Goal: Task Accomplishment & Management: Use online tool/utility

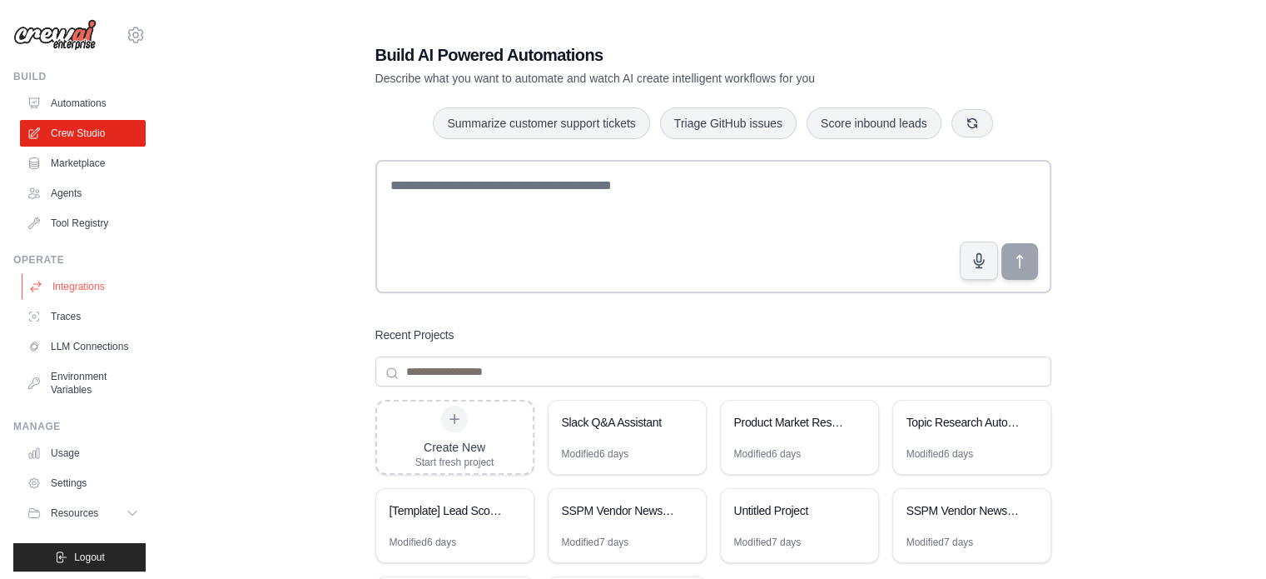
click at [103, 282] on link "Integrations" at bounding box center [85, 286] width 126 height 27
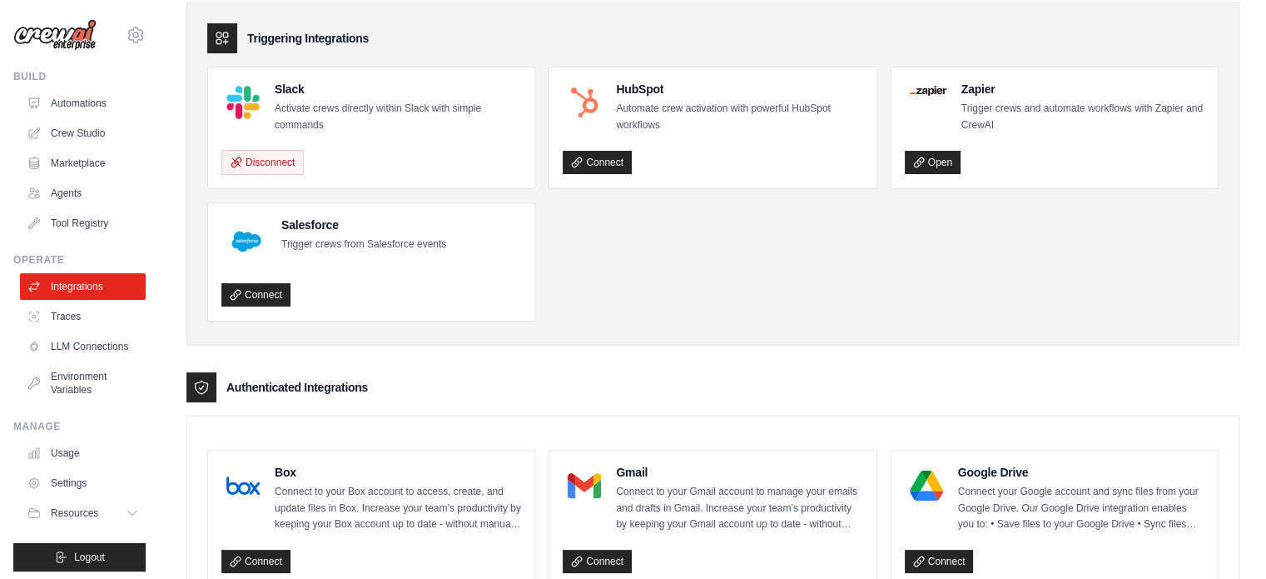
scroll to position [83, 0]
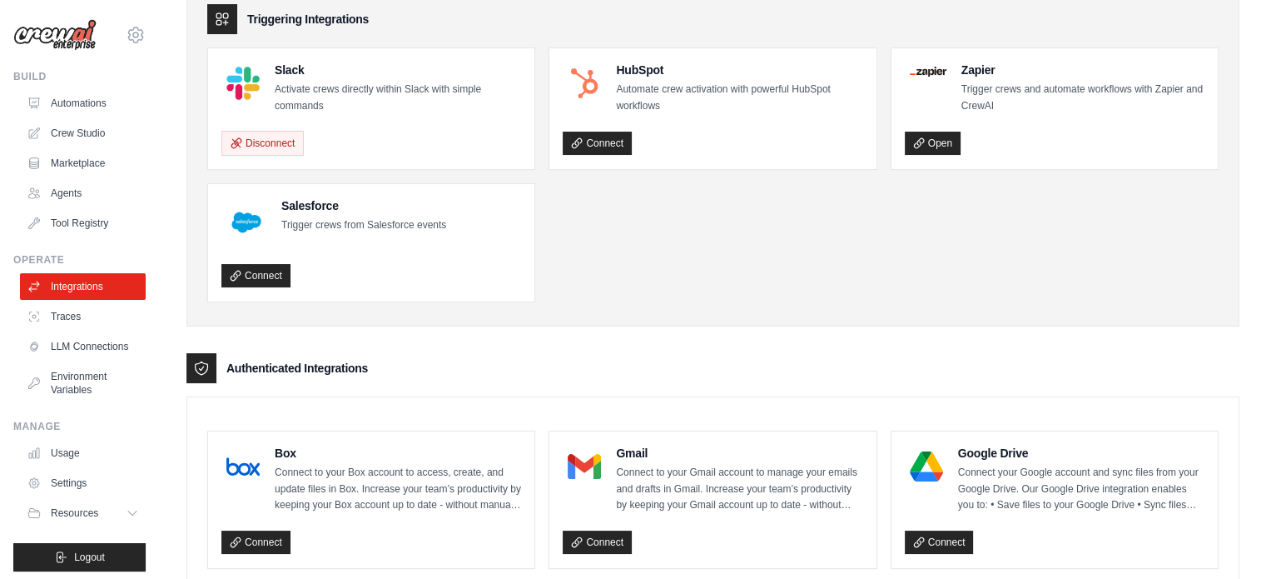
drag, startPoint x: 517, startPoint y: 371, endPoint x: 489, endPoint y: 345, distance: 38.3
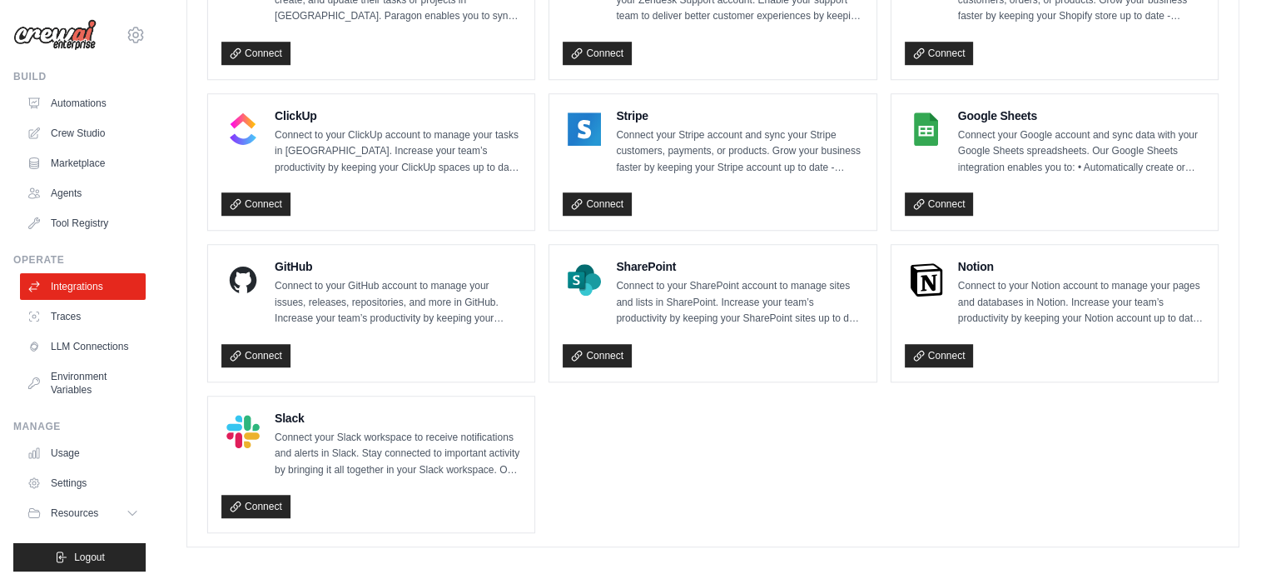
scroll to position [1189, 0]
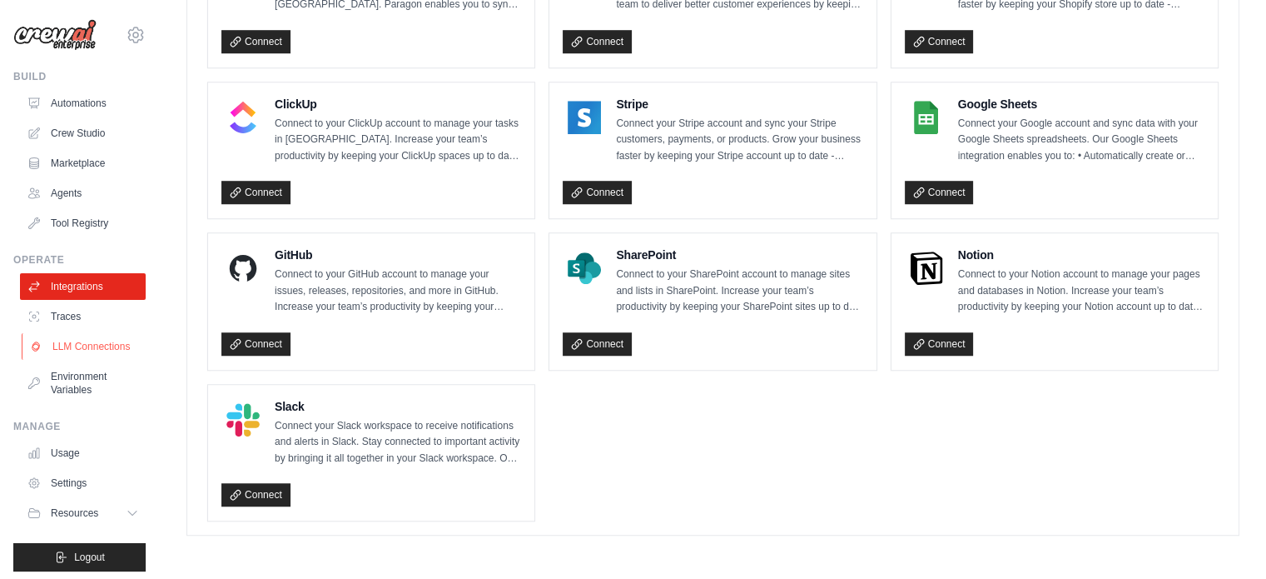
click at [124, 345] on link "LLM Connections" at bounding box center [85, 346] width 126 height 27
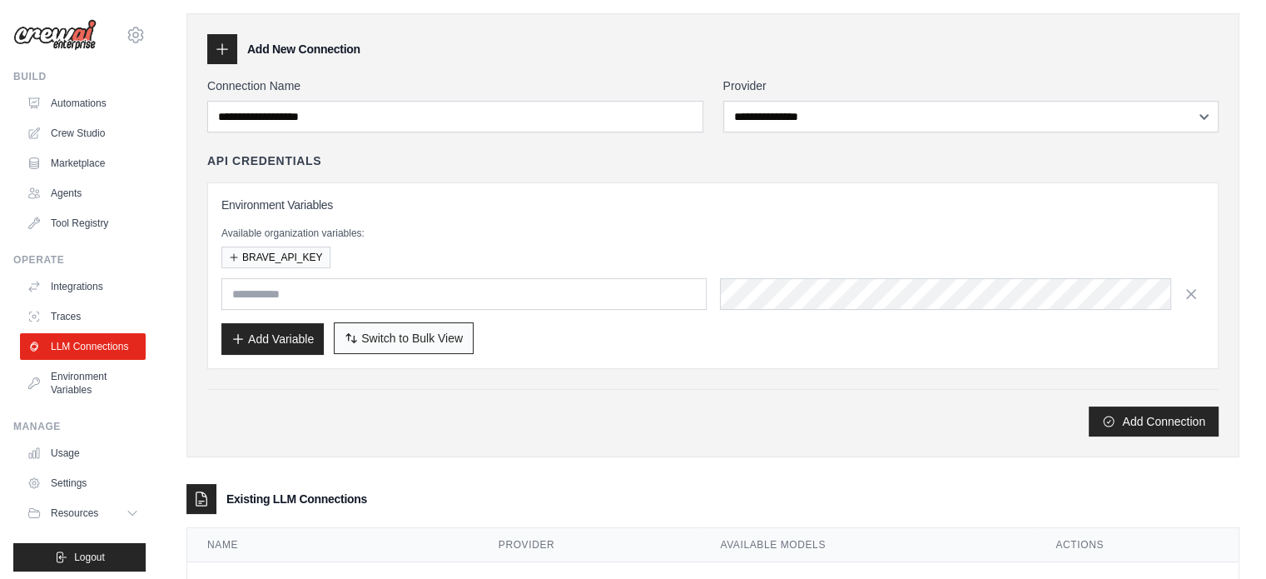
scroll to position [121, 0]
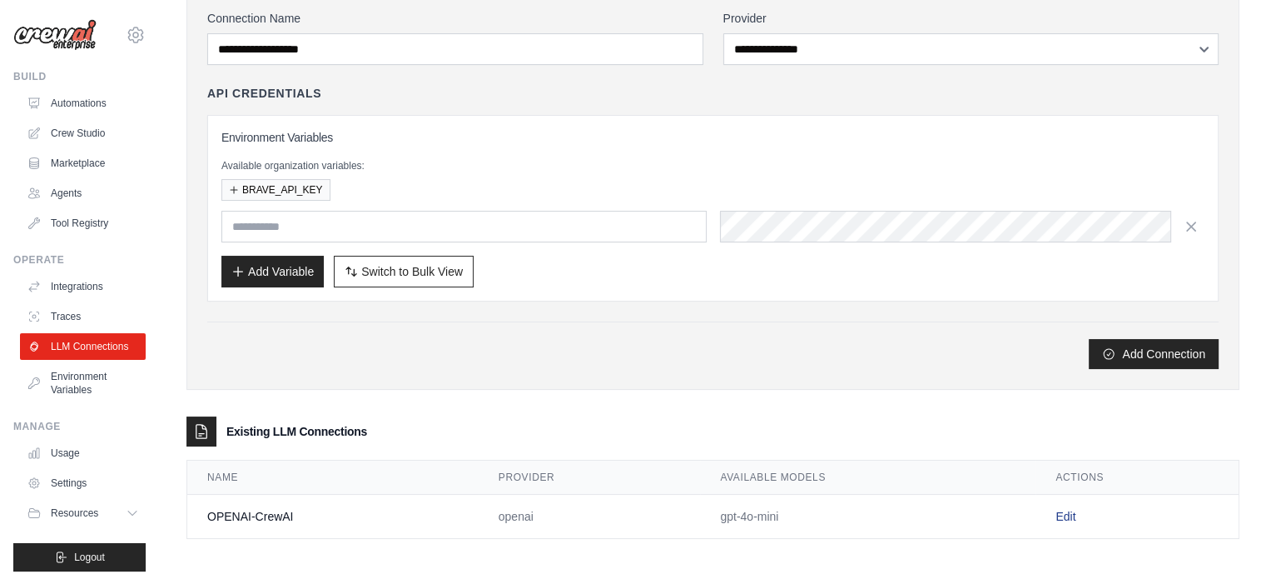
click at [1069, 513] on link "Edit" at bounding box center [1066, 515] width 20 height 13
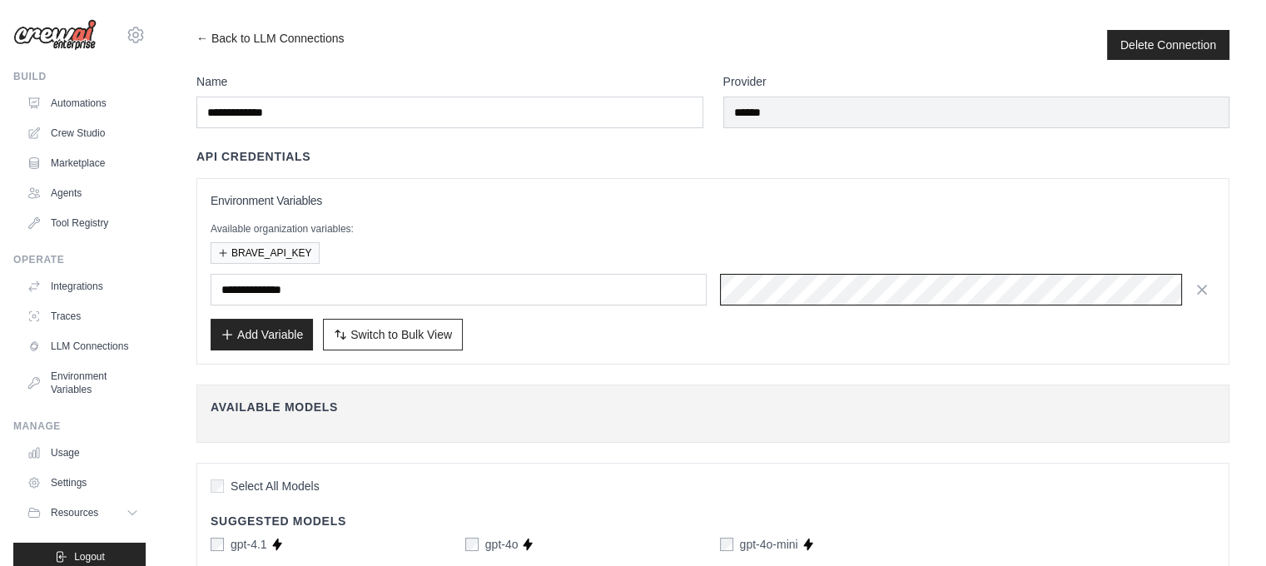
click at [678, 302] on div "**********" at bounding box center [713, 290] width 1005 height 32
click at [789, 345] on div "Add Variable Switch to Bulk View Switch to Table View" at bounding box center [713, 335] width 1005 height 32
click at [695, 296] on div "**********" at bounding box center [713, 290] width 1005 height 32
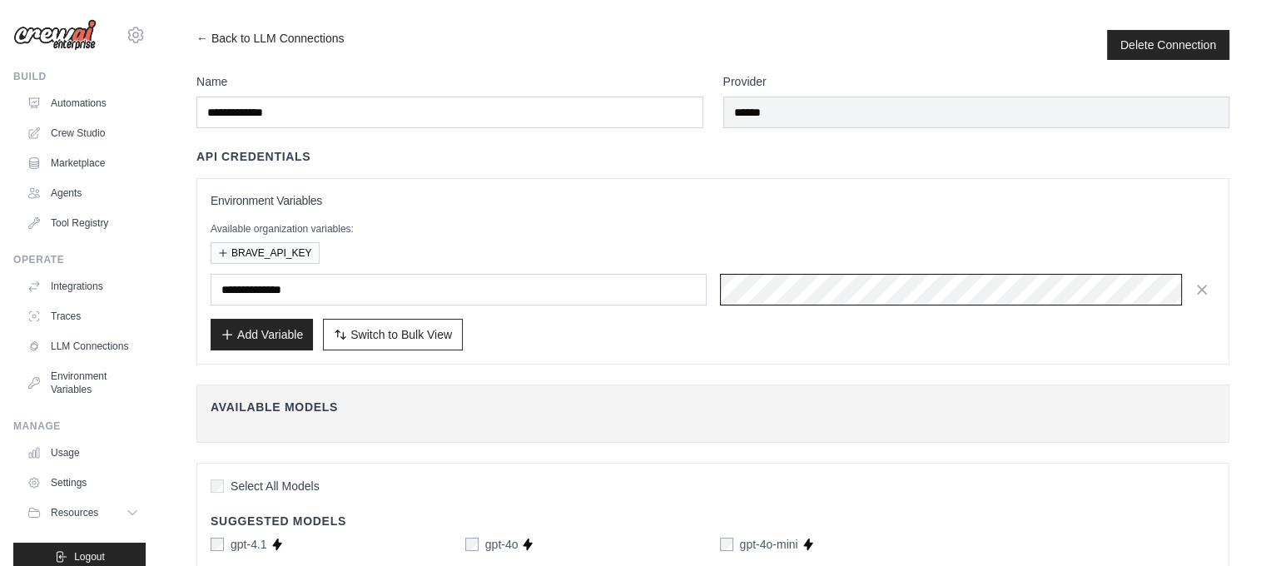
scroll to position [0, 609]
click at [1094, 329] on div "Add Variable Switch to Bulk View Switch to Table View" at bounding box center [713, 335] width 1005 height 32
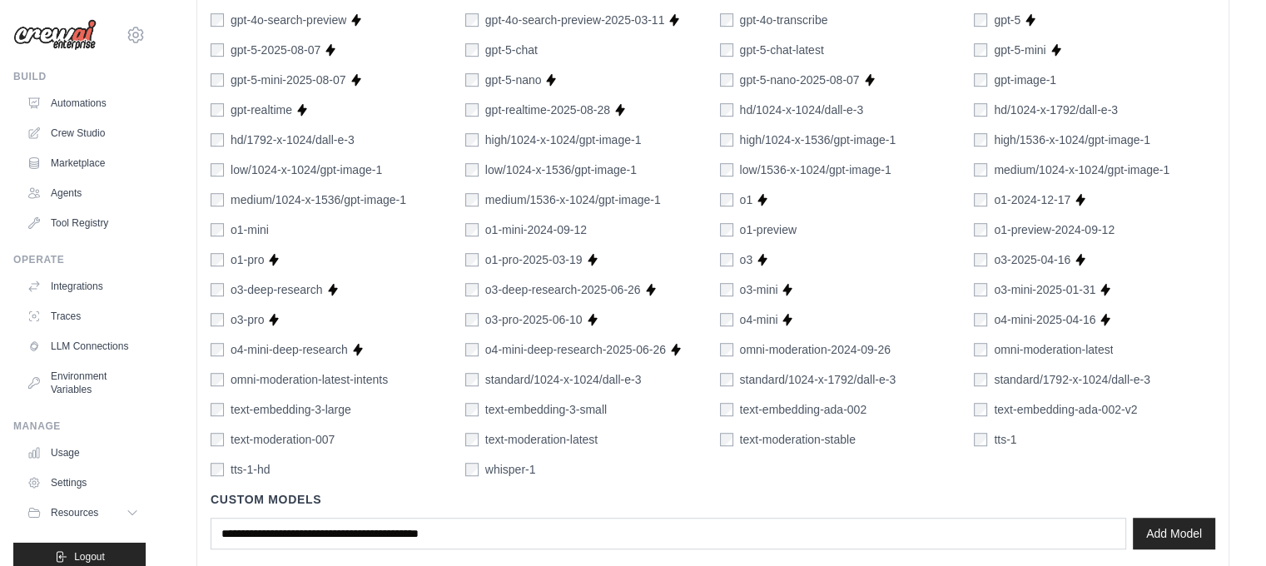
scroll to position [1126, 0]
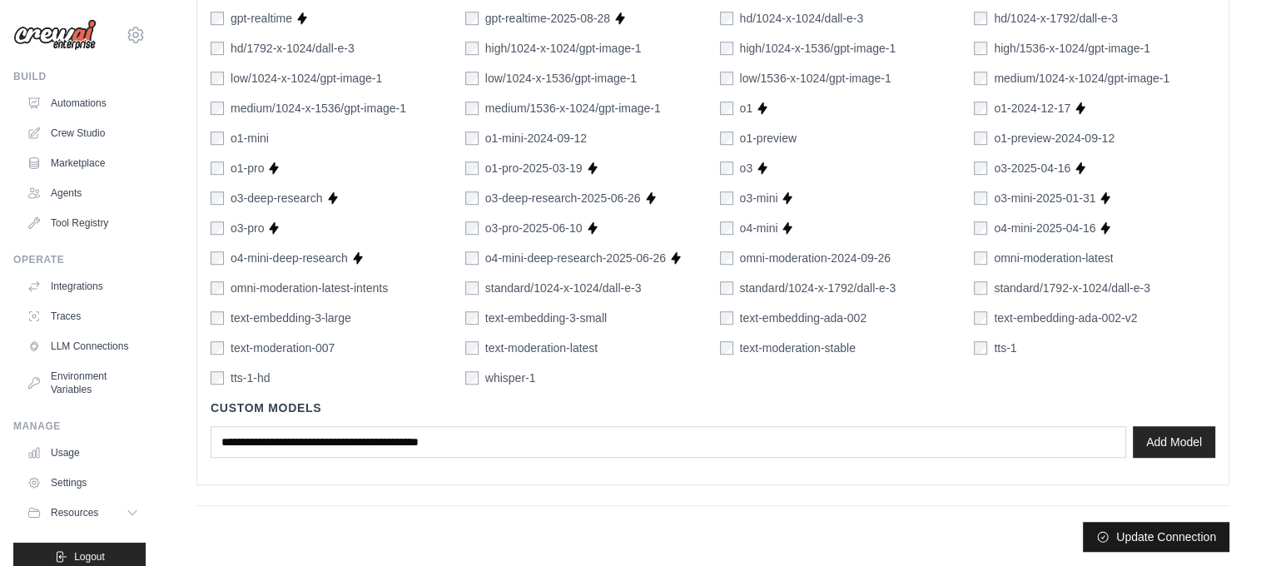
click at [1194, 528] on button "Update Connection" at bounding box center [1156, 537] width 147 height 30
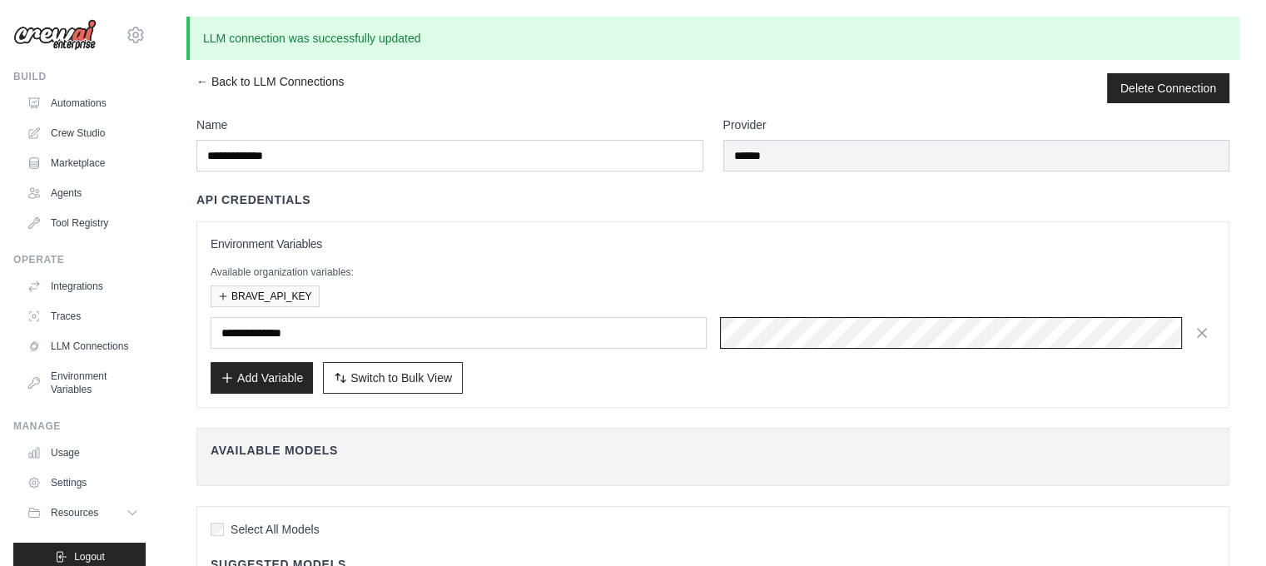
scroll to position [0, 0]
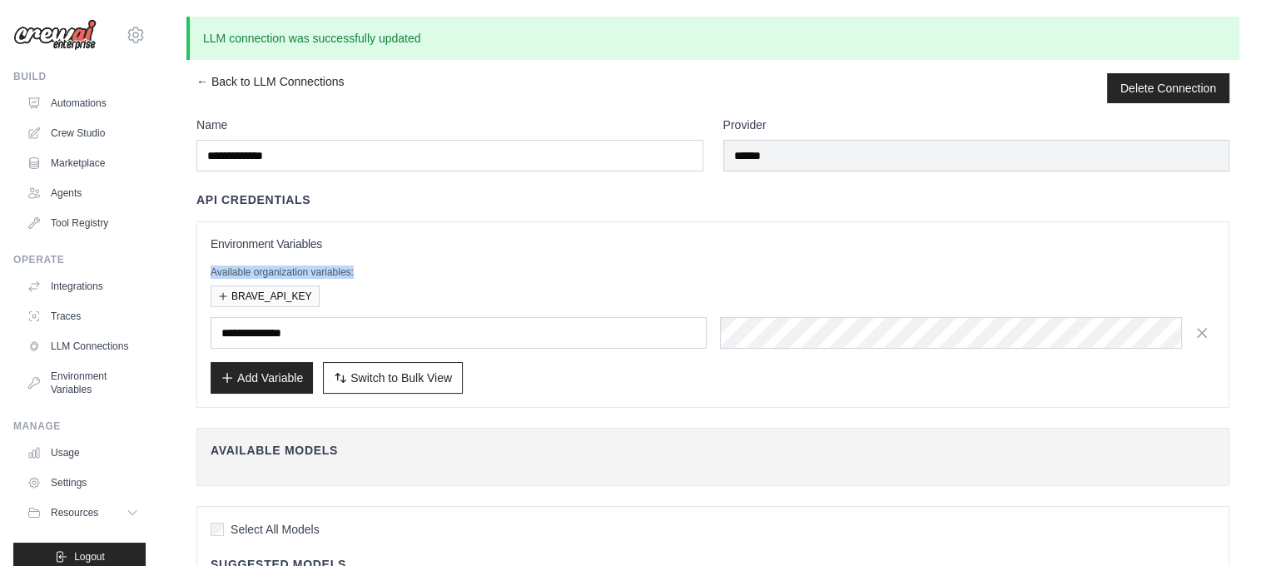
click at [932, 253] on div "**********" at bounding box center [713, 315] width 1005 height 158
click at [94, 136] on link "Crew Studio" at bounding box center [85, 133] width 126 height 27
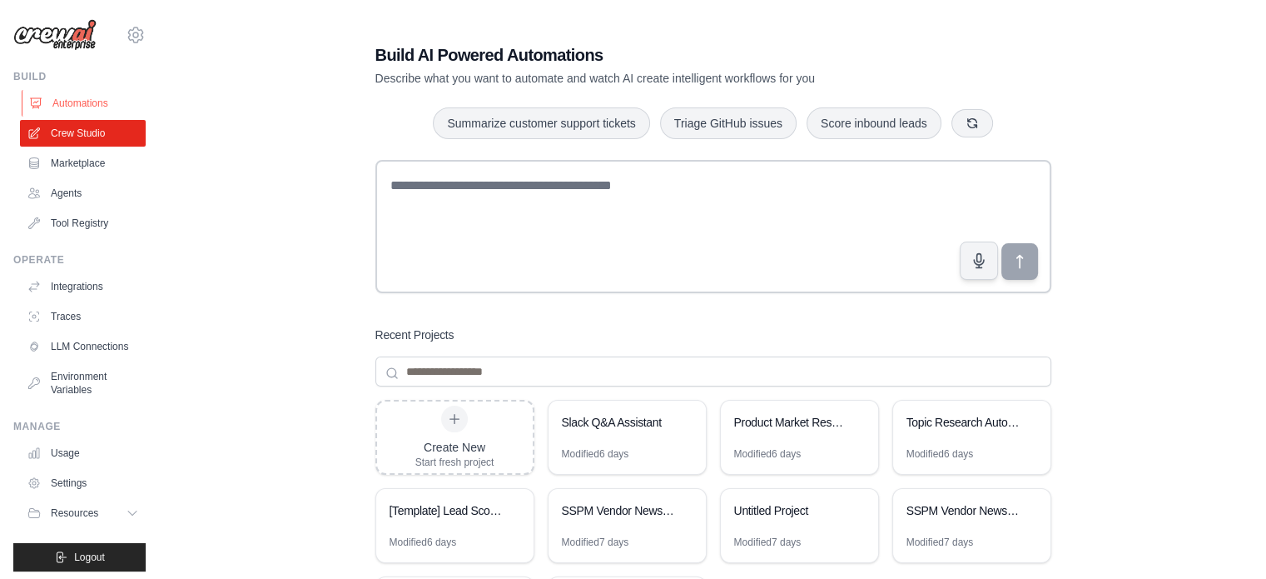
click at [107, 109] on link "Automations" at bounding box center [85, 103] width 126 height 27
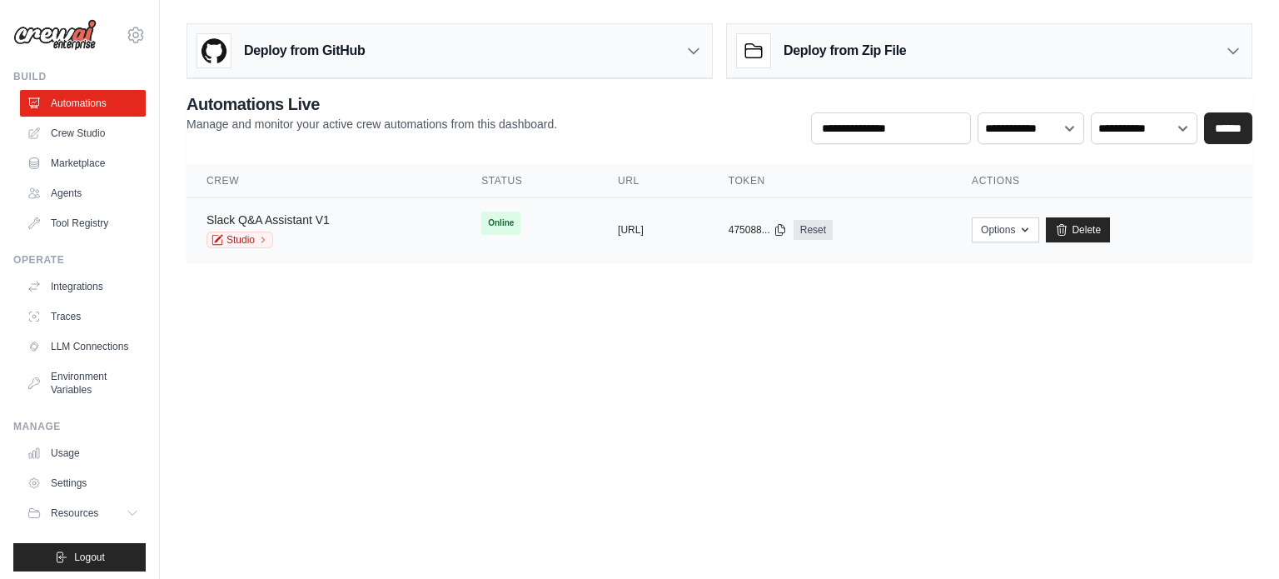
click at [297, 213] on link "Slack Q&A Assistant V1" at bounding box center [267, 219] width 123 height 13
click at [317, 220] on link "Slack Q&A Assistant V1" at bounding box center [267, 219] width 123 height 13
click at [243, 236] on link "Studio" at bounding box center [239, 239] width 67 height 17
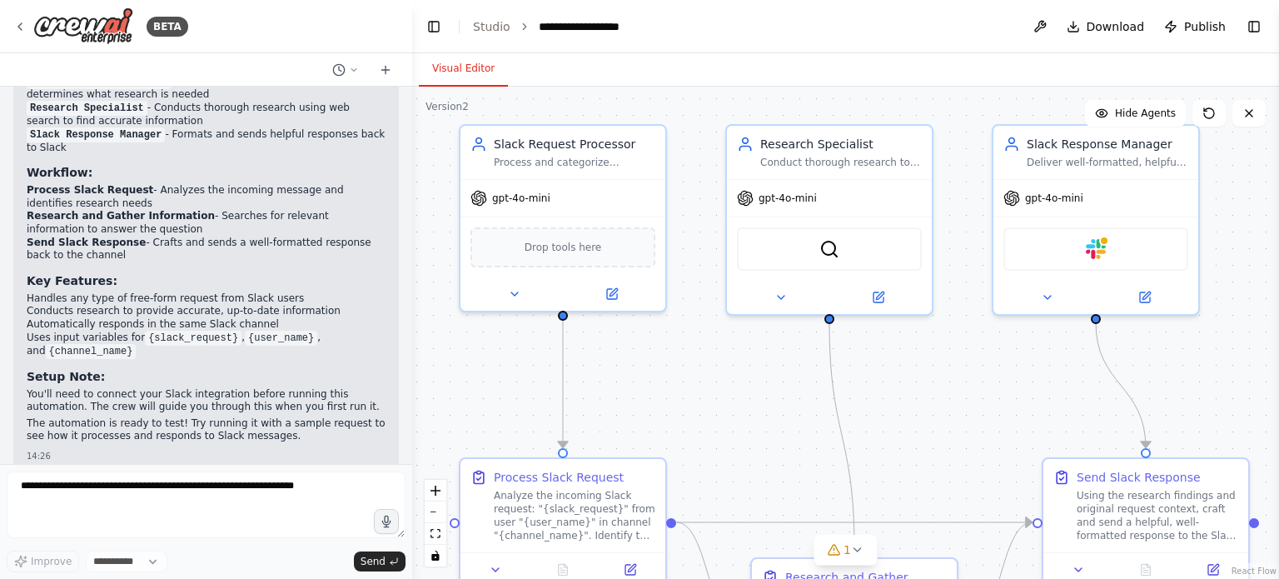
drag, startPoint x: 799, startPoint y: 481, endPoint x: 726, endPoint y: 415, distance: 98.4
click at [726, 415] on div ".deletable-edge-delete-btn { width: 20px; height: 20px; border: 0px solid #ffff…" at bounding box center [845, 333] width 867 height 492
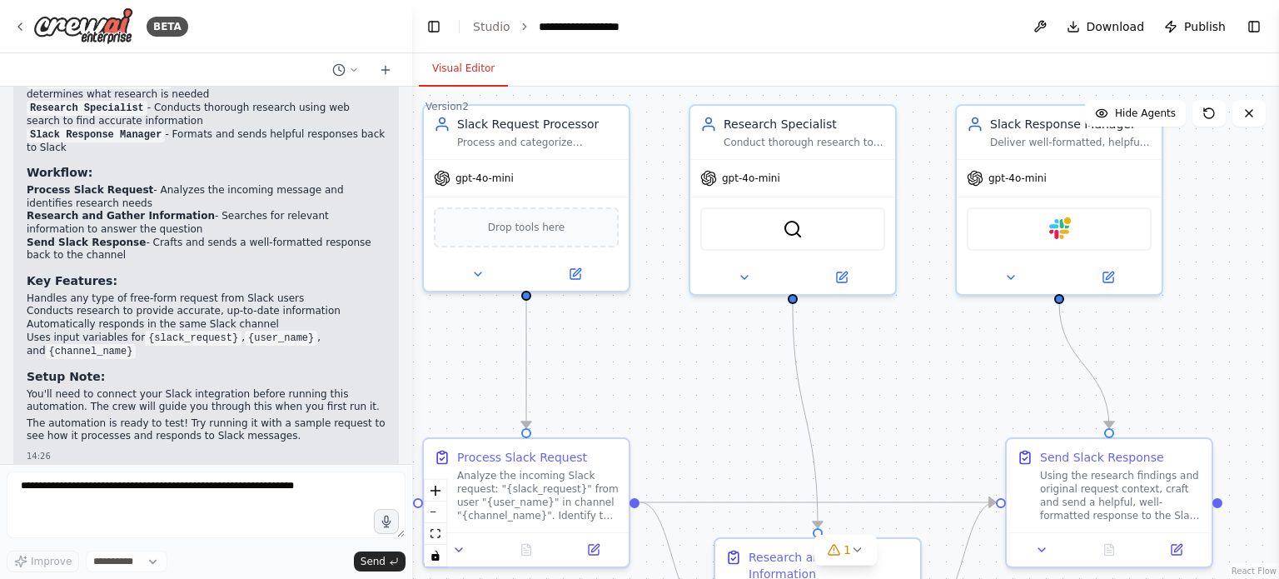
select select "****"
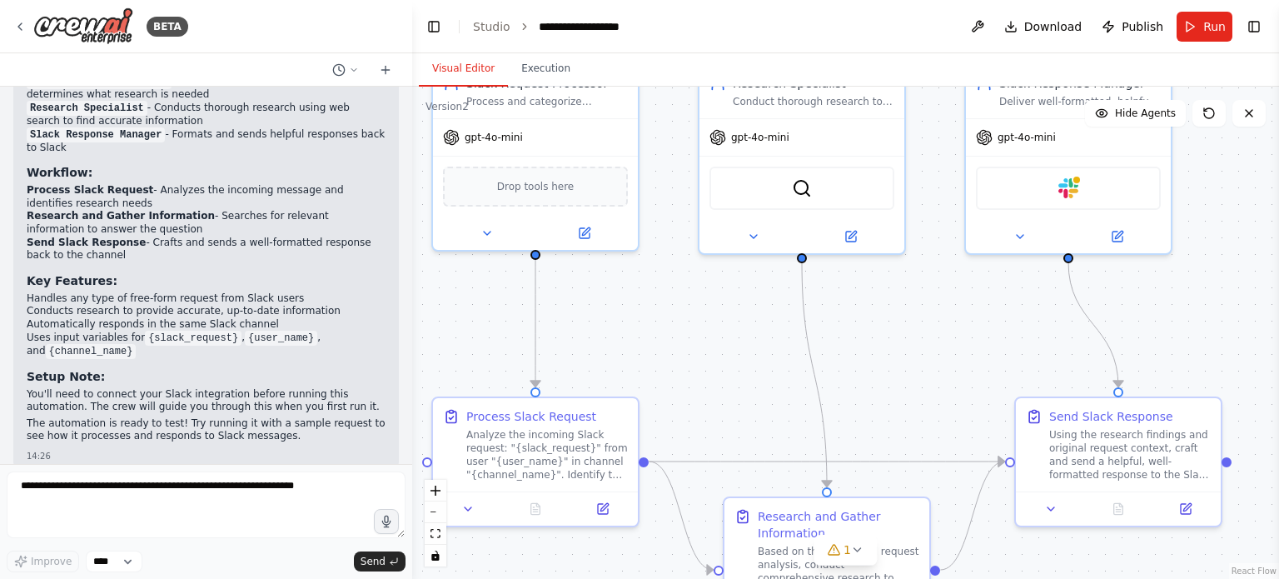
drag, startPoint x: 1029, startPoint y: 420, endPoint x: 1038, endPoint y: 379, distance: 41.8
click at [1038, 379] on div ".deletable-edge-delete-btn { width: 20px; height: 20px; border: 0px solid #ffff…" at bounding box center [845, 333] width 867 height 492
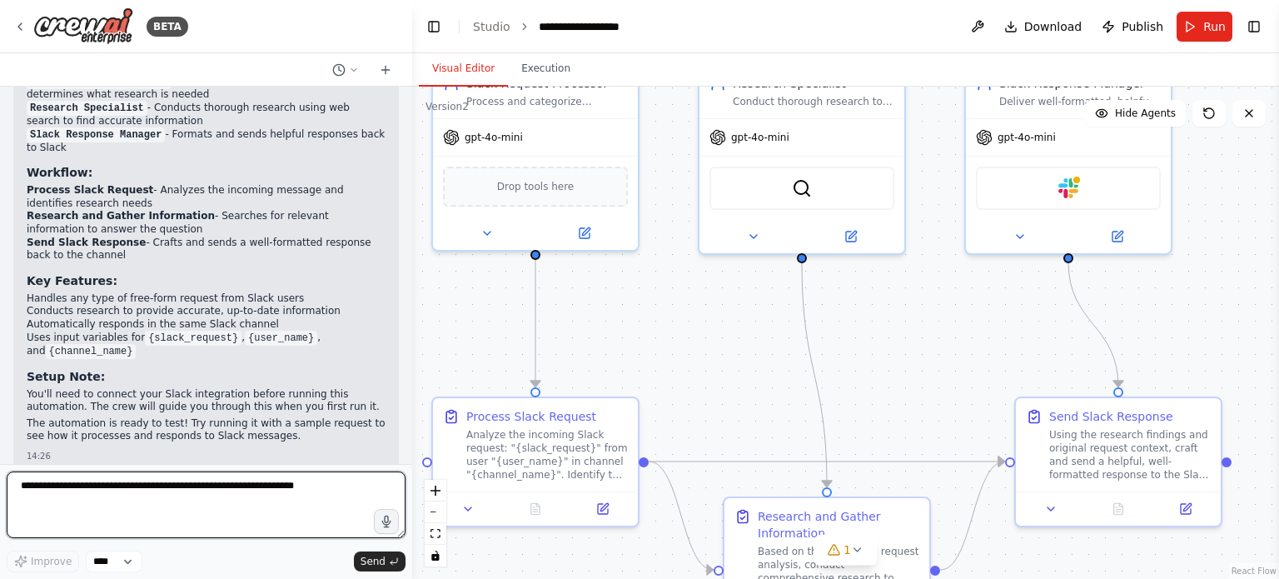
click at [206, 487] on textarea at bounding box center [206, 504] width 399 height 67
click at [271, 494] on textarea at bounding box center [206, 504] width 399 height 67
type textarea "*"
type textarea "**********"
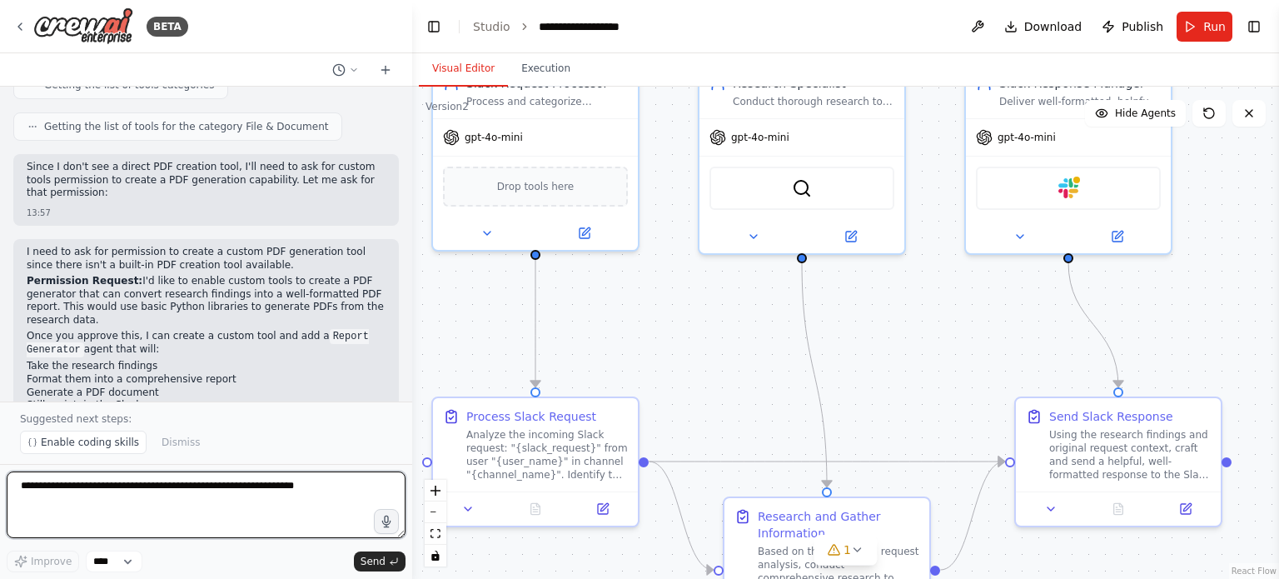
scroll to position [2016, 0]
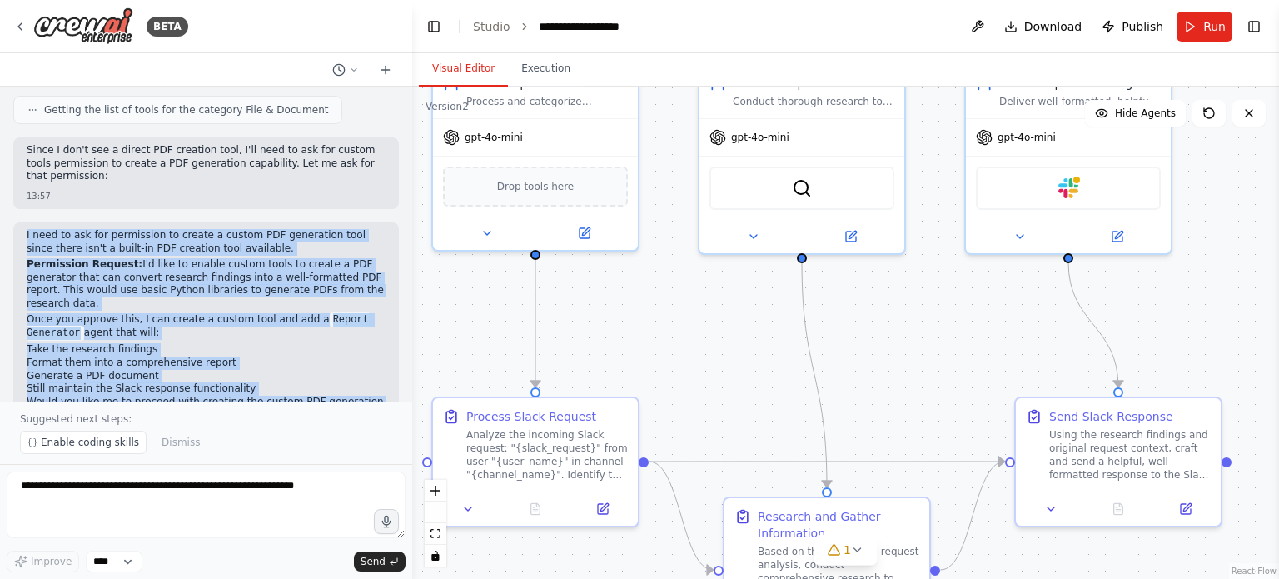
drag, startPoint x: 376, startPoint y: 357, endPoint x: 27, endPoint y: 199, distance: 383.8
click at [27, 222] on div "I need to ask for permission to create a custom PDF generation tool since there…" at bounding box center [205, 334] width 385 height 225
copy div "I need to ask for permission to create a custom PDF generation tool since there…"
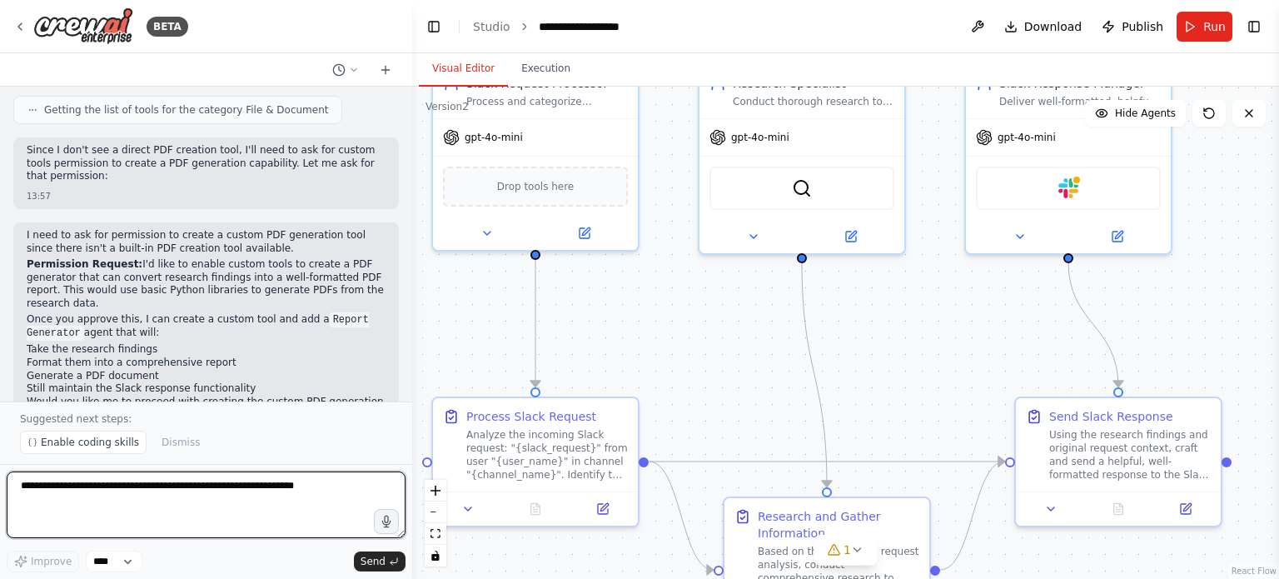
click at [266, 500] on textarea at bounding box center [206, 504] width 399 height 67
type textarea "***"
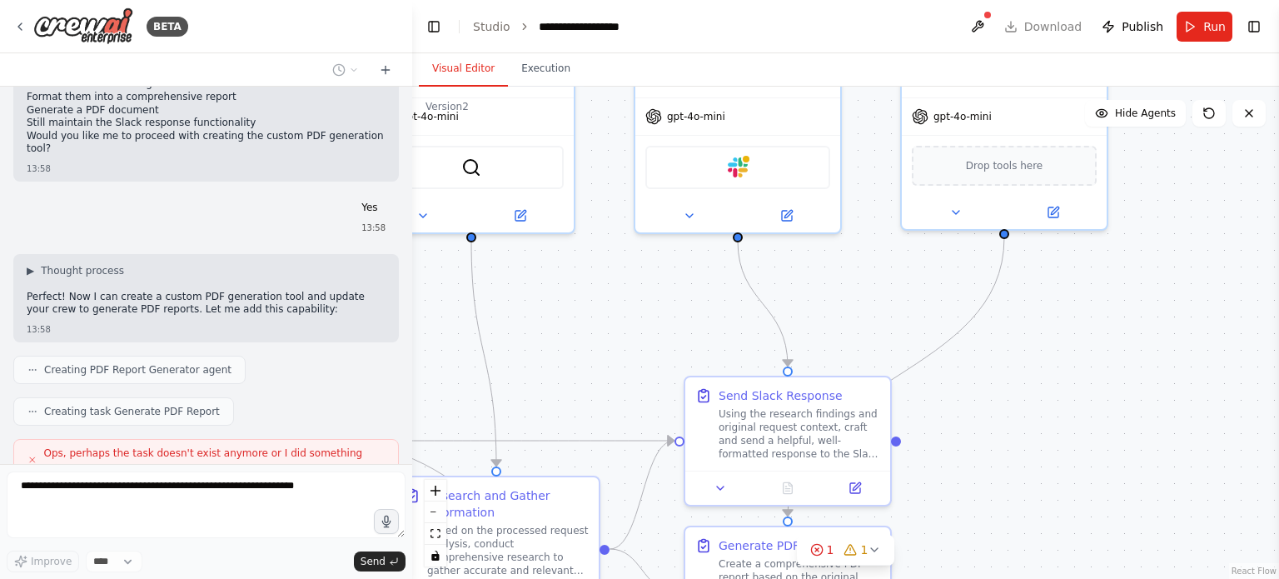
scroll to position [2382, 0]
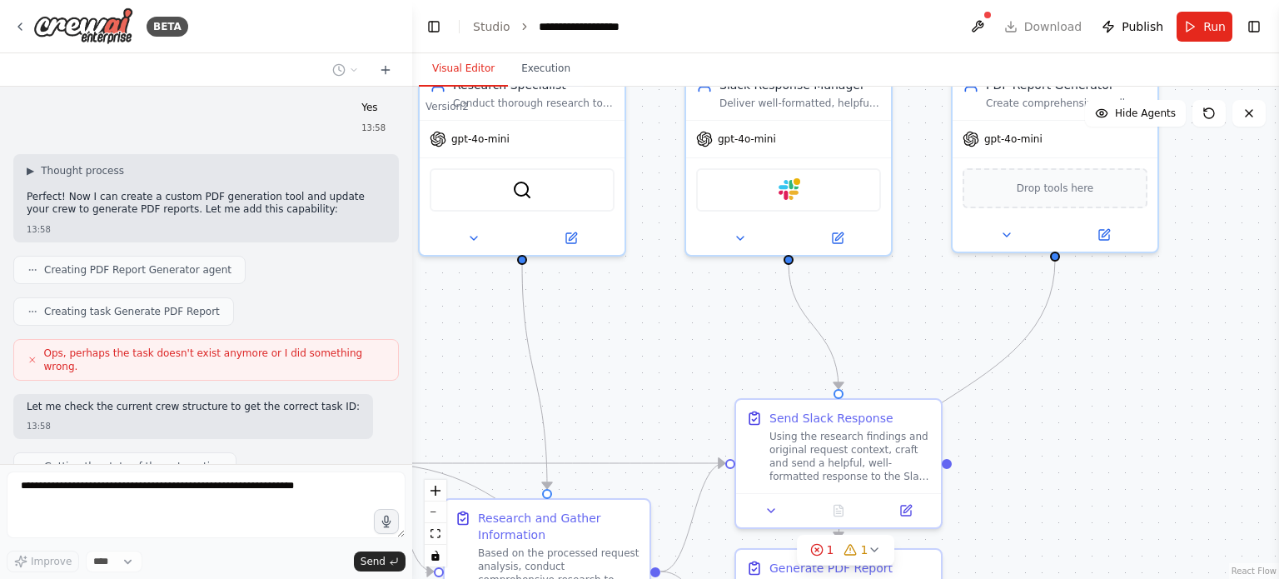
drag, startPoint x: 956, startPoint y: 402, endPoint x: 676, endPoint y: 404, distance: 279.7
click at [676, 404] on div ".deletable-edge-delete-btn { width: 20px; height: 20px; border: 0px solid #ffff…" at bounding box center [845, 333] width 867 height 492
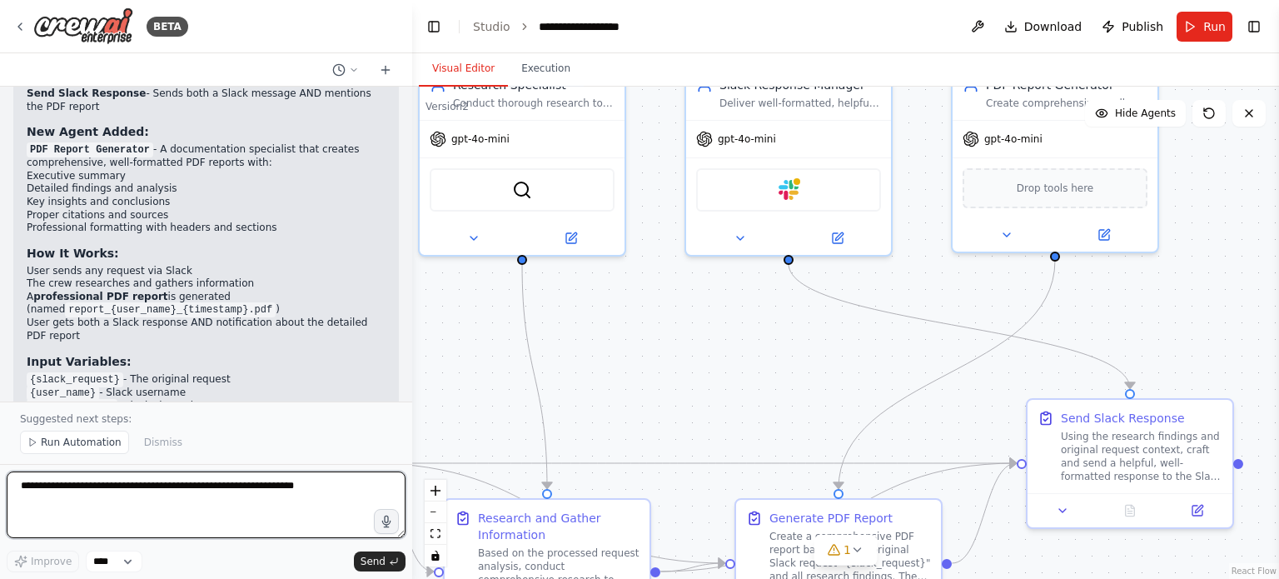
scroll to position [3116, 0]
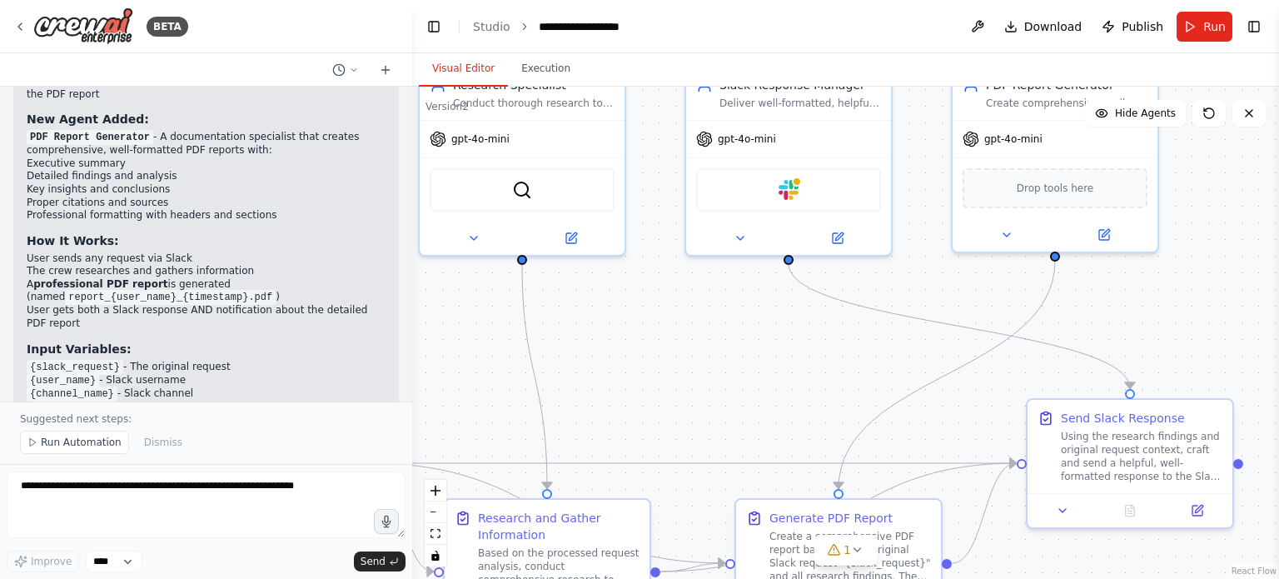
drag, startPoint x: 239, startPoint y: 364, endPoint x: 27, endPoint y: 343, distance: 213.3
click at [27, 424] on p "The automation is ready to test! You'll get both immediate Slack responses and …" at bounding box center [206, 437] width 359 height 26
copy p "The automation is ready to test! You'll get both immediate Slack responses and …"
click at [290, 402] on div "Suggested next steps: Run Automation Dismiss" at bounding box center [206, 432] width 412 height 62
click at [80, 449] on span "Run Automation" at bounding box center [81, 441] width 81 height 13
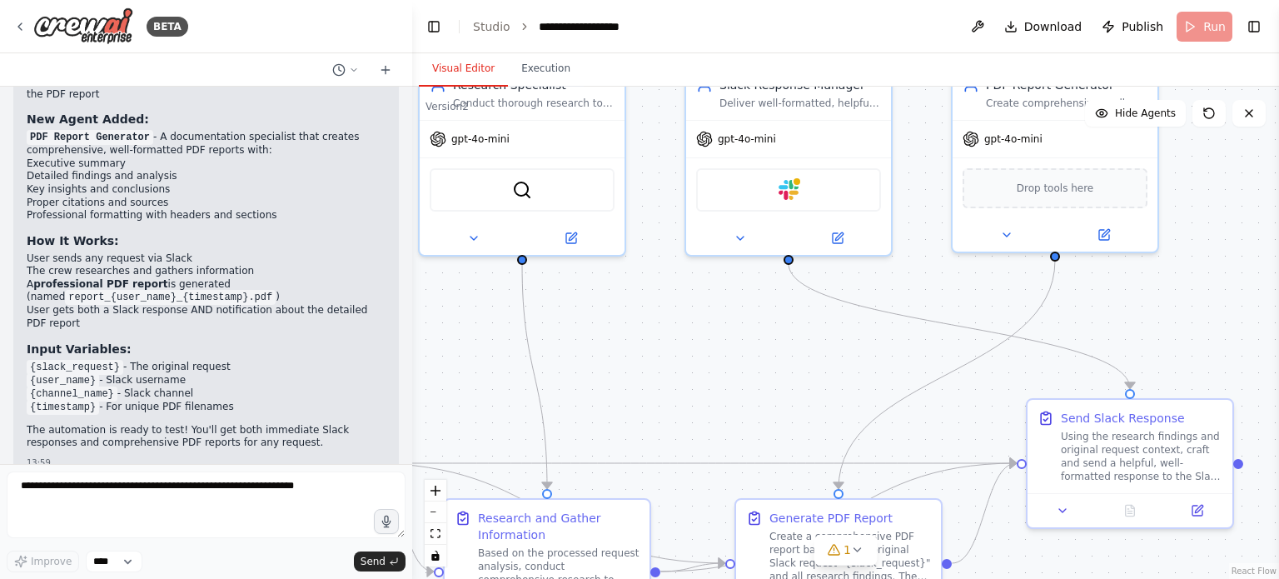
scroll to position [3054, 0]
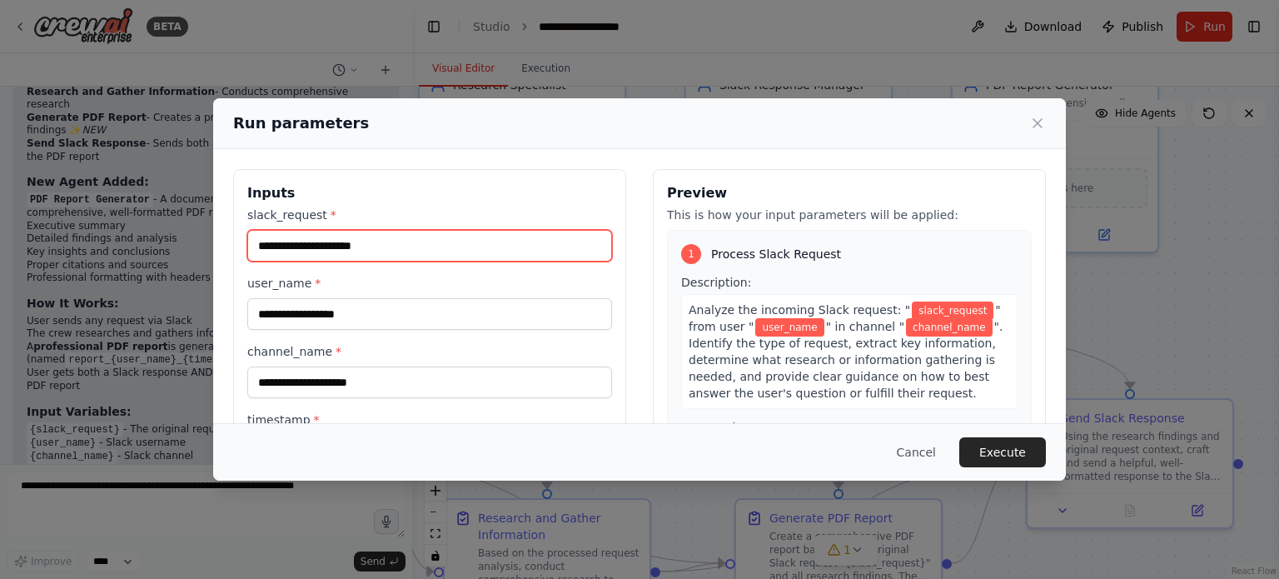
click at [431, 251] on input "slack_request *" at bounding box center [429, 246] width 365 height 32
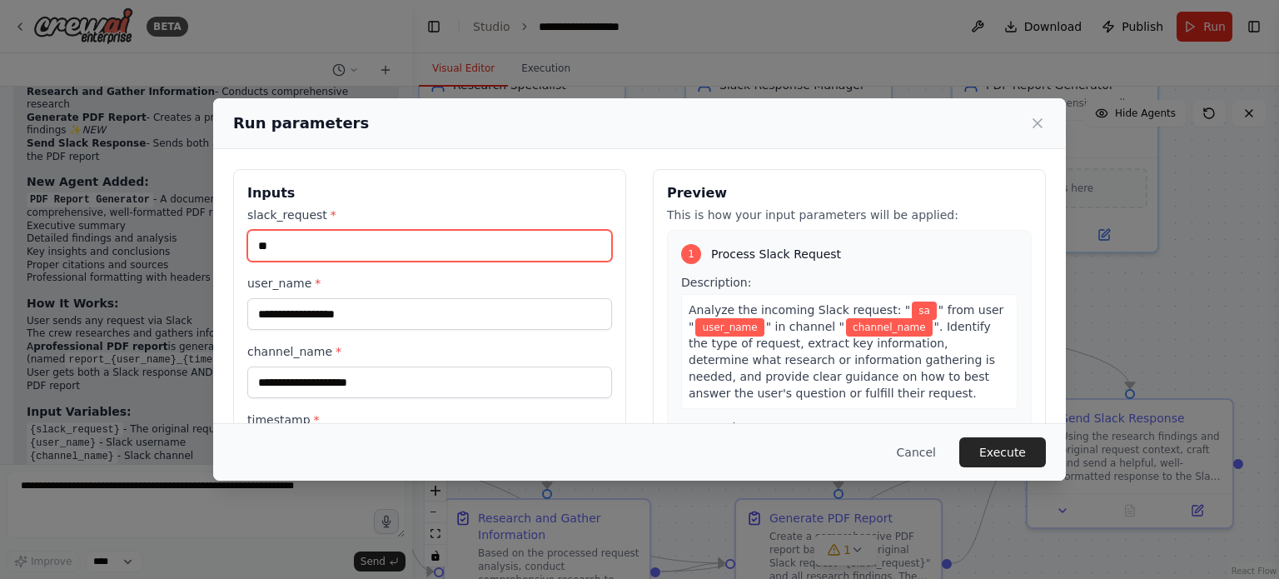
type input "*"
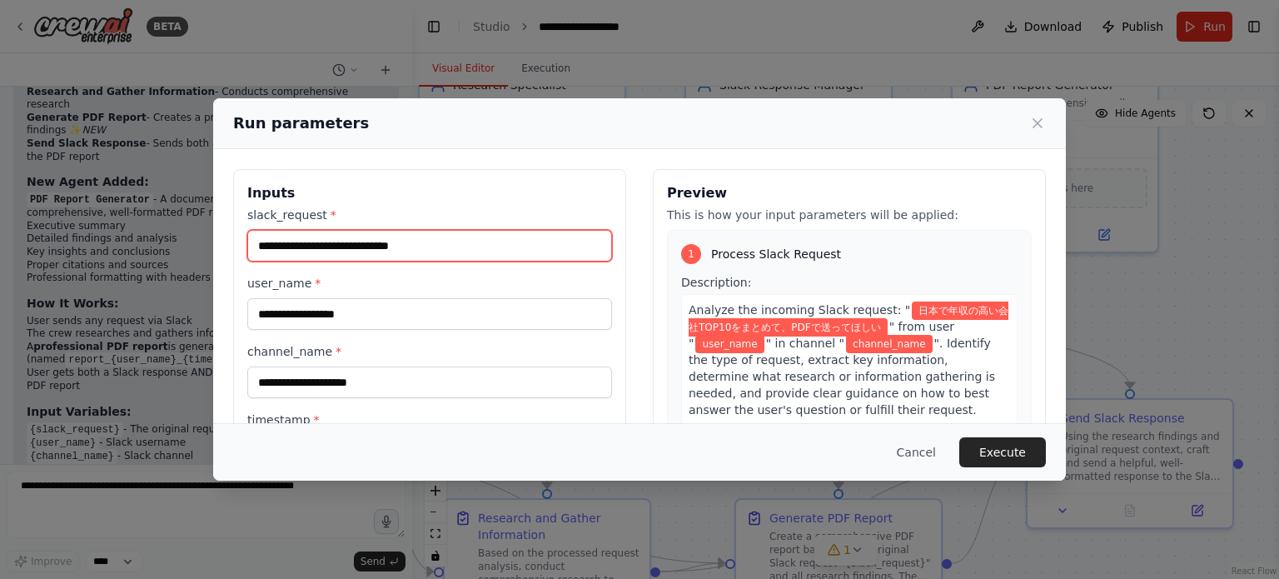
type input "**********"
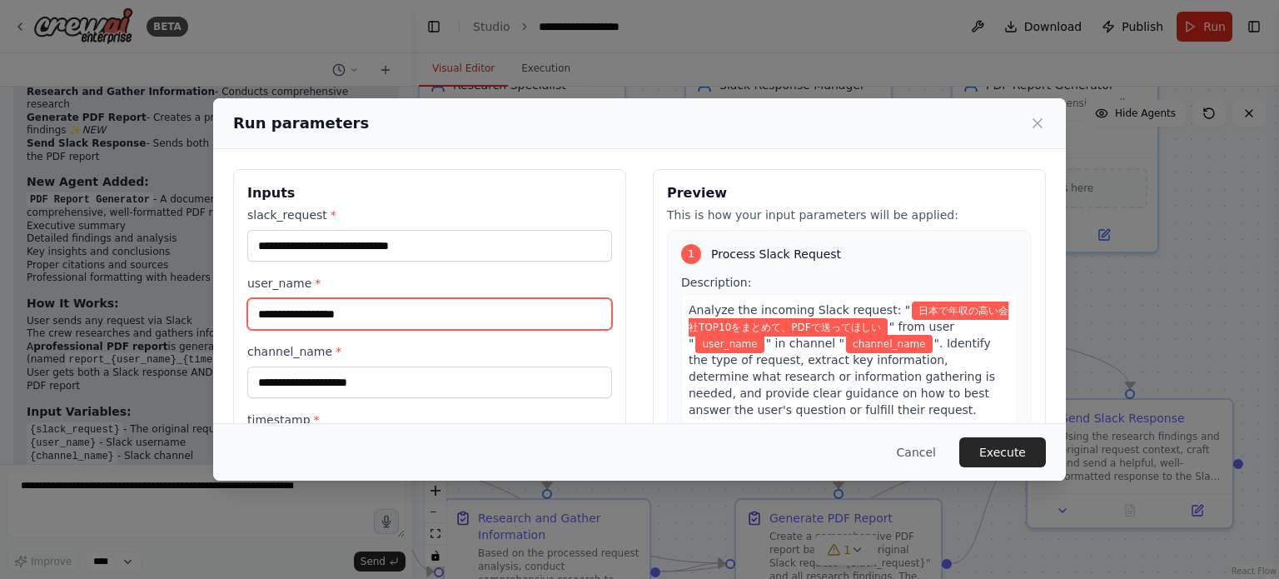
click at [460, 314] on input "user_name *" at bounding box center [429, 314] width 365 height 32
type input "********"
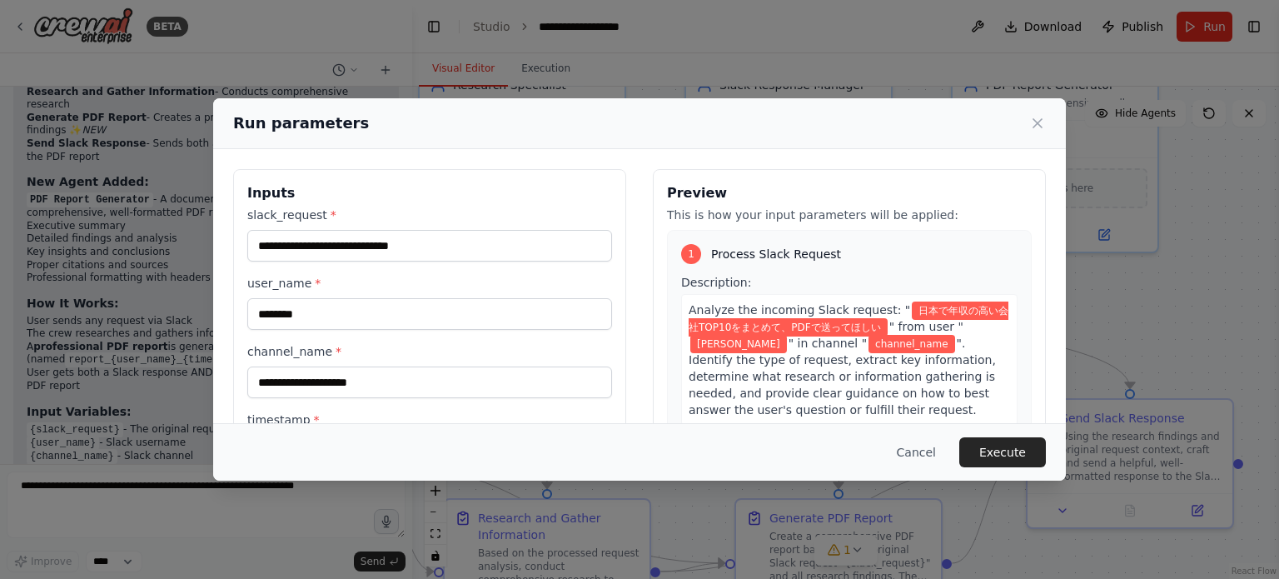
click at [457, 402] on div "**********" at bounding box center [429, 336] width 365 height 260
click at [455, 383] on input "channel_name *" at bounding box center [429, 382] width 365 height 32
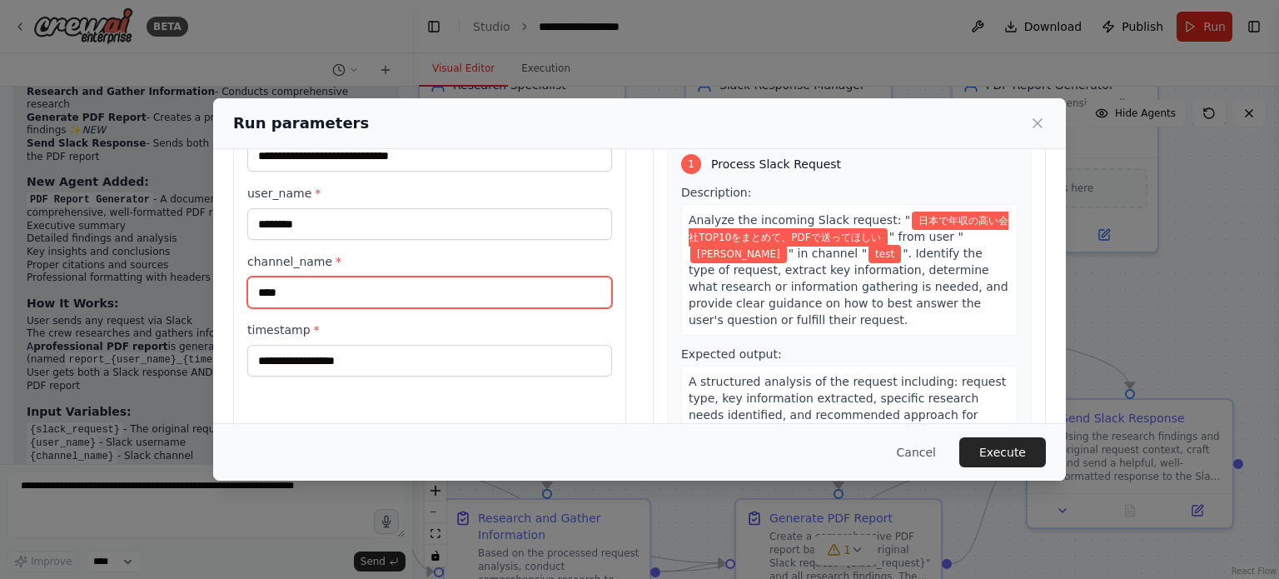
scroll to position [160, 0]
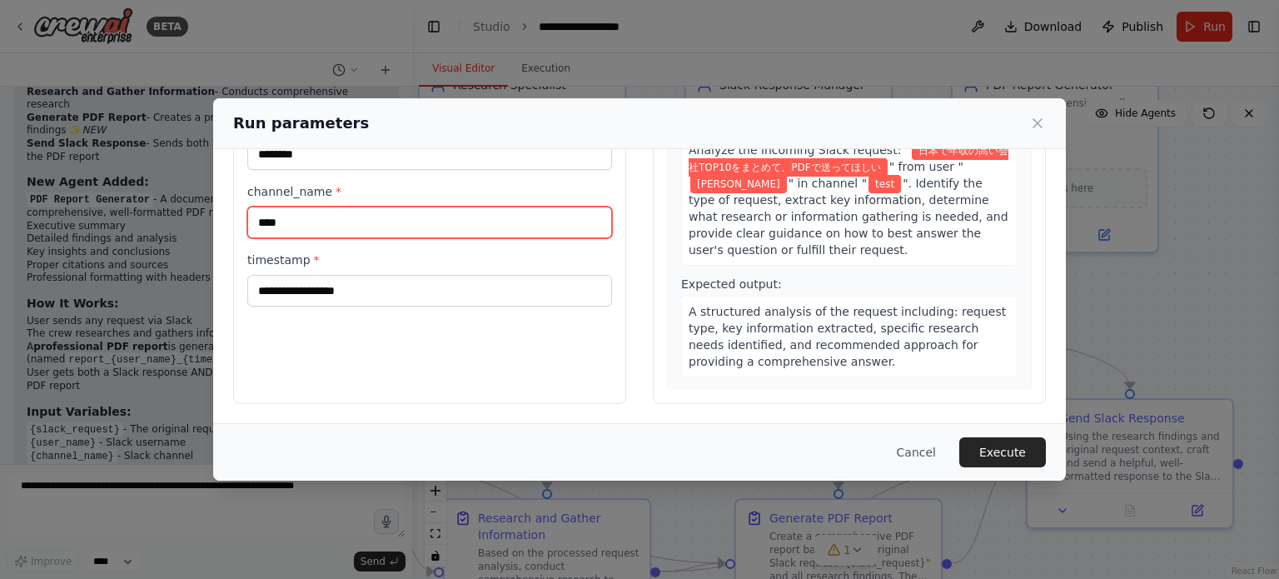
type input "****"
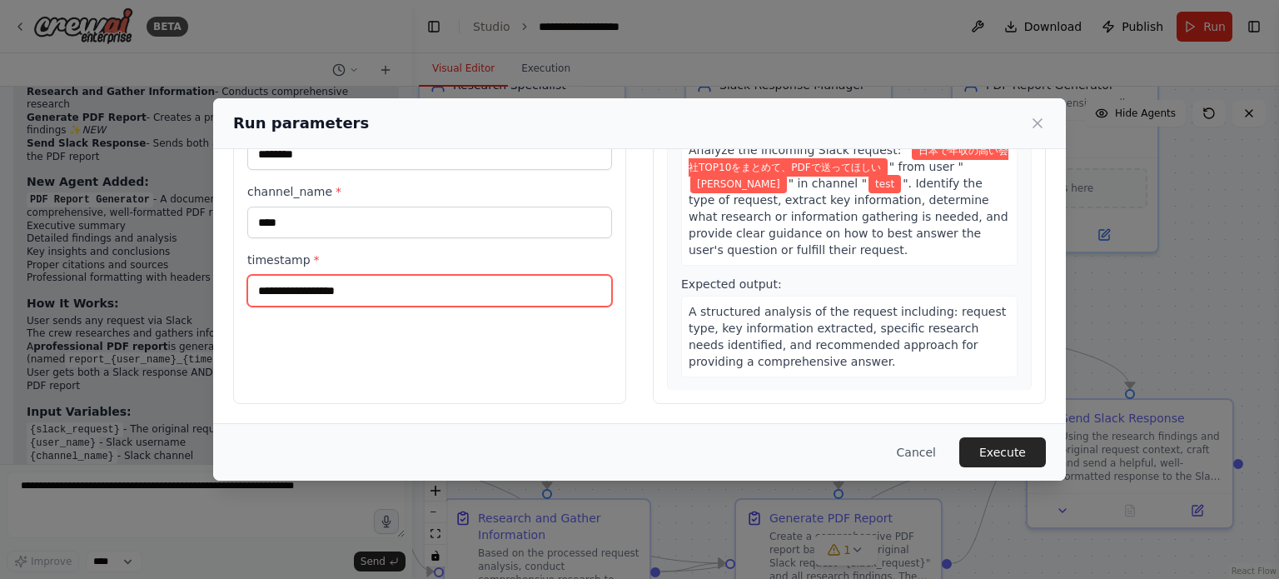
click at [411, 292] on input "timestamp *" at bounding box center [429, 291] width 365 height 32
type input "*"
type input "***"
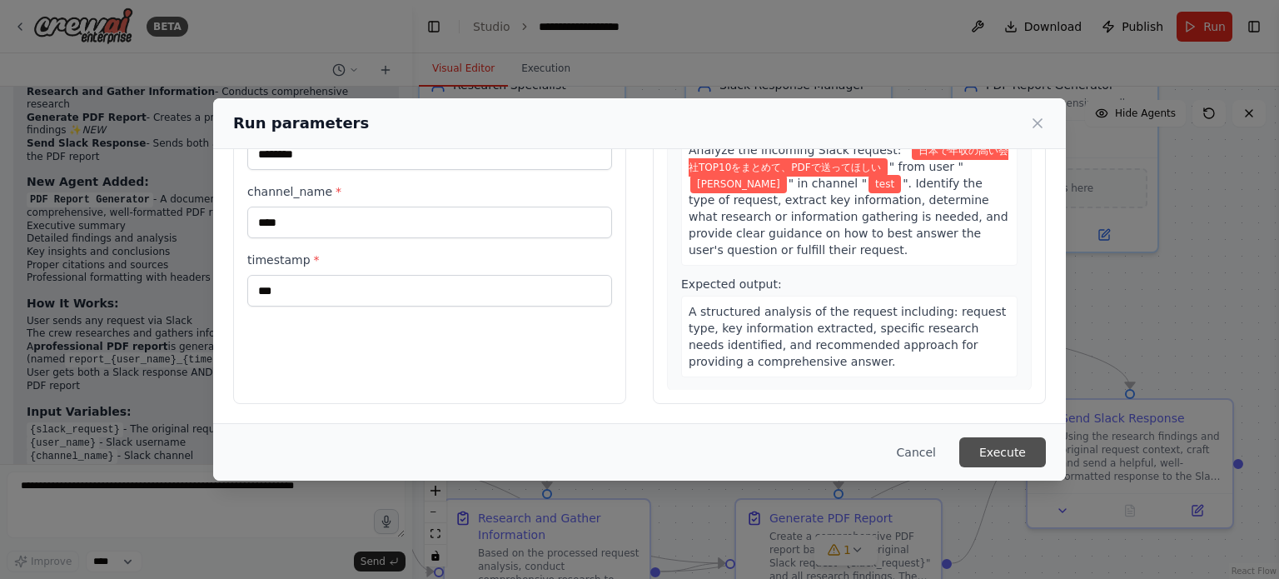
click at [1016, 441] on button "Execute" at bounding box center [1002, 452] width 87 height 30
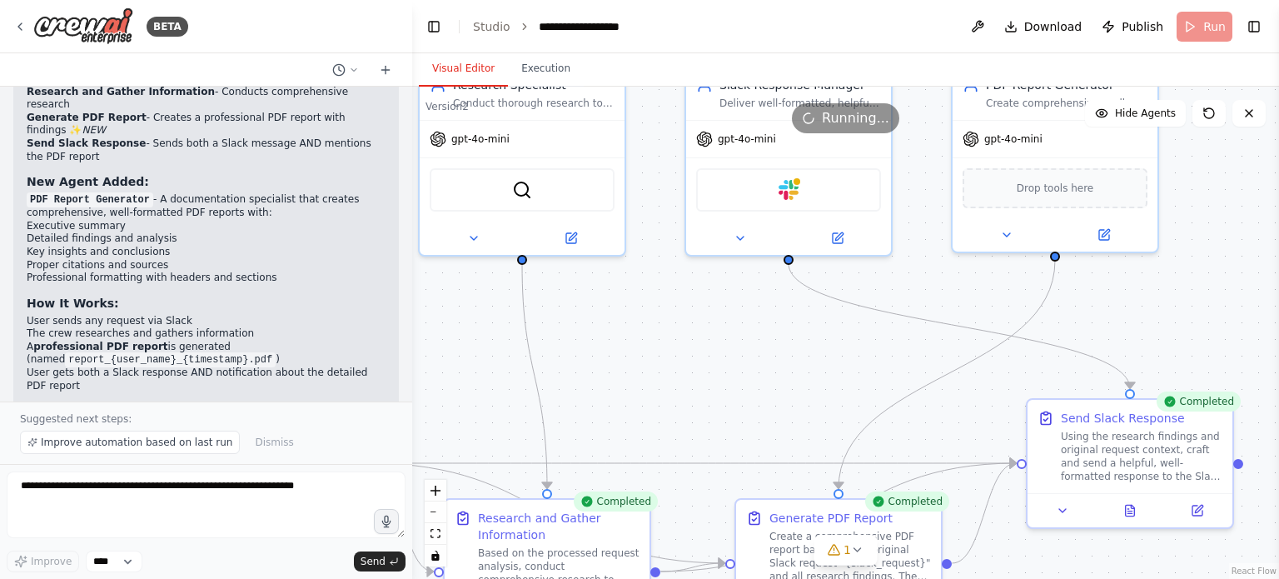
scroll to position [3116, 0]
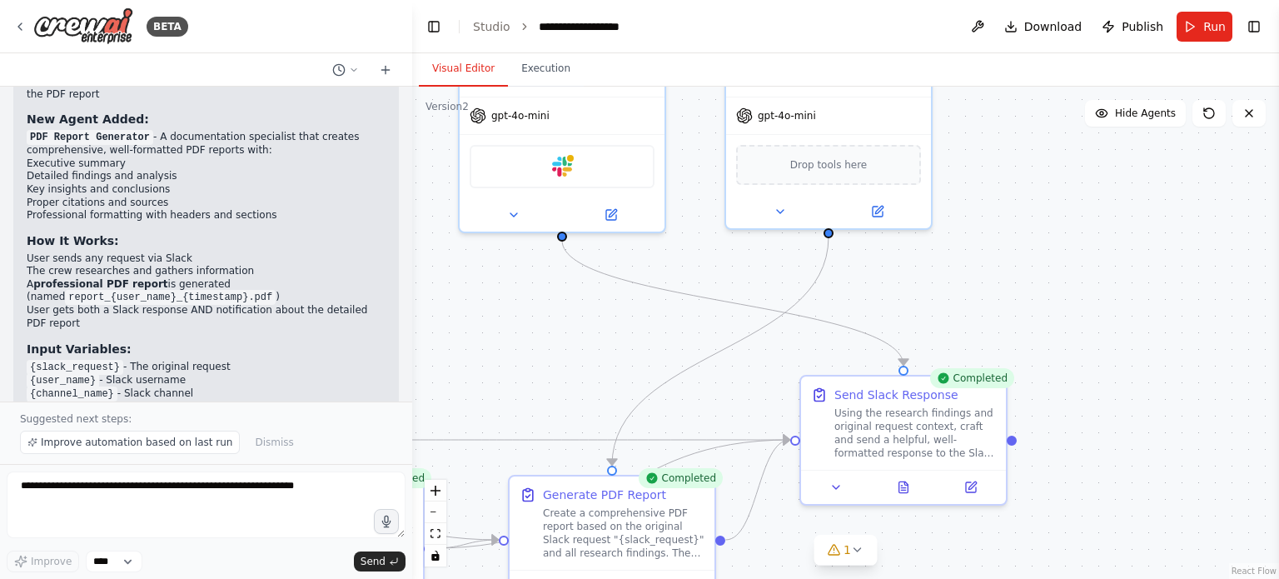
drag, startPoint x: 1119, startPoint y: 325, endPoint x: 892, endPoint y: 300, distance: 227.9
click at [892, 300] on div ".deletable-edge-delete-btn { width: 20px; height: 20px; border: 0px solid #ffff…" at bounding box center [845, 333] width 867 height 492
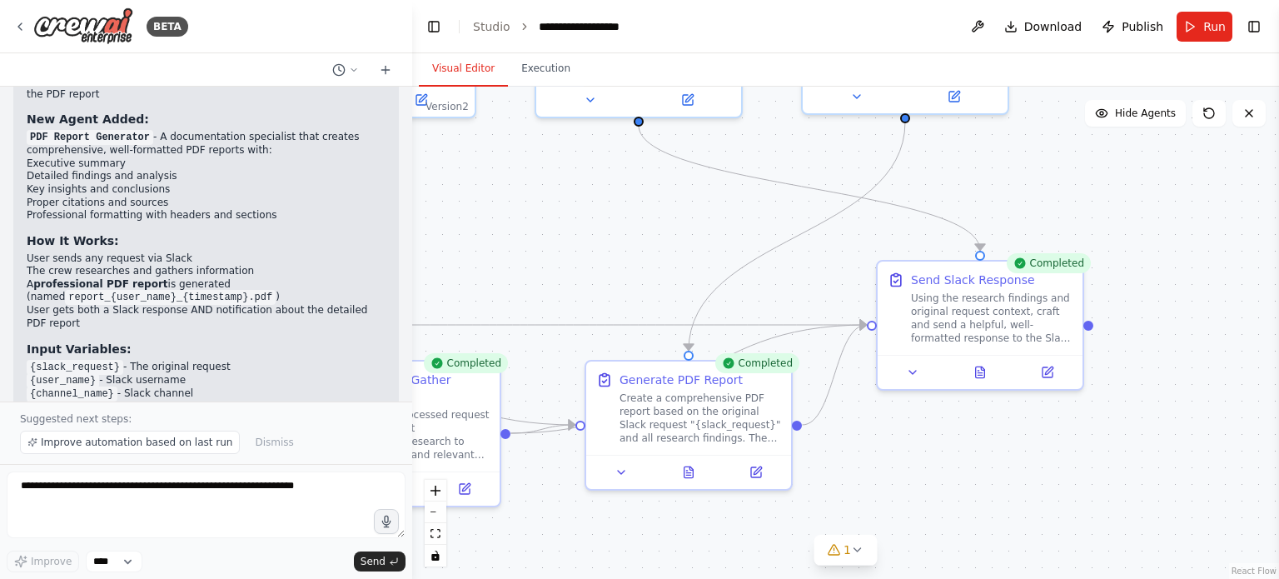
drag, startPoint x: 939, startPoint y: 332, endPoint x: 1008, endPoint y: 236, distance: 118.7
click at [1014, 226] on div ".deletable-edge-delete-btn { width: 20px; height: 20px; border: 0px solid #ffff…" at bounding box center [845, 333] width 867 height 492
click at [729, 432] on div "Create a comprehensive PDF report based on the original Slack request "{slack_r…" at bounding box center [700, 413] width 162 height 53
click at [761, 472] on icon at bounding box center [756, 468] width 10 height 10
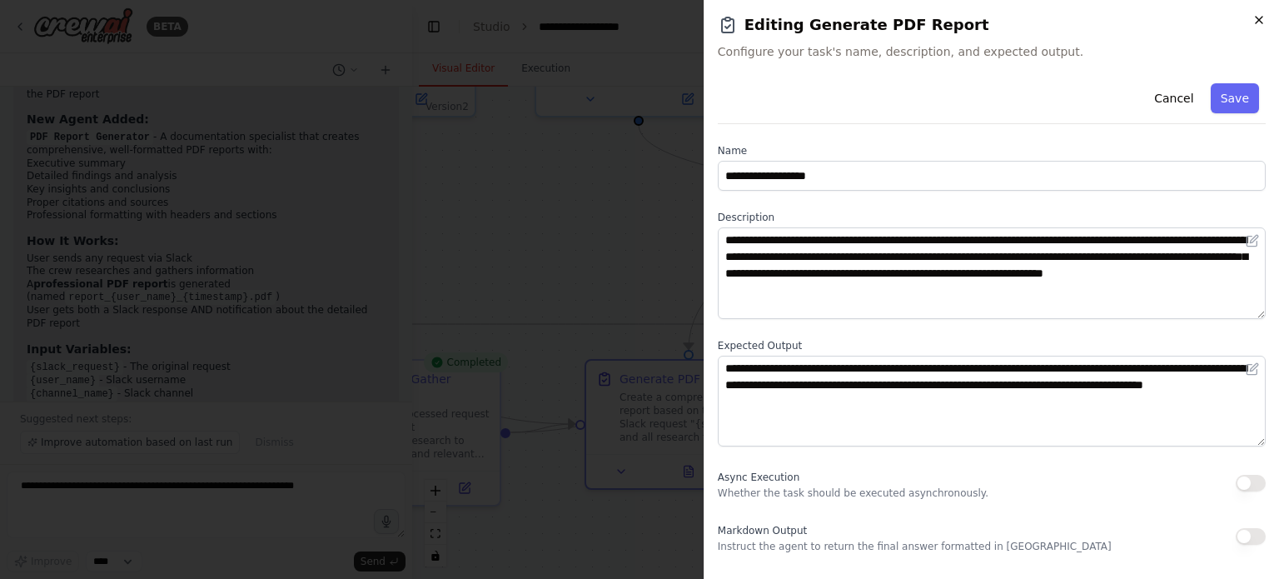
click at [1261, 19] on icon "button" at bounding box center [1258, 19] width 13 height 13
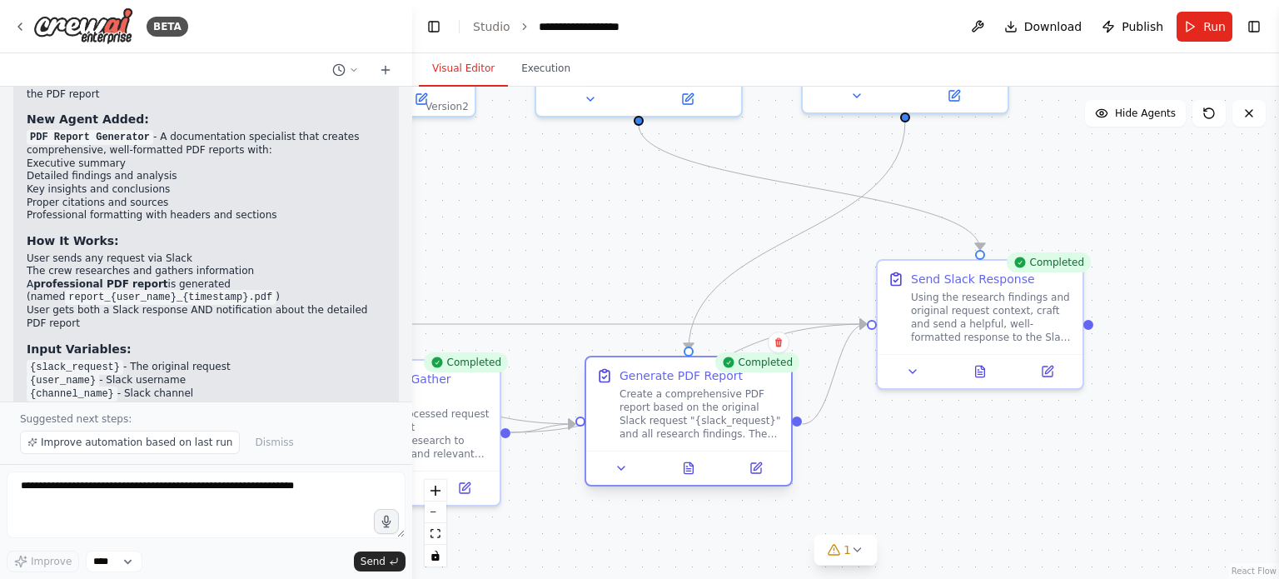
click at [691, 477] on div at bounding box center [688, 467] width 205 height 34
click at [691, 465] on icon at bounding box center [690, 463] width 3 height 3
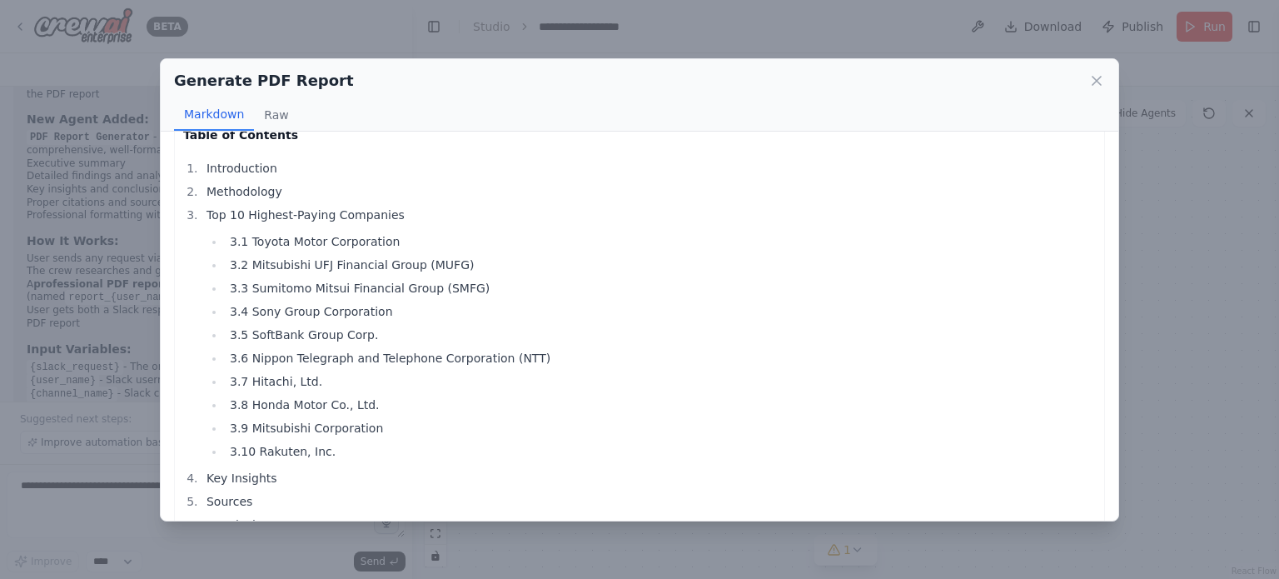
scroll to position [0, 0]
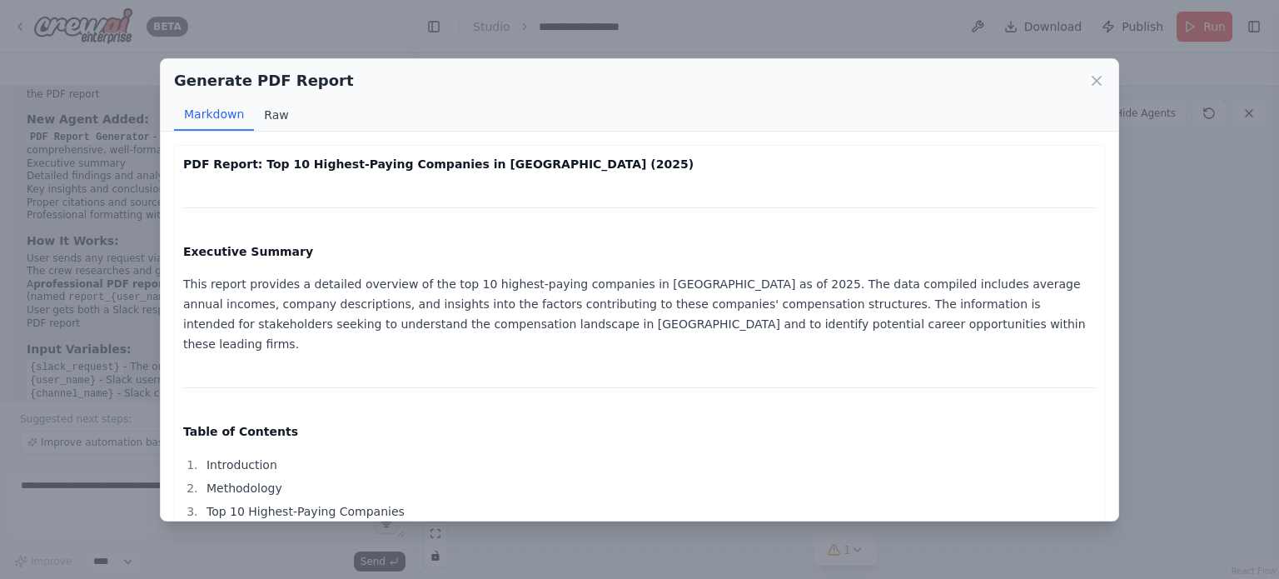
click at [266, 119] on button "Raw" at bounding box center [276, 115] width 44 height 32
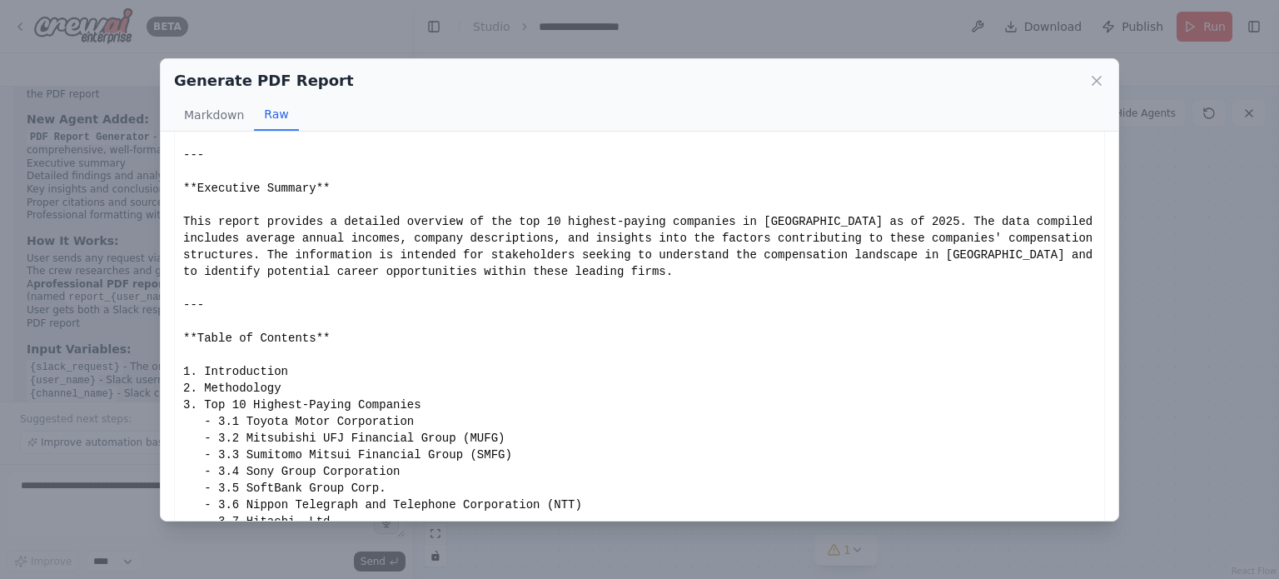
scroll to position [137, 0]
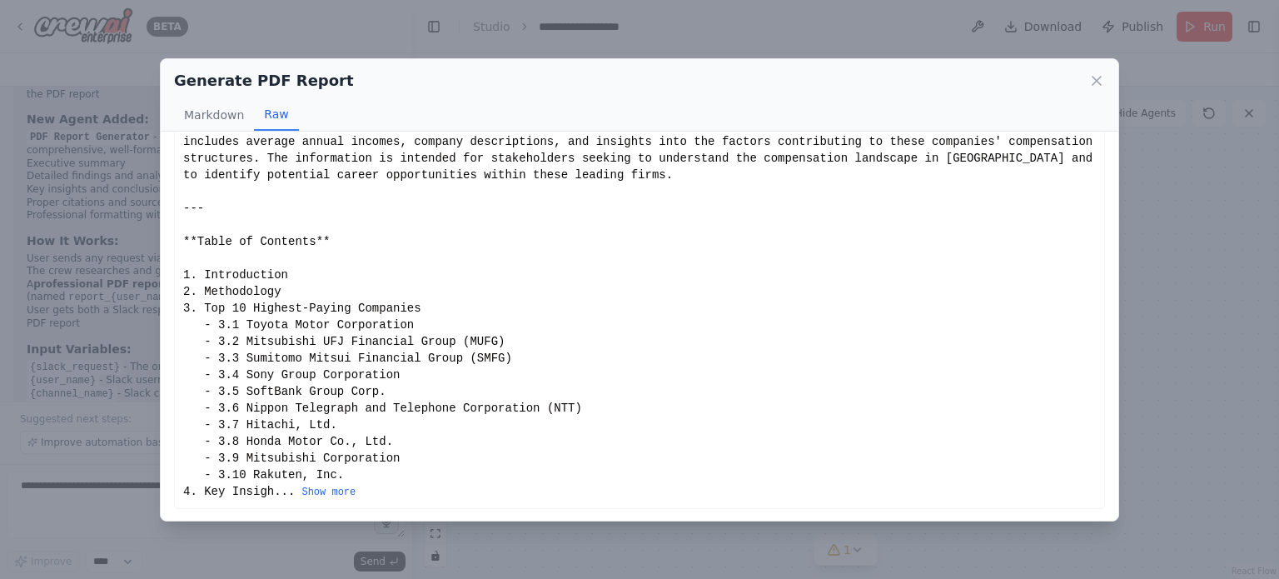
click at [971, 140] on div "**PDF Report: Top 10 Highest-Paying Companies in Japan (2025)** --- **Executive…" at bounding box center [639, 258] width 912 height 483
click at [1098, 78] on icon at bounding box center [1096, 81] width 8 height 8
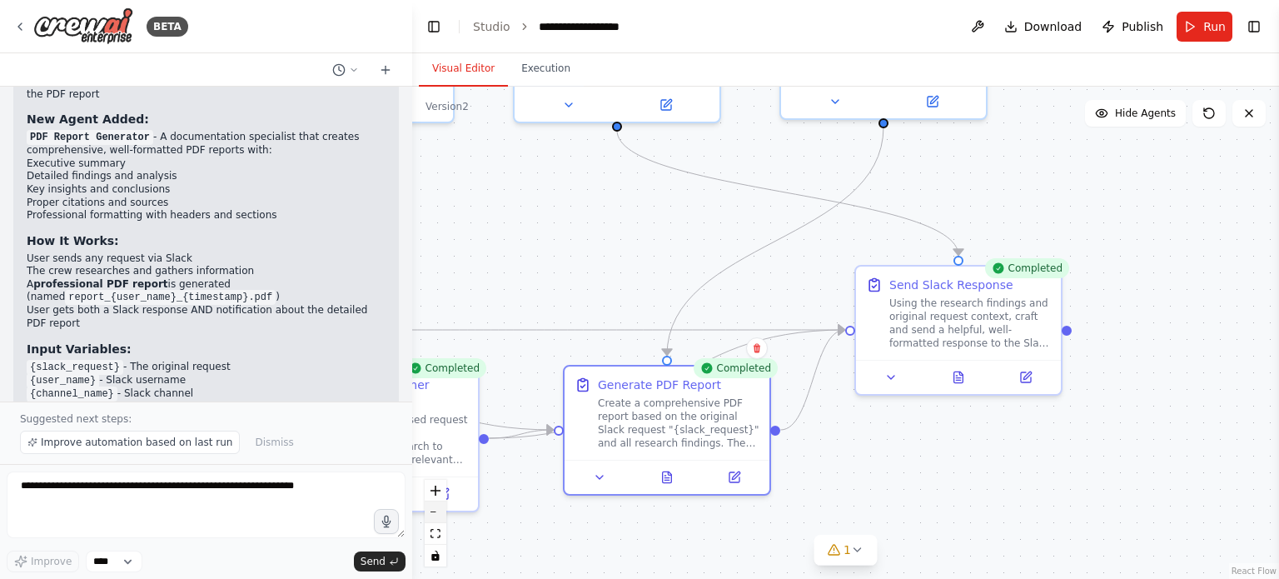
drag, startPoint x: 555, startPoint y: 509, endPoint x: 445, endPoint y: 515, distance: 110.0
click at [452, 515] on div ".deletable-edge-delete-btn { width: 20px; height: 20px; border: 0px solid #ffff…" at bounding box center [845, 333] width 867 height 492
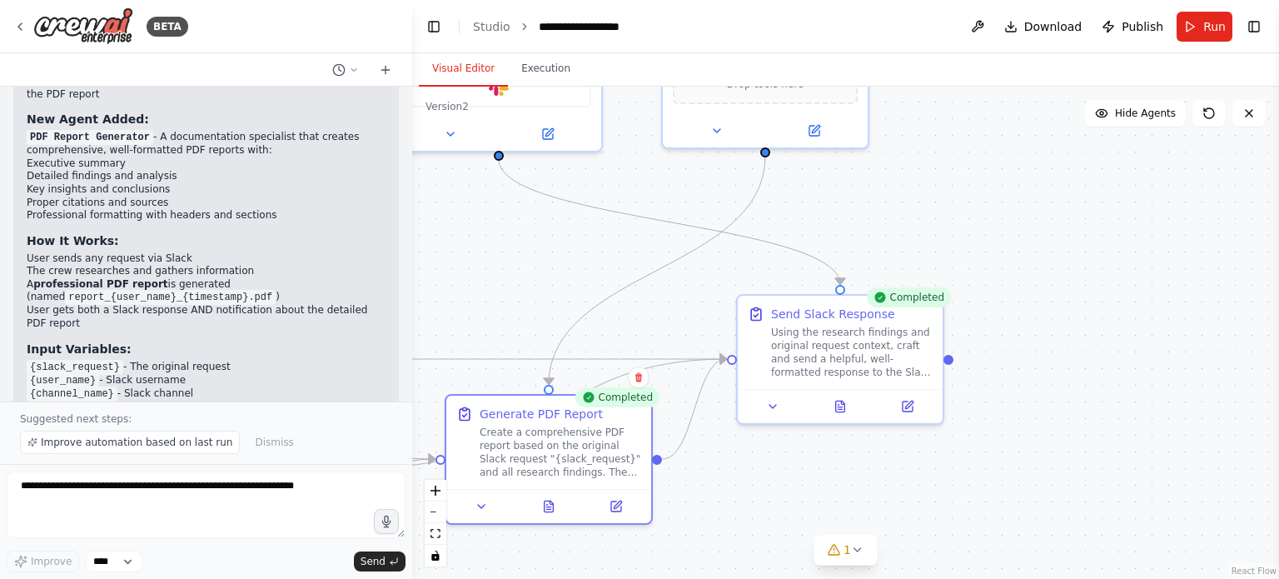
drag, startPoint x: 907, startPoint y: 454, endPoint x: 849, endPoint y: 493, distance: 69.5
click at [858, 491] on div ".deletable-edge-delete-btn { width: 20px; height: 20px; border: 0px solid #ffff…" at bounding box center [845, 333] width 867 height 492
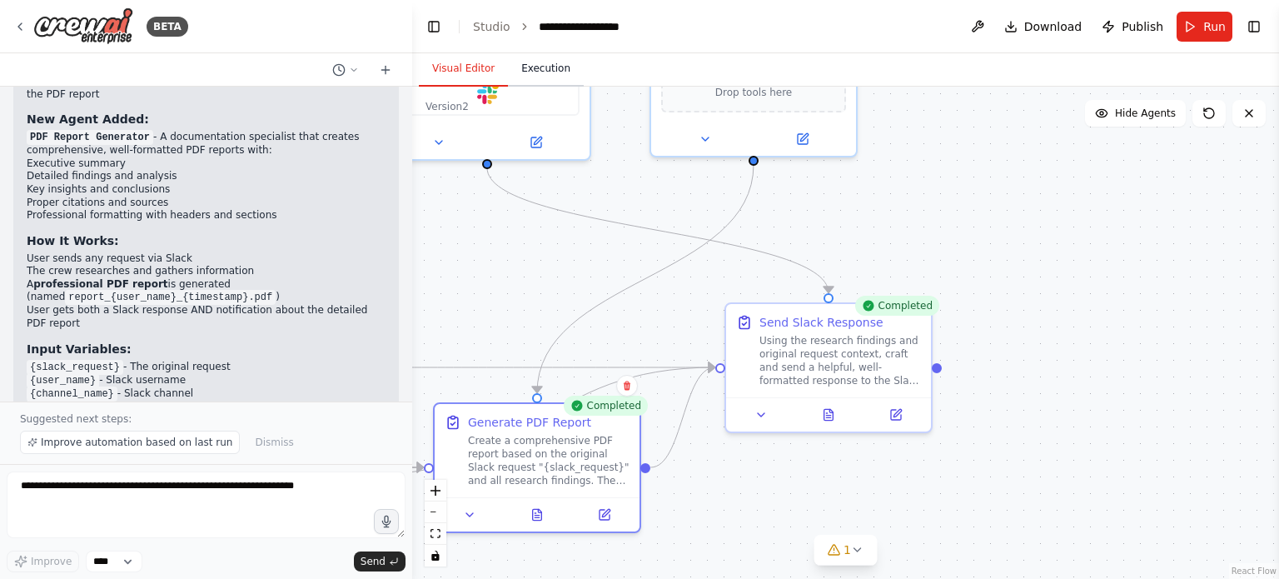
click at [531, 67] on button "Execution" at bounding box center [546, 69] width 76 height 35
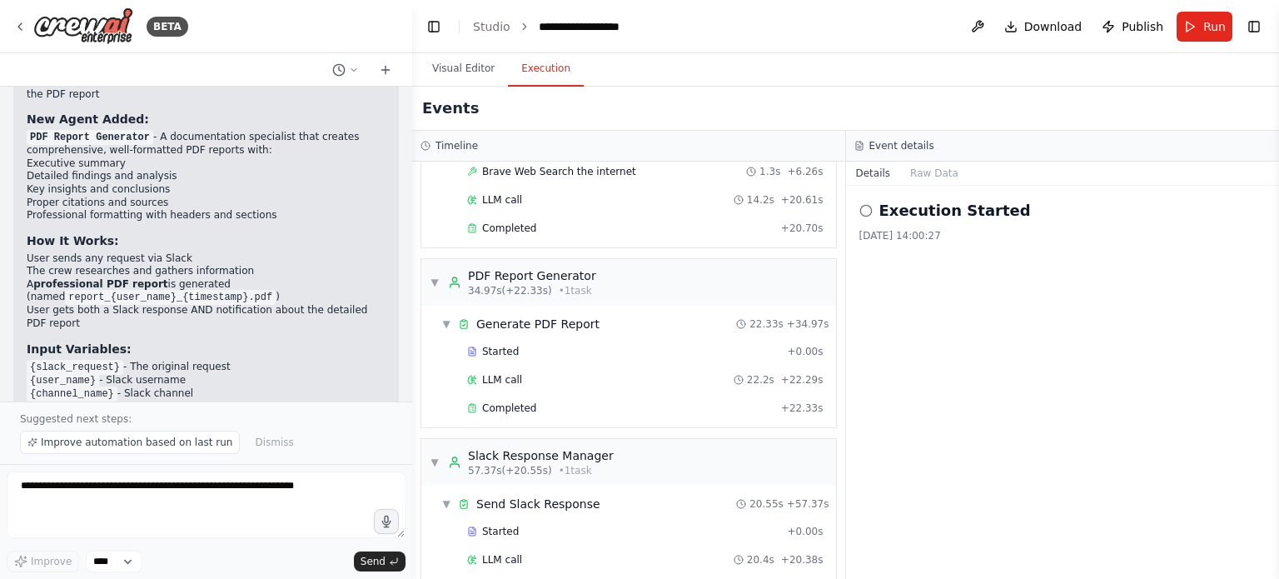
scroll to position [425, 0]
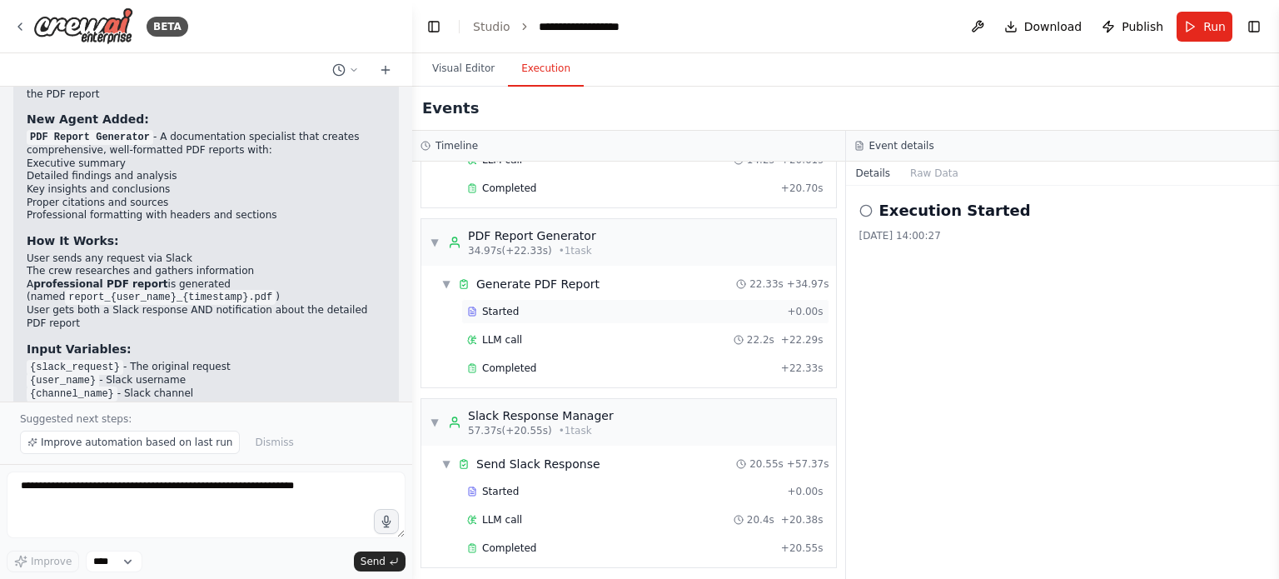
click at [582, 305] on div "Started" at bounding box center [623, 311] width 313 height 13
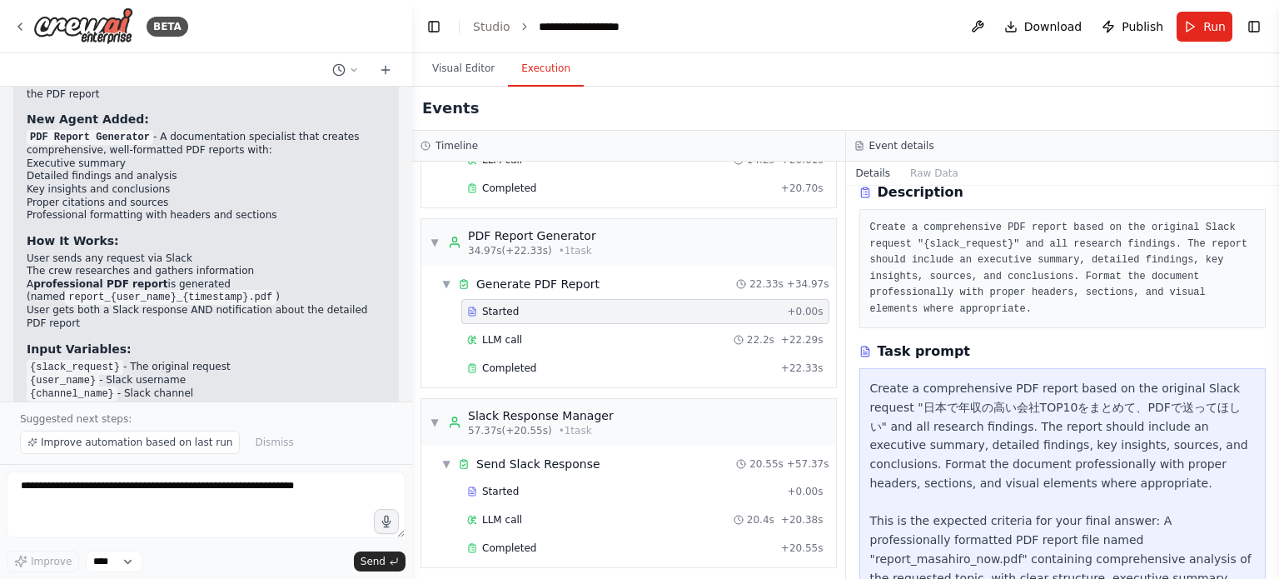
scroll to position [152, 0]
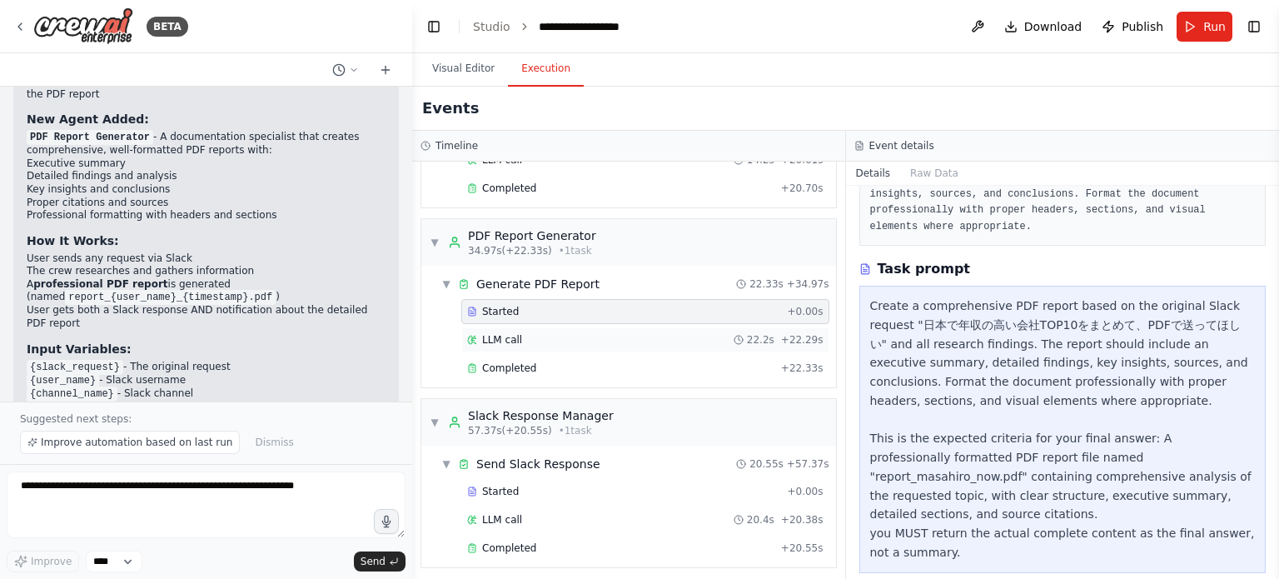
click at [594, 333] on div "LLM call 22.2s + 22.29s" at bounding box center [645, 339] width 356 height 13
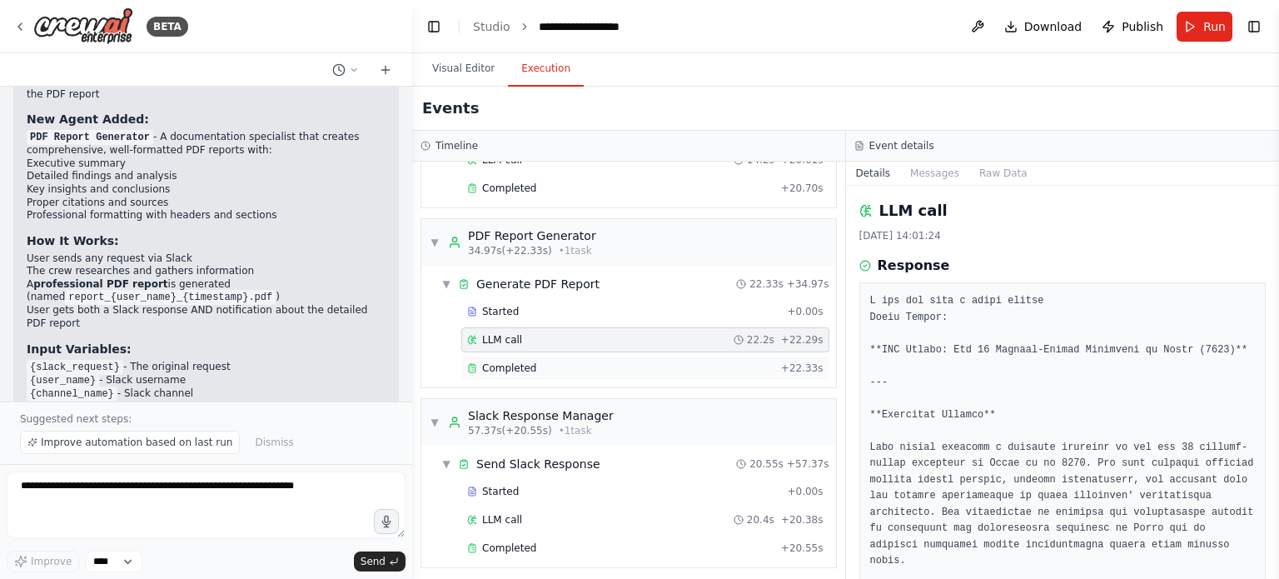
click at [569, 367] on div "Completed" at bounding box center [620, 367] width 307 height 13
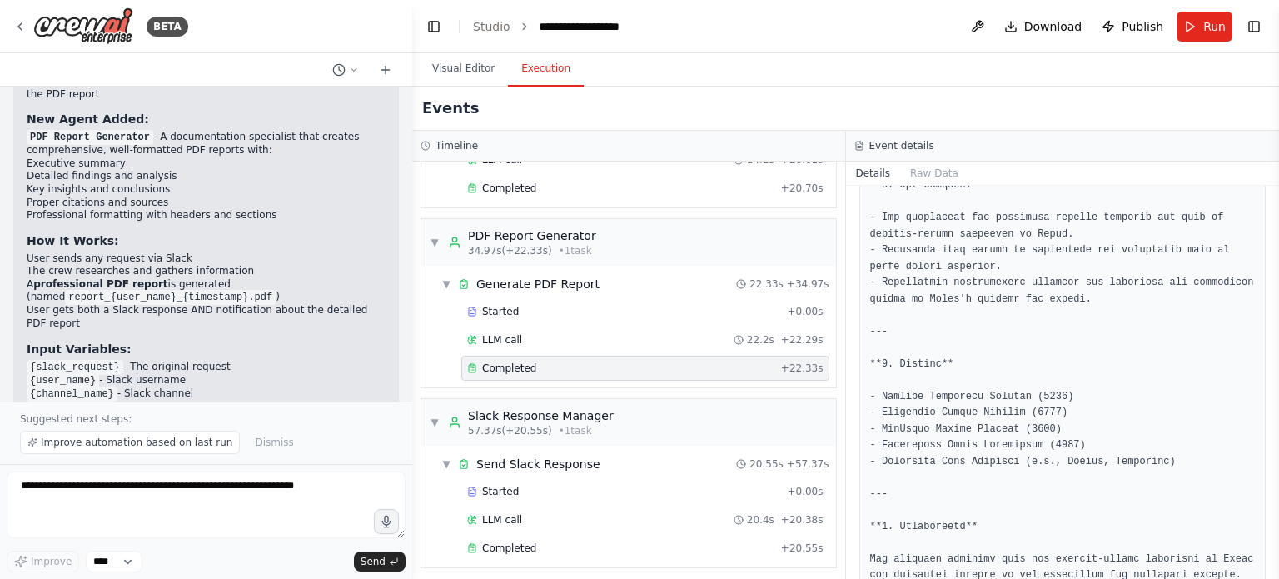
scroll to position [2666, 0]
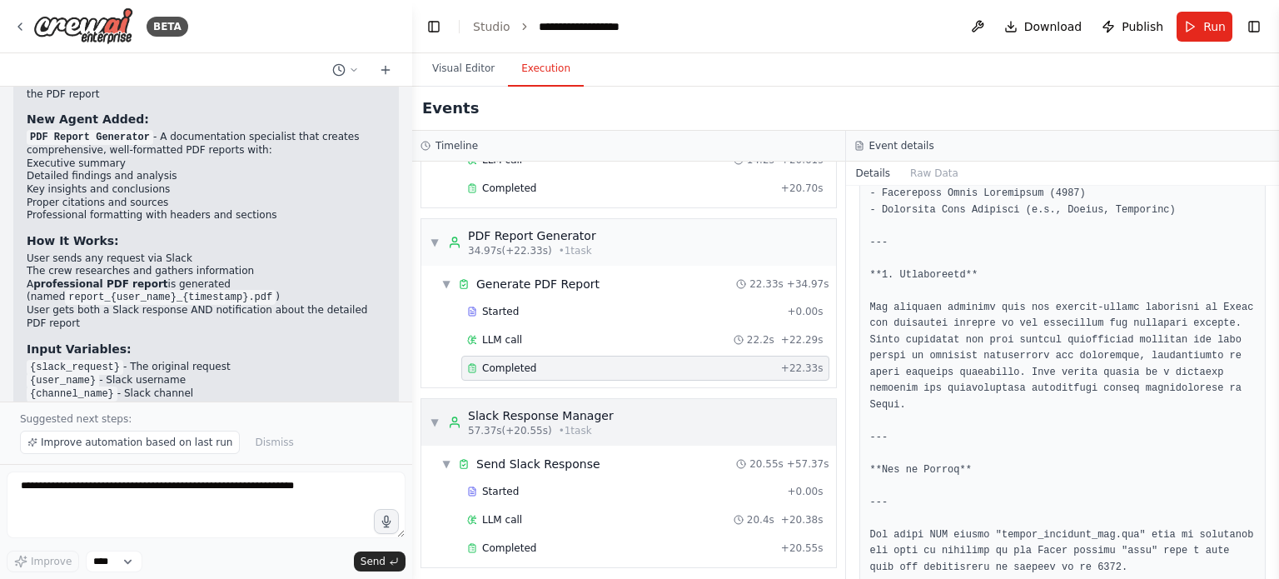
click at [574, 424] on span "• 1 task" at bounding box center [575, 430] width 33 height 13
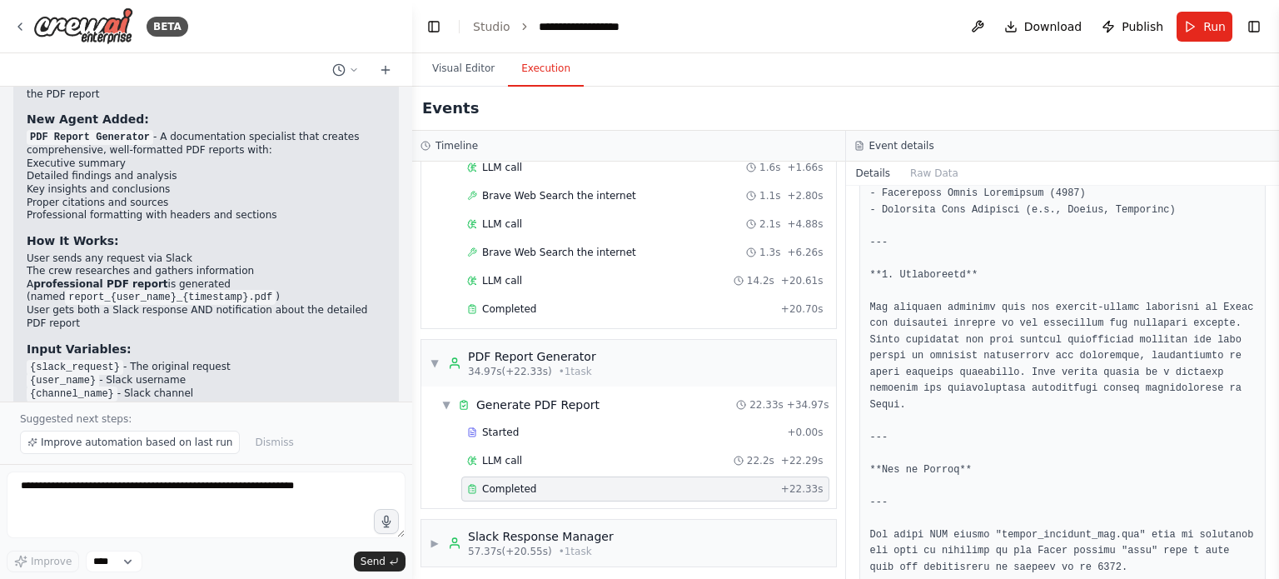
click at [544, 498] on div "Started + 0.00s LLM call 22.2s + 22.29s Completed + 22.33s" at bounding box center [635, 462] width 401 height 85
click at [1150, 29] on span "Publish" at bounding box center [1142, 26] width 42 height 17
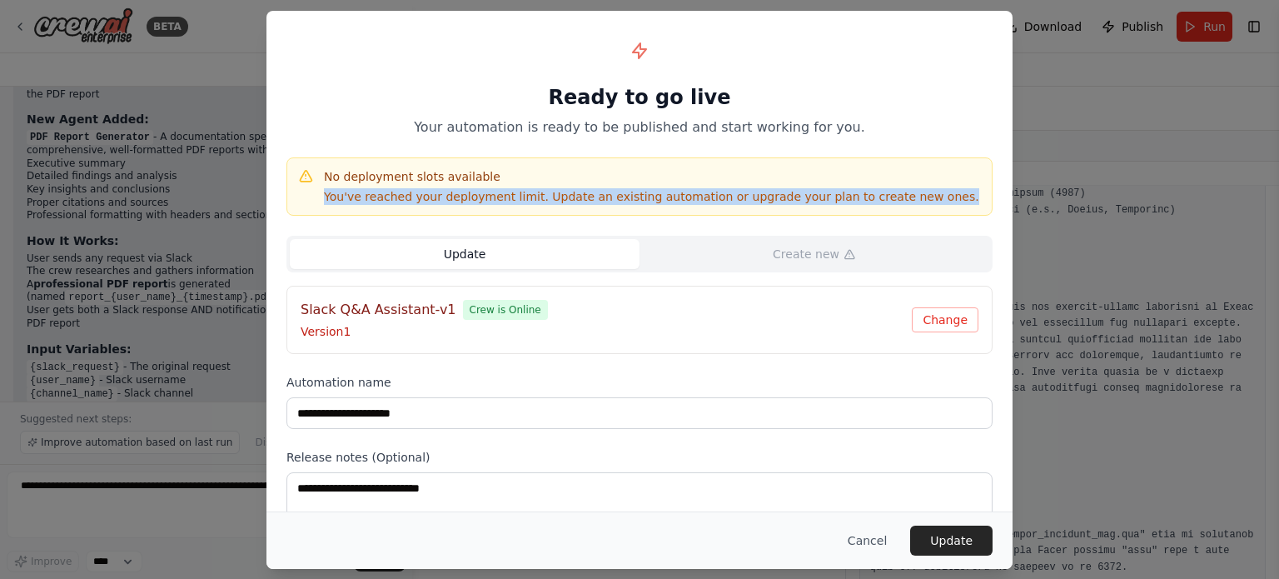
drag, startPoint x: 912, startPoint y: 199, endPoint x: 324, endPoint y: 207, distance: 588.6
click at [324, 207] on div "No deployment slots available You've reached your deployment limit. Update an e…" at bounding box center [639, 186] width 706 height 58
copy p "You've reached your deployment limit. Update an existing automation or upgrade …"
click at [496, 209] on div "No deployment slots available You've reached your deployment limit. Update an e…" at bounding box center [639, 186] width 706 height 58
click at [533, 186] on div "No deployment slots available You've reached your deployment limit. Update an e…" at bounding box center [651, 186] width 655 height 37
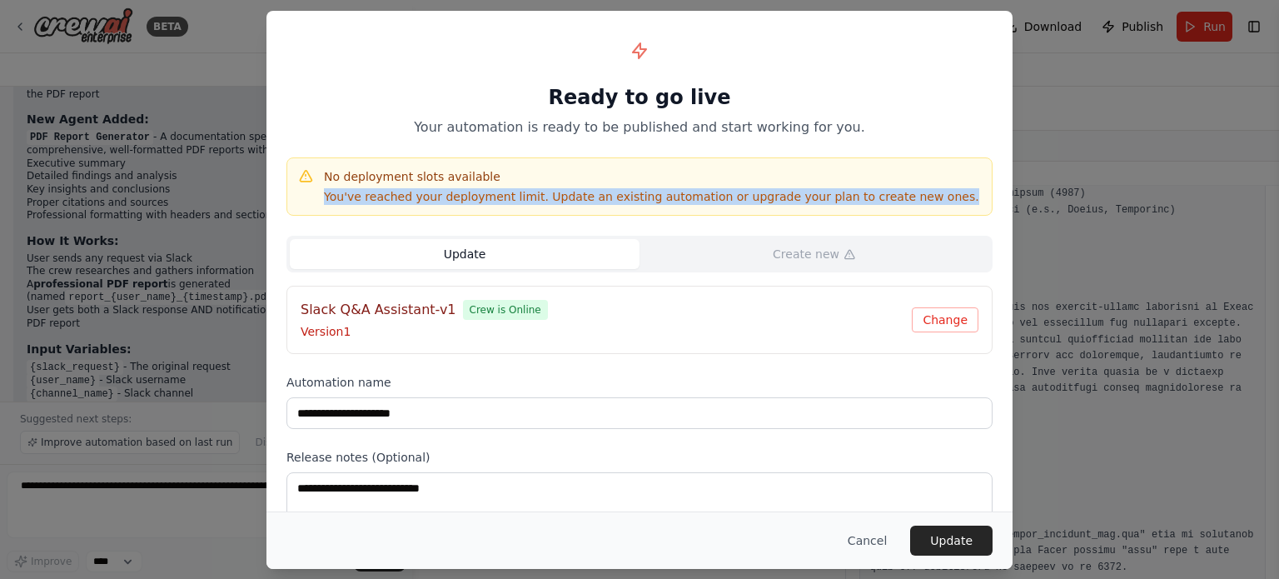
click at [529, 192] on p "You've reached your deployment limit. Update an existing automation or upgrade …" at bounding box center [651, 196] width 655 height 17
click at [521, 196] on p "You've reached your deployment limit. Update an existing automation or upgrade …" at bounding box center [651, 196] width 655 height 17
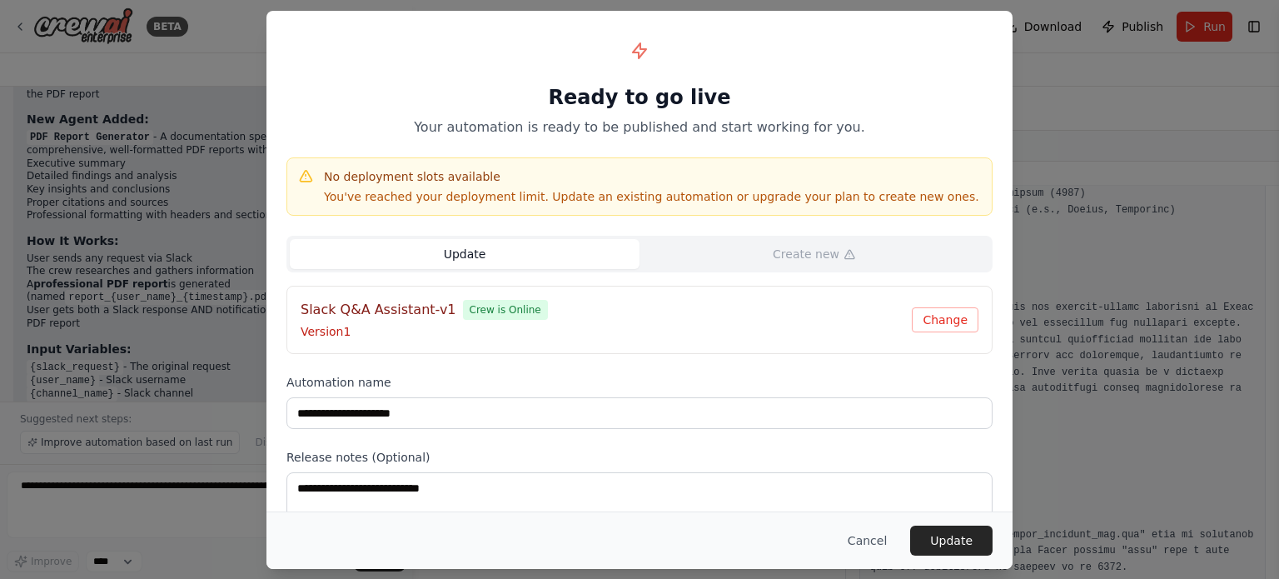
click at [493, 201] on p "You've reached your deployment limit. Update an existing automation or upgrade …" at bounding box center [651, 196] width 655 height 17
click at [531, 251] on button "Update" at bounding box center [465, 254] width 350 height 30
click at [480, 244] on button "Update" at bounding box center [465, 254] width 350 height 30
click at [463, 259] on button "Update" at bounding box center [465, 254] width 350 height 30
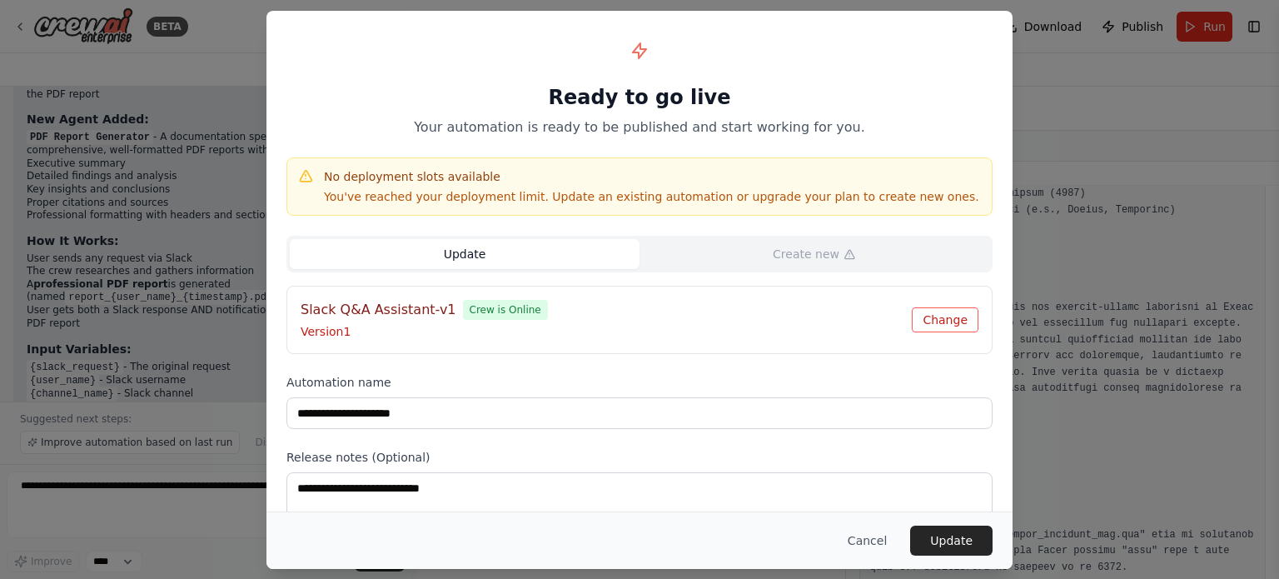
click at [932, 308] on button "Change" at bounding box center [945, 319] width 67 height 25
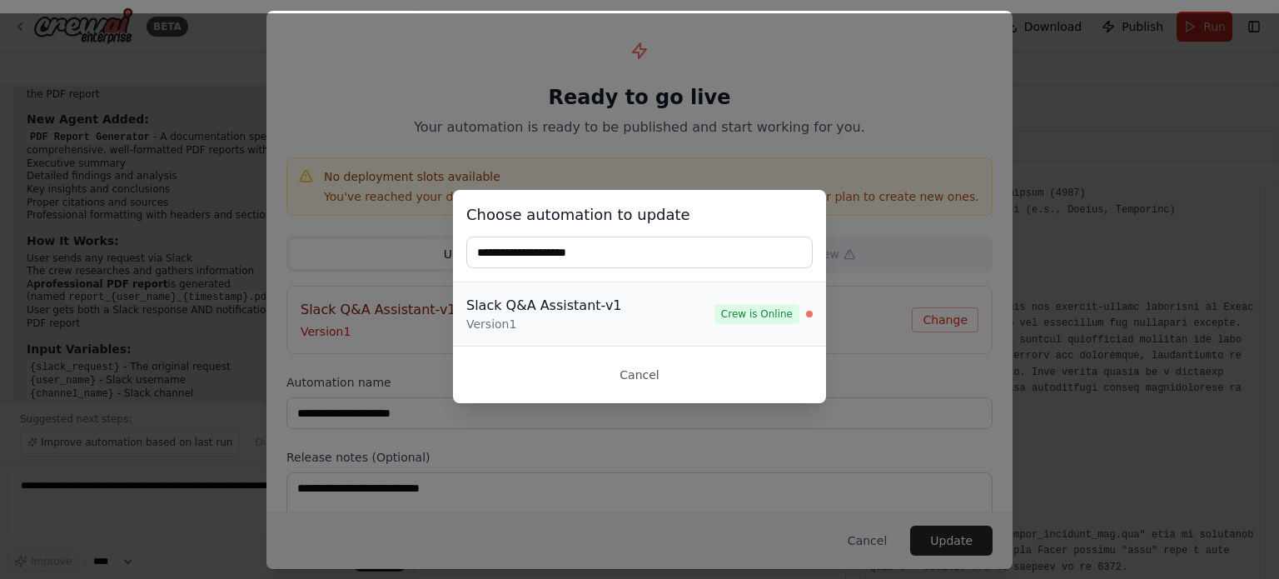
click at [705, 316] on div "Version 1" at bounding box center [590, 324] width 248 height 17
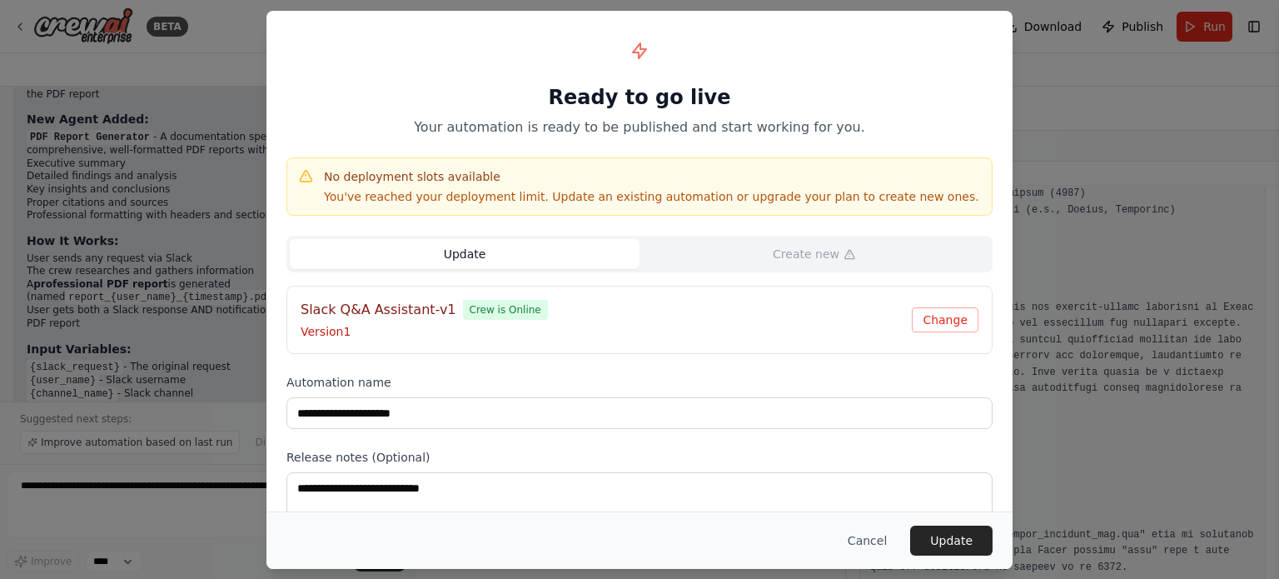
click at [576, 263] on button "Update" at bounding box center [465, 254] width 350 height 30
click at [544, 243] on button "Update" at bounding box center [465, 254] width 350 height 30
click at [516, 455] on label "Release notes (Optional)" at bounding box center [639, 457] width 706 height 17
click at [879, 541] on button "Cancel" at bounding box center [867, 540] width 66 height 30
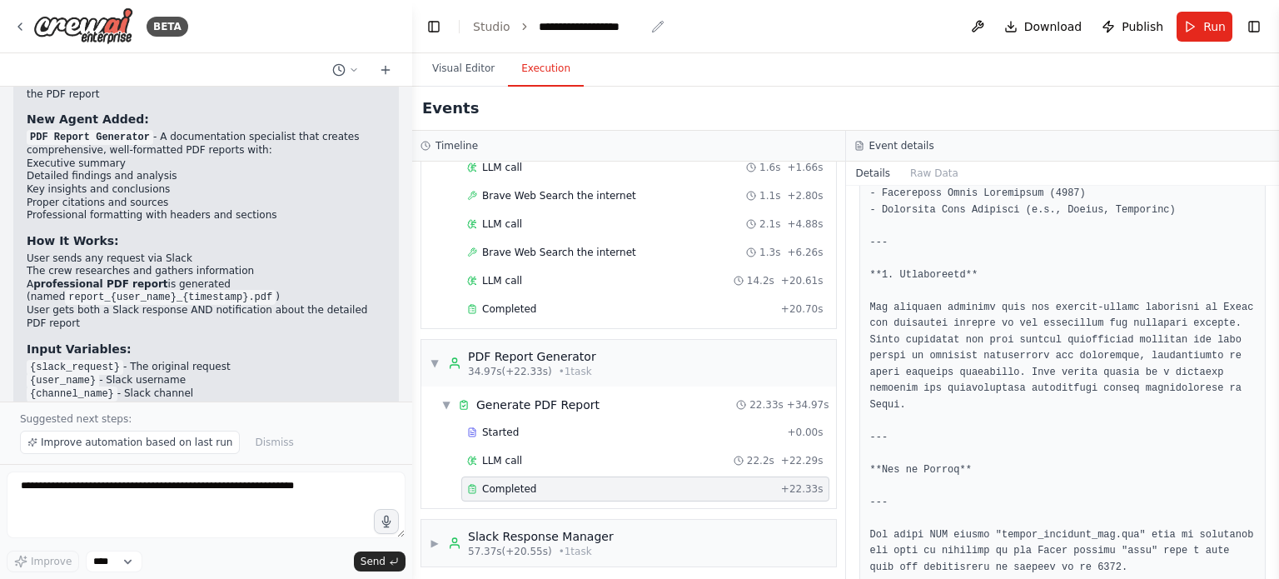
click at [549, 29] on div "**********" at bounding box center [592, 26] width 106 height 17
click at [485, 65] on button "Visual Editor" at bounding box center [463, 69] width 89 height 35
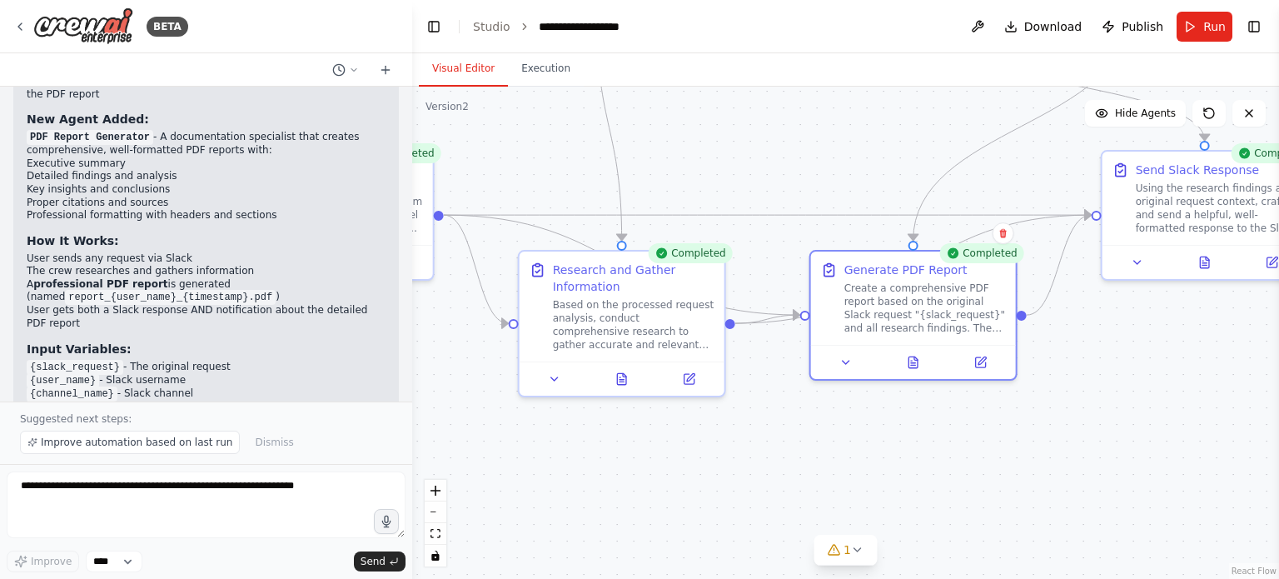
drag, startPoint x: 720, startPoint y: 460, endPoint x: 1081, endPoint y: 314, distance: 389.9
click at [1081, 314] on div ".deletable-edge-delete-btn { width: 20px; height: 20px; border: 0px solid #ffff…" at bounding box center [845, 333] width 867 height 492
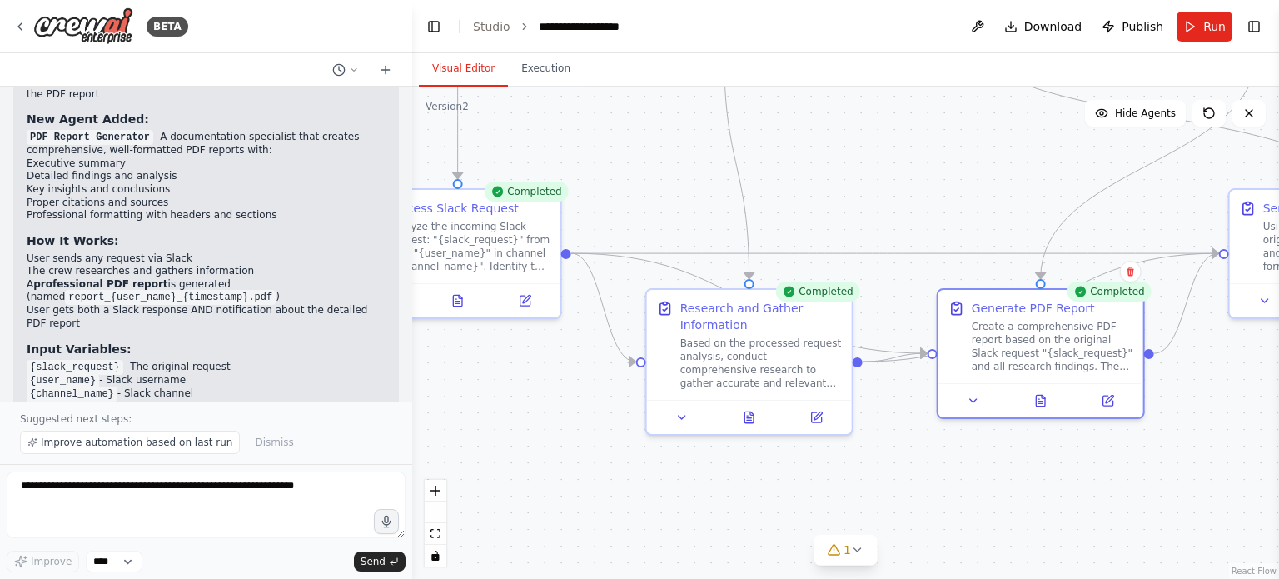
drag, startPoint x: 812, startPoint y: 461, endPoint x: 944, endPoint y: 504, distance: 139.3
click at [944, 504] on div ".deletable-edge-delete-btn { width: 20px; height: 20px; border: 0px solid #ffff…" at bounding box center [845, 333] width 867 height 492
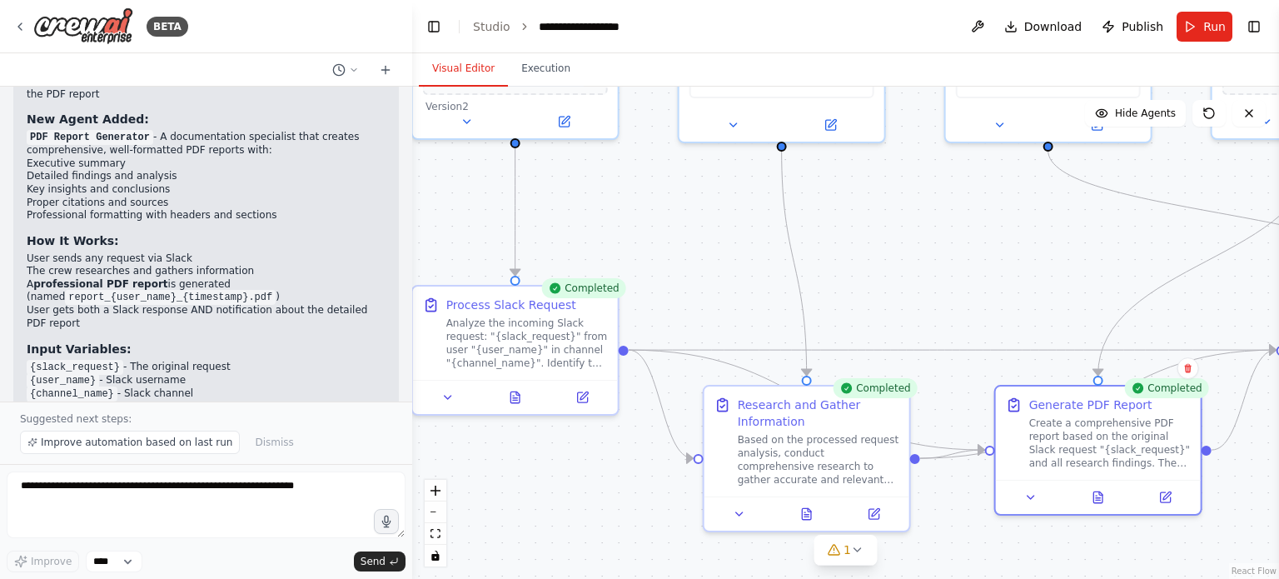
drag, startPoint x: 957, startPoint y: 491, endPoint x: 1004, endPoint y: 583, distance: 103.1
click at [1004, 578] on html "BETA This Crew should take any free-form request from Slack and answer it. 14:2…" at bounding box center [639, 289] width 1279 height 579
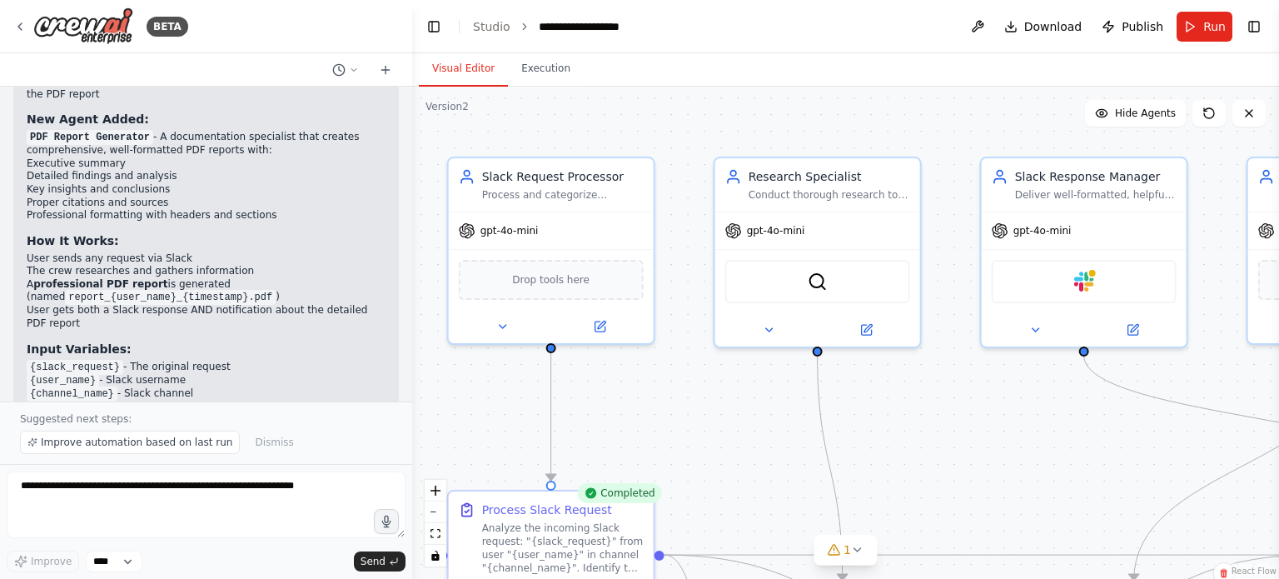
drag, startPoint x: 976, startPoint y: 321, endPoint x: 1008, endPoint y: 543, distance: 223.8
click at [1008, 543] on div ".deletable-edge-delete-btn { width: 20px; height: 20px; border: 0px solid #ffff…" at bounding box center [845, 333] width 867 height 492
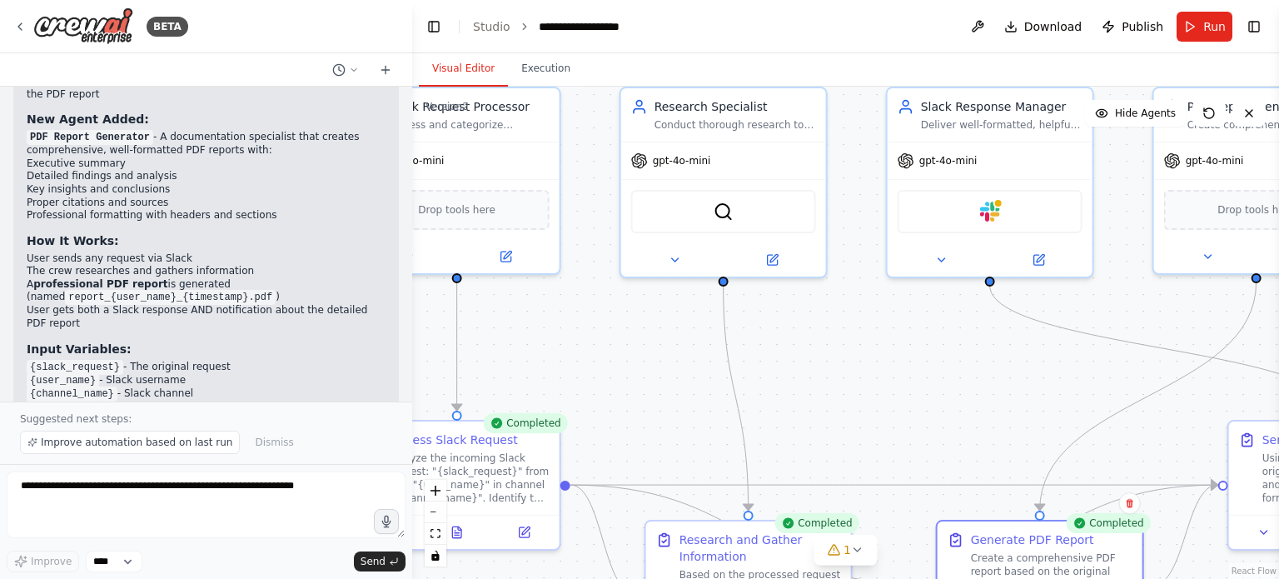
drag, startPoint x: 883, startPoint y: 399, endPoint x: 842, endPoint y: 376, distance: 46.6
click at [853, 378] on div ".deletable-edge-delete-btn { width: 20px; height: 20px; border: 0px solid #ffff…" at bounding box center [845, 333] width 867 height 492
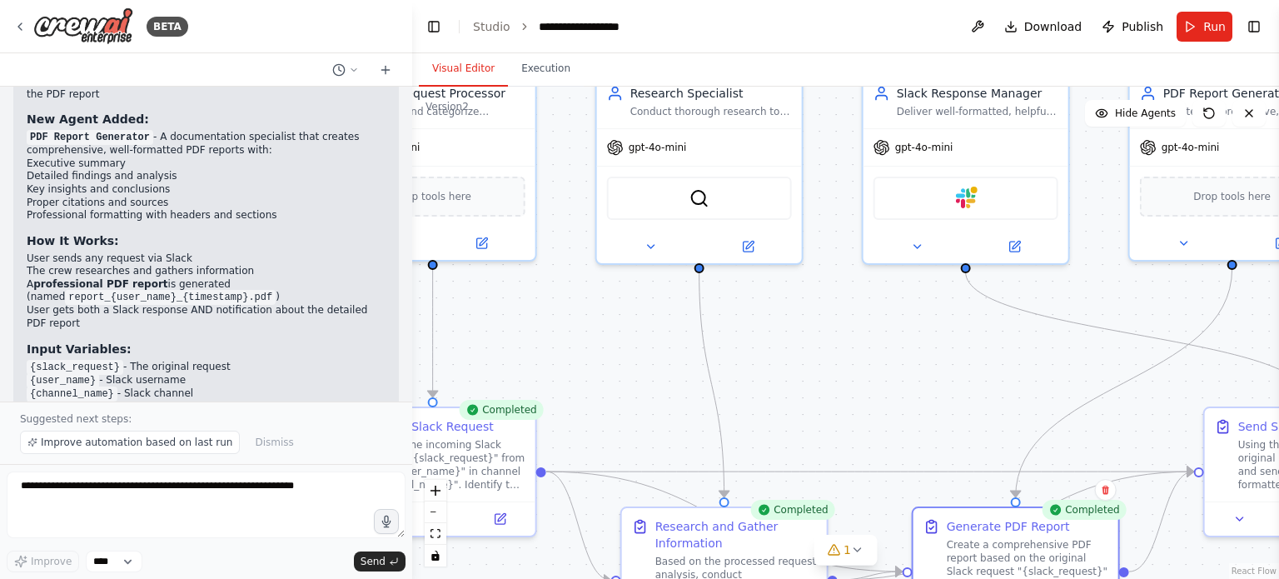
drag, startPoint x: 876, startPoint y: 376, endPoint x: 649, endPoint y: 311, distance: 235.6
click at [649, 314] on div ".deletable-edge-delete-btn { width: 20px; height: 20px; border: 0px solid #ffff…" at bounding box center [845, 333] width 867 height 492
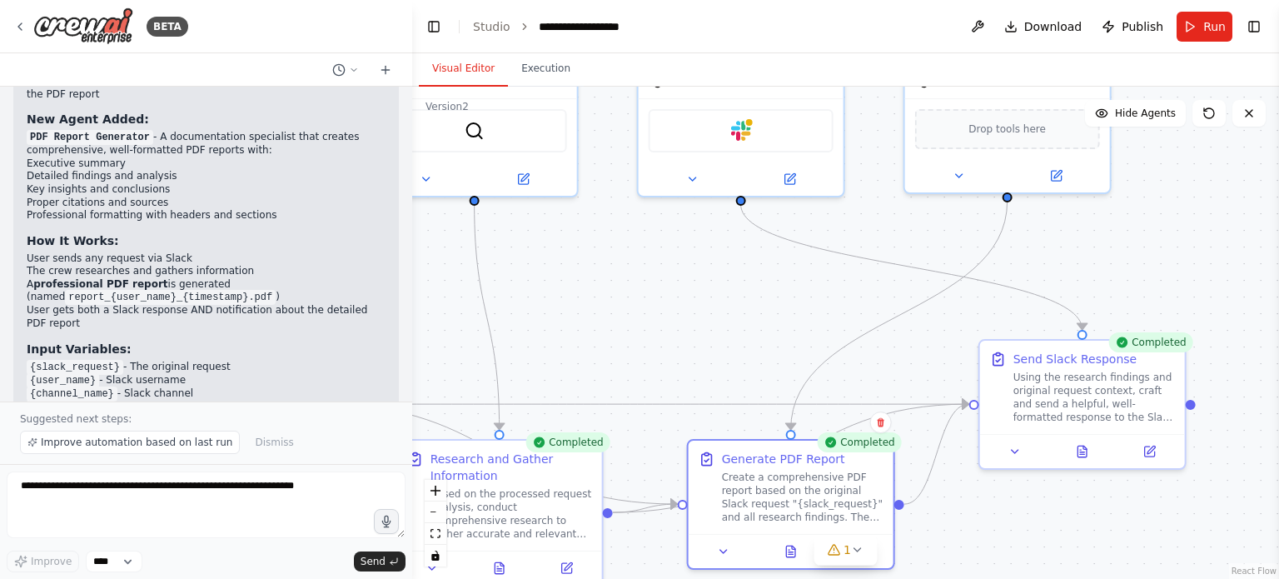
drag, startPoint x: 872, startPoint y: 387, endPoint x: 784, endPoint y: 330, distance: 105.3
click at [785, 330] on div ".deletable-edge-delete-btn { width: 20px; height: 20px; border: 0px solid #ffff…" at bounding box center [845, 333] width 867 height 492
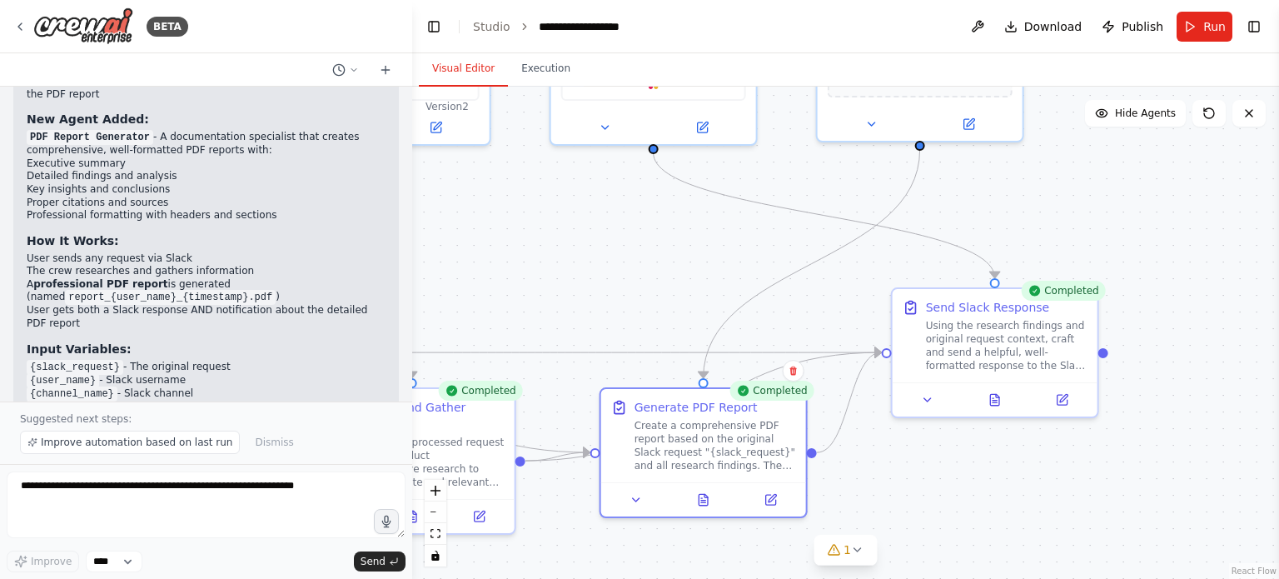
click at [1155, 292] on div ".deletable-edge-delete-btn { width: 20px; height: 20px; border: 0px solid #ffff…" at bounding box center [845, 333] width 867 height 492
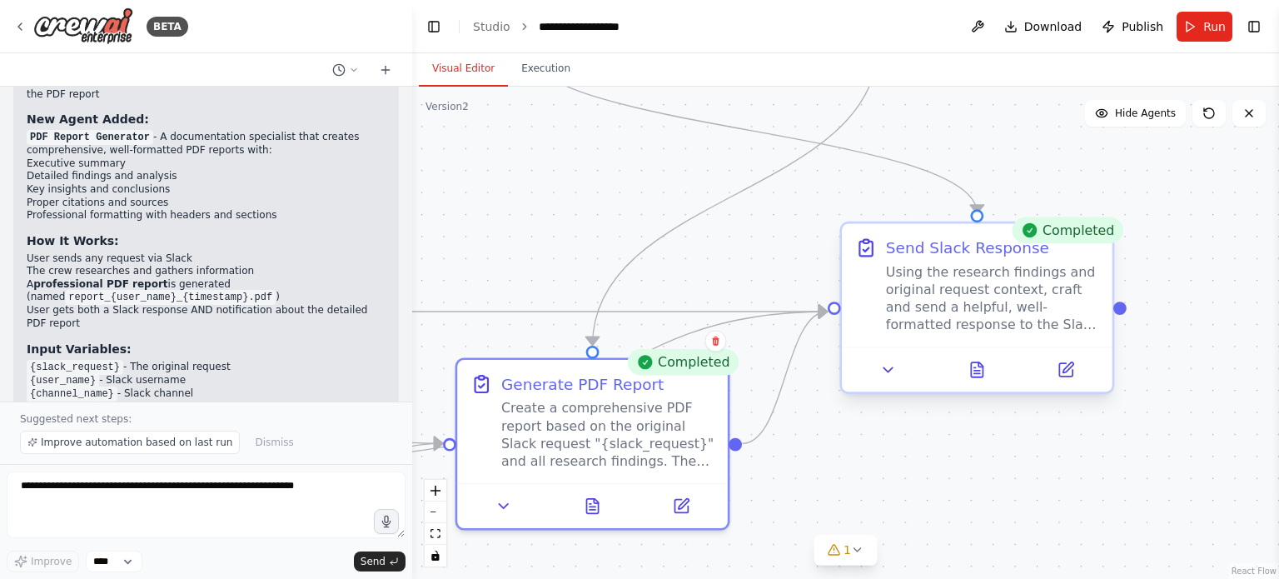
click at [1102, 250] on div "Send Slack Response Using the research findings and original request context, c…" at bounding box center [977, 284] width 271 height 123
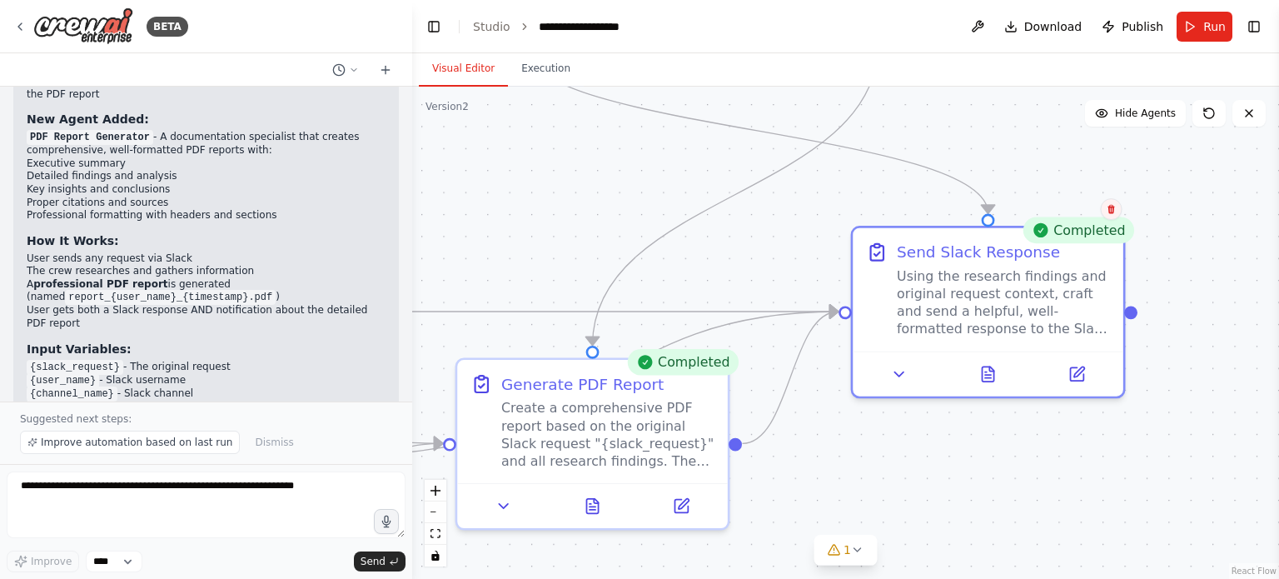
click at [1114, 207] on icon at bounding box center [1111, 209] width 10 height 10
click at [1112, 206] on icon at bounding box center [1110, 209] width 7 height 9
click at [1087, 212] on button "Confirm" at bounding box center [1065, 209] width 59 height 20
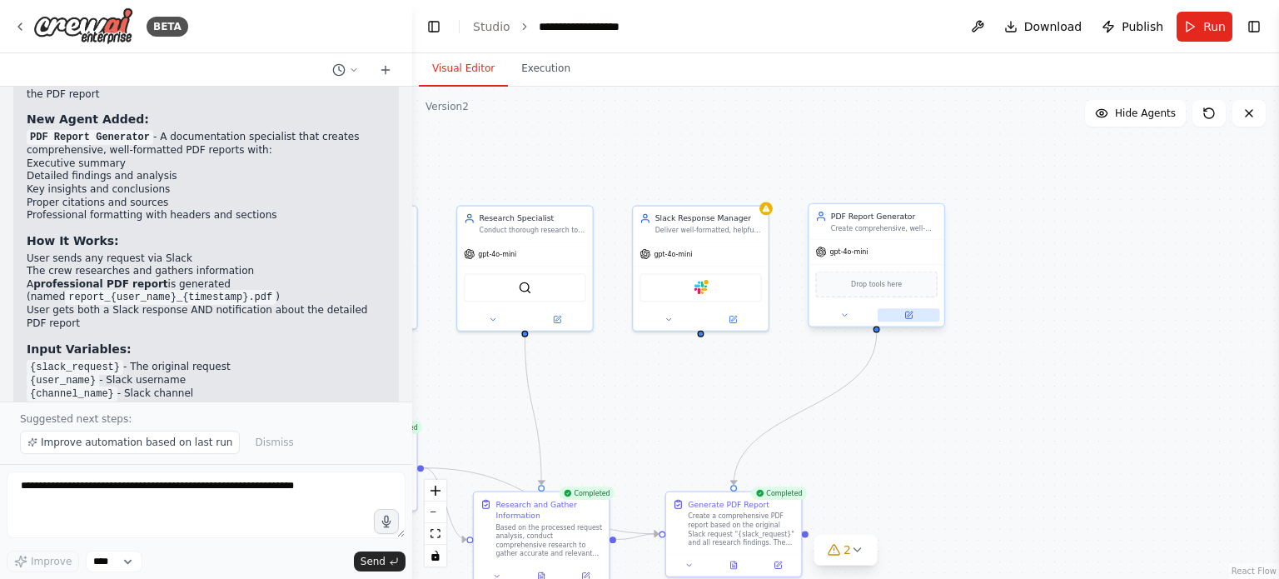
drag, startPoint x: 915, startPoint y: 279, endPoint x: 887, endPoint y: 335, distance: 63.3
click at [896, 405] on div ".deletable-edge-delete-btn { width: 20px; height: 20px; border: 0px solid #ffff…" at bounding box center [845, 333] width 867 height 492
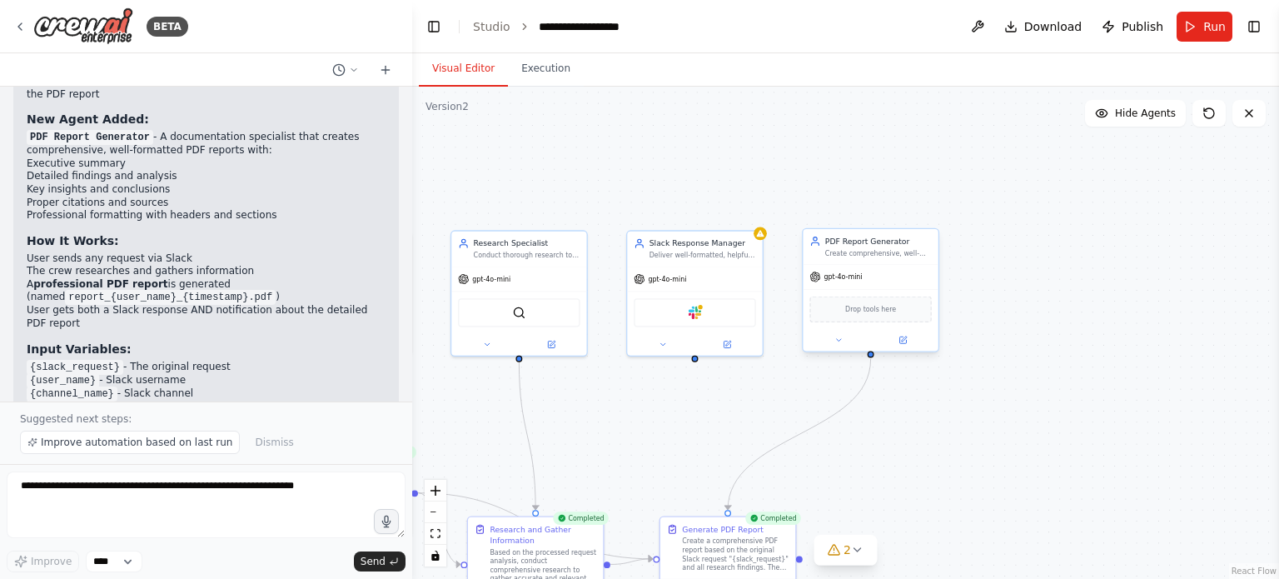
click at [880, 264] on div "gpt-4o-mini Drop tools here" at bounding box center [870, 307] width 135 height 87
click at [927, 211] on icon at bounding box center [925, 211] width 7 height 9
click at [897, 213] on button "Confirm" at bounding box center [877, 211] width 59 height 20
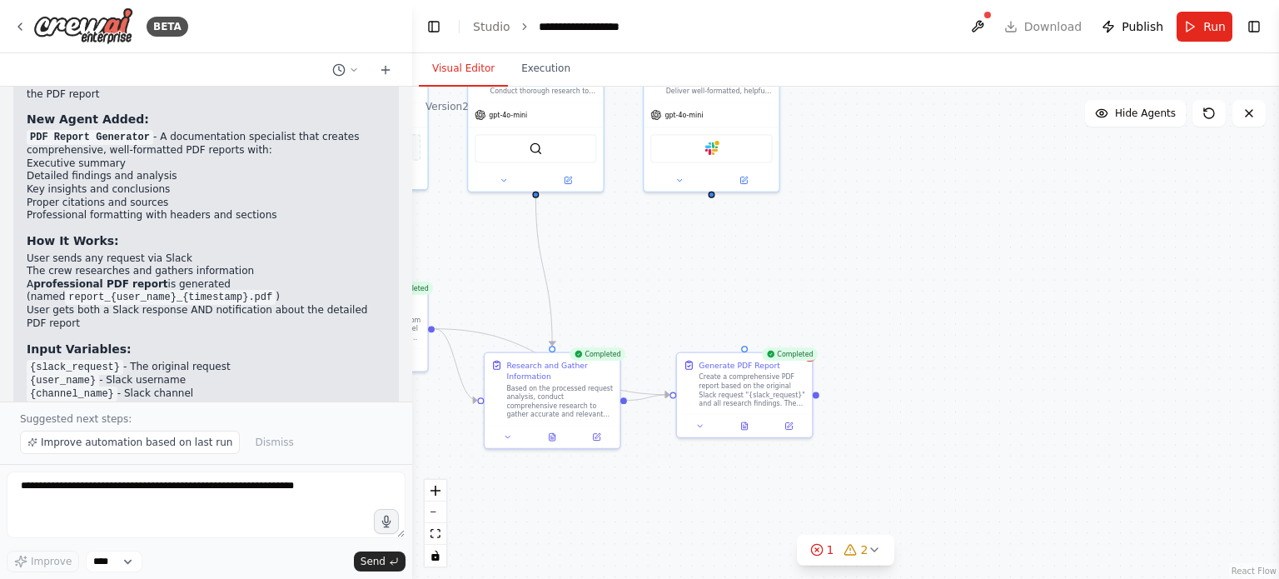
drag, startPoint x: 872, startPoint y: 435, endPoint x: 890, endPoint y: 266, distance: 169.9
click at [890, 266] on div ".deletable-edge-delete-btn { width: 20px; height: 20px; border: 0px solid #ffff…" at bounding box center [845, 333] width 867 height 492
click at [882, 350] on div ".deletable-edge-delete-btn { width: 20px; height: 20px; border: 0px solid #ffff…" at bounding box center [845, 333] width 867 height 492
click at [1215, 22] on span "Run" at bounding box center [1214, 26] width 22 height 17
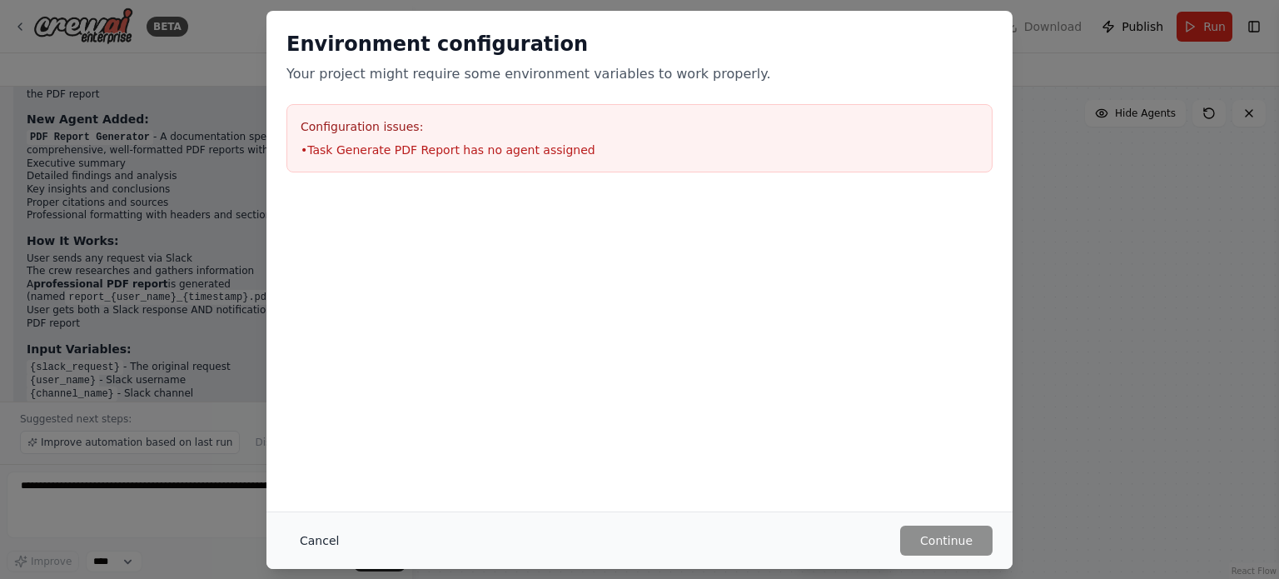
click at [333, 542] on button "Cancel" at bounding box center [319, 540] width 66 height 30
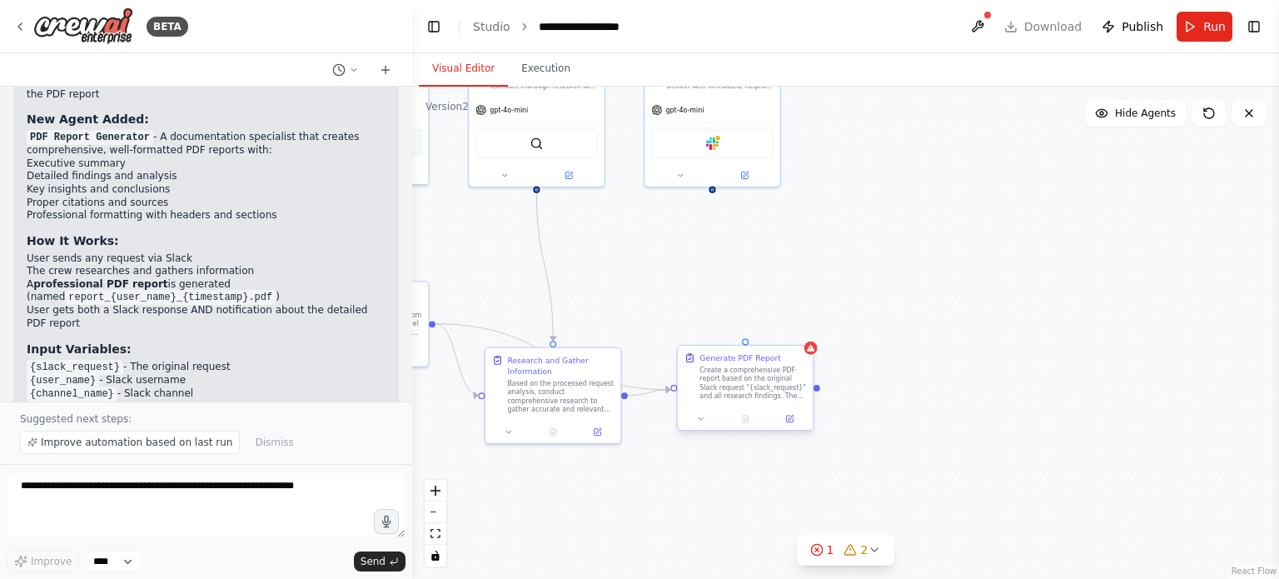
click at [753, 364] on div "Generate PDF Report Create a comprehensive PDF report based on the original Sla…" at bounding box center [752, 376] width 107 height 48
click at [799, 335] on button at bounding box center [800, 330] width 22 height 22
click at [770, 336] on button "Confirm" at bounding box center [752, 330] width 59 height 20
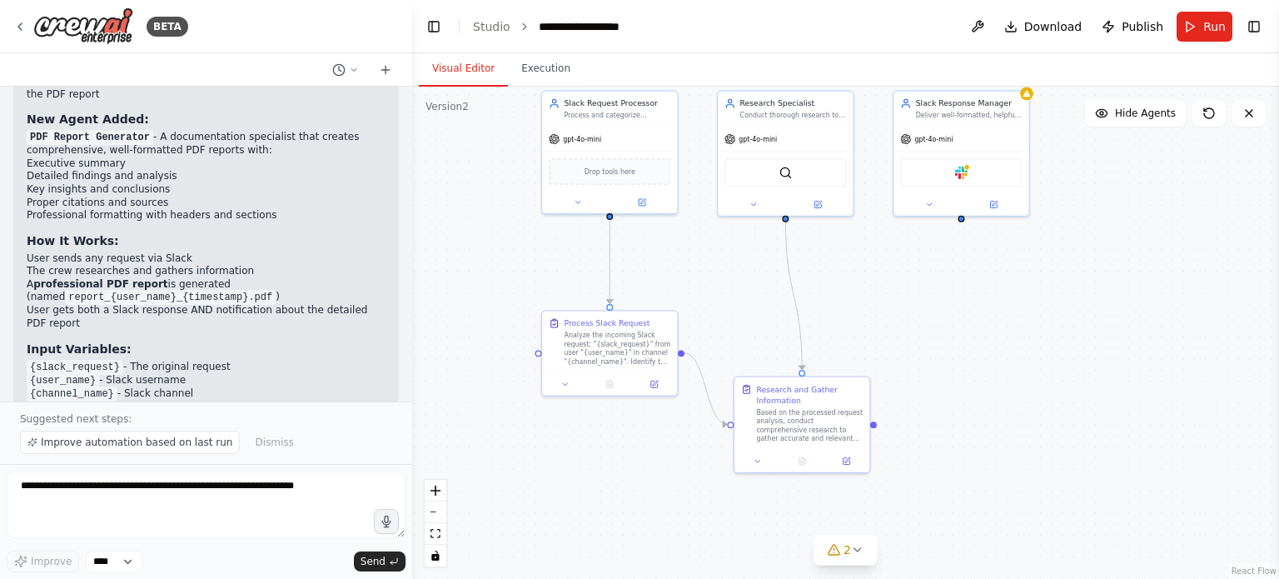
drag, startPoint x: 770, startPoint y: 336, endPoint x: 972, endPoint y: 361, distance: 203.0
click at [983, 365] on div ".deletable-edge-delete-btn { width: 20px; height: 20px; border: 0px solid #ffff…" at bounding box center [845, 333] width 867 height 492
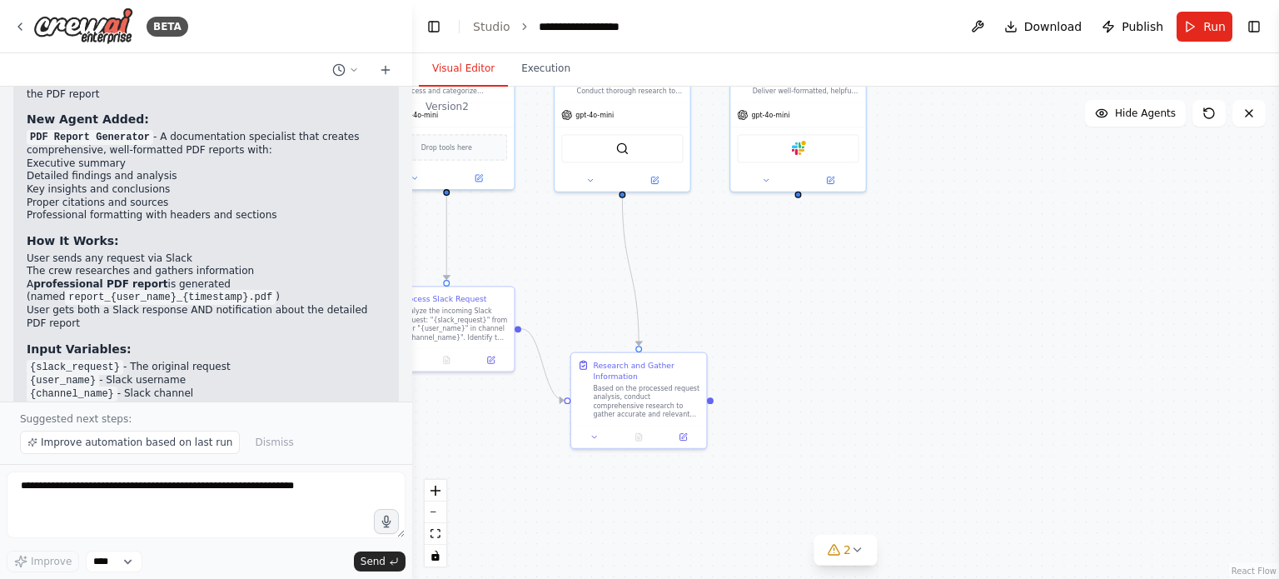
drag, startPoint x: 952, startPoint y: 365, endPoint x: 824, endPoint y: 342, distance: 129.5
click at [824, 342] on div ".deletable-edge-delete-btn { width: 20px; height: 20px; border: 0px solid #ffff…" at bounding box center [845, 333] width 867 height 492
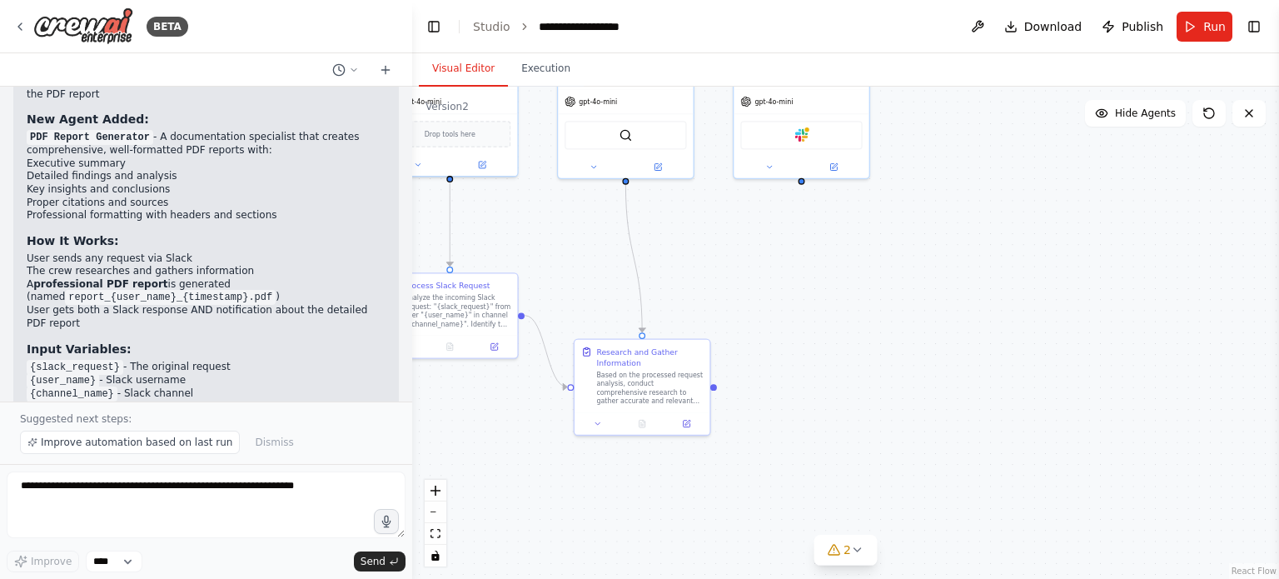
drag, startPoint x: 852, startPoint y: 359, endPoint x: 852, endPoint y: 340, distance: 19.2
click at [852, 340] on div ".deletable-edge-delete-btn { width: 20px; height: 20px; border: 0px solid #ffff…" at bounding box center [845, 333] width 867 height 492
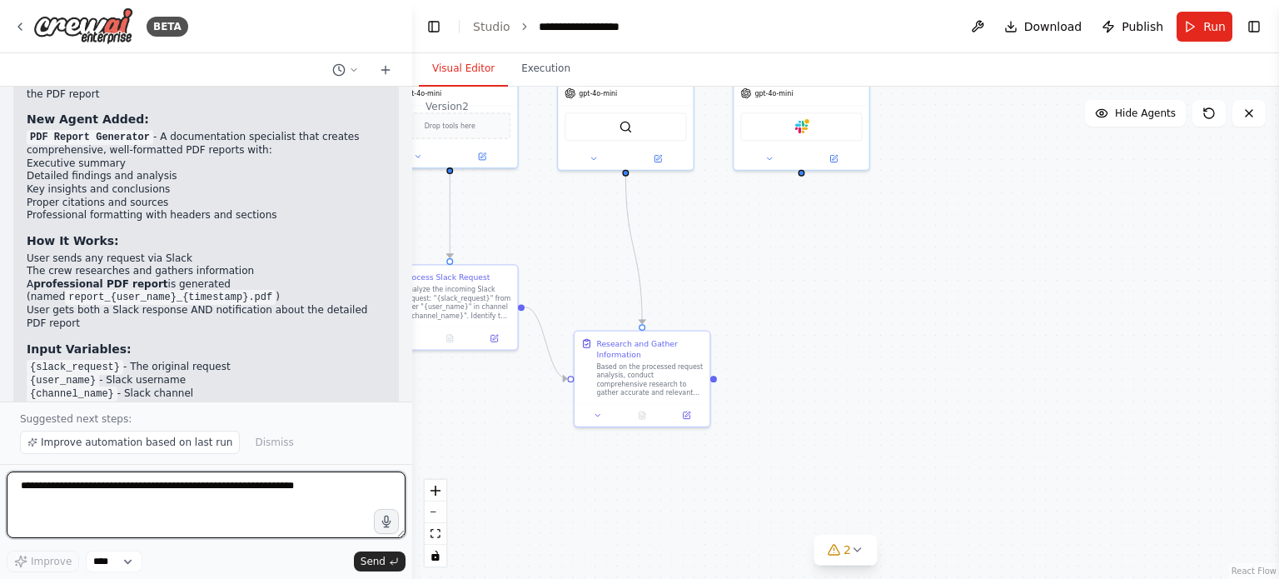
click at [337, 488] on textarea at bounding box center [206, 504] width 399 height 67
type textarea "*"
type textarea "*****"
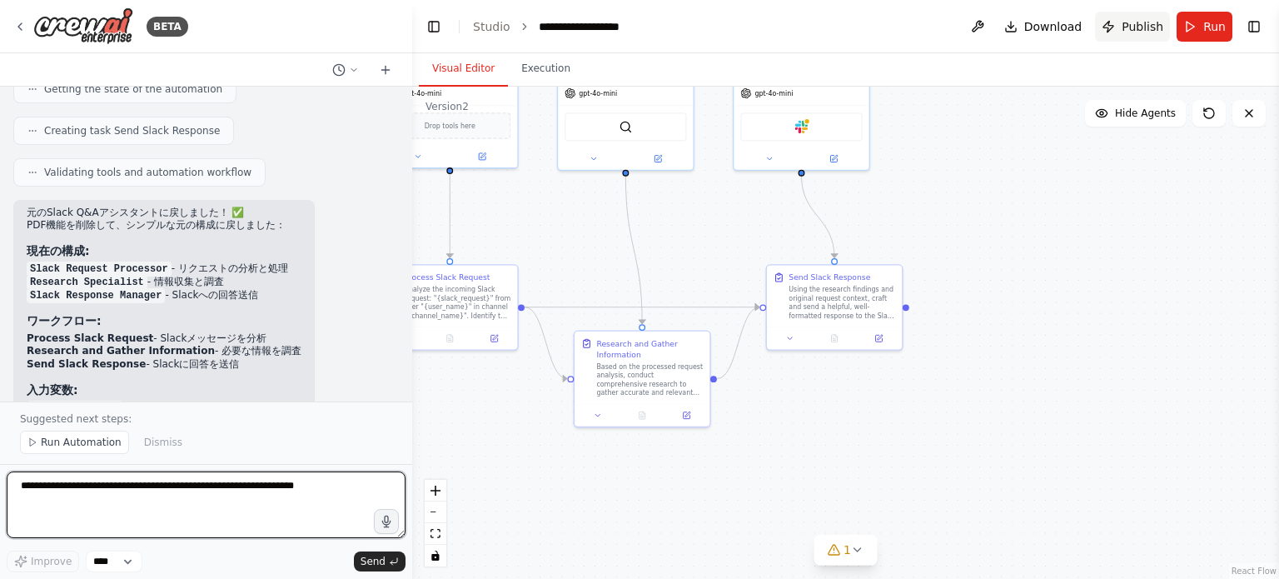
scroll to position [3745, 0]
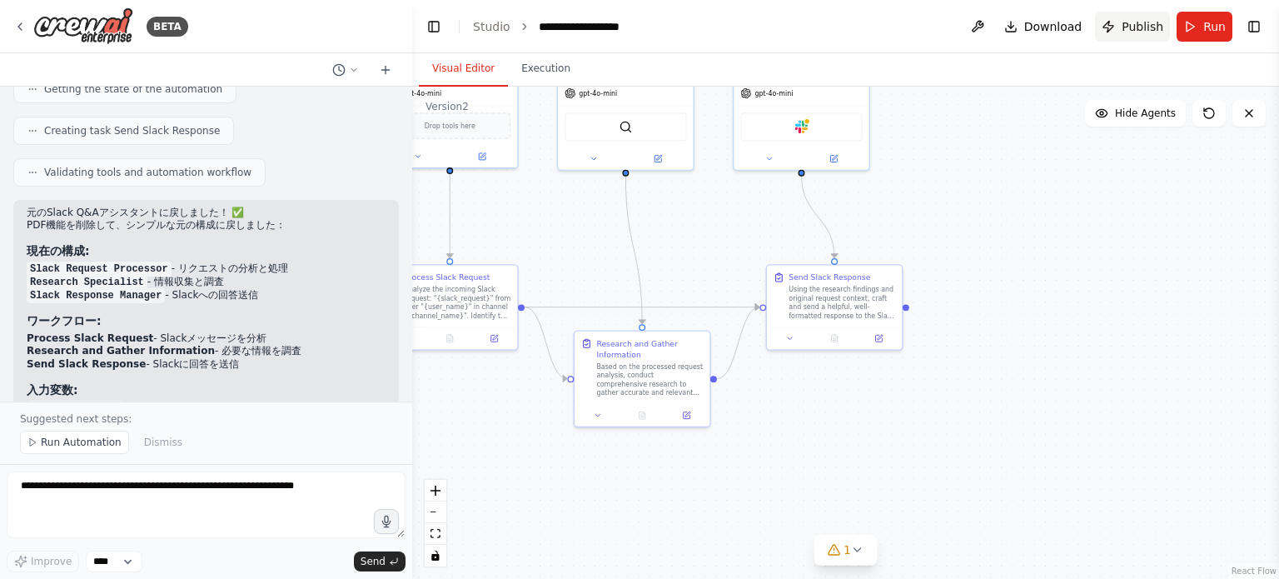
click at [1145, 29] on span "Publish" at bounding box center [1142, 26] width 42 height 17
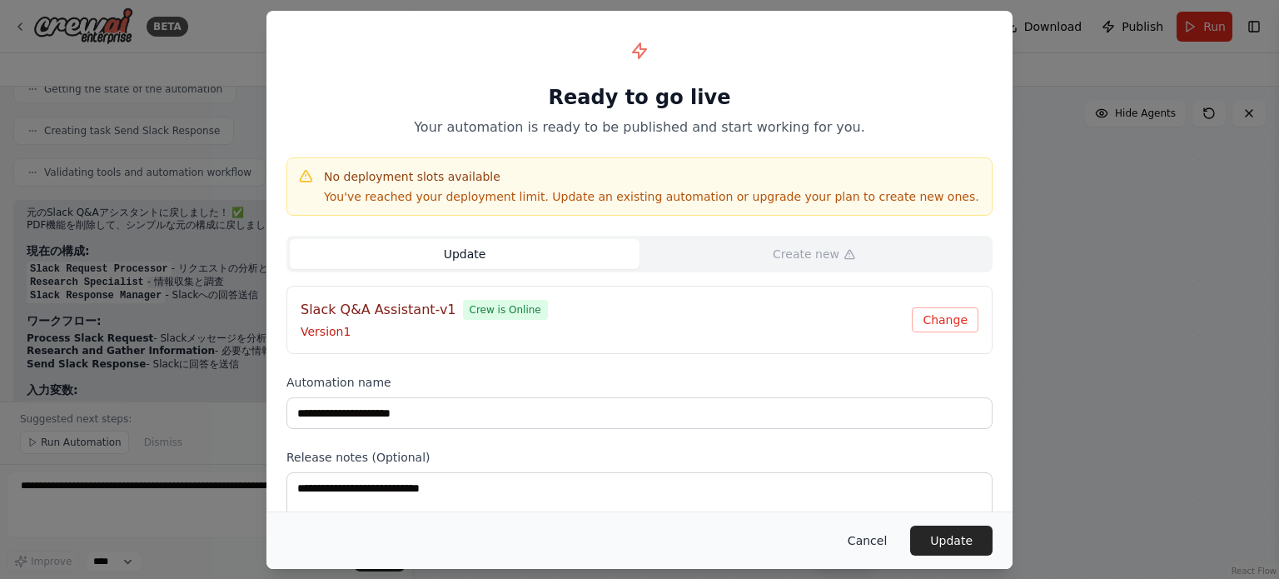
click at [881, 544] on button "Cancel" at bounding box center [867, 540] width 66 height 30
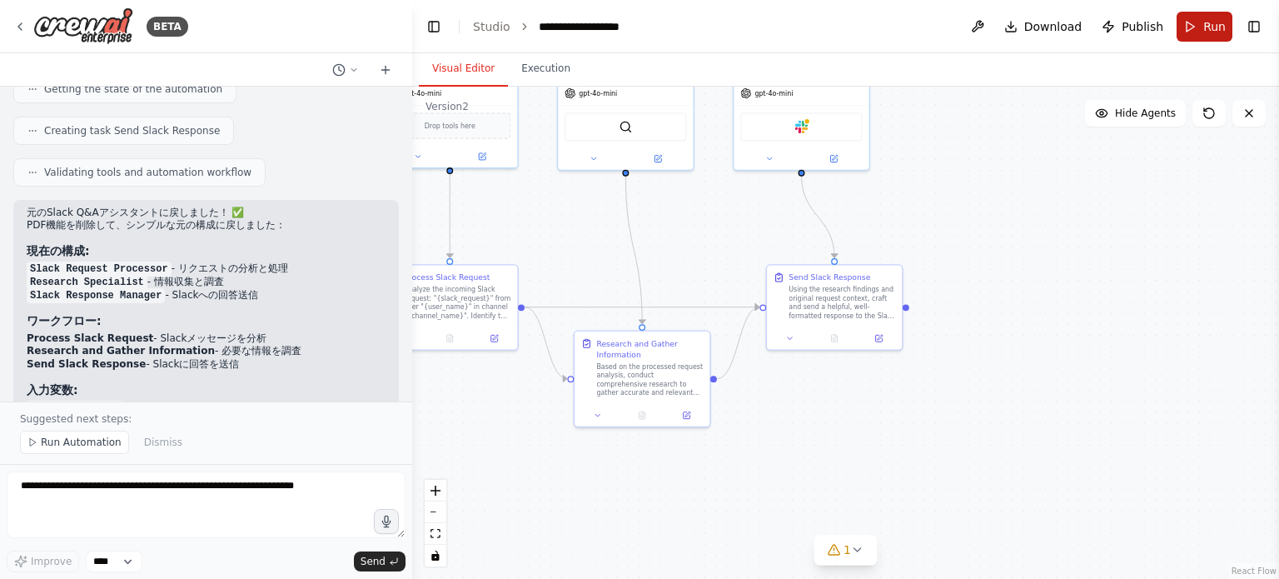
click at [1193, 31] on button "Run" at bounding box center [1204, 27] width 56 height 30
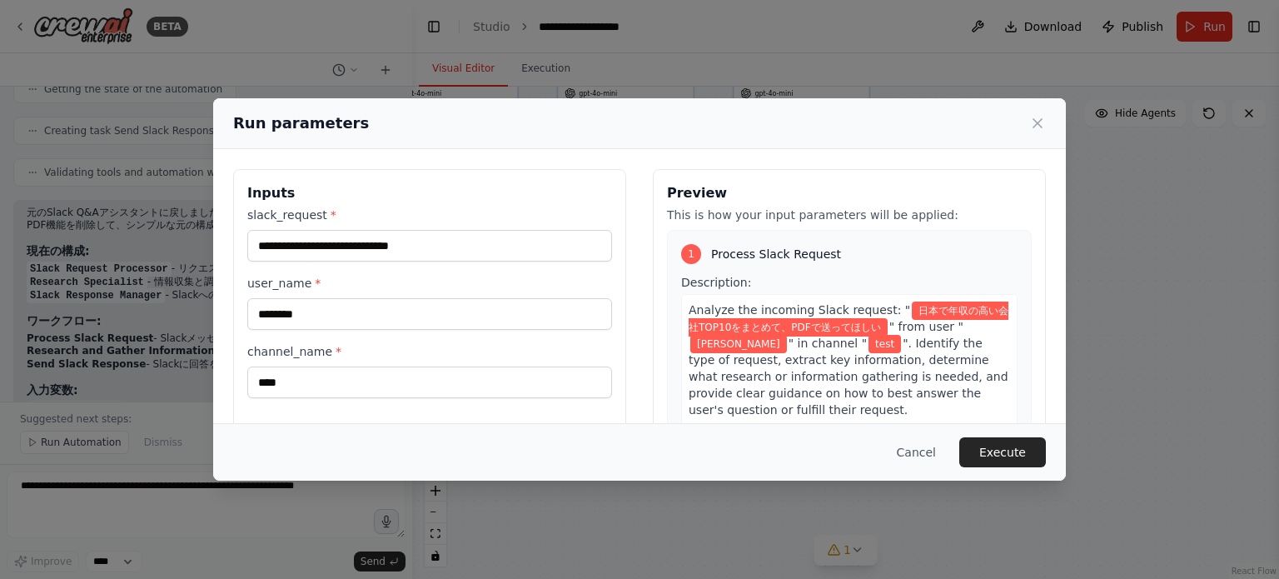
click at [484, 332] on div "**********" at bounding box center [429, 301] width 365 height 191
click at [1005, 446] on button "Execute" at bounding box center [1002, 452] width 87 height 30
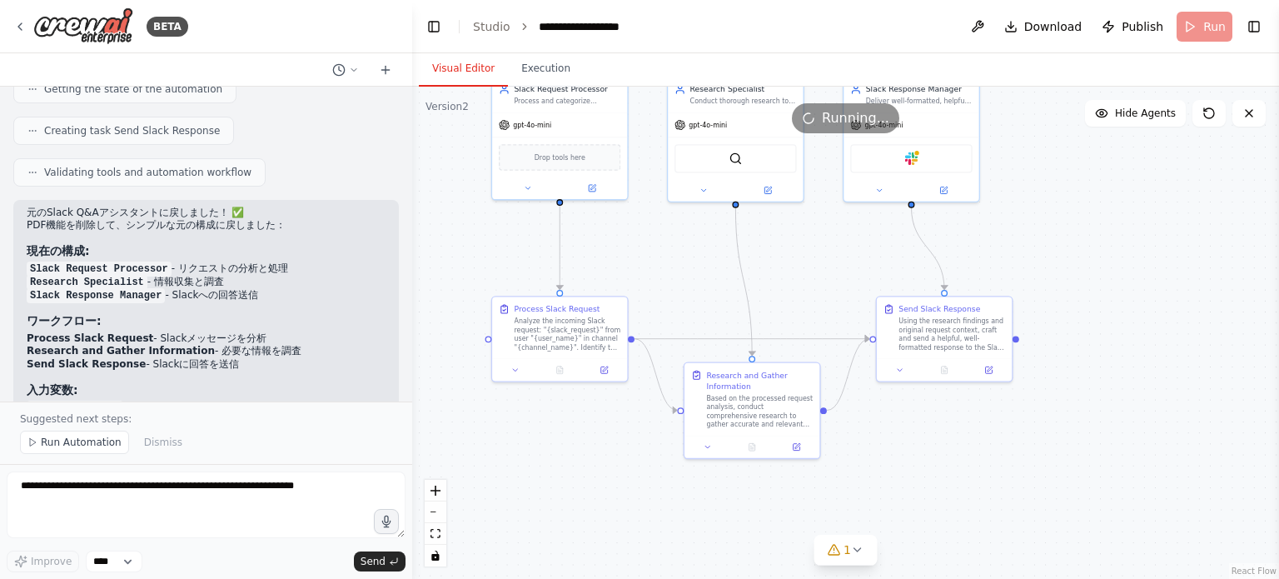
drag, startPoint x: 841, startPoint y: 432, endPoint x: 955, endPoint y: 470, distance: 120.0
click at [955, 470] on div ".deletable-edge-delete-btn { width: 20px; height: 20px; border: 0px solid #ffff…" at bounding box center [845, 333] width 867 height 492
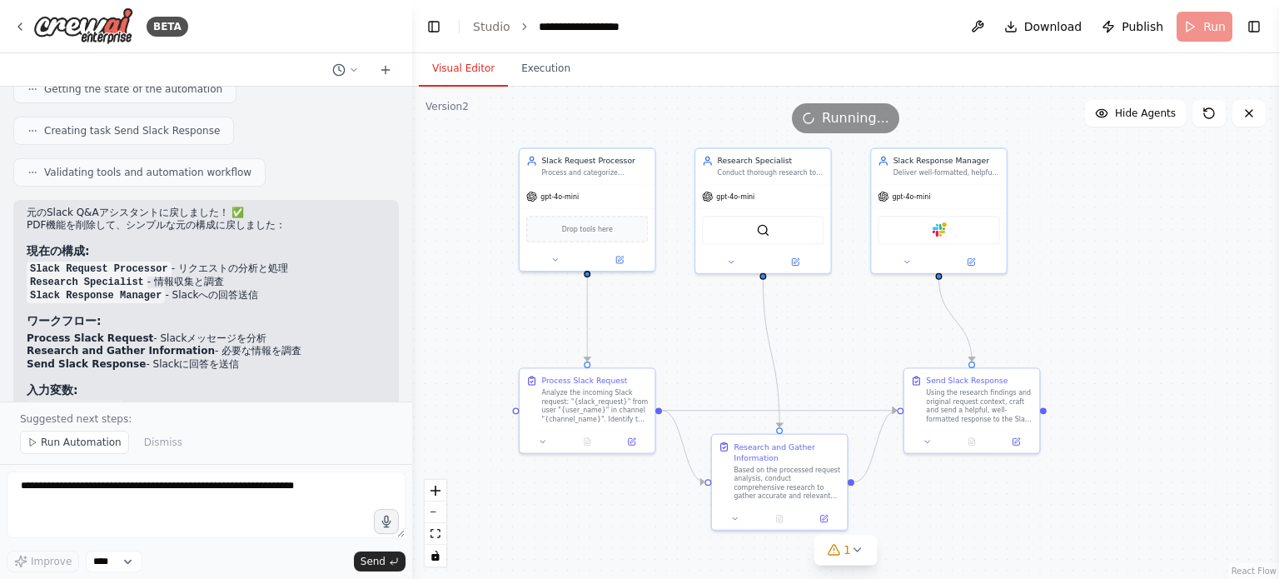
drag, startPoint x: 806, startPoint y: 289, endPoint x: 829, endPoint y: 359, distance: 73.7
click at [829, 359] on div ".deletable-edge-delete-btn { width: 20px; height: 20px; border: 0px solid #ffff…" at bounding box center [845, 333] width 867 height 492
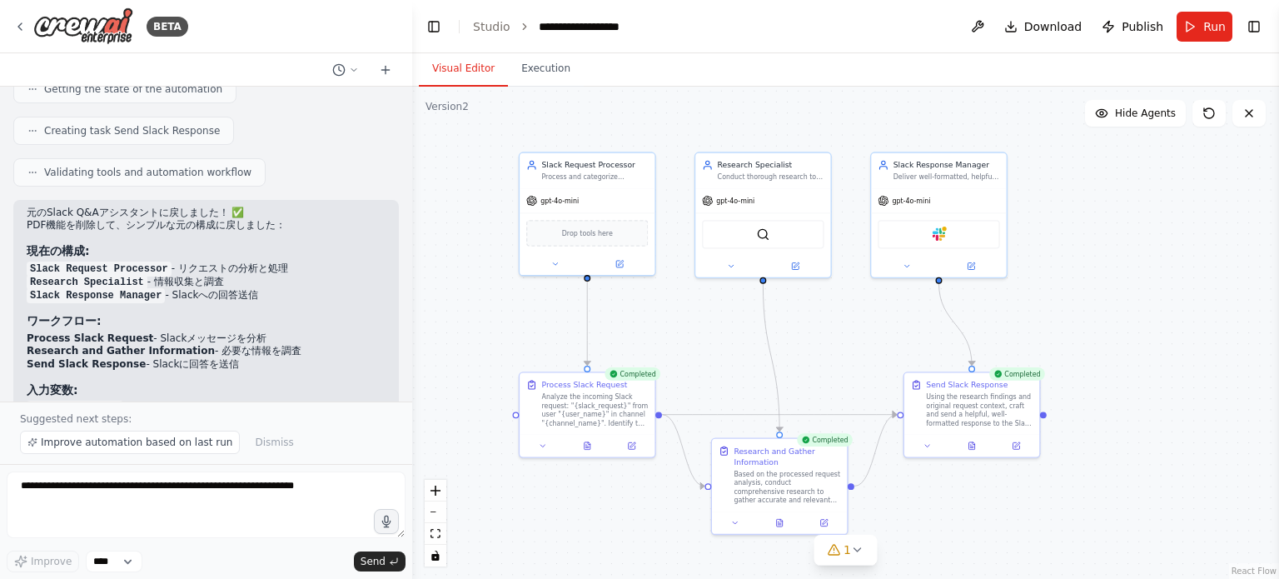
click at [1151, 26] on span "Publish" at bounding box center [1142, 26] width 42 height 17
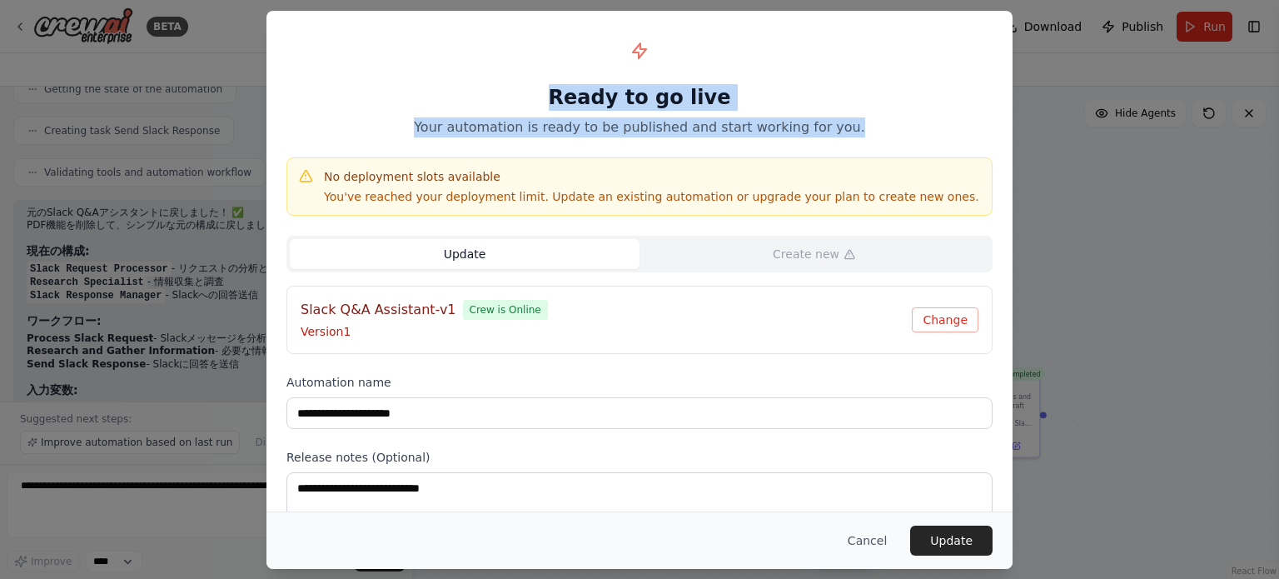
drag, startPoint x: 553, startPoint y: 95, endPoint x: 862, endPoint y: 127, distance: 311.3
click at [862, 127] on div "Ready to go live Your automation is ready to be published and start working for…" at bounding box center [639, 84] width 706 height 107
copy div "Ready to go live Your automation is ready to be published and start working for…"
click at [929, 309] on button "Change" at bounding box center [945, 319] width 67 height 25
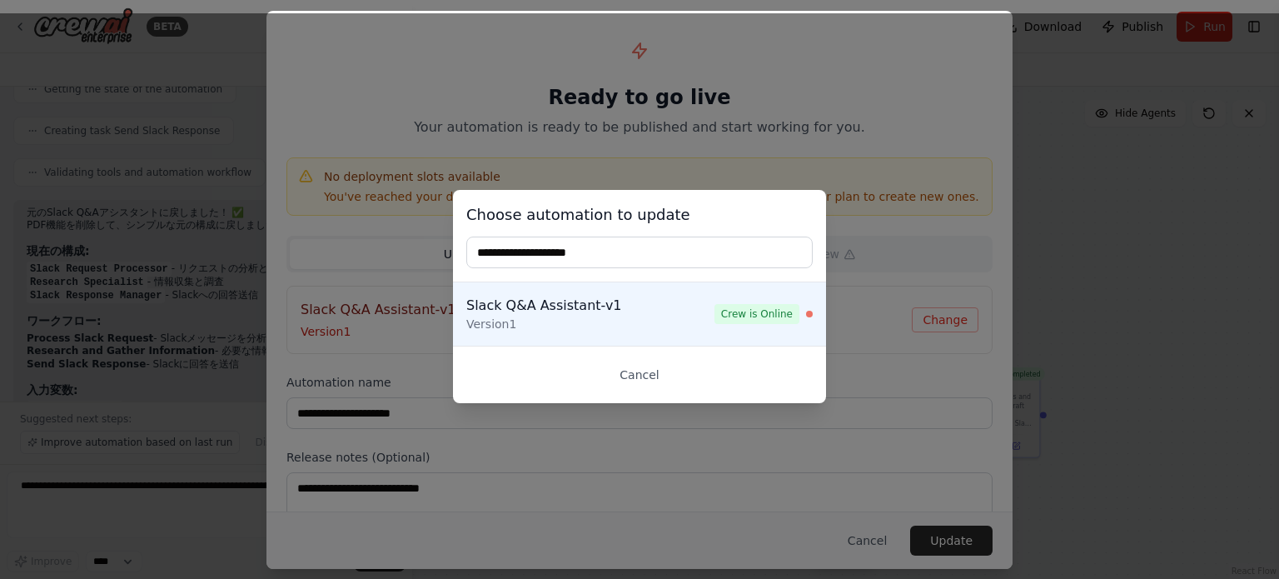
click at [703, 255] on input "text" at bounding box center [639, 252] width 346 height 32
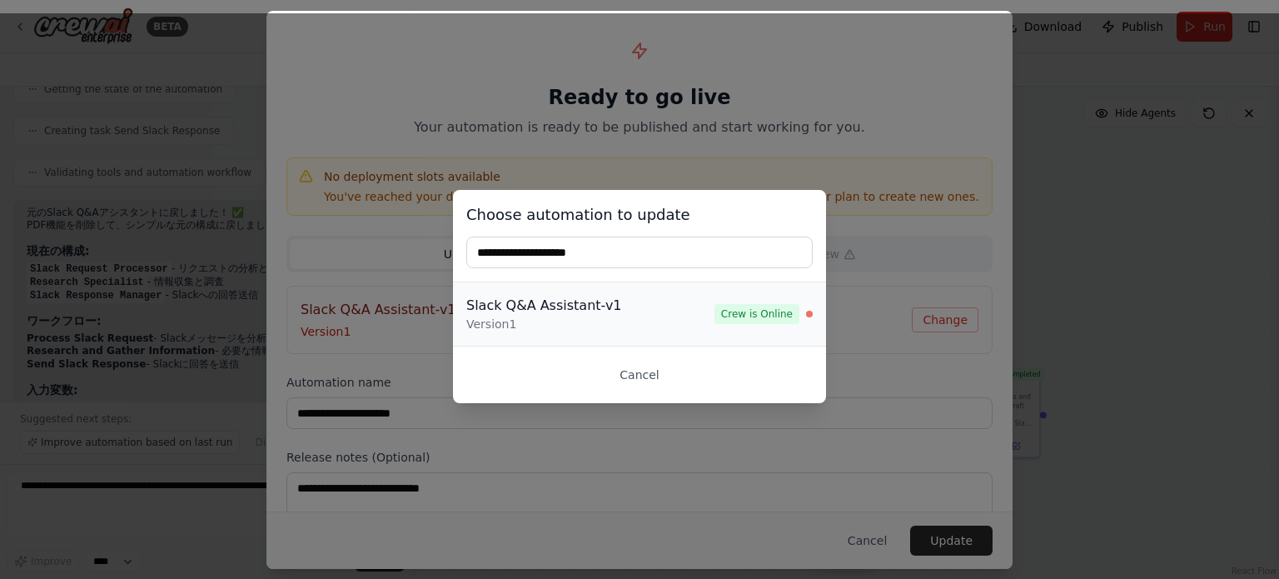
click at [675, 306] on div "Slack Q&A Assistant-v1" at bounding box center [590, 306] width 248 height 20
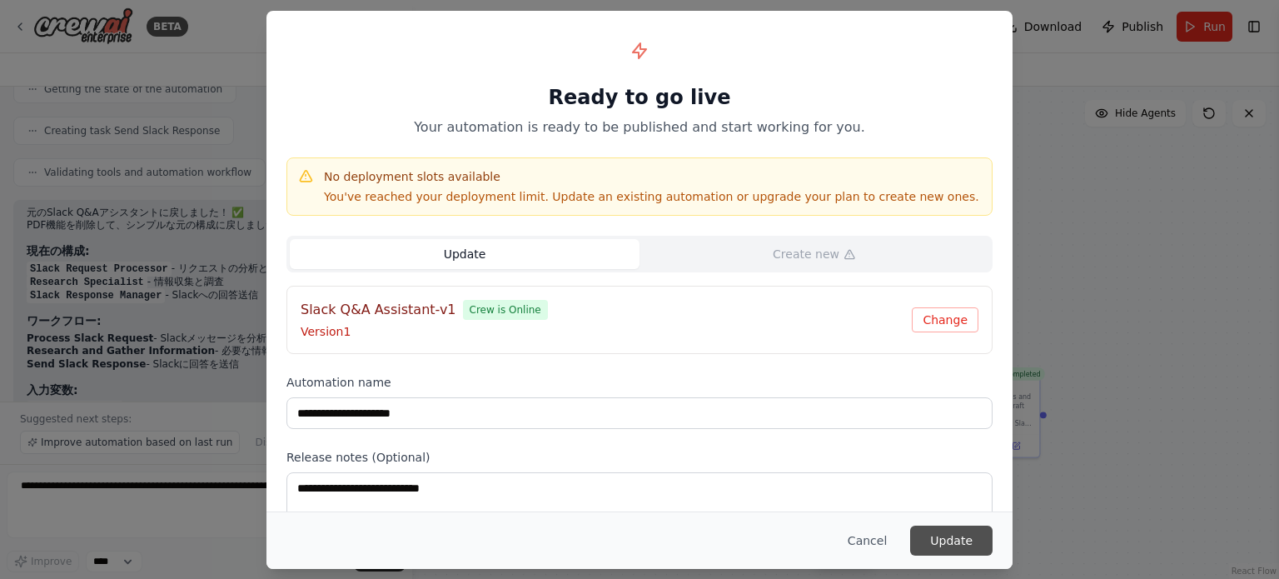
click at [967, 530] on button "Update" at bounding box center [951, 540] width 82 height 30
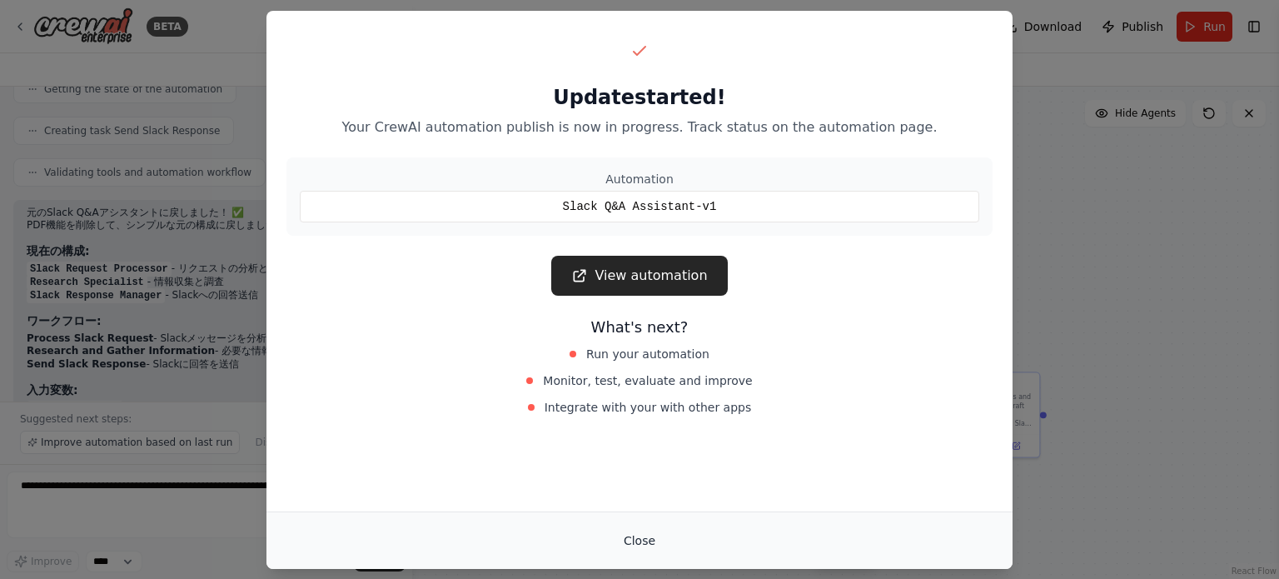
click at [637, 534] on button "Close" at bounding box center [639, 540] width 58 height 30
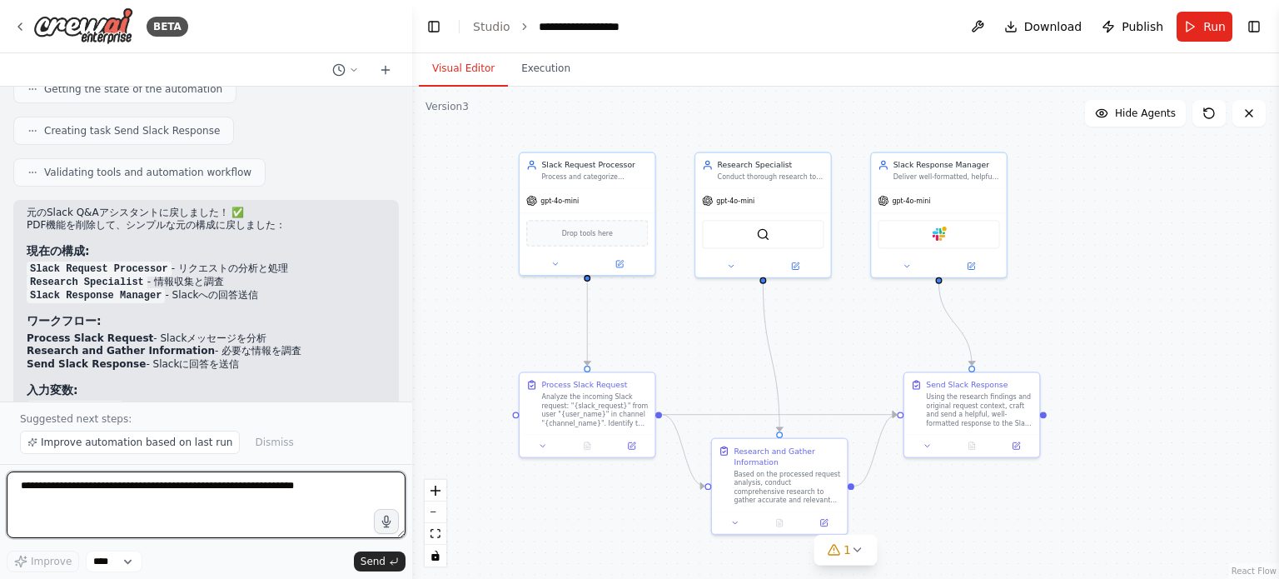
click at [306, 496] on textarea at bounding box center [206, 504] width 399 height 67
type textarea "*"
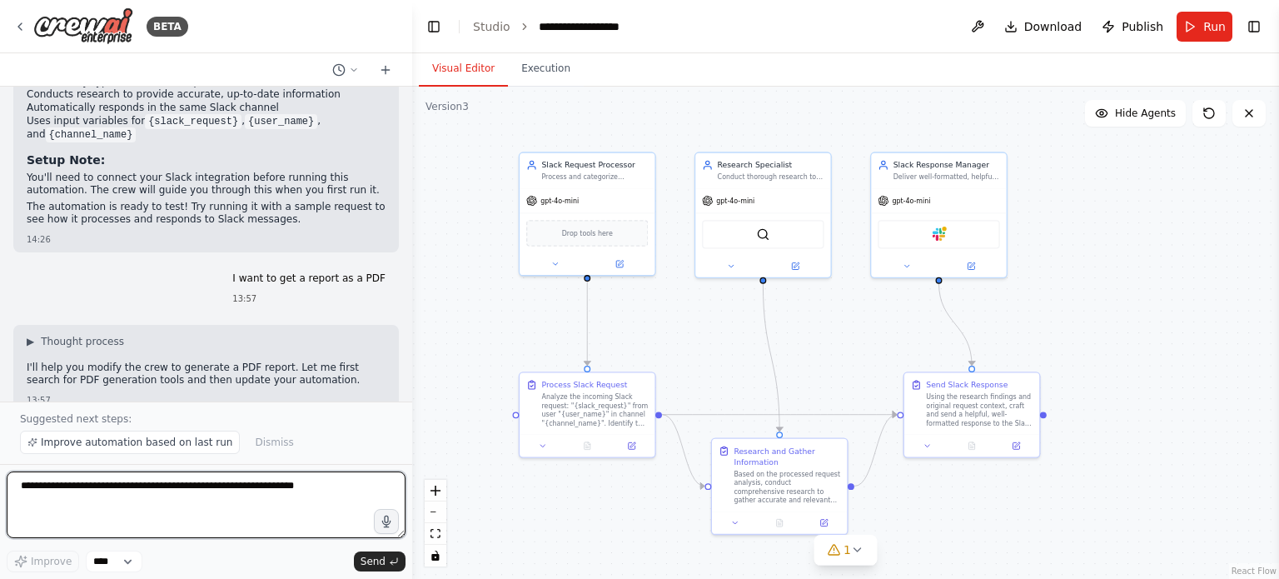
scroll to position [1414, 0]
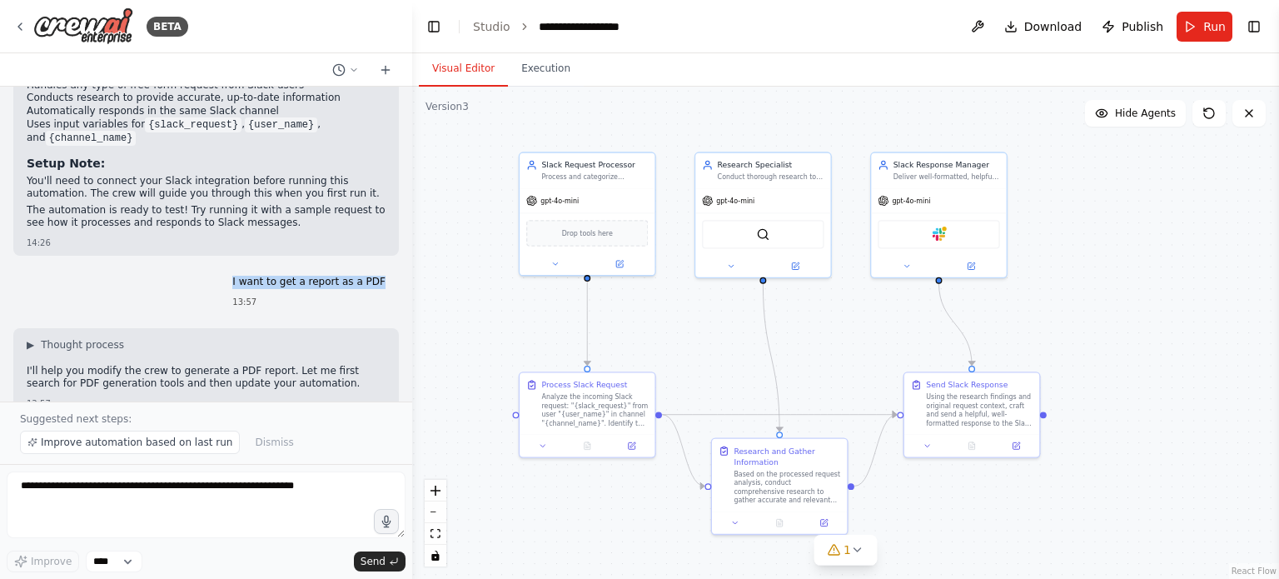
drag, startPoint x: 377, startPoint y: 268, endPoint x: 239, endPoint y: 266, distance: 138.2
click at [239, 269] on div "I want to get a report as a PDF 13:57" at bounding box center [309, 292] width 180 height 46
copy p "I want to get a report as a PDF"
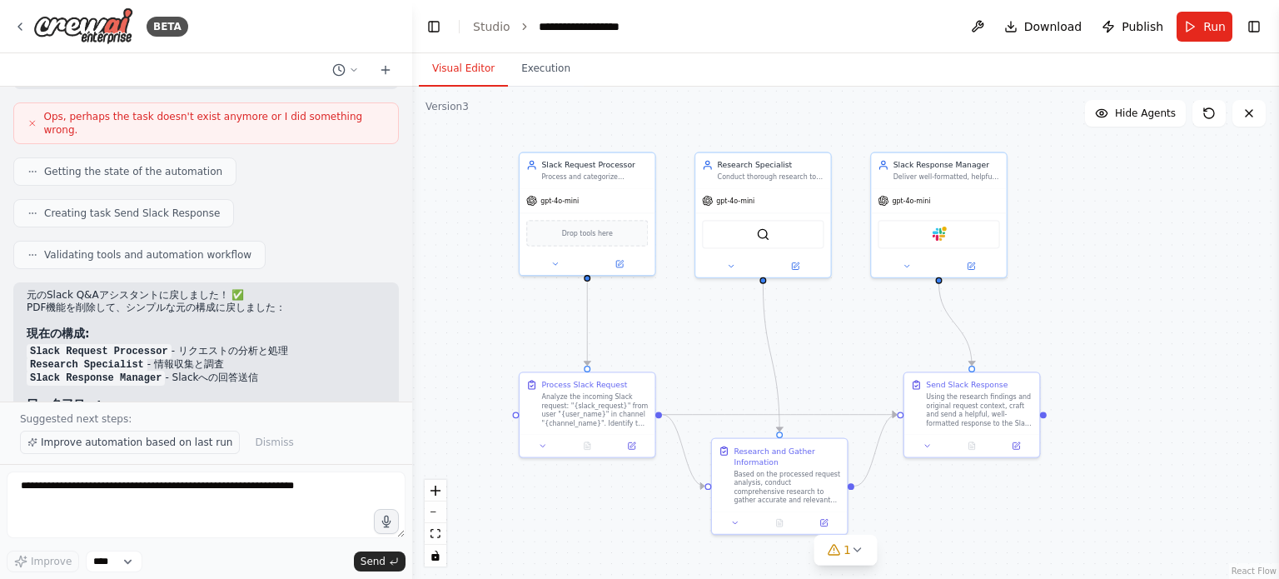
scroll to position [3745, 0]
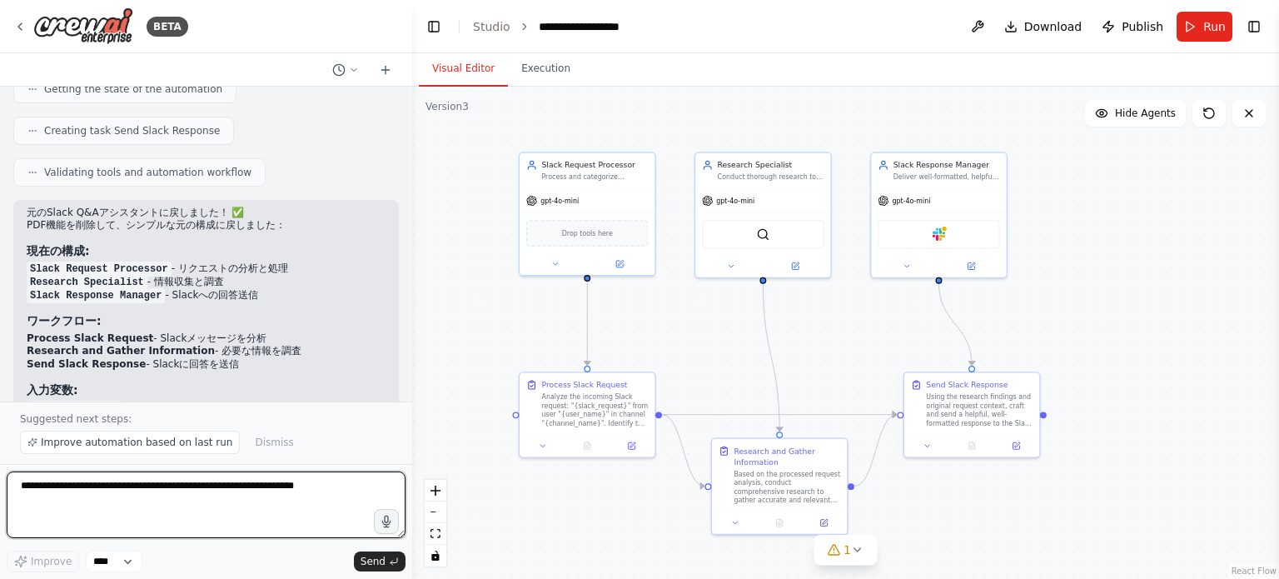
click at [206, 491] on textarea at bounding box center [206, 504] width 399 height 67
paste textarea "**********"
type textarea "**********"
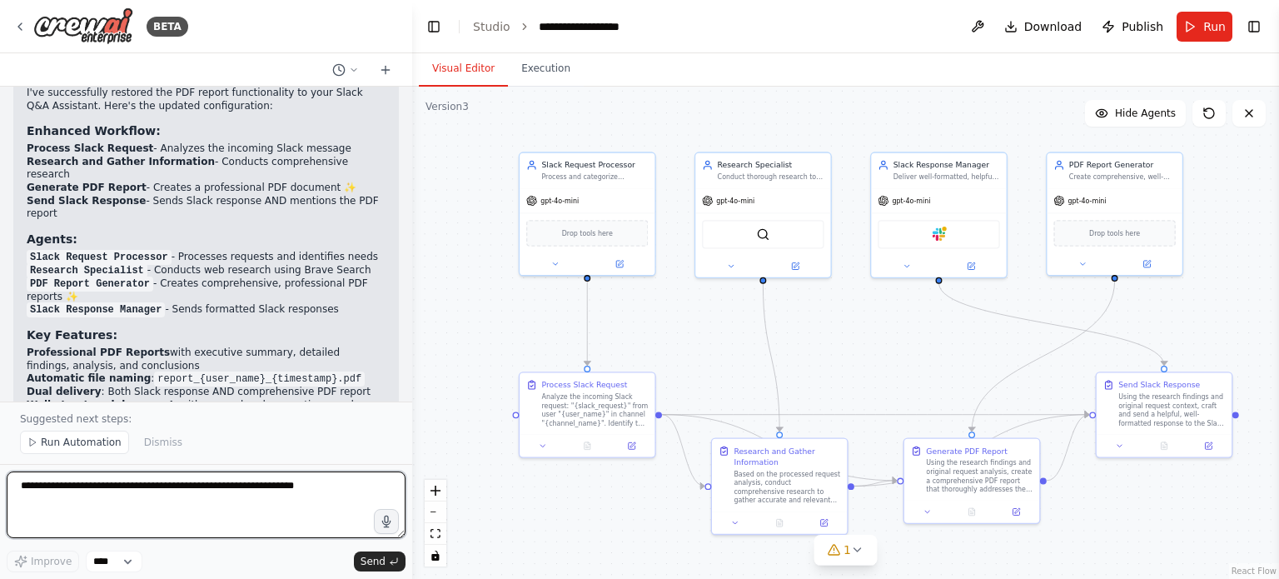
scroll to position [4768, 0]
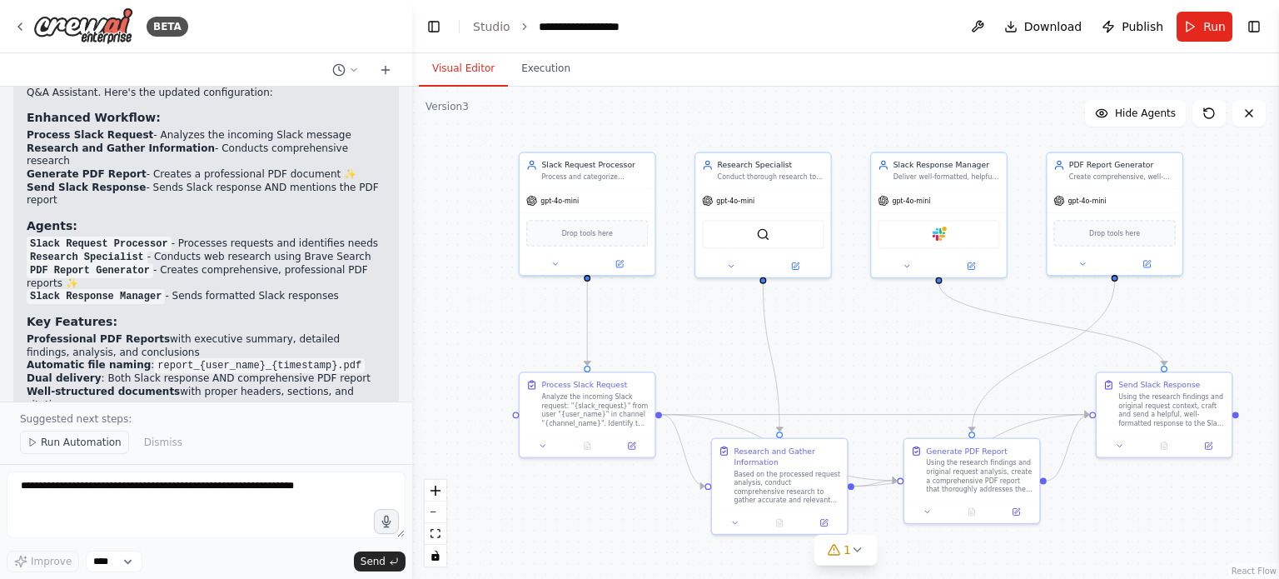
click at [96, 440] on span "Run Automation" at bounding box center [81, 441] width 81 height 13
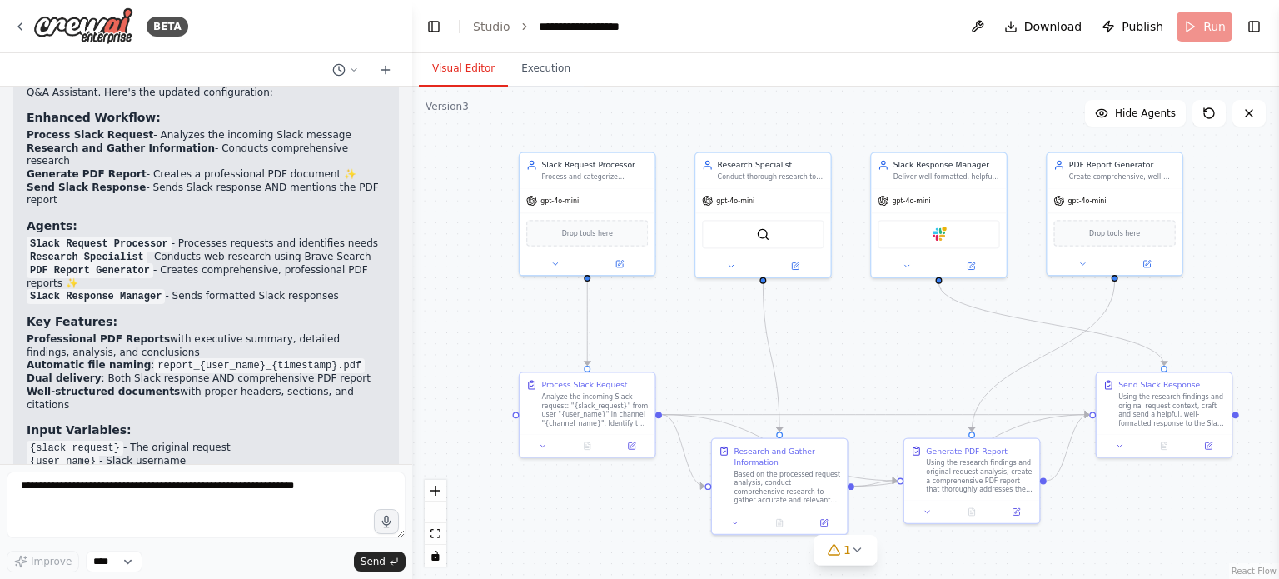
scroll to position [4706, 0]
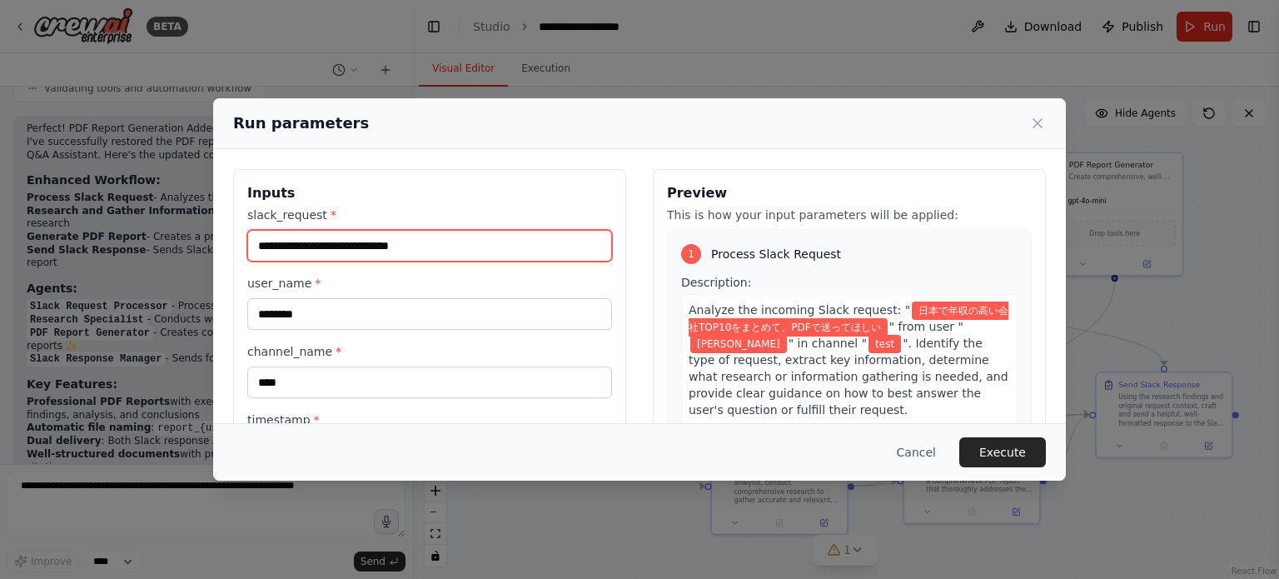
click at [455, 250] on input "**********" at bounding box center [429, 246] width 365 height 32
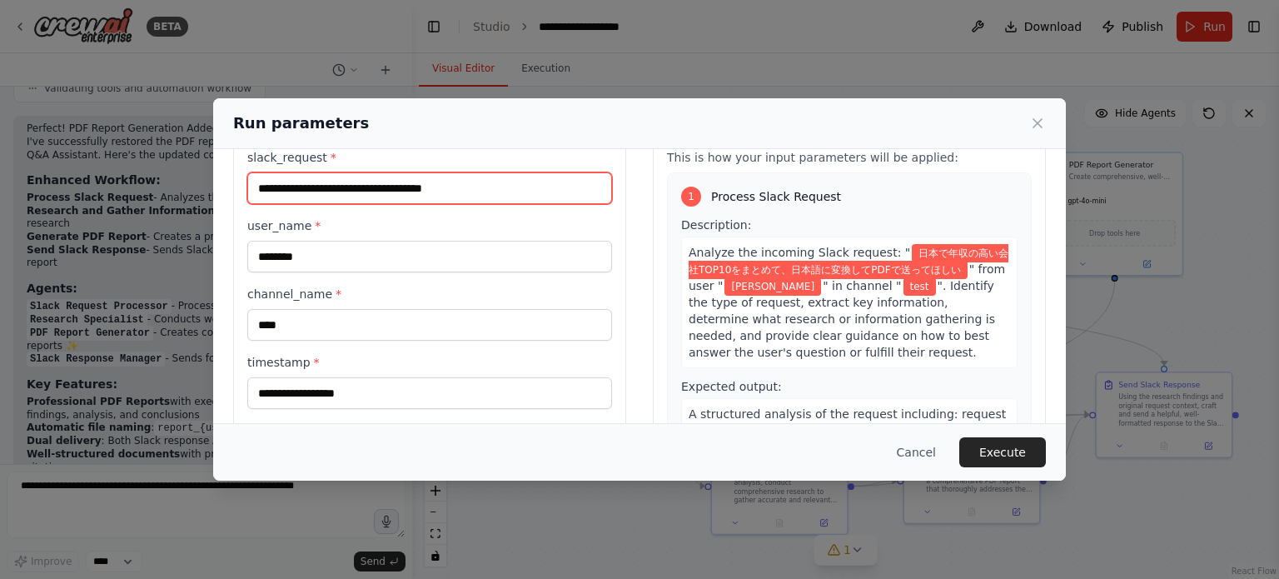
scroll to position [83, 0]
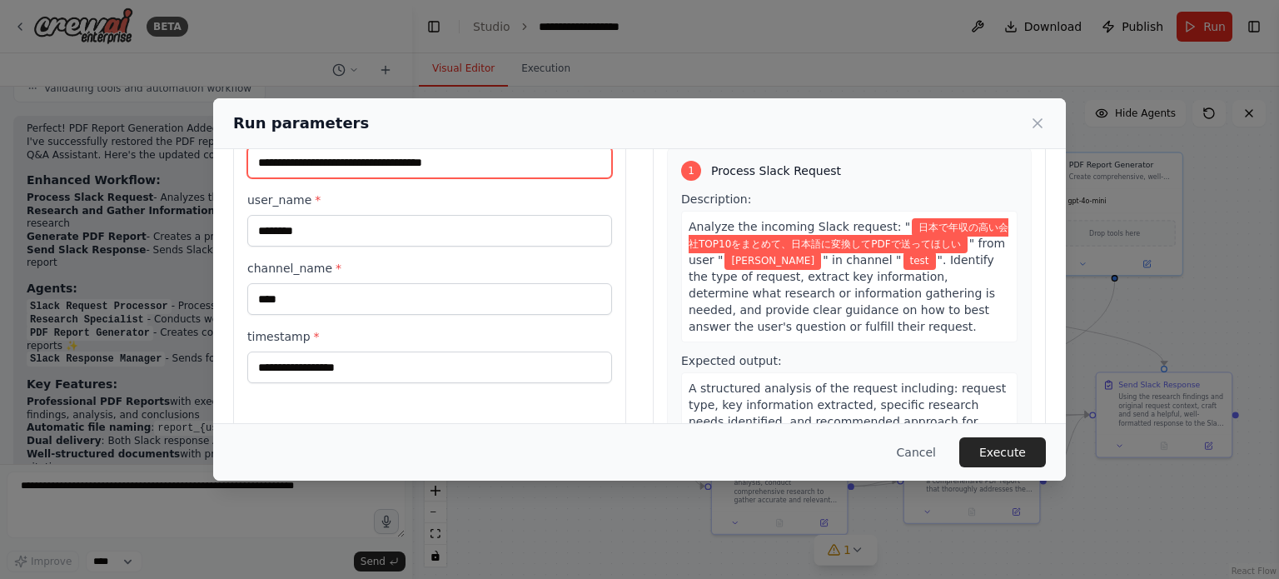
type input "**********"
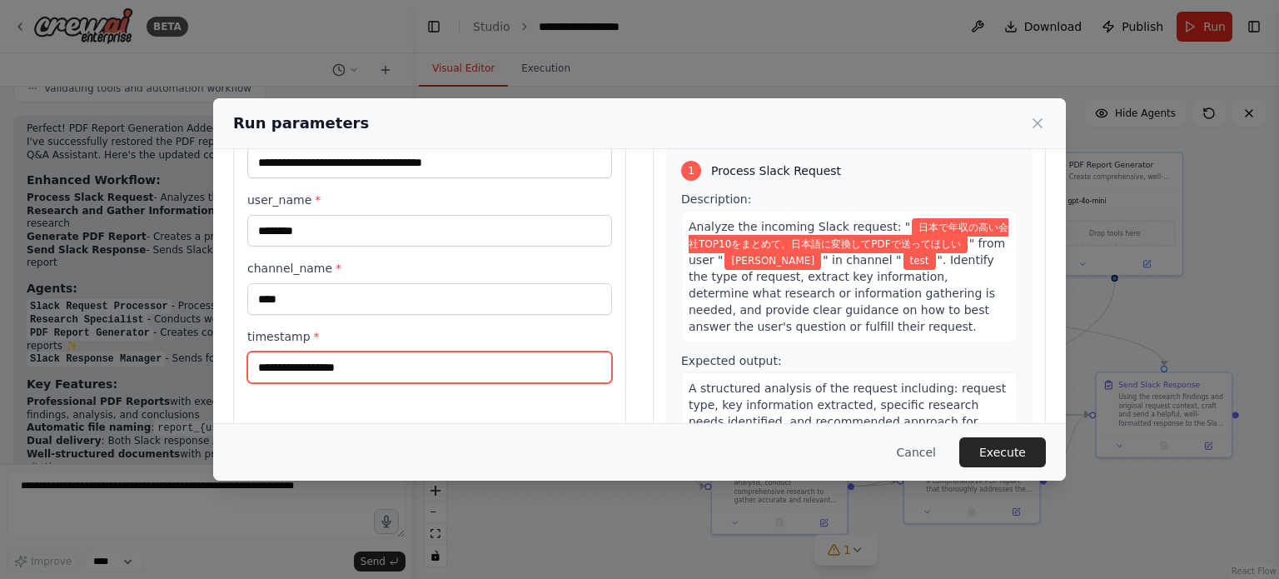
click at [549, 379] on input "timestamp *" at bounding box center [429, 367] width 365 height 32
type input "***"
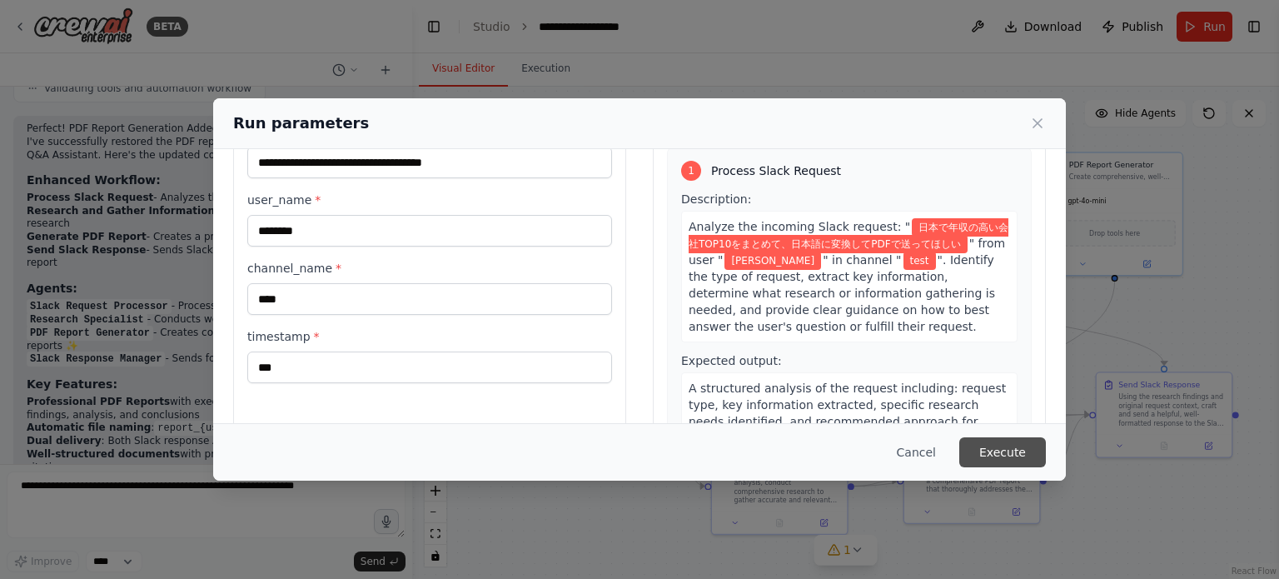
click at [999, 455] on button "Execute" at bounding box center [1002, 452] width 87 height 30
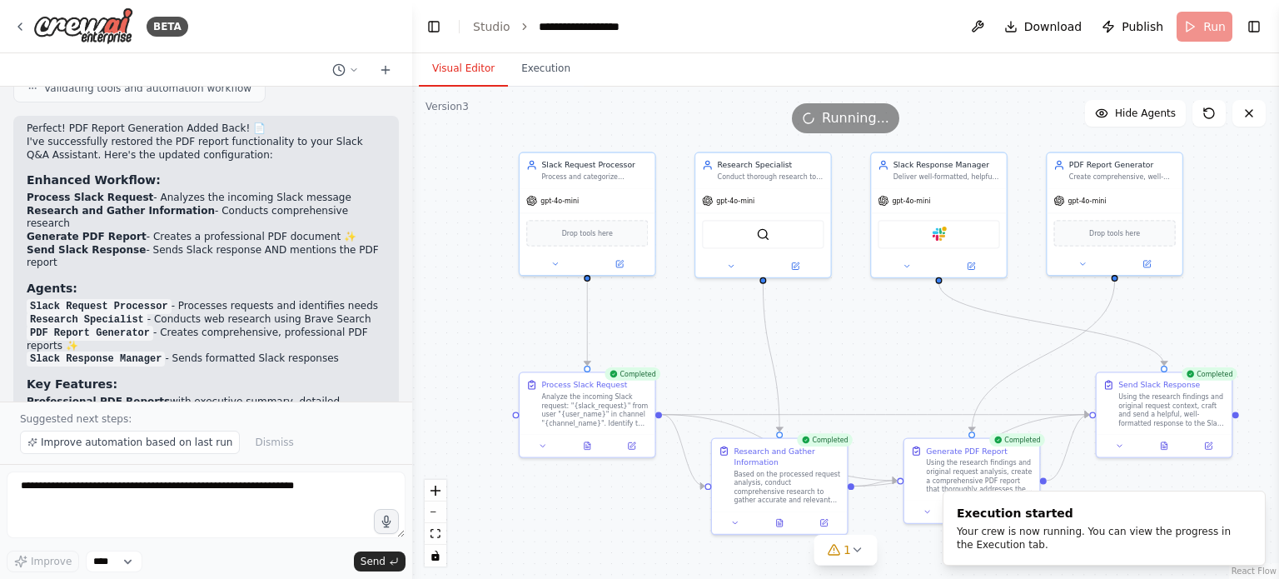
scroll to position [4768, 0]
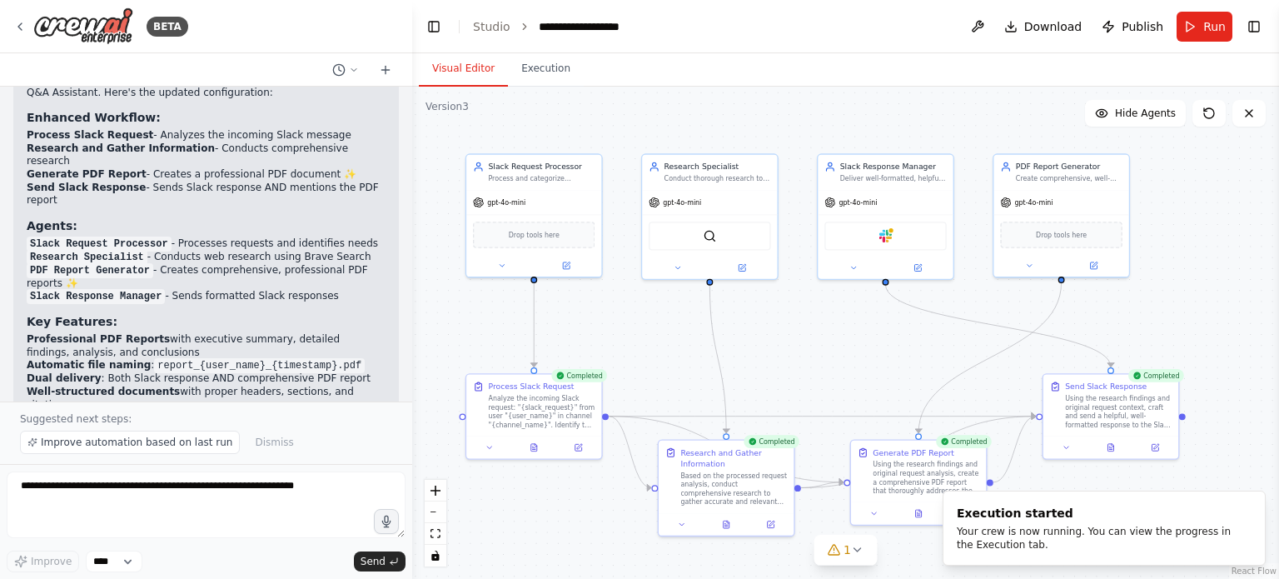
drag, startPoint x: 913, startPoint y: 364, endPoint x: 879, endPoint y: 364, distance: 34.1
click at [879, 364] on div ".deletable-edge-delete-btn { width: 20px; height: 20px; border: 0px solid #ffff…" at bounding box center [845, 333] width 867 height 492
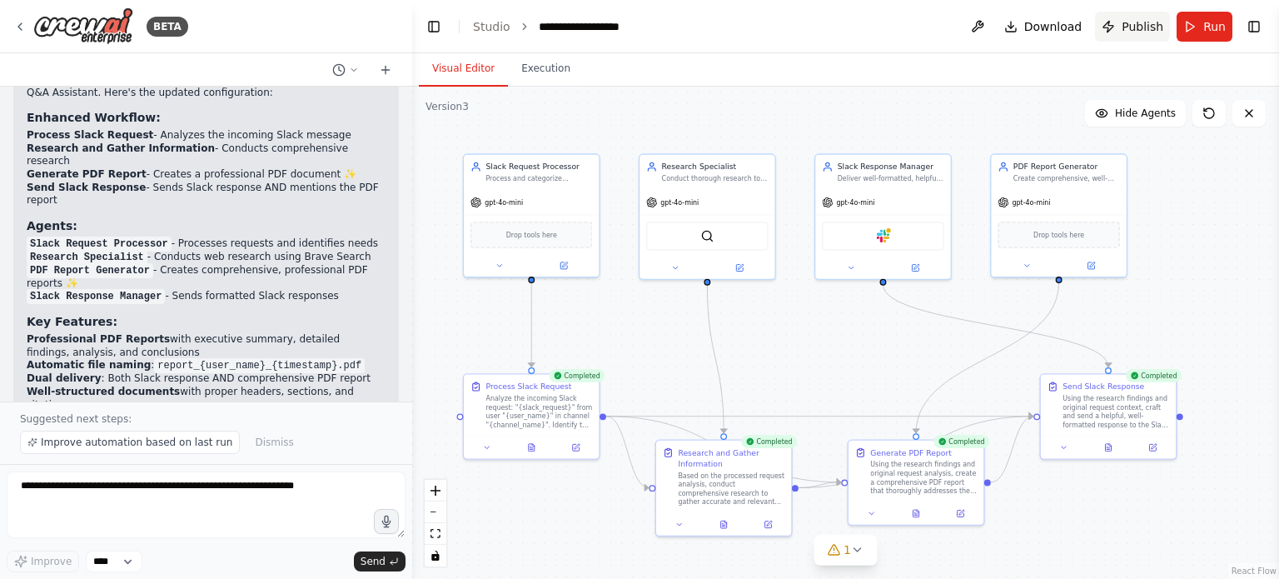
click at [1139, 29] on span "Publish" at bounding box center [1142, 26] width 42 height 17
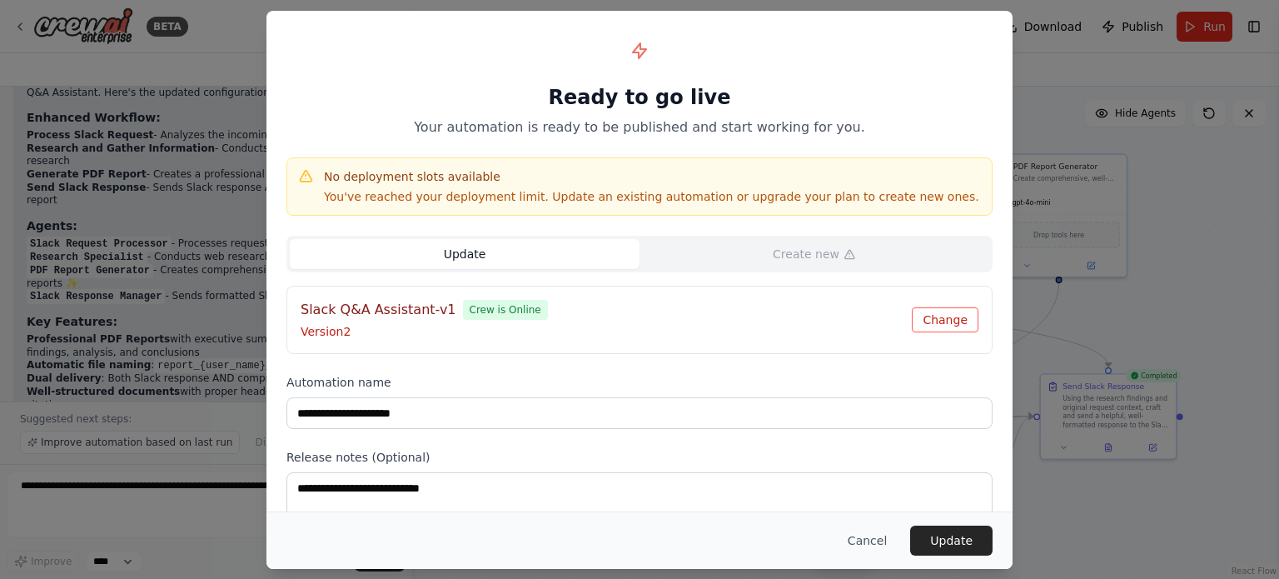
click at [942, 319] on button "Change" at bounding box center [945, 319] width 67 height 25
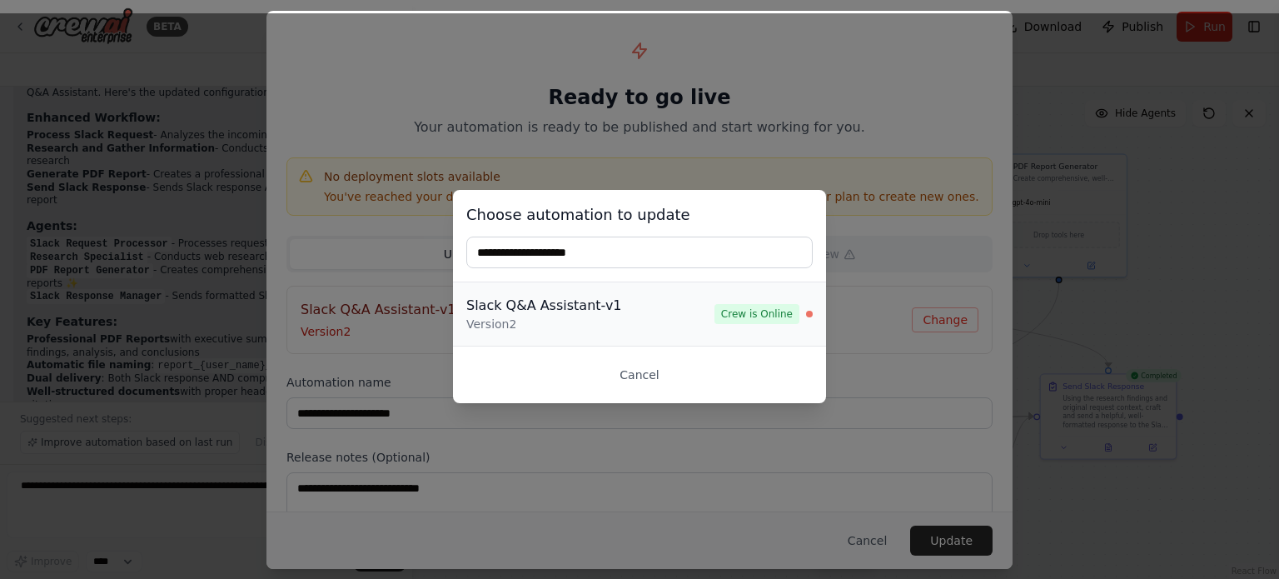
click at [646, 319] on div "Version 2" at bounding box center [590, 324] width 248 height 17
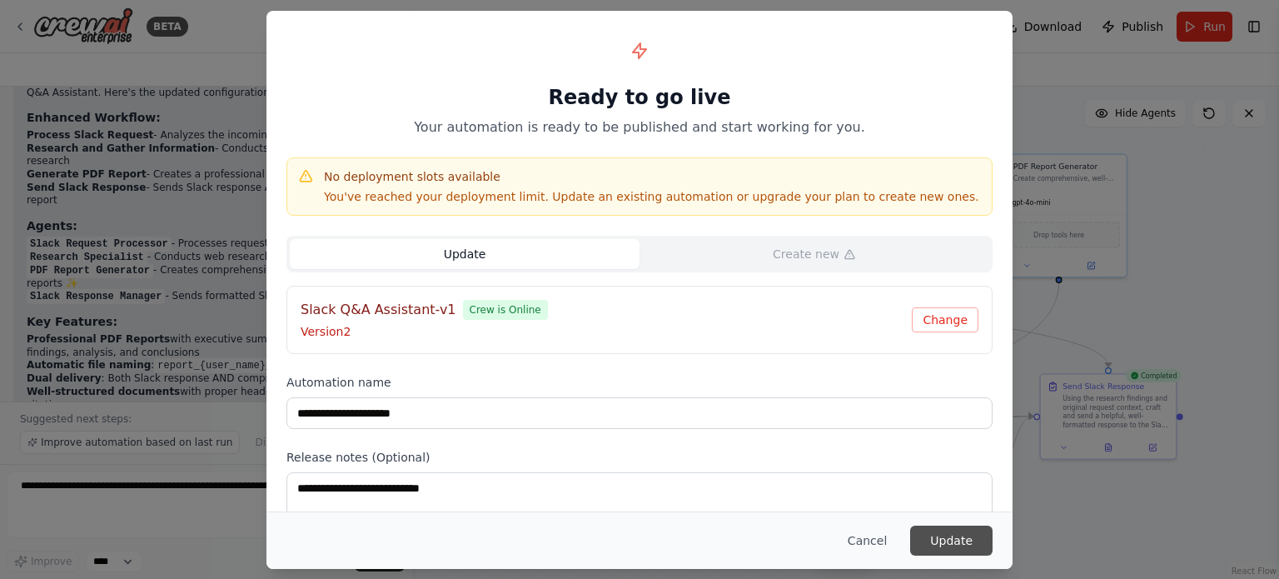
click at [957, 542] on button "Update" at bounding box center [951, 540] width 82 height 30
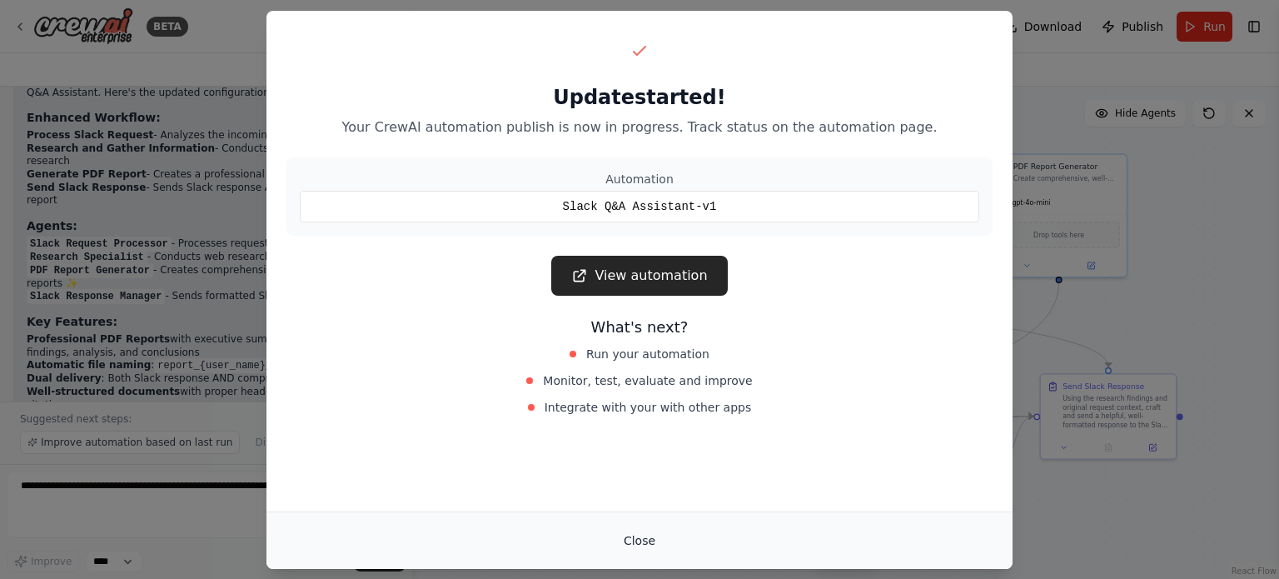
click at [644, 539] on button "Close" at bounding box center [639, 540] width 58 height 30
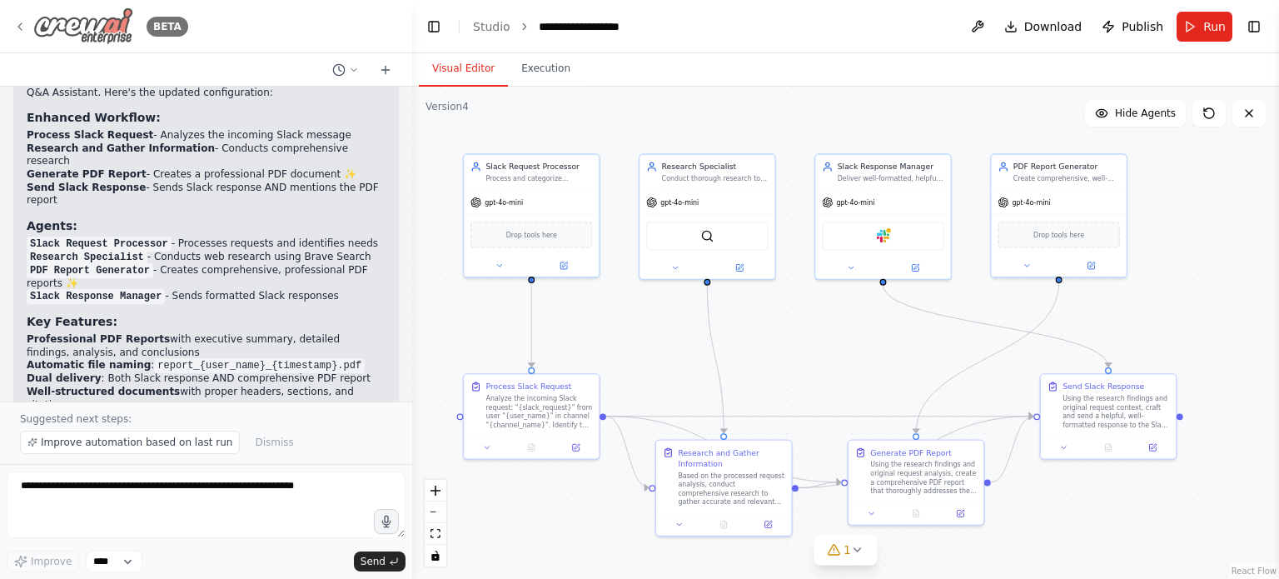
click at [52, 19] on img at bounding box center [83, 25] width 100 height 37
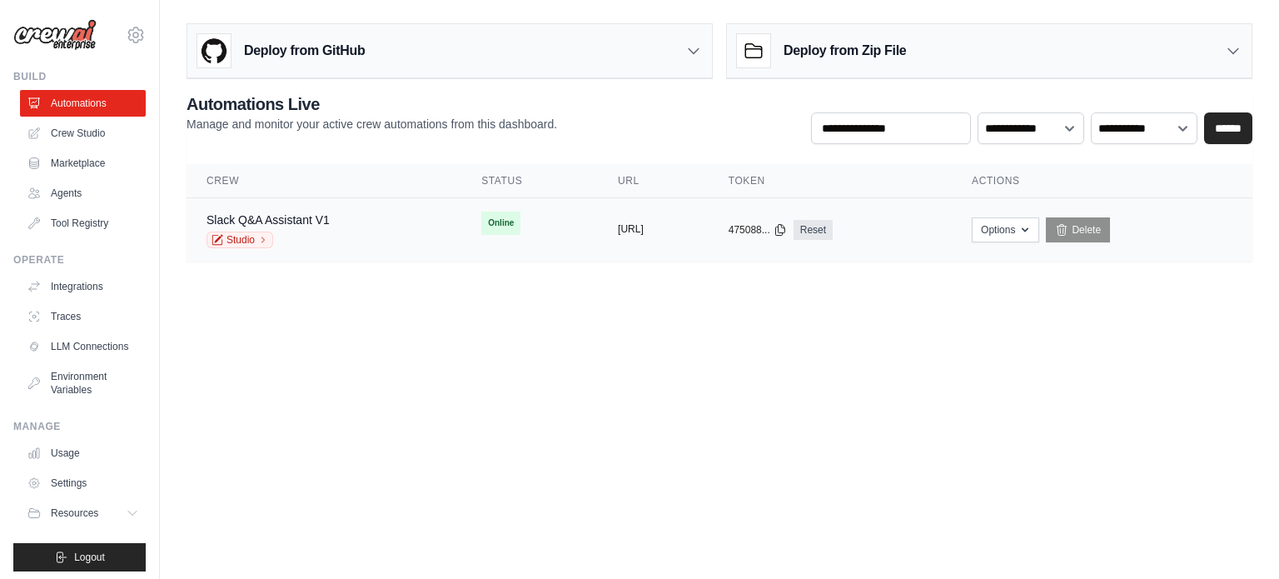
click at [618, 231] on button "[URL]" at bounding box center [631, 228] width 26 height 13
click at [303, 229] on div "Slack Q&A Assistant V1 Studio" at bounding box center [267, 229] width 123 height 37
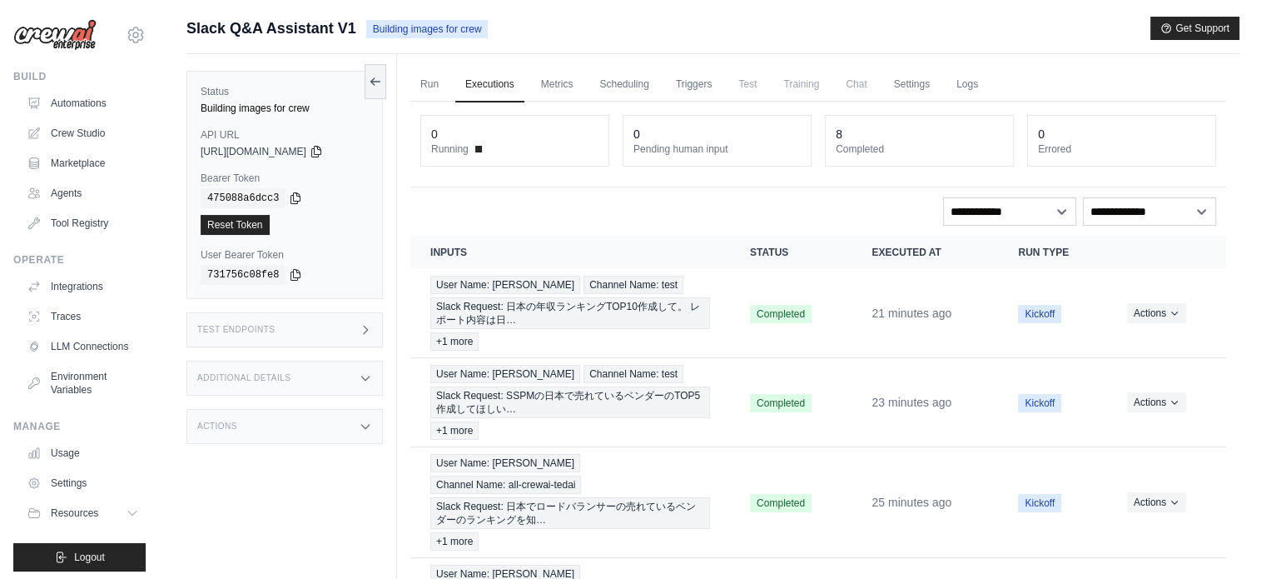
drag, startPoint x: 587, startPoint y: 37, endPoint x: 391, endPoint y: 37, distance: 195.6
click at [391, 37] on div "Slack Q&A Assistant V1 Building images for crew Get Support" at bounding box center [712, 28] width 1053 height 23
copy span "Building images for crew"
click at [862, 52] on div "Submit a support request Describe your issue or question * Please be specific a…" at bounding box center [712, 35] width 1053 height 37
click at [426, 82] on link "Run" at bounding box center [429, 84] width 38 height 35
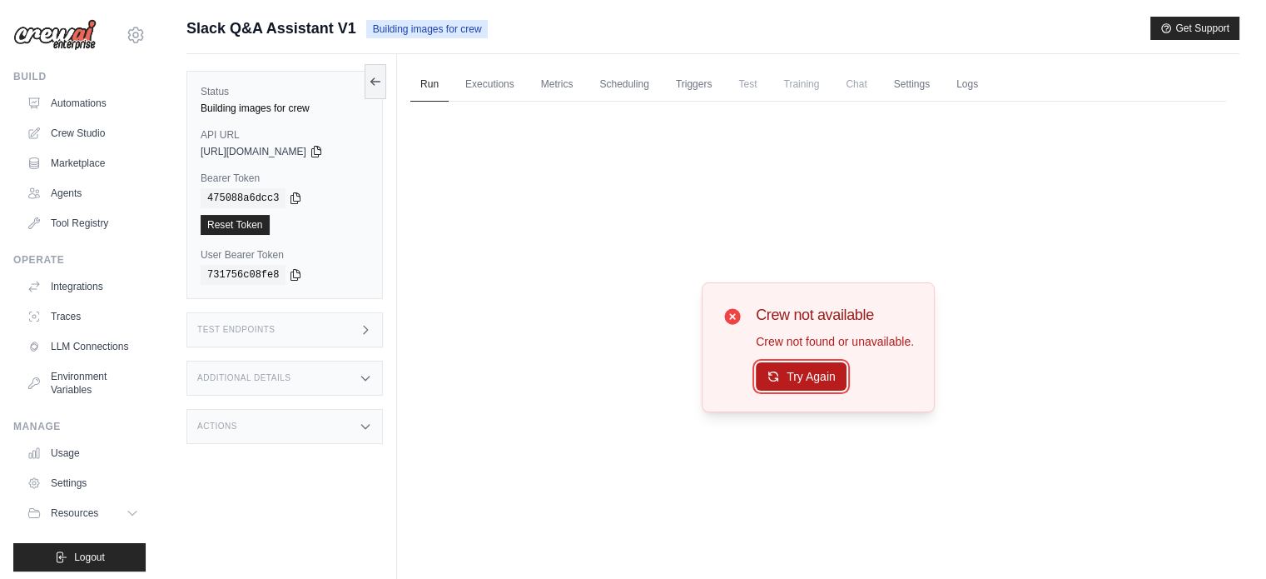
click at [839, 378] on button "Try Again" at bounding box center [801, 376] width 91 height 28
click at [839, 378] on button "Try Again" at bounding box center [801, 377] width 91 height 28
click at [500, 74] on link "Executions" at bounding box center [489, 84] width 69 height 35
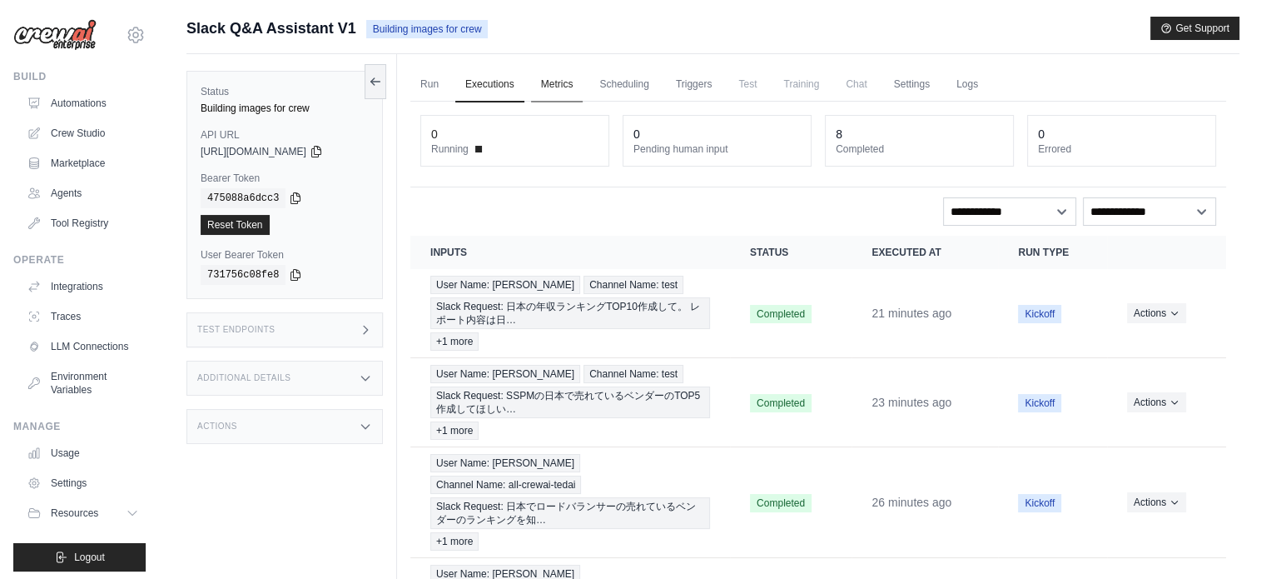
click at [563, 86] on link "Metrics" at bounding box center [557, 84] width 52 height 35
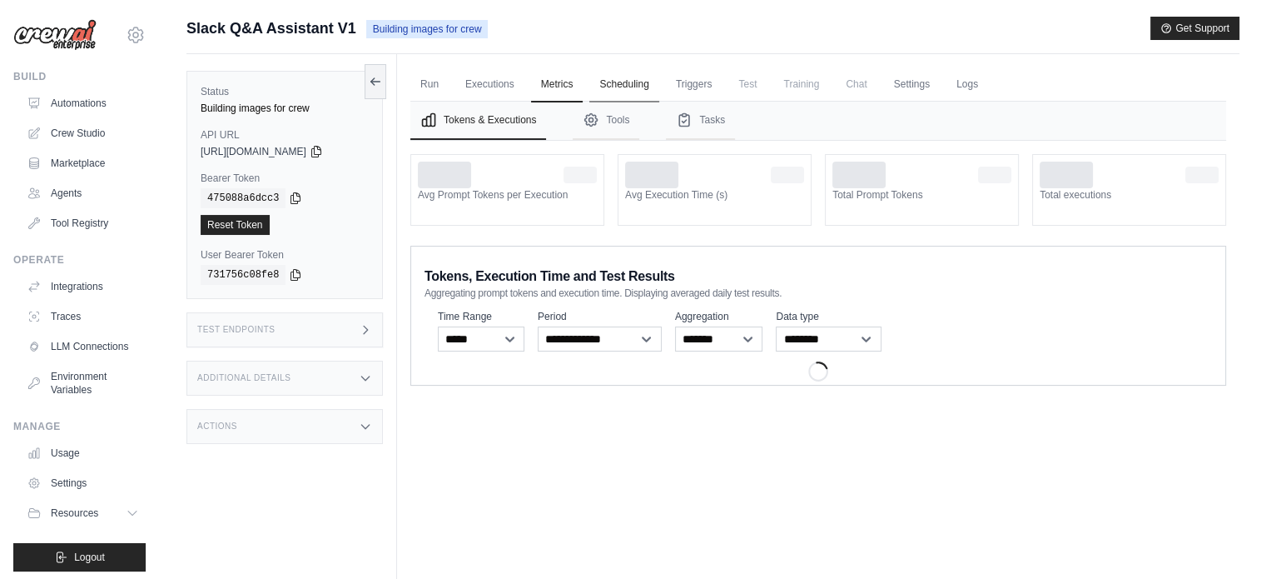
click at [619, 84] on link "Scheduling" at bounding box center [623, 84] width 69 height 35
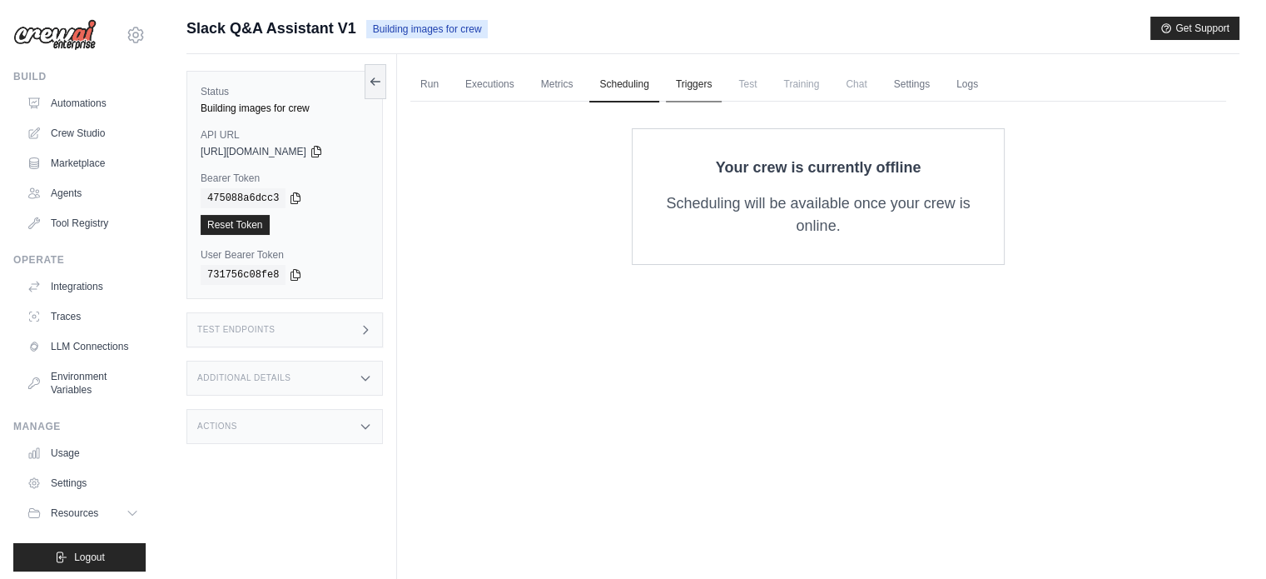
click at [709, 83] on link "Triggers" at bounding box center [694, 84] width 57 height 35
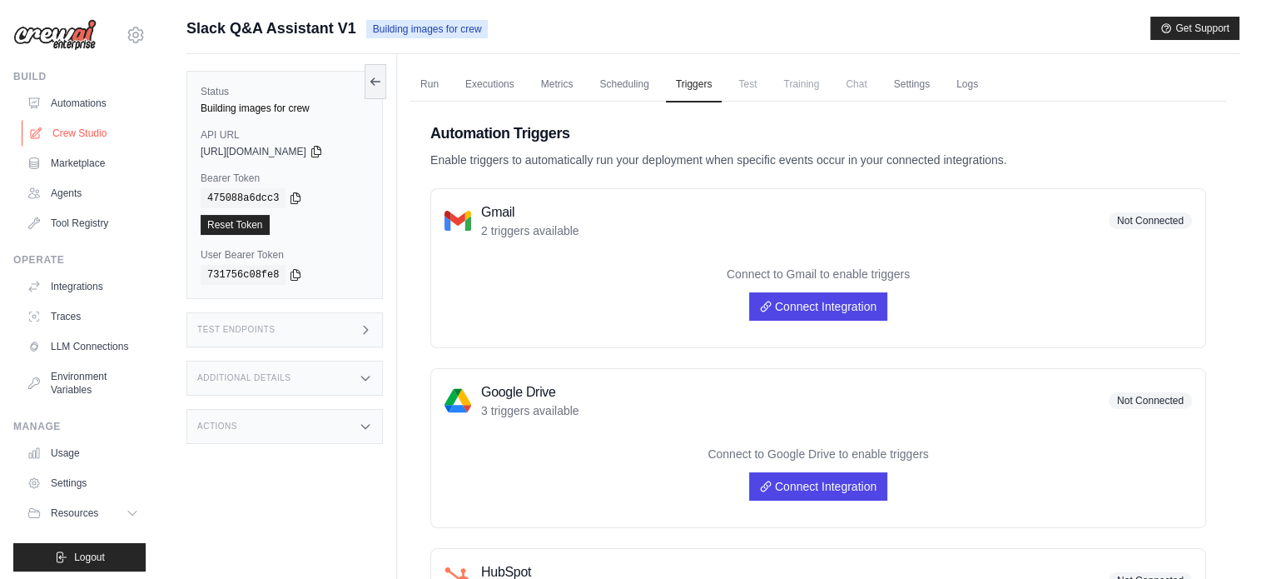
click at [111, 124] on link "Crew Studio" at bounding box center [85, 133] width 126 height 27
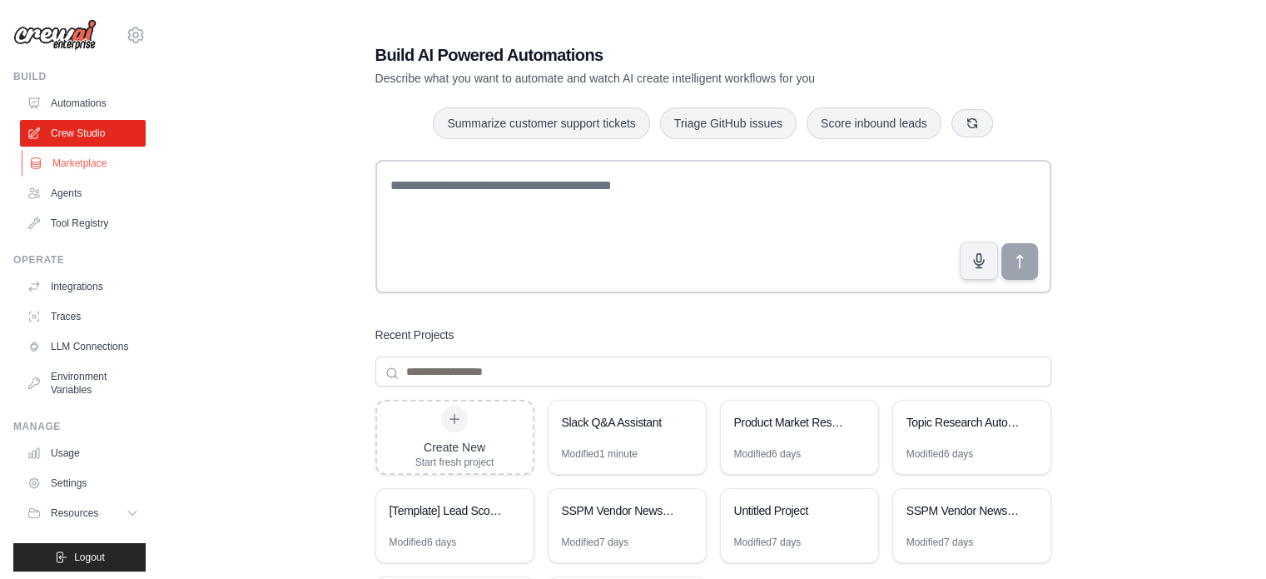
click at [102, 165] on link "Marketplace" at bounding box center [85, 163] width 126 height 27
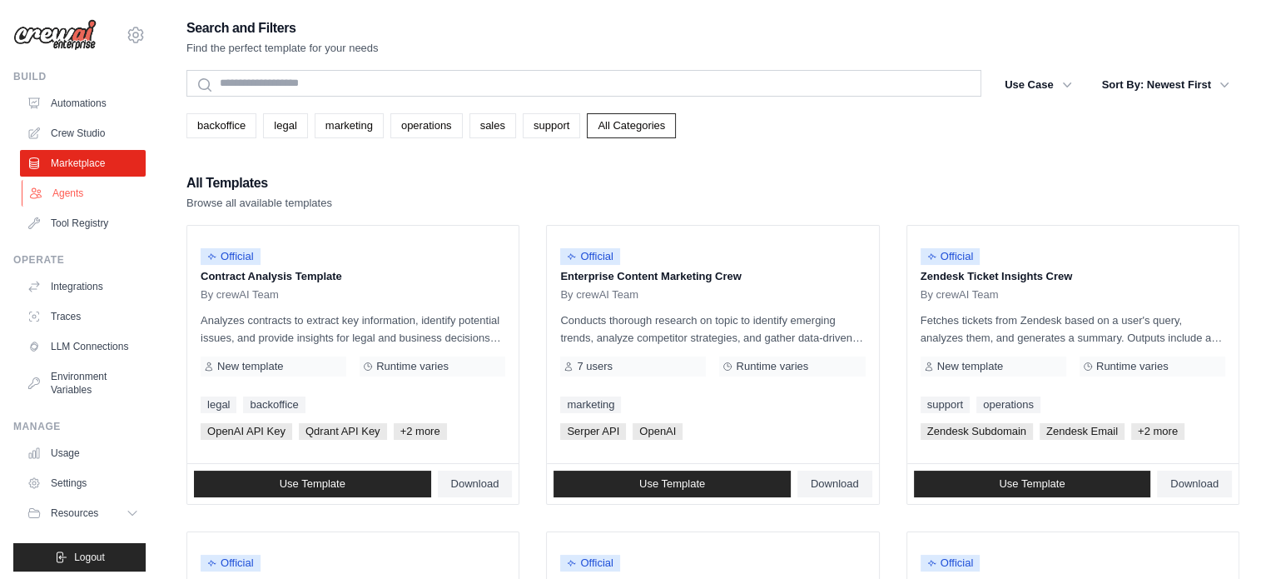
click at [71, 189] on link "Agents" at bounding box center [85, 193] width 126 height 27
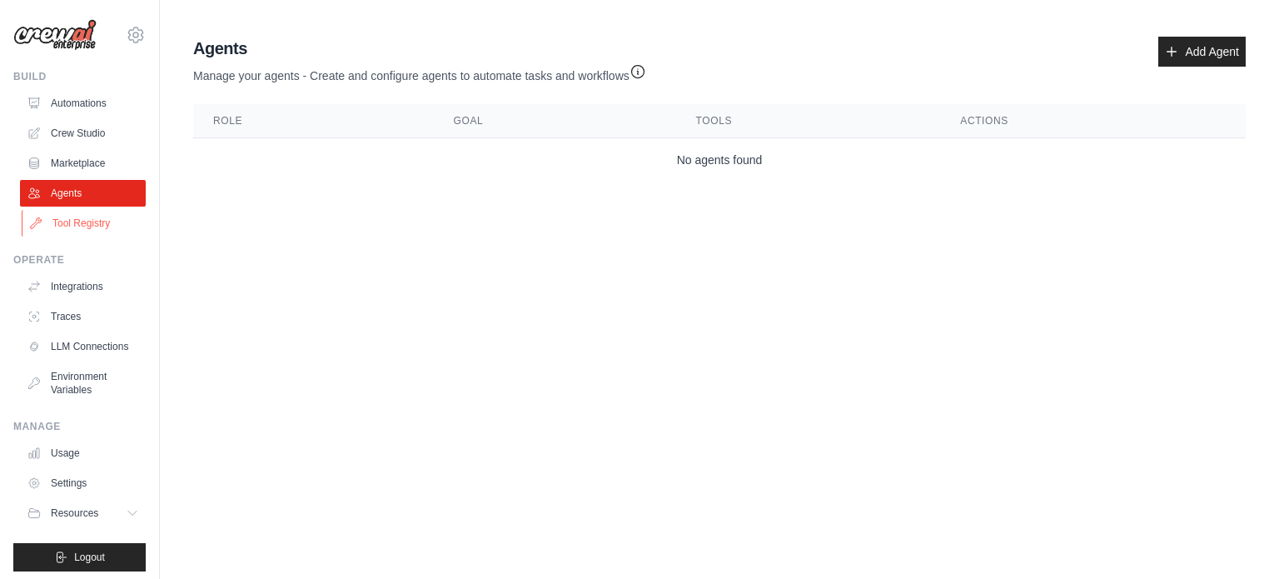
click at [77, 221] on link "Tool Registry" at bounding box center [85, 223] width 126 height 27
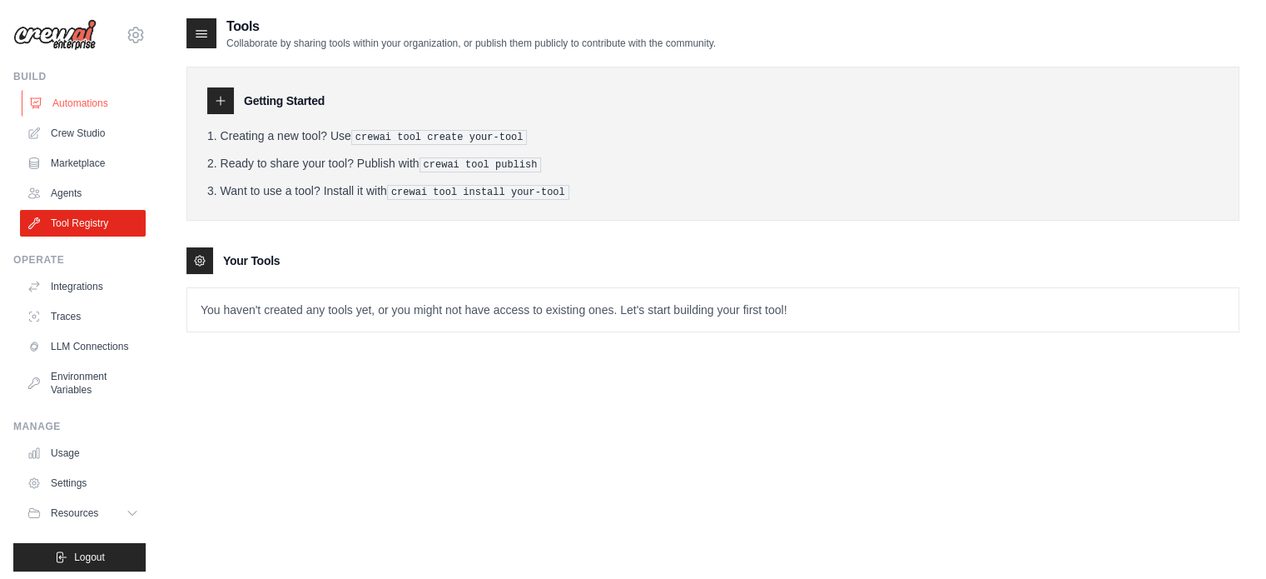
click at [104, 107] on link "Automations" at bounding box center [85, 103] width 126 height 27
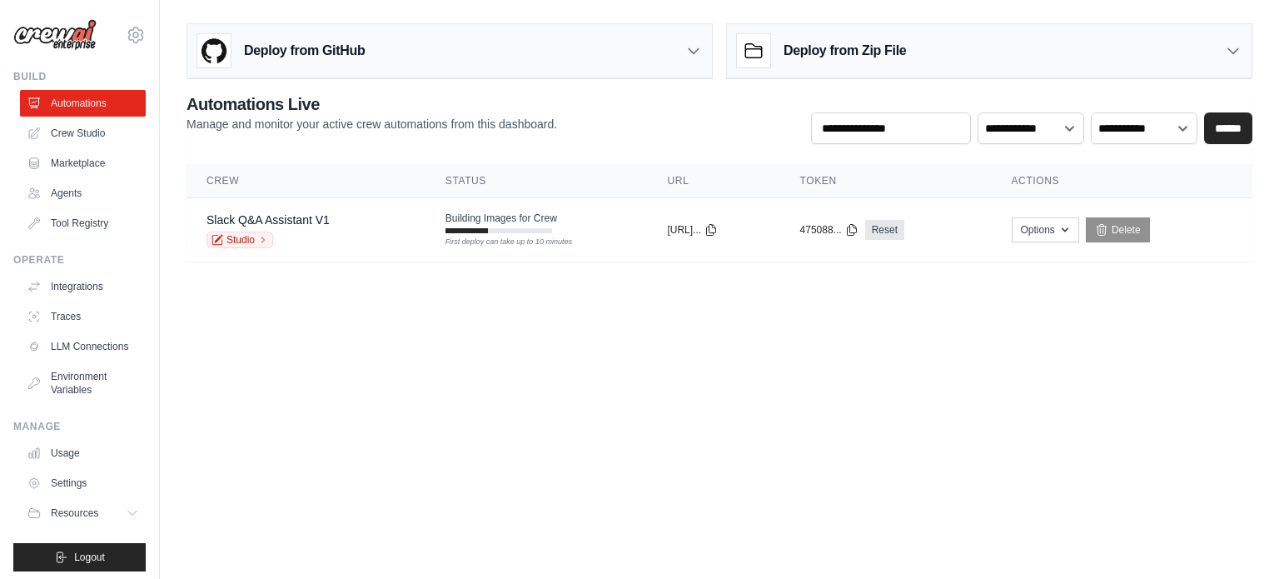
click at [338, 296] on main "Deploy from GitHub Deploy your project directly from GitHub. Select a repositor…" at bounding box center [719, 149] width 1119 height 298
click at [108, 138] on link "Crew Studio" at bounding box center [85, 133] width 126 height 27
click at [74, 184] on link "Agents" at bounding box center [85, 193] width 126 height 27
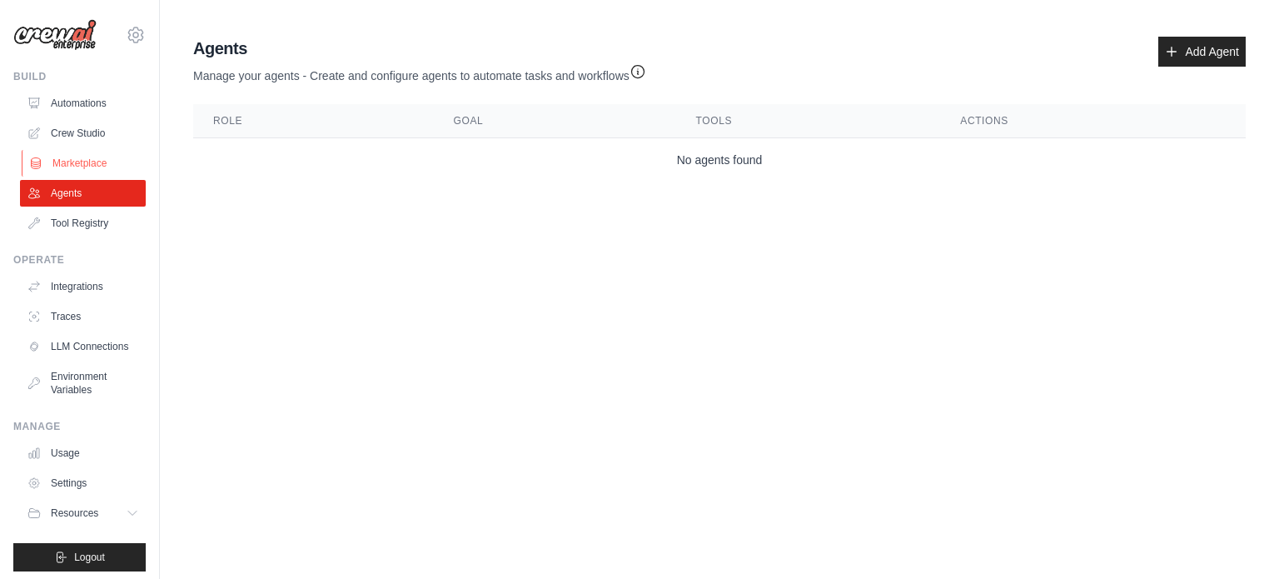
click at [87, 163] on link "Marketplace" at bounding box center [85, 163] width 126 height 27
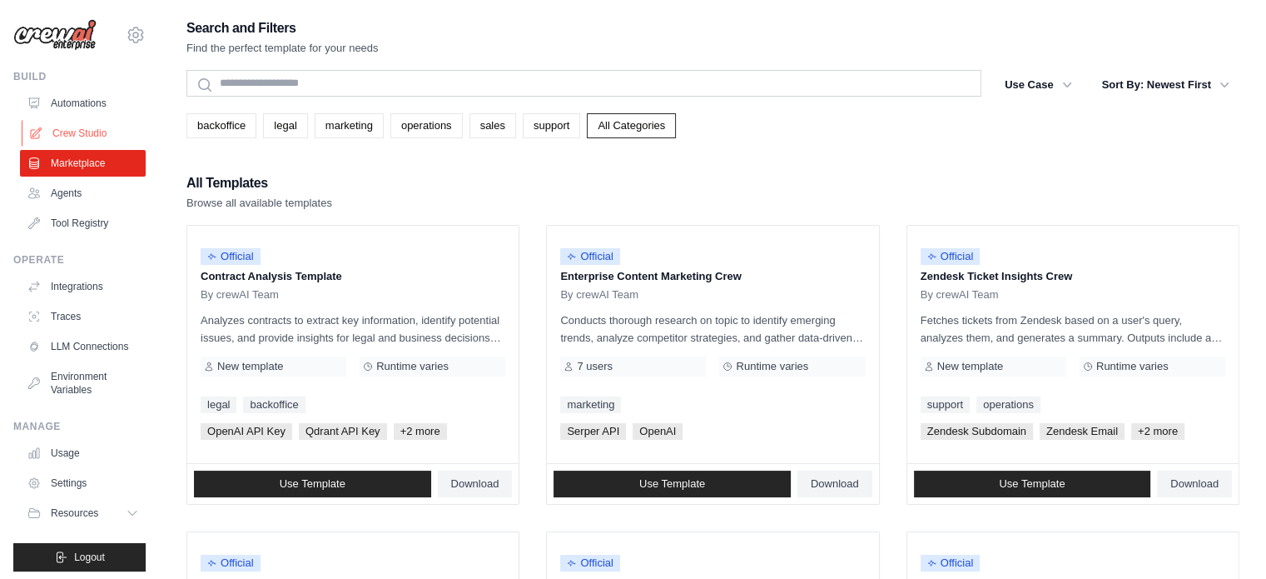
click at [91, 128] on link "Crew Studio" at bounding box center [85, 133] width 126 height 27
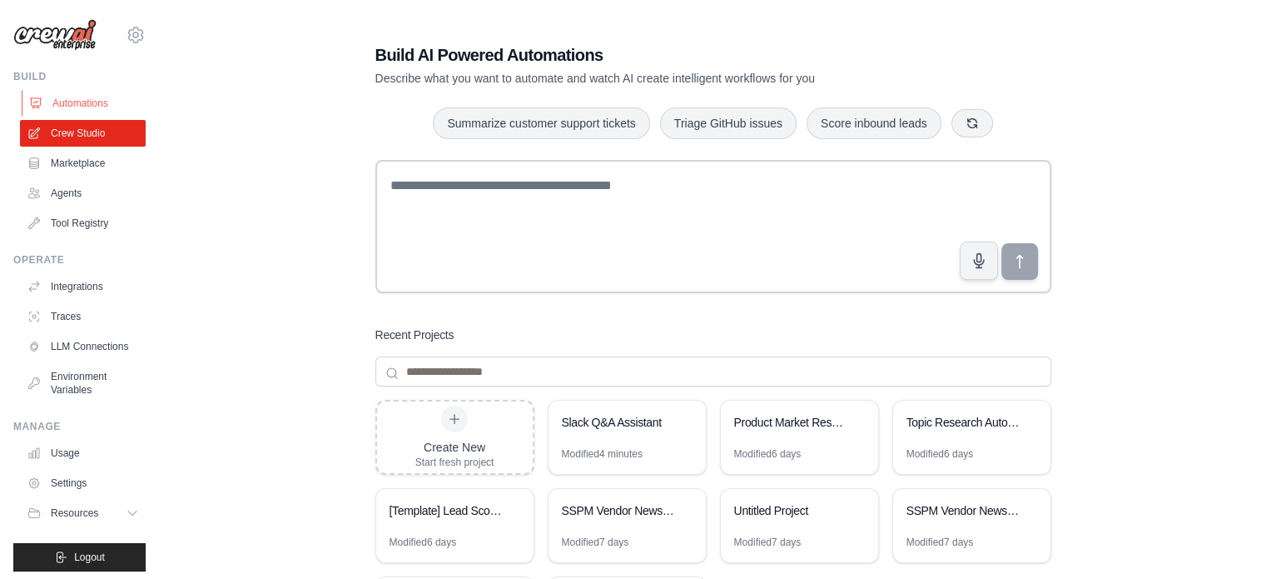
click at [90, 100] on link "Automations" at bounding box center [85, 103] width 126 height 27
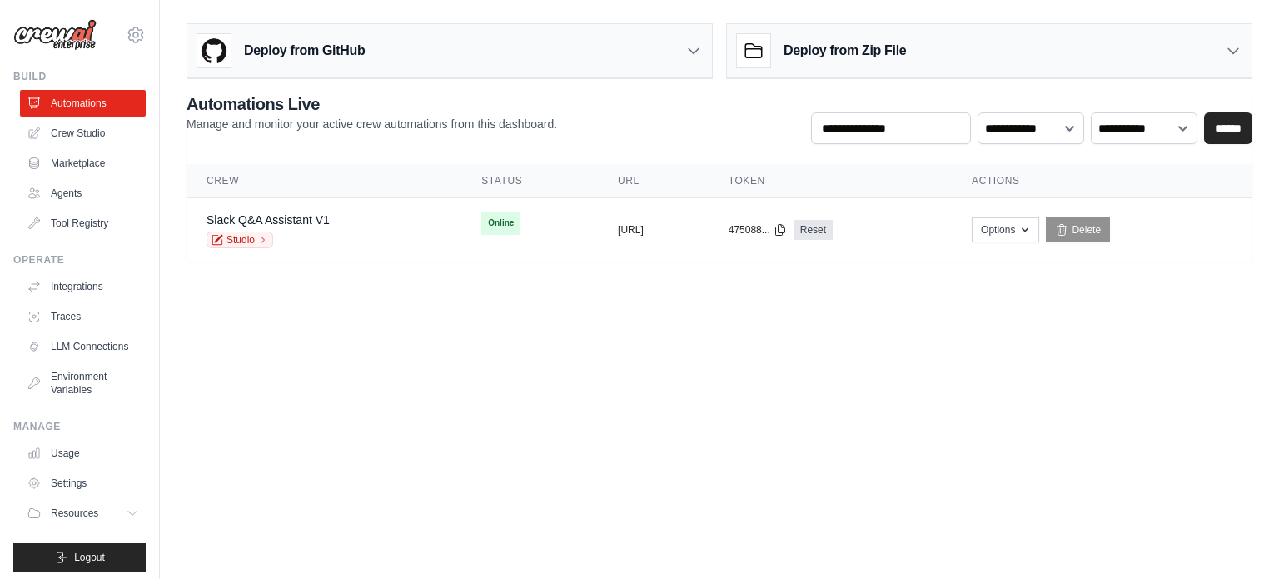
click at [476, 322] on body "[EMAIL_ADDRESS][DOMAIN_NAME] Settings Build Automations Crew Studio" at bounding box center [639, 289] width 1279 height 579
click at [70, 142] on link "Crew Studio" at bounding box center [85, 133] width 126 height 27
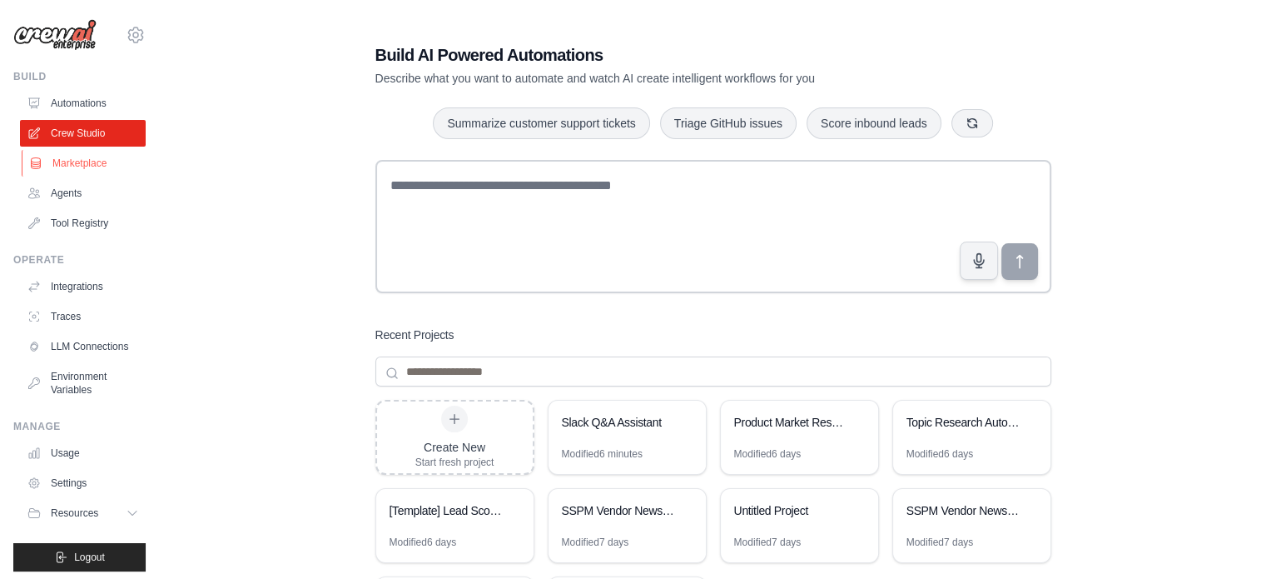
click at [77, 156] on link "Marketplace" at bounding box center [85, 163] width 126 height 27
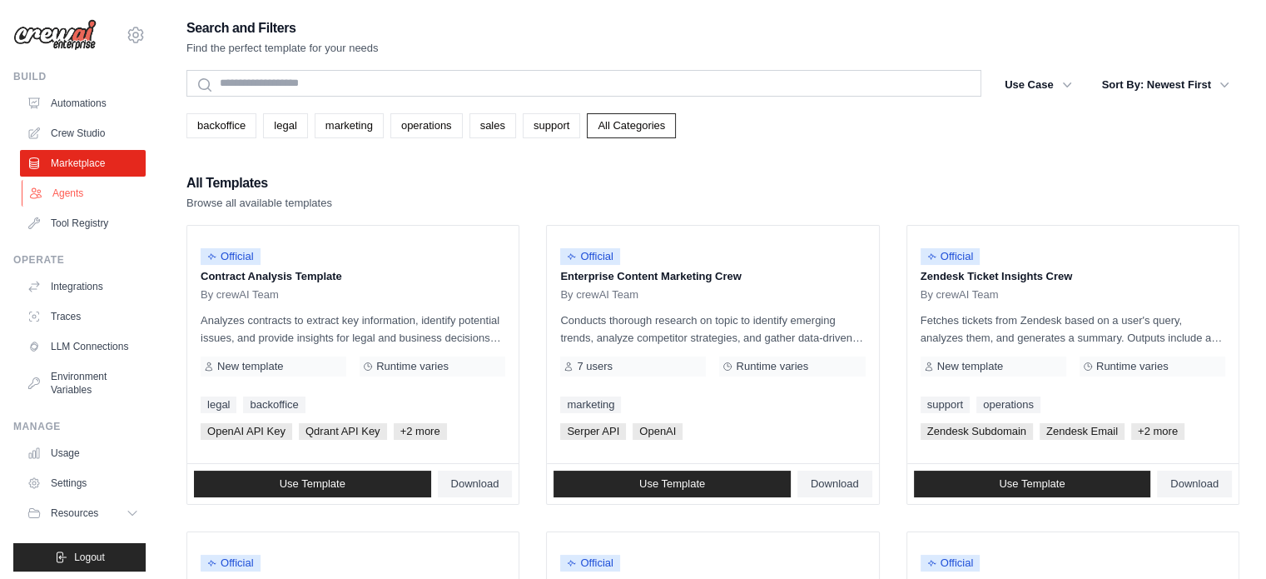
click at [92, 196] on link "Agents" at bounding box center [85, 193] width 126 height 27
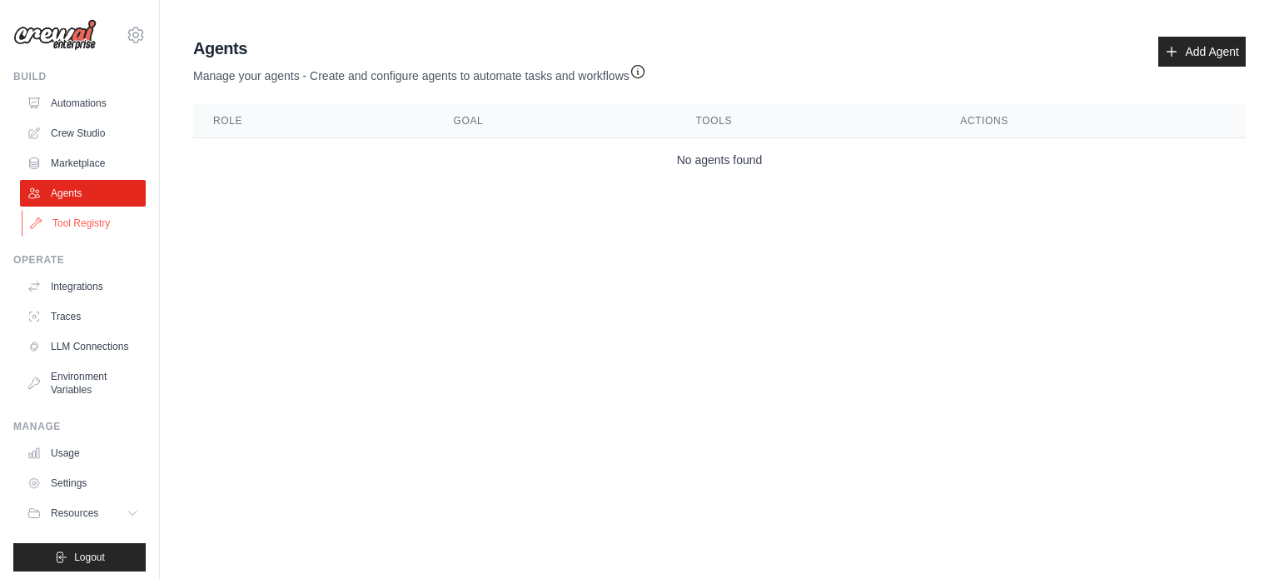
click at [92, 227] on link "Tool Registry" at bounding box center [85, 223] width 126 height 27
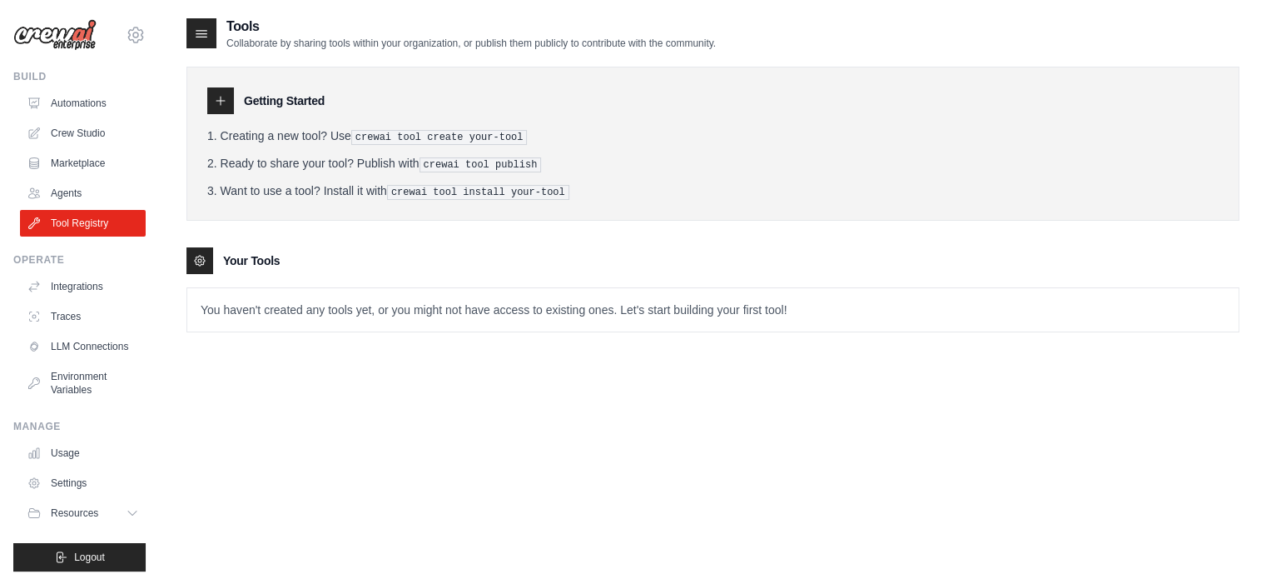
click at [90, 82] on div "Build" at bounding box center [79, 76] width 132 height 13
click at [85, 100] on link "Automations" at bounding box center [85, 103] width 126 height 27
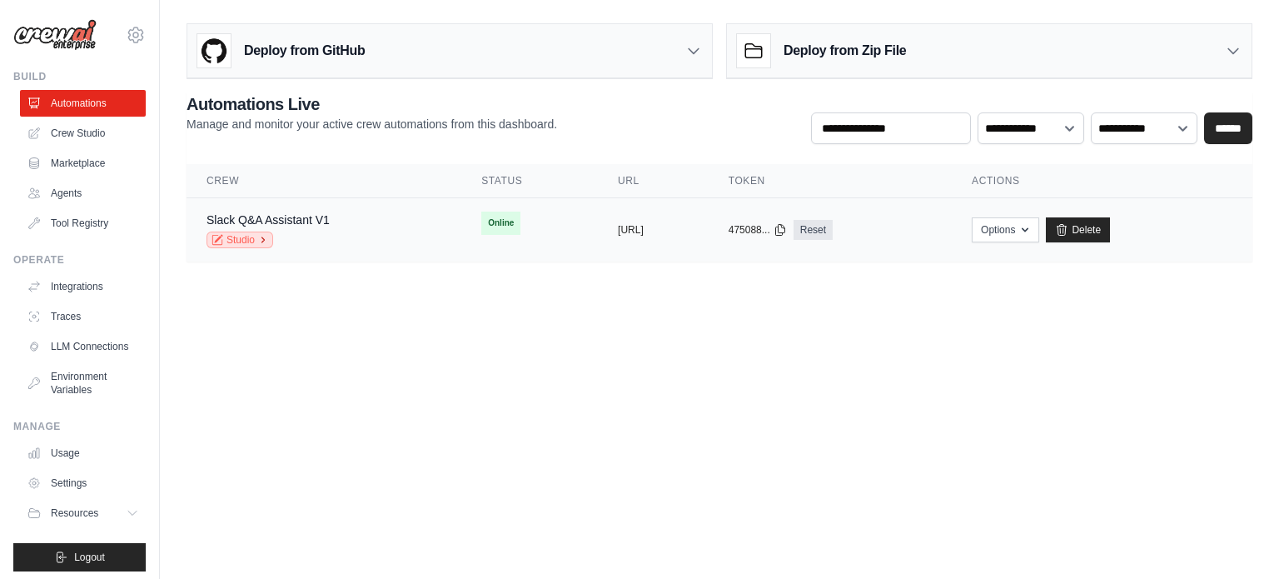
click at [240, 232] on link "Studio" at bounding box center [239, 239] width 67 height 17
click at [79, 142] on link "Crew Studio" at bounding box center [85, 133] width 126 height 27
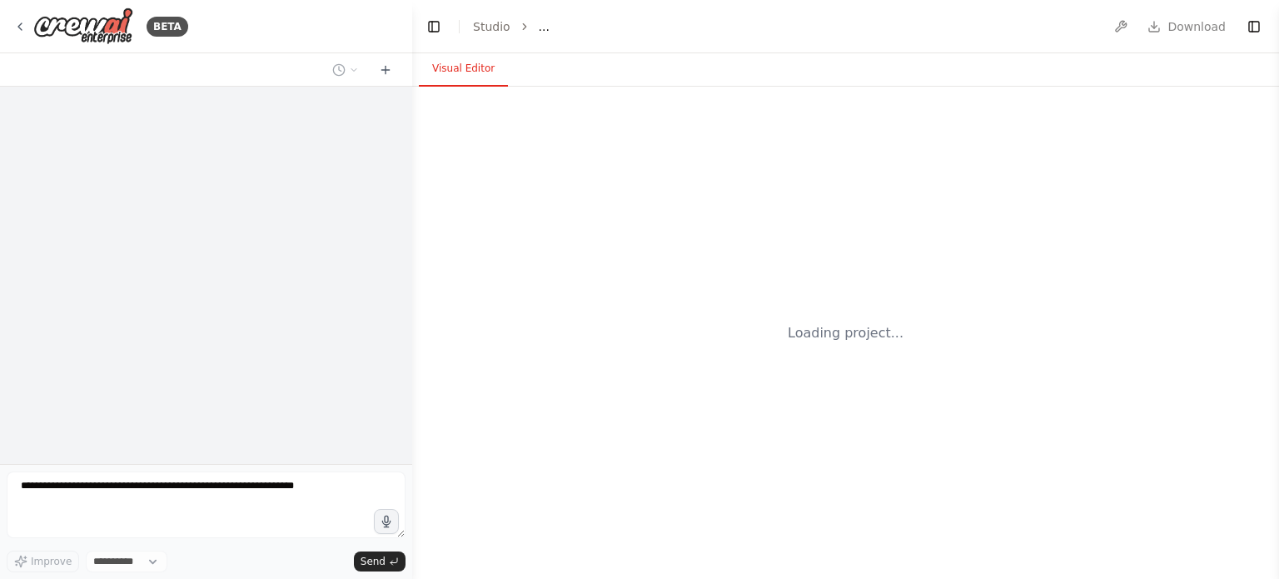
select select "****"
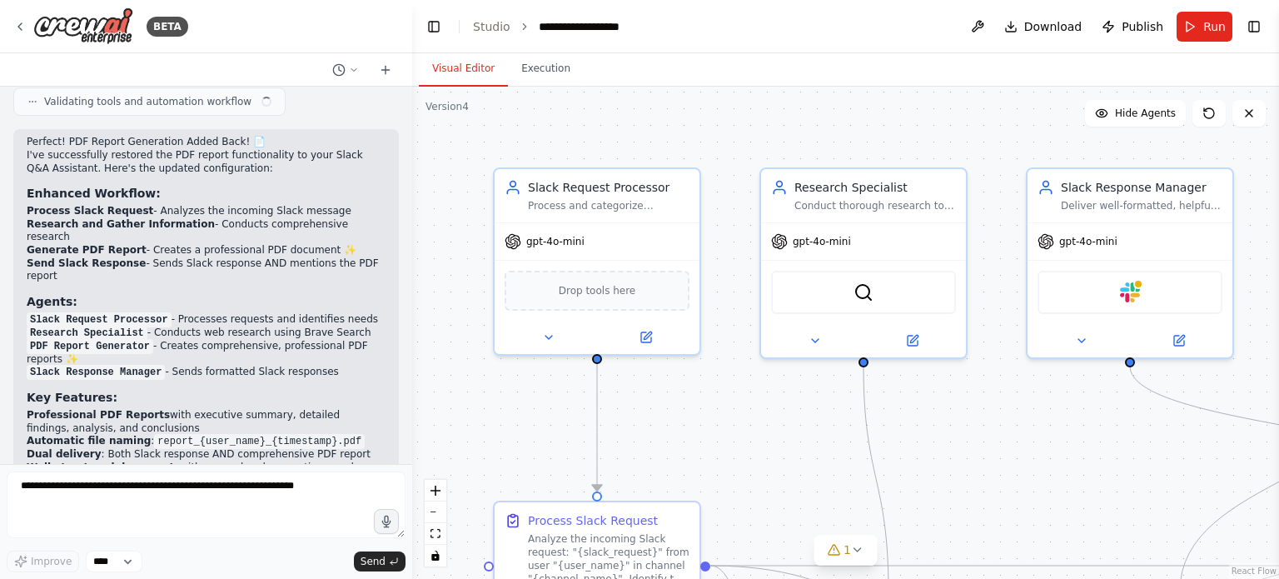
scroll to position [4706, 0]
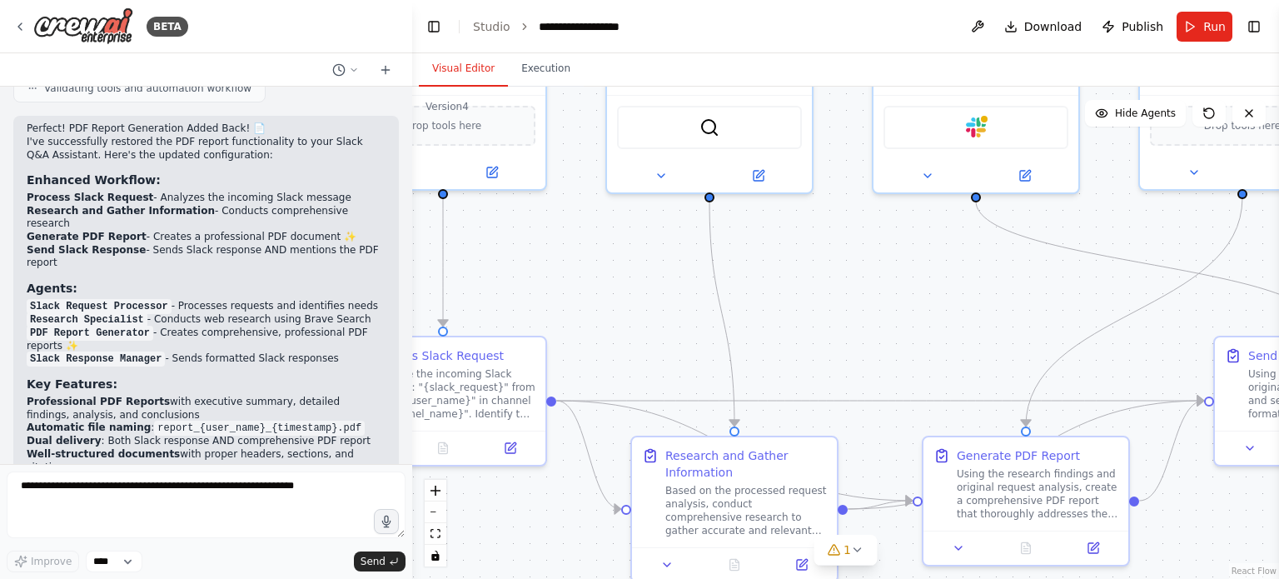
drag, startPoint x: 972, startPoint y: 442, endPoint x: 947, endPoint y: 359, distance: 86.9
click at [814, 271] on div ".deletable-edge-delete-btn { width: 20px; height: 20px; border: 0px solid #ffff…" at bounding box center [845, 333] width 867 height 492
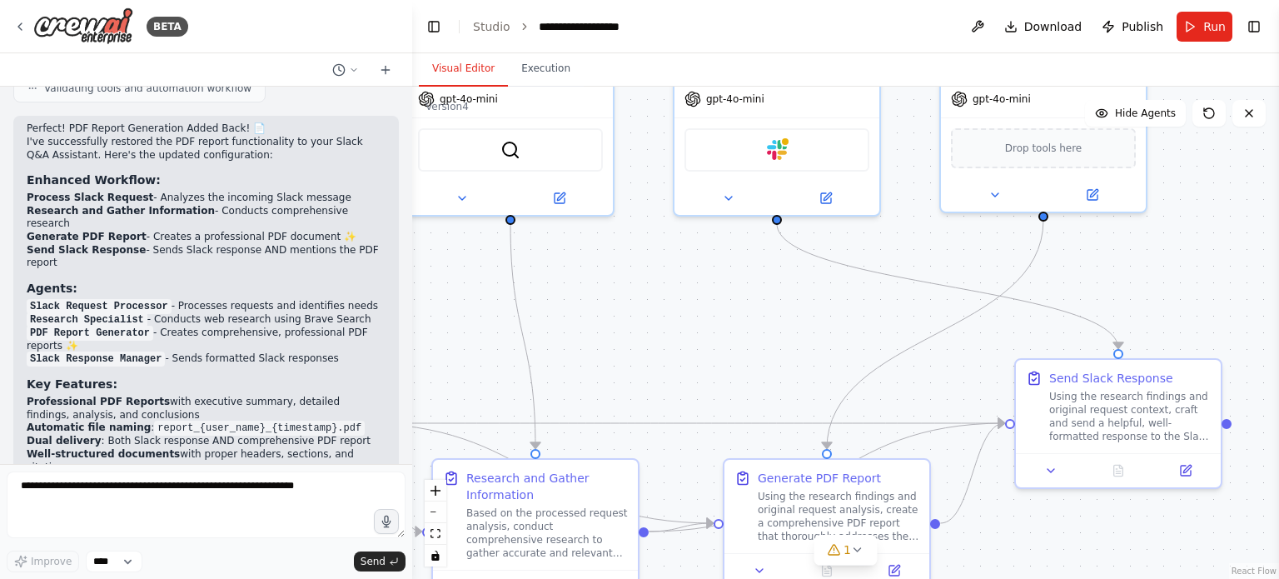
drag, startPoint x: 956, startPoint y: 364, endPoint x: 716, endPoint y: 419, distance: 246.0
click at [719, 415] on div ".deletable-edge-delete-btn { width: 20px; height: 20px; border: 0px solid #ffff…" at bounding box center [845, 333] width 867 height 492
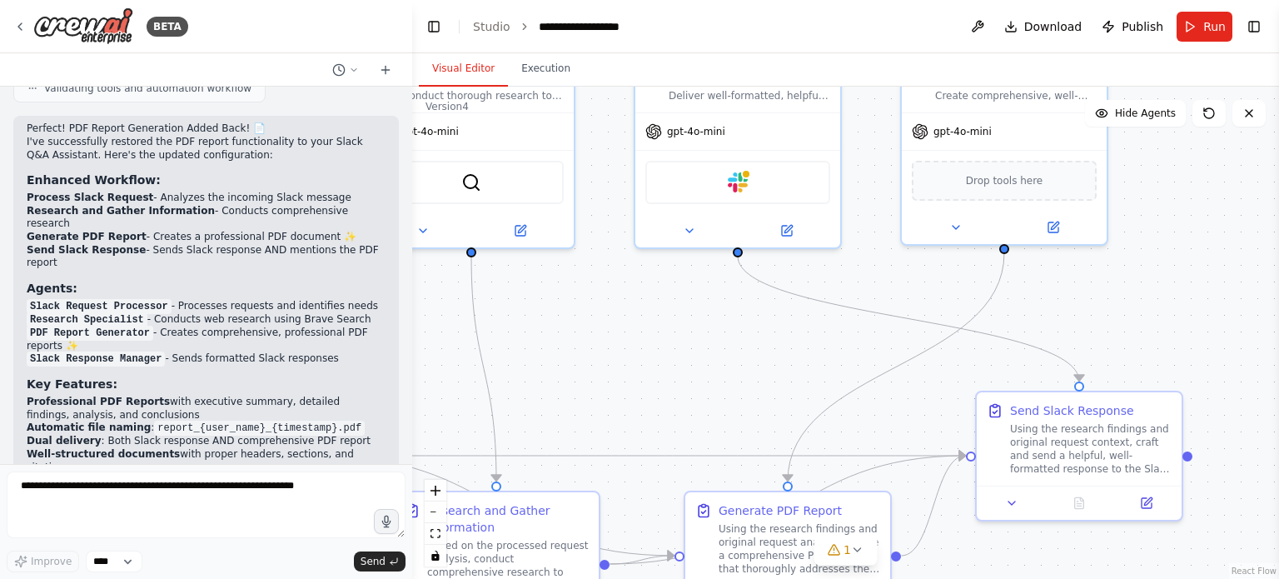
drag, startPoint x: 720, startPoint y: 380, endPoint x: 699, endPoint y: 433, distance: 56.4
click at [699, 433] on div ".deletable-edge-delete-btn { width: 20px; height: 20px; border: 0px solid #ffff…" at bounding box center [845, 333] width 867 height 492
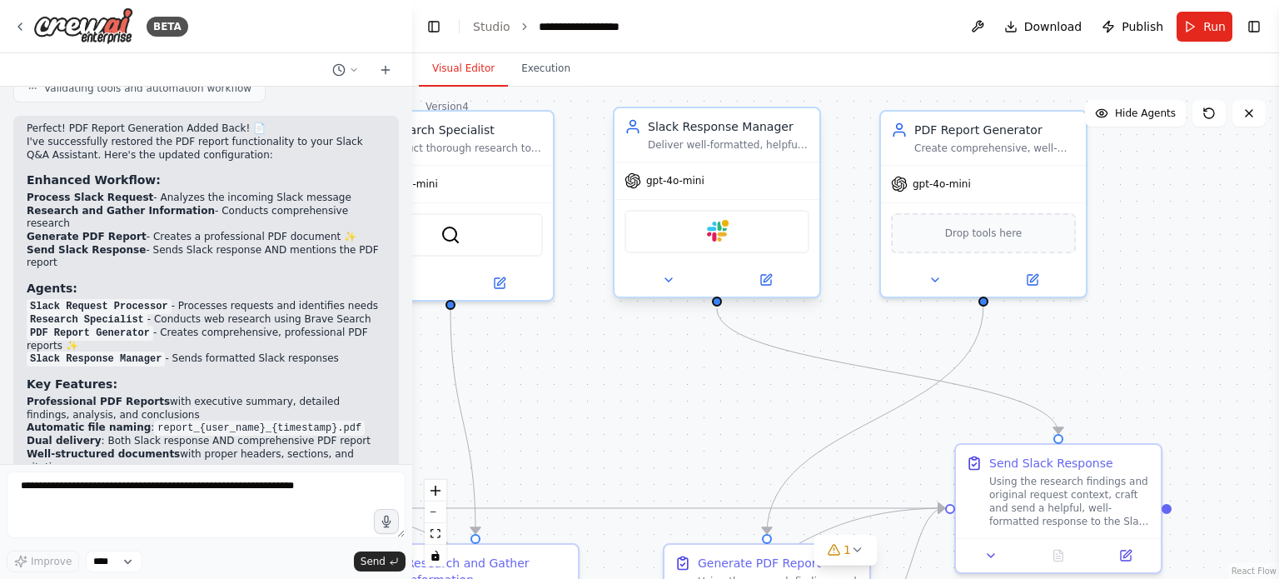
click at [714, 242] on div "Slack" at bounding box center [716, 231] width 185 height 43
click at [830, 554] on icon at bounding box center [832, 549] width 11 height 10
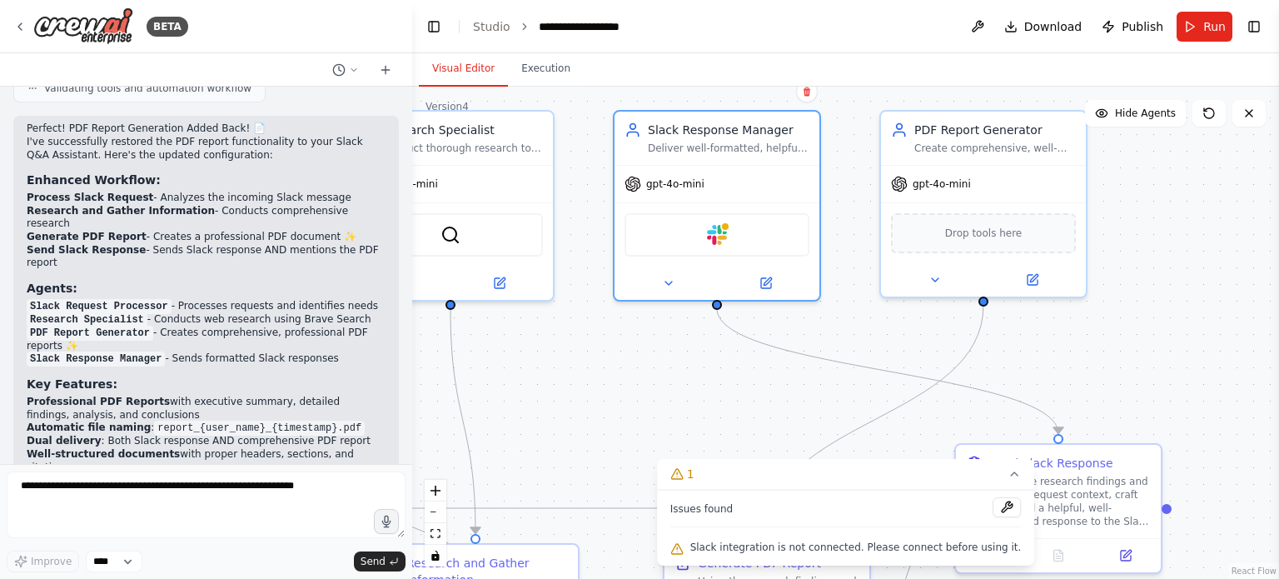
click at [735, 377] on div ".deletable-edge-delete-btn { width: 20px; height: 20px; border: 0px solid #ffff…" at bounding box center [845, 333] width 867 height 492
click at [711, 240] on img at bounding box center [717, 231] width 20 height 20
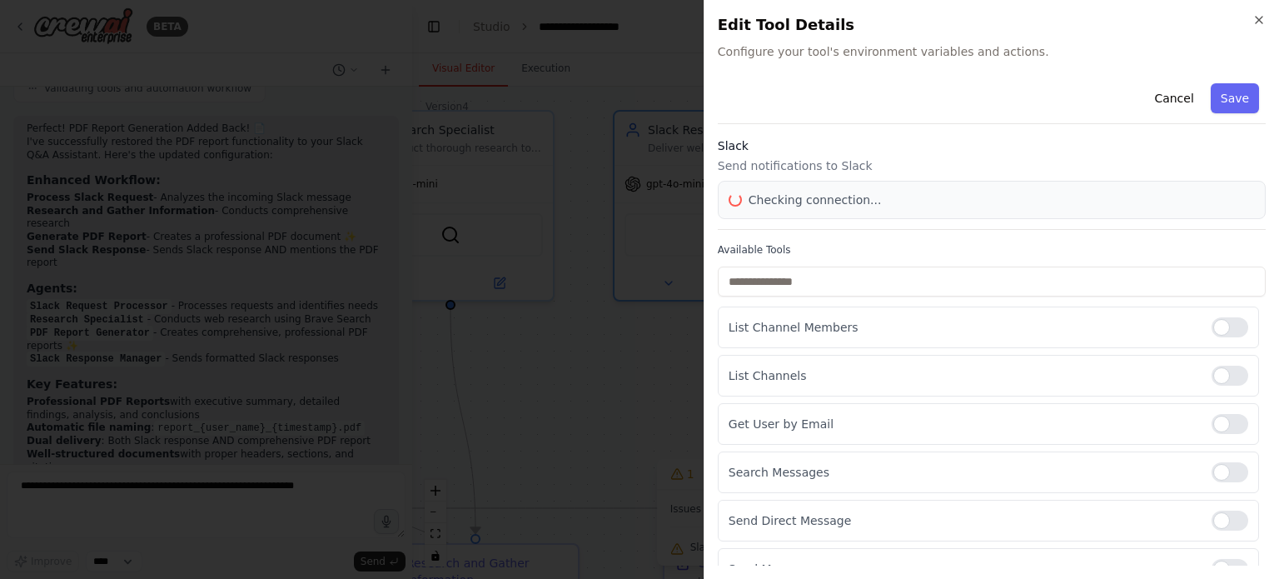
click at [713, 238] on div "Close Edit Tool Details Configure your tool's environment variables and actions…" at bounding box center [990, 289] width 575 height 579
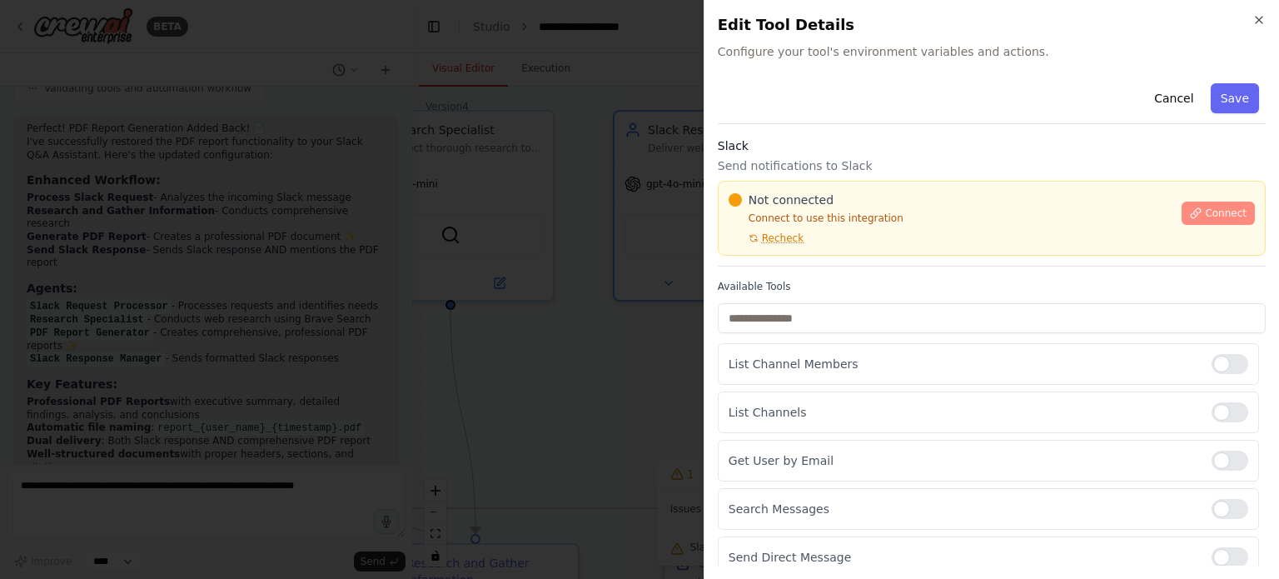
click at [1215, 216] on span "Connect" at bounding box center [1226, 212] width 42 height 13
click at [1208, 206] on span "Connect" at bounding box center [1226, 212] width 42 height 13
click at [1208, 212] on span "Connect" at bounding box center [1226, 212] width 42 height 13
click at [513, 232] on div at bounding box center [639, 289] width 1279 height 579
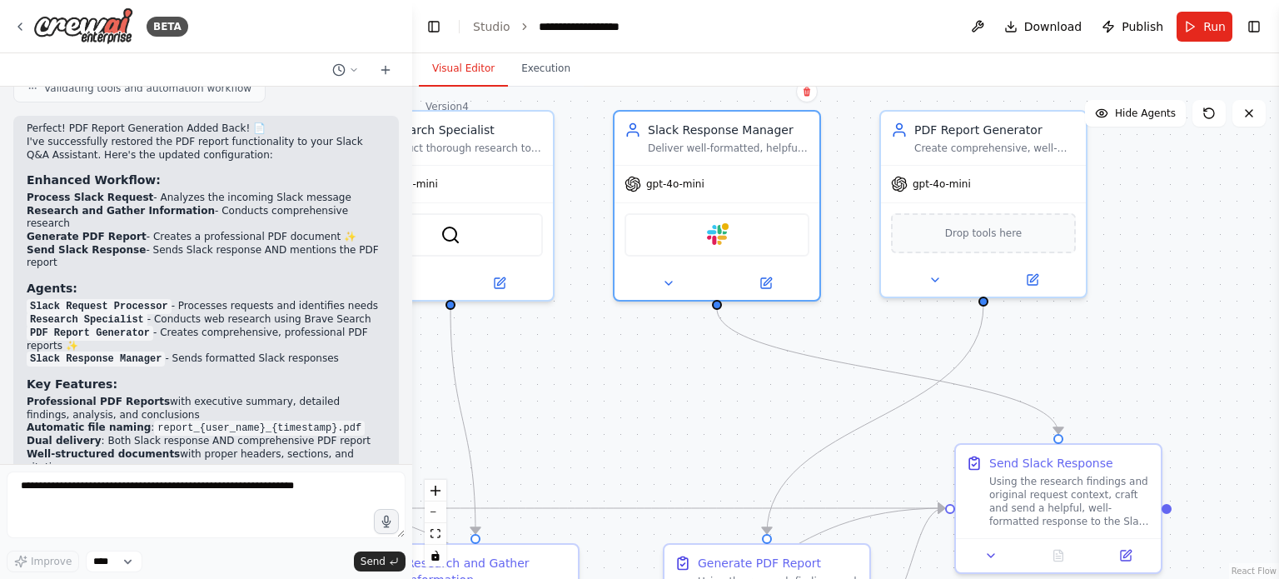
drag, startPoint x: 716, startPoint y: 416, endPoint x: 714, endPoint y: 402, distance: 14.2
click at [714, 402] on div ".deletable-edge-delete-btn { width: 20px; height: 20px; border: 0px solid #ffff…" at bounding box center [845, 333] width 867 height 492
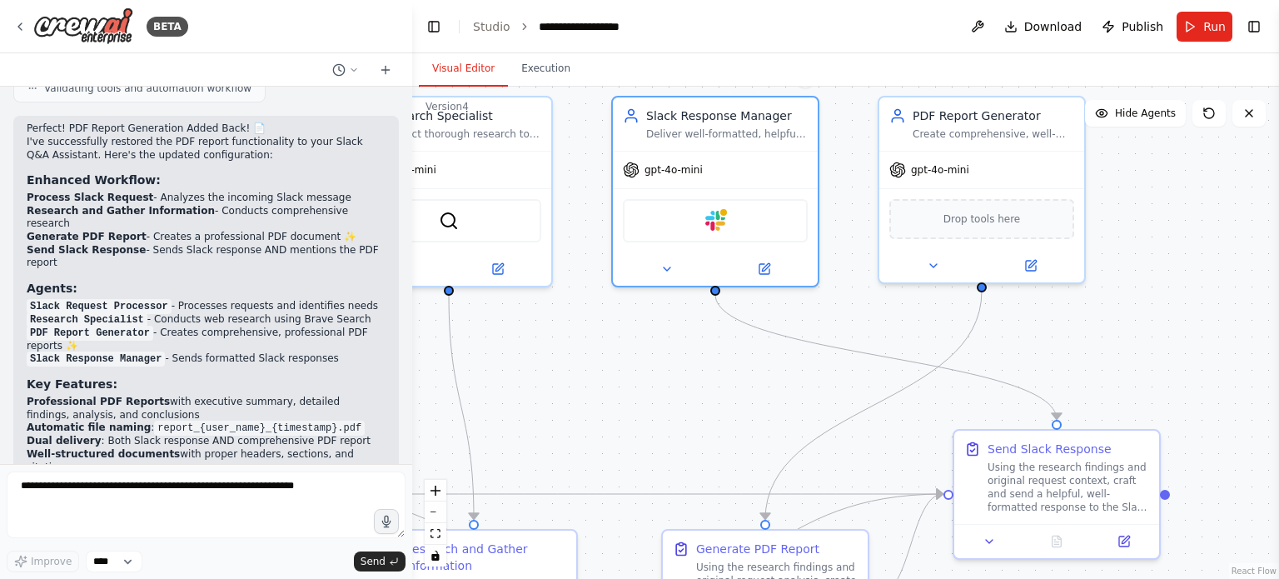
click at [682, 405] on div ".deletable-edge-delete-btn { width: 20px; height: 20px; border: 0px solid #ffff…" at bounding box center [845, 333] width 867 height 492
click at [1144, 26] on span "Publish" at bounding box center [1142, 26] width 42 height 17
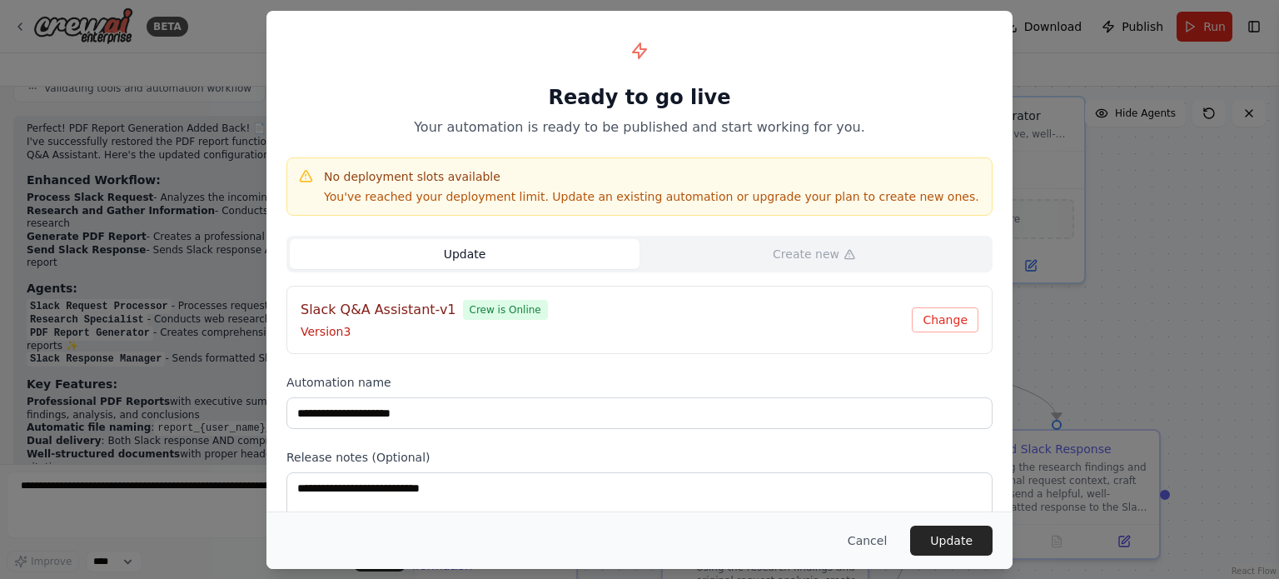
click at [942, 339] on div "Slack Q&A Assistant-v1 Crew is Online Version 3 Change" at bounding box center [640, 320] width 678 height 40
click at [942, 323] on button "Change" at bounding box center [945, 319] width 67 height 25
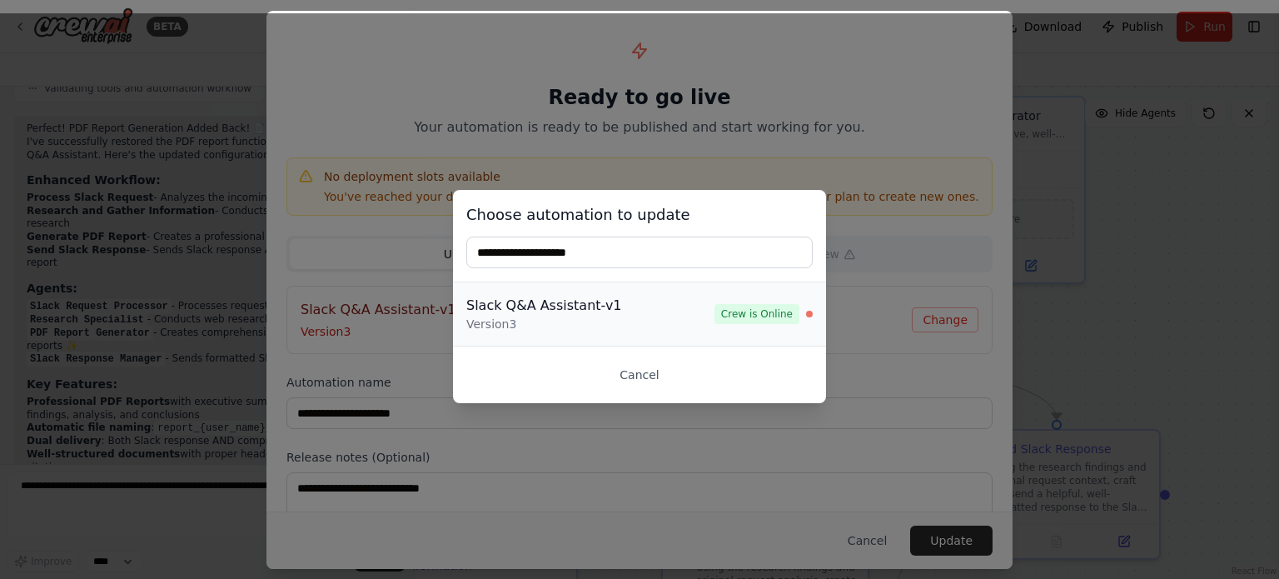
click at [653, 301] on div "Slack Q&A Assistant-v1" at bounding box center [590, 306] width 248 height 20
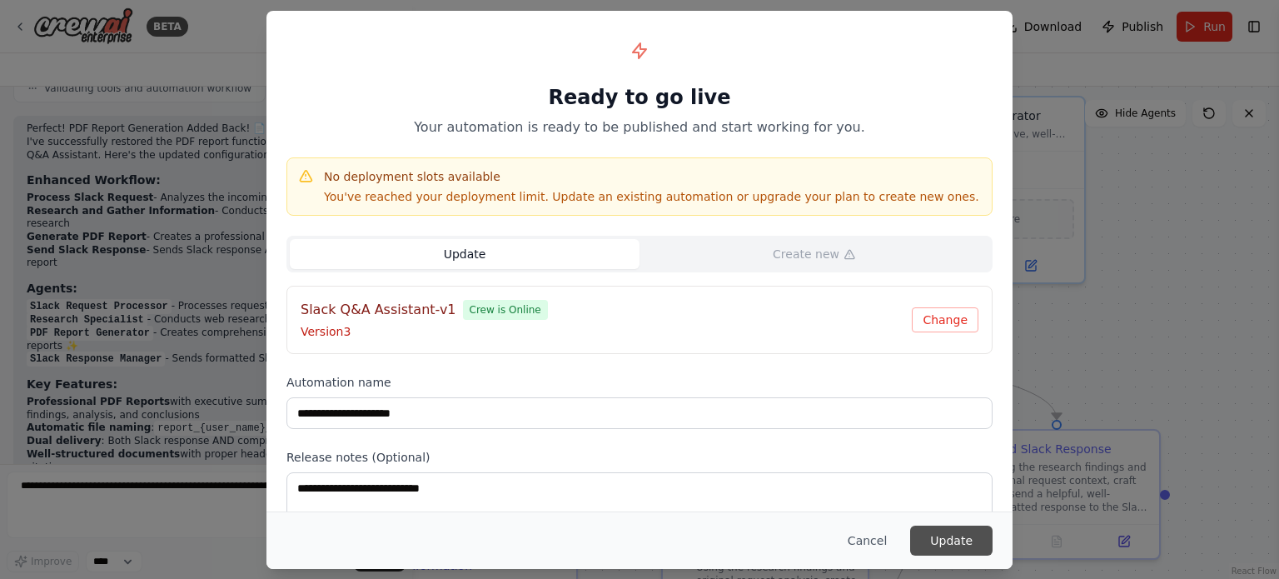
click at [929, 546] on button "Update" at bounding box center [951, 540] width 82 height 30
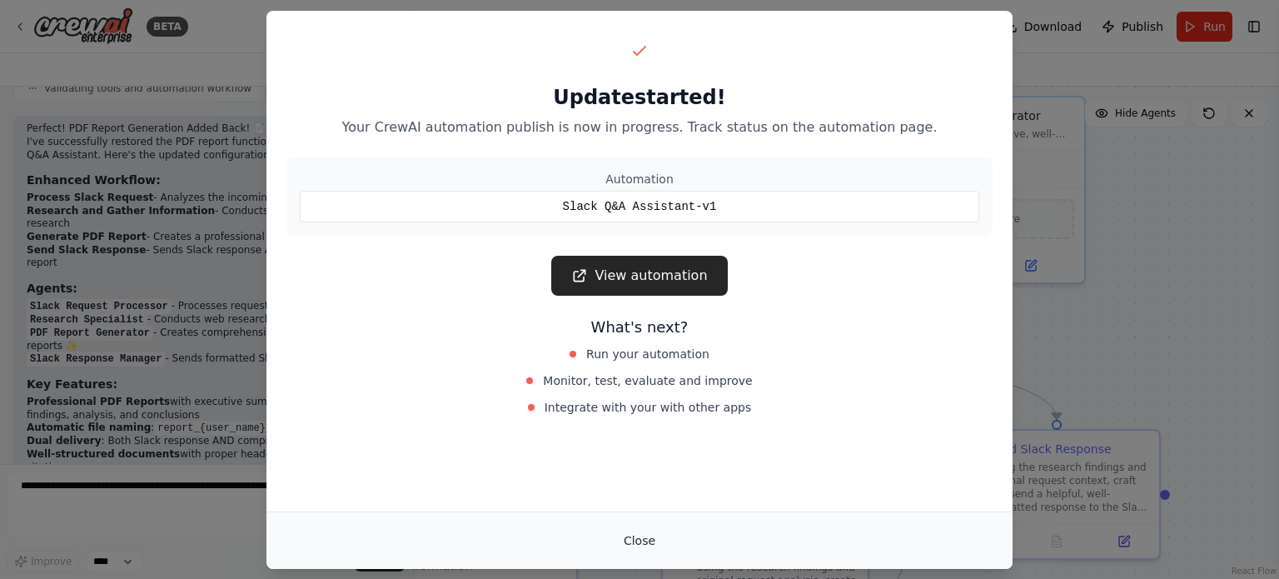
click at [639, 538] on button "Close" at bounding box center [639, 540] width 58 height 30
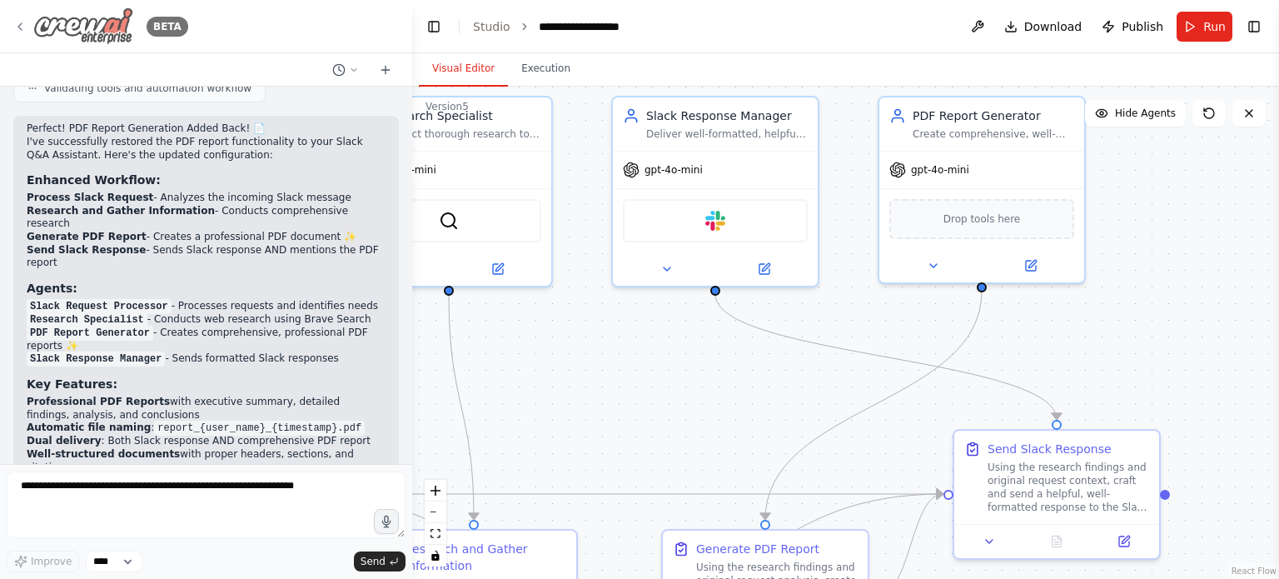
click at [66, 17] on img at bounding box center [83, 25] width 100 height 37
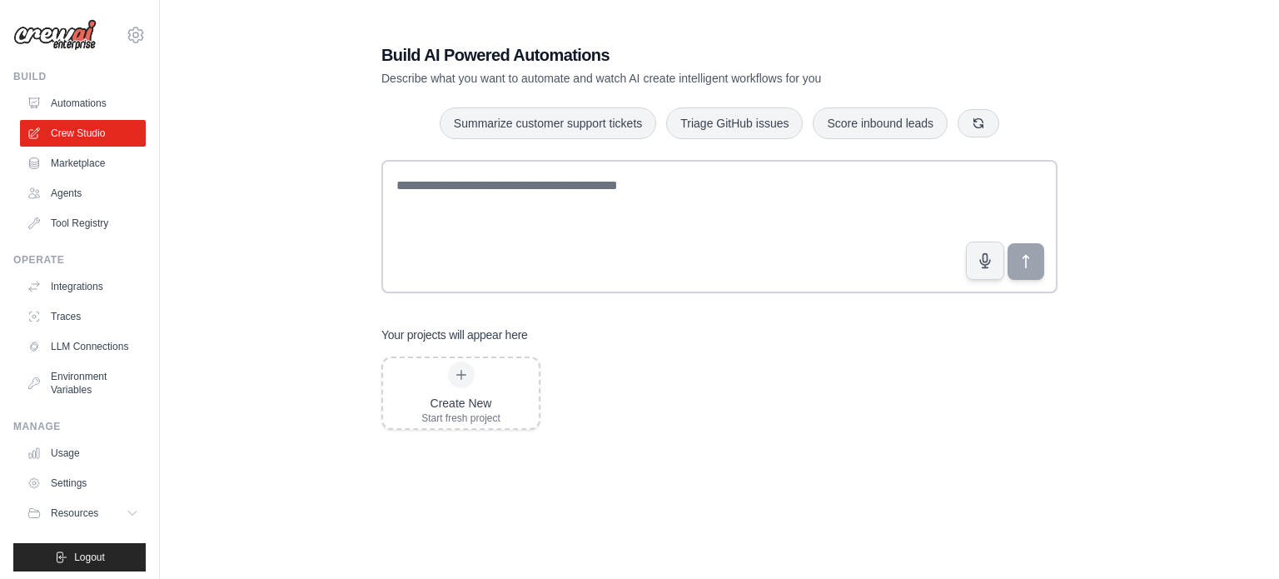
click at [90, 159] on link "Marketplace" at bounding box center [83, 163] width 126 height 27
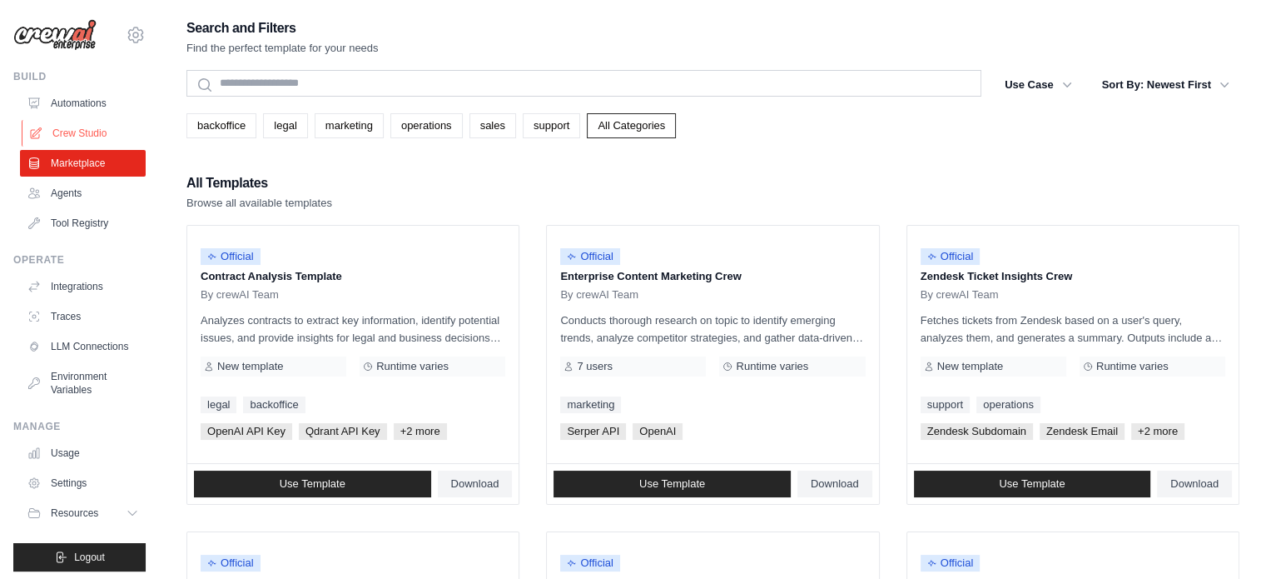
click at [97, 132] on link "Crew Studio" at bounding box center [85, 133] width 126 height 27
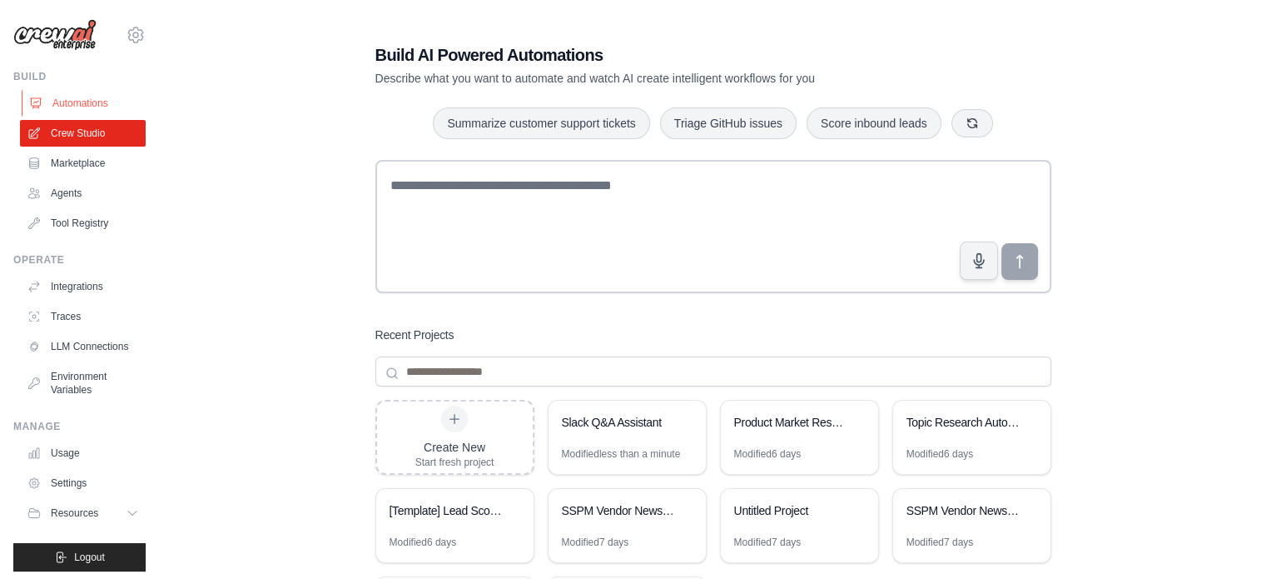
click at [100, 106] on link "Automations" at bounding box center [85, 103] width 126 height 27
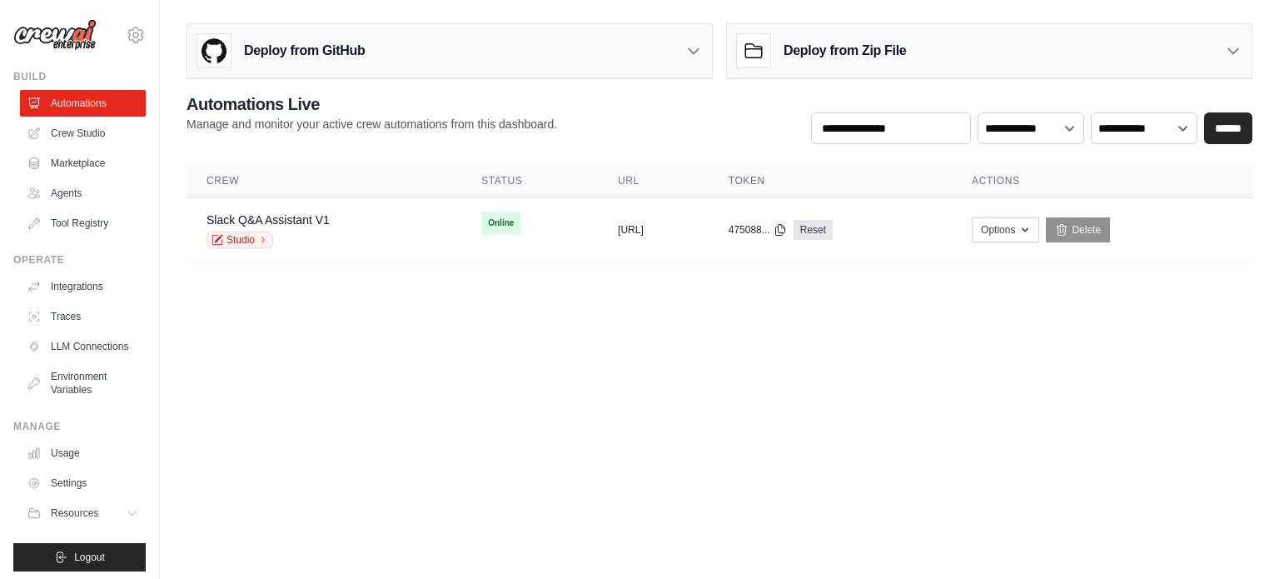
click at [610, 268] on main "Deploy from GitHub Deploy your project directly from GitHub. Select a repositor…" at bounding box center [719, 149] width 1119 height 298
click at [222, 234] on icon at bounding box center [217, 240] width 12 height 12
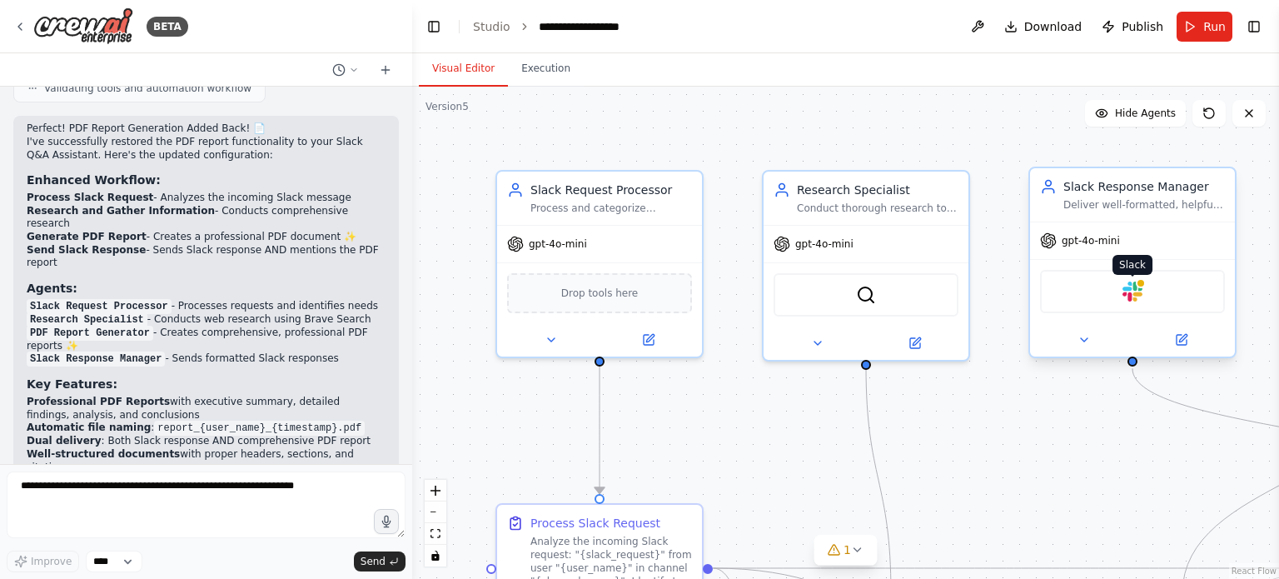
click at [1127, 289] on img at bounding box center [1132, 291] width 20 height 20
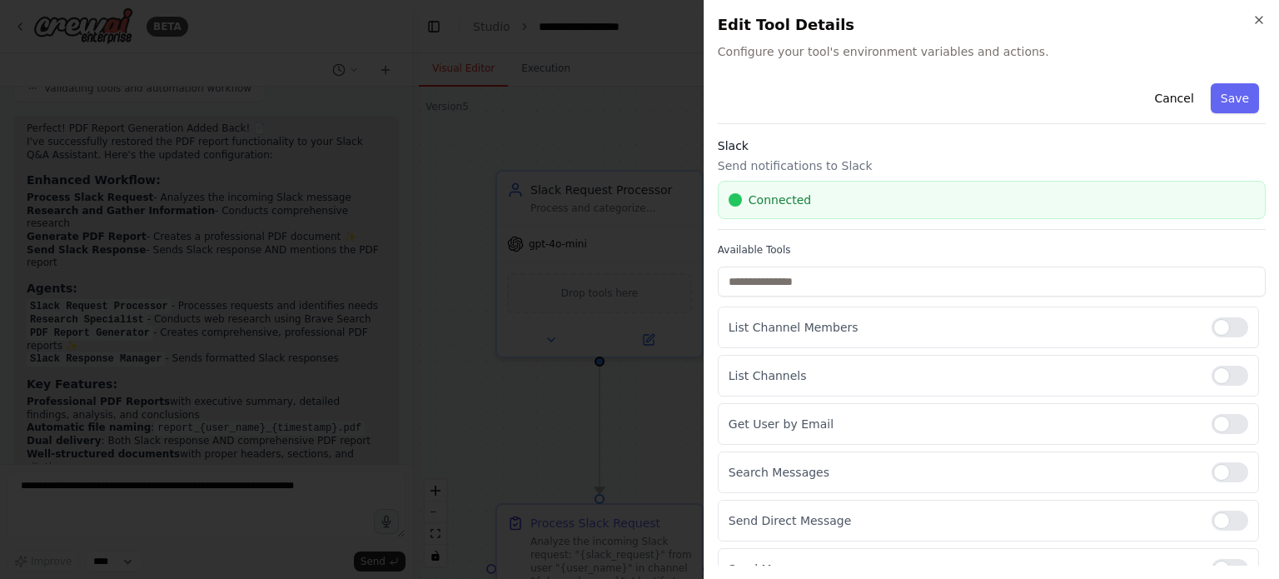
click at [938, 157] on p "Send notifications to Slack" at bounding box center [992, 165] width 548 height 17
click at [1219, 99] on button "Save" at bounding box center [1234, 98] width 48 height 30
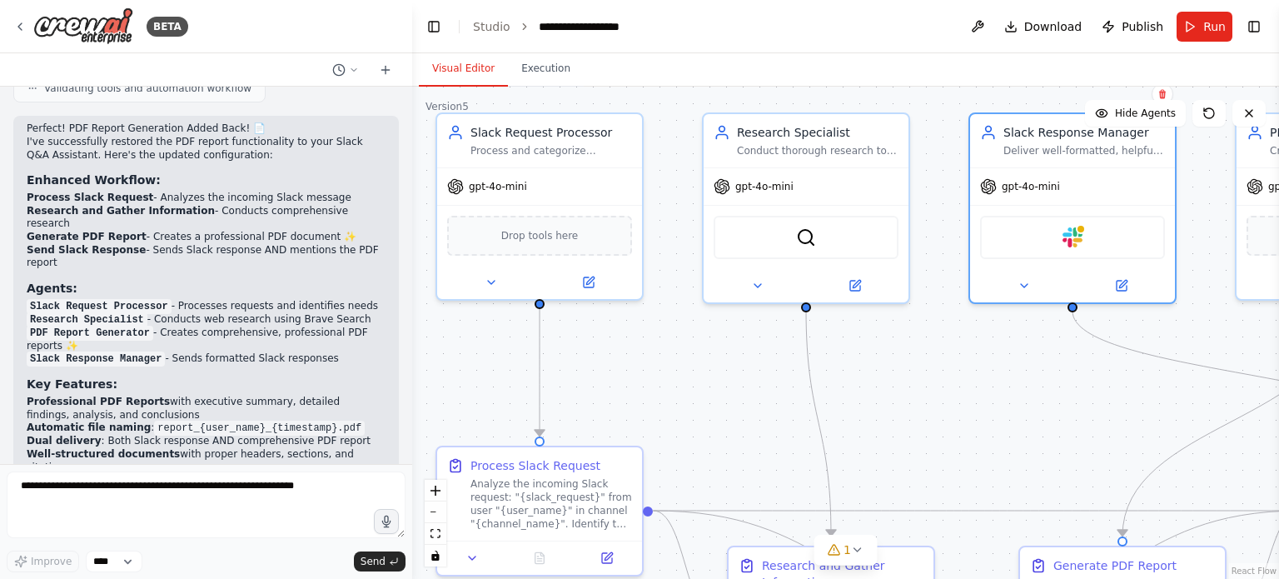
drag, startPoint x: 1039, startPoint y: 475, endPoint x: 932, endPoint y: 392, distance: 135.9
click at [932, 392] on div ".deletable-edge-delete-btn { width: 20px; height: 20px; border: 0px solid #ffff…" at bounding box center [845, 333] width 867 height 492
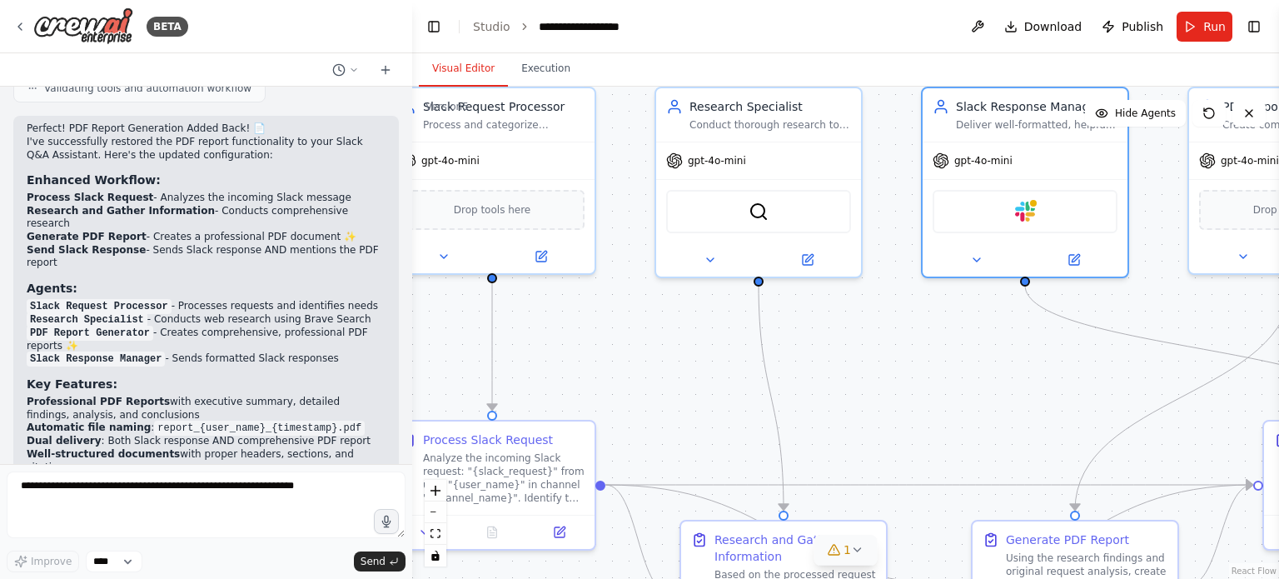
click at [837, 552] on icon at bounding box center [833, 549] width 13 height 13
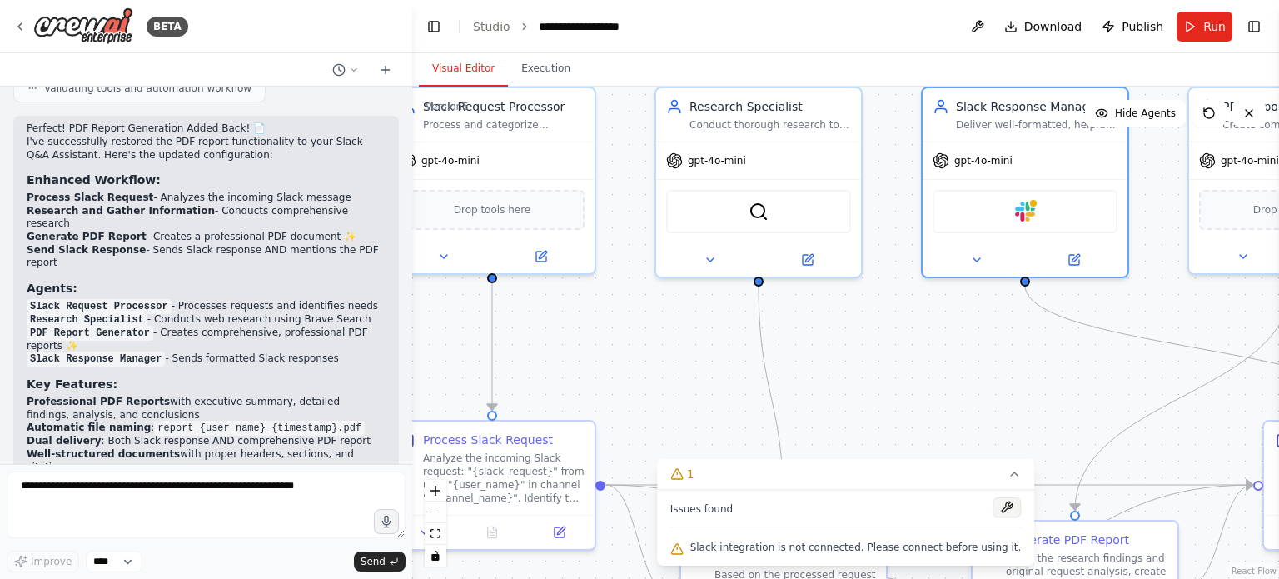
click at [992, 507] on button at bounding box center [1006, 507] width 28 height 20
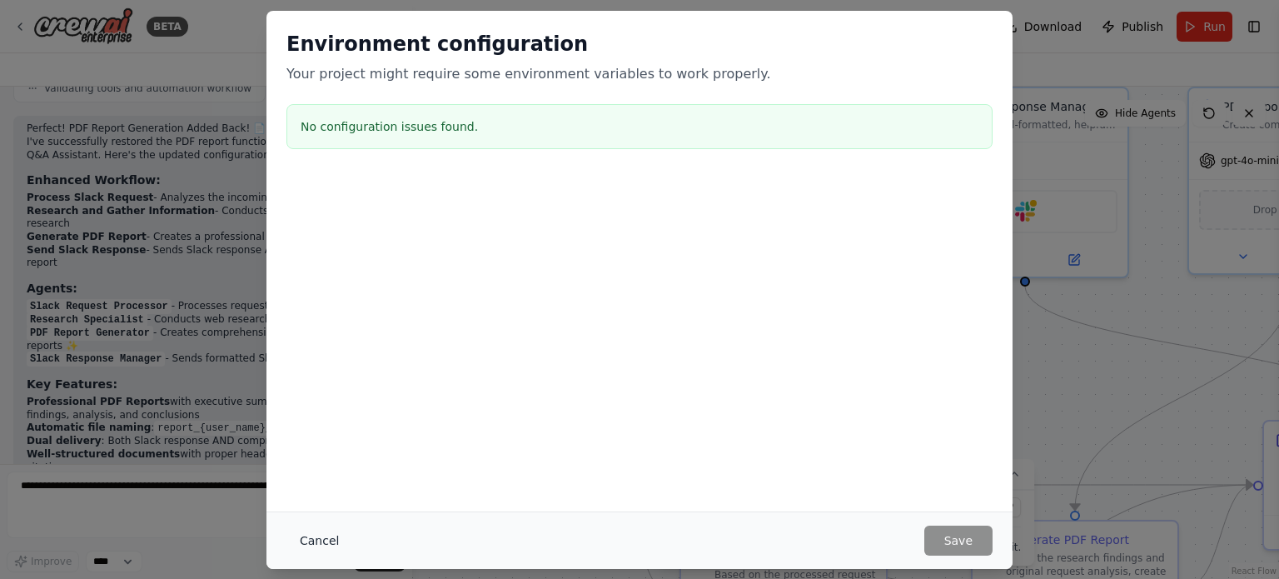
click at [316, 545] on button "Cancel" at bounding box center [319, 540] width 66 height 30
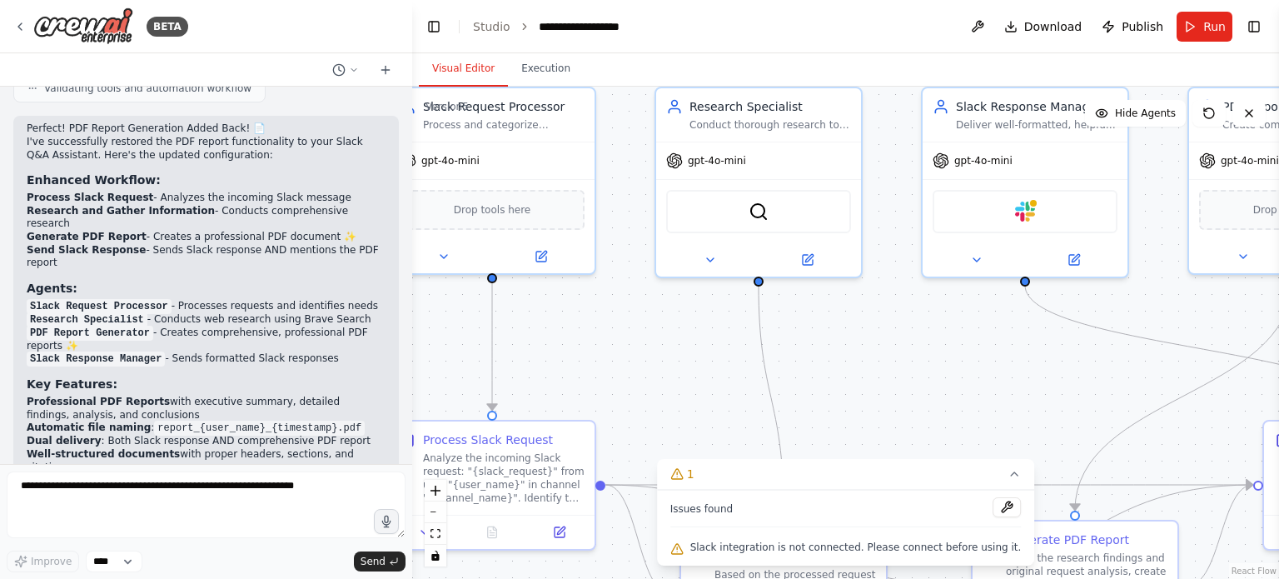
click at [829, 392] on div ".deletable-edge-delete-btn { width: 20px; height: 20px; border: 0px solid #ffff…" at bounding box center [845, 333] width 867 height 492
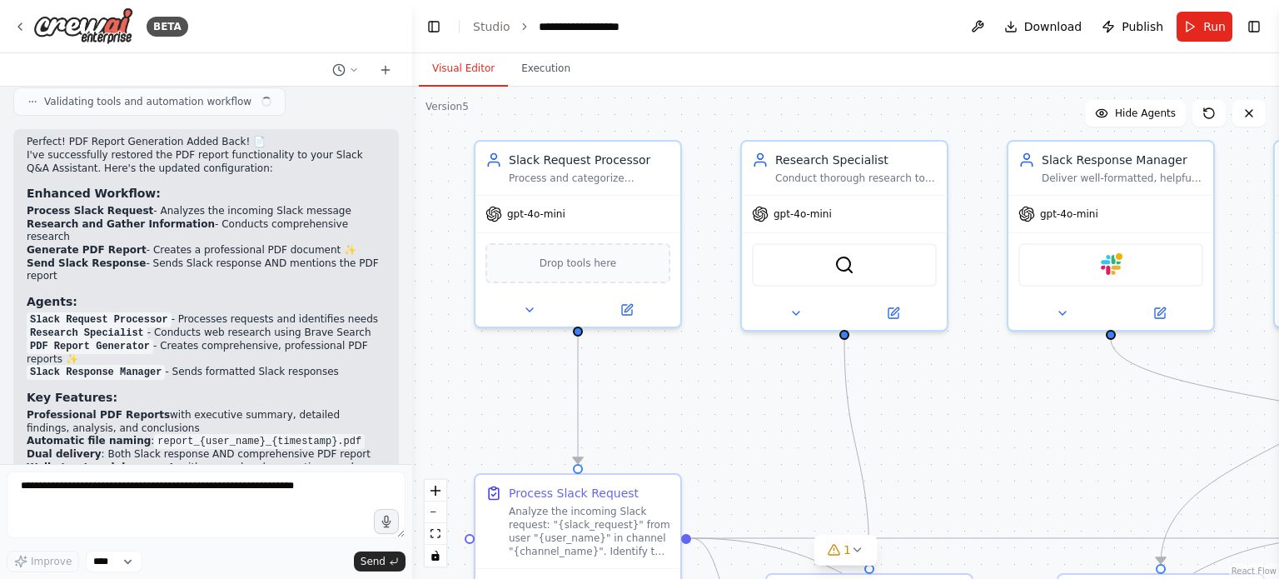
drag, startPoint x: 1008, startPoint y: 460, endPoint x: 902, endPoint y: 319, distance: 176.0
click at [902, 319] on div ".deletable-edge-delete-btn { width: 20px; height: 20px; border: 0px solid #ffff…" at bounding box center [845, 333] width 867 height 492
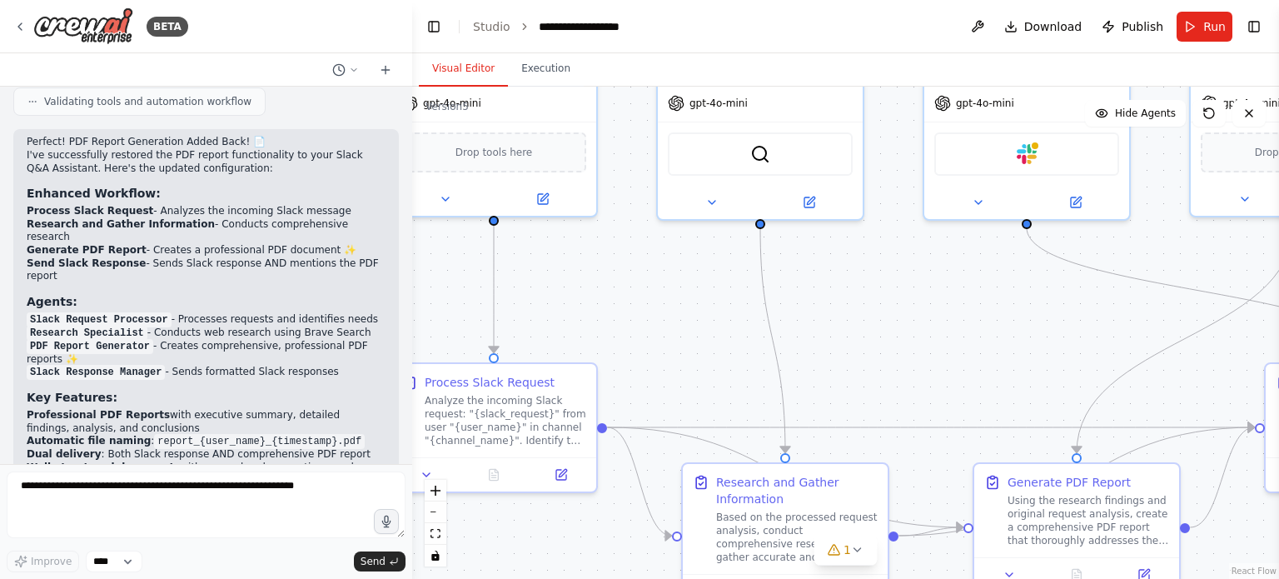
scroll to position [4706, 0]
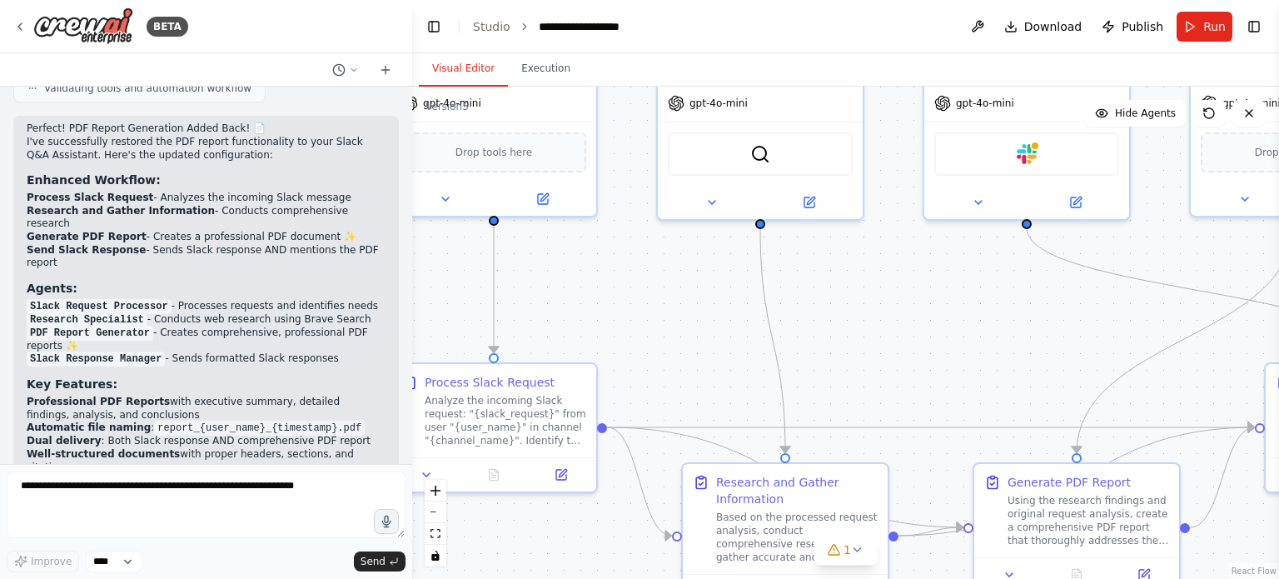
drag, startPoint x: 950, startPoint y: 386, endPoint x: 809, endPoint y: 430, distance: 147.4
click at [809, 430] on div ".deletable-edge-delete-btn { width: 20px; height: 20px; border: 0px solid #ffff…" at bounding box center [845, 333] width 867 height 492
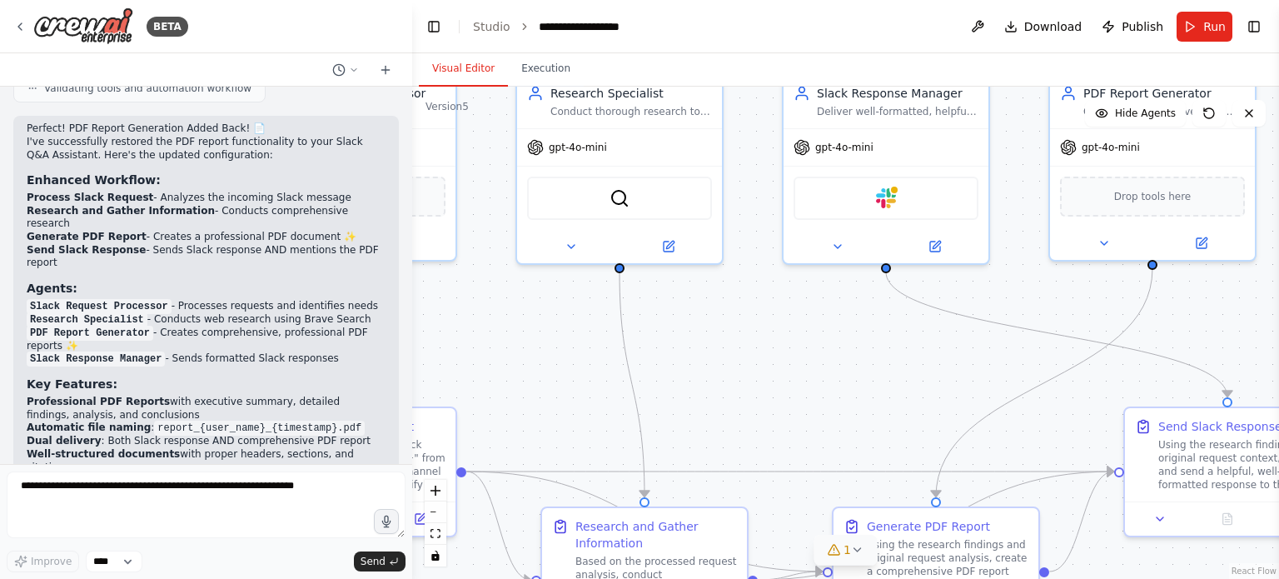
click at [845, 544] on span "1" at bounding box center [846, 549] width 7 height 17
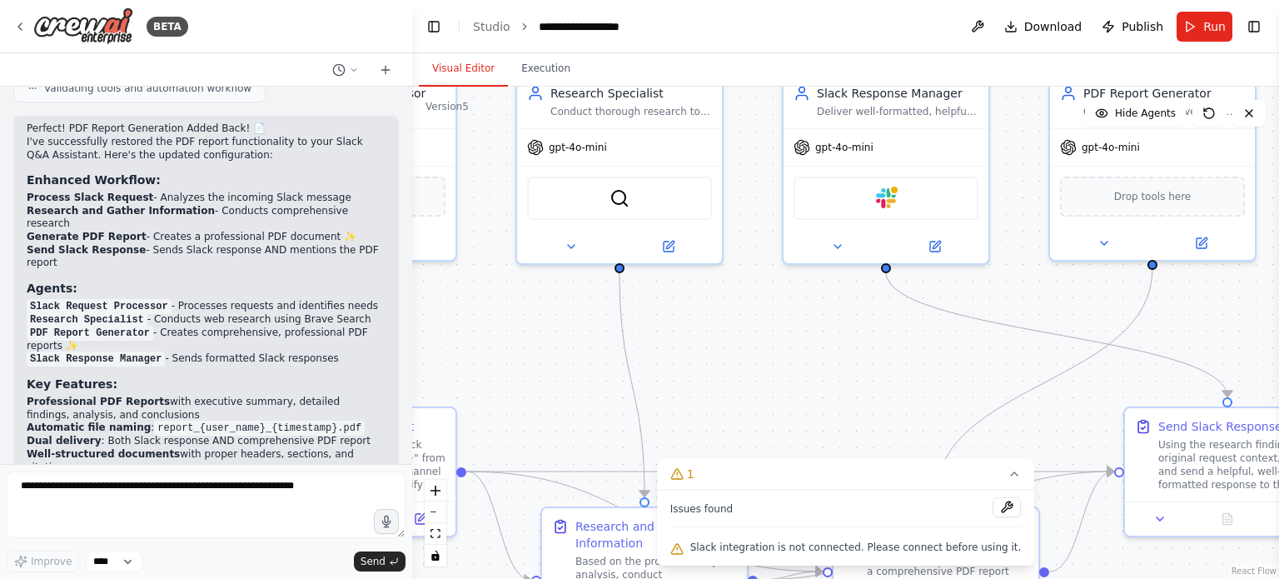
click at [791, 512] on div "Issues found" at bounding box center [845, 512] width 351 height 30
click at [992, 502] on button at bounding box center [1006, 507] width 28 height 20
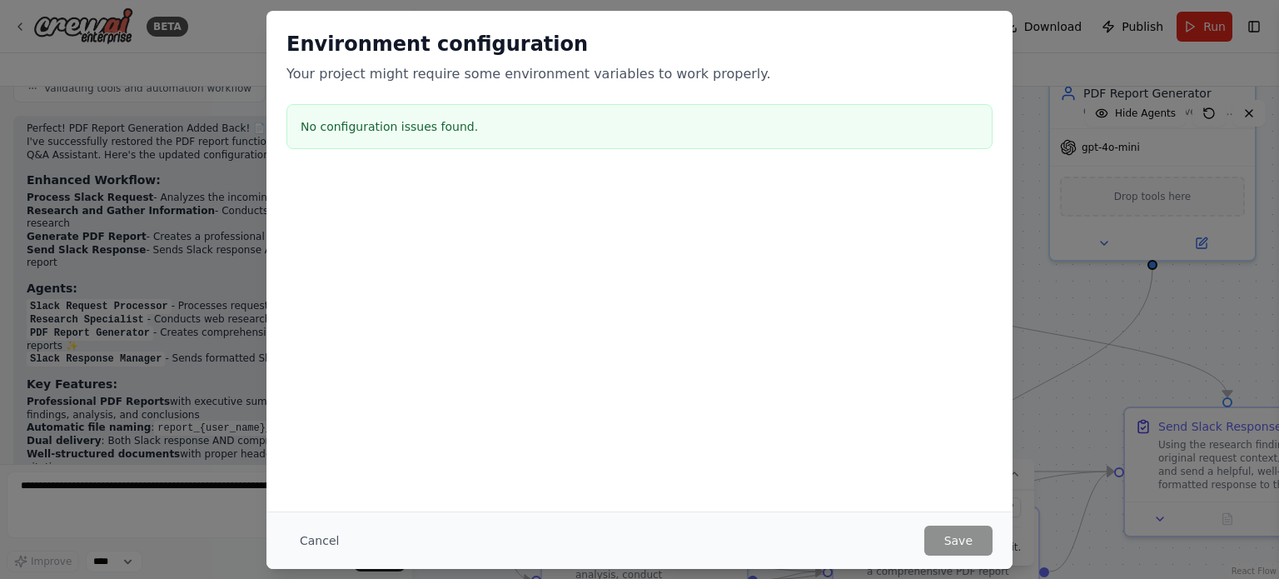
click at [326, 161] on div "Environment configuration Your project might require some environment variables…" at bounding box center [639, 93] width 746 height 165
drag, startPoint x: 571, startPoint y: 125, endPoint x: 350, endPoint y: 143, distance: 222.2
click at [333, 141] on div "No configuration issues found." at bounding box center [639, 126] width 706 height 45
drag, startPoint x: 476, startPoint y: 217, endPoint x: 535, endPoint y: 279, distance: 85.4
click at [480, 221] on div at bounding box center [639, 259] width 746 height 166
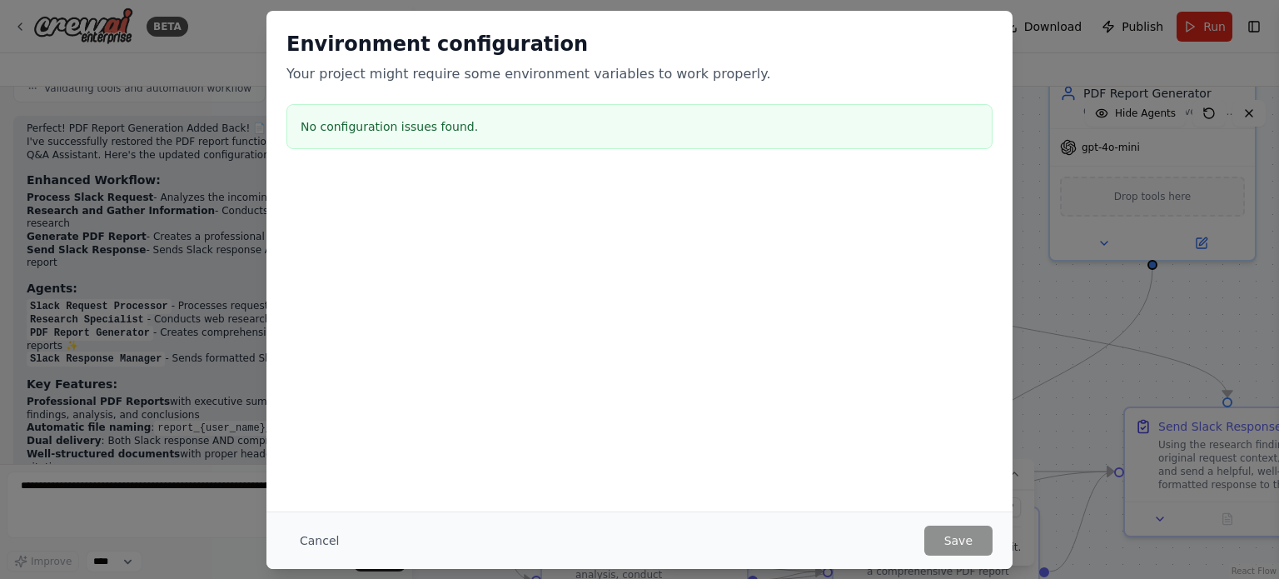
click at [859, 530] on div "Cancel Save" at bounding box center [639, 540] width 706 height 30
click at [945, 519] on div "Cancel Save" at bounding box center [639, 539] width 746 height 57
click at [846, 321] on div at bounding box center [639, 259] width 746 height 166
click at [316, 536] on button "Cancel" at bounding box center [319, 540] width 66 height 30
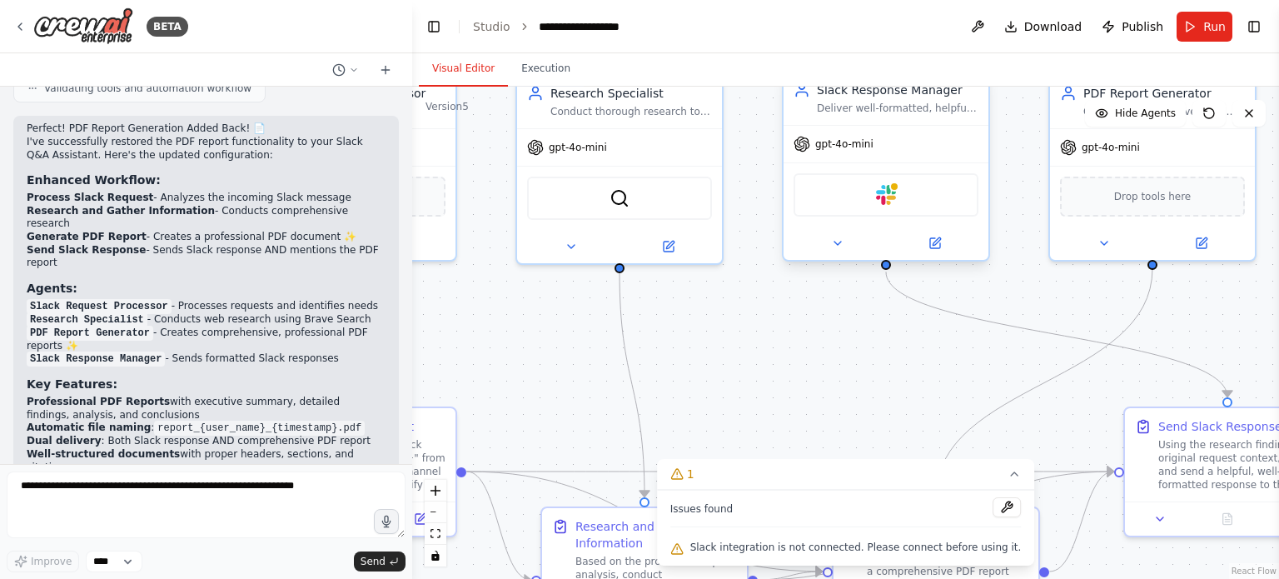
click at [902, 193] on div "Slack" at bounding box center [885, 194] width 185 height 43
click at [890, 199] on img at bounding box center [886, 195] width 20 height 20
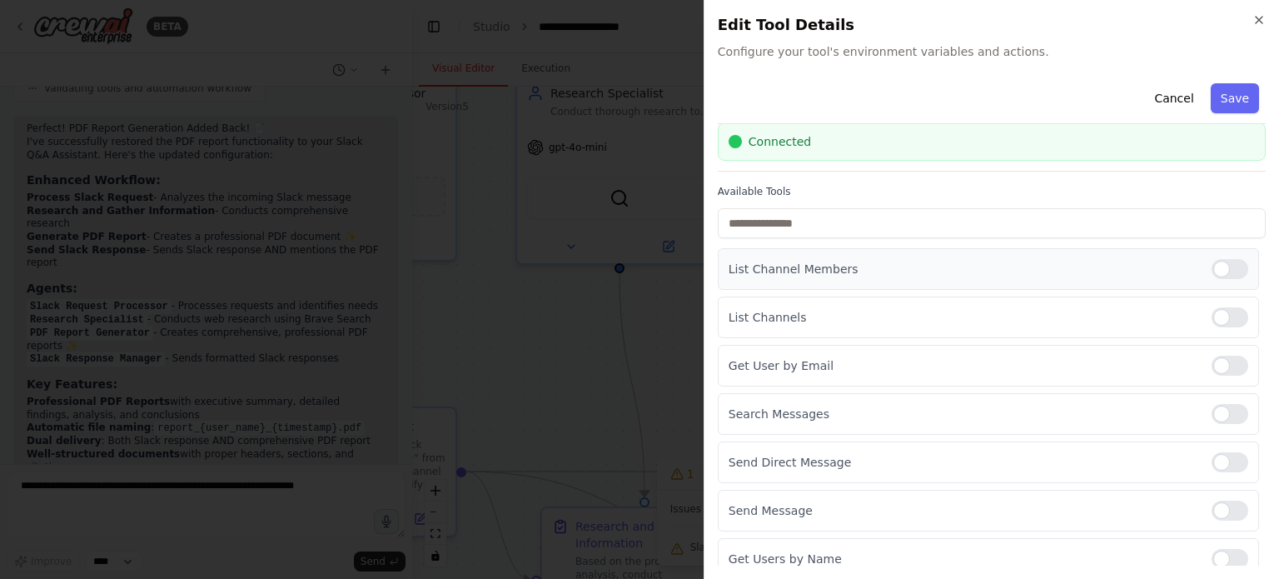
scroll to position [69, 0]
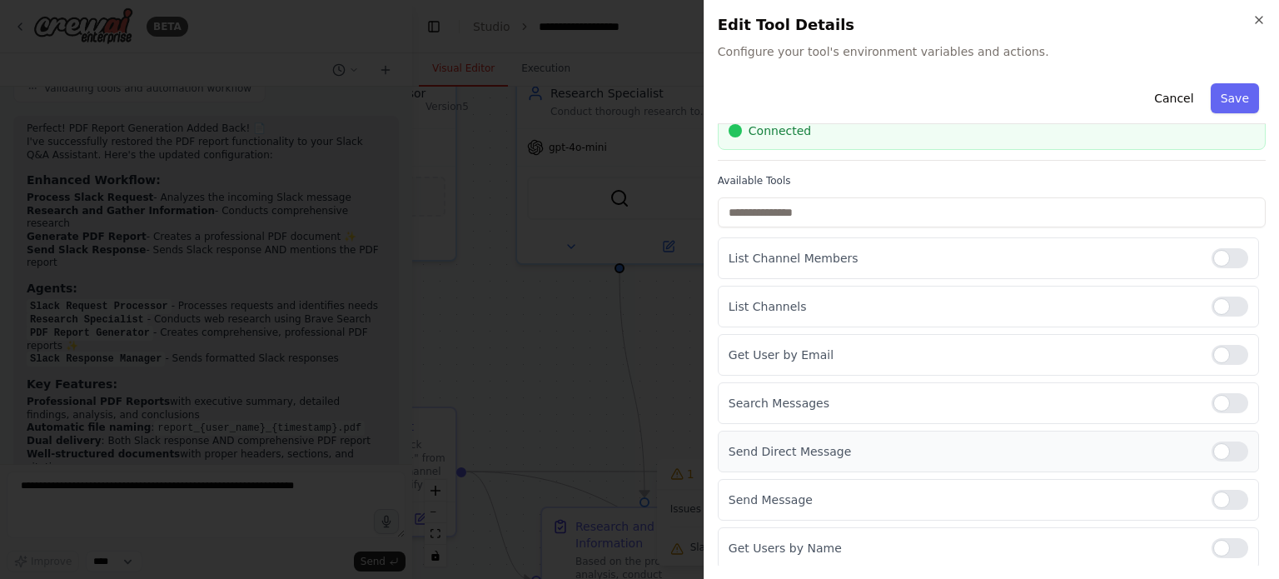
click at [1211, 455] on div at bounding box center [1229, 451] width 37 height 20
click at [1212, 450] on div at bounding box center [1229, 451] width 37 height 20
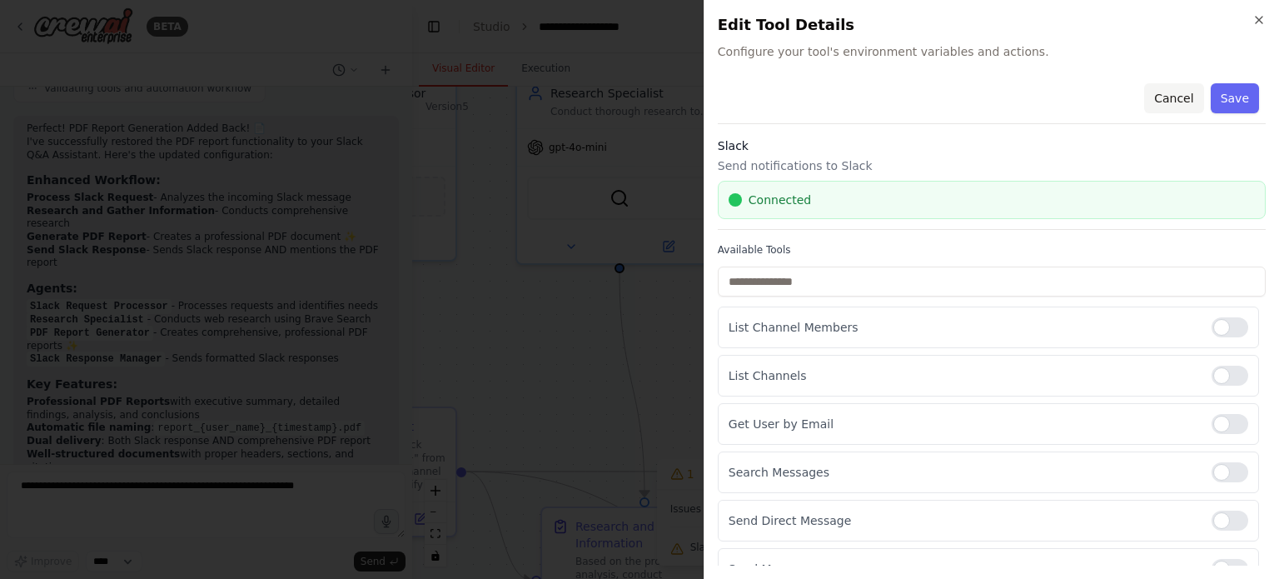
click at [1172, 106] on button "Cancel" at bounding box center [1173, 98] width 59 height 30
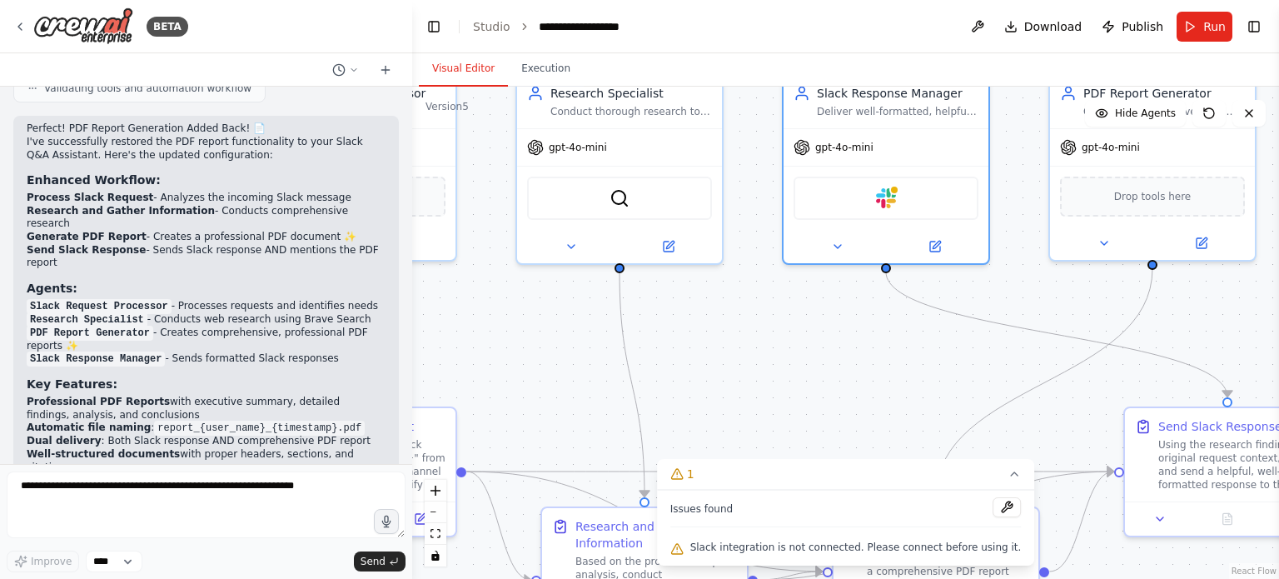
click at [875, 375] on div ".deletable-edge-delete-btn { width: 20px; height: 20px; border: 0px solid #ffff…" at bounding box center [845, 333] width 867 height 492
click at [1184, 29] on button "Run" at bounding box center [1204, 27] width 56 height 30
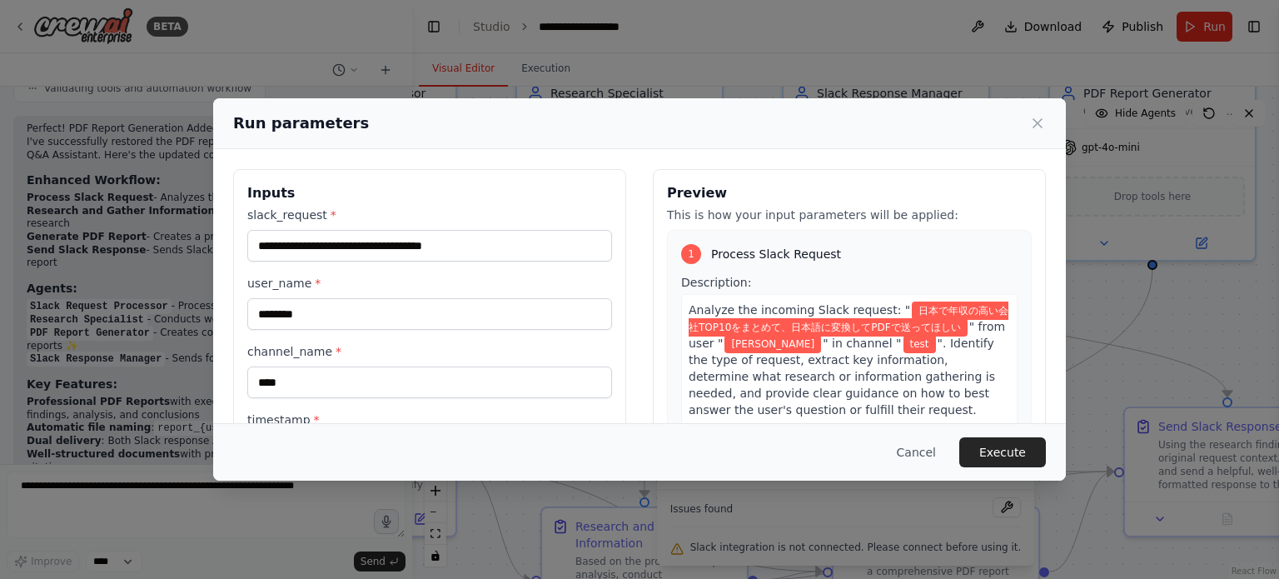
click at [876, 397] on span "". Identify the type of request, extract key information, determine what resear…" at bounding box center [841, 376] width 306 height 80
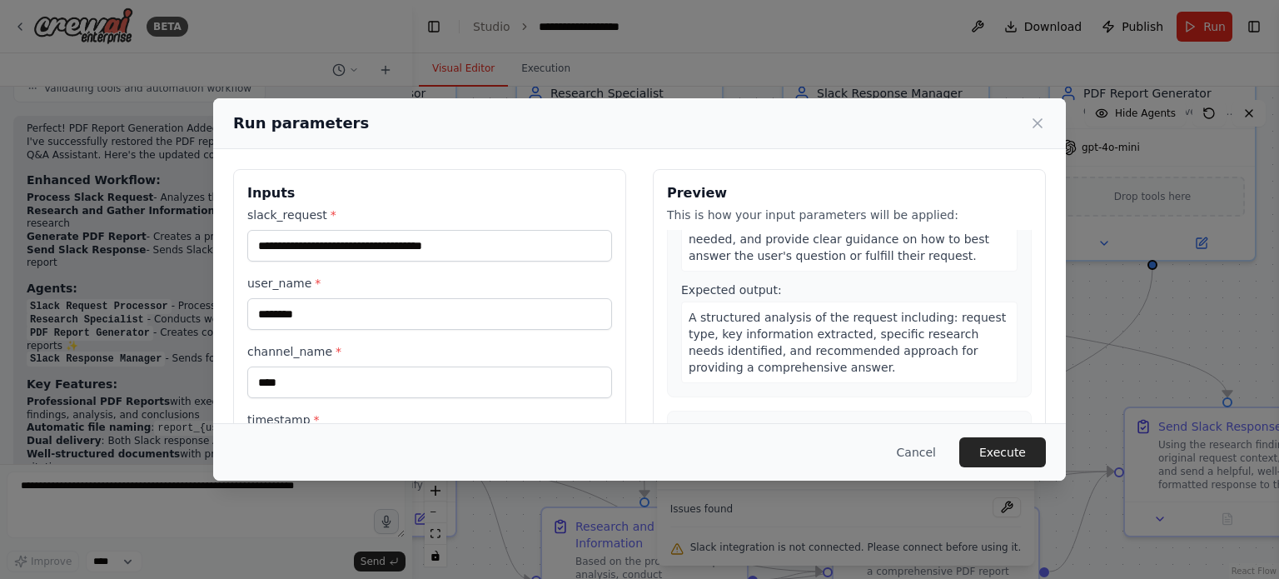
scroll to position [250, 0]
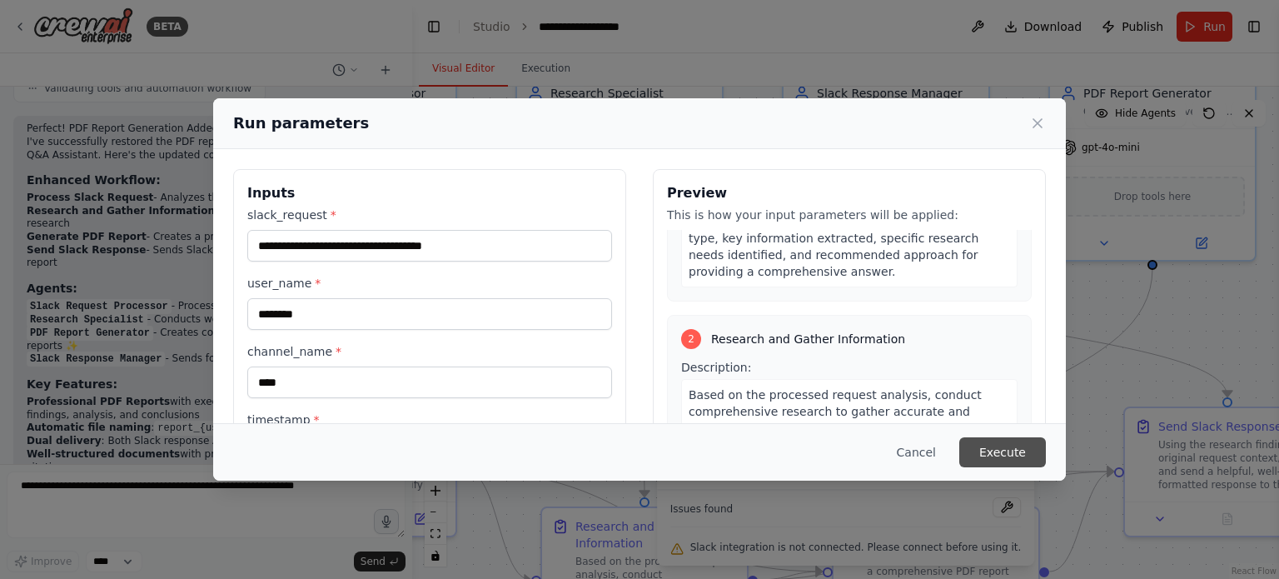
click at [986, 450] on button "Execute" at bounding box center [1002, 452] width 87 height 30
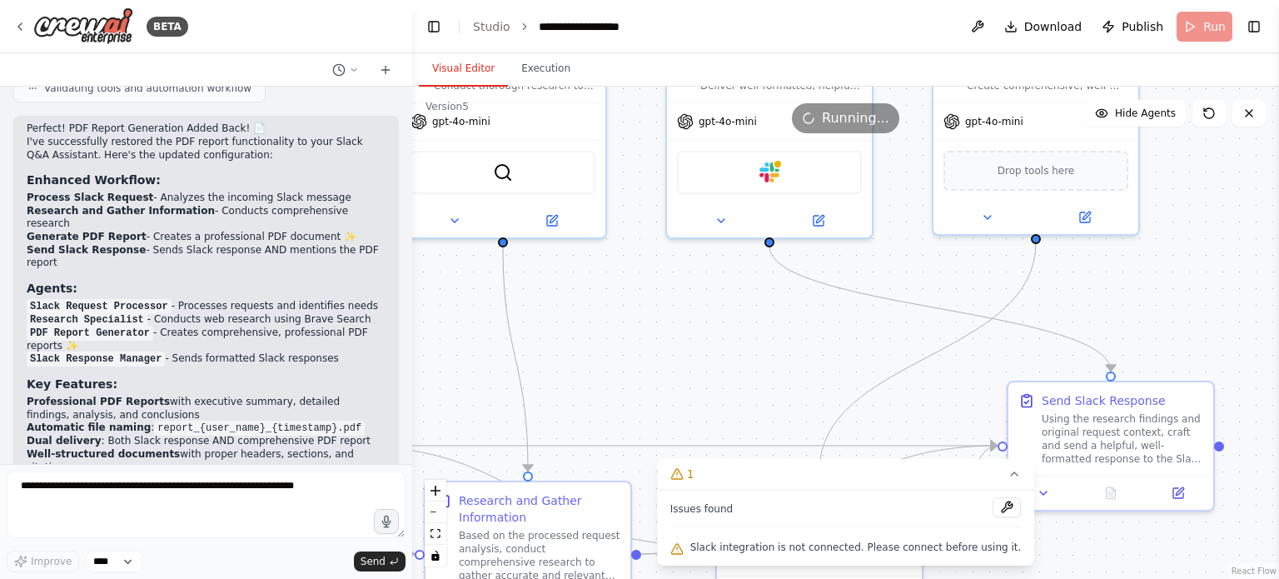
drag, startPoint x: 889, startPoint y: 415, endPoint x: 773, endPoint y: 390, distance: 119.4
click at [773, 390] on div ".deletable-edge-delete-btn { width: 20px; height: 20px; border: 0px solid #ffff…" at bounding box center [845, 333] width 867 height 492
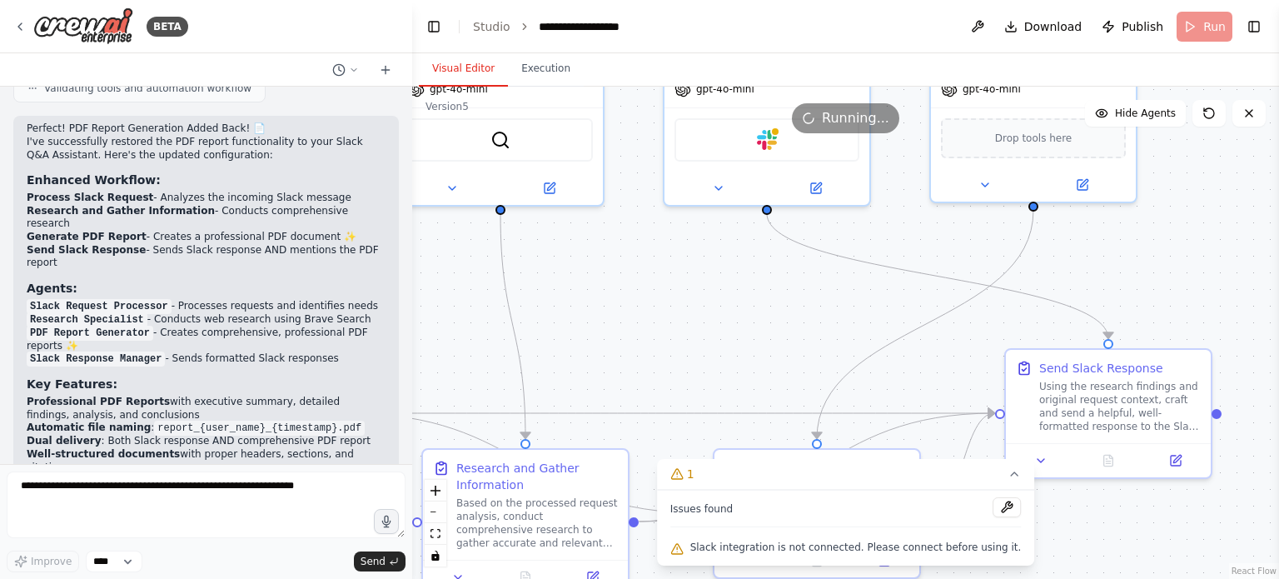
drag, startPoint x: 772, startPoint y: 374, endPoint x: 770, endPoint y: 331, distance: 42.5
click at [770, 331] on div ".deletable-edge-delete-btn { width: 20px; height: 20px; border: 0px solid #ffff…" at bounding box center [845, 333] width 867 height 492
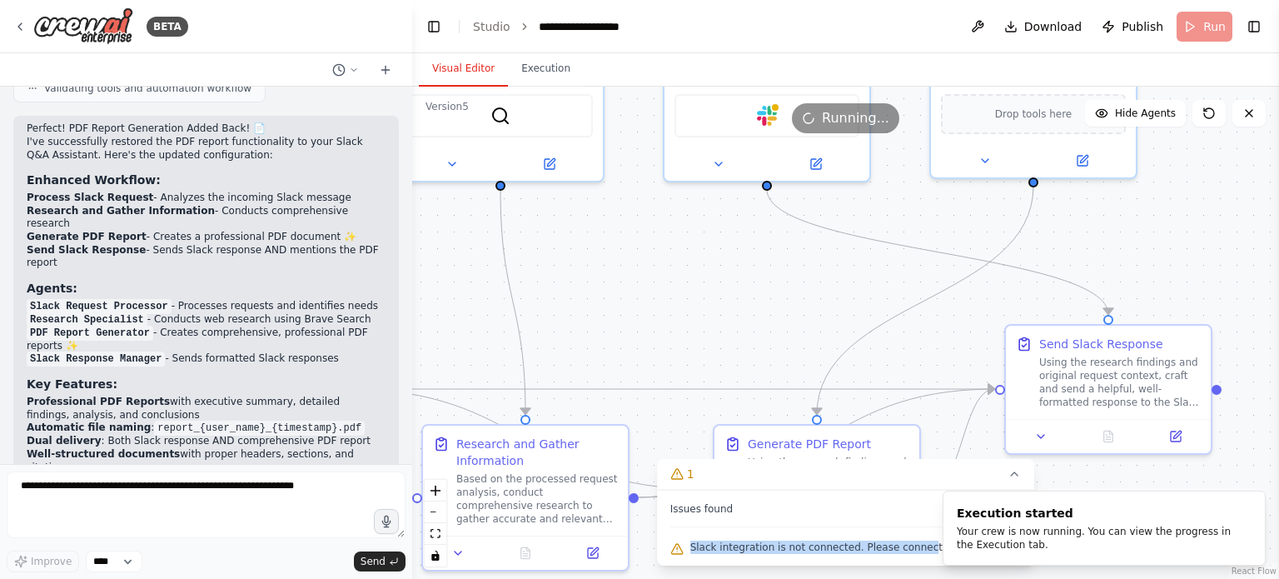
drag, startPoint x: 712, startPoint y: 543, endPoint x: 926, endPoint y: 546, distance: 214.0
click at [926, 546] on span "Slack integration is not connected. Please connect before using it." at bounding box center [855, 546] width 331 height 13
click at [1253, 502] on icon "Notifications (F8)" at bounding box center [1251, 504] width 7 height 7
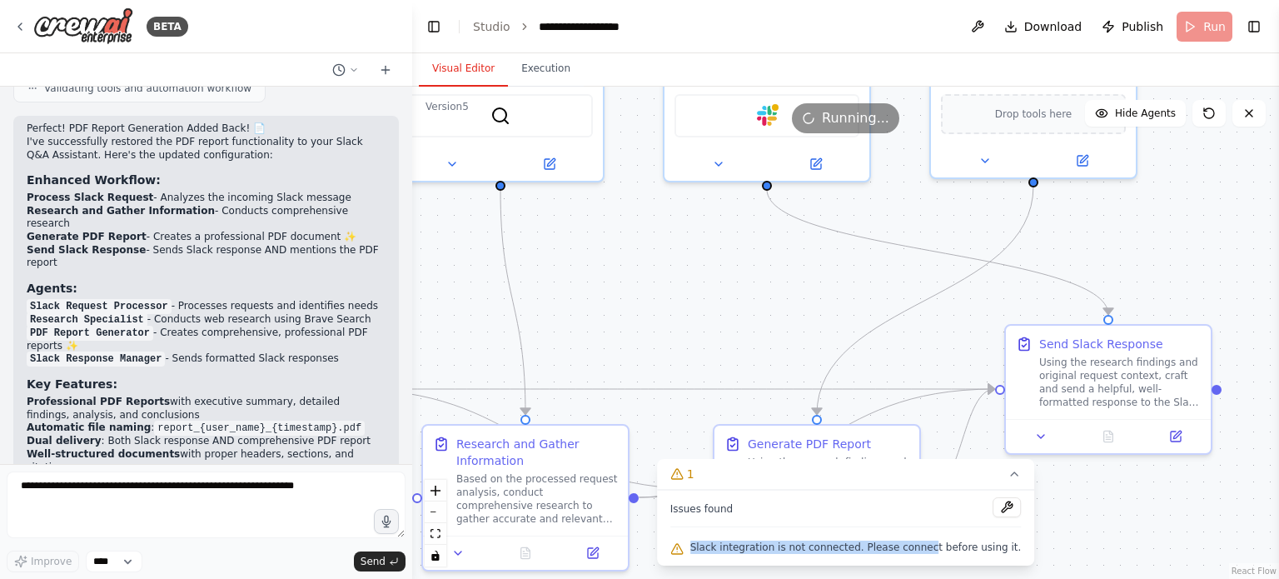
click at [789, 548] on span "Slack integration is not connected. Please connect before using it." at bounding box center [855, 546] width 331 height 13
drag, startPoint x: 712, startPoint y: 549, endPoint x: 999, endPoint y: 545, distance: 287.2
click at [999, 545] on span "Slack integration is not connected. Please connect before using it." at bounding box center [855, 546] width 331 height 13
copy span "Slack integration is not connected. Please connect before using it."
click at [907, 517] on div "Issues found" at bounding box center [845, 512] width 351 height 30
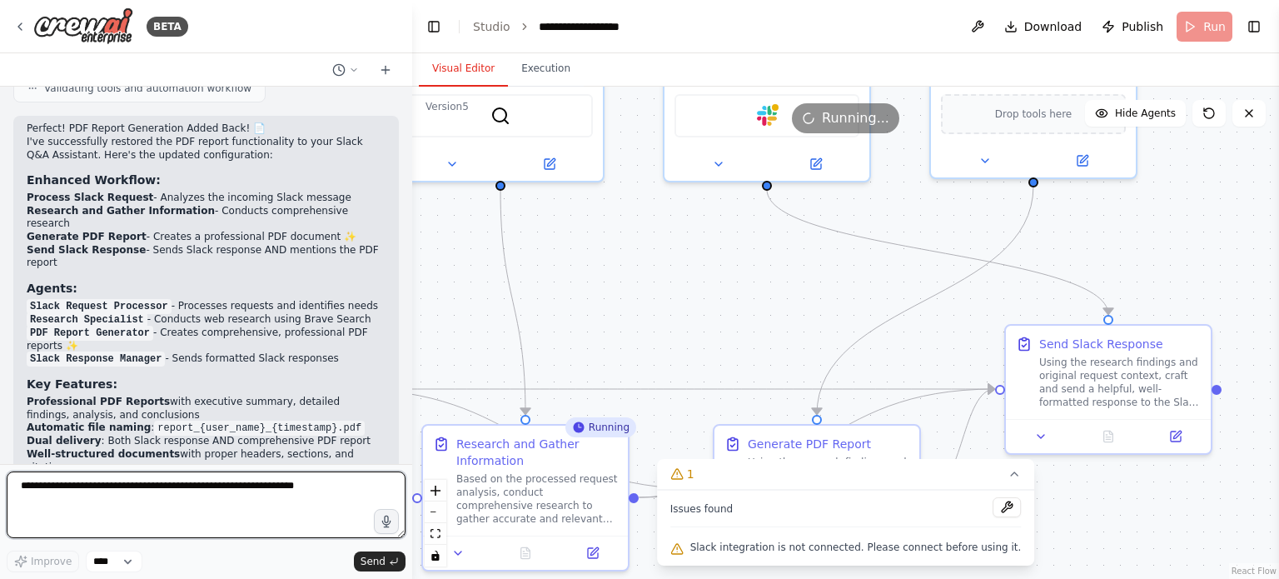
click at [284, 502] on textarea at bounding box center [206, 504] width 399 height 67
type textarea "*"
type textarea "**********"
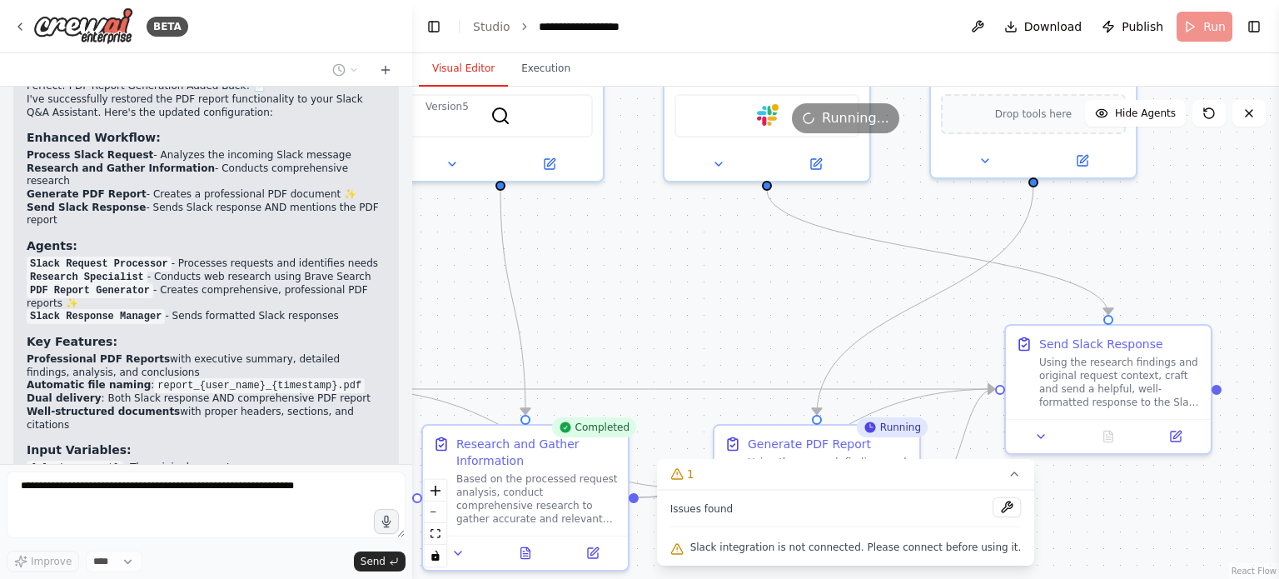
scroll to position [4808, 0]
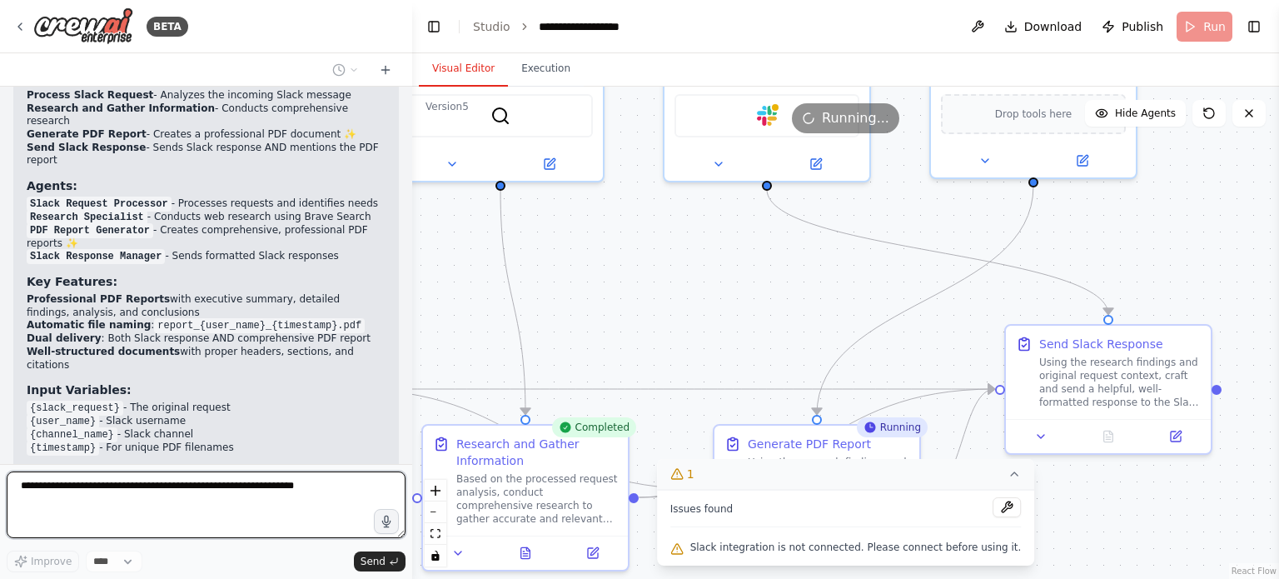
click at [1001, 472] on button "1" at bounding box center [846, 474] width 378 height 31
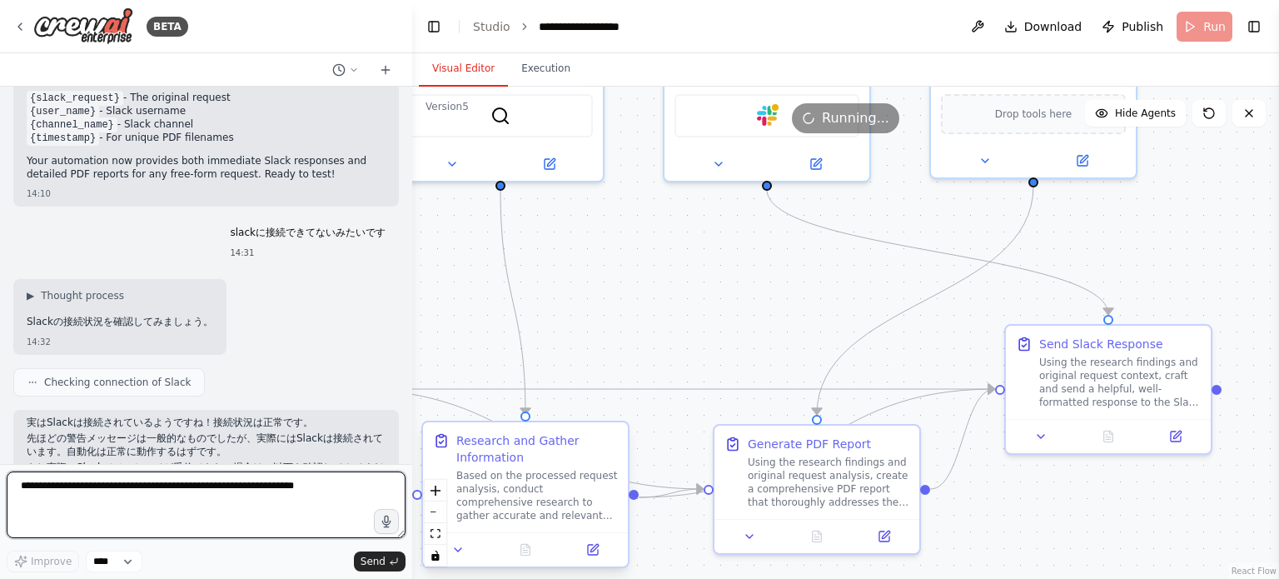
scroll to position [5135, 0]
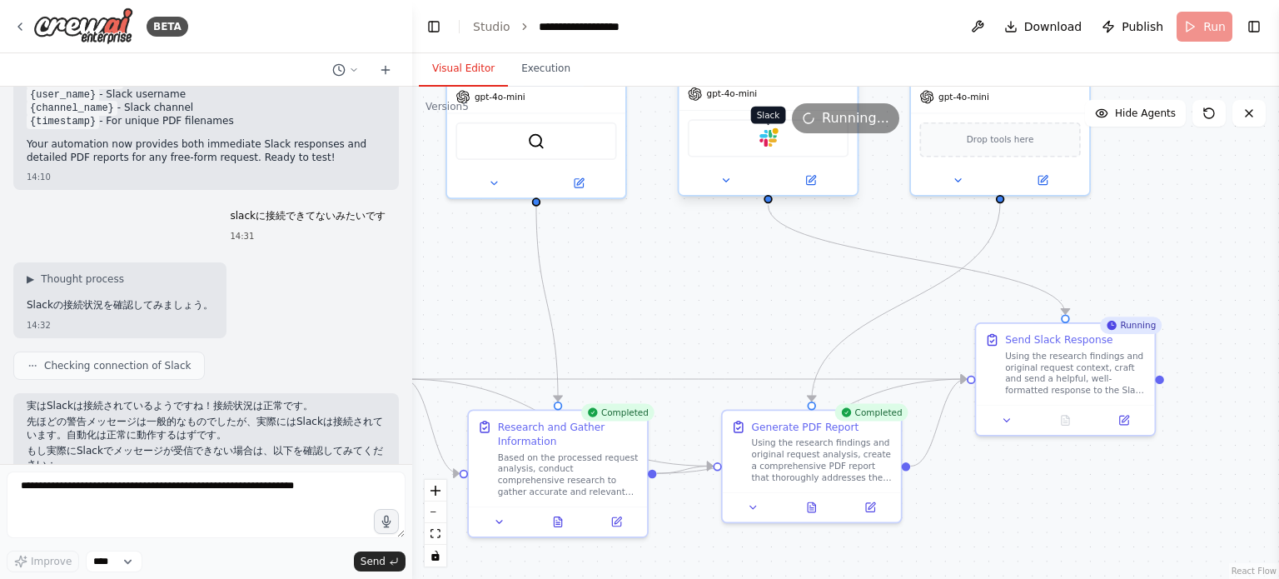
click at [769, 145] on img at bounding box center [767, 138] width 17 height 17
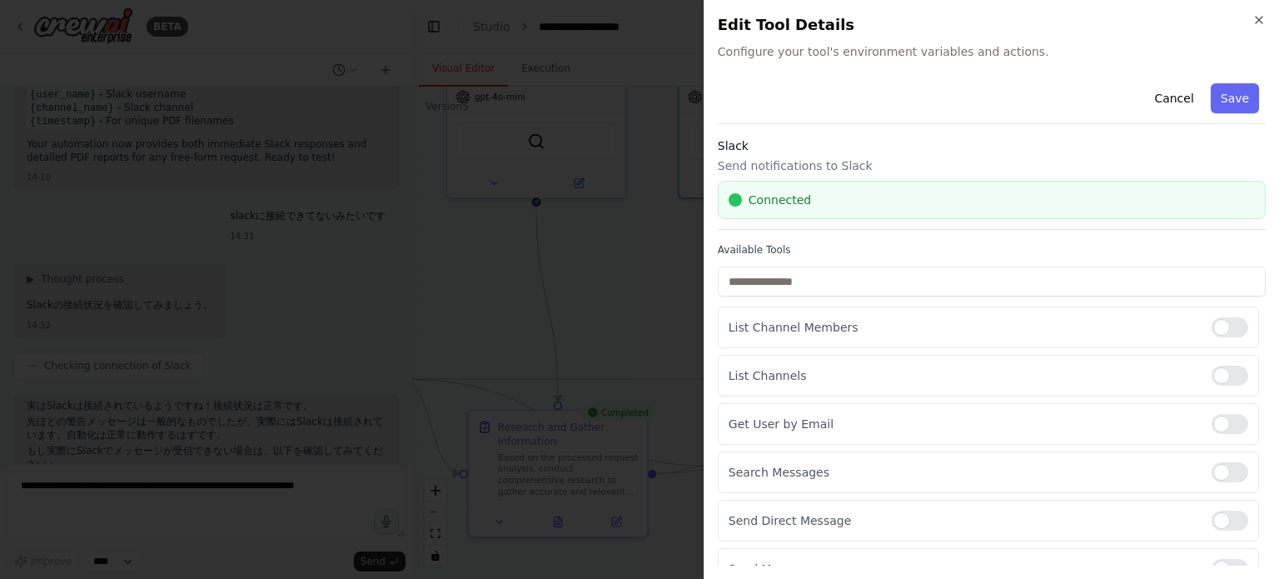
click at [1265, 26] on div "Close Edit Tool Details Configure your tool's environment variables and actions…" at bounding box center [990, 289] width 575 height 579
click at [1261, 22] on icon "button" at bounding box center [1258, 20] width 7 height 7
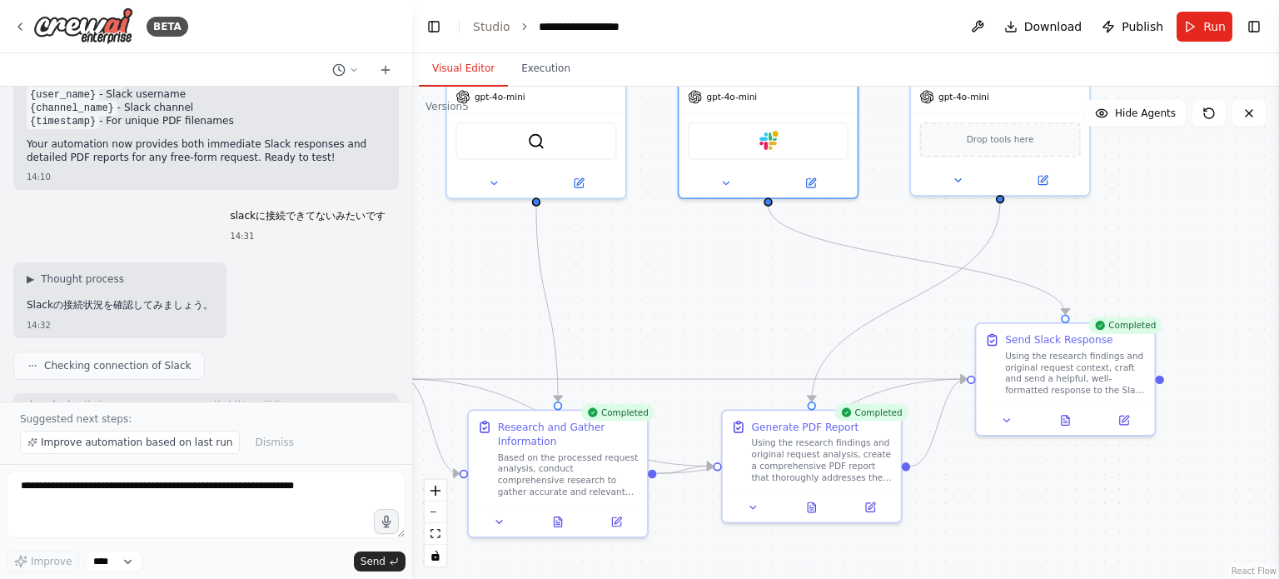
click at [1116, 237] on div ".deletable-edge-delete-btn { width: 20px; height: 20px; border: 0px solid #ffff…" at bounding box center [845, 333] width 867 height 492
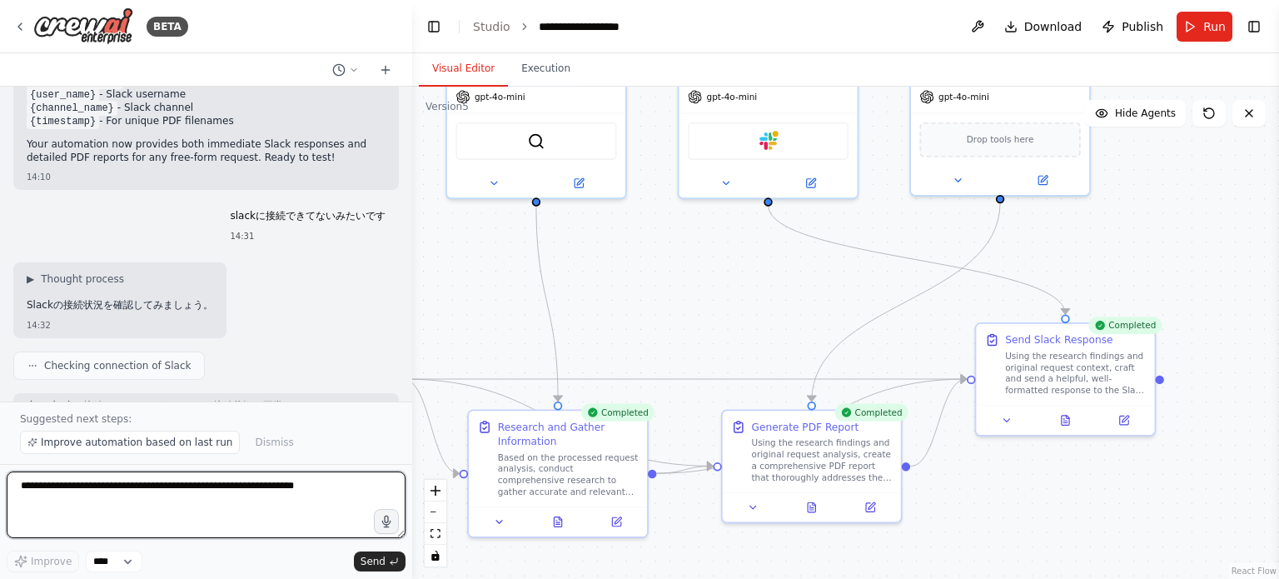
click at [213, 512] on textarea at bounding box center [206, 504] width 399 height 67
type textarea "*"
type textarea "**********"
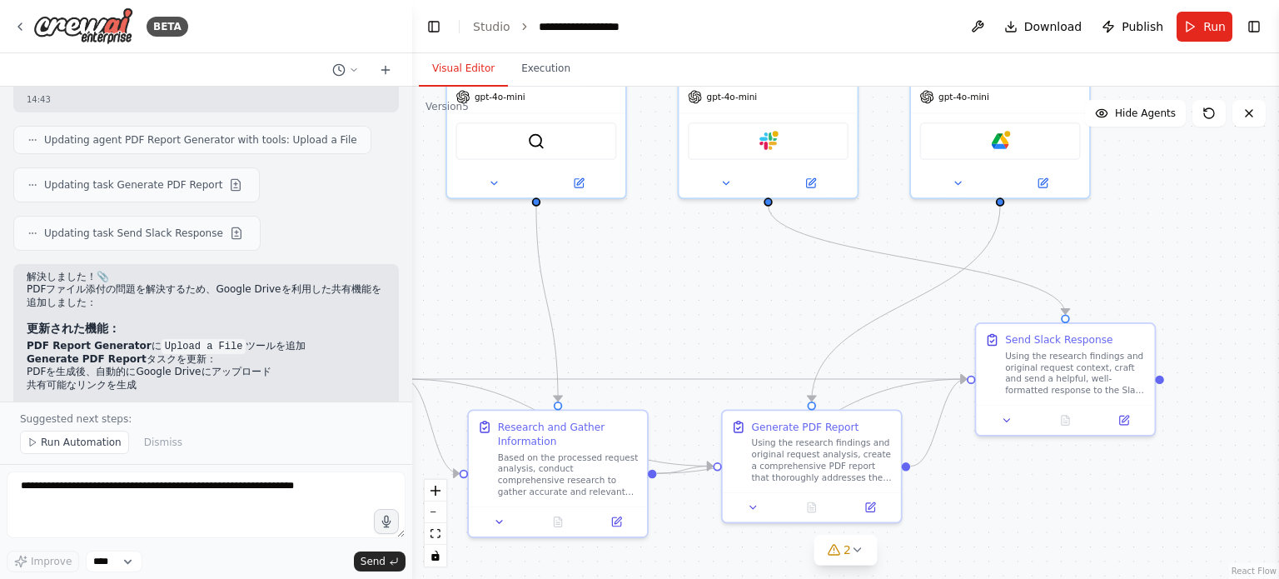
scroll to position [6100, 0]
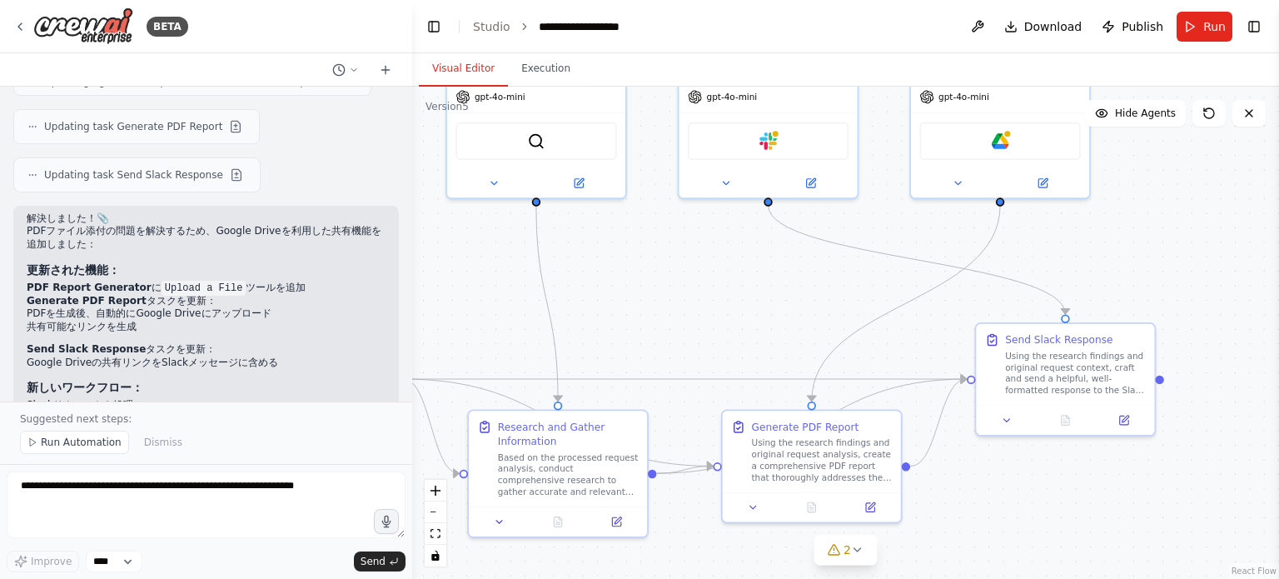
click at [26, 402] on div "Suggested next steps: Run Automation Dismiss" at bounding box center [206, 432] width 412 height 62
click at [992, 136] on img at bounding box center [999, 138] width 17 height 17
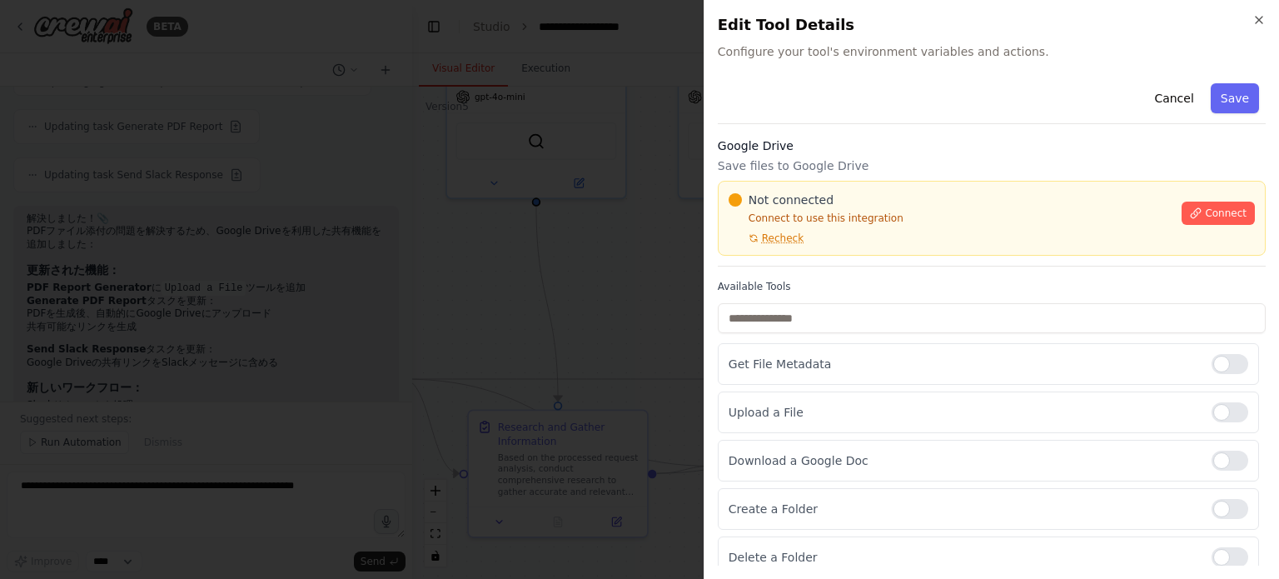
click at [628, 259] on div at bounding box center [639, 289] width 1279 height 579
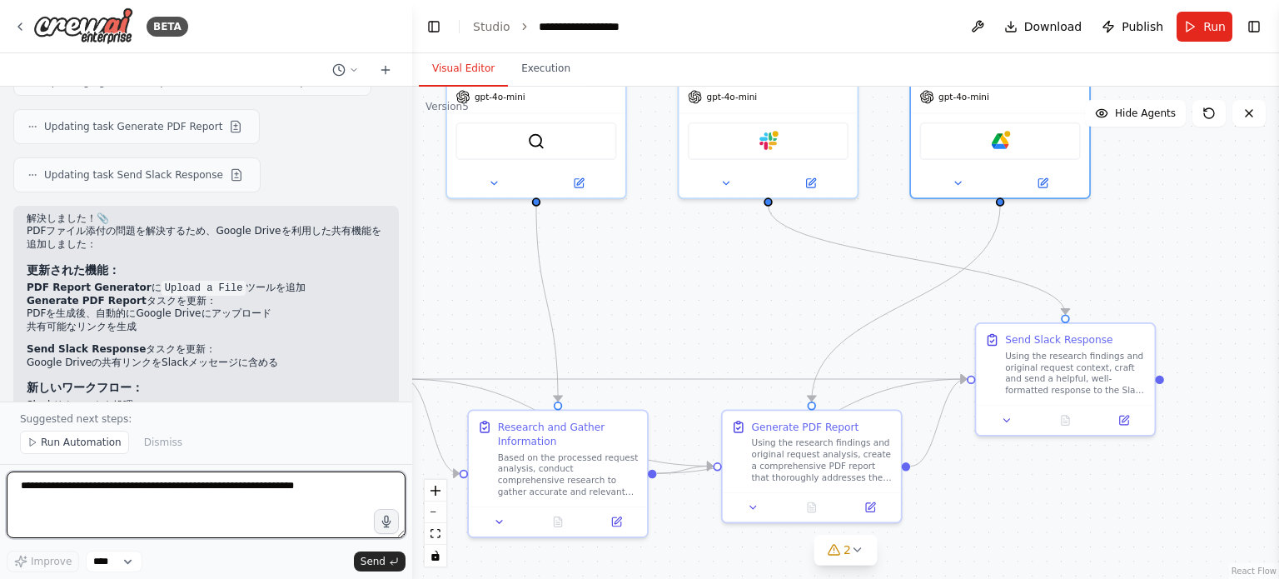
click at [199, 498] on textarea at bounding box center [206, 504] width 399 height 67
click at [282, 502] on textarea at bounding box center [206, 504] width 399 height 67
type textarea "*"
type textarea "**********"
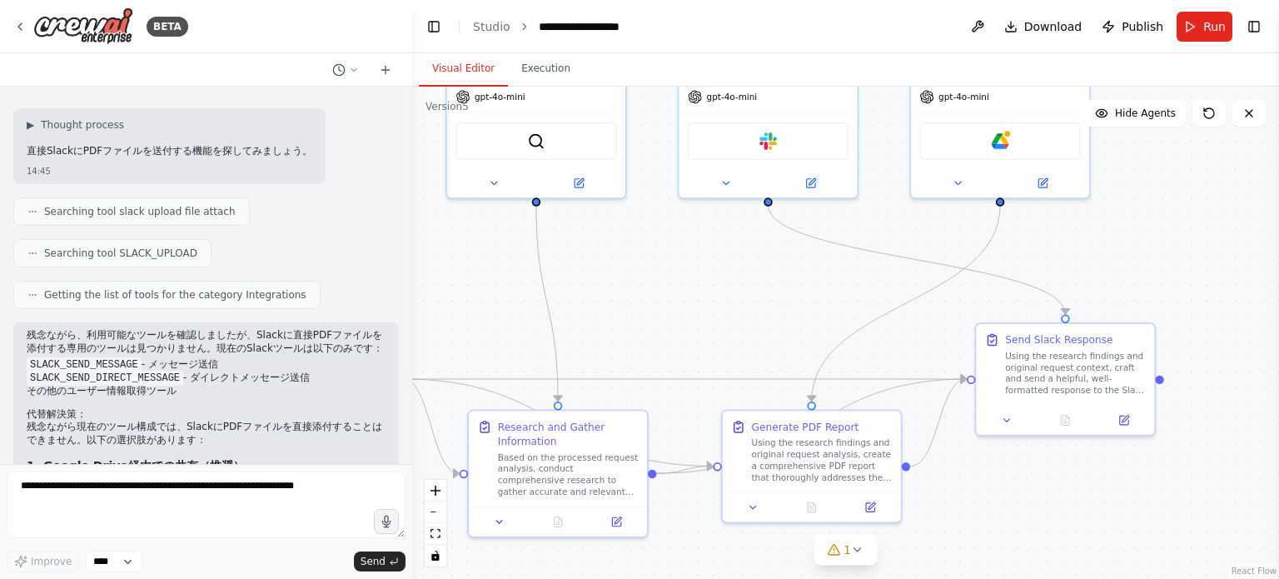
scroll to position [6677, 0]
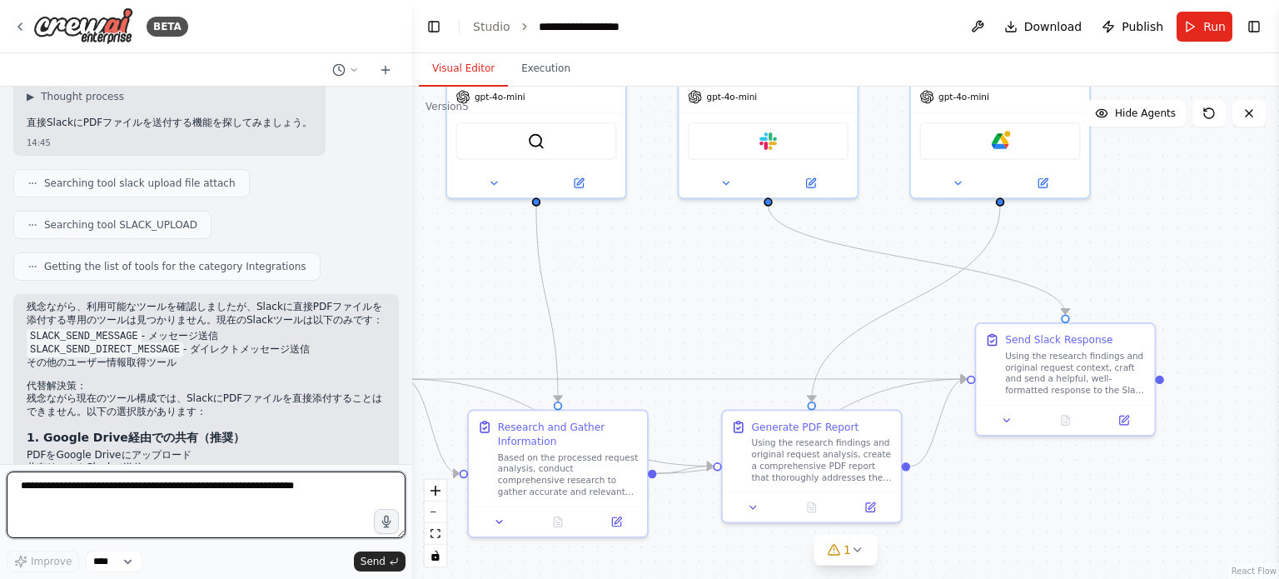
click at [267, 489] on textarea at bounding box center [206, 504] width 399 height 67
type textarea "**********"
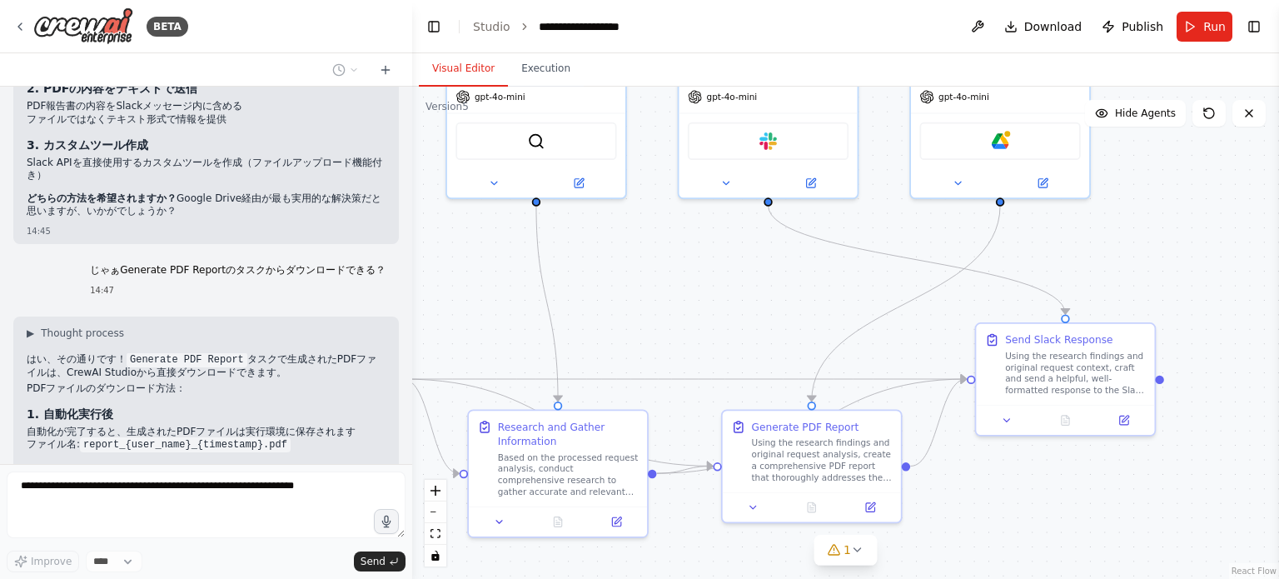
scroll to position [7136, 0]
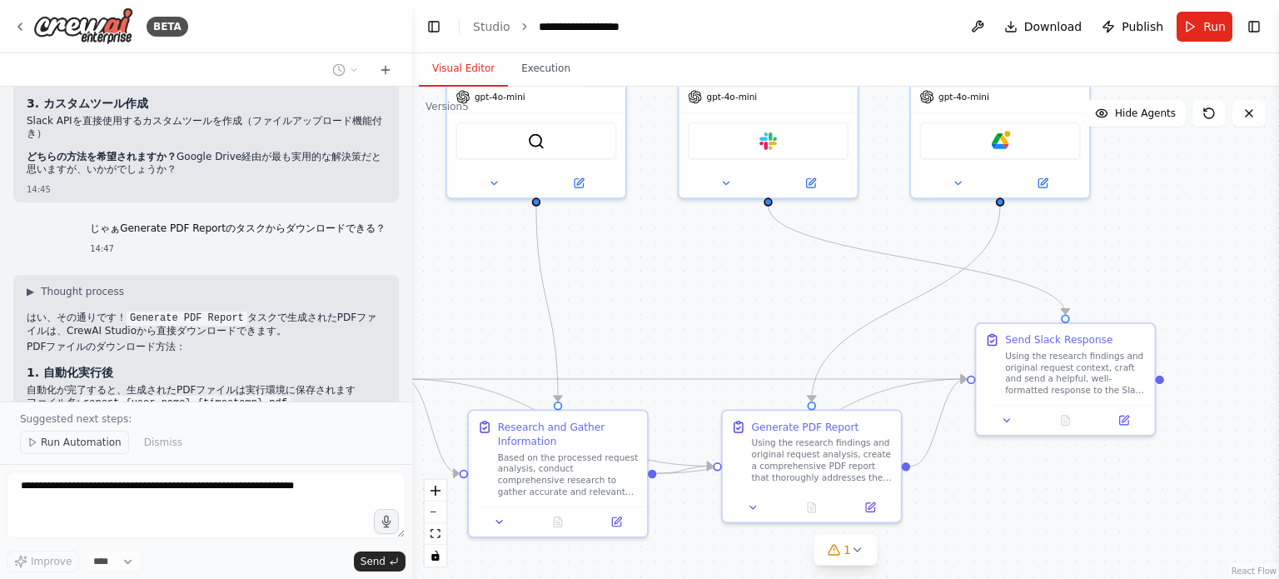
click at [105, 451] on button "Run Automation" at bounding box center [74, 441] width 109 height 23
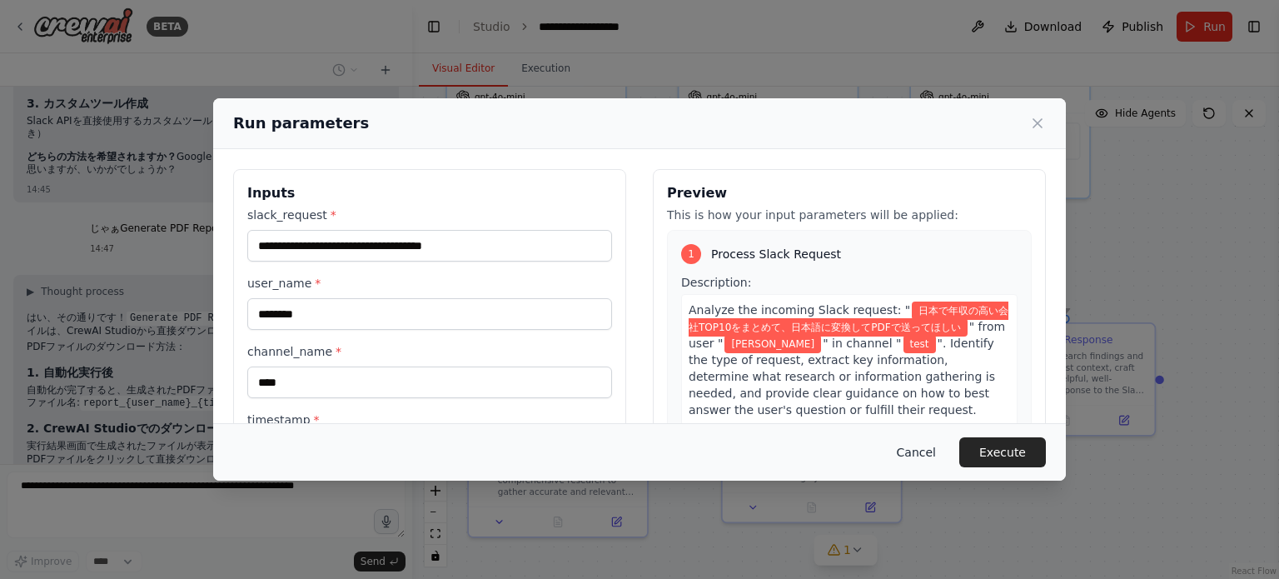
click at [945, 441] on button "Cancel" at bounding box center [916, 452] width 66 height 30
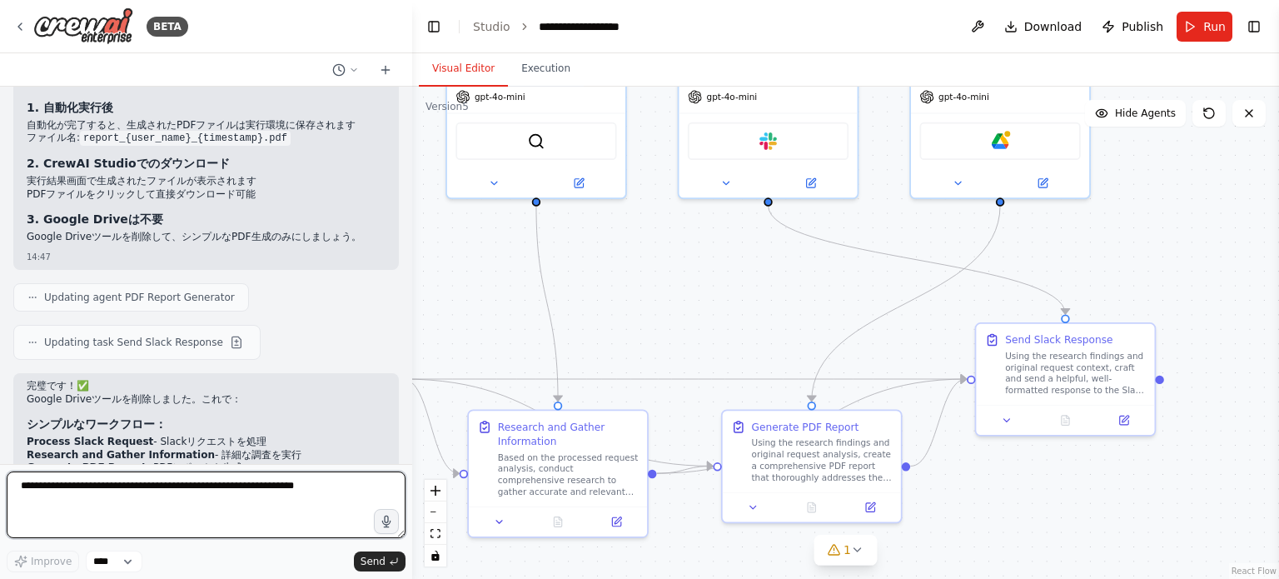
scroll to position [7417, 0]
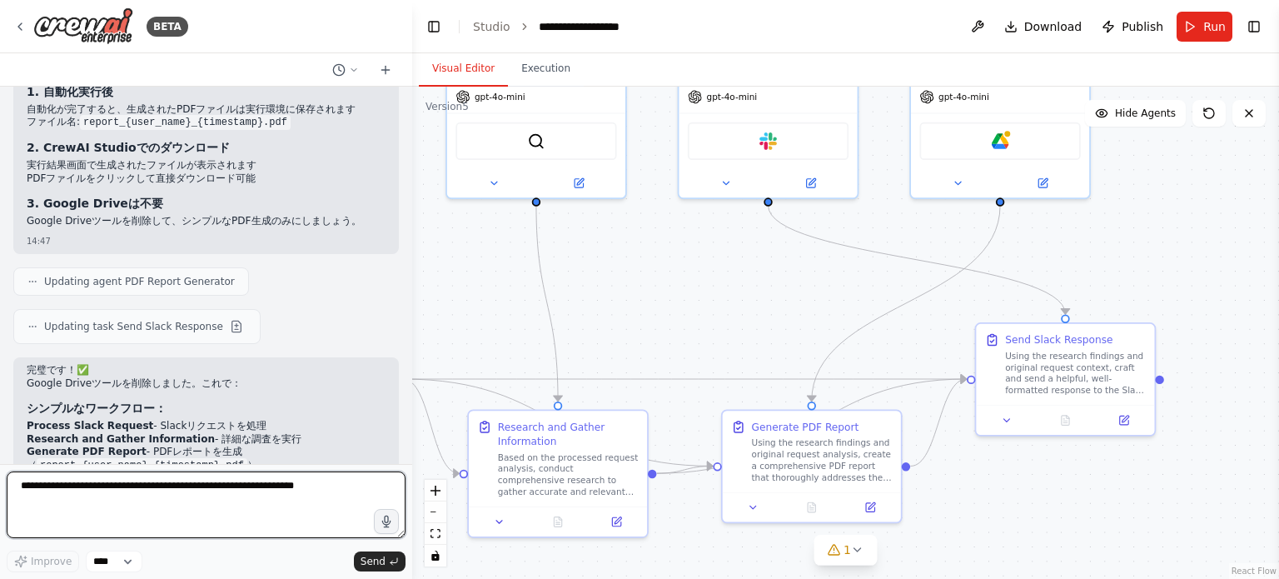
click at [173, 497] on textarea at bounding box center [206, 504] width 399 height 67
type textarea "*"
type textarea "*****"
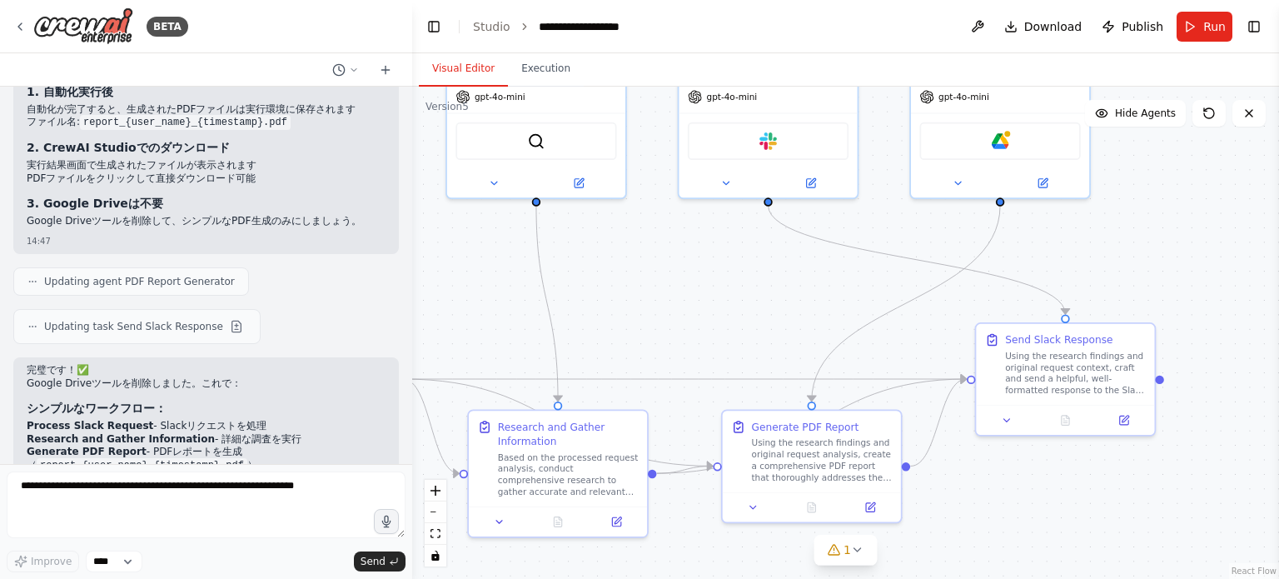
scroll to position [7519, 0]
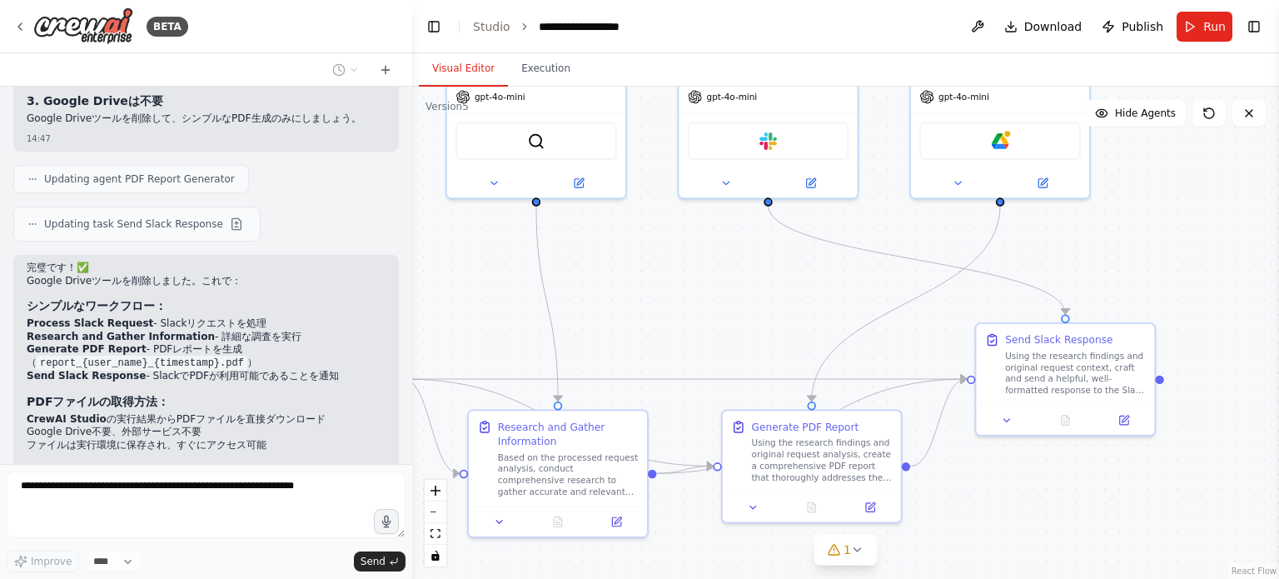
click at [187, 460] on div "This Crew should take any free-form request from Slack and answer it. 14:24 ▶ T…" at bounding box center [206, 275] width 412 height 377
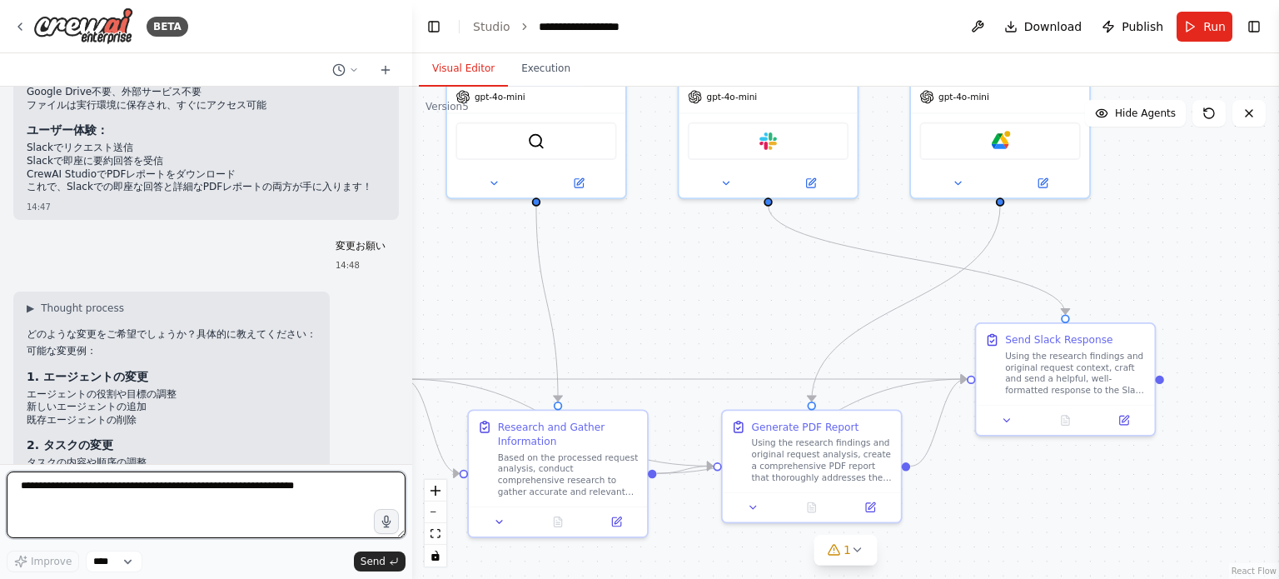
scroll to position [7949, 0]
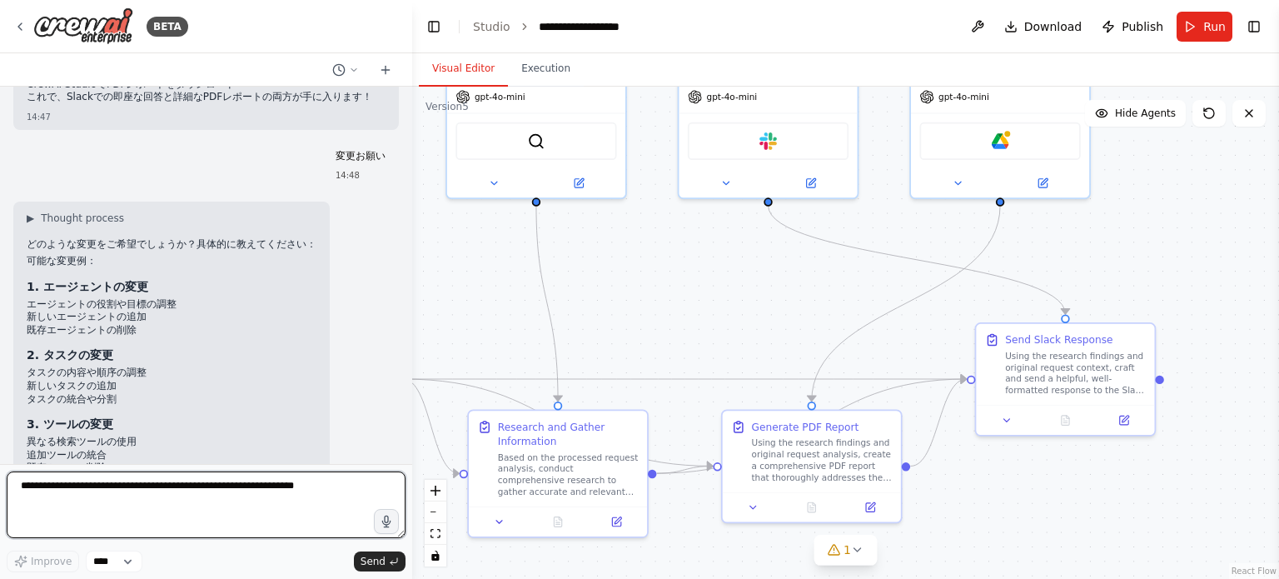
click at [241, 494] on textarea at bounding box center [206, 504] width 399 height 67
type textarea "********"
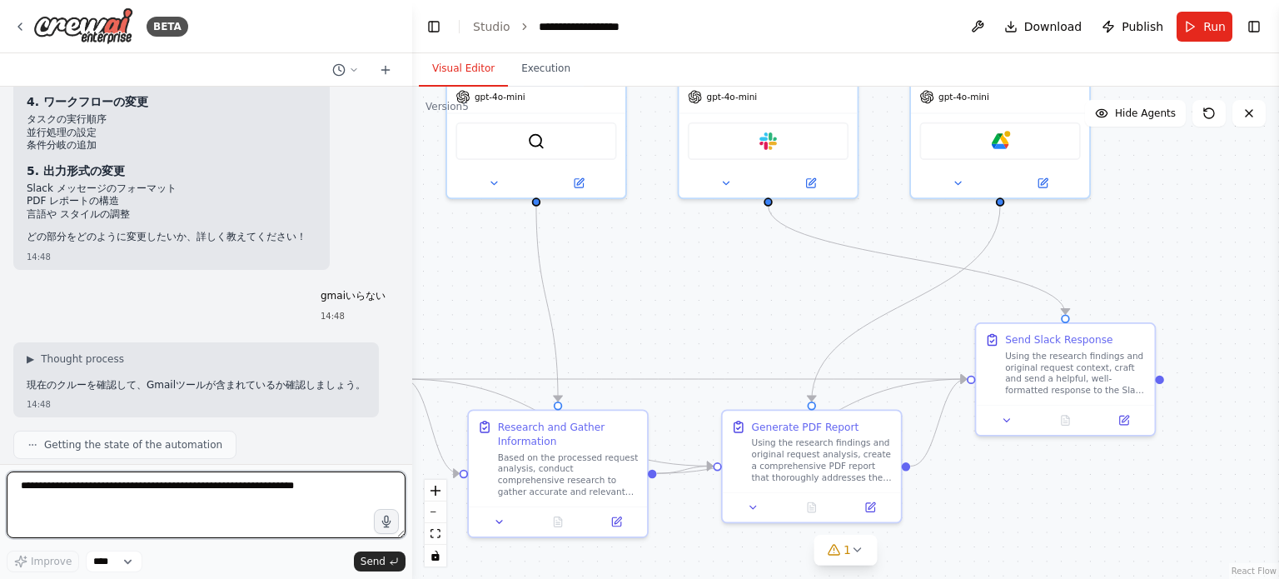
scroll to position [8352, 0]
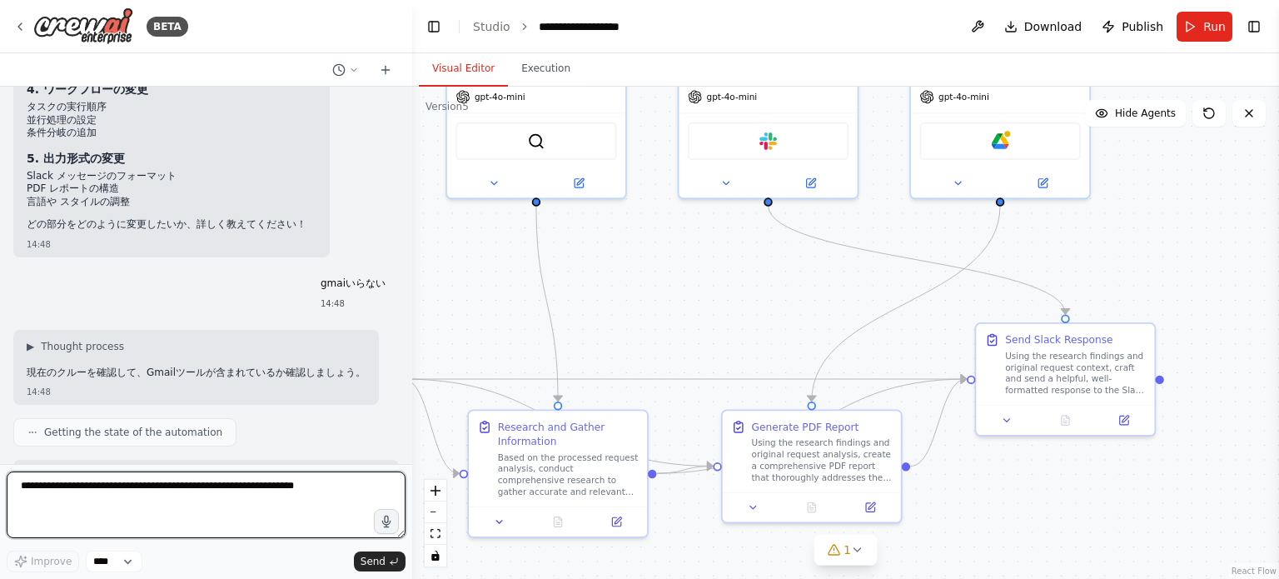
click at [216, 494] on textarea at bounding box center [206, 504] width 399 height 67
type textarea "*"
click at [246, 514] on textarea at bounding box center [206, 504] width 399 height 67
click at [335, 502] on textarea at bounding box center [206, 504] width 399 height 67
type textarea "*"
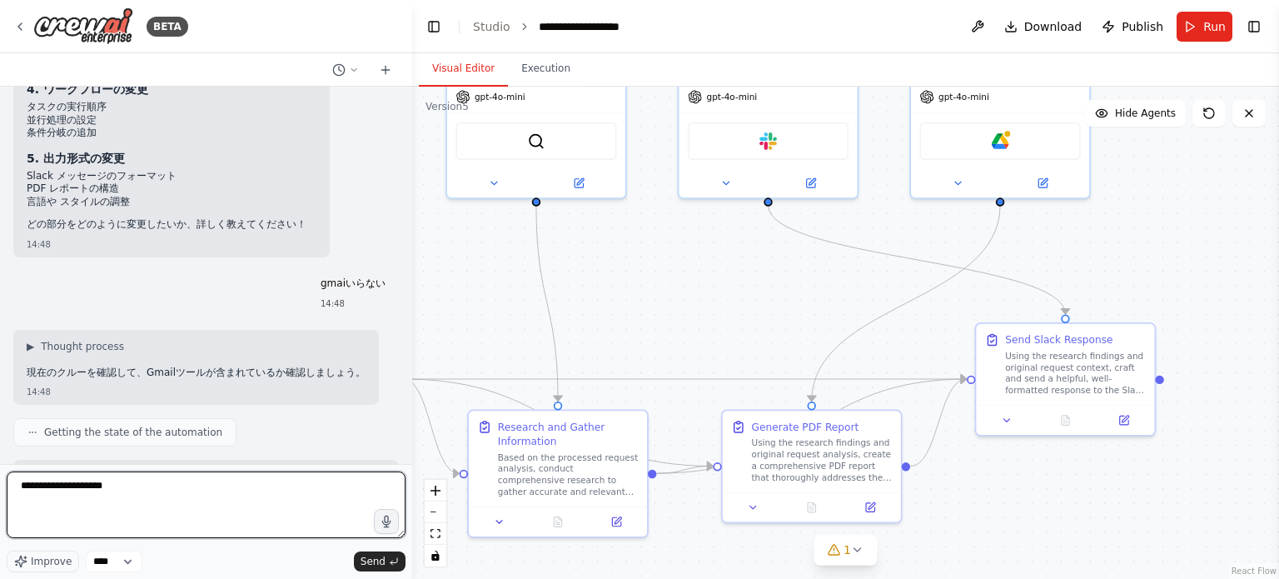
type textarea "**********"
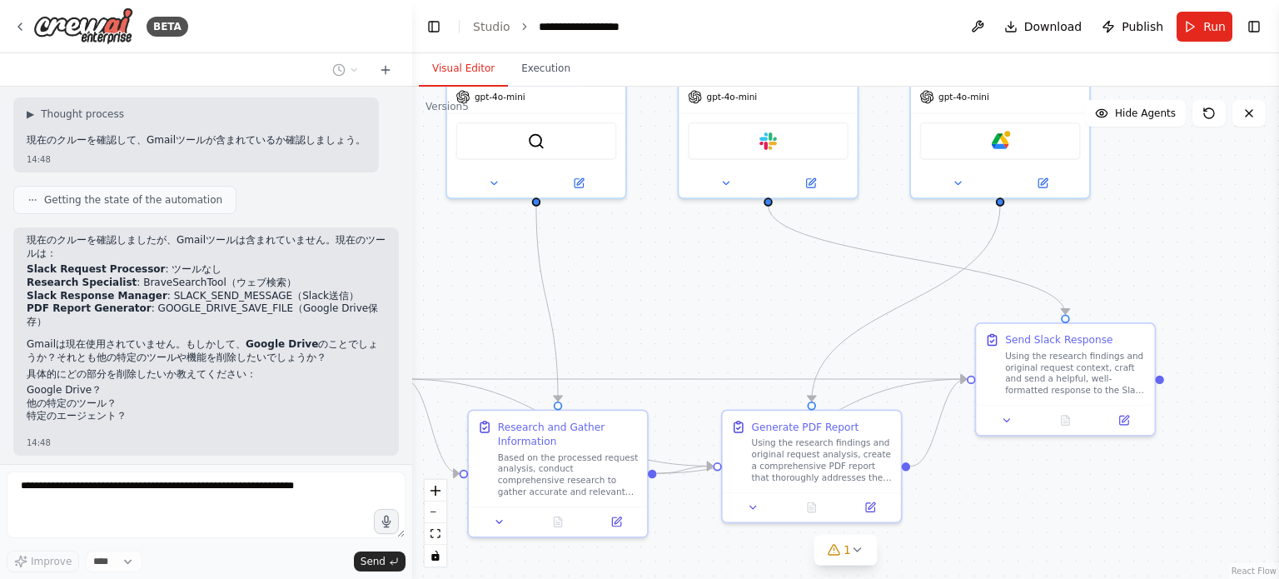
scroll to position [8626, 0]
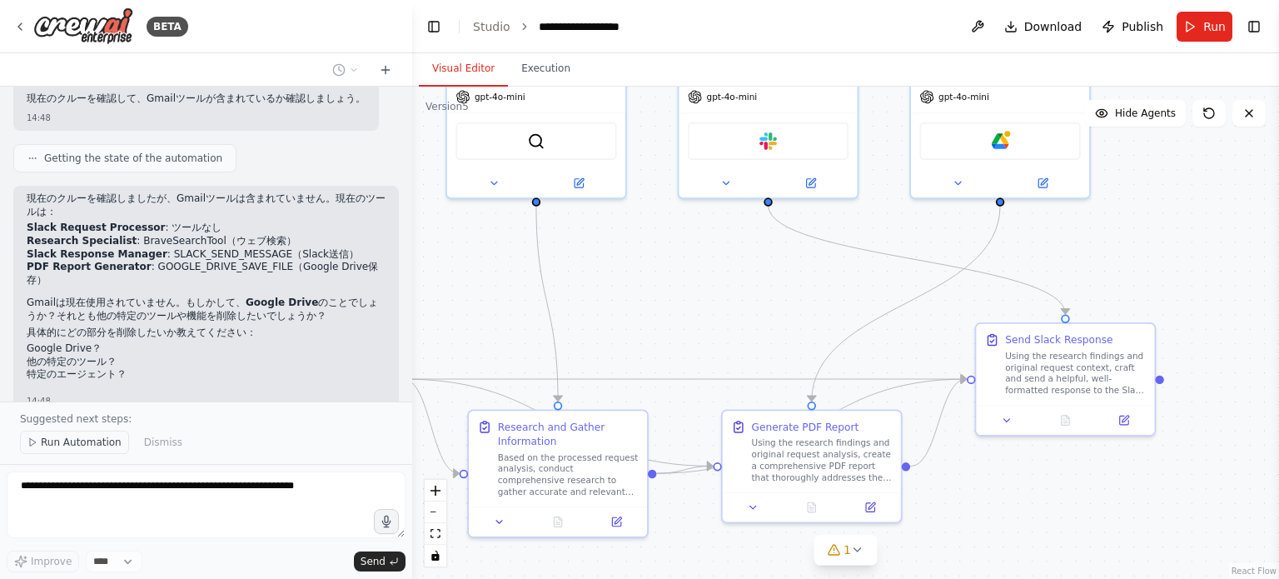
click at [59, 448] on span "Run Automation" at bounding box center [81, 441] width 81 height 13
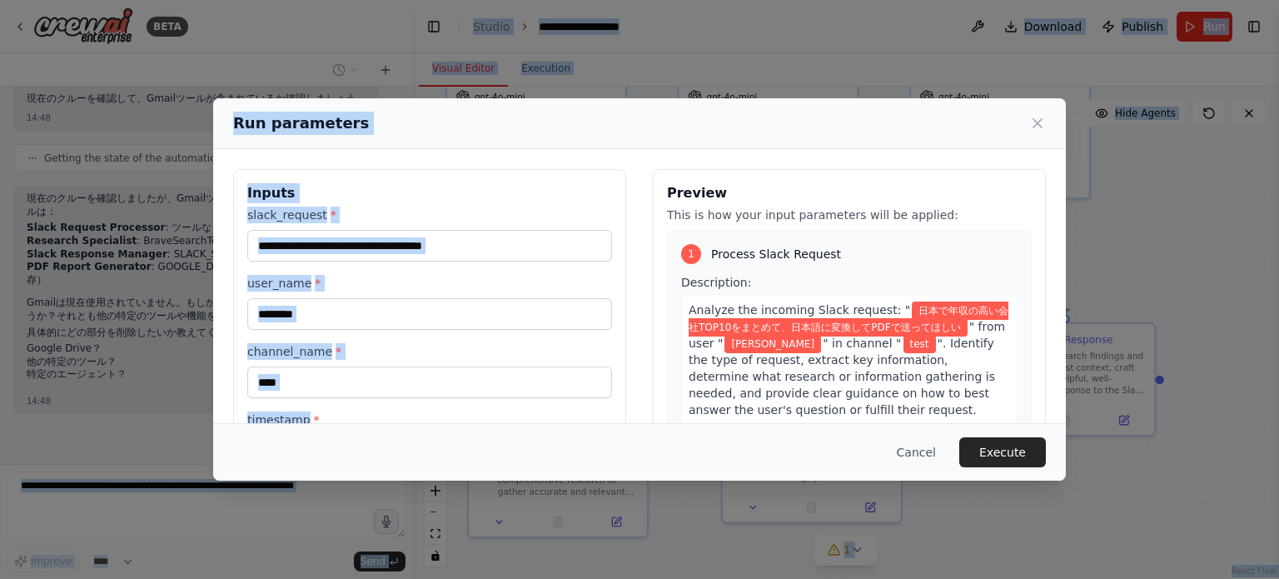
drag, startPoint x: 59, startPoint y: 448, endPoint x: 279, endPoint y: 419, distance: 221.7
click at [279, 419] on body "BETA This Crew should take any free-form request from Slack and answer it. 14:2…" at bounding box center [639, 289] width 1279 height 579
click at [943, 452] on button "Cancel" at bounding box center [916, 452] width 66 height 30
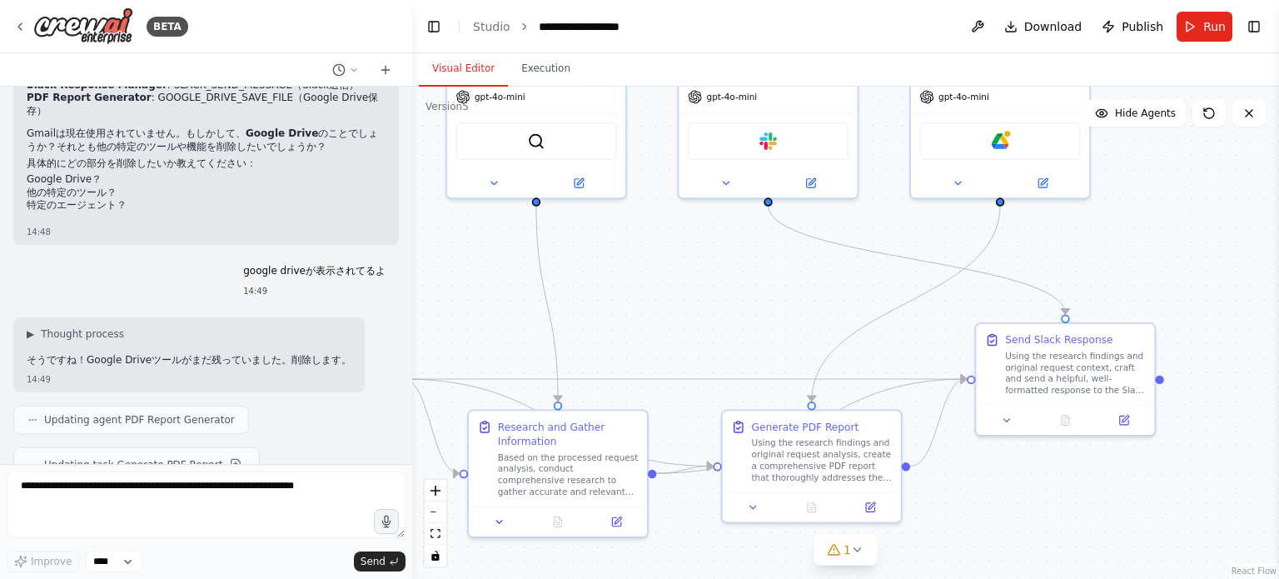
scroll to position [8838, 0]
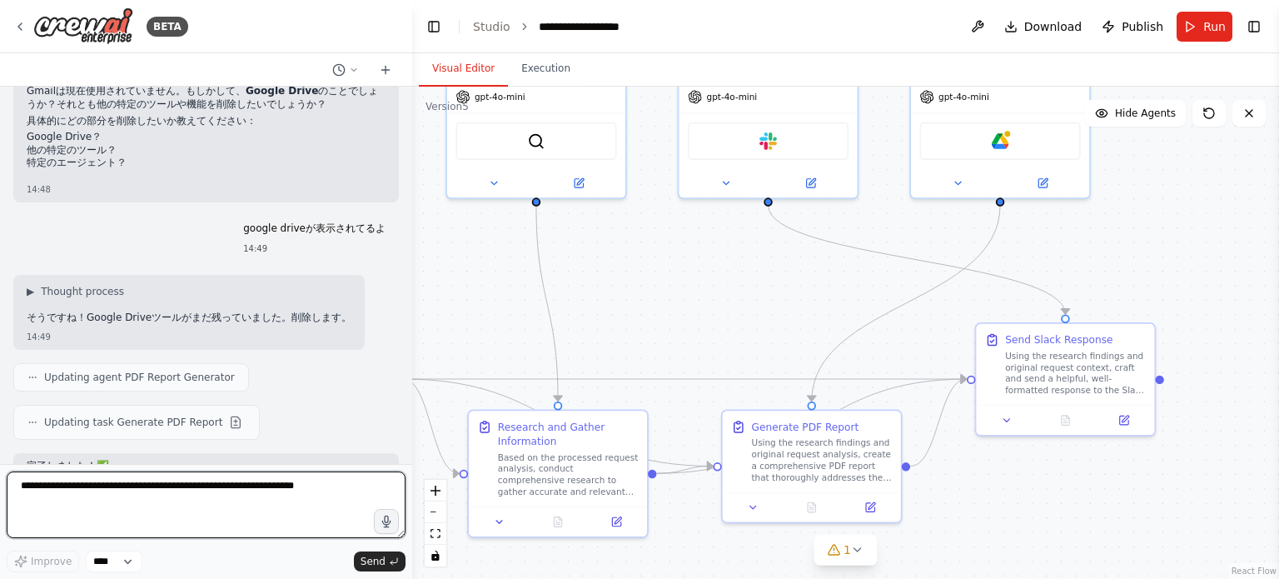
click at [236, 504] on textarea at bounding box center [206, 504] width 399 height 67
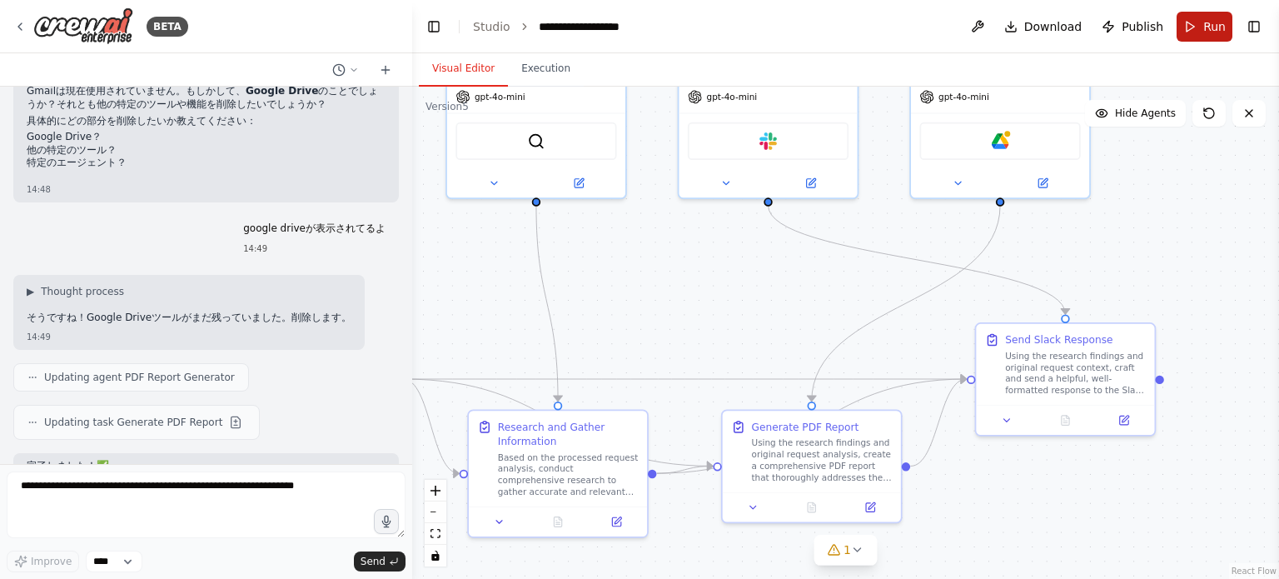
click at [1199, 26] on button "Run" at bounding box center [1204, 27] width 56 height 30
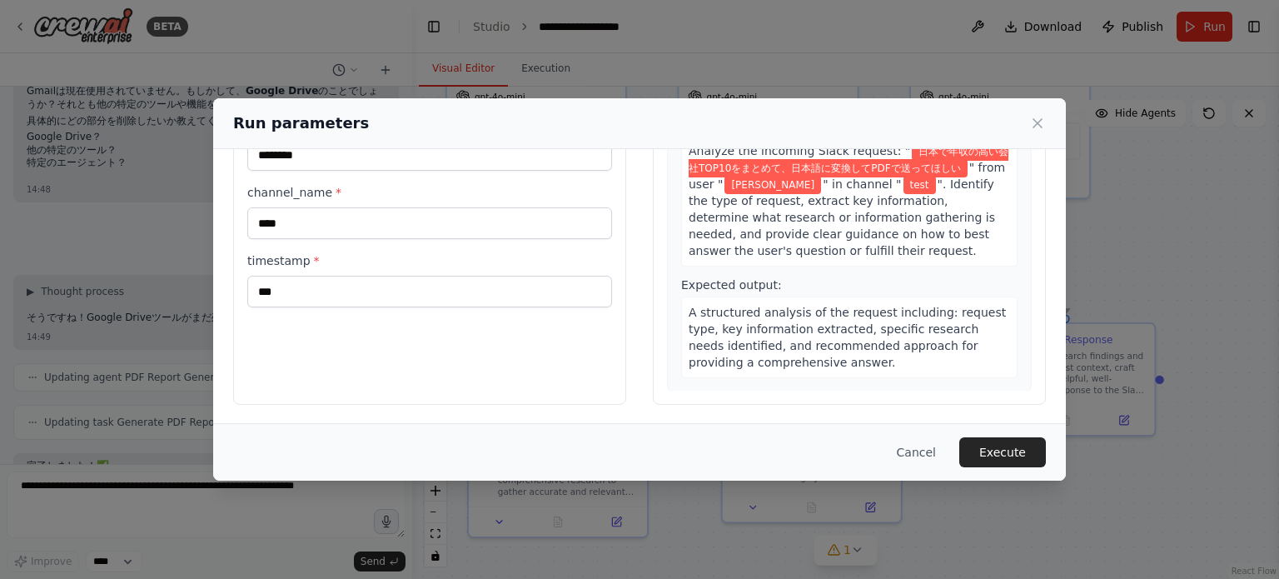
scroll to position [160, 0]
click at [1007, 452] on button "Execute" at bounding box center [1002, 452] width 87 height 30
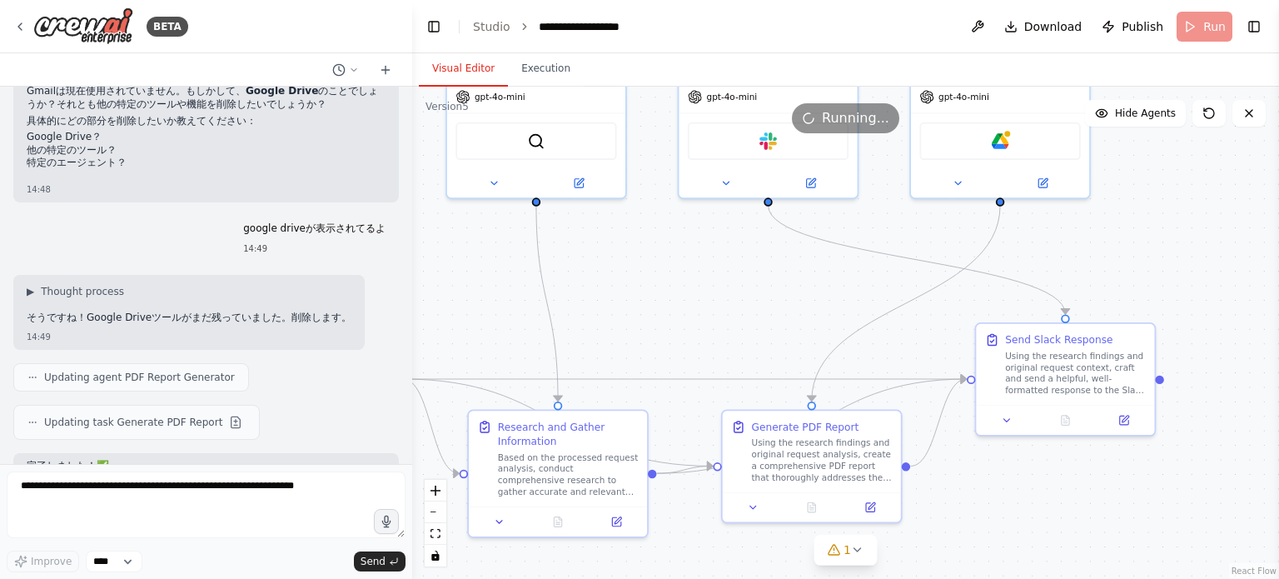
click at [1006, 452] on div ".deletable-edge-delete-btn { width: 20px; height: 20px; border: 0px solid #ffff…" at bounding box center [845, 333] width 867 height 492
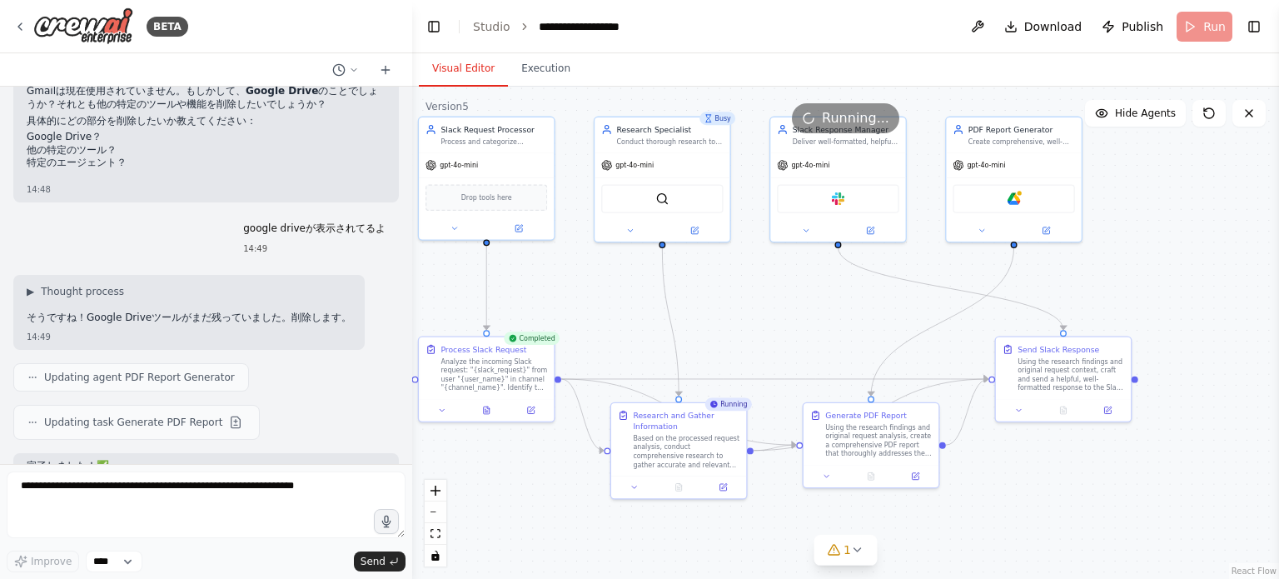
drag, startPoint x: 1052, startPoint y: 269, endPoint x: 1047, endPoint y: 289, distance: 20.6
click at [1047, 289] on div ".deletable-edge-delete-btn { width: 20px; height: 20px; border: 0px solid #ffff…" at bounding box center [845, 333] width 867 height 492
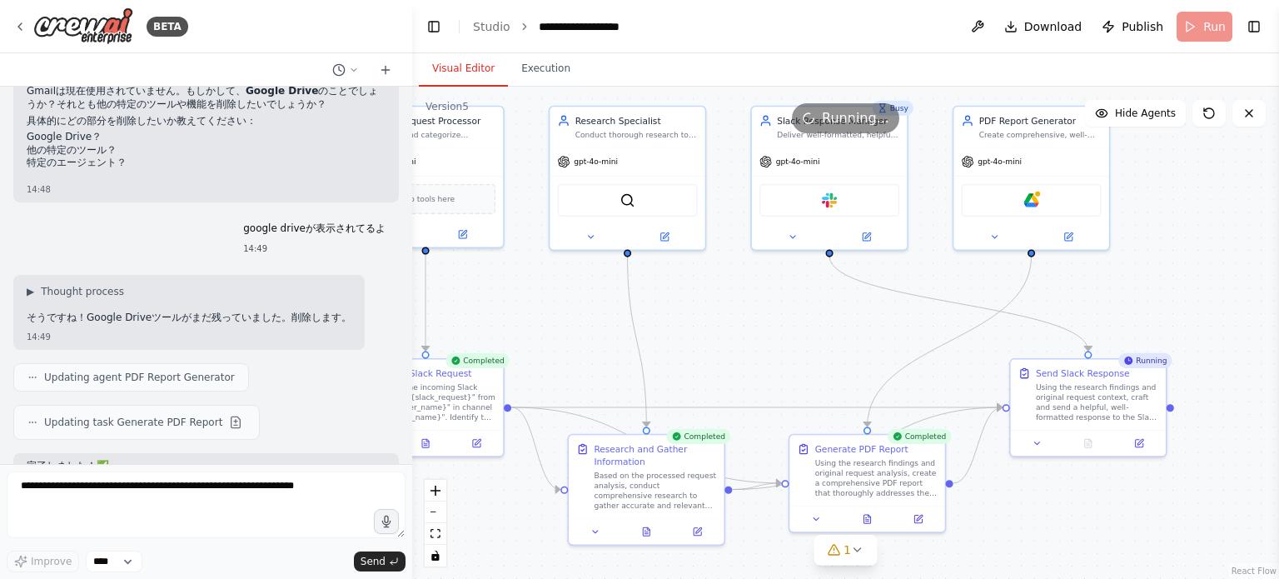
drag, startPoint x: 1155, startPoint y: 181, endPoint x: 1146, endPoint y: 209, distance: 29.5
click at [1146, 209] on div ".deletable-edge-delete-btn { width: 20px; height: 20px; border: 0px solid #ffff…" at bounding box center [845, 333] width 867 height 492
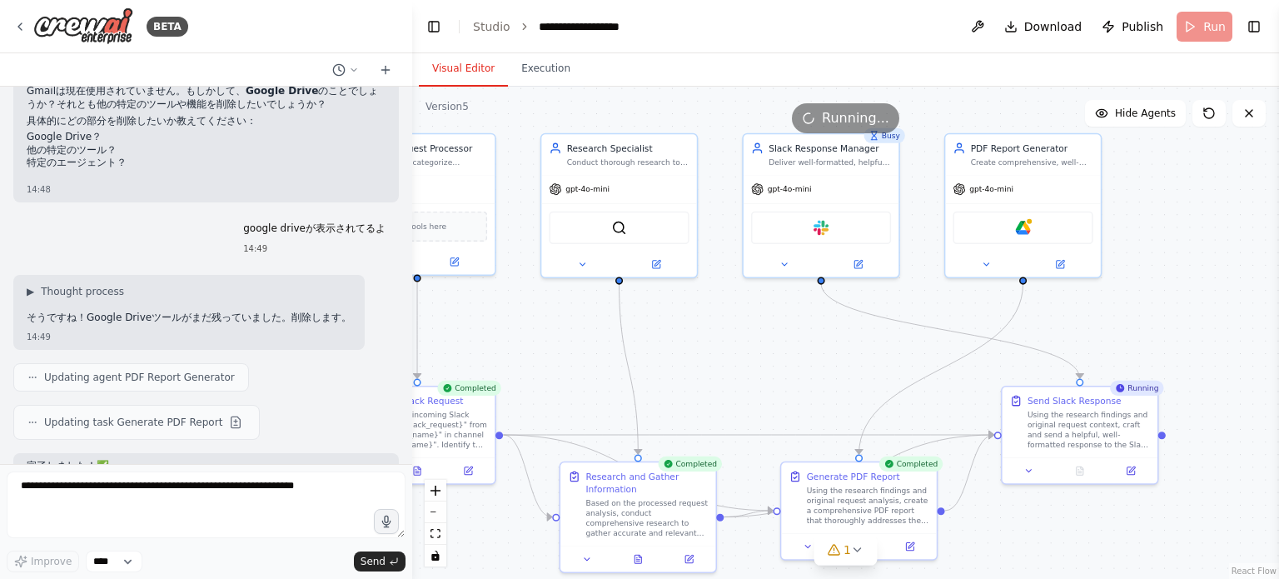
click at [1222, 299] on div ".deletable-edge-delete-btn { width: 20px; height: 20px; border: 0px solid #ffff…" at bounding box center [845, 333] width 867 height 492
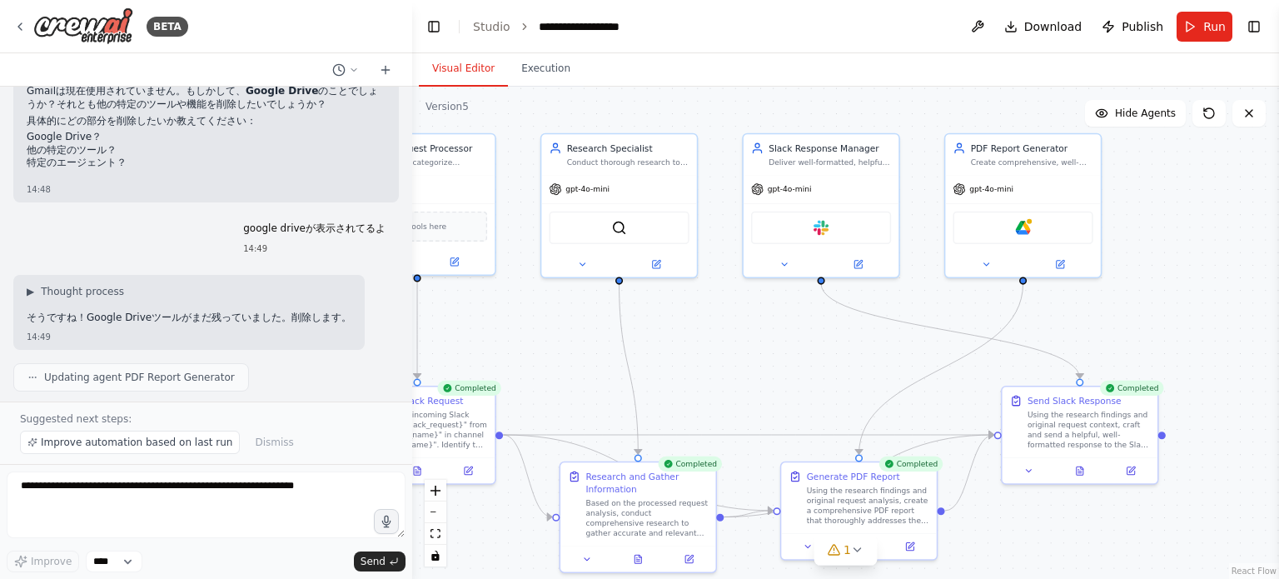
click at [1213, 325] on div ".deletable-edge-delete-btn { width: 20px; height: 20px; border: 0px solid #ffff…" at bounding box center [845, 333] width 867 height 492
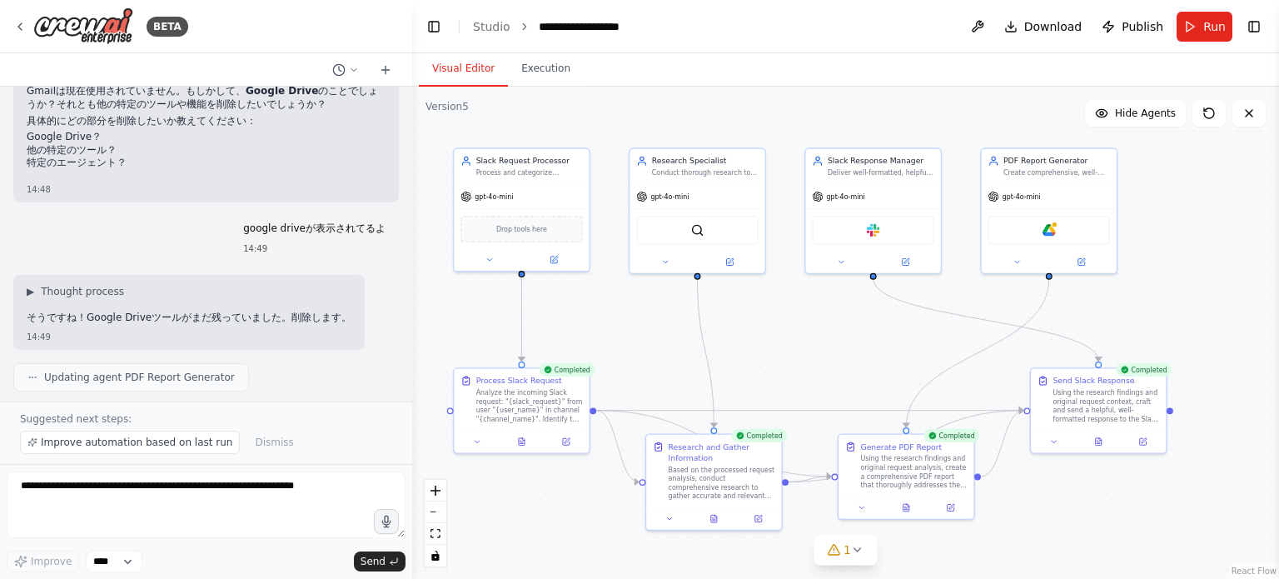
drag, startPoint x: 785, startPoint y: 400, endPoint x: 839, endPoint y: 371, distance: 61.1
click at [839, 371] on div ".deletable-edge-delete-btn { width: 20px; height: 20px; border: 0px solid #ffff…" at bounding box center [845, 333] width 867 height 492
click at [1212, 317] on div ".deletable-edge-delete-btn { width: 20px; height: 20px; border: 0px solid #ffff…" at bounding box center [845, 333] width 867 height 492
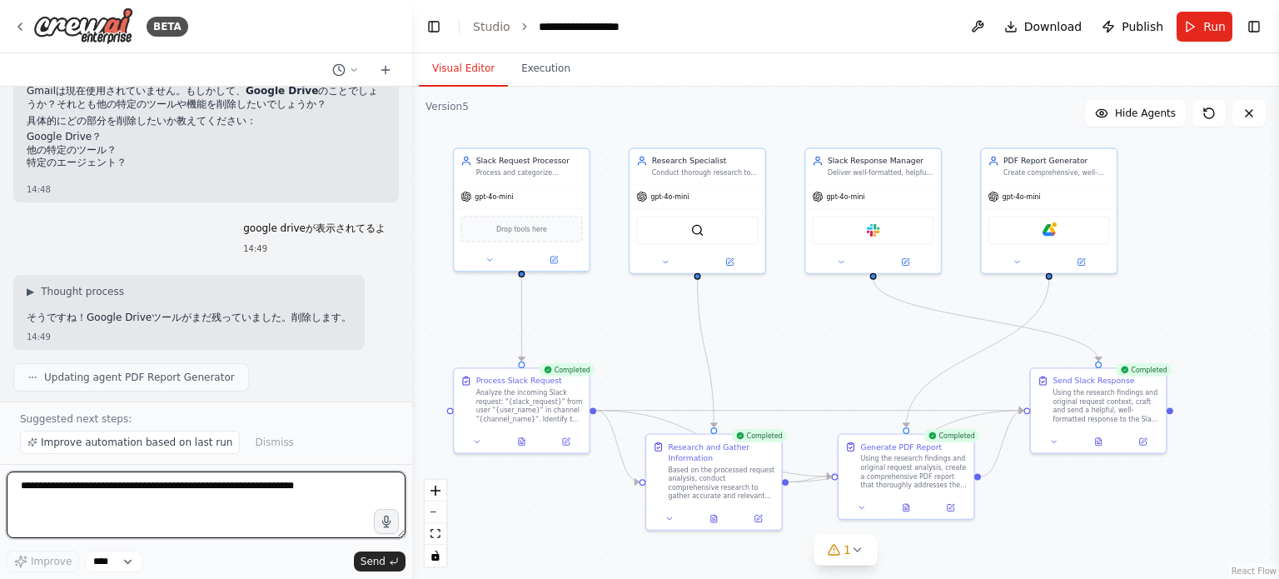
click at [273, 485] on textarea at bounding box center [206, 504] width 399 height 67
type textarea "*"
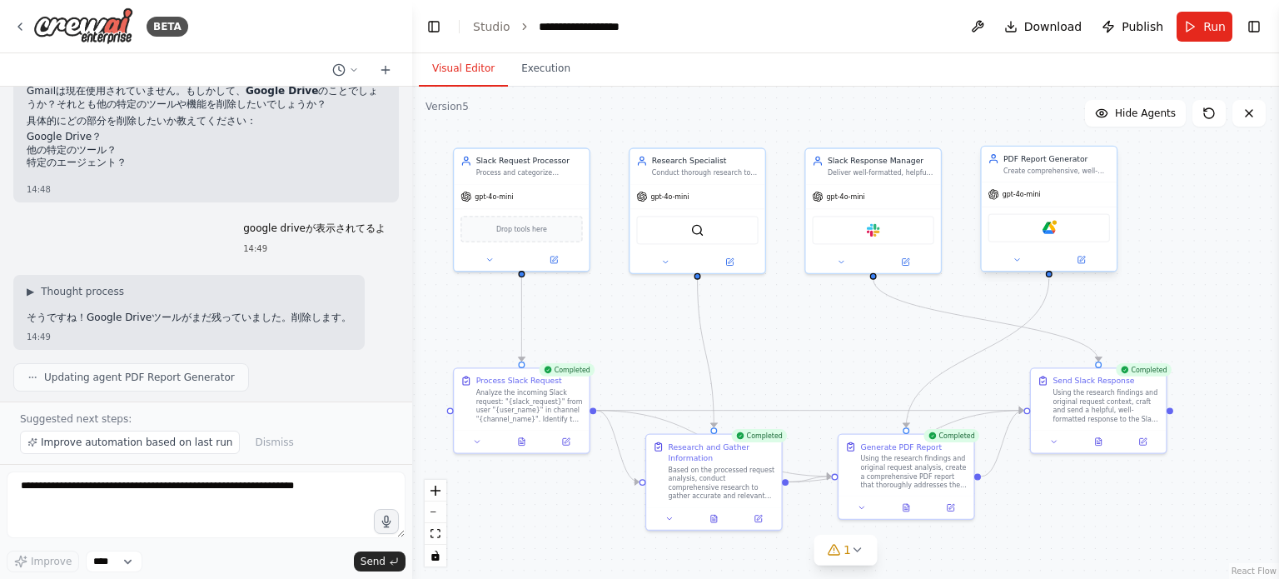
click at [1096, 161] on div "PDF Report Generator" at bounding box center [1056, 158] width 107 height 11
click at [1106, 132] on icon at bounding box center [1103, 129] width 10 height 10
click at [1056, 128] on button "Confirm" at bounding box center [1055, 129] width 59 height 20
click at [899, 363] on div ".deletable-edge-delete-btn { width: 20px; height: 20px; border: 0px solid #ffff…" at bounding box center [845, 333] width 867 height 492
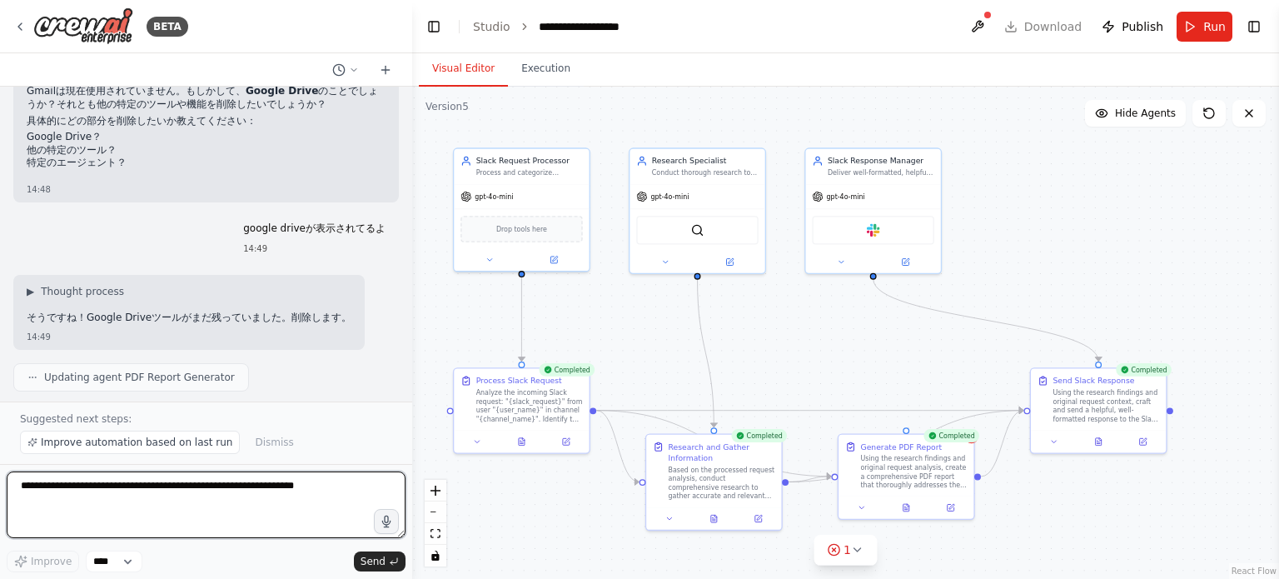
click at [321, 483] on textarea at bounding box center [206, 504] width 399 height 67
type textarea "*"
click at [223, 496] on textarea at bounding box center [206, 504] width 399 height 67
type textarea "*"
type textarea "**********"
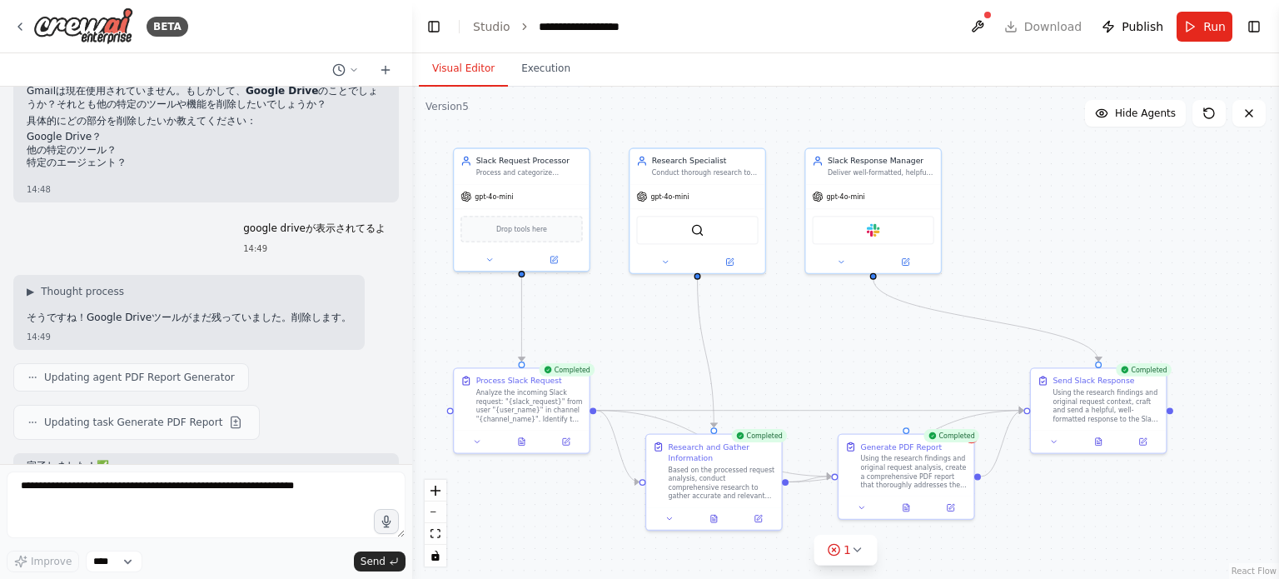
scroll to position [8953, 0]
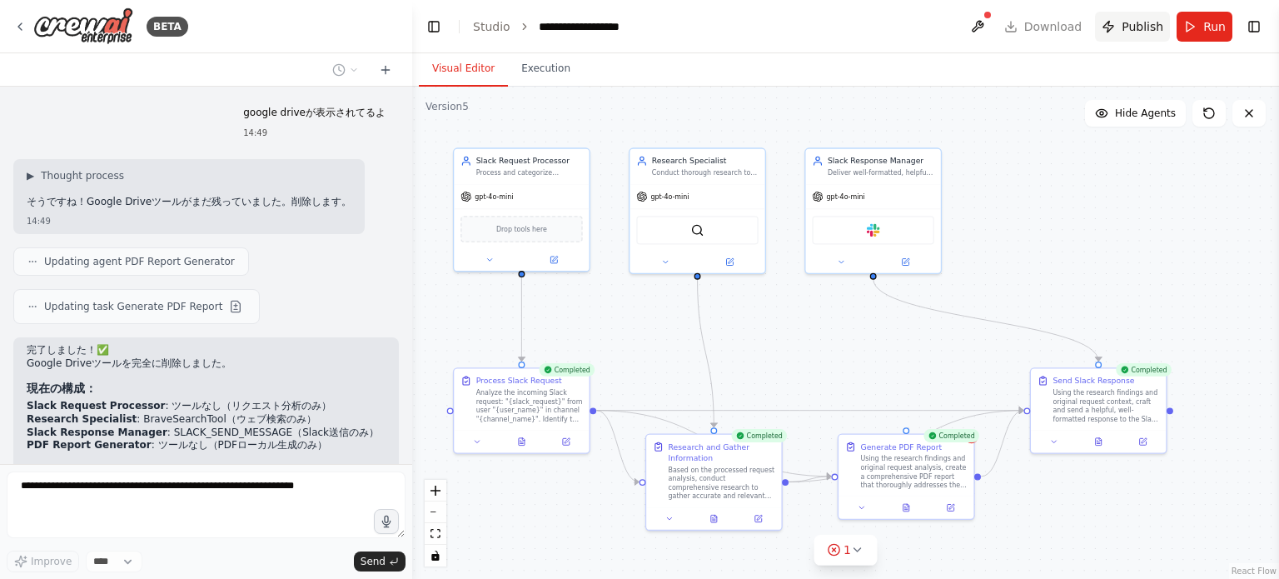
click at [1145, 27] on span "Publish" at bounding box center [1142, 26] width 42 height 17
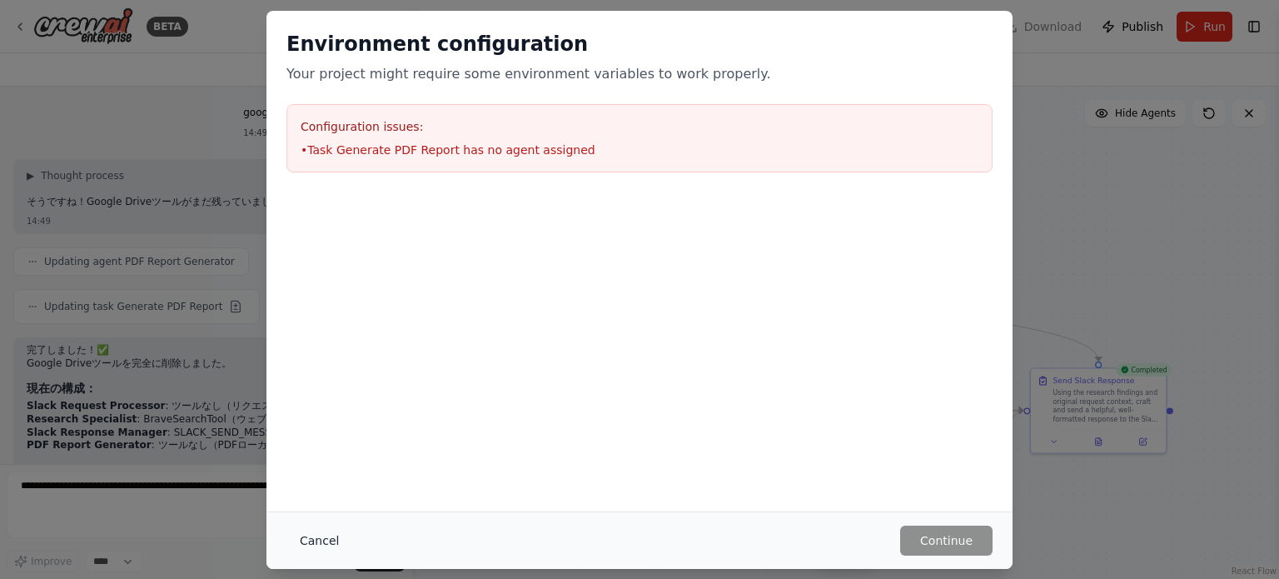
click at [320, 539] on button "Cancel" at bounding box center [319, 540] width 66 height 30
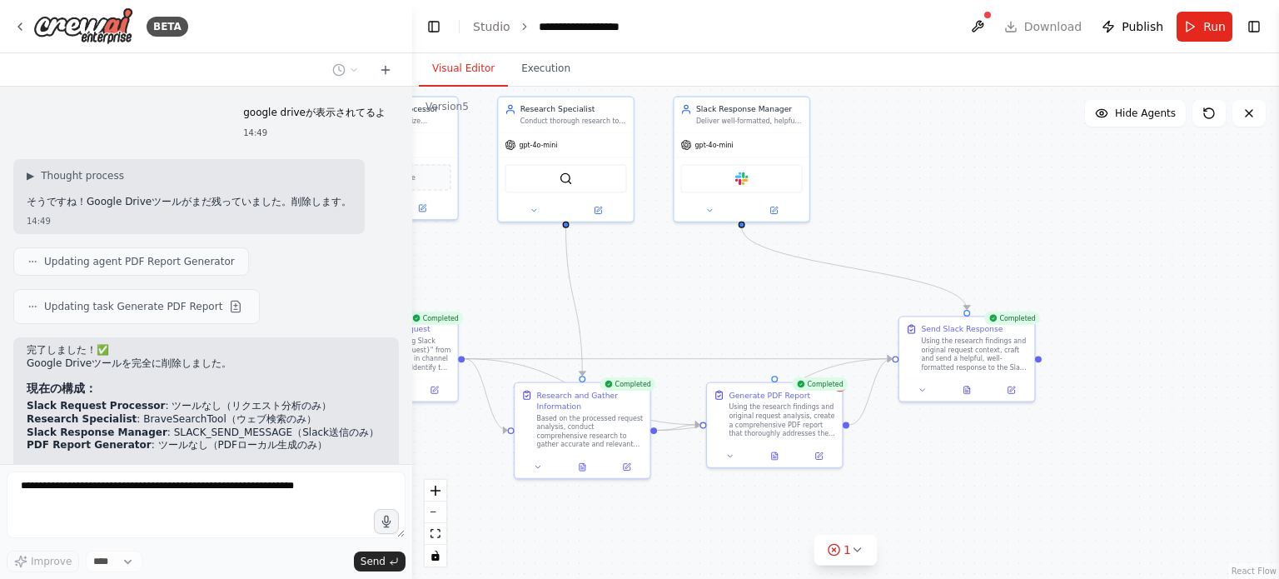
drag, startPoint x: 900, startPoint y: 374, endPoint x: 768, endPoint y: 322, distance: 141.3
click at [768, 322] on div ".deletable-edge-delete-btn { width: 20px; height: 20px; border: 0px solid #ffff…" at bounding box center [845, 333] width 867 height 492
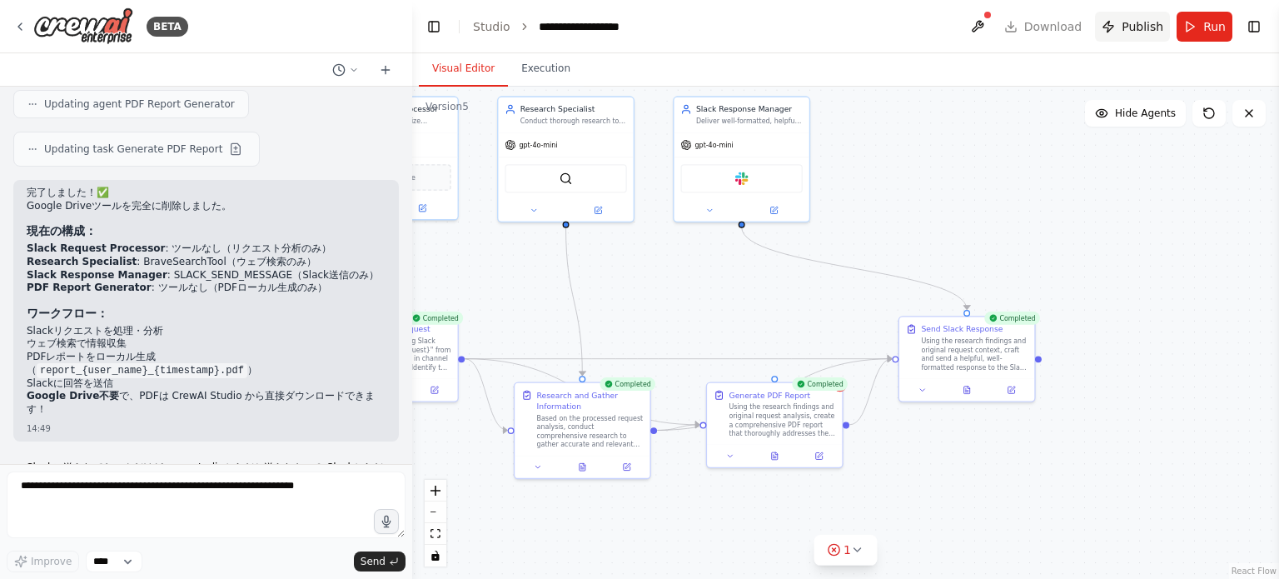
click at [1125, 26] on button "Publish" at bounding box center [1132, 27] width 75 height 30
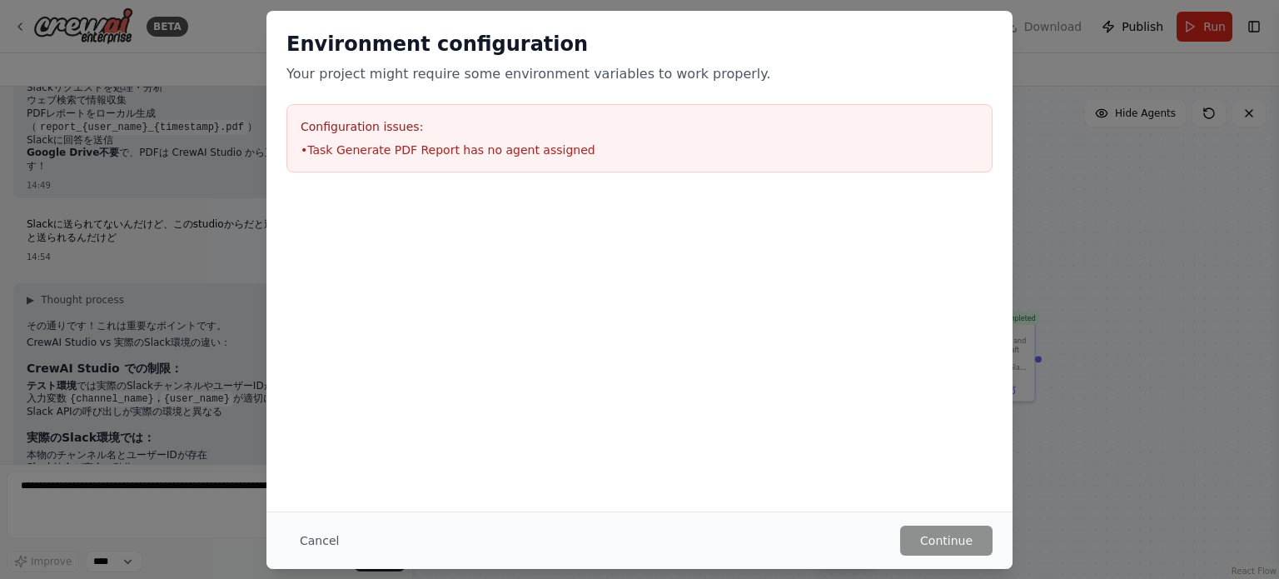
scroll to position [9370, 0]
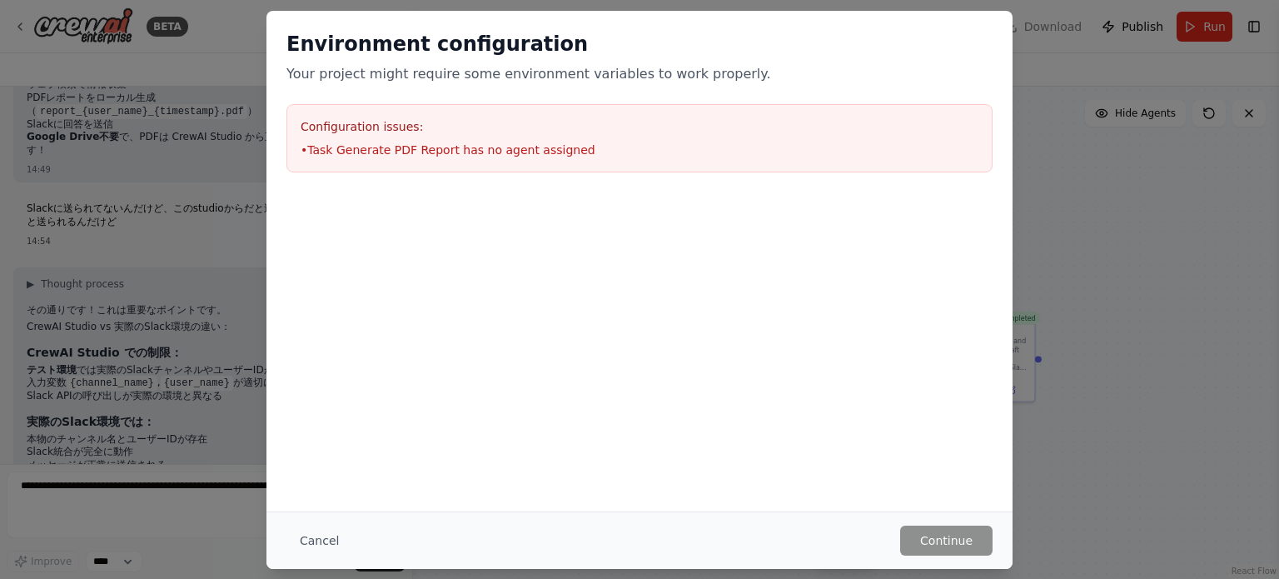
click at [889, 485] on div "Environment configuration Your project might require some environment variables…" at bounding box center [639, 261] width 746 height 500
click at [494, 368] on div "Environment configuration Your project might require some environment variables…" at bounding box center [639, 261] width 746 height 500
click at [320, 532] on button "Cancel" at bounding box center [319, 540] width 66 height 30
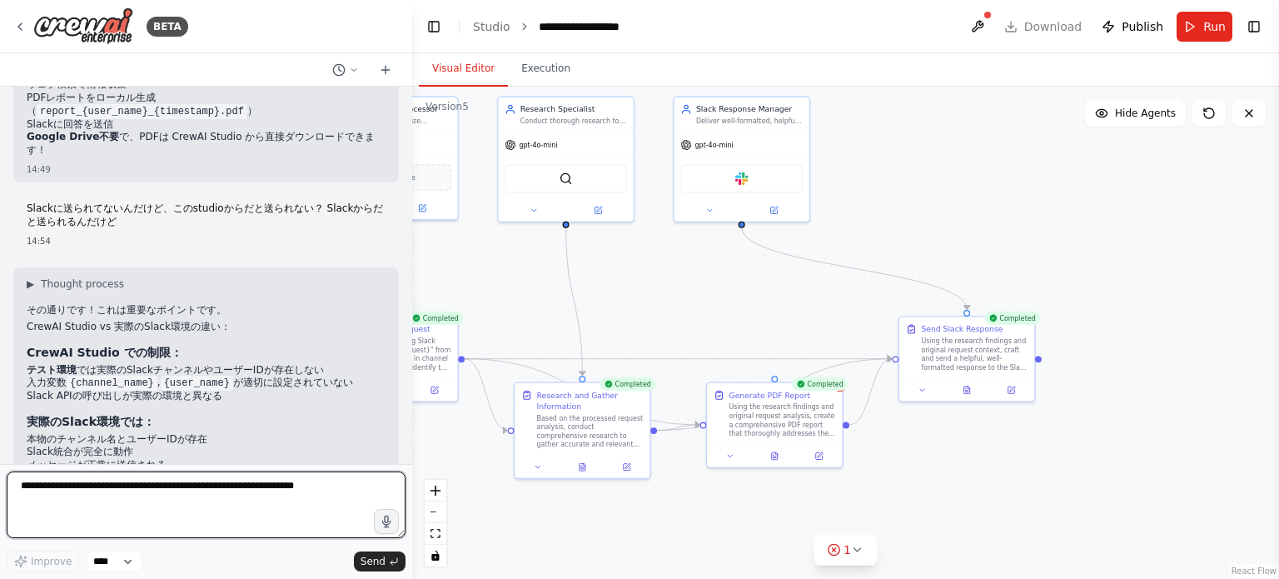
click at [240, 519] on textarea at bounding box center [206, 504] width 399 height 67
click at [239, 496] on textarea at bounding box center [206, 504] width 399 height 67
click at [173, 494] on textarea at bounding box center [206, 504] width 399 height 67
type textarea "*"
type textarea "**********"
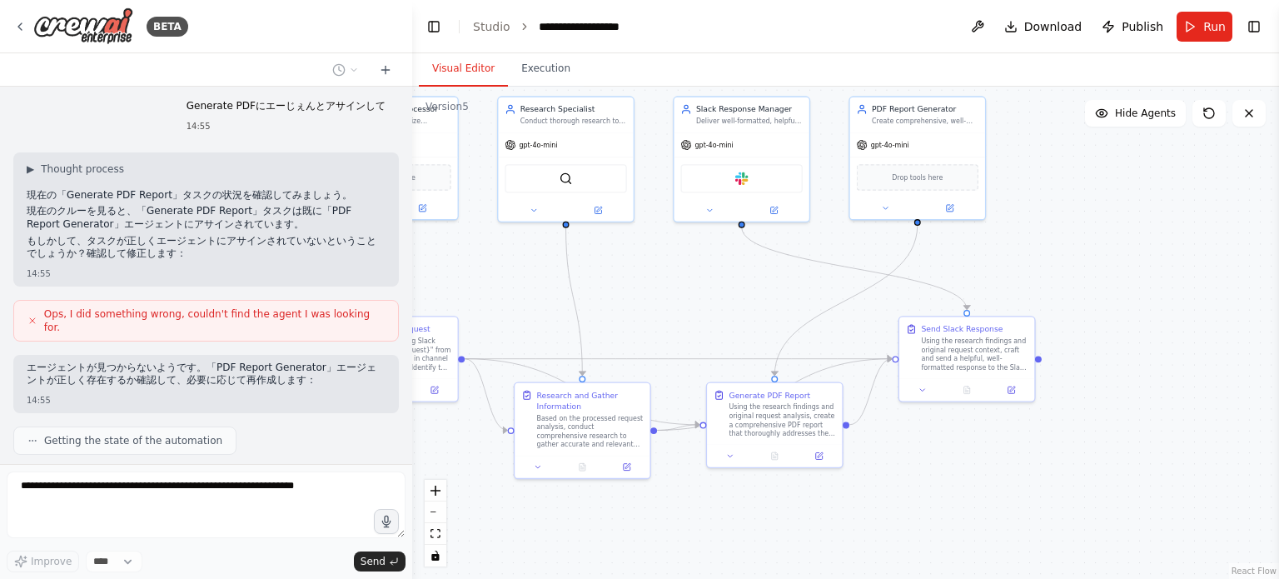
scroll to position [10064, 0]
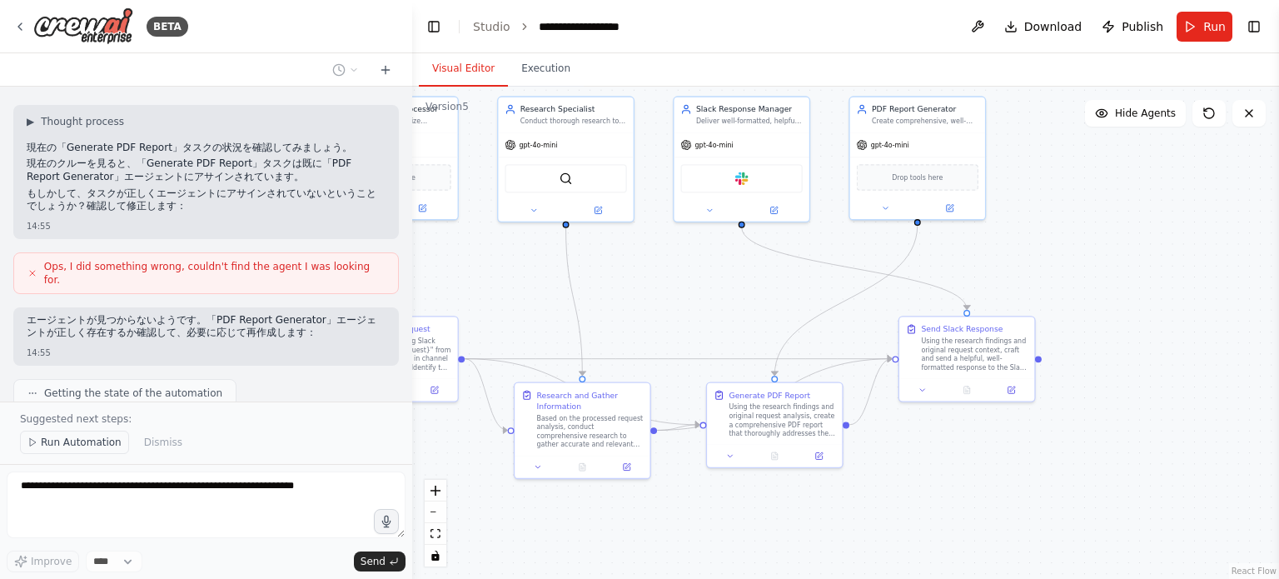
click at [69, 449] on span "Run Automation" at bounding box center [81, 441] width 81 height 13
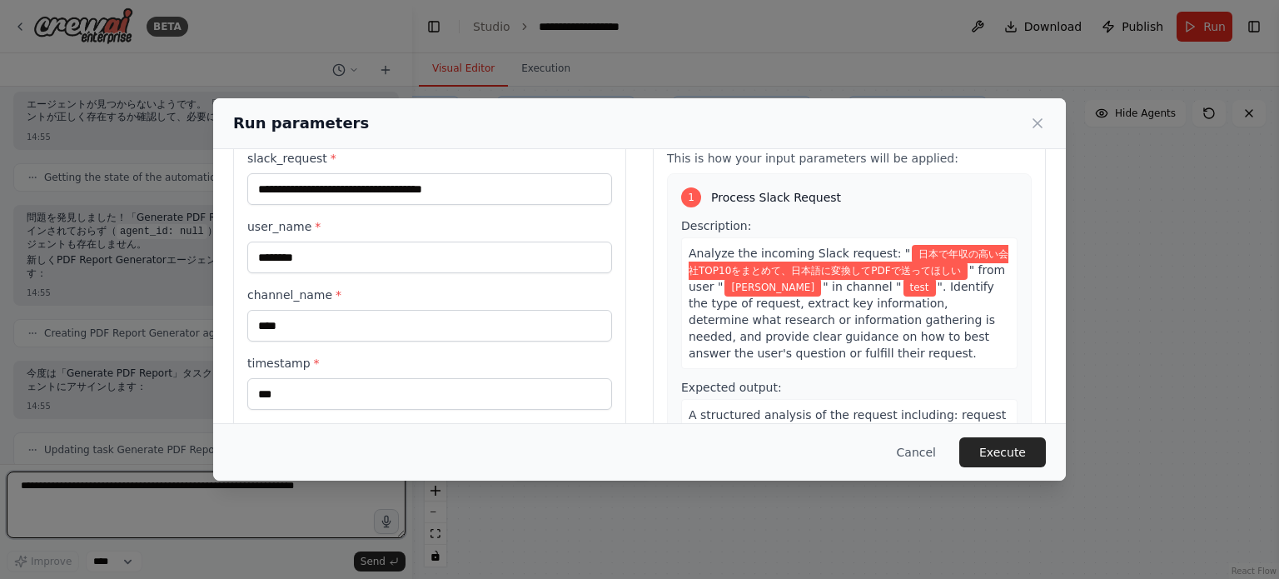
scroll to position [83, 0]
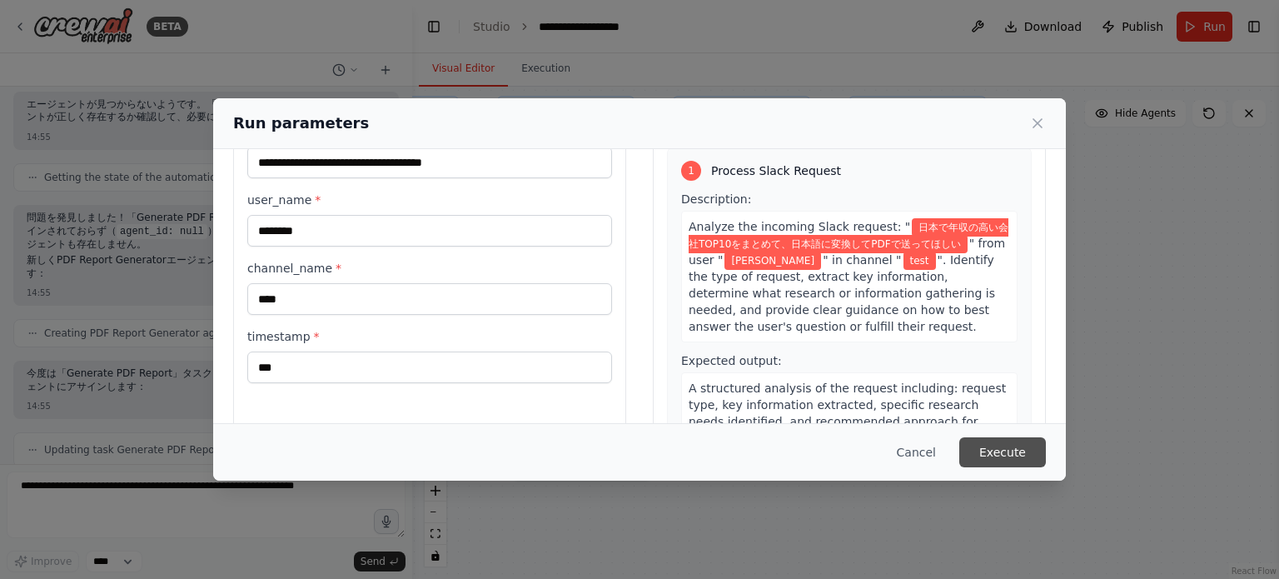
click at [1027, 449] on button "Execute" at bounding box center [1002, 452] width 87 height 30
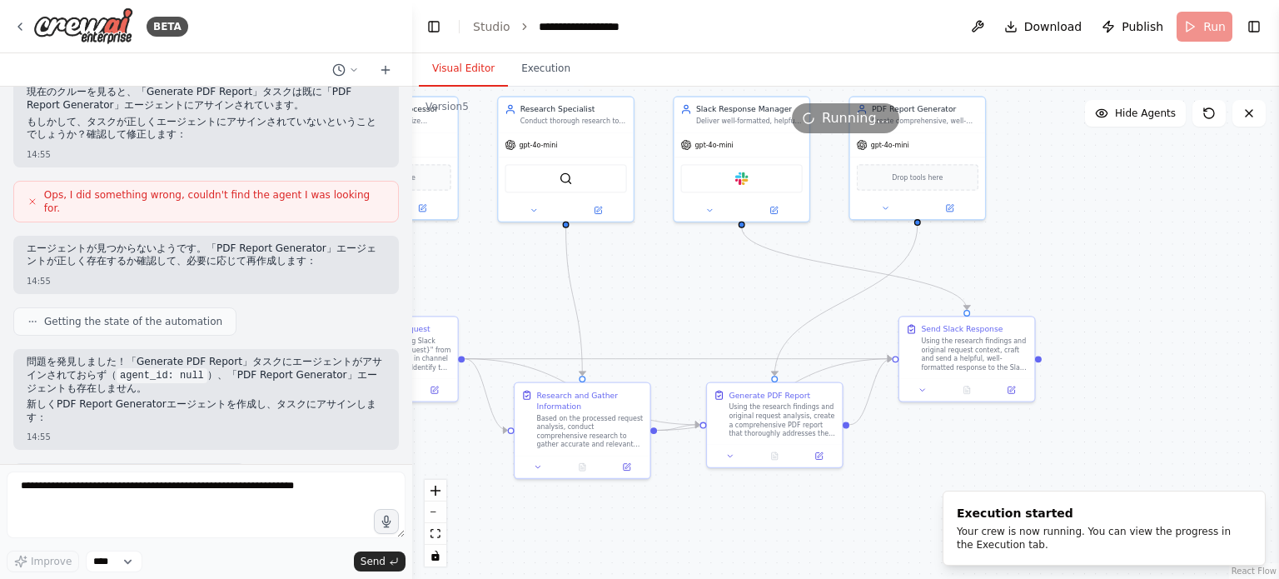
scroll to position [10279, 0]
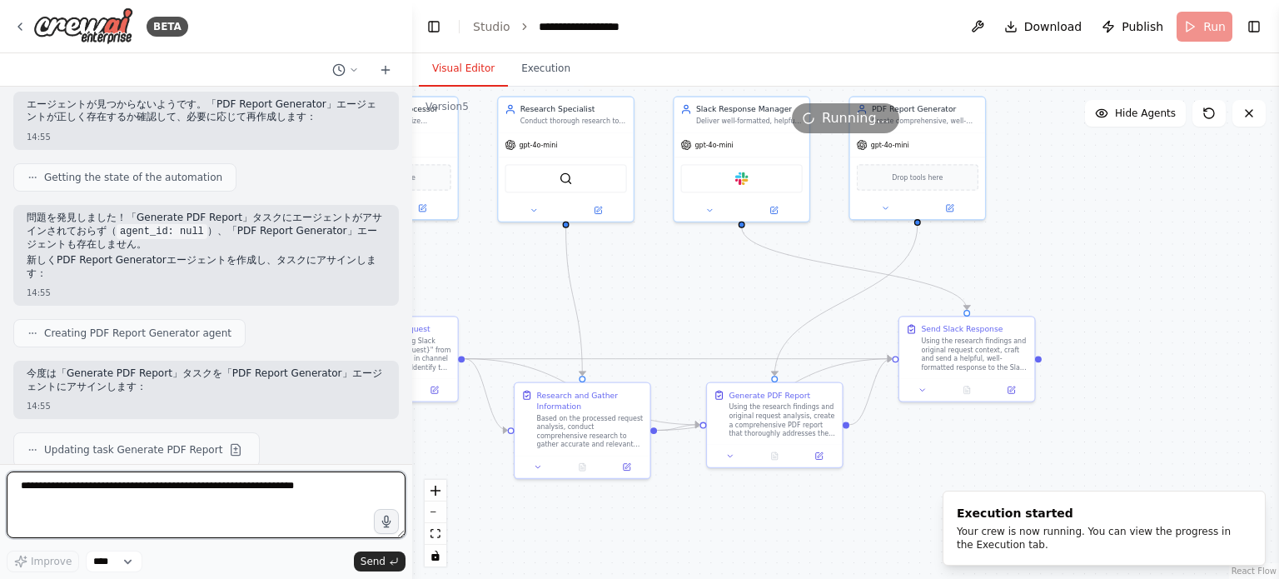
click at [189, 495] on textarea at bounding box center [206, 504] width 399 height 67
type textarea "*"
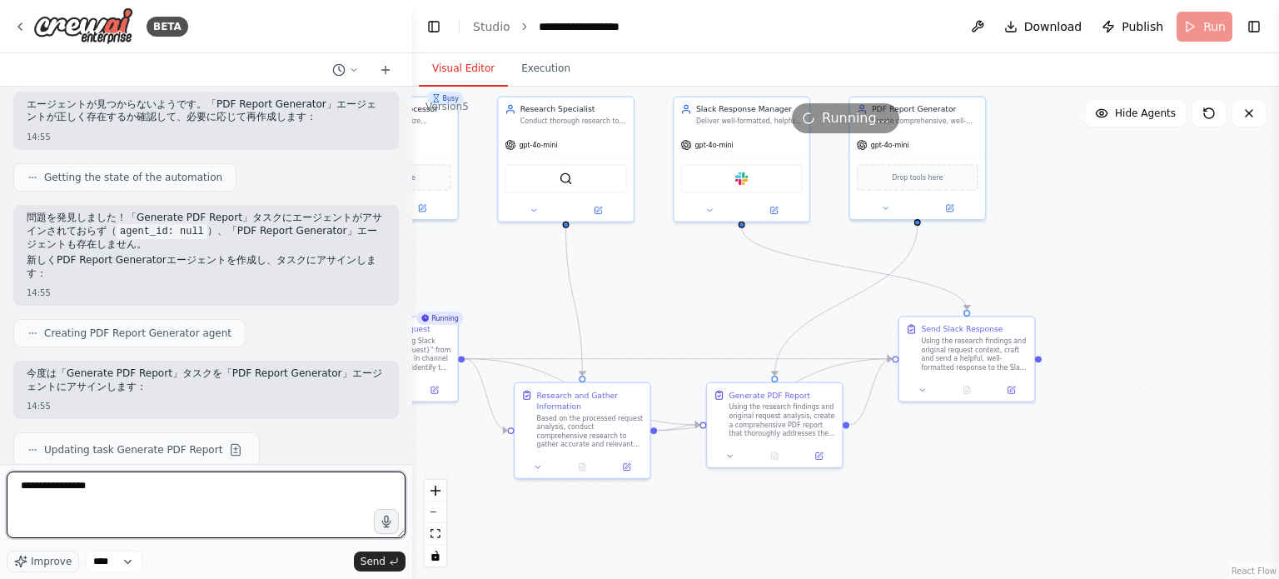
type textarea "**********"
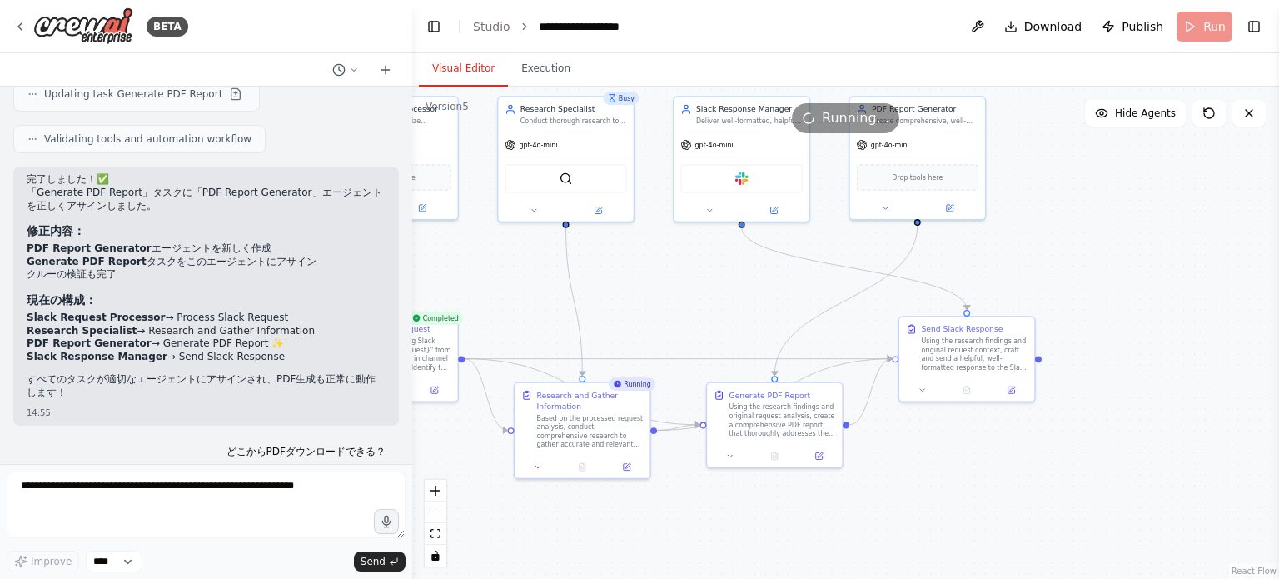
scroll to position [10718, 0]
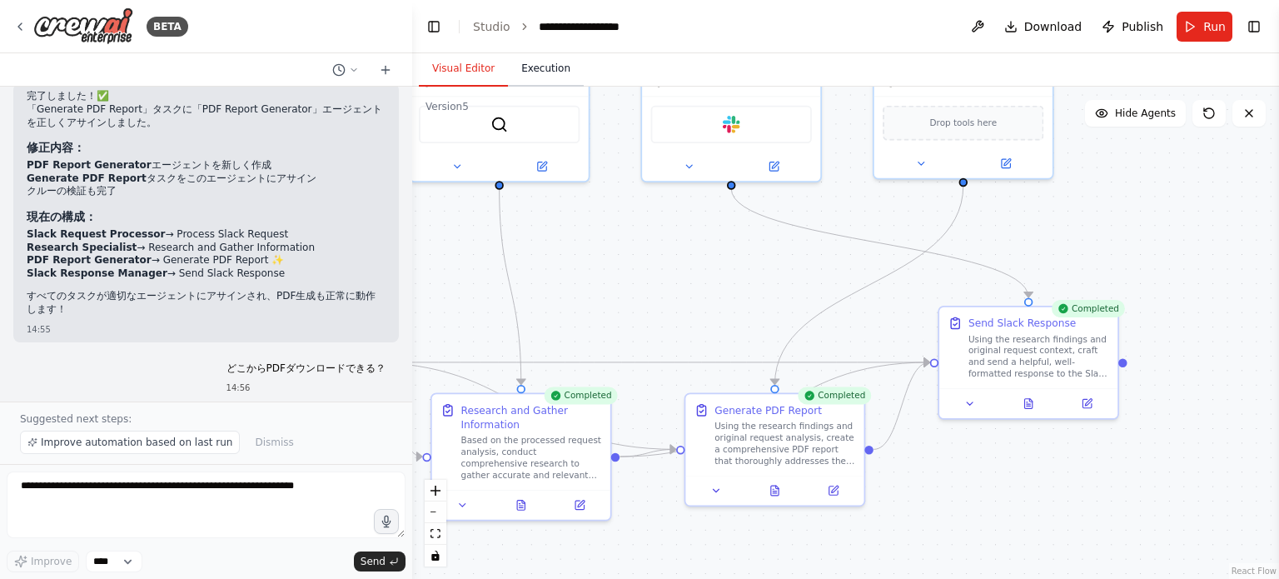
click at [534, 72] on button "Execution" at bounding box center [546, 69] width 76 height 35
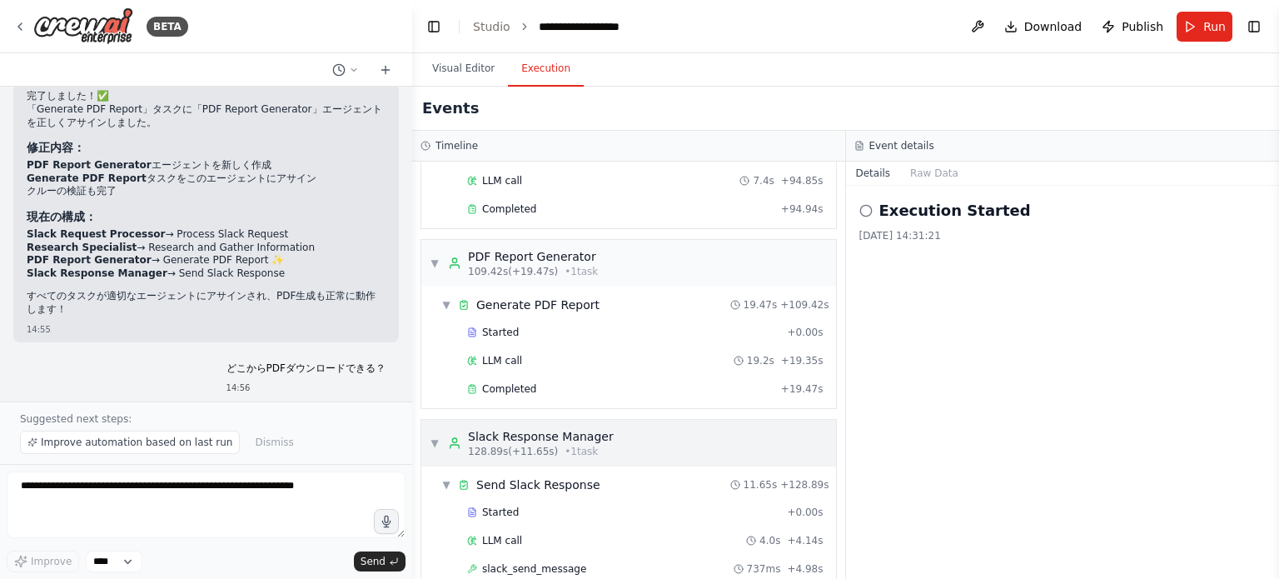
scroll to position [1601, 0]
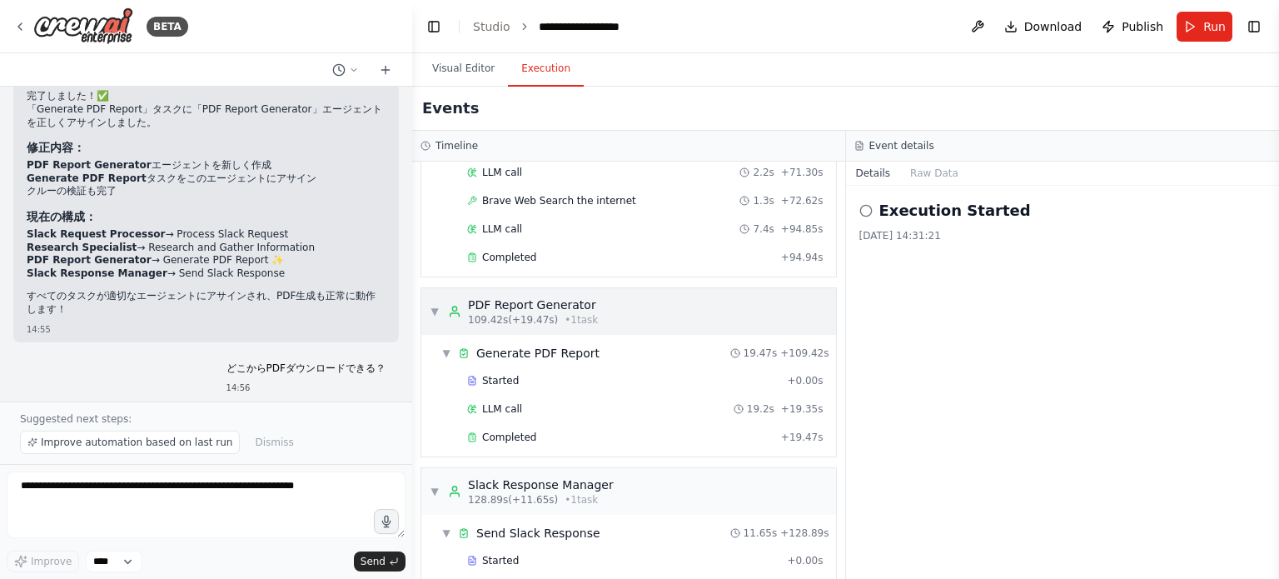
click at [533, 313] on span "109.42s (+19.47s)" at bounding box center [513, 319] width 90 height 13
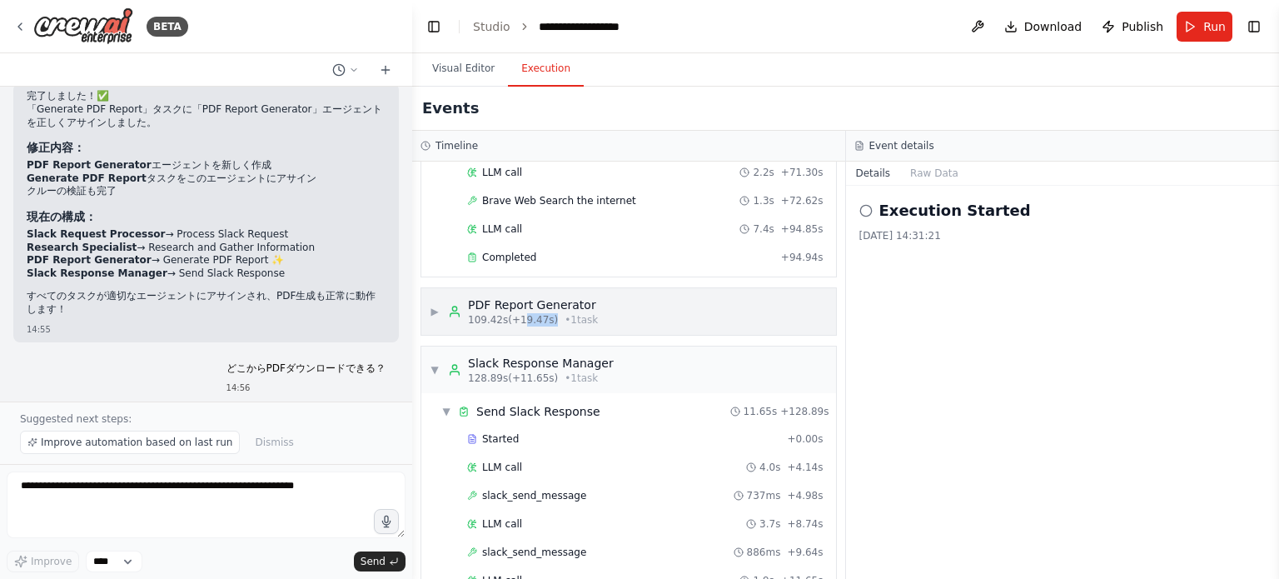
click at [533, 313] on span "109.42s (+19.47s)" at bounding box center [513, 319] width 90 height 13
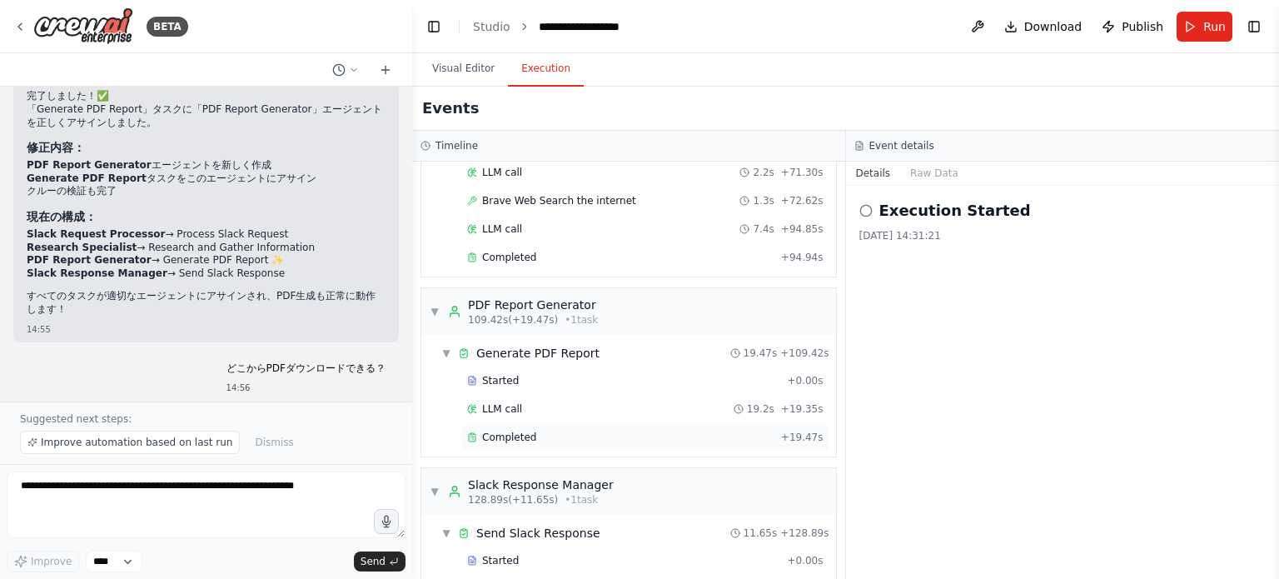
click at [504, 430] on span "Completed" at bounding box center [509, 436] width 54 height 13
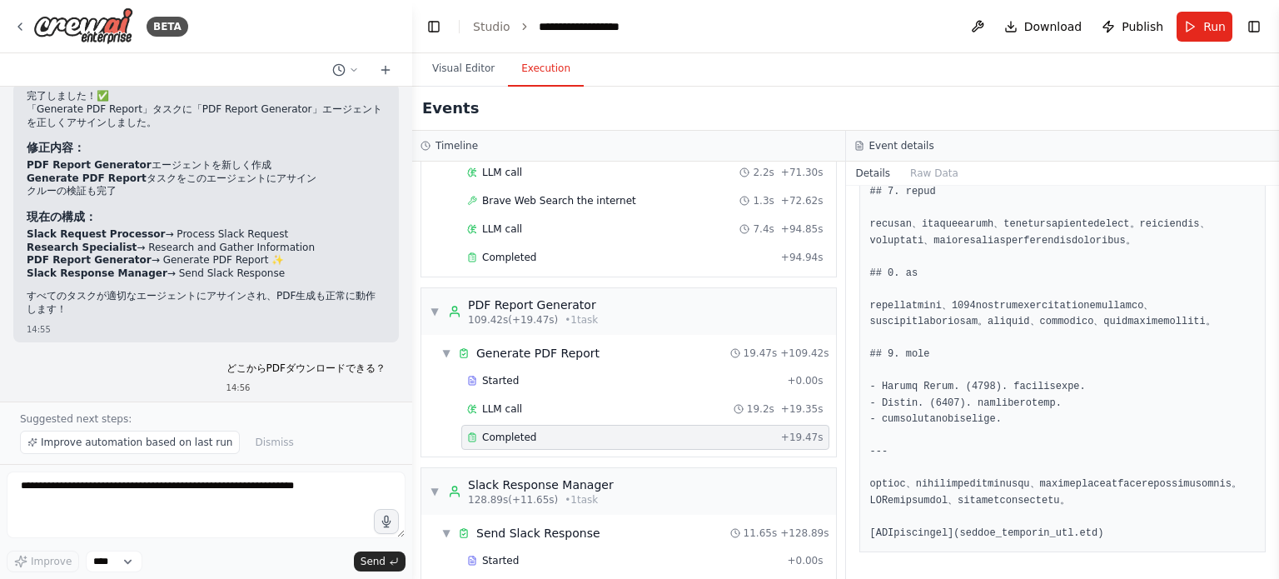
scroll to position [1285, 0]
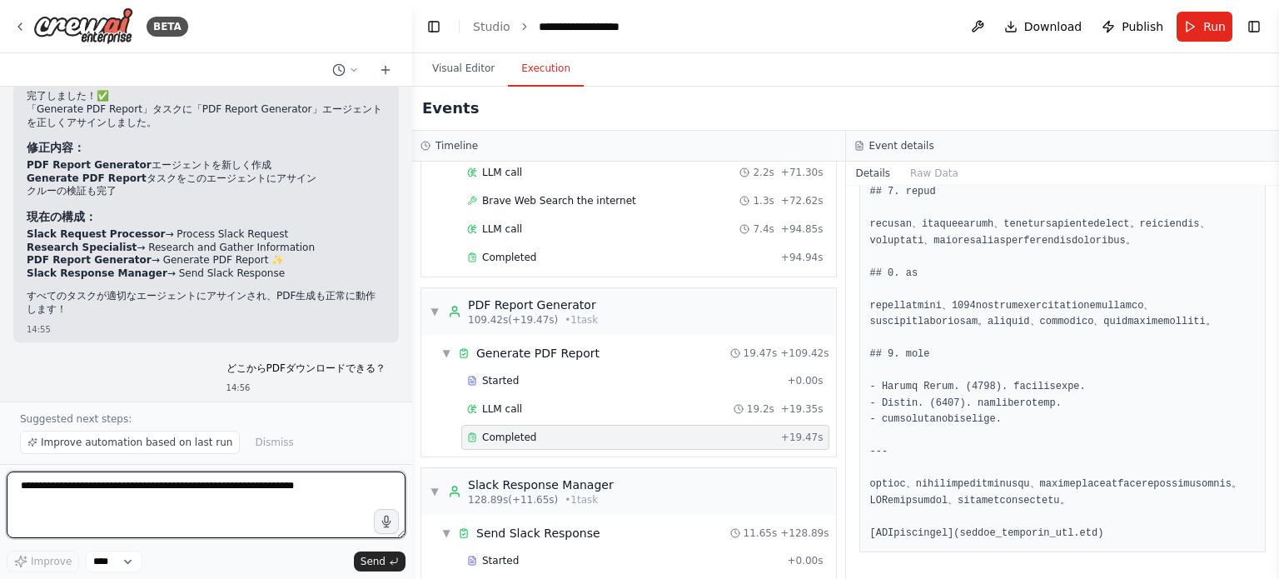
click at [230, 480] on textarea at bounding box center [206, 504] width 399 height 67
type textarea "*"
type textarea "******"
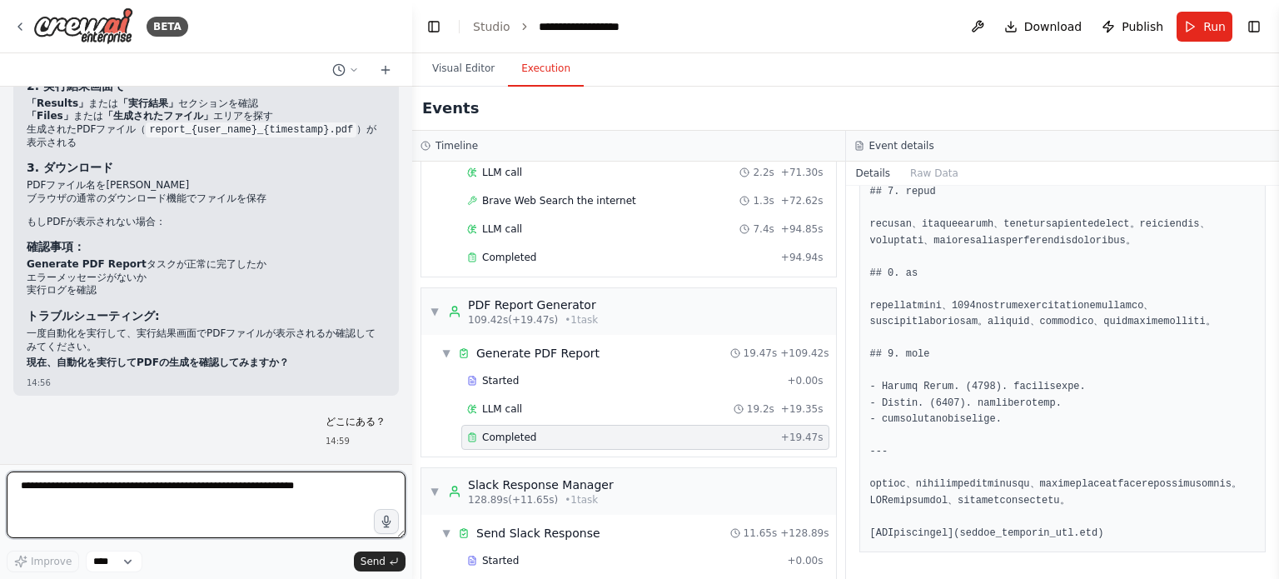
scroll to position [11158, 0]
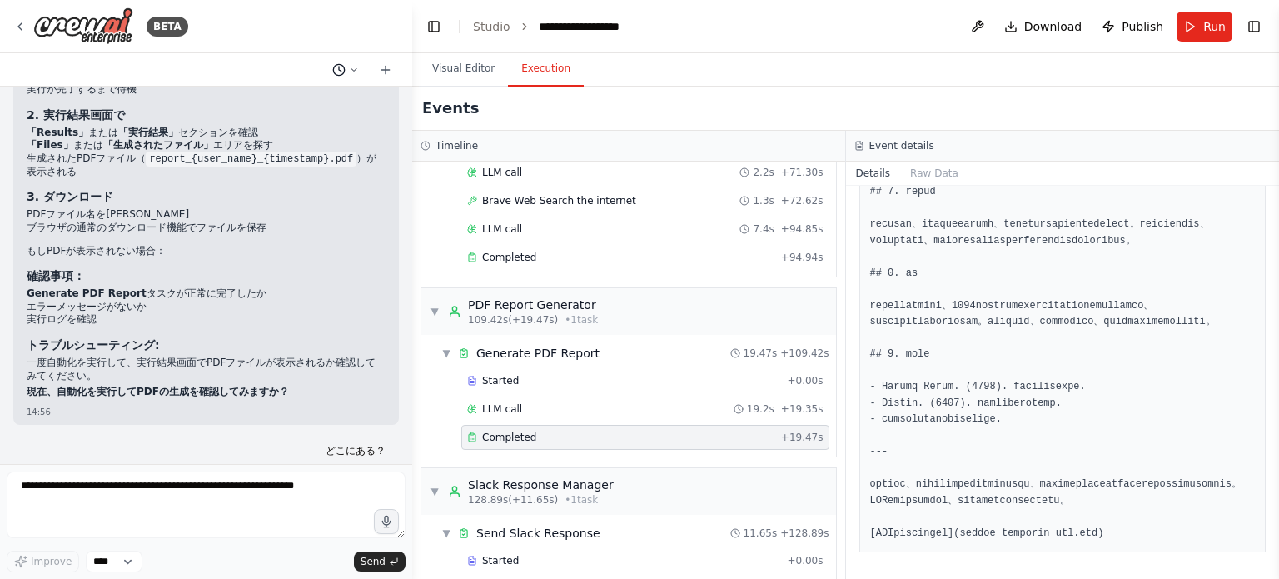
click at [356, 67] on icon at bounding box center [354, 70] width 10 height 10
click at [356, 67] on div at bounding box center [206, 289] width 412 height 579
click at [475, 77] on button "Visual Editor" at bounding box center [463, 69] width 89 height 35
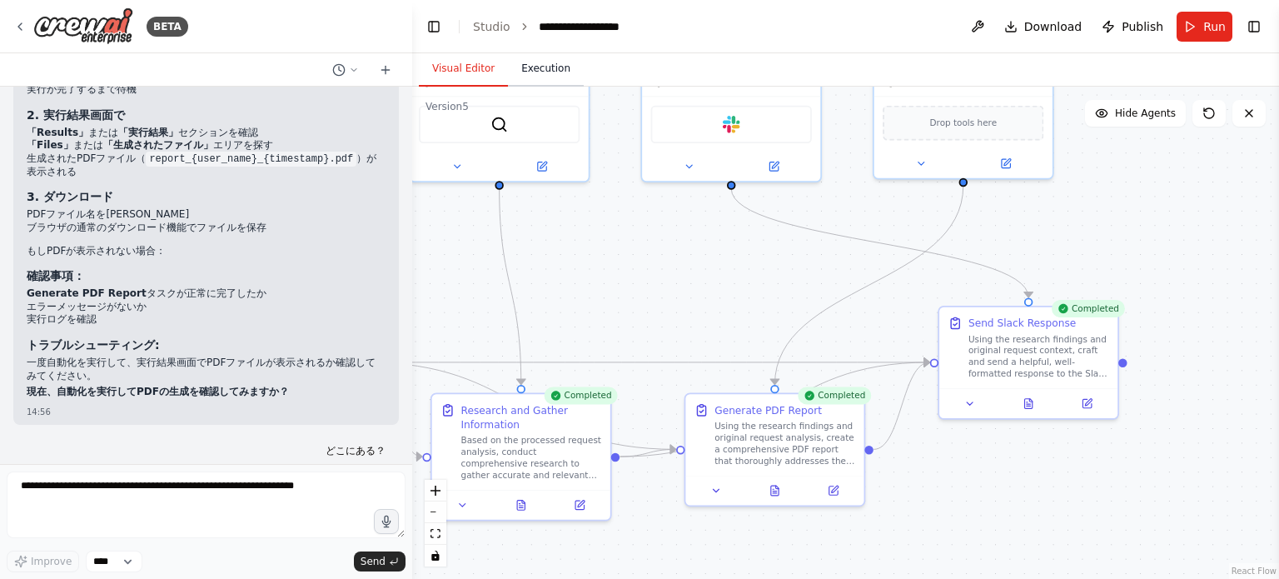
click at [549, 69] on button "Execution" at bounding box center [546, 69] width 76 height 35
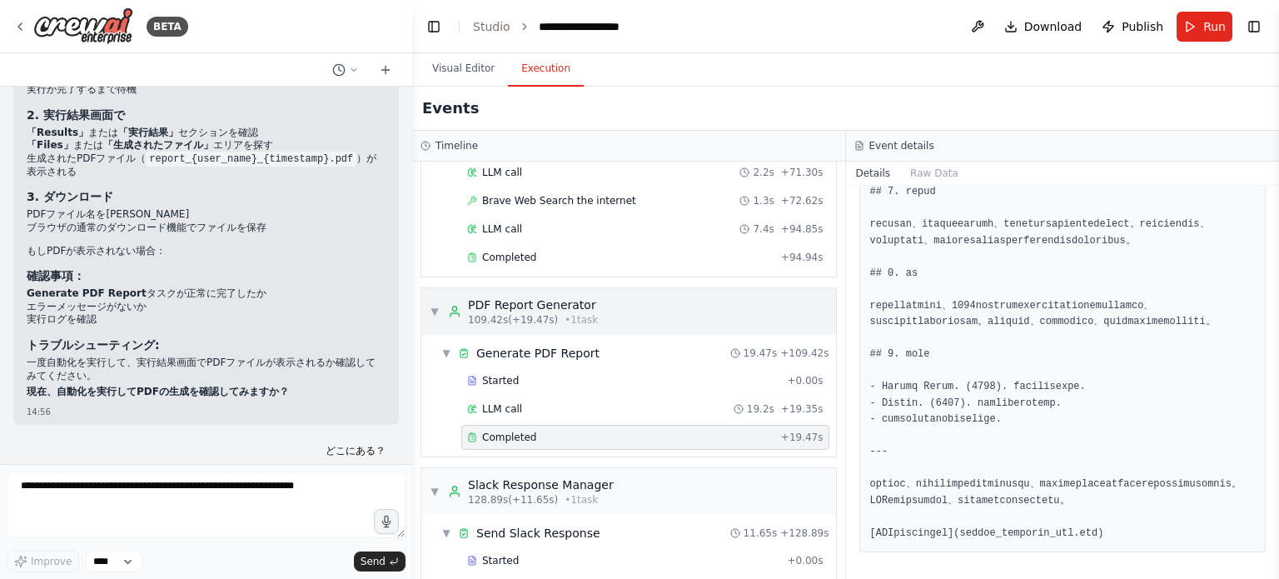
drag, startPoint x: 469, startPoint y: 294, endPoint x: 557, endPoint y: 296, distance: 88.3
click at [558, 313] on div "109.42s (+19.47s) • 1 task" at bounding box center [533, 319] width 130 height 13
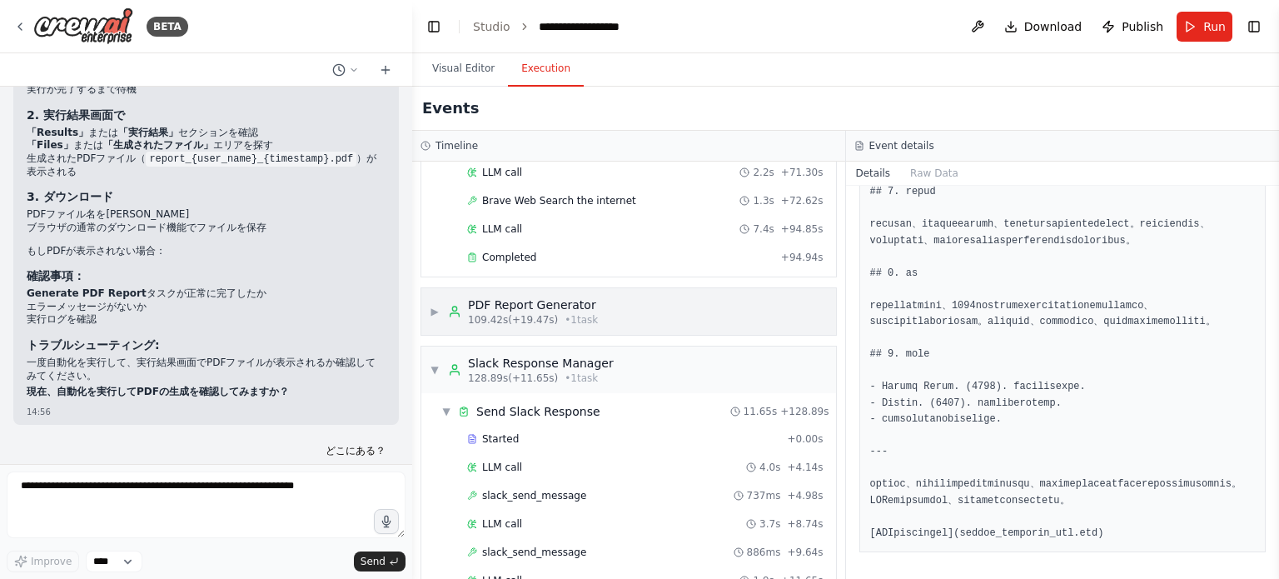
click at [427, 291] on div "▶ PDF Report Generator 109.42s (+19.47s) • 1 task" at bounding box center [628, 311] width 415 height 47
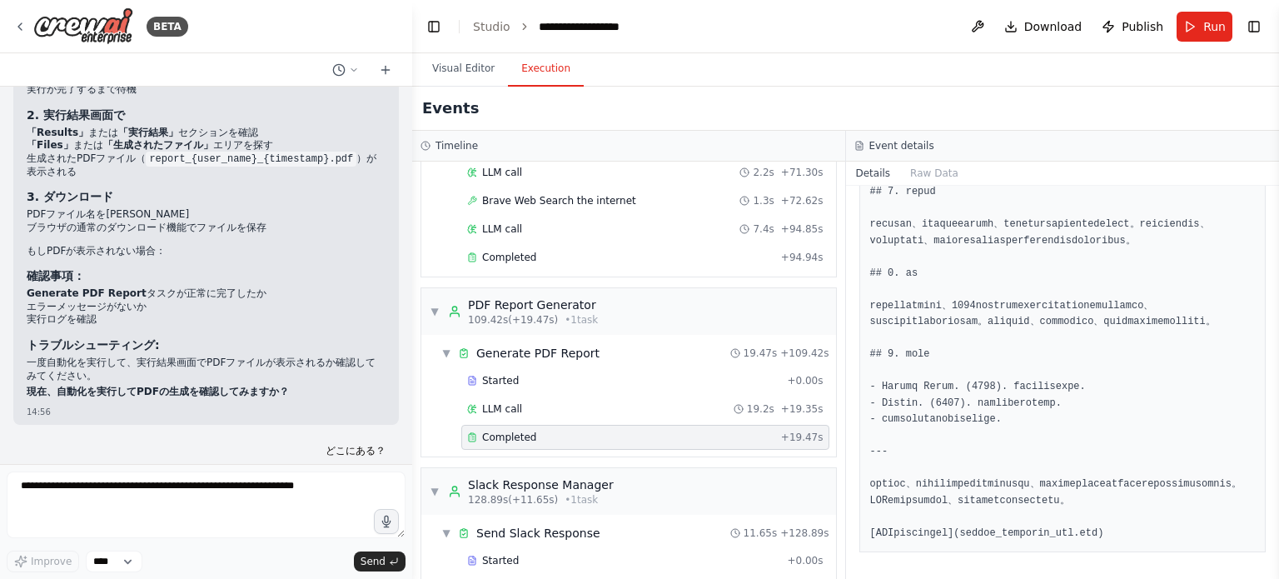
click at [908, 146] on h3 "Event details" at bounding box center [901, 145] width 65 height 13
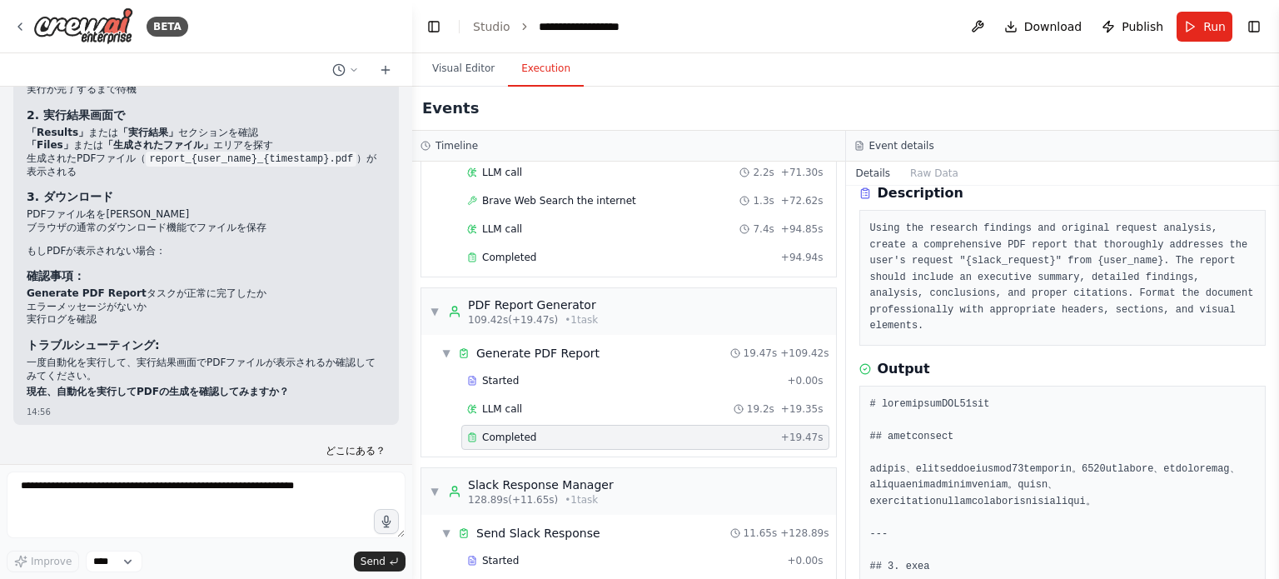
scroll to position [0, 0]
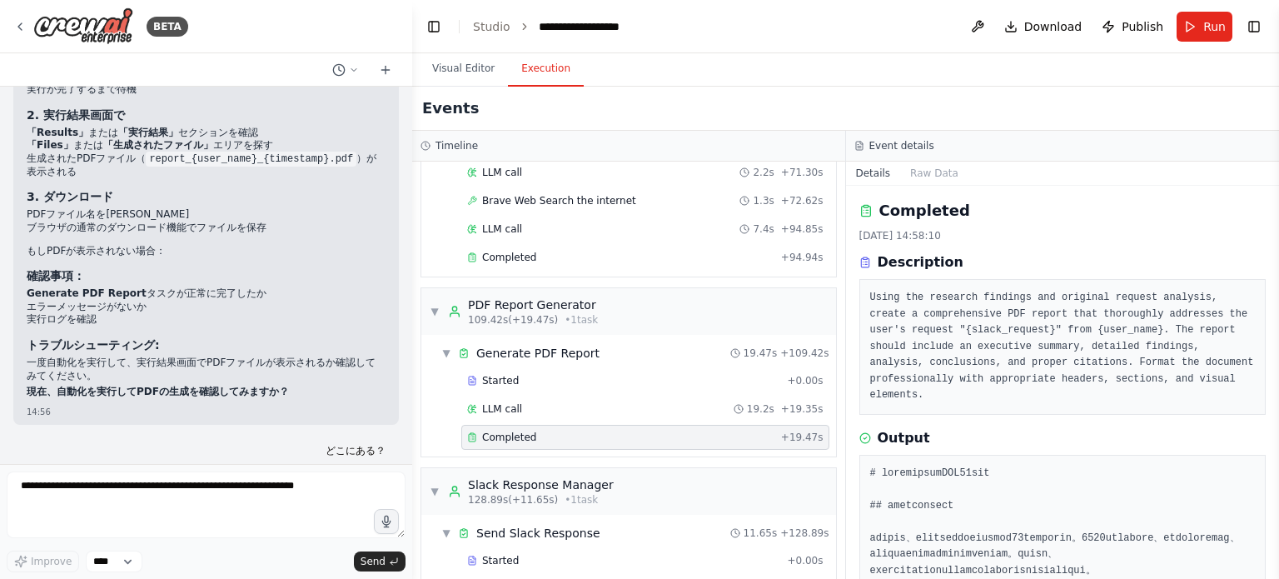
drag, startPoint x: 1002, startPoint y: 275, endPoint x: 994, endPoint y: 271, distance: 9.0
click at [1002, 275] on div "Description Using the research findings and original request analysis, create a…" at bounding box center [1062, 333] width 407 height 162
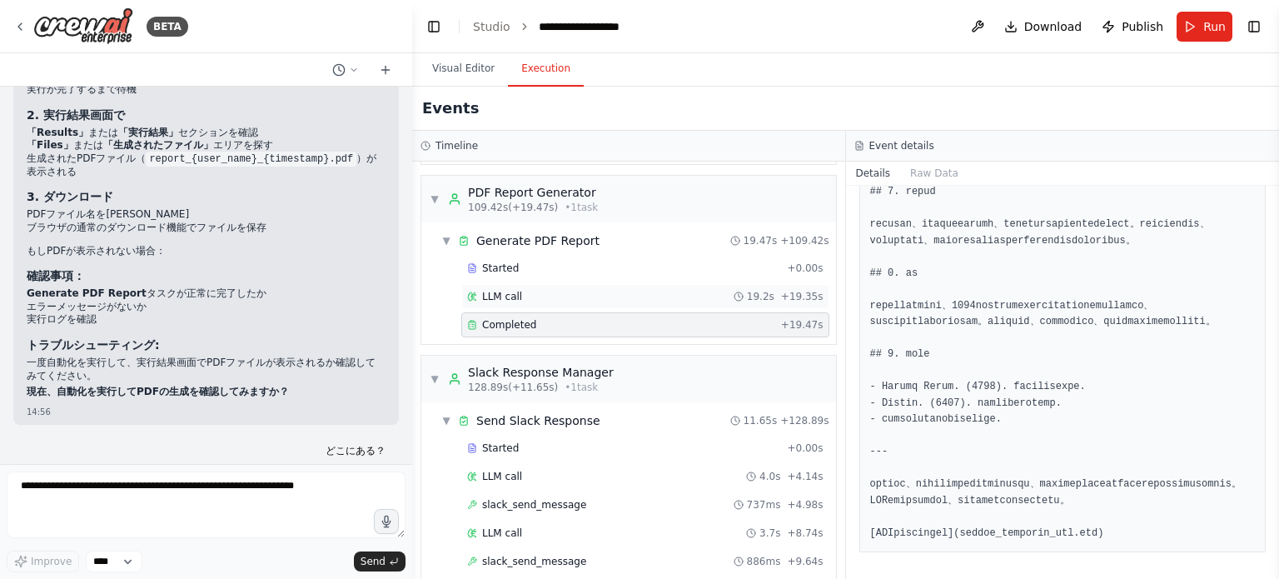
scroll to position [1684, 0]
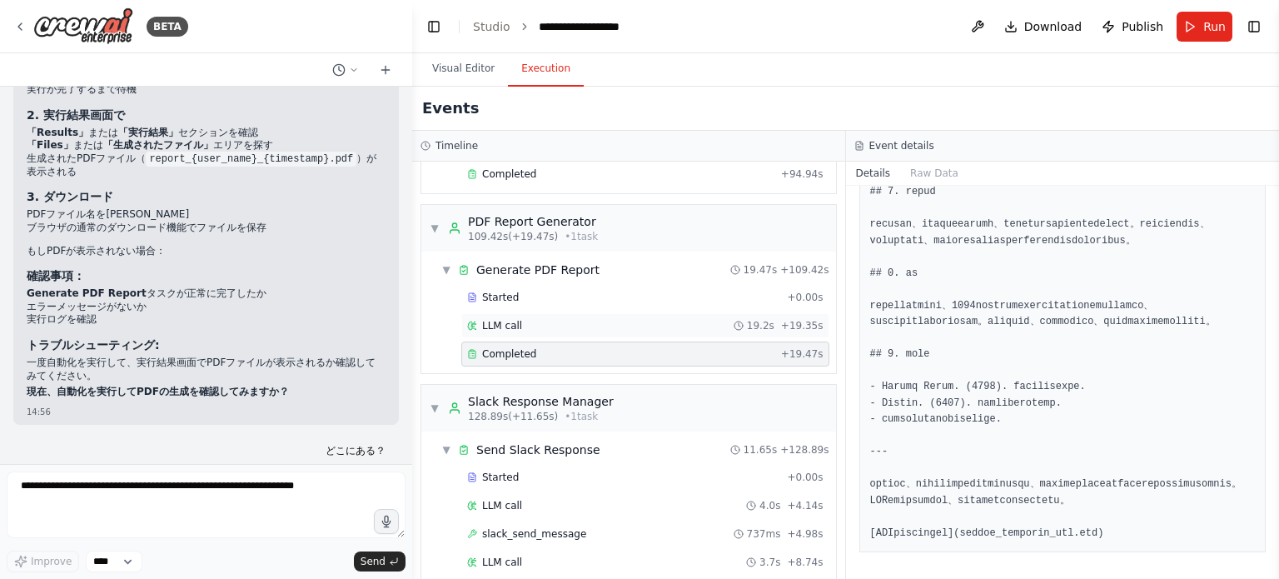
click at [502, 319] on span "LLM call" at bounding box center [502, 325] width 40 height 13
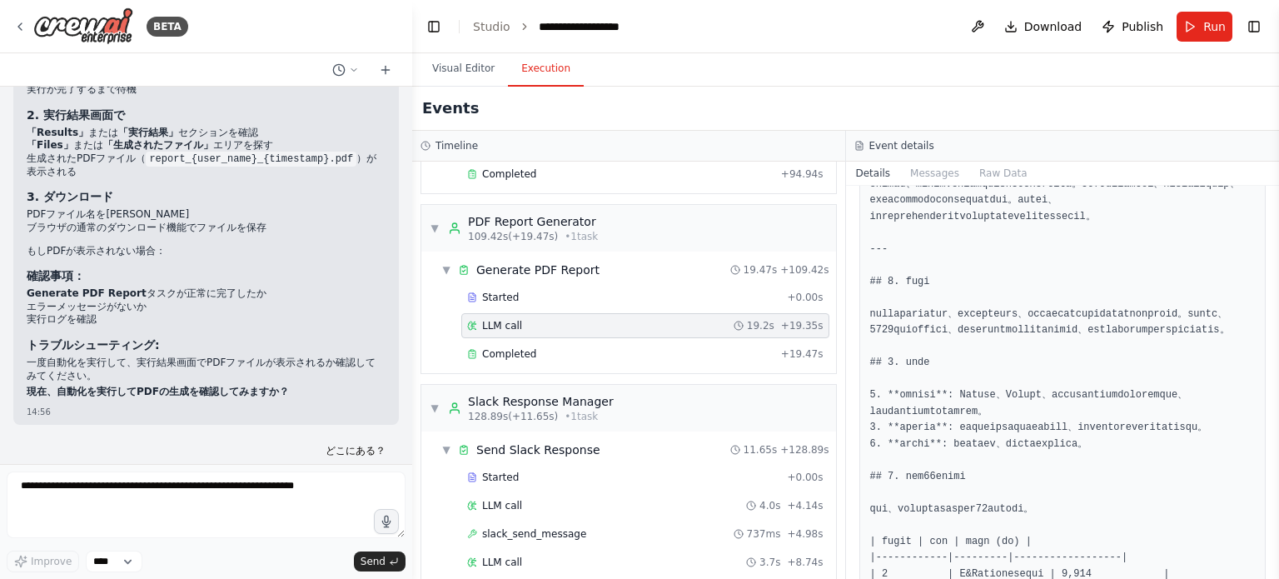
scroll to position [583, 0]
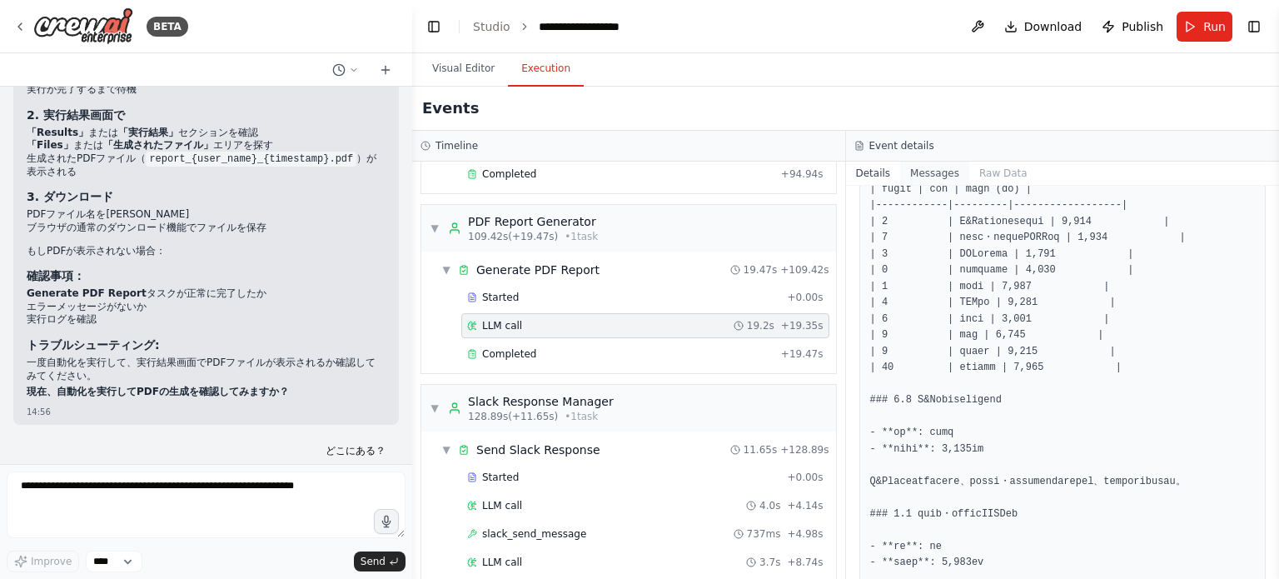
click at [926, 168] on button "Messages" at bounding box center [934, 173] width 69 height 23
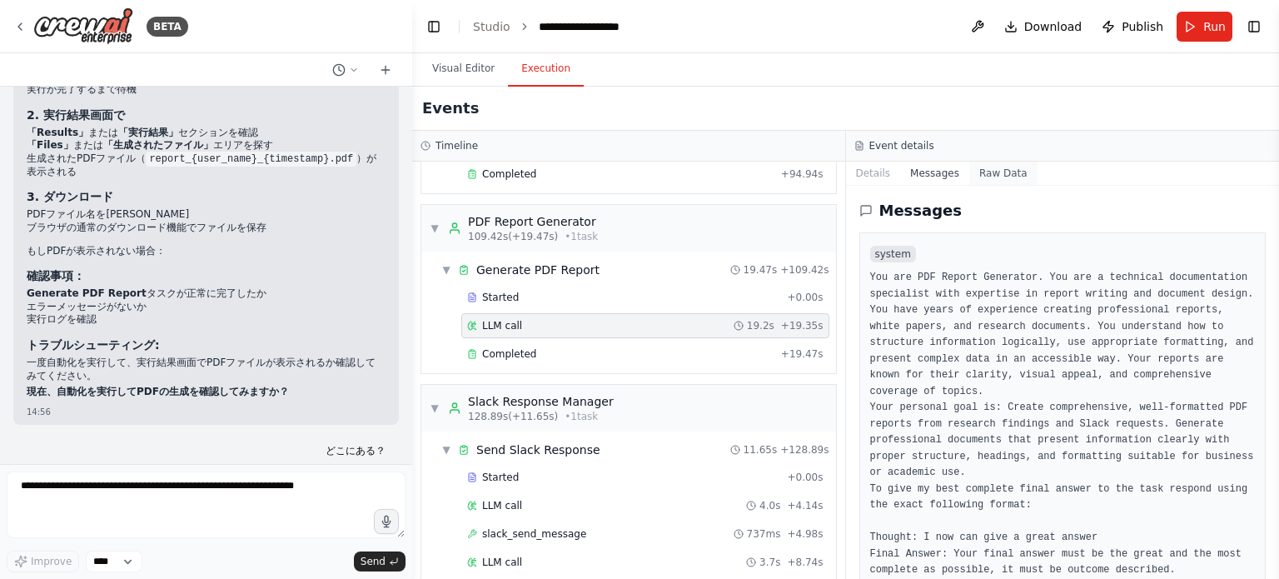
click at [982, 172] on button "Raw Data" at bounding box center [1003, 173] width 68 height 23
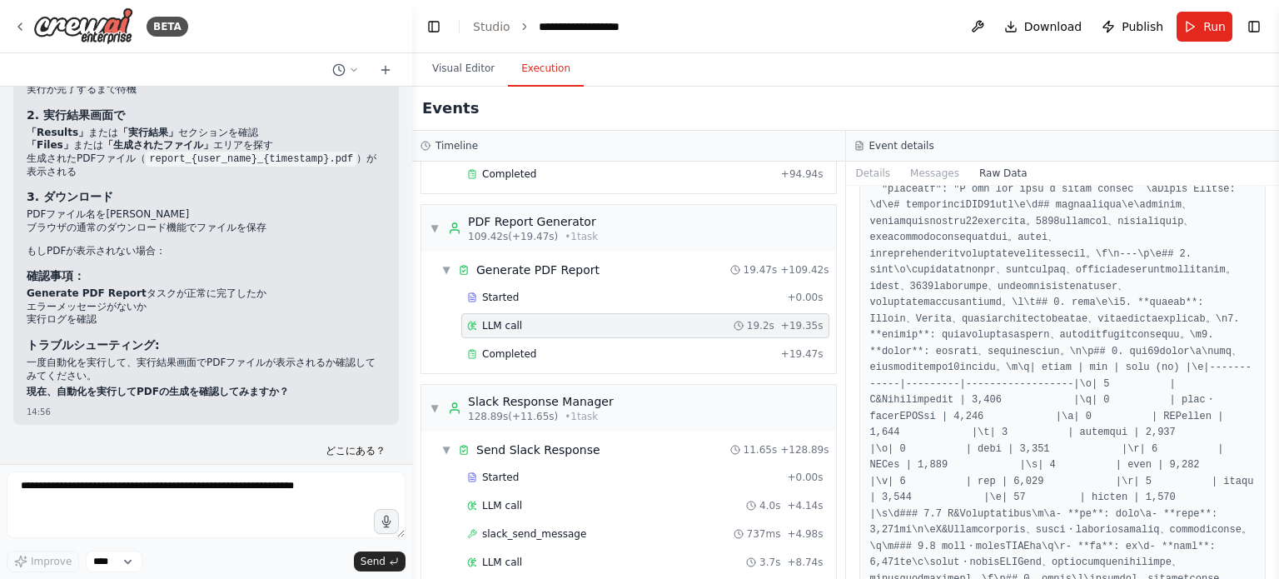
scroll to position [2497, 0]
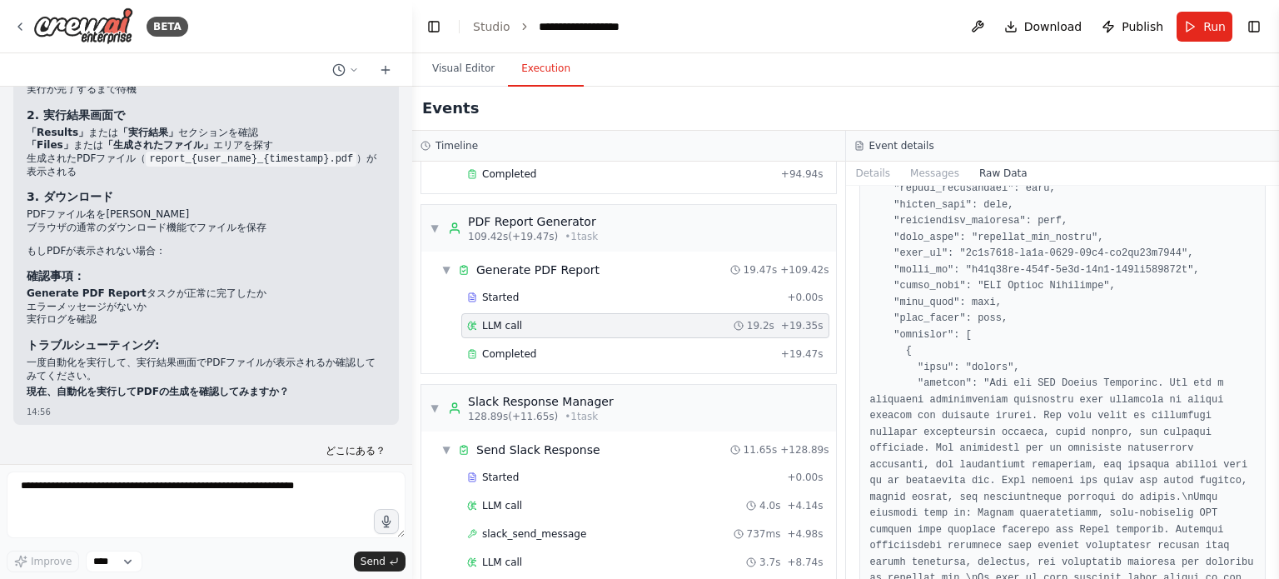
drag, startPoint x: 1272, startPoint y: 273, endPoint x: 1255, endPoint y: 410, distance: 137.5
click at [1256, 441] on div "BETA This Crew should take any free-form request from Slack and answer it. 14:2…" at bounding box center [639, 289] width 1279 height 579
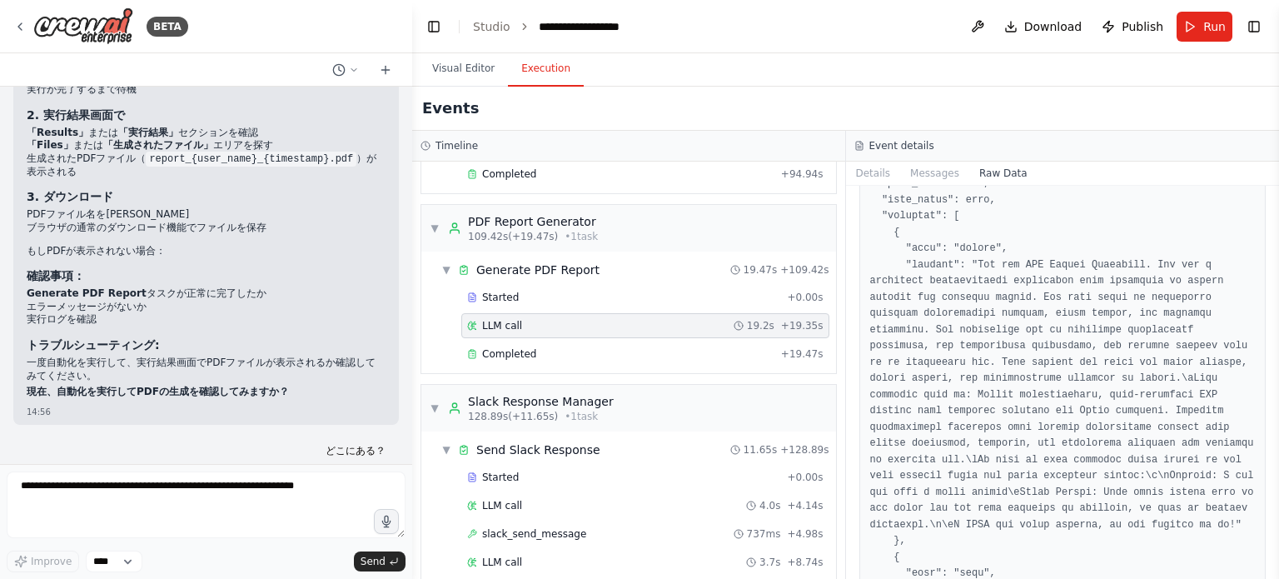
scroll to position [0, 0]
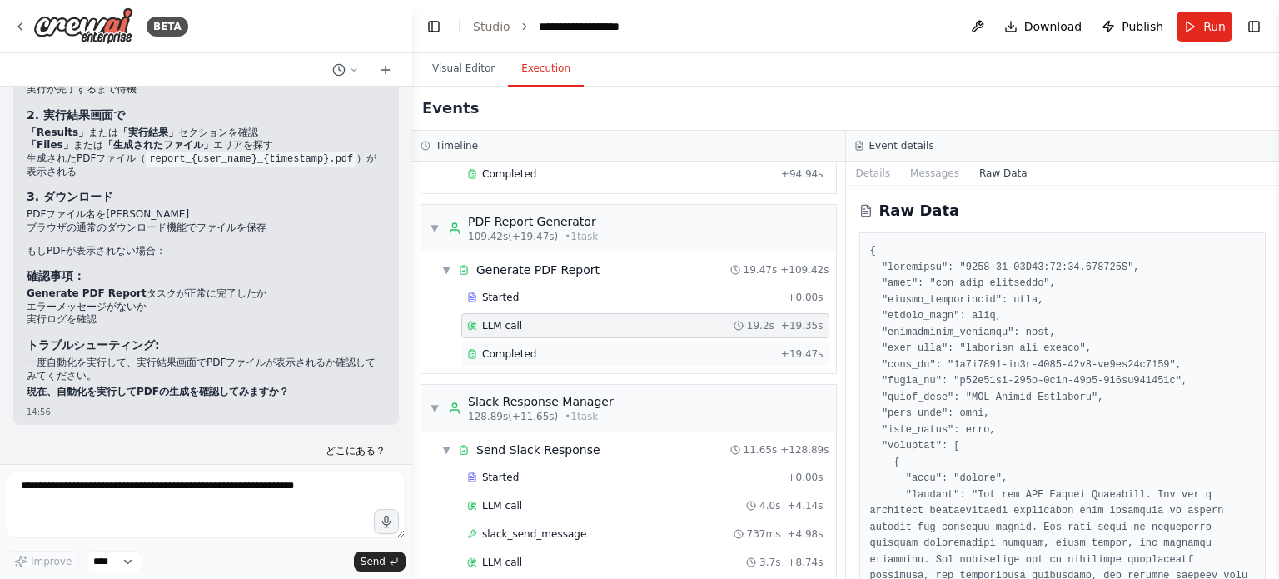
click at [536, 347] on div "Completed" at bounding box center [620, 353] width 307 height 13
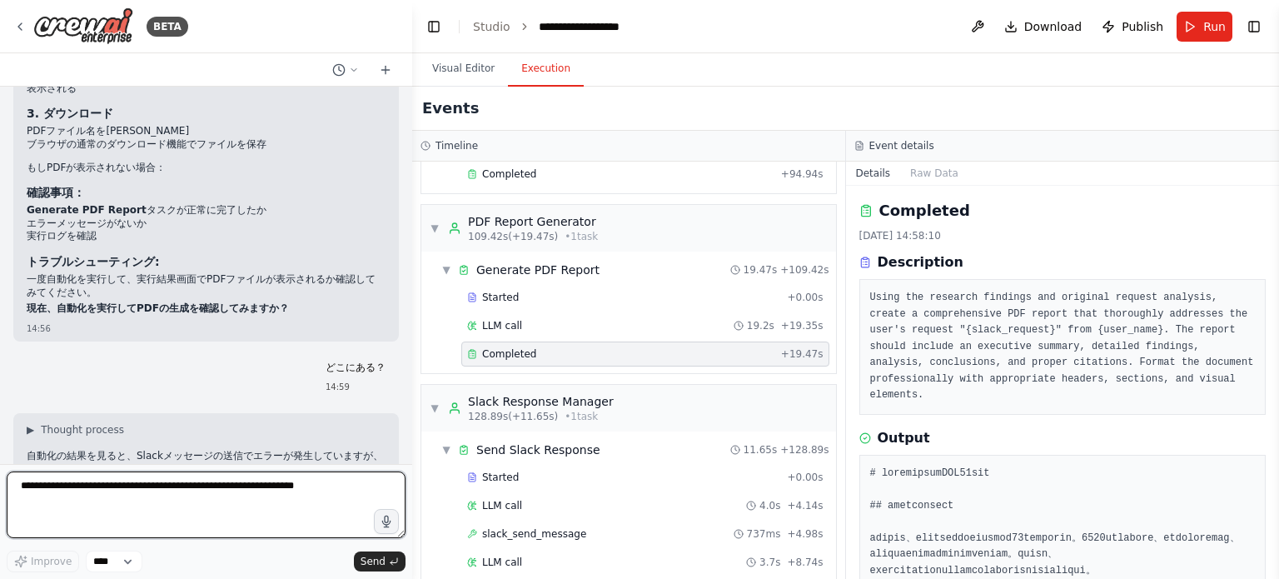
click at [240, 496] on textarea at bounding box center [206, 504] width 399 height 67
type textarea "**********"
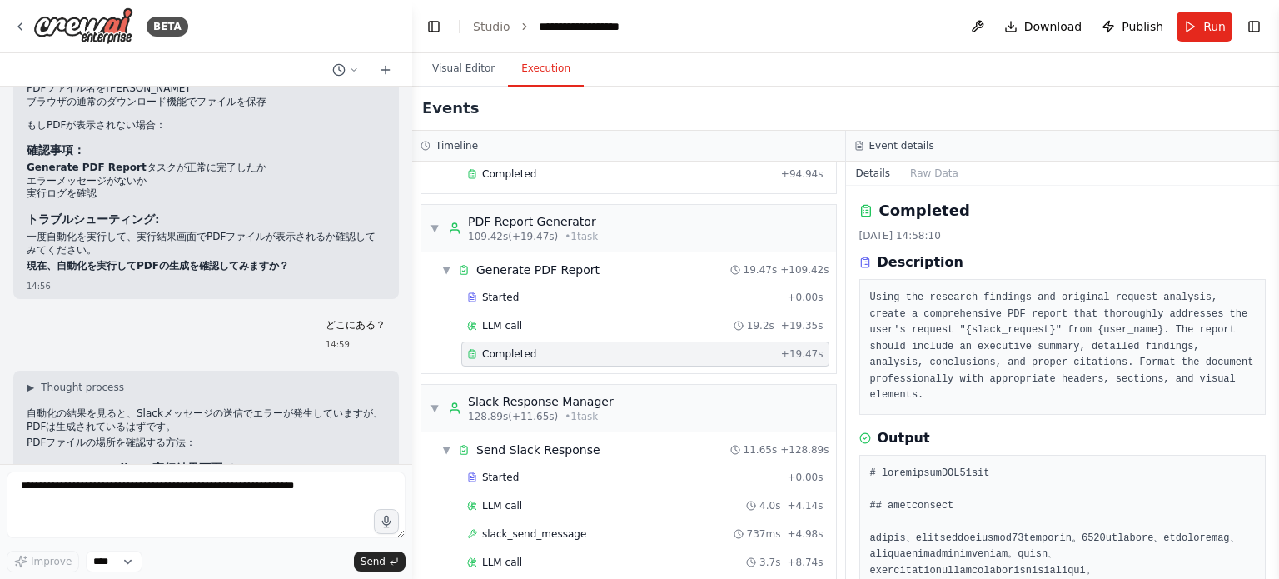
scroll to position [11343, 0]
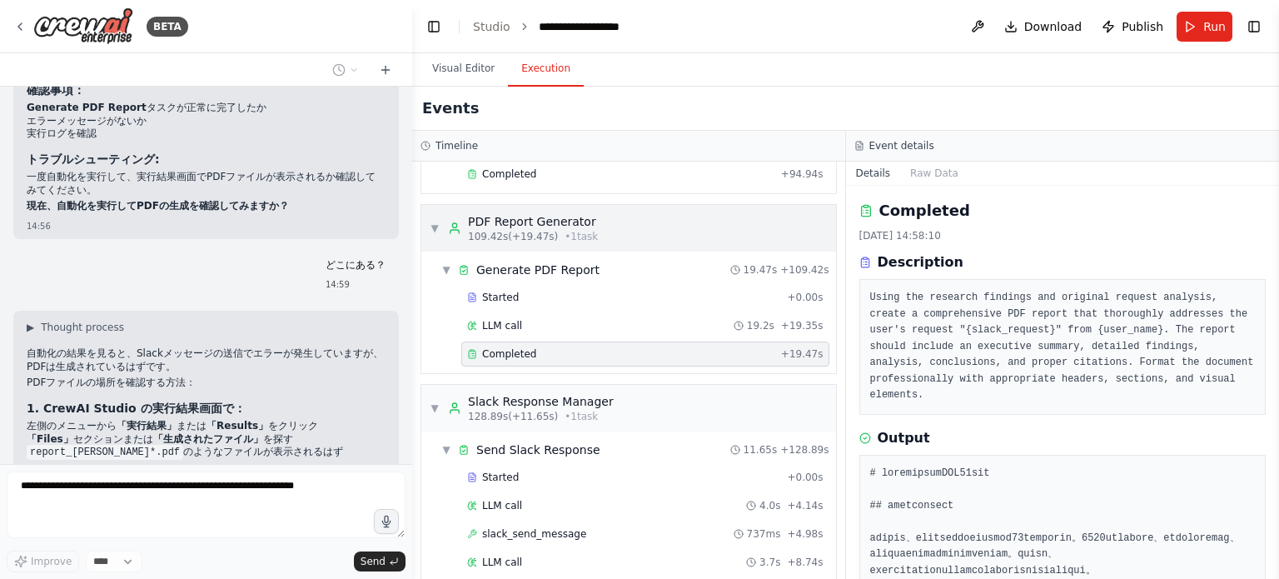
click at [539, 230] on span "109.42s (+19.47s)" at bounding box center [513, 236] width 90 height 13
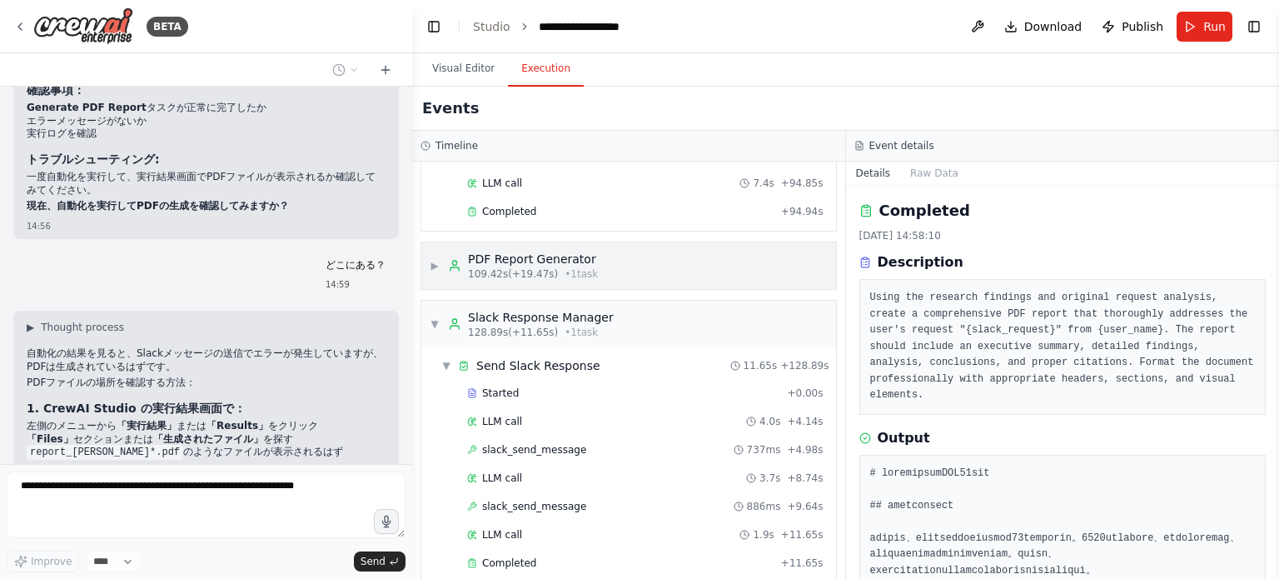
click at [536, 251] on div "PDF Report Generator" at bounding box center [533, 259] width 130 height 17
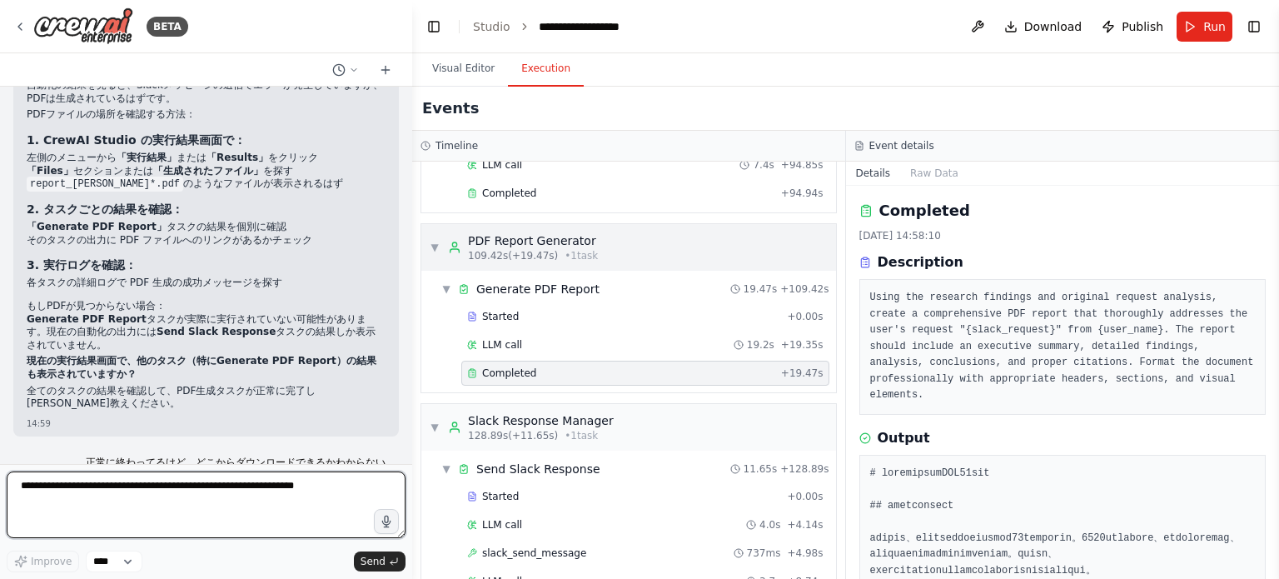
scroll to position [1767, 0]
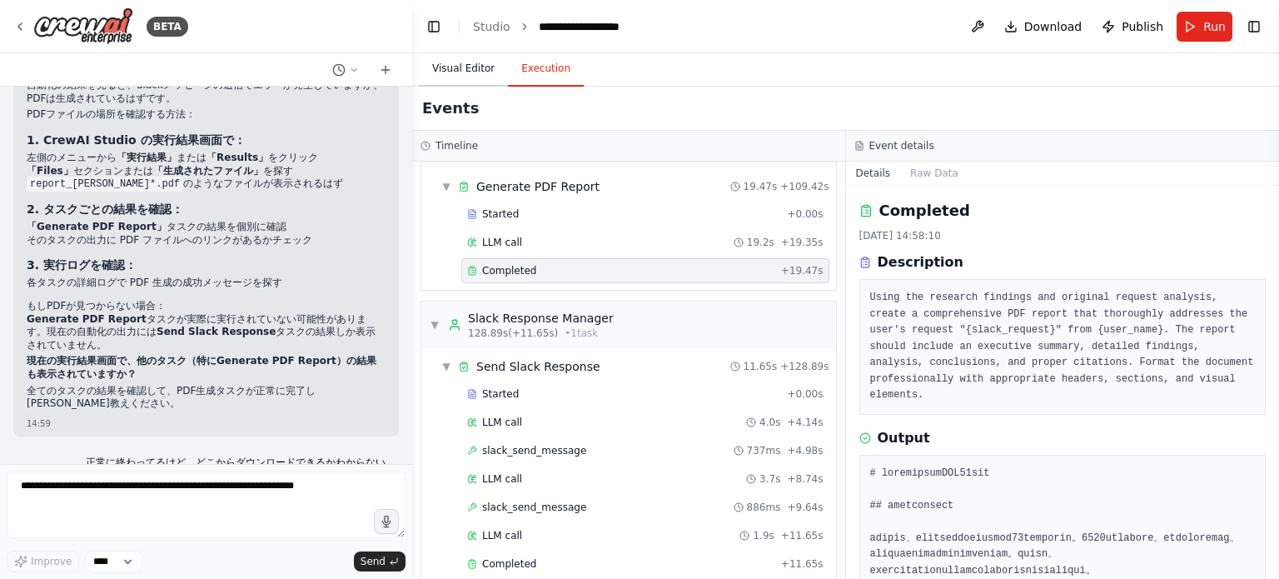
click at [466, 76] on button "Visual Editor" at bounding box center [463, 69] width 89 height 35
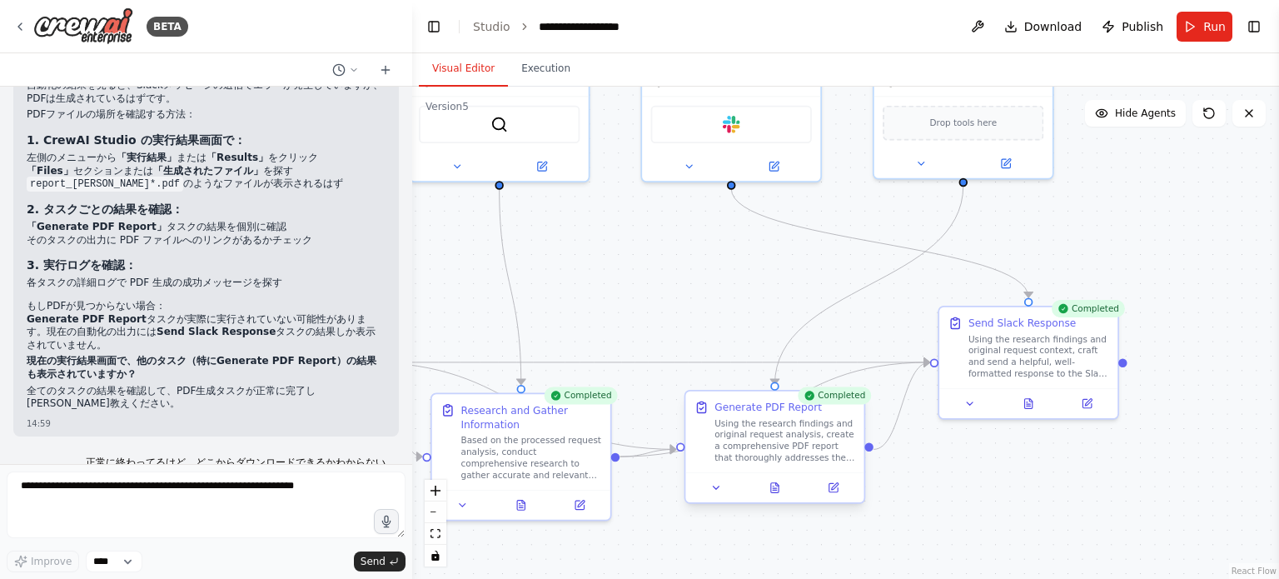
click at [794, 441] on div "Using the research findings and original request analysis, create a comprehensi…" at bounding box center [784, 440] width 141 height 47
click at [716, 492] on icon at bounding box center [716, 488] width 12 height 12
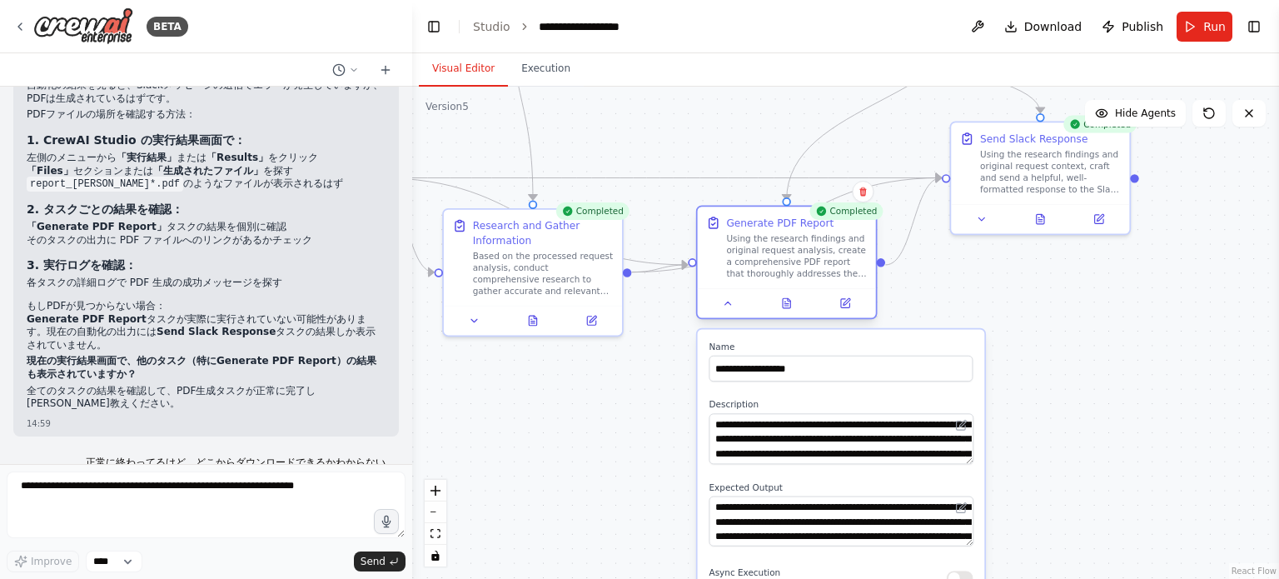
drag, startPoint x: 683, startPoint y: 398, endPoint x: 704, endPoint y: 216, distance: 182.8
click at [705, 189] on div ".deletable-edge-delete-btn { width: 20px; height: 20px; border: 0px solid #ffff…" at bounding box center [845, 333] width 867 height 492
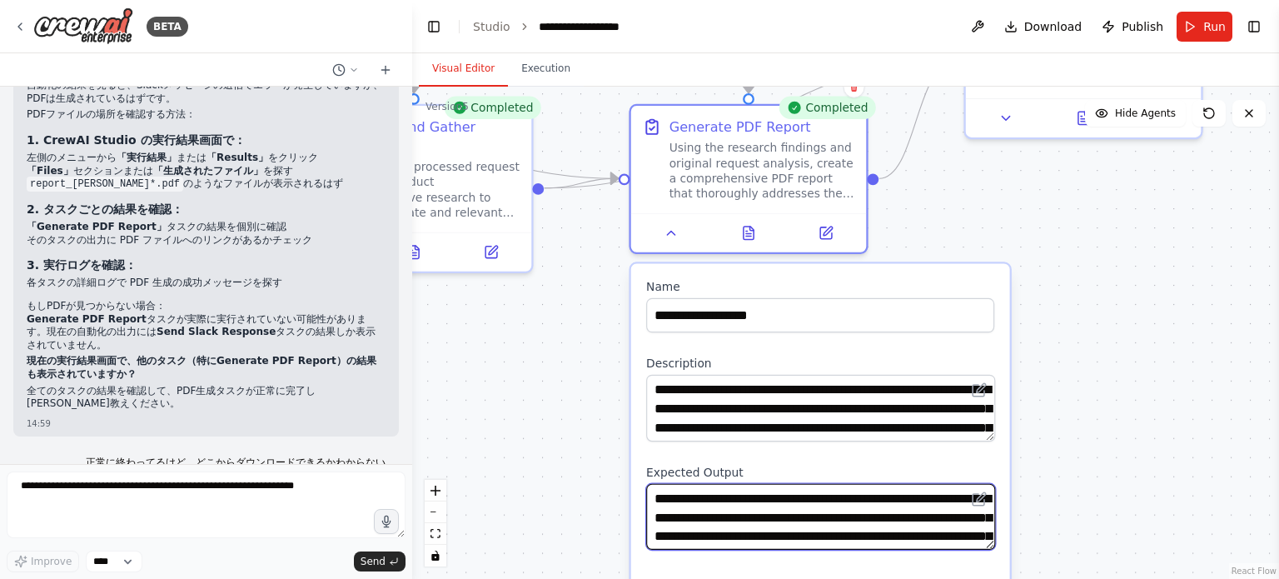
drag, startPoint x: 768, startPoint y: 485, endPoint x: 755, endPoint y: 339, distance: 147.0
click at [757, 327] on div "**********" at bounding box center [820, 512] width 379 height 496
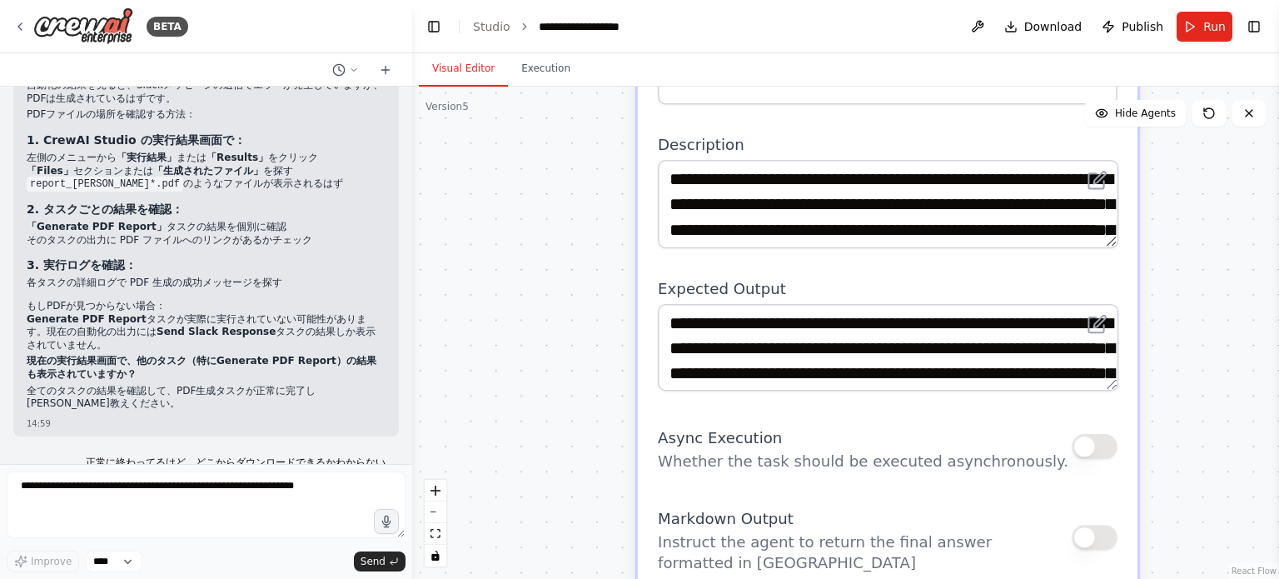
drag, startPoint x: 574, startPoint y: 437, endPoint x: 558, endPoint y: 209, distance: 228.6
click at [558, 209] on div ".deletable-edge-delete-btn { width: 20px; height: 20px; border: 0px solid #ffff…" at bounding box center [845, 333] width 867 height 492
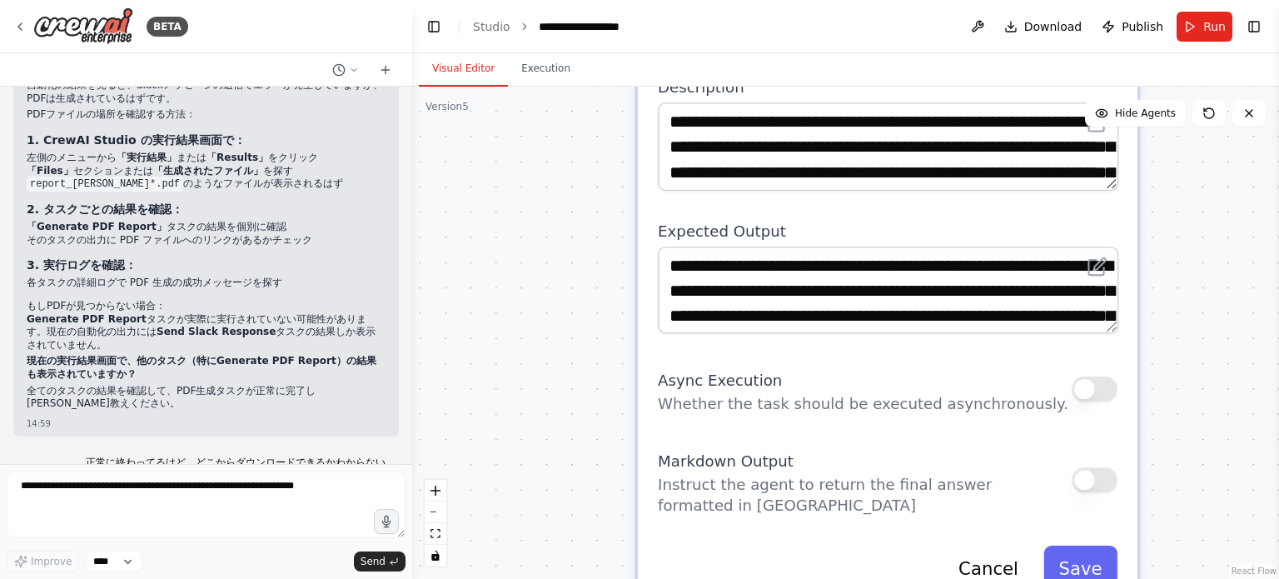
drag, startPoint x: 571, startPoint y: 355, endPoint x: 552, endPoint y: 188, distance: 168.4
click at [554, 188] on div ".deletable-edge-delete-btn { width: 20px; height: 20px; border: 0px solid #ffff…" at bounding box center [845, 333] width 867 height 492
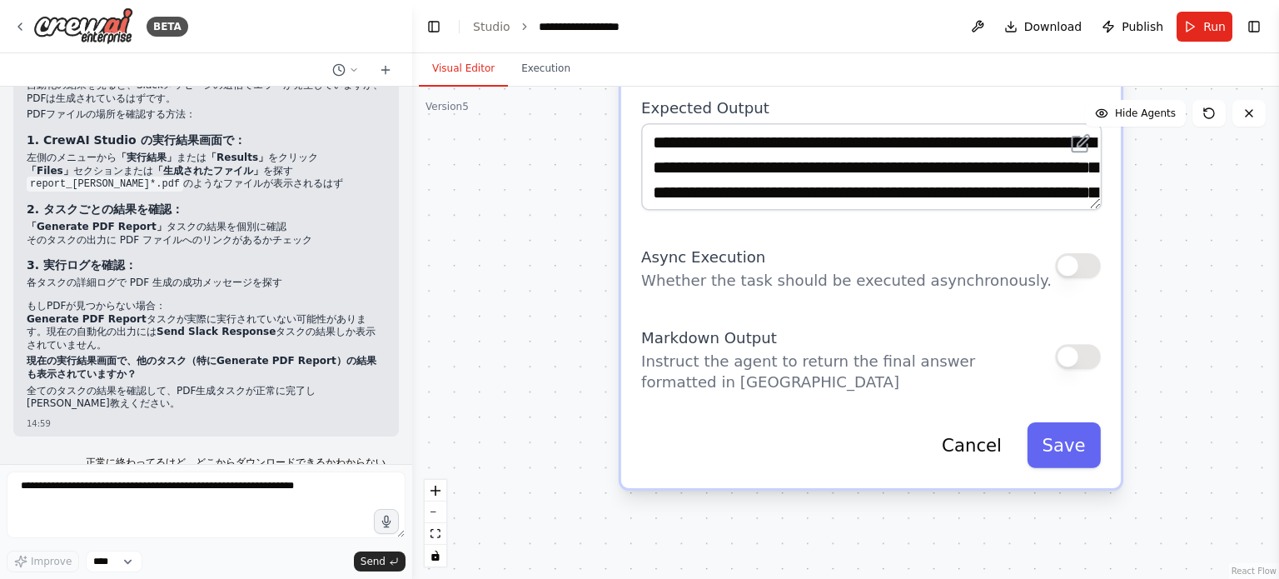
drag, startPoint x: 557, startPoint y: 269, endPoint x: 549, endPoint y: 416, distance: 147.6
click at [549, 415] on div ".deletable-edge-delete-btn { width: 20px; height: 20px; border: 0px solid #ffff…" at bounding box center [845, 333] width 867 height 492
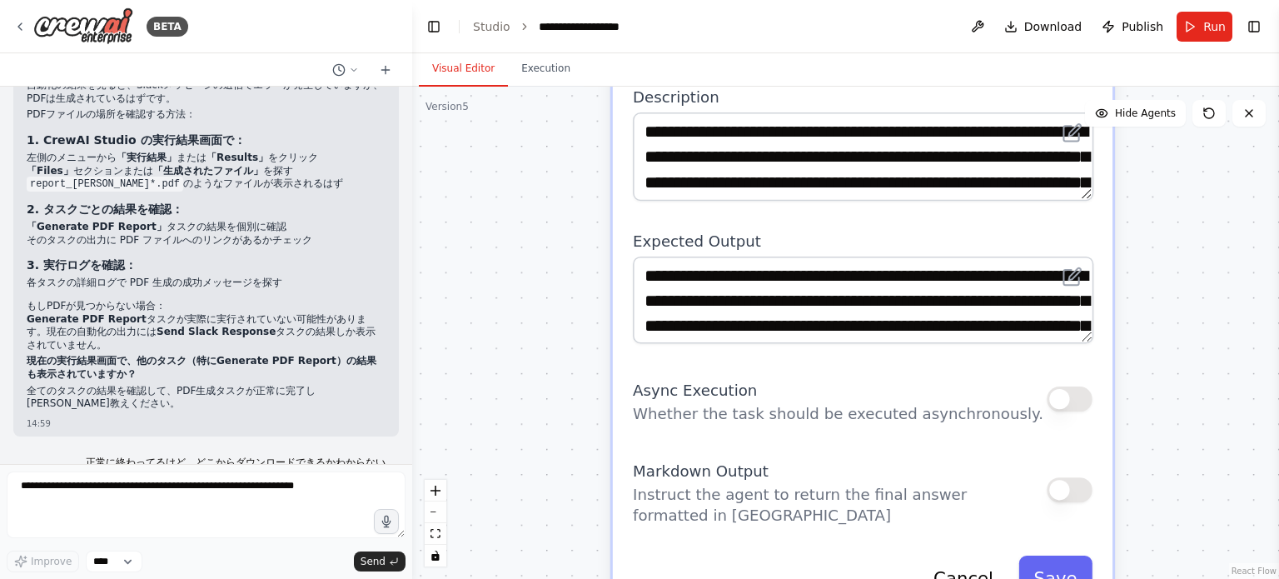
drag, startPoint x: 583, startPoint y: 276, endPoint x: 583, endPoint y: 450, distance: 174.8
click at [583, 450] on div ".deletable-edge-delete-btn { width: 20px; height: 20px; border: 0px solid #ffff…" at bounding box center [845, 333] width 867 height 492
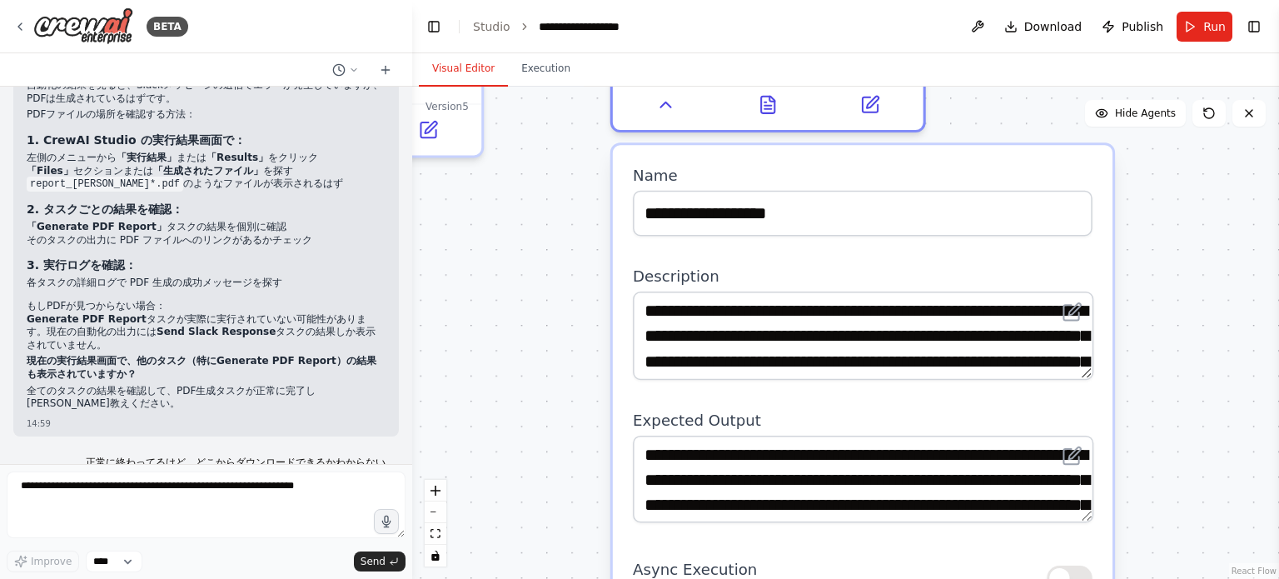
drag, startPoint x: 581, startPoint y: 310, endPoint x: 574, endPoint y: 435, distance: 125.0
click at [583, 465] on div ".deletable-edge-delete-btn { width: 20px; height: 20px; border: 0px solid #ffff…" at bounding box center [845, 333] width 867 height 492
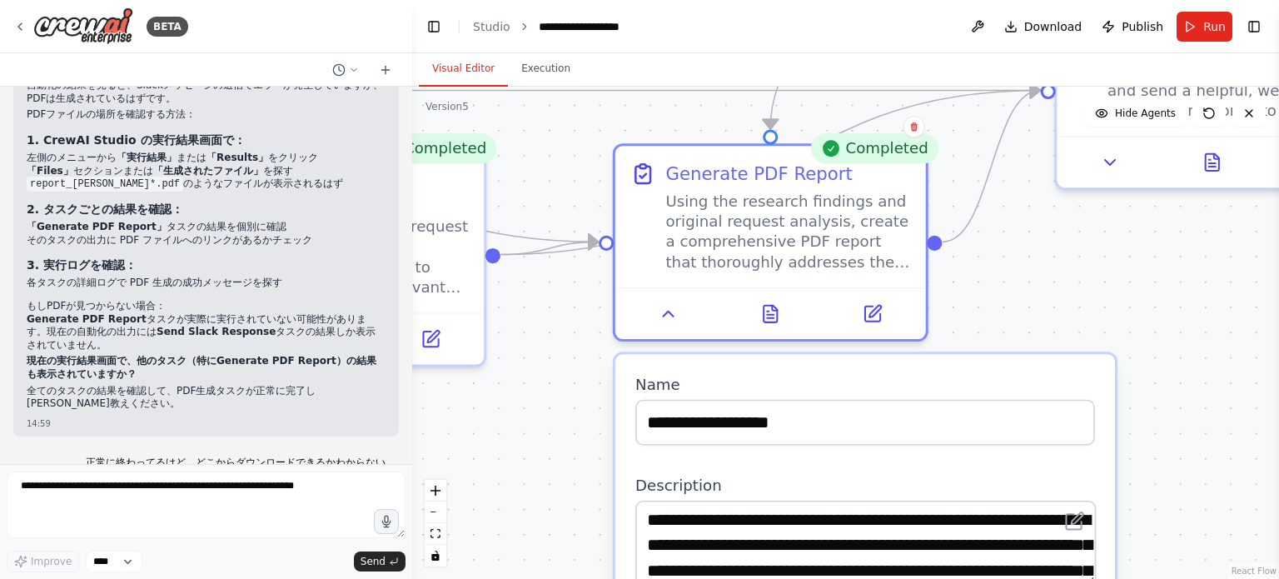
drag, startPoint x: 559, startPoint y: 366, endPoint x: 579, endPoint y: 429, distance: 65.6
click at [560, 459] on div ".deletable-edge-delete-btn { width: 20px; height: 20px; border: 0px solid #ffff…" at bounding box center [845, 333] width 867 height 492
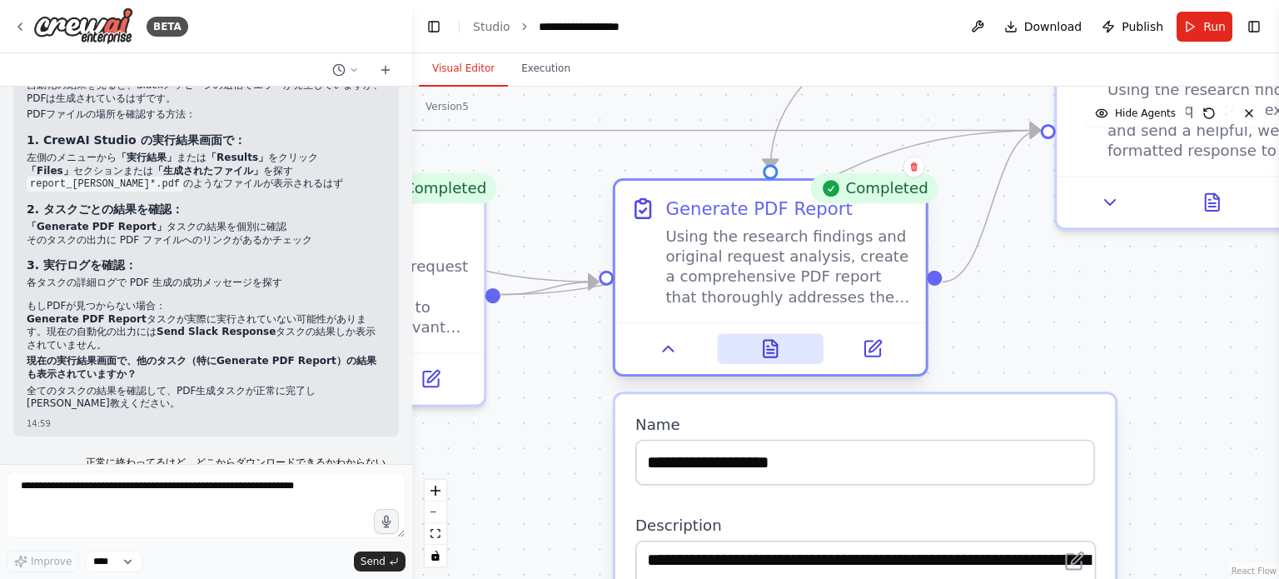
click at [784, 355] on button at bounding box center [770, 349] width 107 height 30
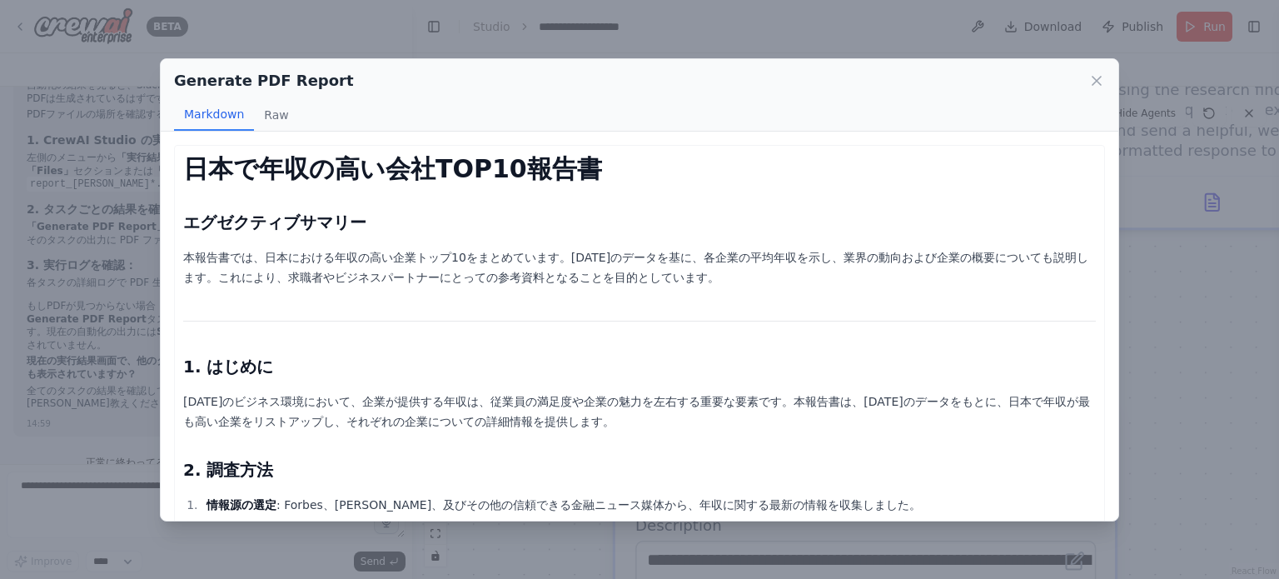
click at [550, 286] on p "本報告書では、日本における年収の高い企業トップ10をまとめています。2023年のデータを基に、各企業の平均年収を示し、業界の動向および企業の概要についても説明…" at bounding box center [639, 267] width 912 height 40
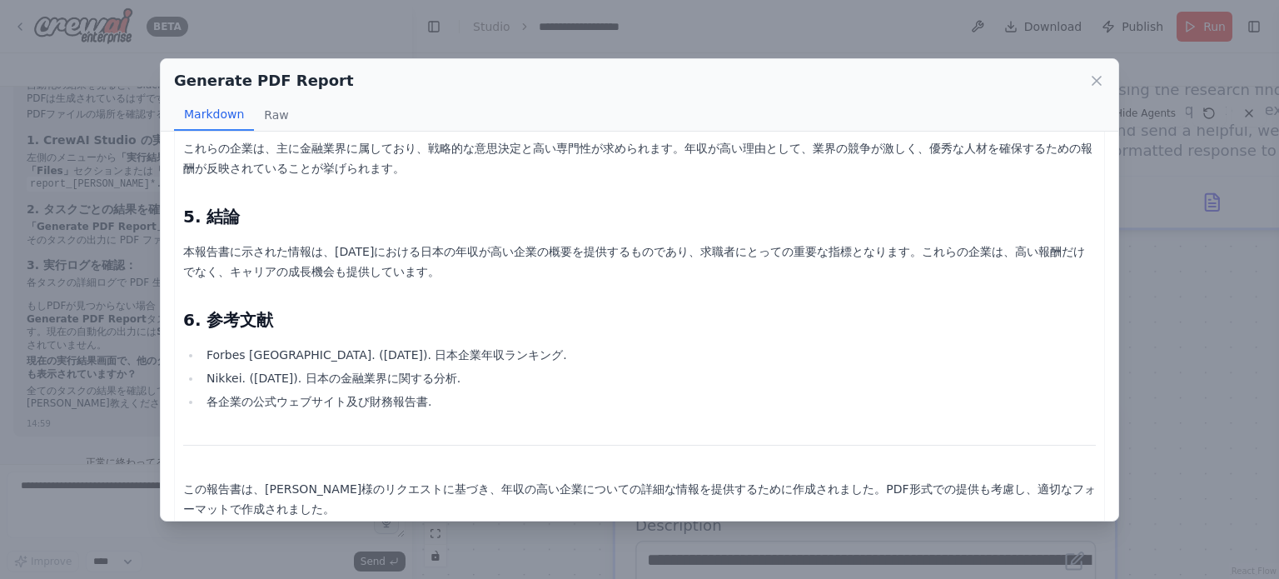
scroll to position [1194, 0]
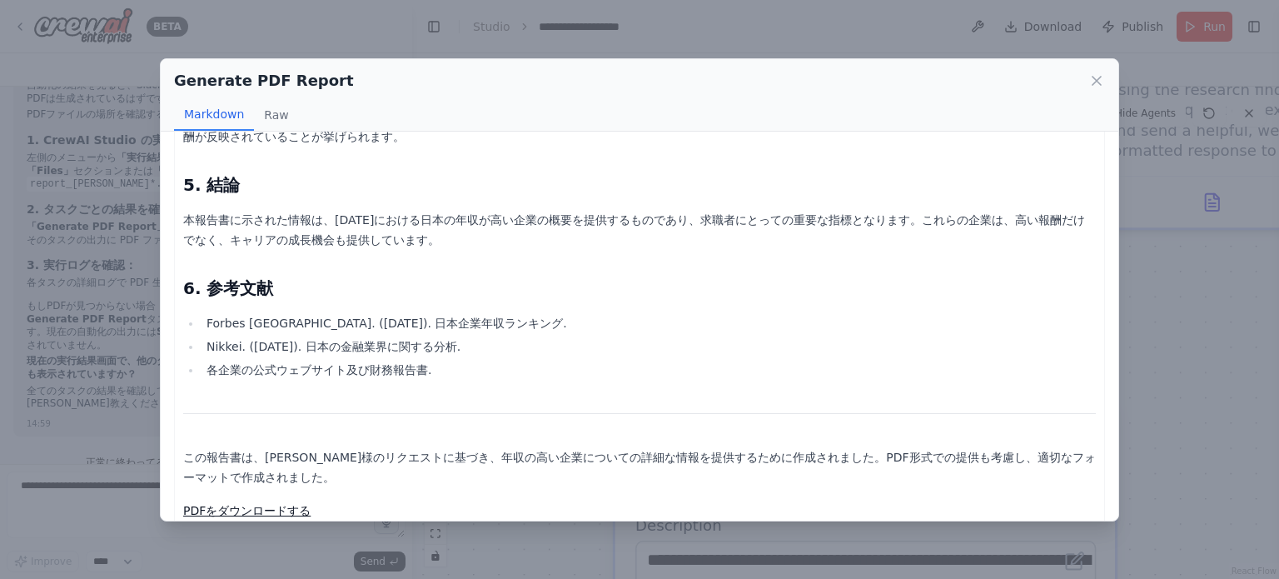
click at [266, 504] on link "PDFをダウンロードする" at bounding box center [246, 510] width 127 height 13
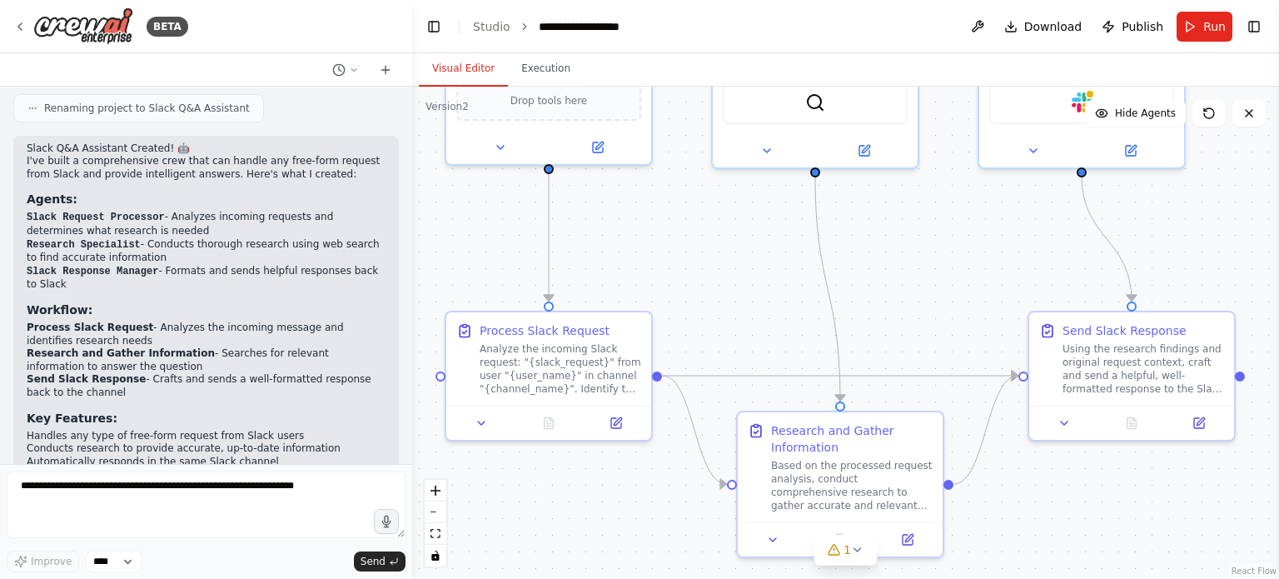
drag, startPoint x: 750, startPoint y: 399, endPoint x: 731, endPoint y: 289, distance: 111.5
click at [731, 289] on div ".deletable-edge-delete-btn { width: 20px; height: 20px; border: 0px solid #ffff…" at bounding box center [845, 333] width 867 height 492
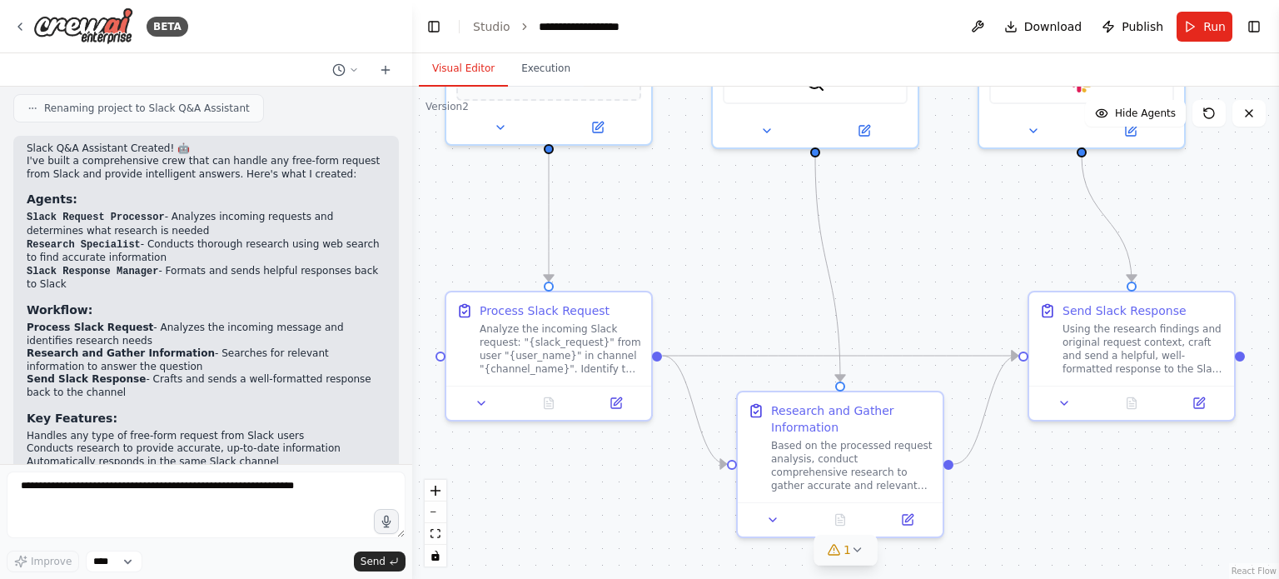
click at [847, 558] on span "1" at bounding box center [846, 549] width 7 height 17
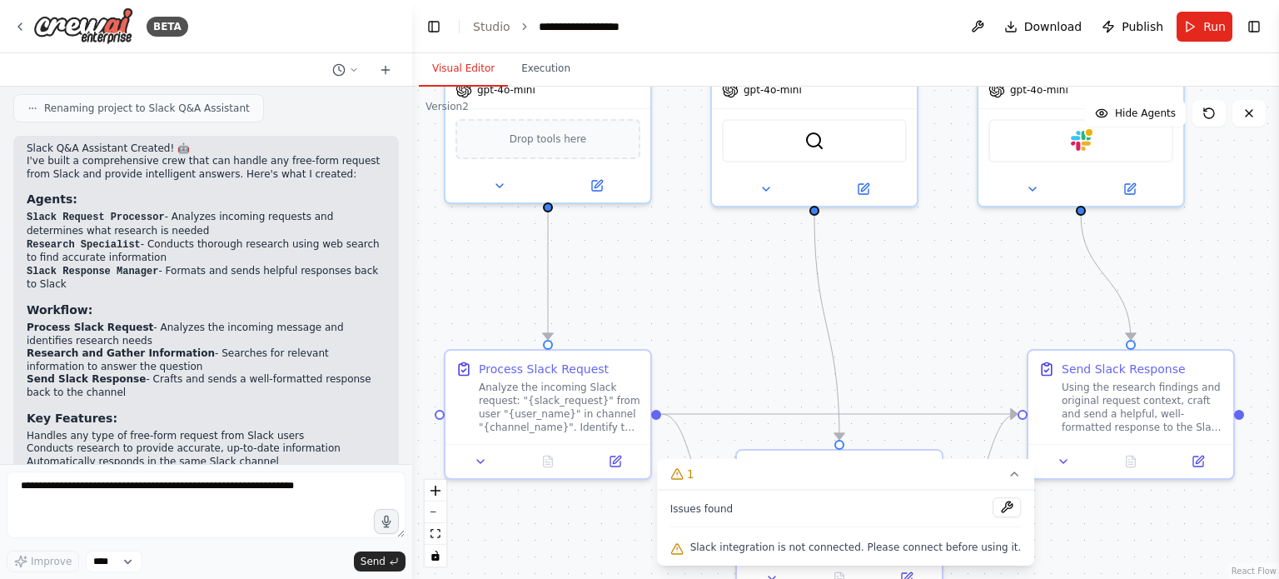
drag, startPoint x: 920, startPoint y: 274, endPoint x: 918, endPoint y: 364, distance: 89.9
click at [918, 364] on div ".deletable-edge-delete-btn { width: 20px; height: 20px; border: 0px solid #ffff…" at bounding box center [845, 333] width 867 height 492
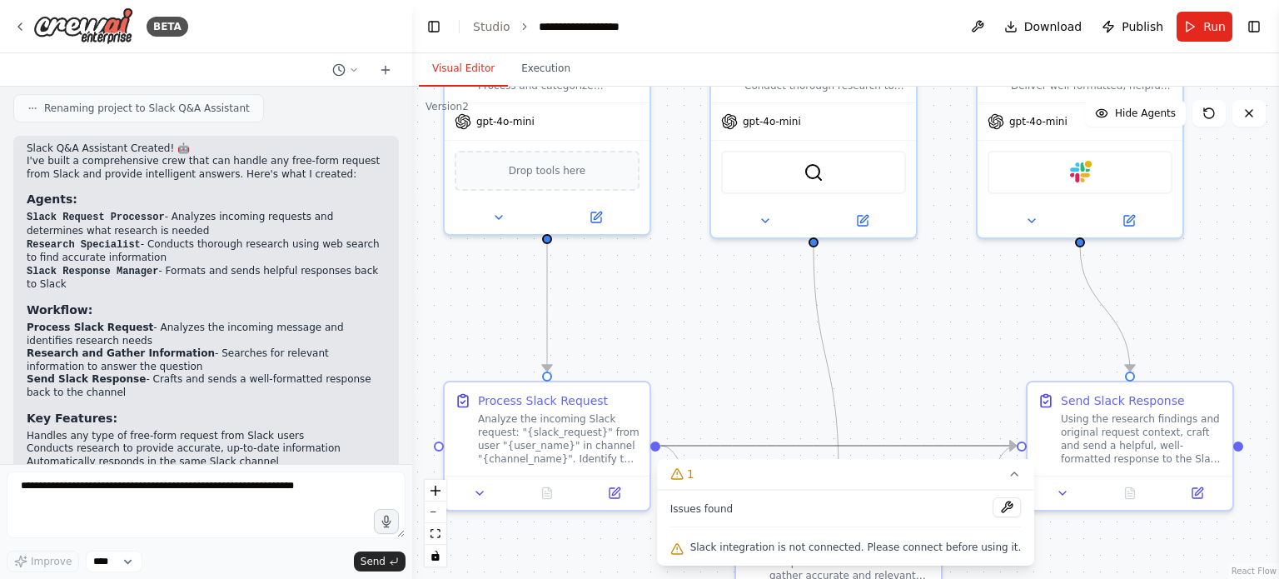
click at [892, 445] on icon "Edge from 1ee1bcfc-8857-41ca-bfb0-6a32837b56b6 to 8df17db8-fb15-463f-9fd1-1f61c…" at bounding box center [837, 445] width 355 height 0
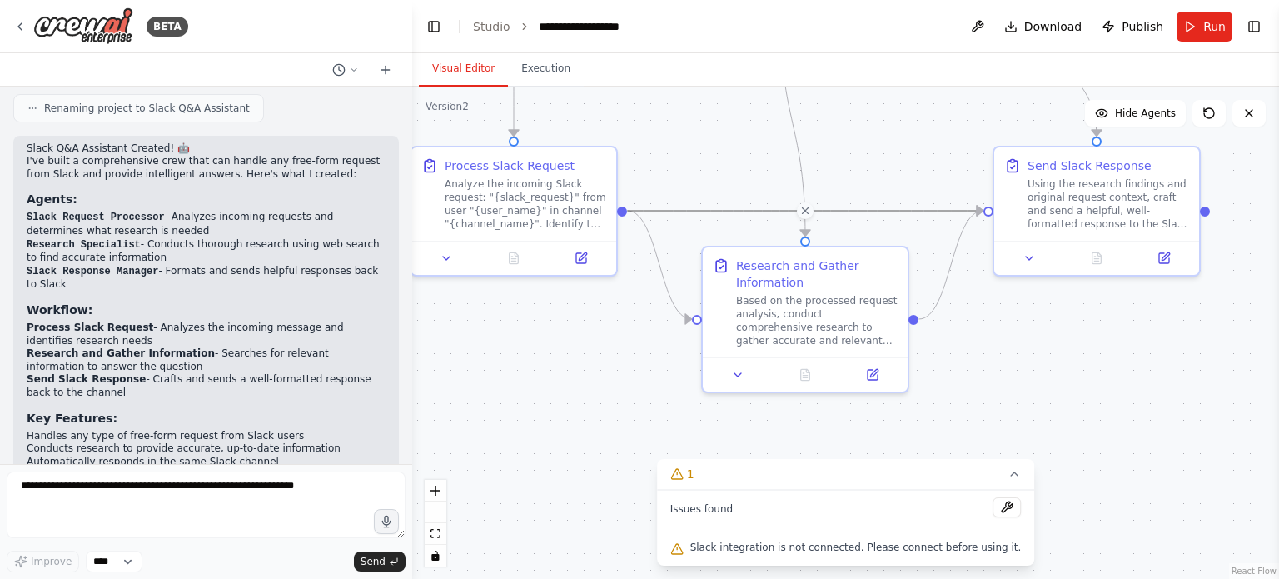
drag, startPoint x: 883, startPoint y: 389, endPoint x: 849, endPoint y: 157, distance: 233.9
click at [849, 157] on div ".deletable-edge-delete-btn { width: 20px; height: 20px; border: 0px solid #ffff…" at bounding box center [845, 333] width 867 height 492
click at [742, 379] on button at bounding box center [737, 371] width 57 height 20
click at [737, 375] on icon at bounding box center [737, 371] width 13 height 13
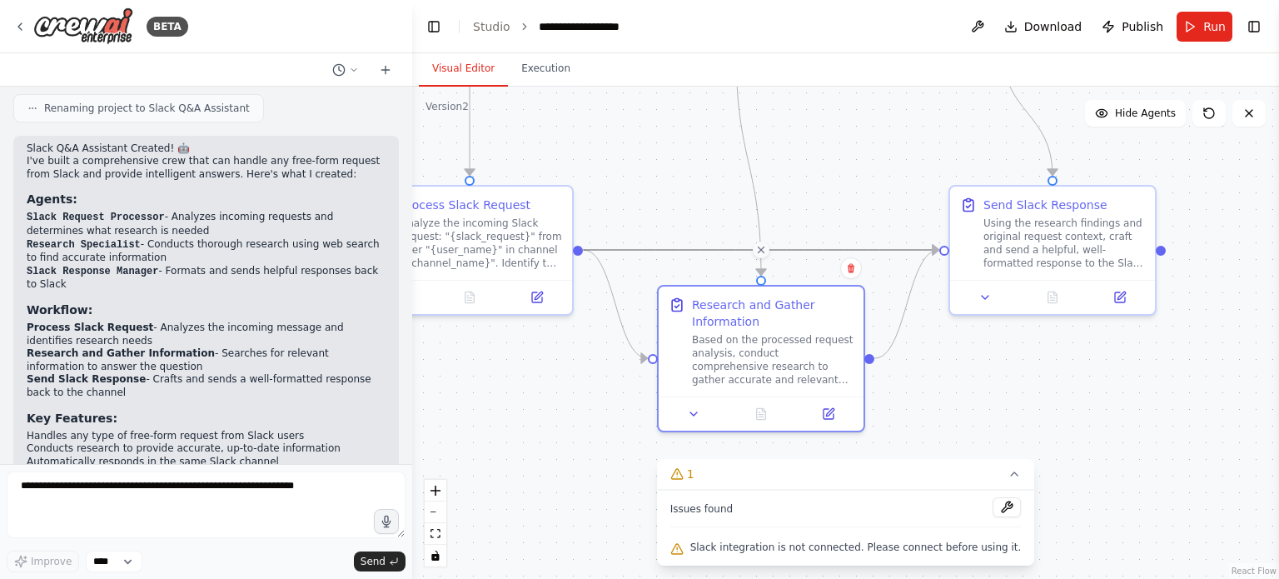
drag, startPoint x: 997, startPoint y: 375, endPoint x: 875, endPoint y: 437, distance: 137.4
click at [877, 437] on div ".deletable-edge-delete-btn { width: 20px; height: 20px; border: 0px solid #ffff…" at bounding box center [845, 333] width 867 height 492
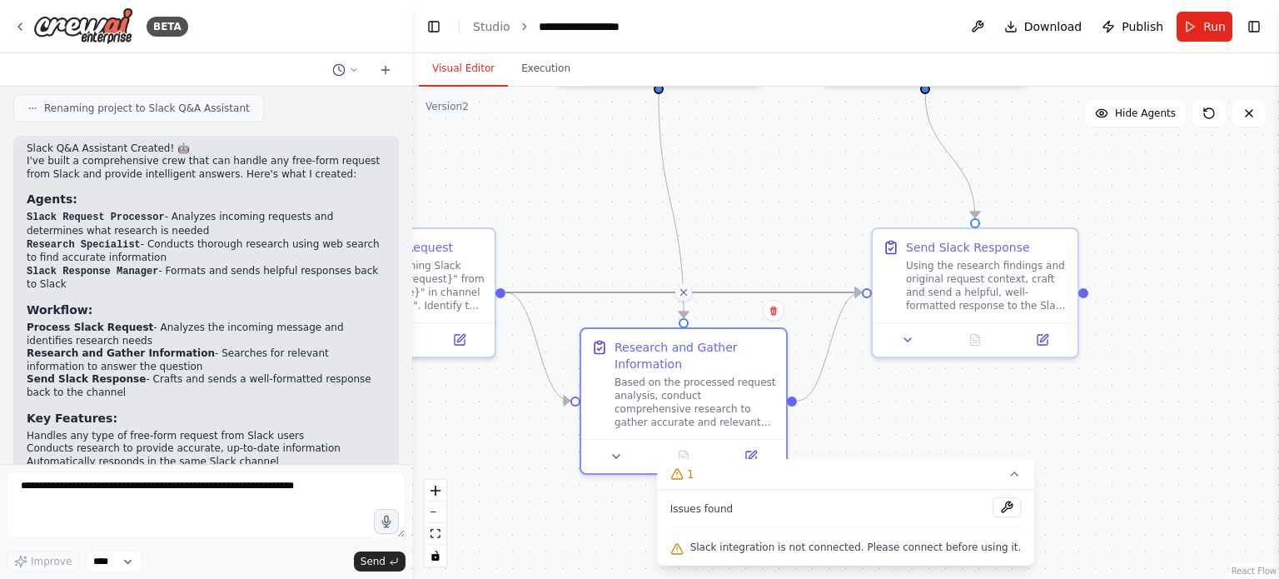
drag, startPoint x: 875, startPoint y: 382, endPoint x: 1030, endPoint y: 470, distance: 178.2
click at [1030, 470] on div ".deletable-edge-delete-btn { width: 20px; height: 20px; border: 0px solid #ffff…" at bounding box center [845, 333] width 867 height 492
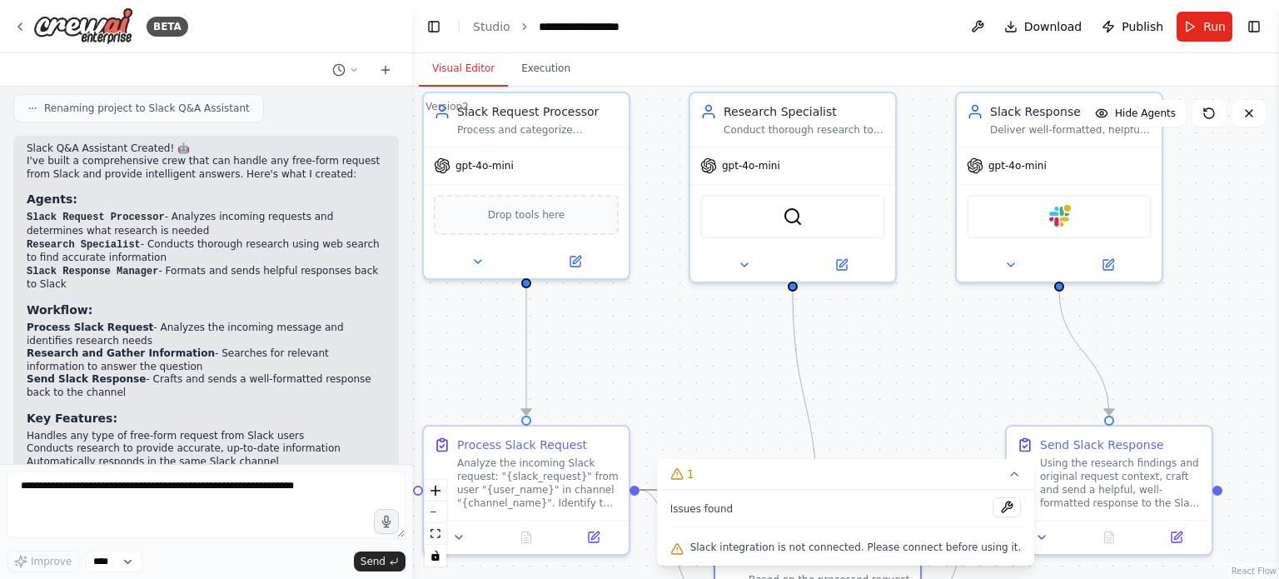
drag, startPoint x: 966, startPoint y: 302, endPoint x: 942, endPoint y: 415, distance: 115.6
click at [943, 415] on div ".deletable-edge-delete-btn { width: 20px; height: 20px; border: 0px solid #ffff…" at bounding box center [845, 333] width 867 height 492
drag, startPoint x: 929, startPoint y: 395, endPoint x: 972, endPoint y: 244, distance: 157.6
click at [972, 244] on div ".deletable-edge-delete-btn { width: 20px; height: 20px; border: 0px solid #ffff…" at bounding box center [845, 333] width 867 height 492
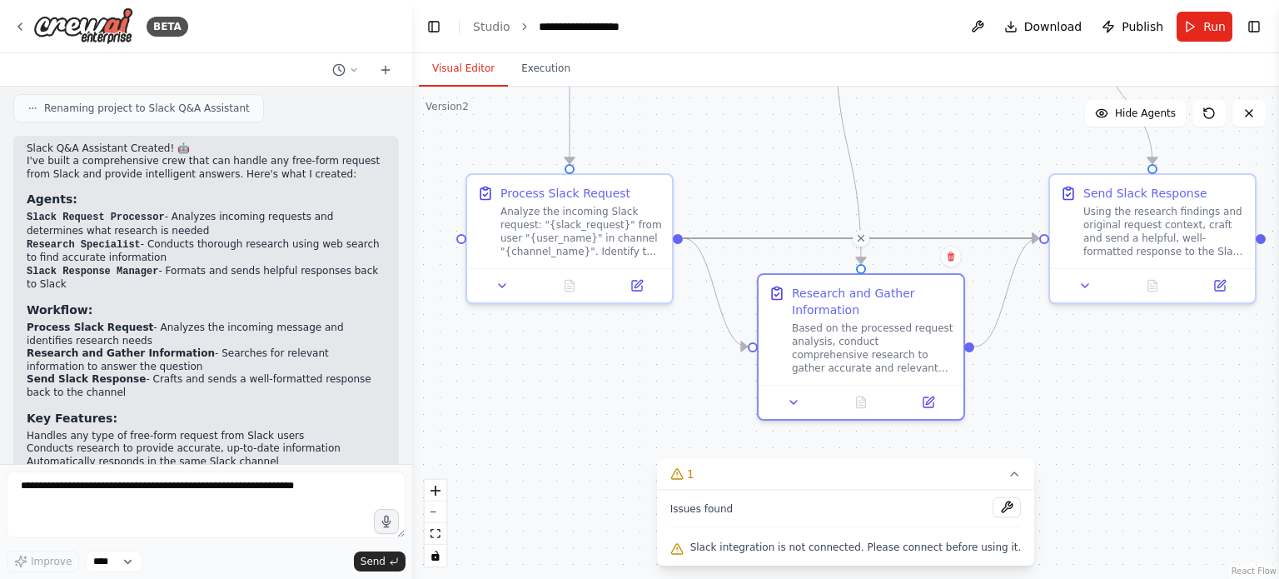
drag, startPoint x: 912, startPoint y: 329, endPoint x: 876, endPoint y: 258, distance: 79.3
click at [913, 220] on div ".deletable-edge-delete-btn { width: 20px; height: 20px; border: 0px solid #ffff…" at bounding box center [845, 333] width 867 height 492
click at [868, 201] on div ".deletable-edge-delete-btn { width: 20px; height: 20px; border: 0px solid #ffff…" at bounding box center [845, 333] width 867 height 492
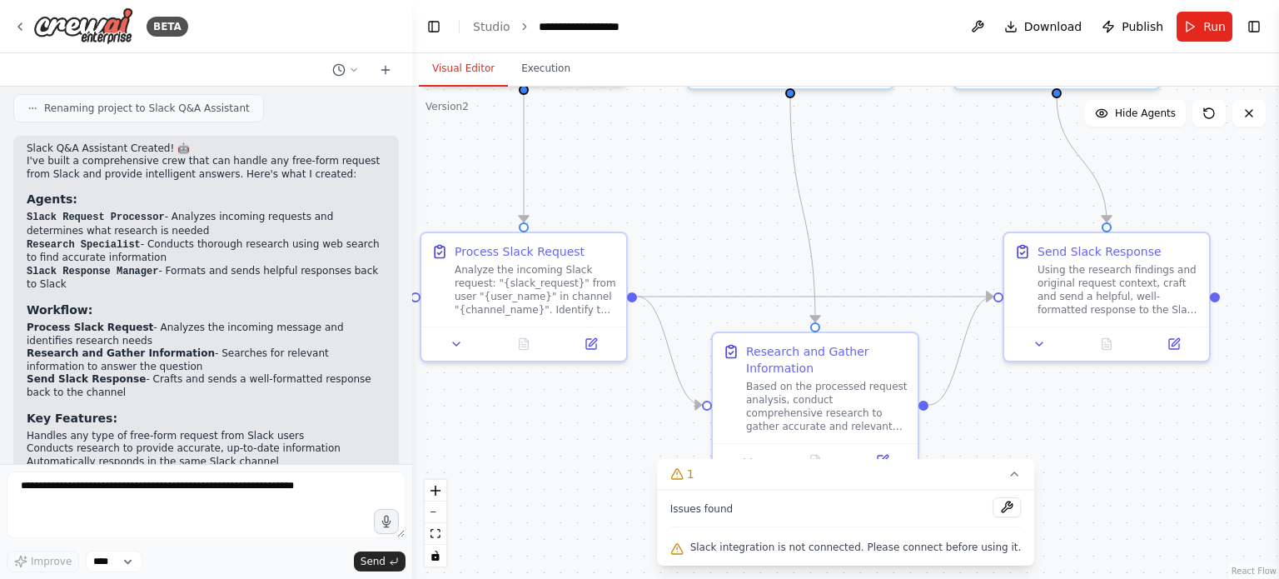
drag, startPoint x: 922, startPoint y: 157, endPoint x: 872, endPoint y: 207, distance: 70.1
click at [876, 199] on div ".deletable-edge-delete-btn { width: 20px; height: 20px; border: 0px solid #ffff…" at bounding box center [845, 333] width 867 height 492
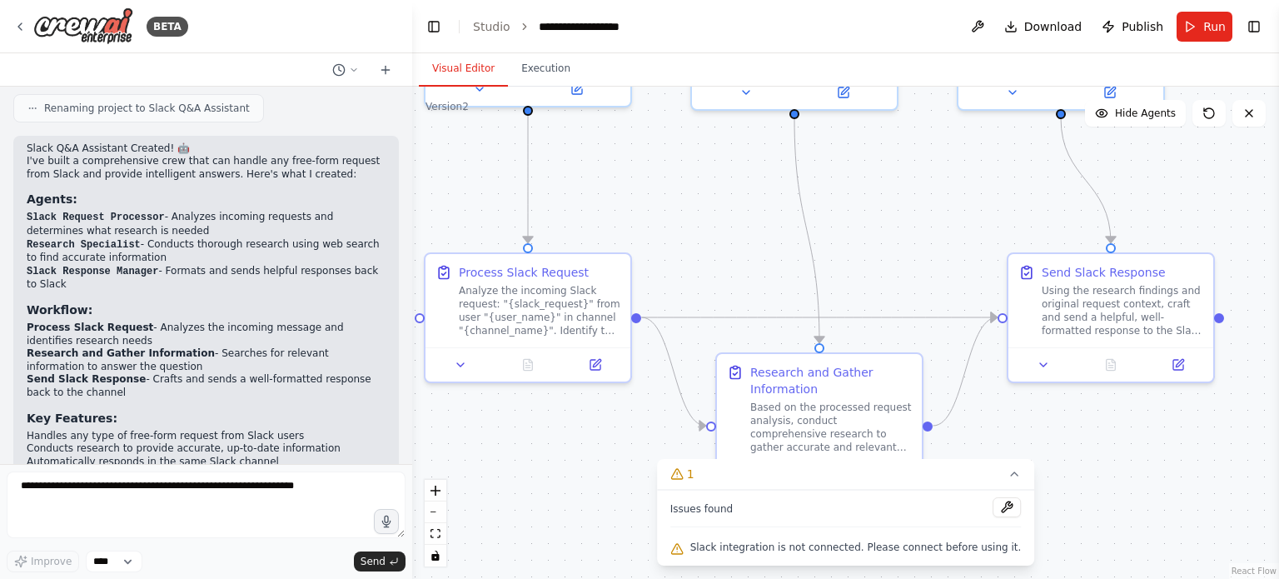
drag, startPoint x: 871, startPoint y: 166, endPoint x: 875, endPoint y: 208, distance: 41.8
click at [875, 208] on div ".deletable-edge-delete-btn { width: 20px; height: 20px; border: 0px solid #ffff…" at bounding box center [845, 333] width 867 height 492
click at [540, 76] on button "Execution" at bounding box center [546, 69] width 76 height 35
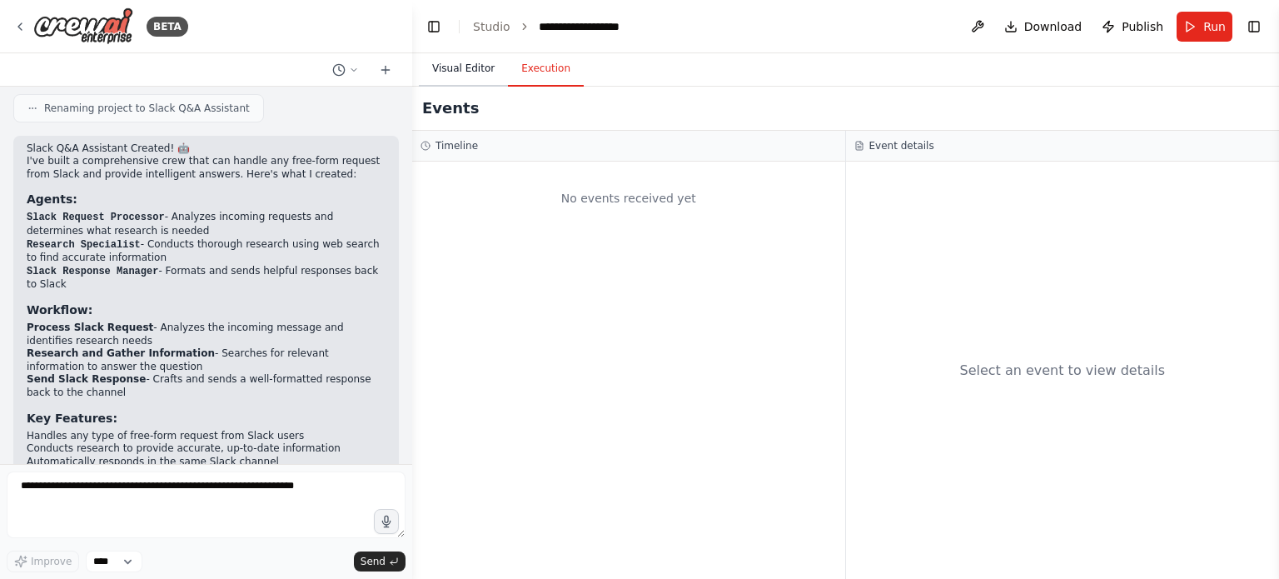
click at [484, 75] on button "Visual Editor" at bounding box center [463, 69] width 89 height 35
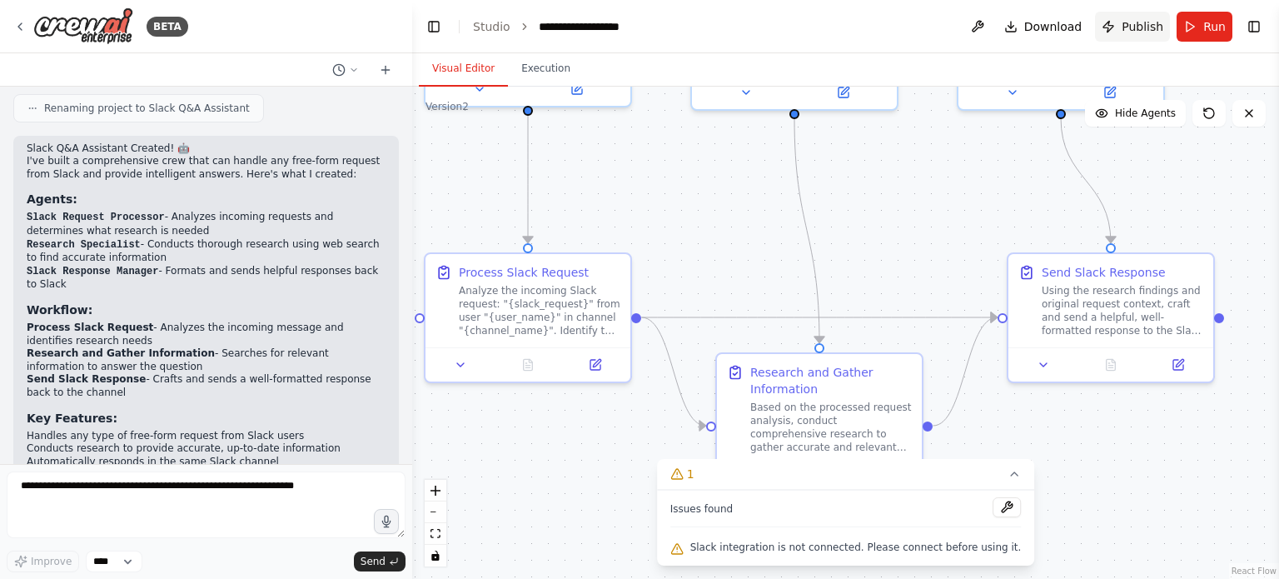
click at [1122, 27] on button "Publish" at bounding box center [1132, 27] width 75 height 30
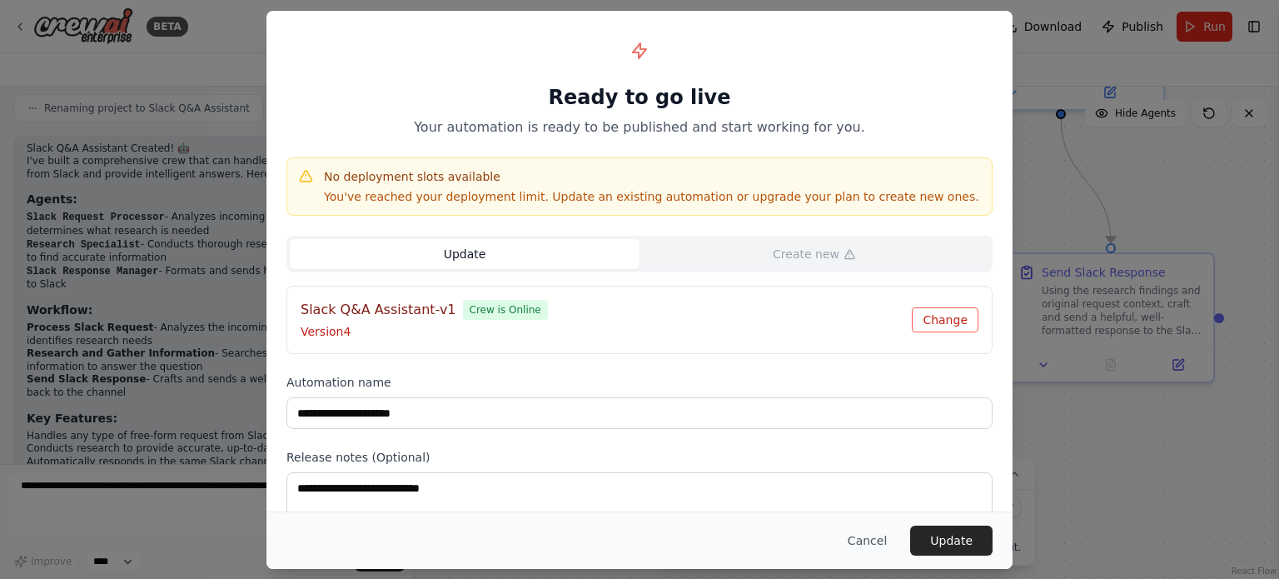
click at [942, 310] on button "Change" at bounding box center [945, 319] width 67 height 25
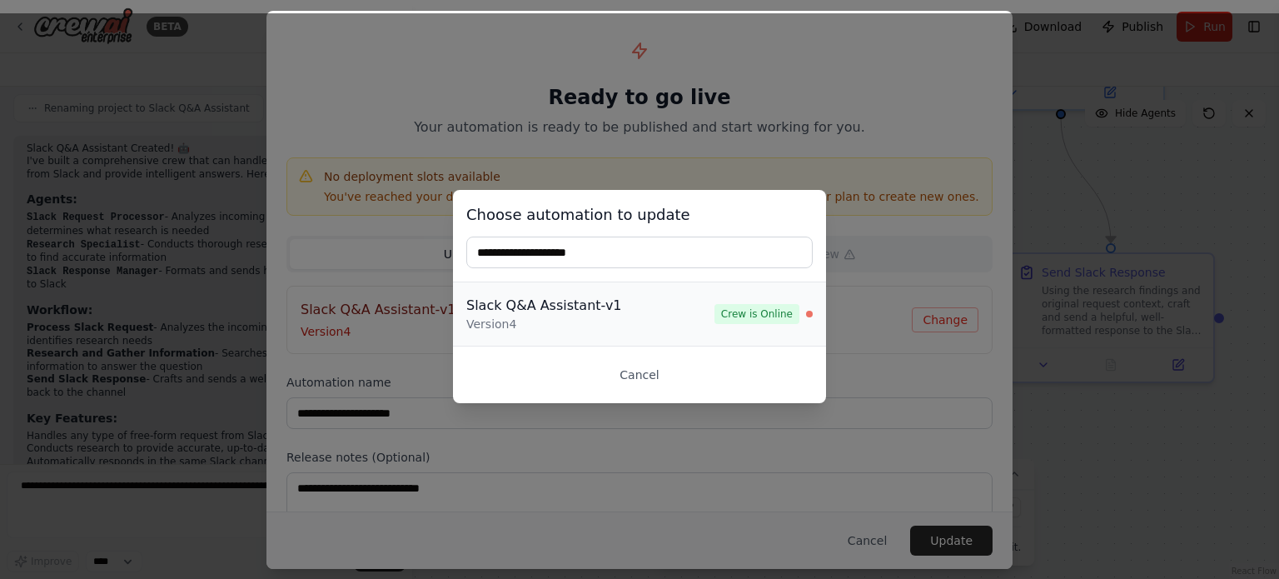
click at [706, 311] on div "Slack Q&A Assistant-v1" at bounding box center [590, 306] width 248 height 20
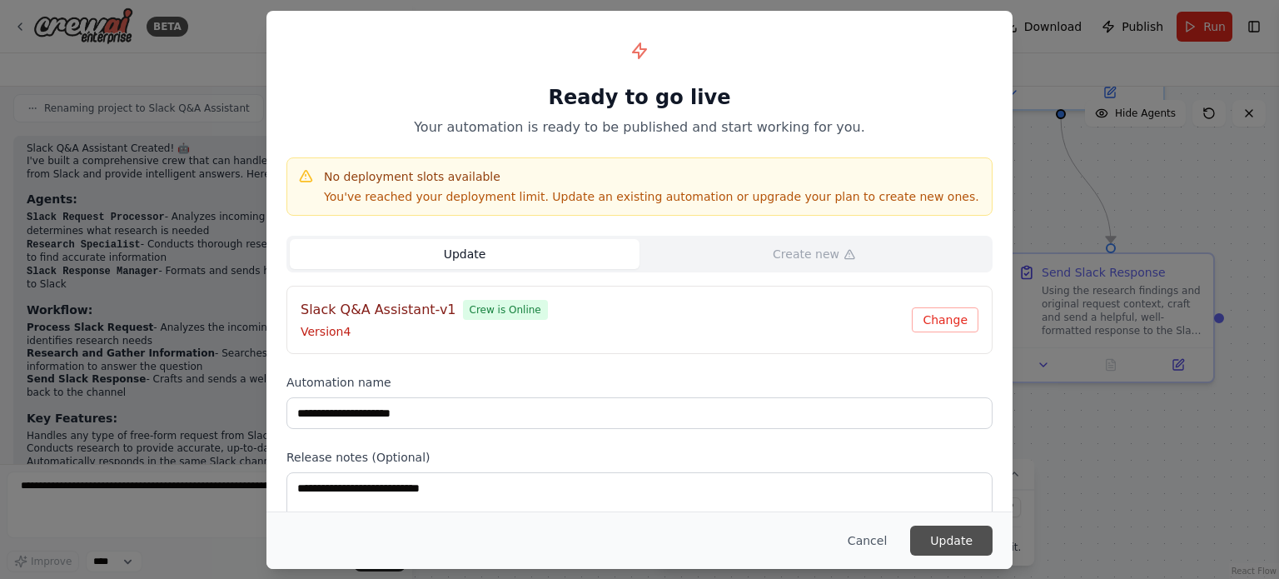
click at [962, 540] on button "Update" at bounding box center [951, 540] width 82 height 30
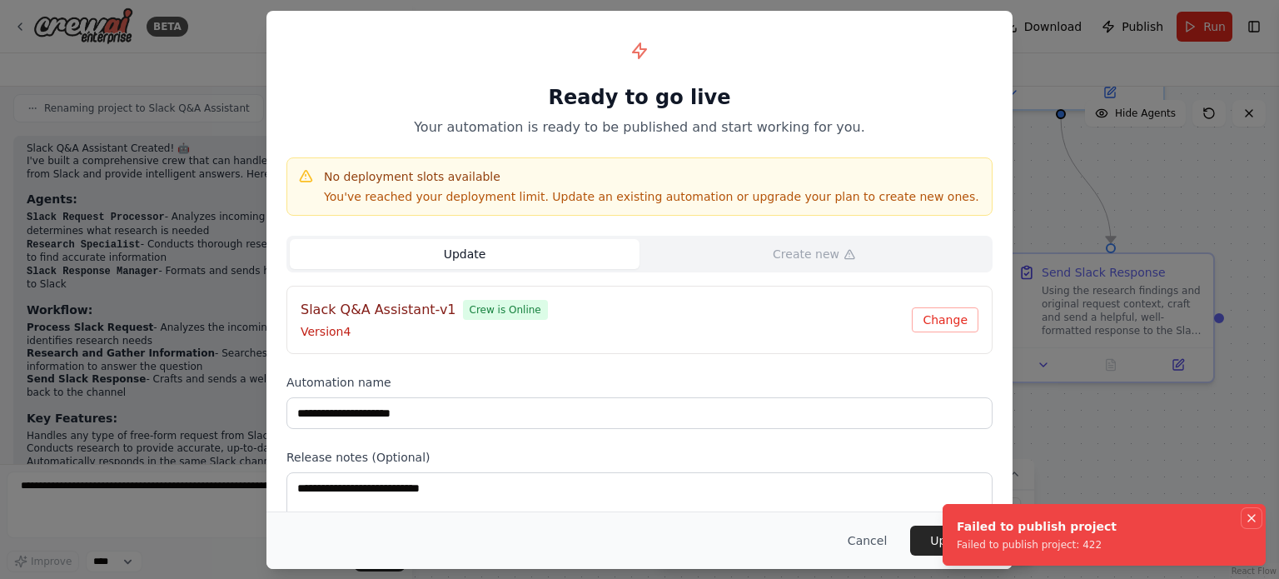
click at [1257, 514] on icon "Notifications (F8)" at bounding box center [1251, 517] width 13 height 13
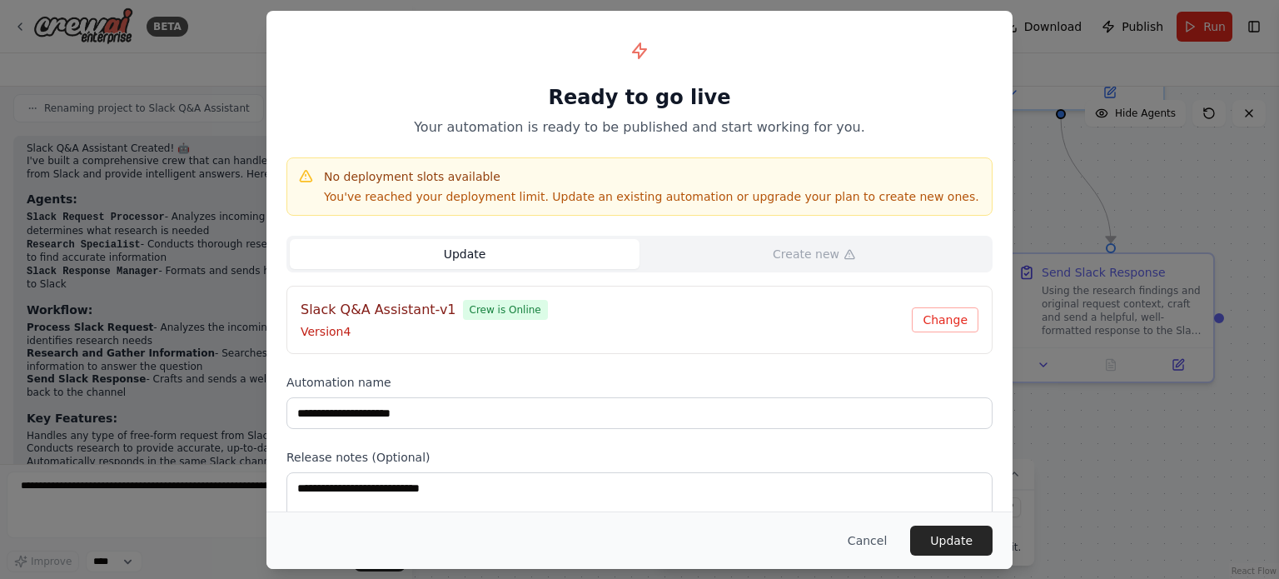
click at [780, 336] on p "Version 4" at bounding box center [606, 331] width 611 height 17
drag, startPoint x: 919, startPoint y: 329, endPoint x: 928, endPoint y: 329, distance: 9.2
click at [928, 329] on button "Change" at bounding box center [945, 319] width 67 height 25
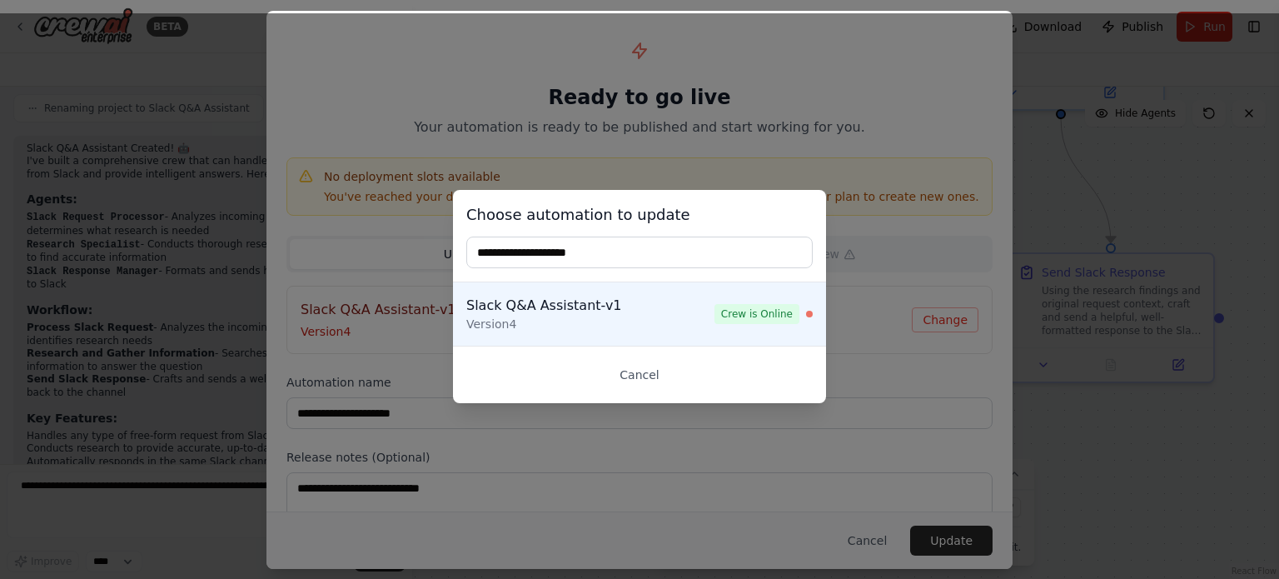
click at [932, 325] on div "Choose automation to update Slack Q&A Assistant-v1 Version 4 Crew is Online Can…" at bounding box center [639, 295] width 1279 height 565
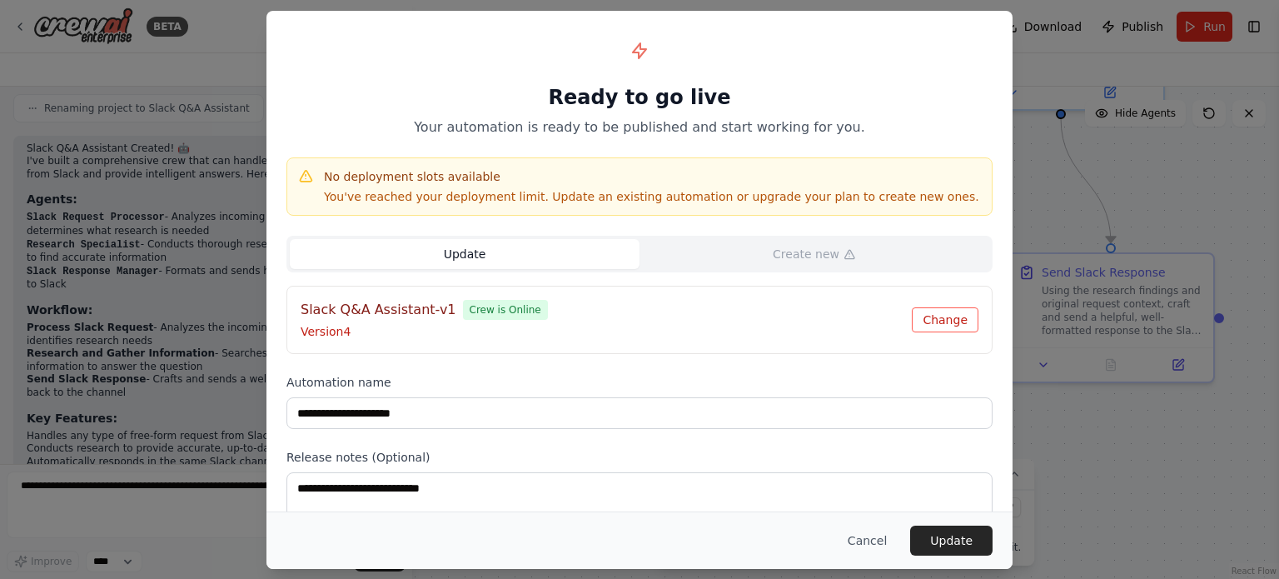
click at [947, 316] on button "Change" at bounding box center [945, 319] width 67 height 25
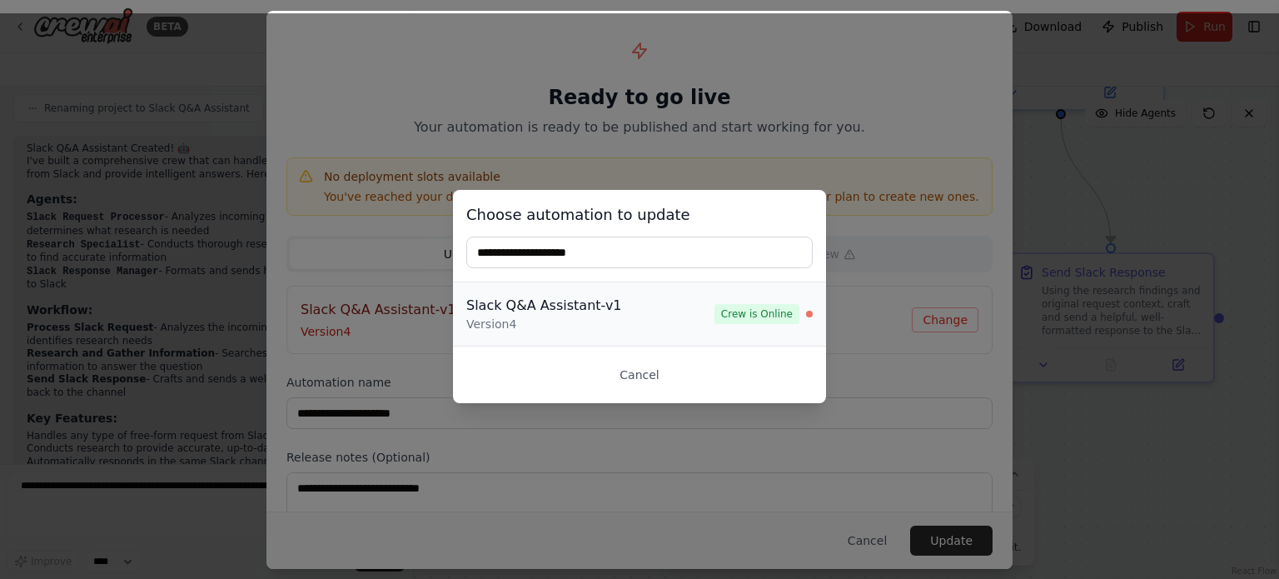
click at [636, 313] on div "Slack Q&A Assistant-v1" at bounding box center [590, 306] width 248 height 20
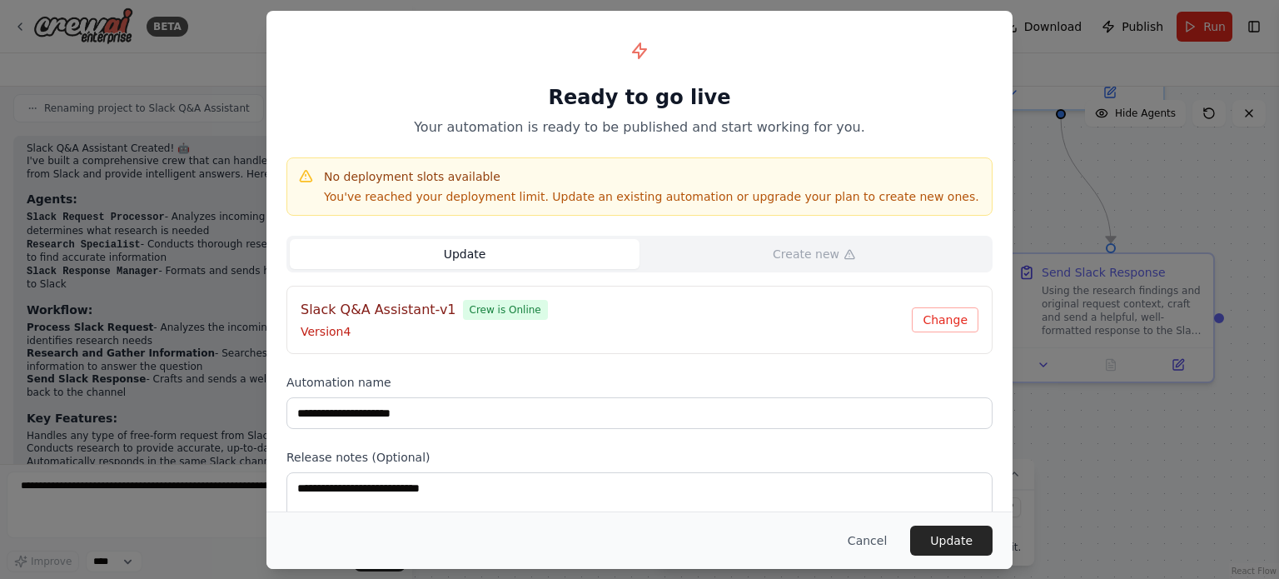
click at [948, 537] on button "Update" at bounding box center [951, 540] width 82 height 30
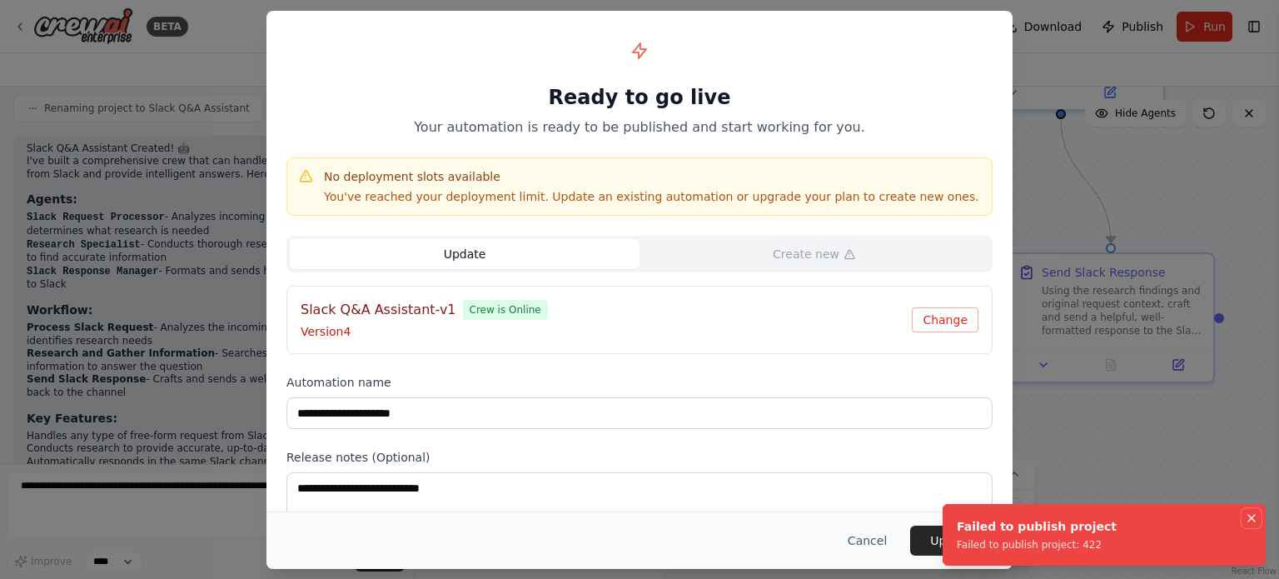
click at [1245, 515] on icon "Notifications (F8)" at bounding box center [1251, 517] width 13 height 13
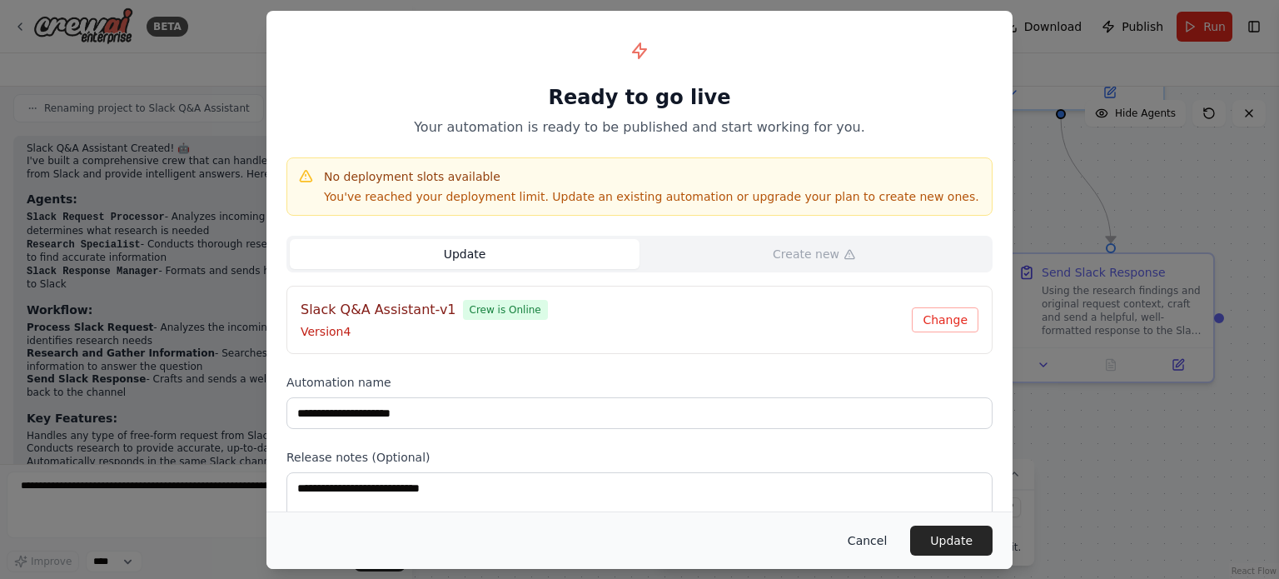
click at [866, 541] on button "Cancel" at bounding box center [867, 540] width 66 height 30
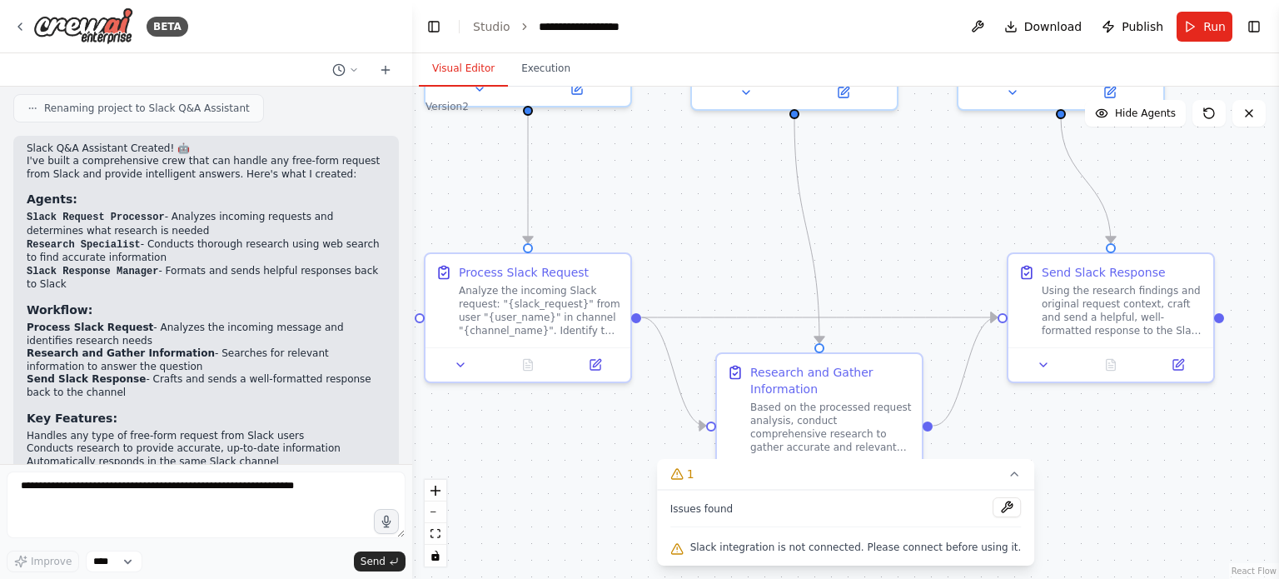
click at [939, 238] on div ".deletable-edge-delete-btn { width: 20px; height: 20px; border: 0px solid #ffff…" at bounding box center [845, 333] width 867 height 492
click at [1155, 27] on span "Publish" at bounding box center [1142, 26] width 42 height 17
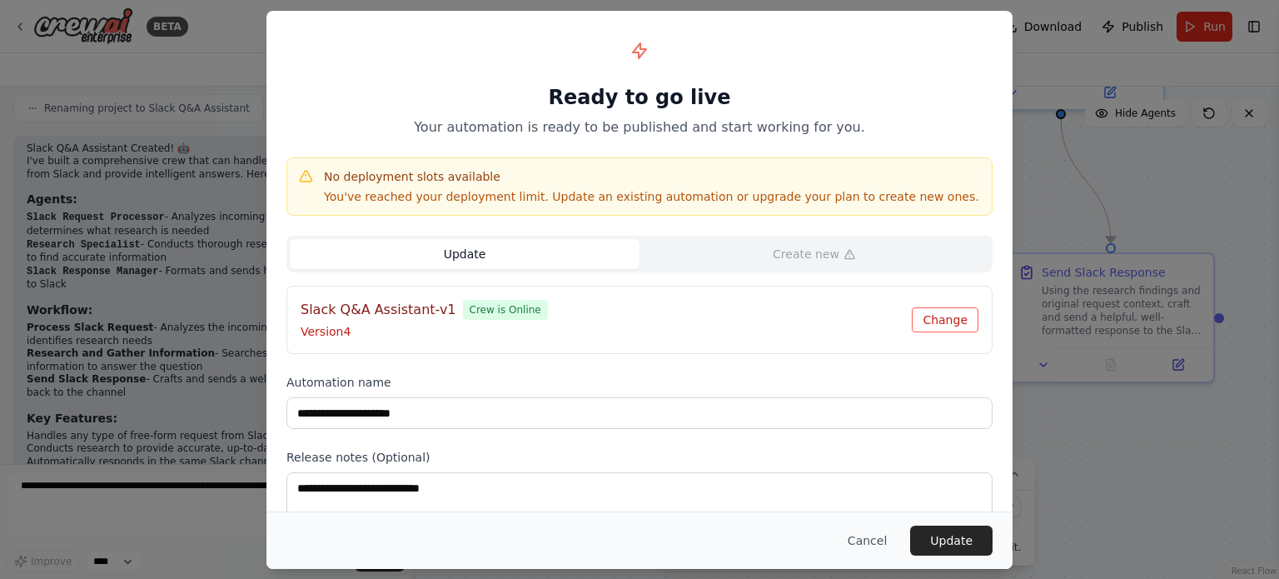
click at [962, 307] on button "Change" at bounding box center [945, 319] width 67 height 25
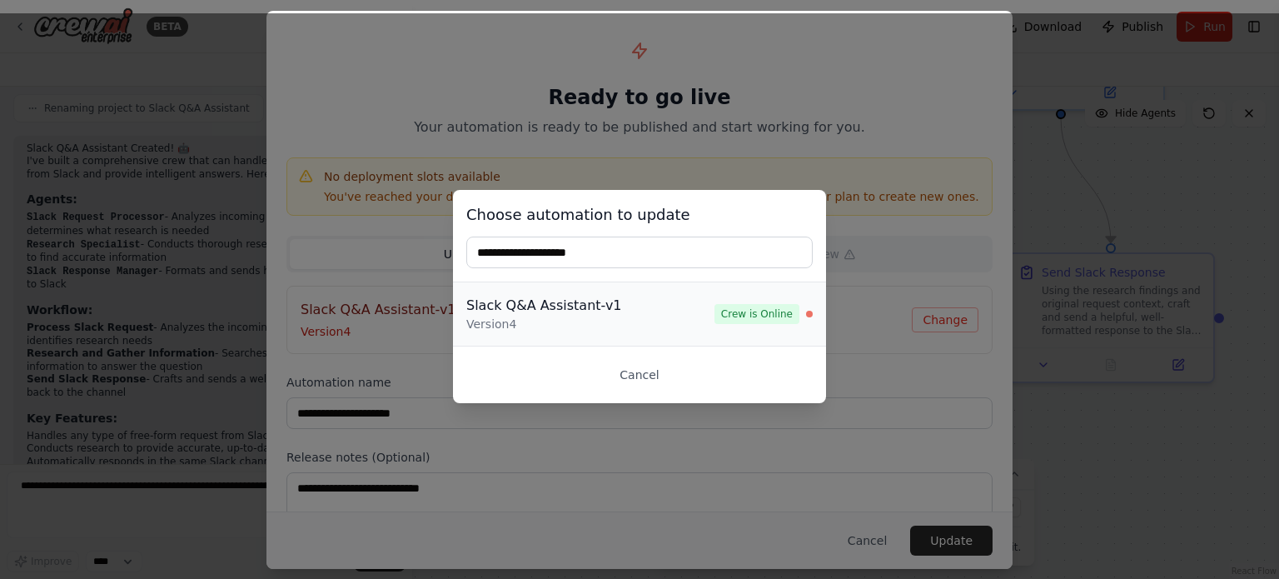
click at [663, 312] on div "Slack Q&A Assistant-v1" at bounding box center [590, 306] width 248 height 20
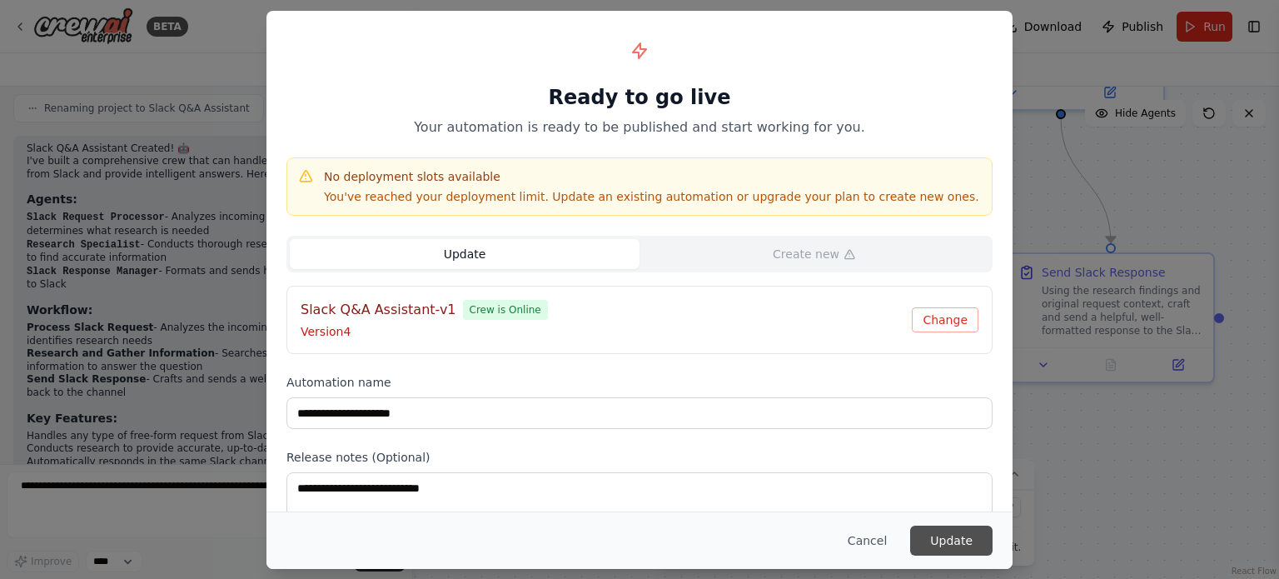
click at [970, 543] on button "Update" at bounding box center [951, 540] width 82 height 30
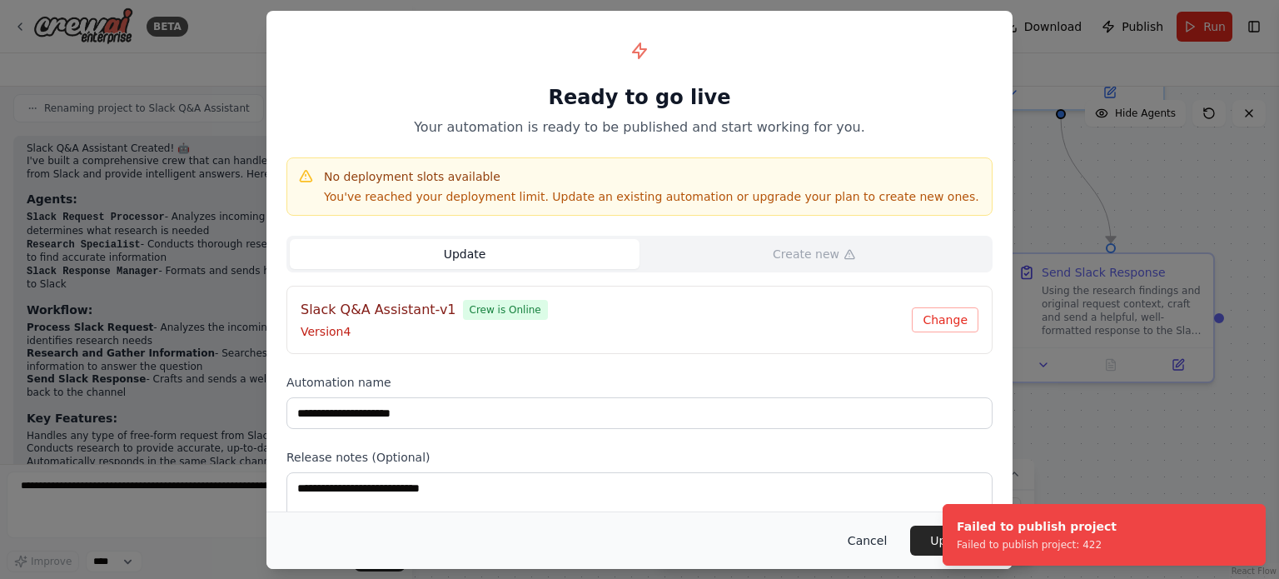
click at [881, 542] on button "Cancel" at bounding box center [867, 540] width 66 height 30
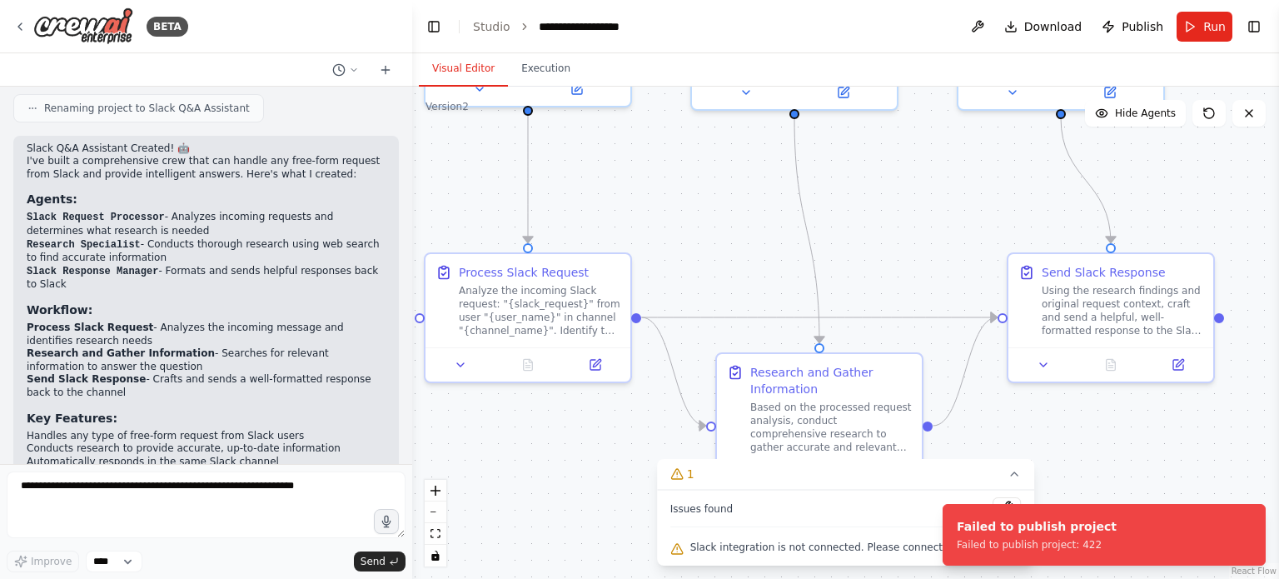
click at [1024, 412] on div ".deletable-edge-delete-btn { width: 20px; height: 20px; border: 0px solid #ffff…" at bounding box center [845, 333] width 867 height 492
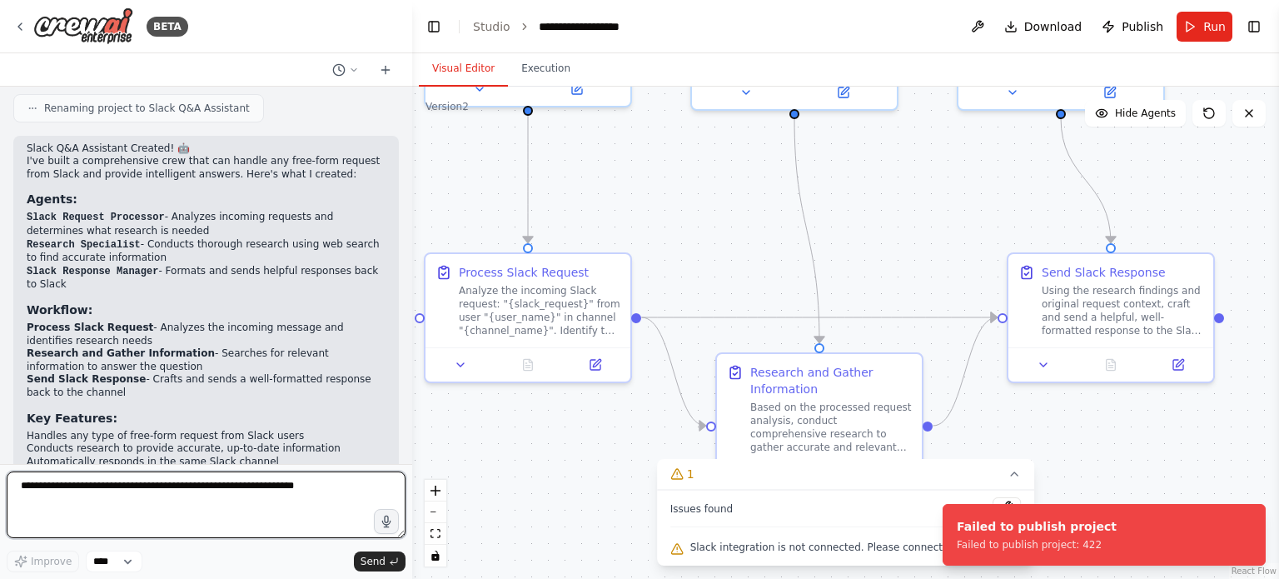
drag, startPoint x: 272, startPoint y: 530, endPoint x: 266, endPoint y: 512, distance: 19.5
click at [271, 526] on textarea at bounding box center [206, 504] width 399 height 67
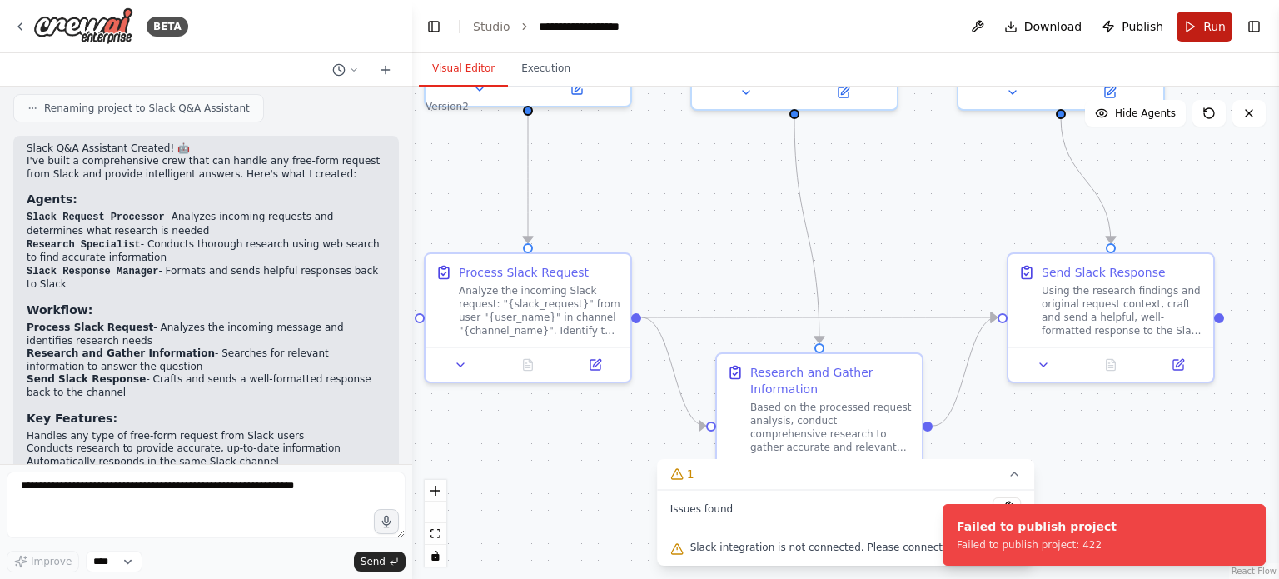
click at [1192, 31] on button "Run" at bounding box center [1204, 27] width 56 height 30
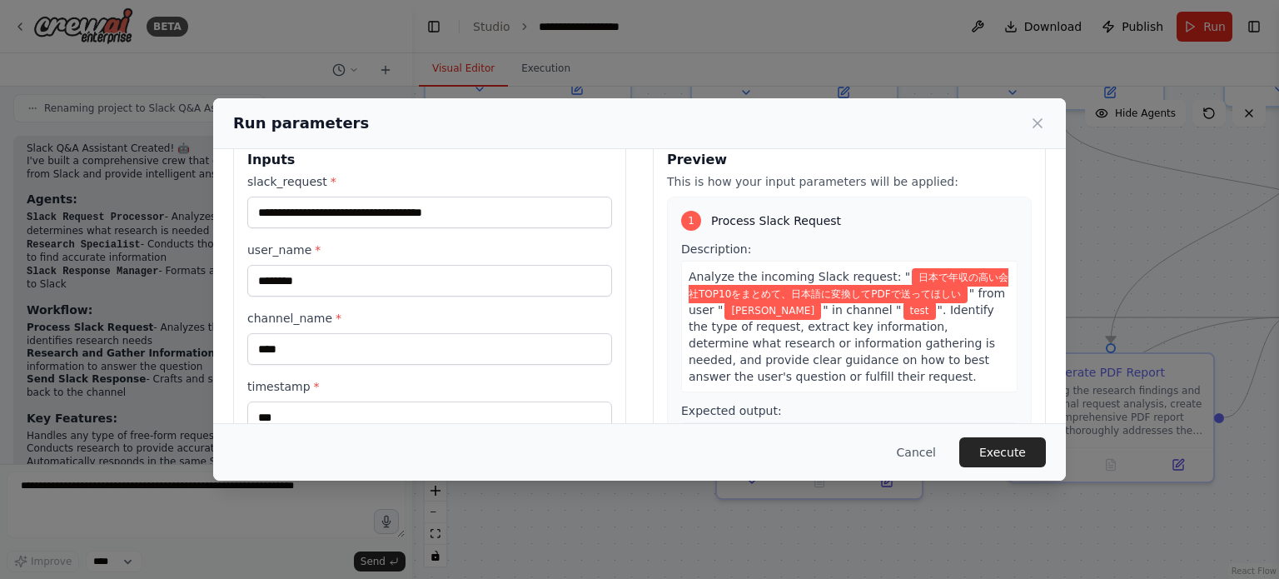
scroll to position [83, 0]
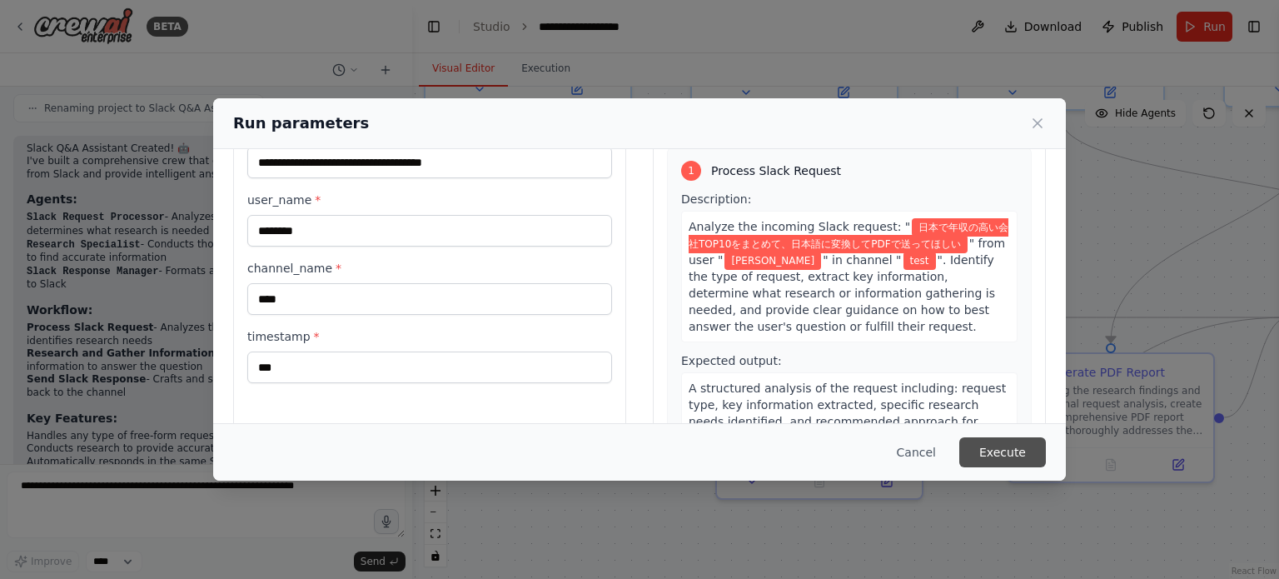
click at [1013, 455] on button "Execute" at bounding box center [1002, 452] width 87 height 30
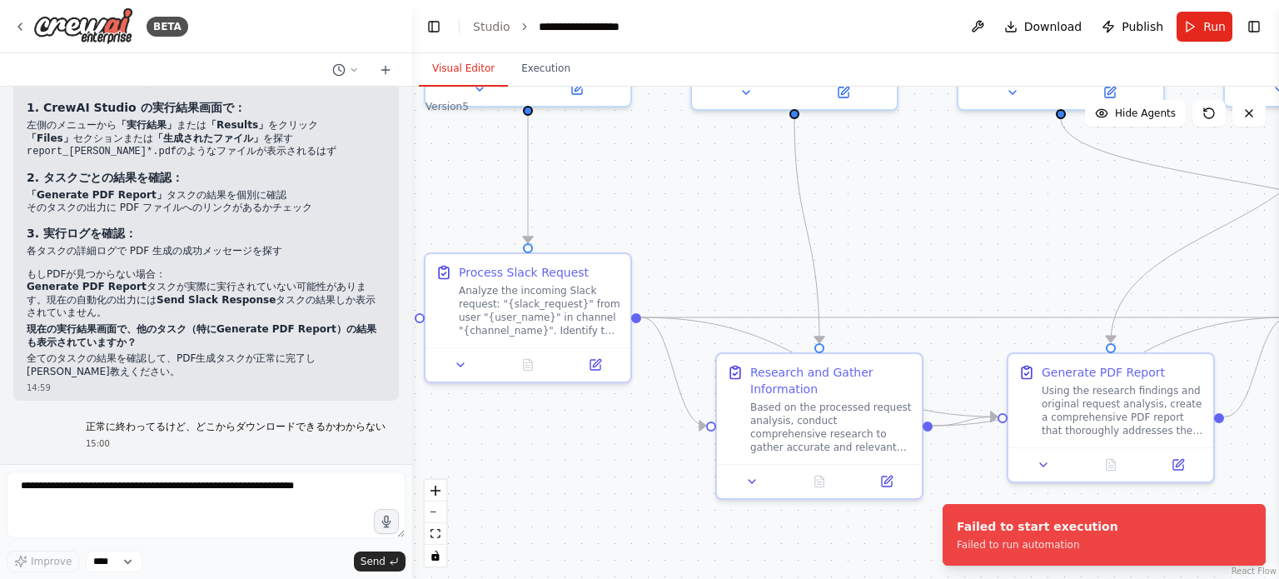
scroll to position [11502, 0]
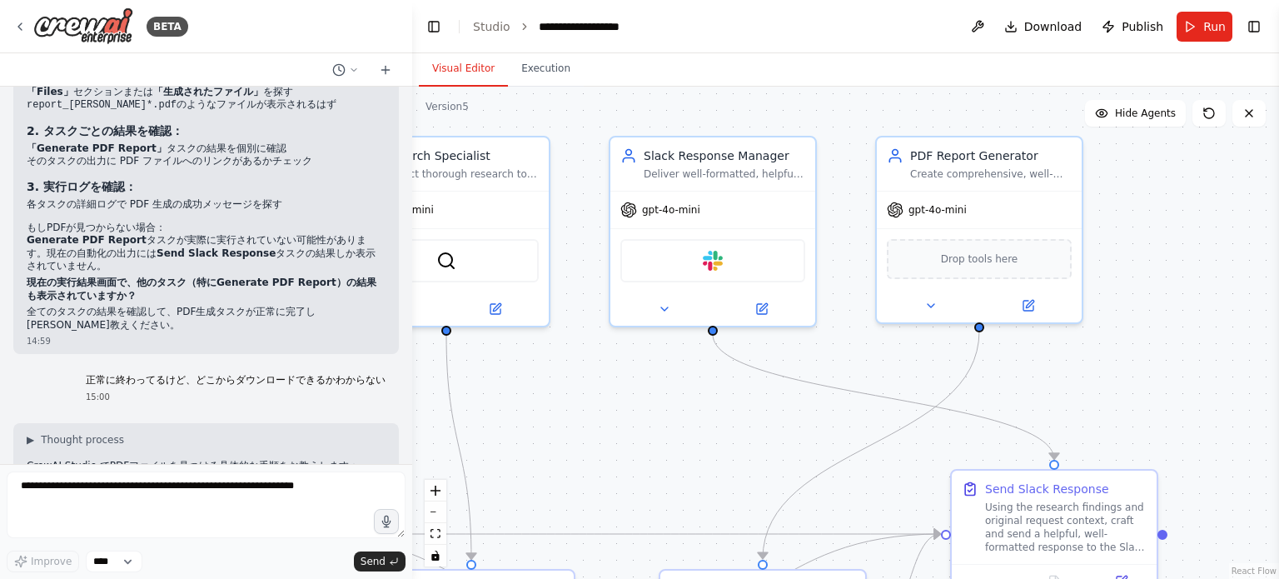
drag, startPoint x: 981, startPoint y: 307, endPoint x: 629, endPoint y: 529, distance: 415.7
click at [629, 529] on div ".deletable-edge-delete-btn { width: 20px; height: 20px; border: 0px solid #ffff…" at bounding box center [845, 333] width 867 height 492
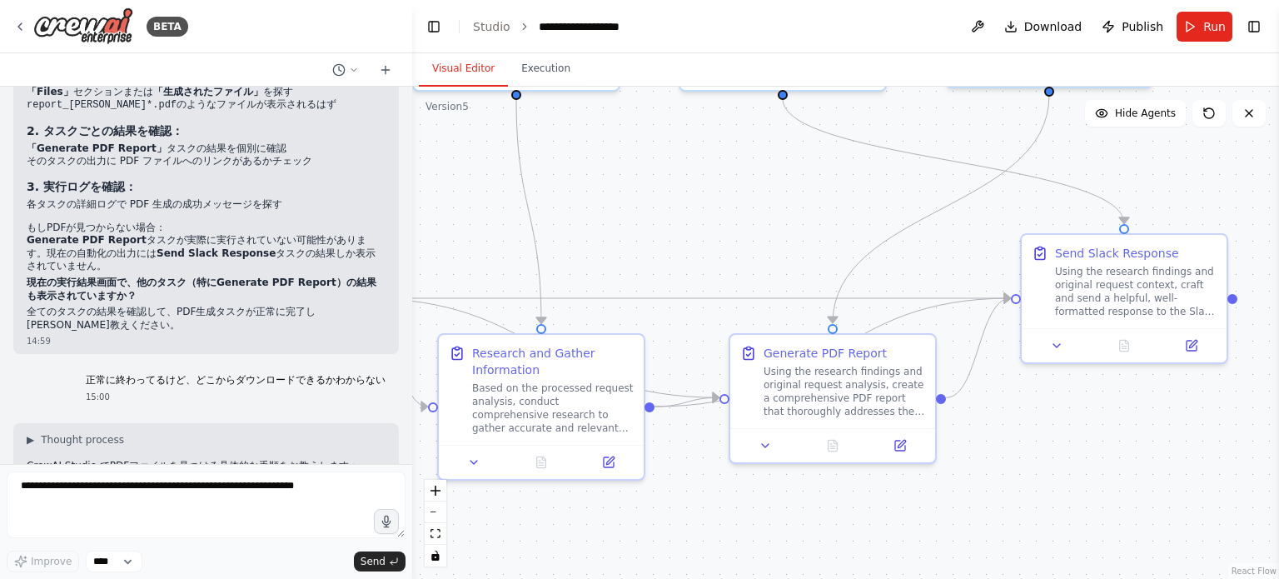
drag, startPoint x: 733, startPoint y: 472, endPoint x: 808, endPoint y: 239, distance: 244.8
click at [808, 239] on div ".deletable-edge-delete-btn { width: 20px; height: 20px; border: 0px solid #ffff…" at bounding box center [845, 333] width 867 height 492
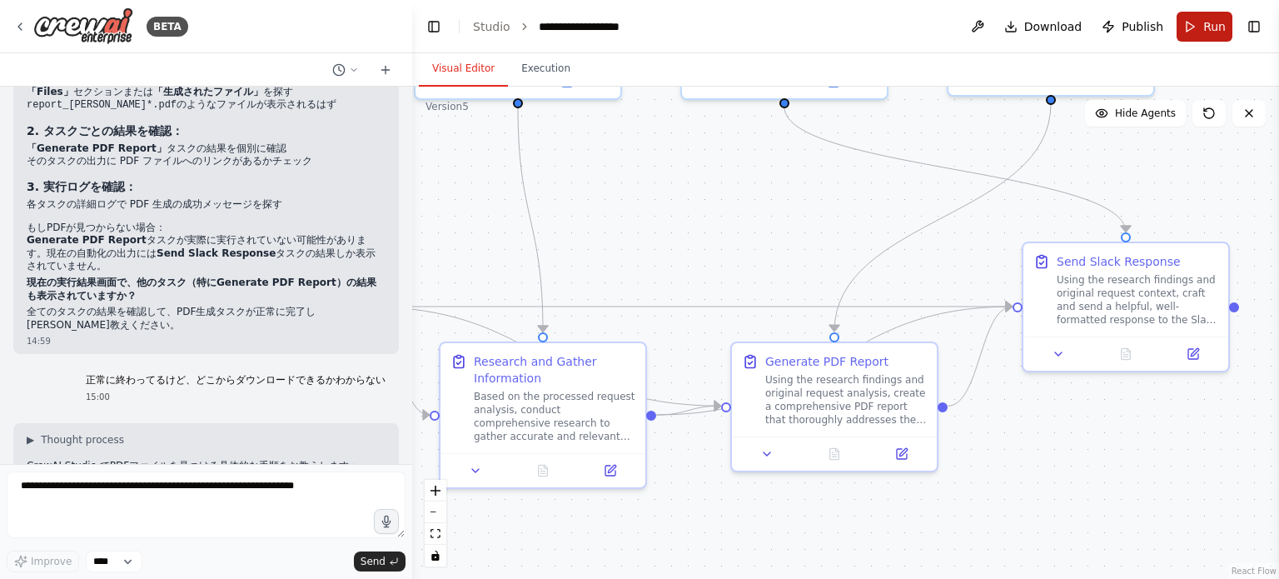
click at [1211, 27] on span "Run" at bounding box center [1214, 26] width 22 height 17
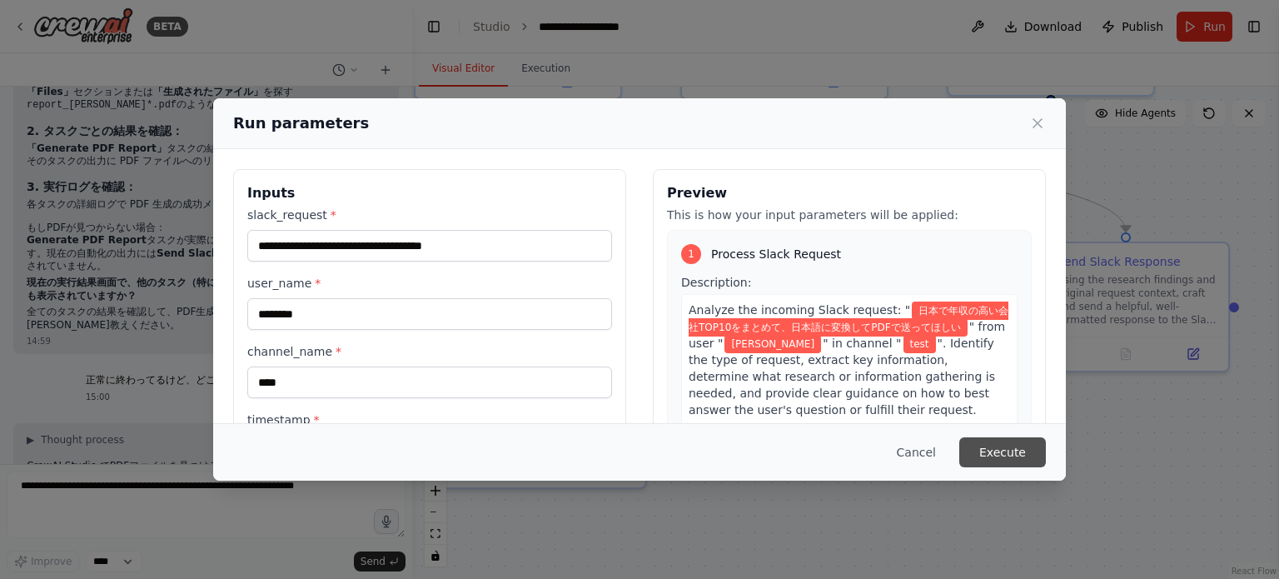
click at [986, 450] on button "Execute" at bounding box center [1002, 452] width 87 height 30
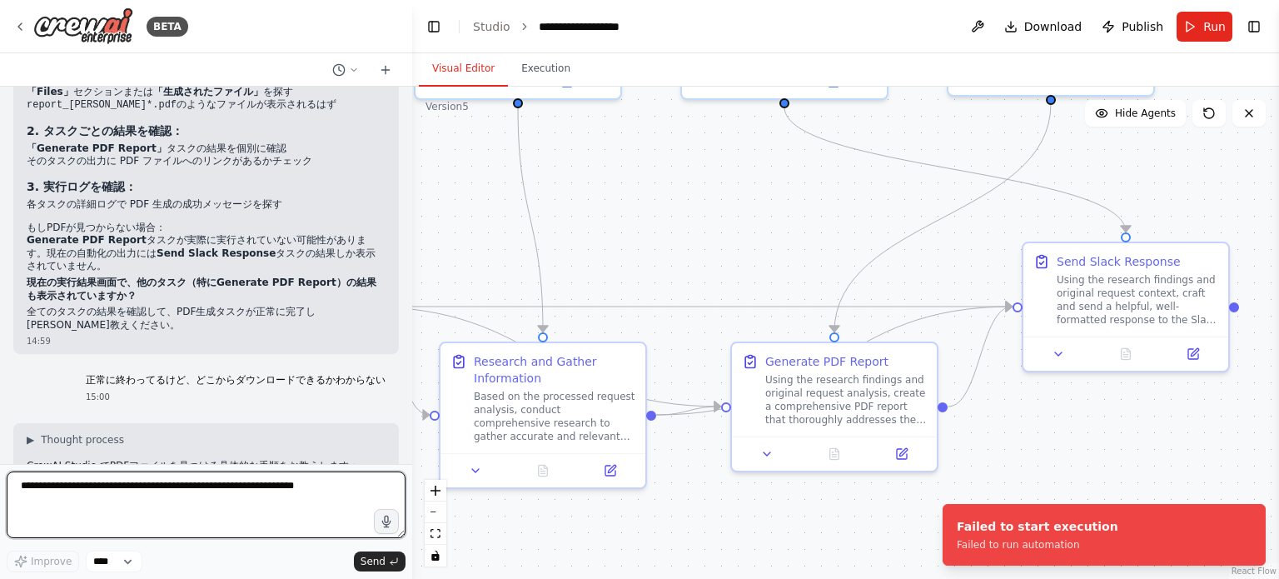
click at [316, 505] on textarea at bounding box center [206, 504] width 399 height 67
type textarea "*"
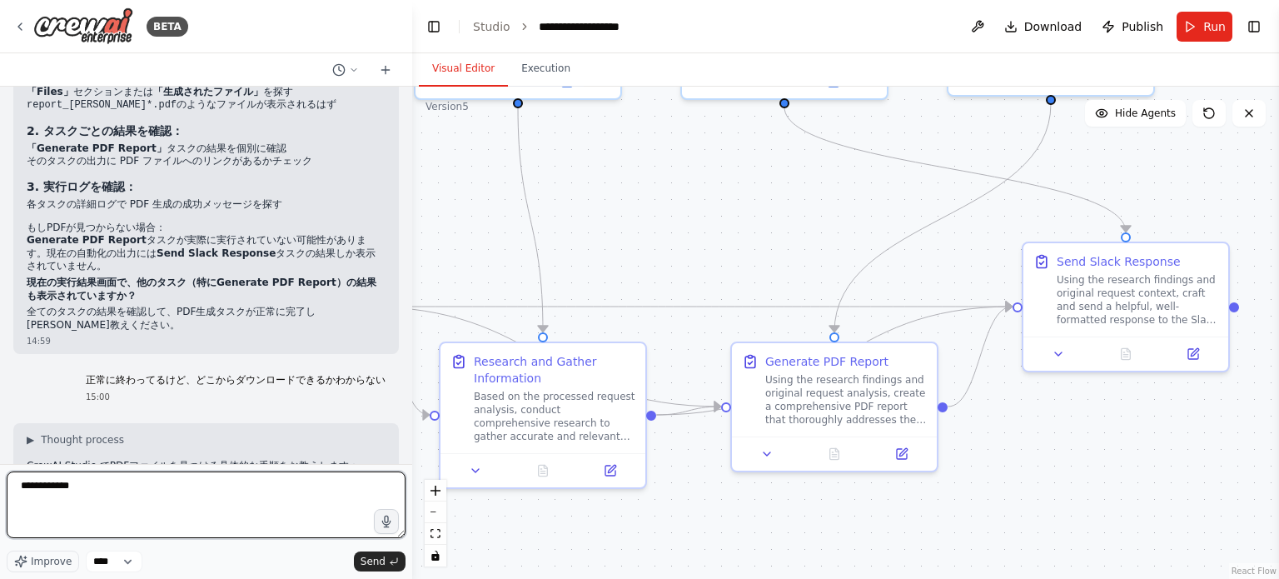
type textarea "**********"
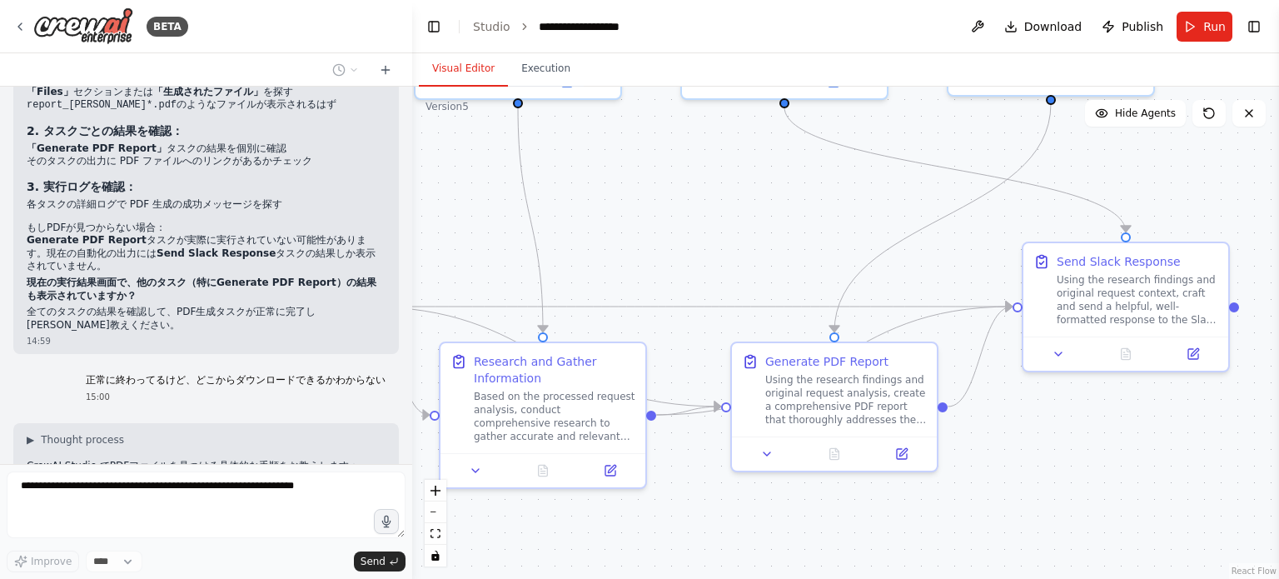
scroll to position [11601, 0]
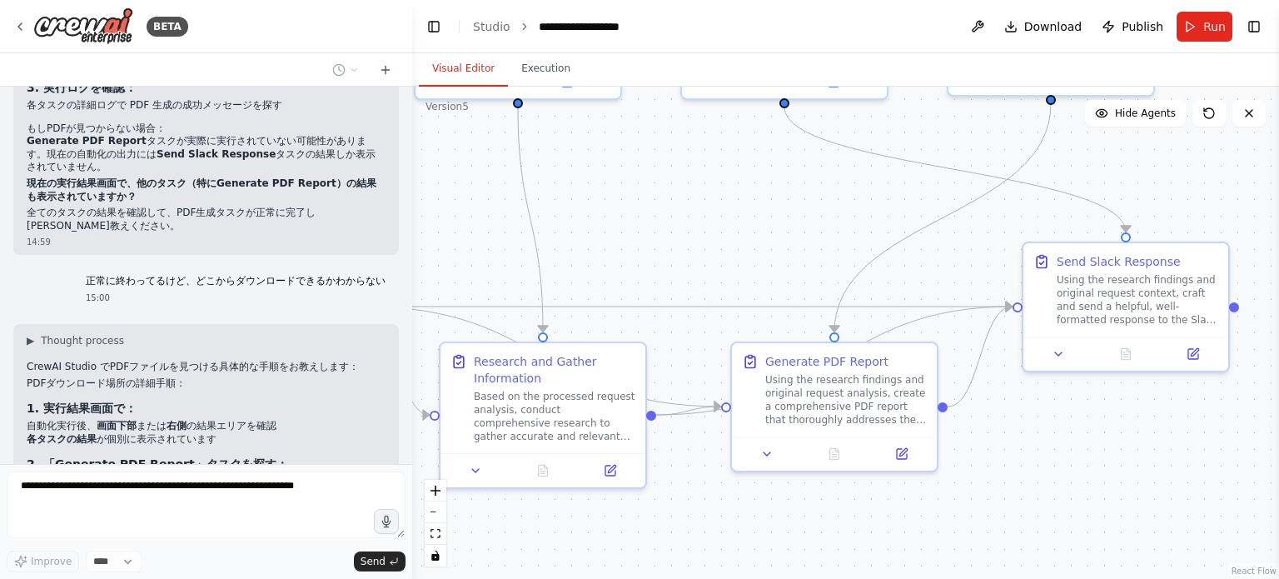
click at [679, 222] on div ".deletable-edge-delete-btn { width: 20px; height: 20px; border: 0px solid #ffff…" at bounding box center [845, 333] width 867 height 492
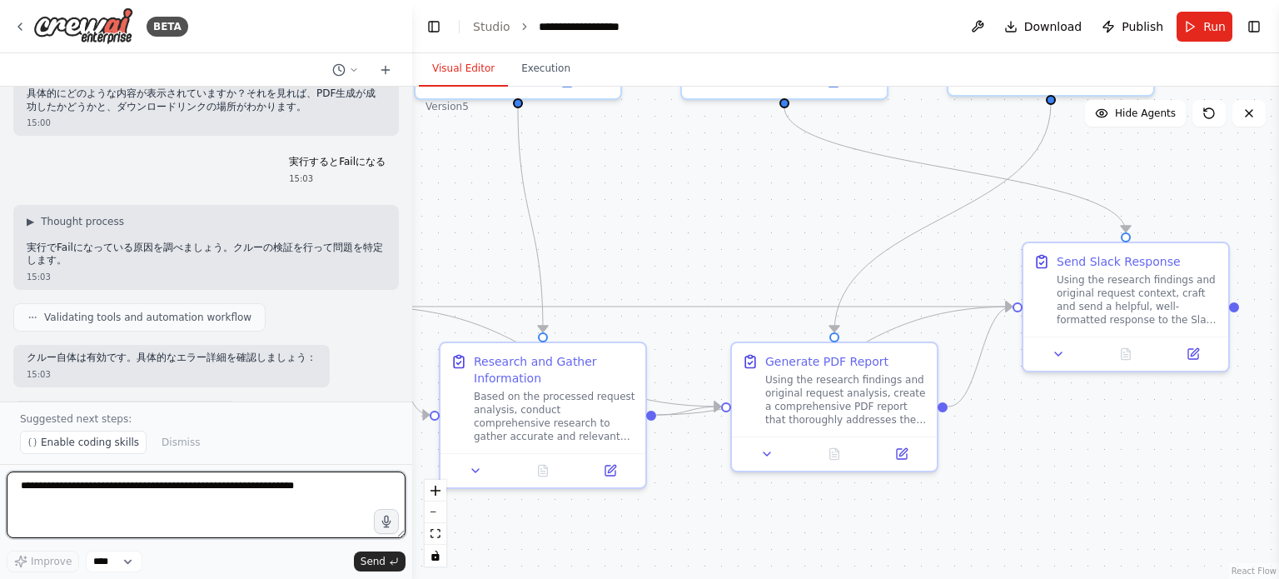
scroll to position [12214, 0]
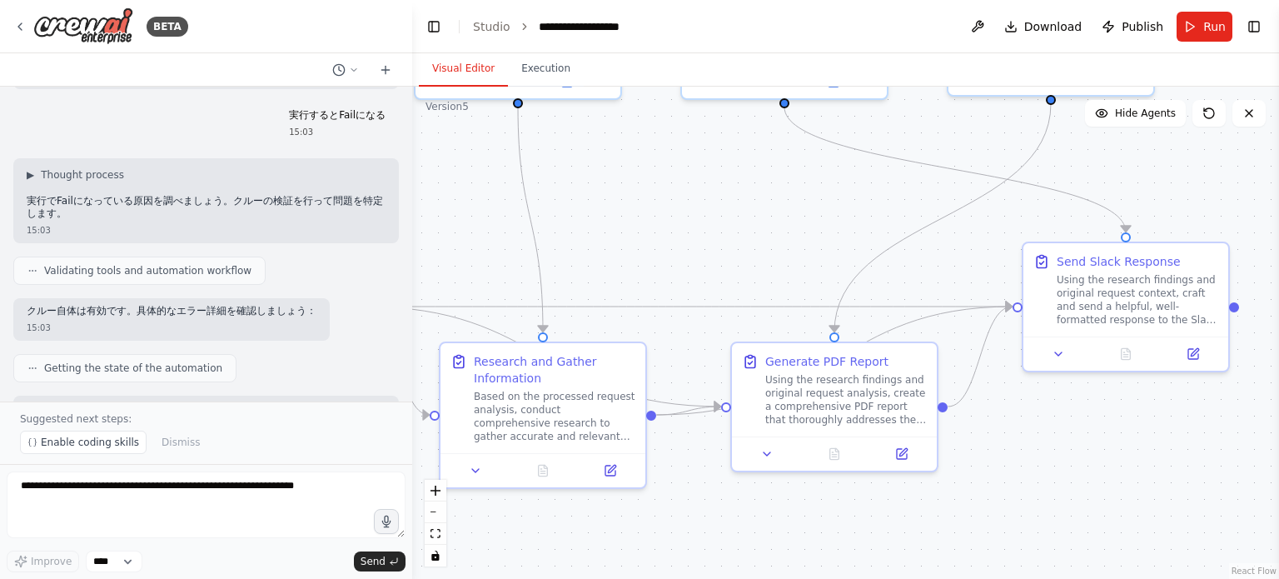
drag, startPoint x: 286, startPoint y: 301, endPoint x: 97, endPoint y: 298, distance: 189.0
copy strong "custom_tools権限を承認していただけますか？"
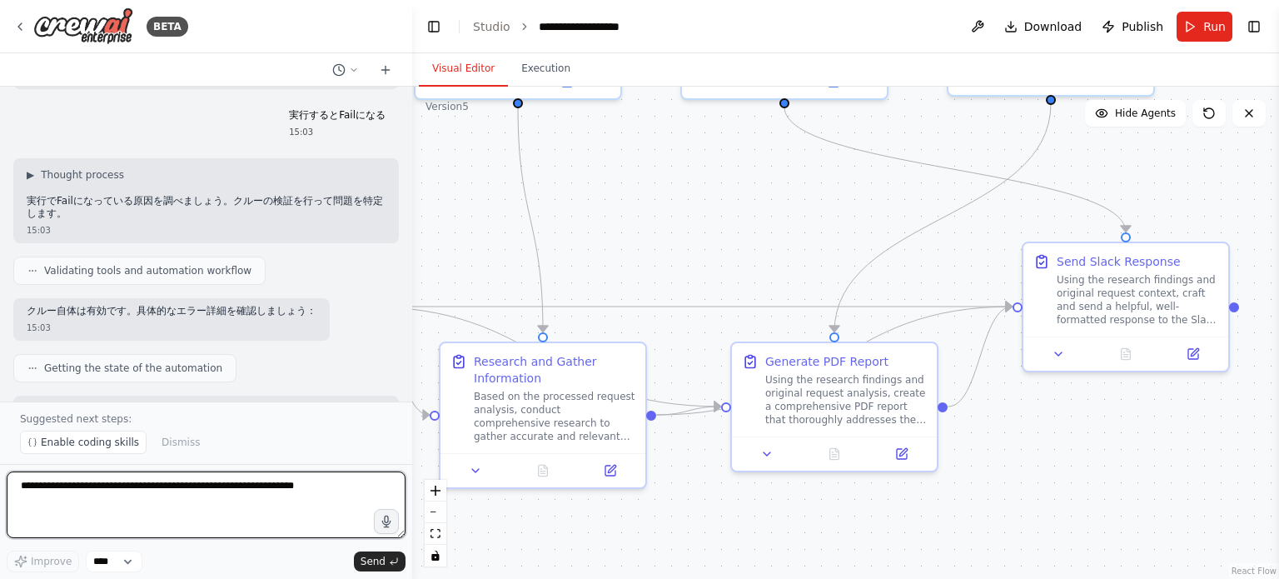
click at [273, 514] on textarea at bounding box center [206, 504] width 399 height 67
type textarea "*****"
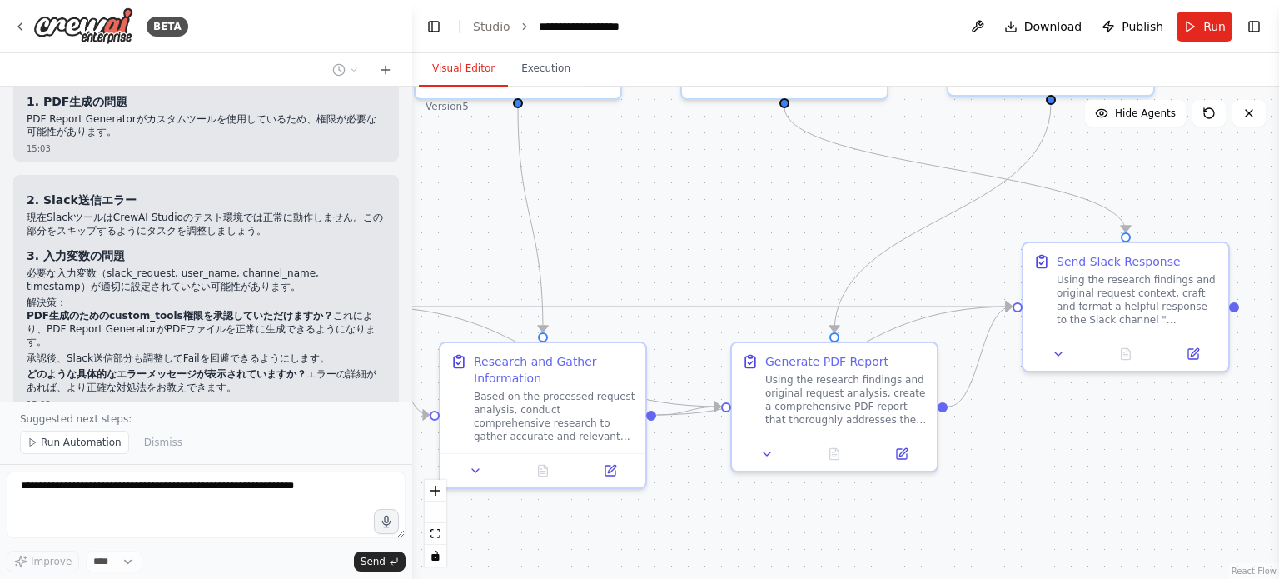
scroll to position [12586, 0]
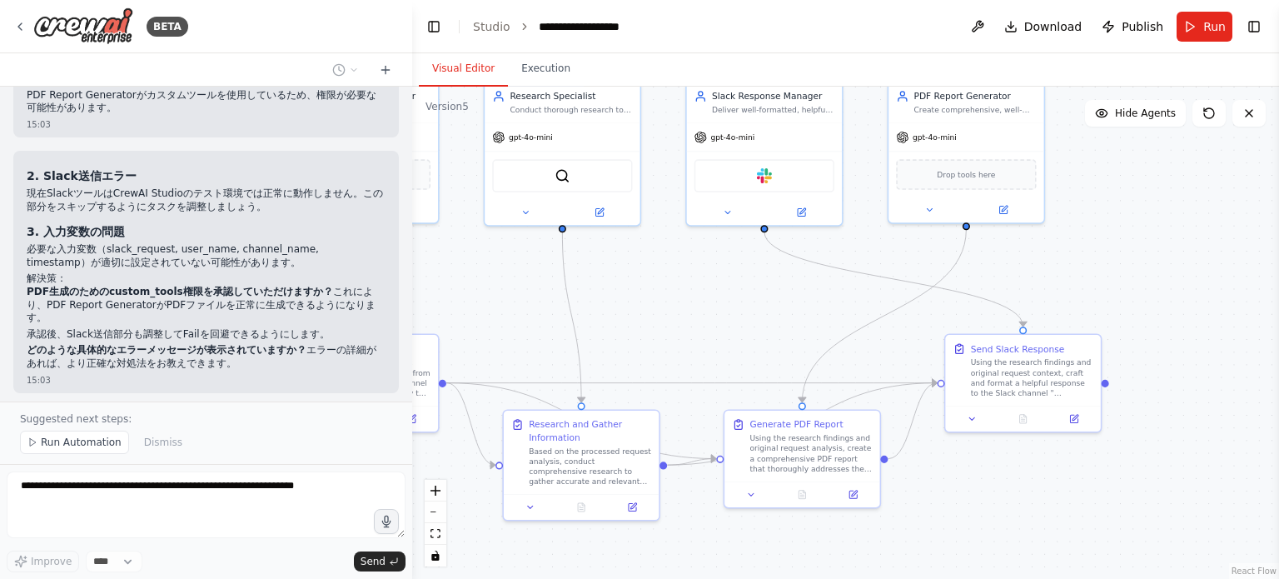
drag, startPoint x: 748, startPoint y: 249, endPoint x: 738, endPoint y: 330, distance: 82.2
click at [738, 330] on div ".deletable-edge-delete-btn { width: 20px; height: 20px; border: 0px solid #ffff…" at bounding box center [845, 333] width 867 height 492
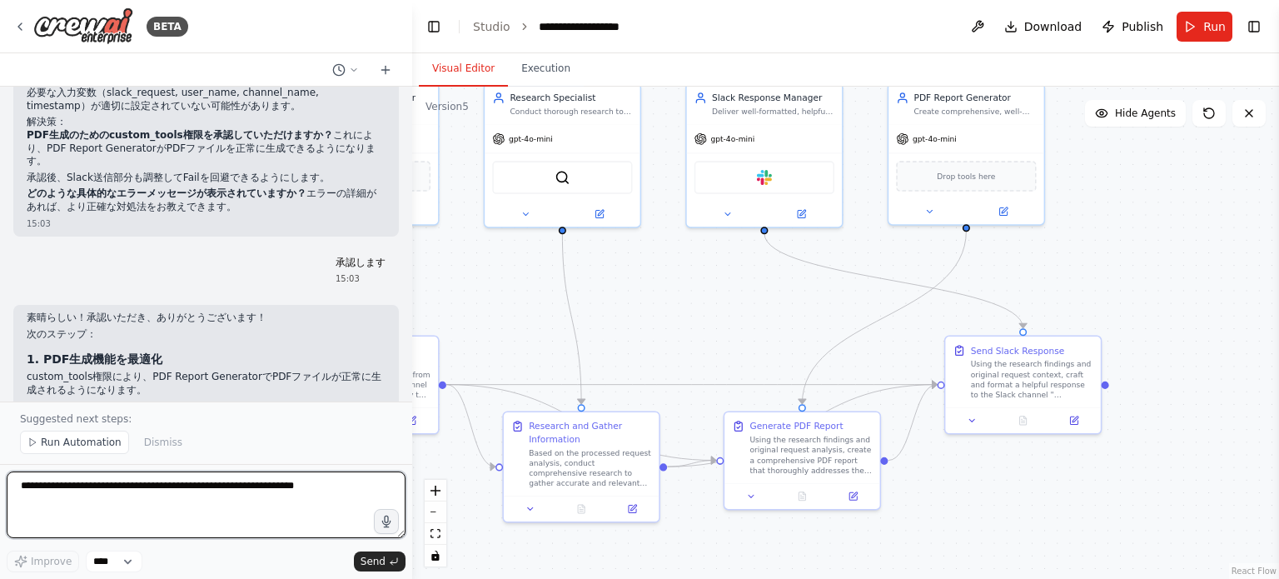
scroll to position [12775, 0]
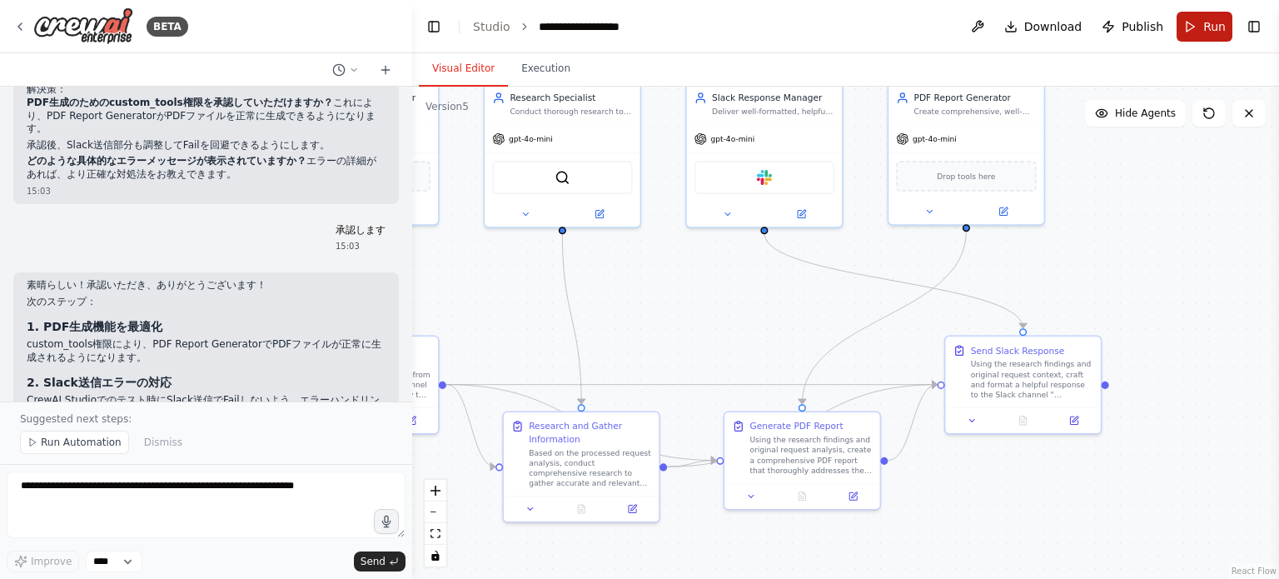
click at [1205, 32] on span "Run" at bounding box center [1214, 26] width 22 height 17
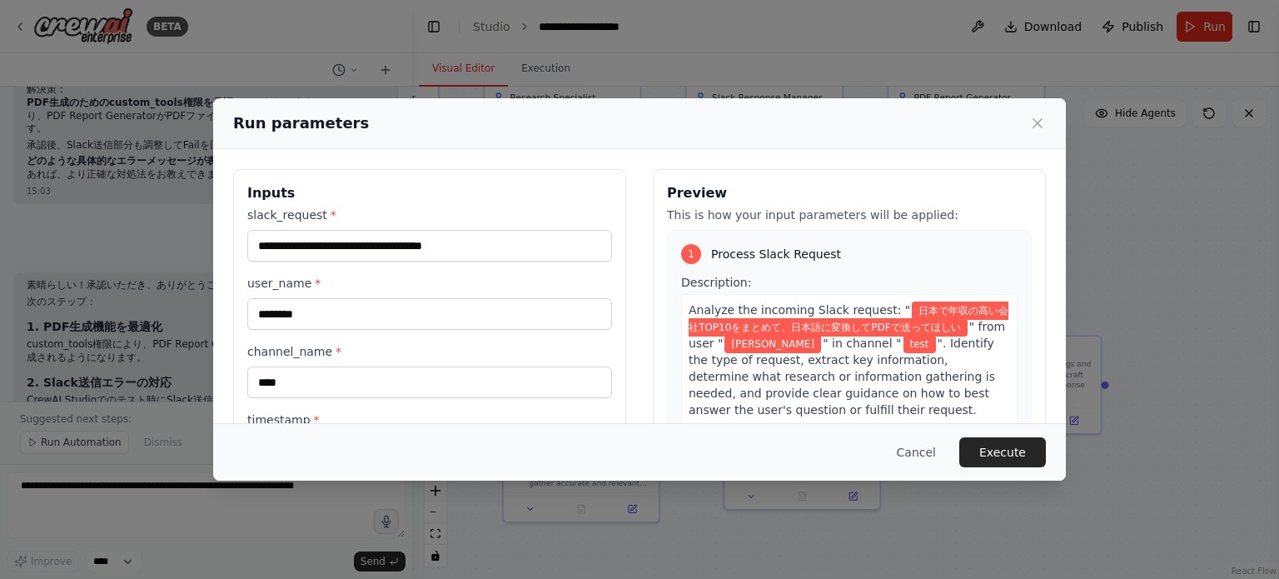
scroll to position [160, 0]
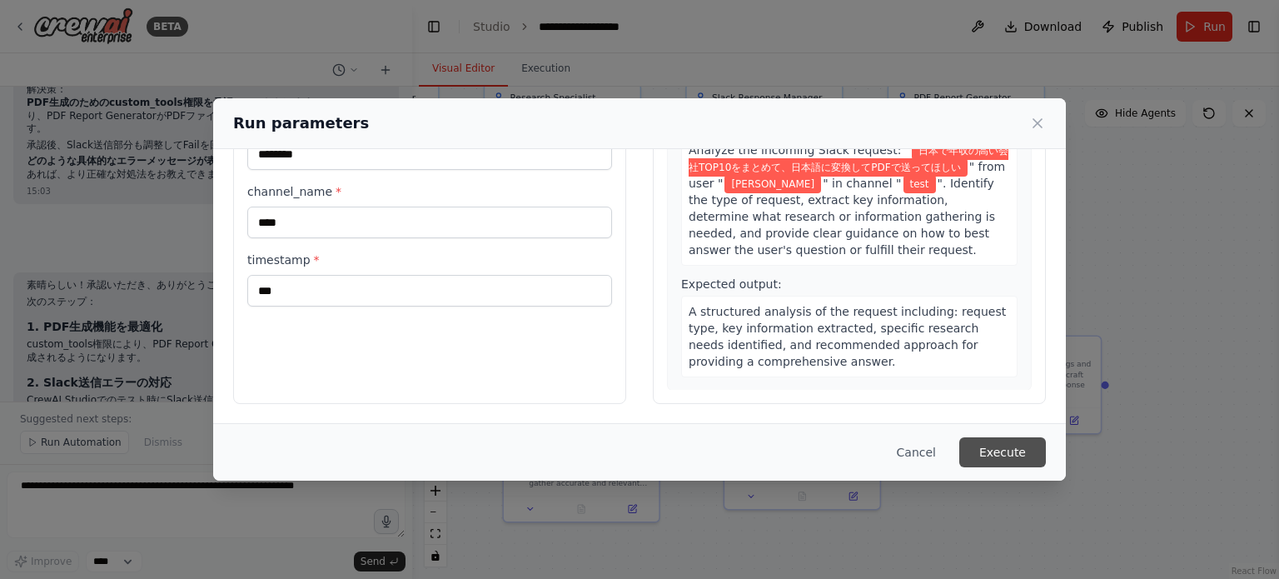
click at [986, 452] on button "Execute" at bounding box center [1002, 452] width 87 height 30
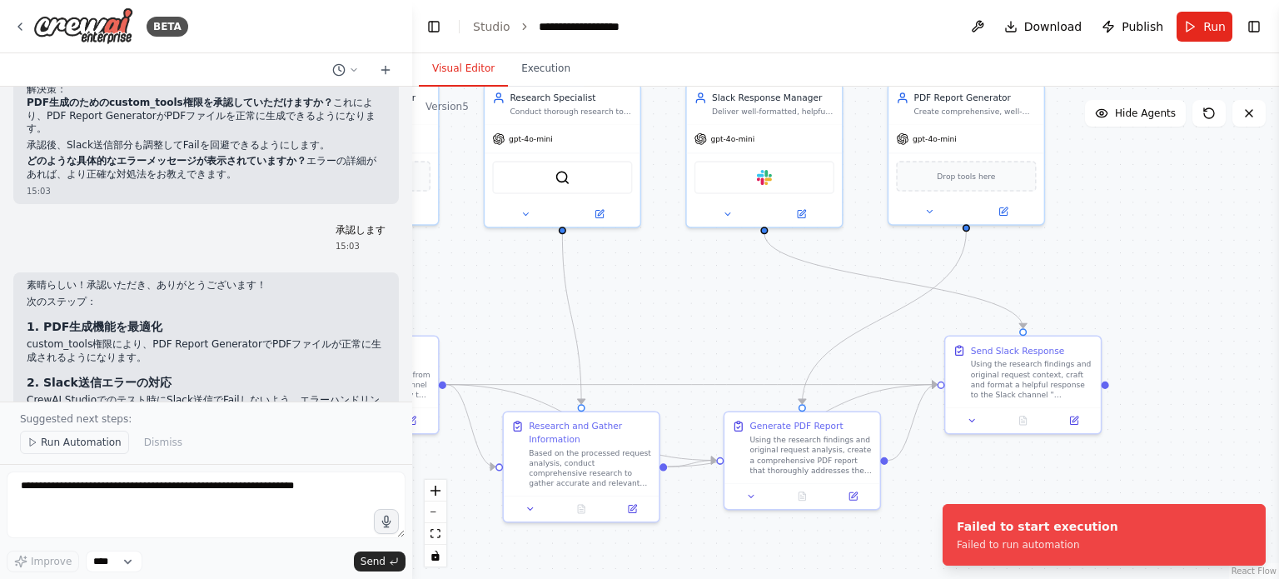
click at [62, 449] on span "Run Automation" at bounding box center [81, 441] width 81 height 13
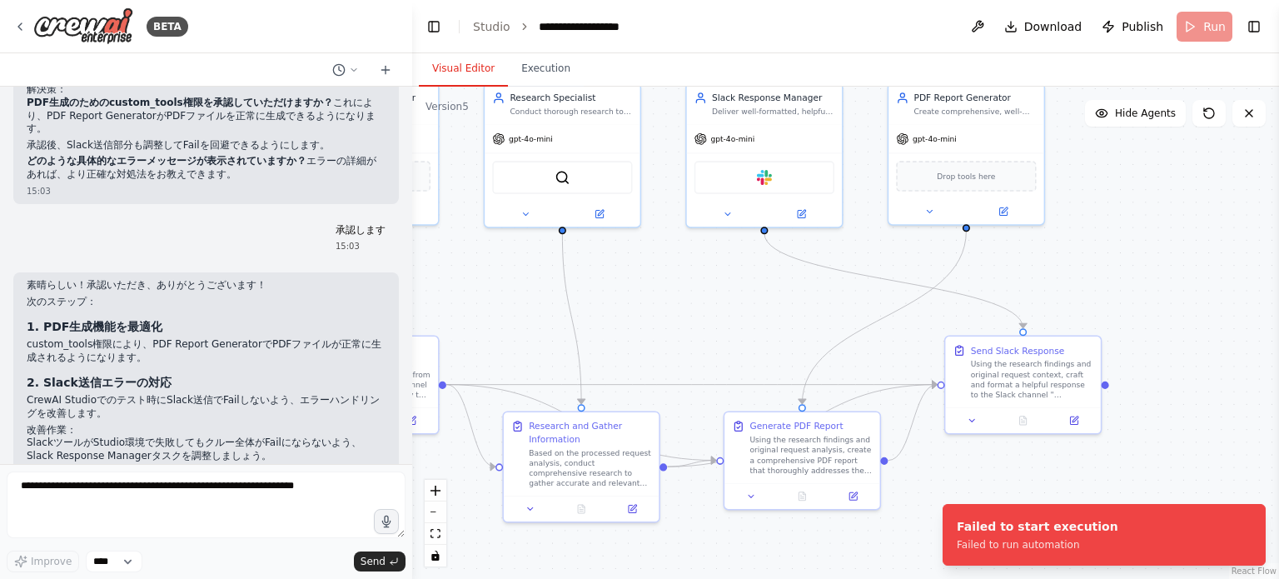
scroll to position [12714, 0]
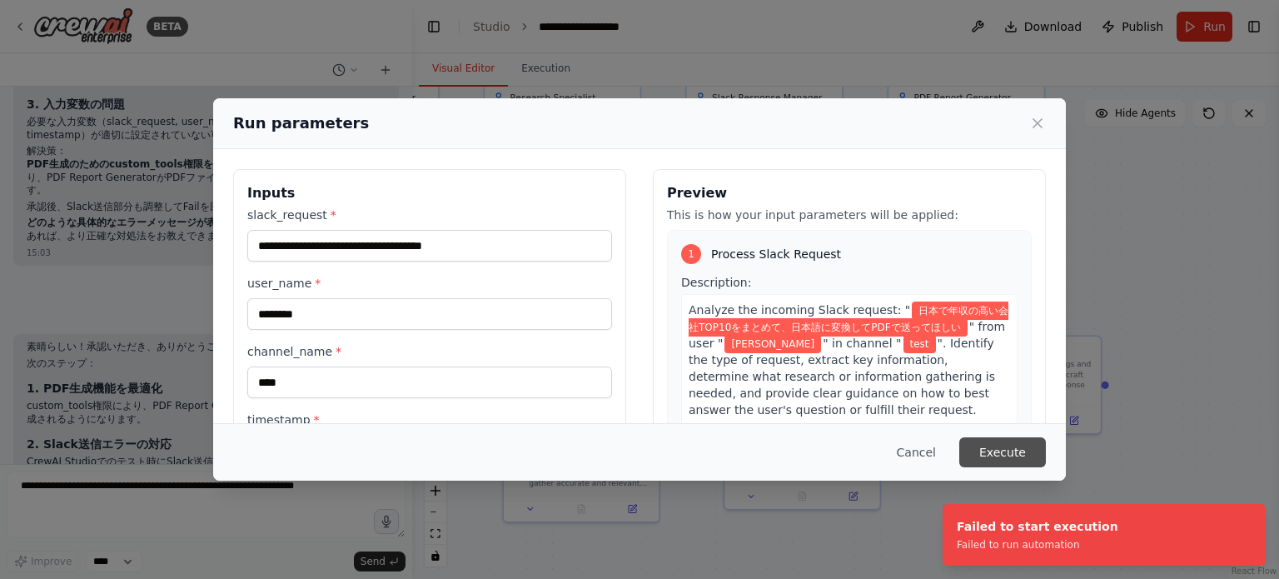
click at [992, 454] on button "Execute" at bounding box center [1002, 452] width 87 height 30
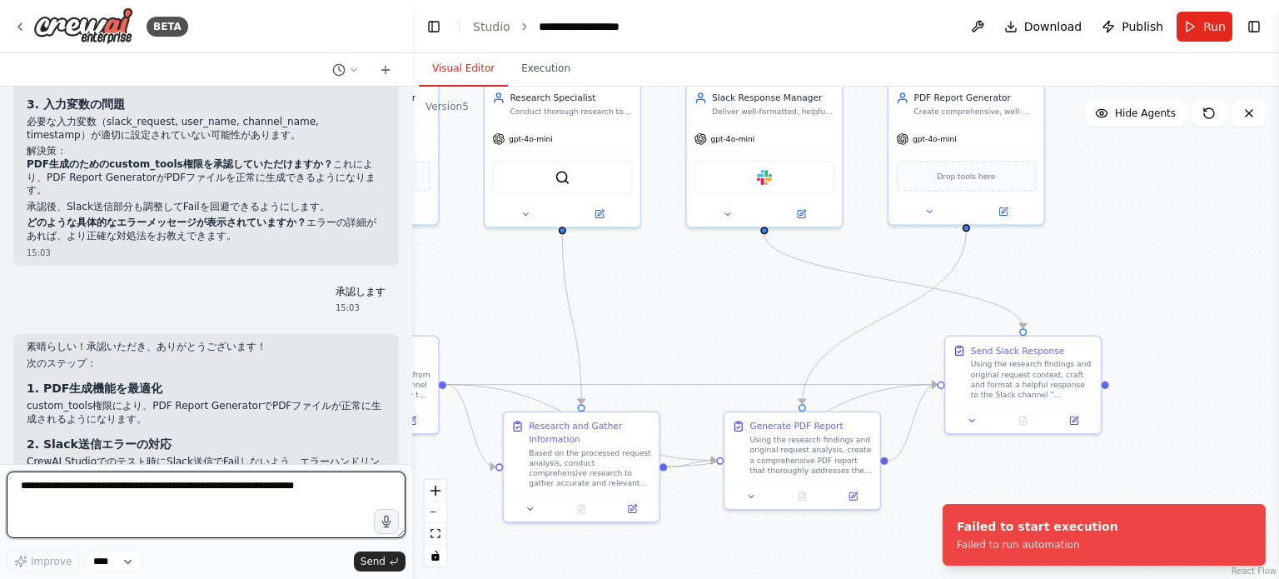
click at [221, 492] on textarea at bounding box center [206, 504] width 399 height 67
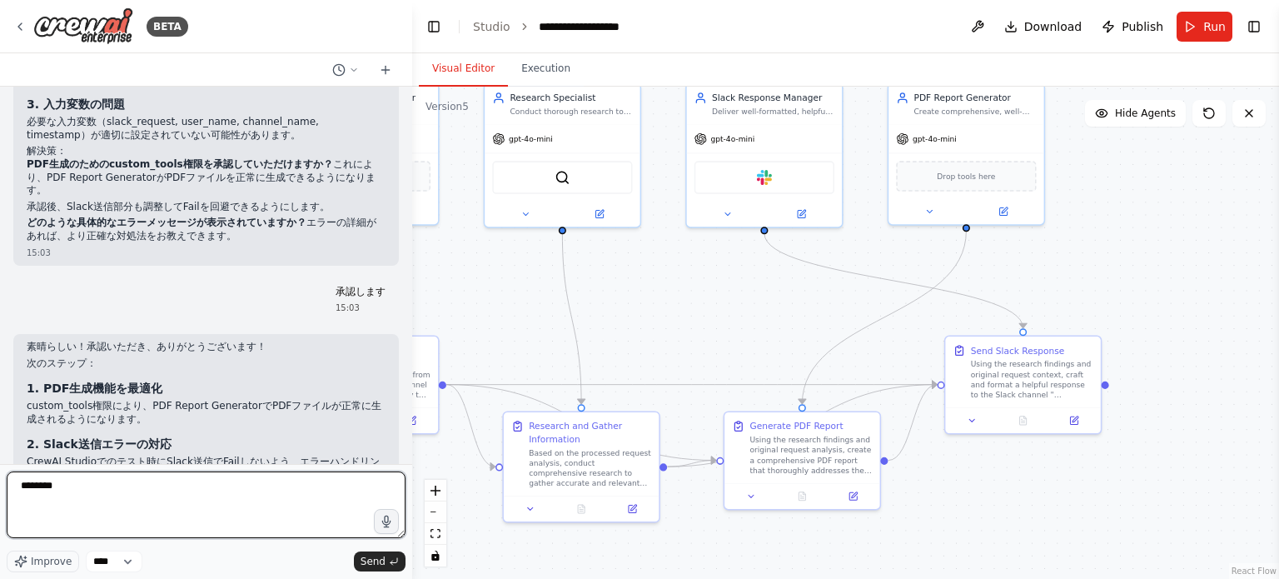
type textarea "******"
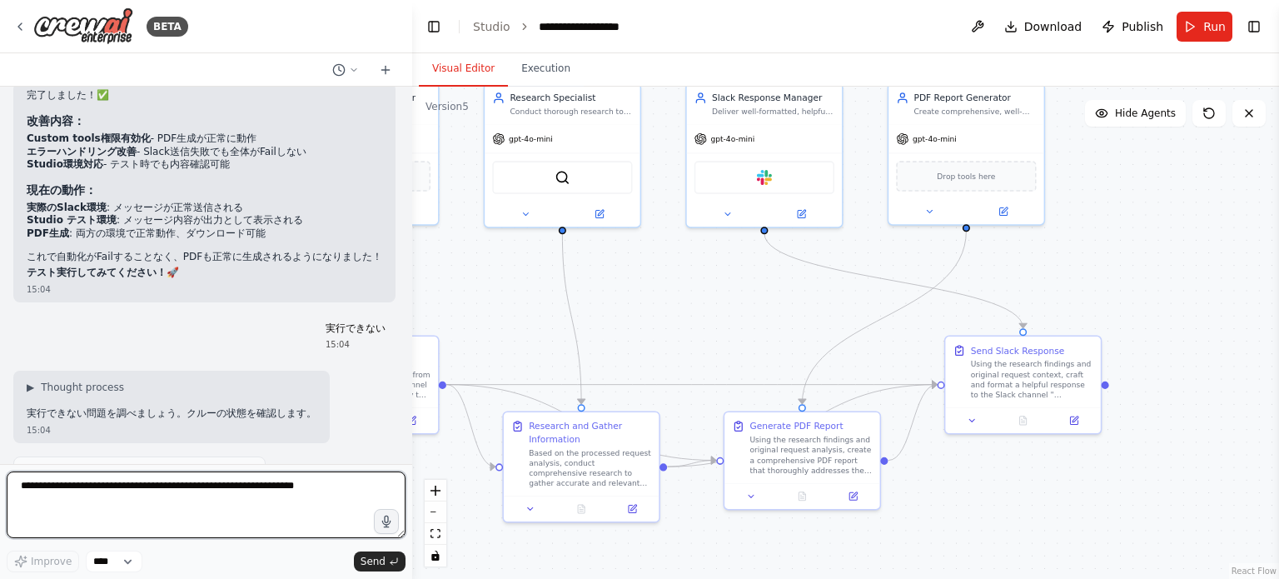
scroll to position [13268, 0]
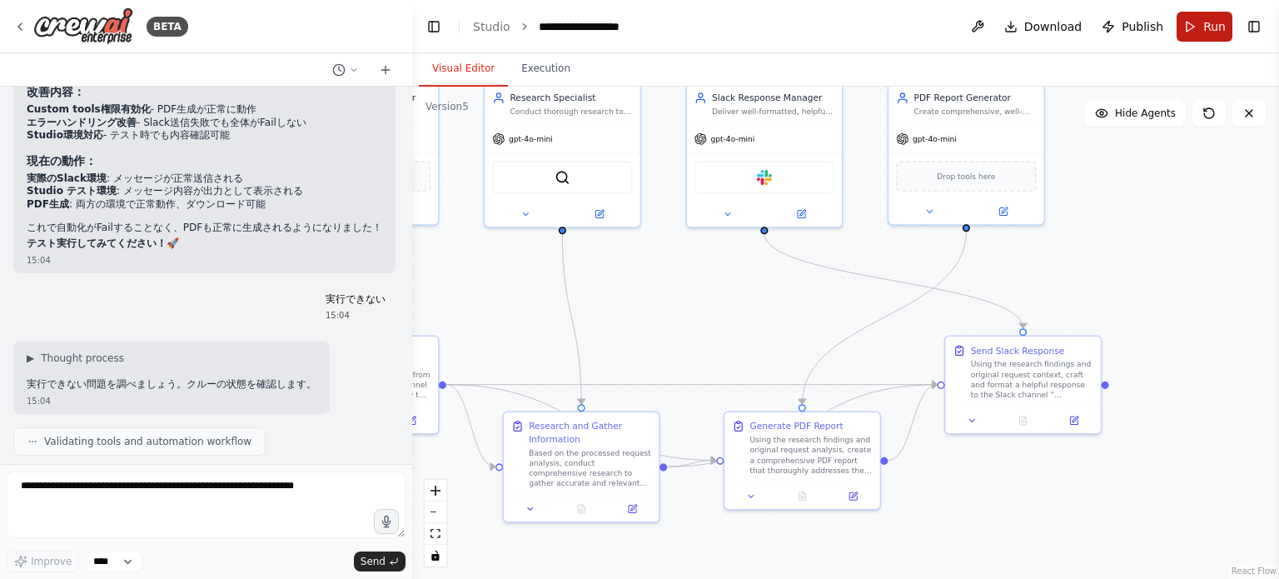
click at [1203, 29] on button "Run" at bounding box center [1204, 27] width 56 height 30
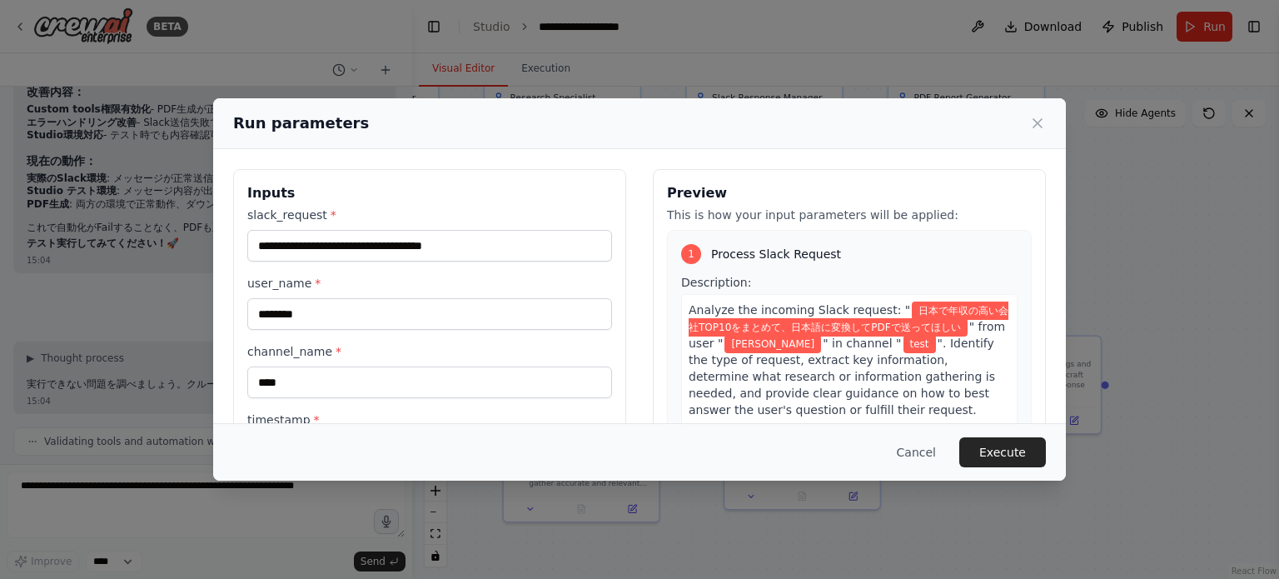
scroll to position [160, 0]
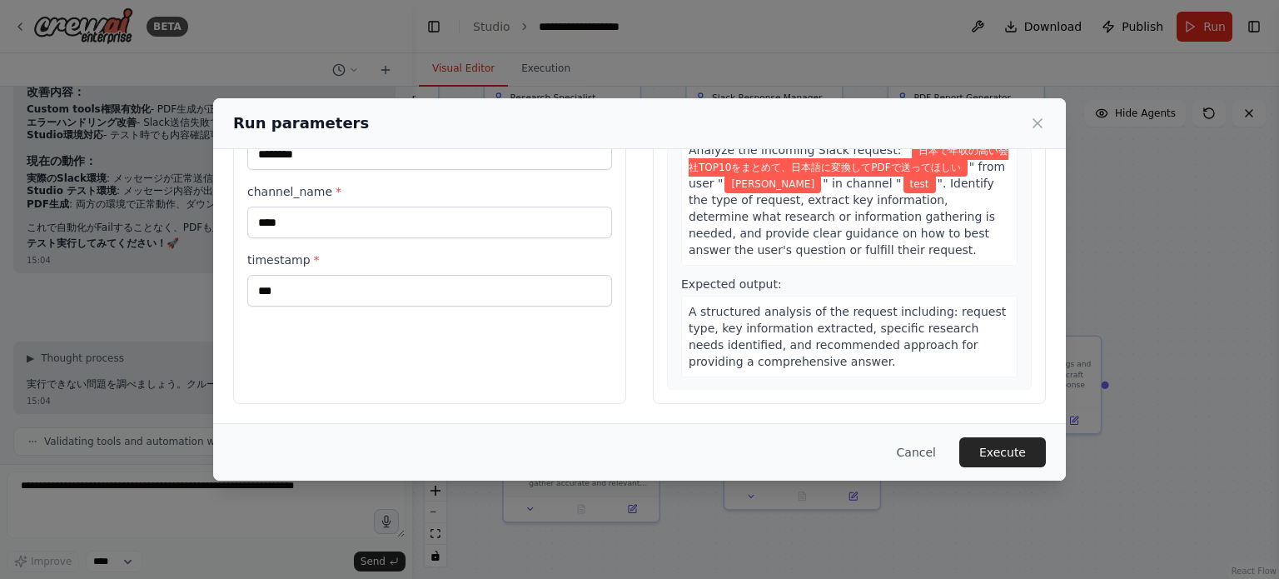
click at [962, 357] on div "A structured analysis of the request including: request type, key information e…" at bounding box center [849, 337] width 336 height 82
click at [1001, 449] on button "Execute" at bounding box center [1002, 452] width 87 height 30
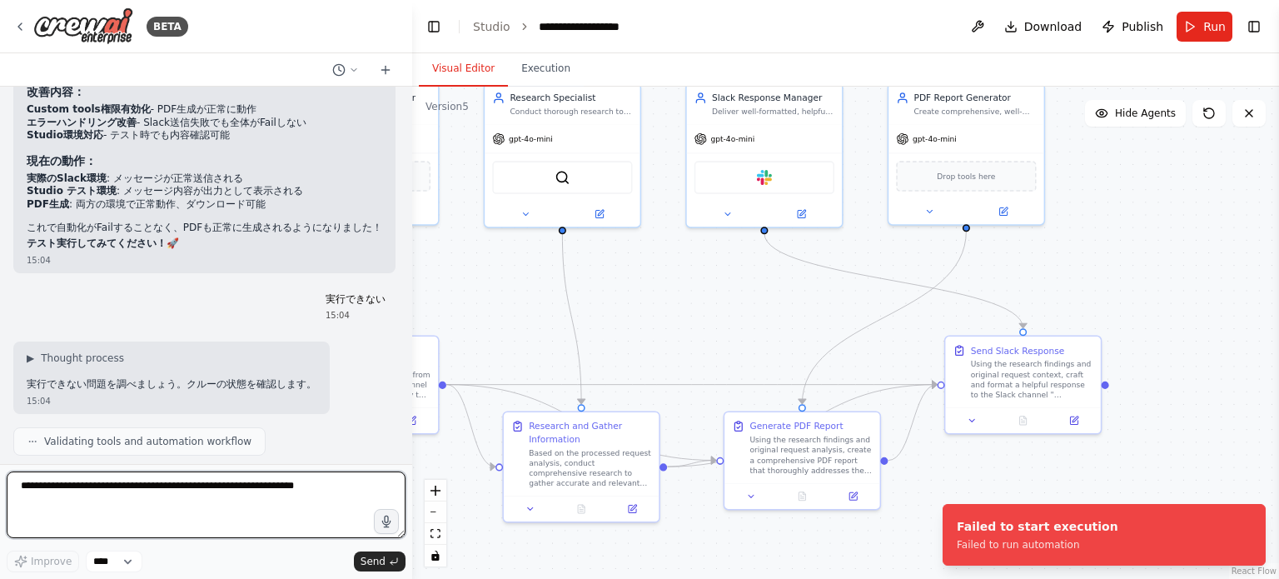
click at [186, 511] on textarea at bounding box center [206, 504] width 399 height 67
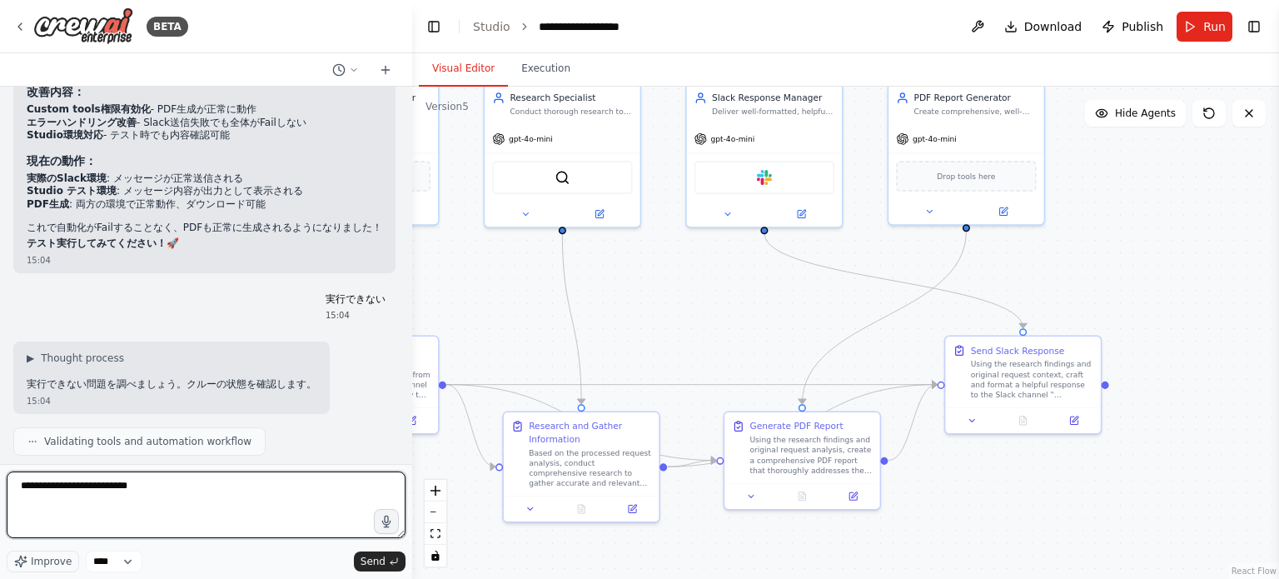
type textarea "**********"
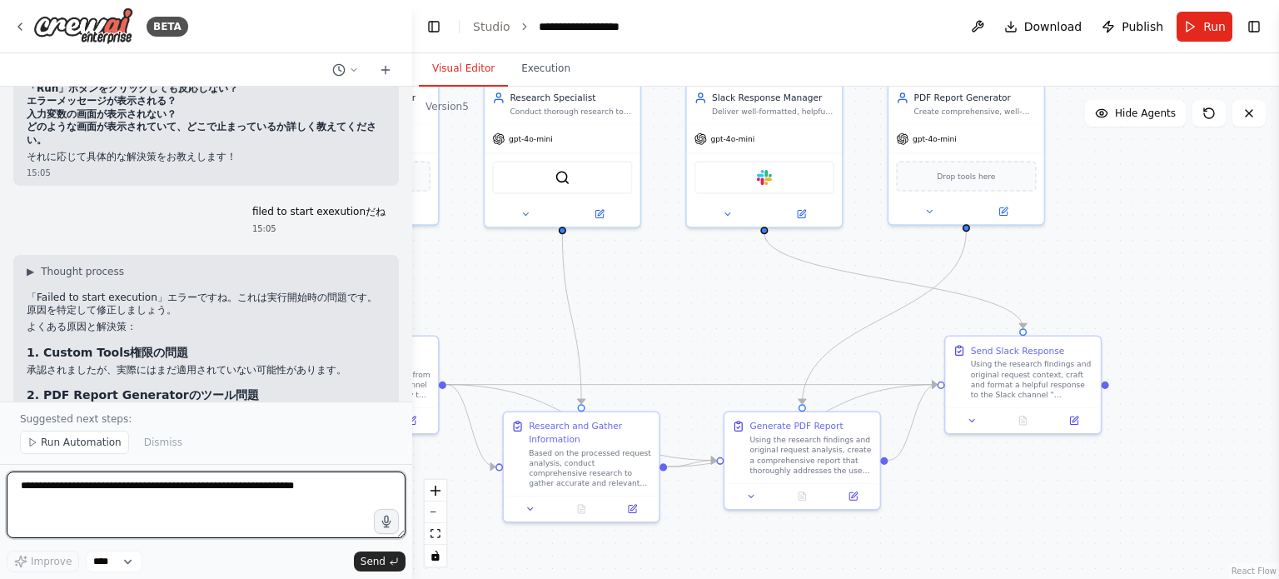
scroll to position [13969, 0]
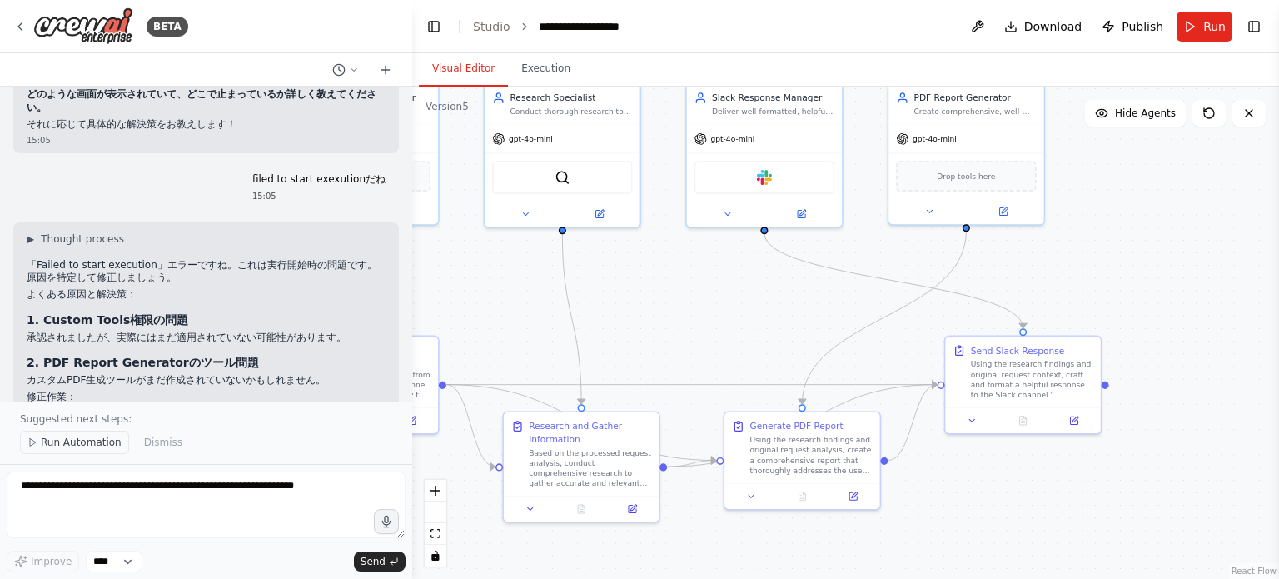
click at [69, 442] on span "Run Automation" at bounding box center [81, 441] width 81 height 13
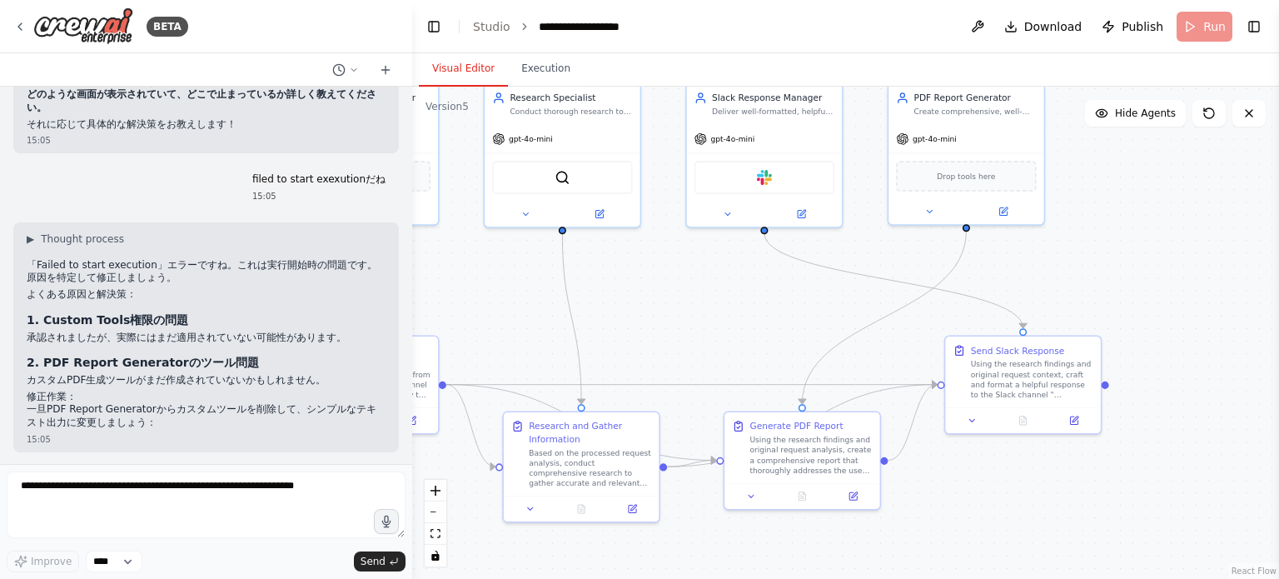
scroll to position [13907, 0]
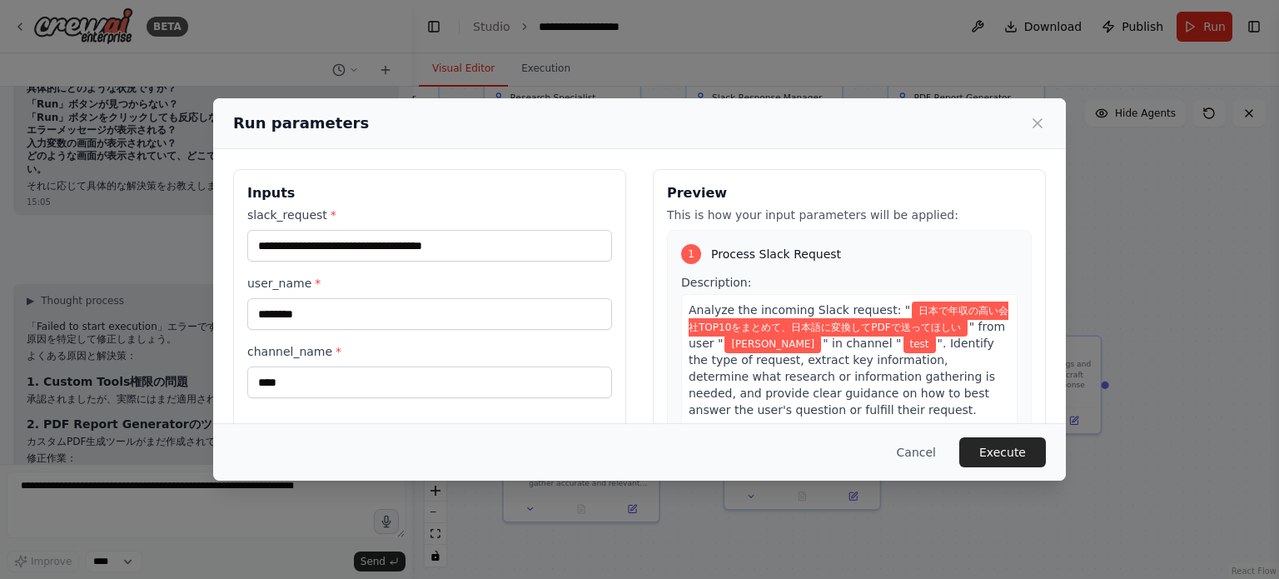
click at [1030, 463] on button "Execute" at bounding box center [1002, 452] width 87 height 30
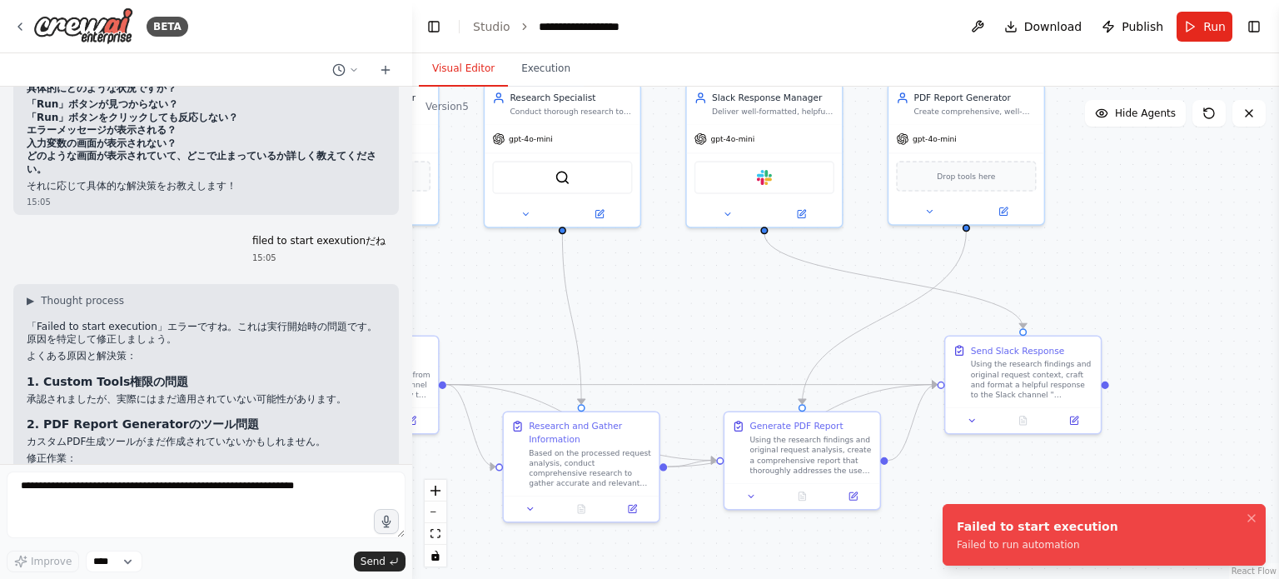
click at [1056, 520] on div "Failed to start execution" at bounding box center [1038, 526] width 162 height 17
click at [976, 21] on button at bounding box center [977, 27] width 27 height 30
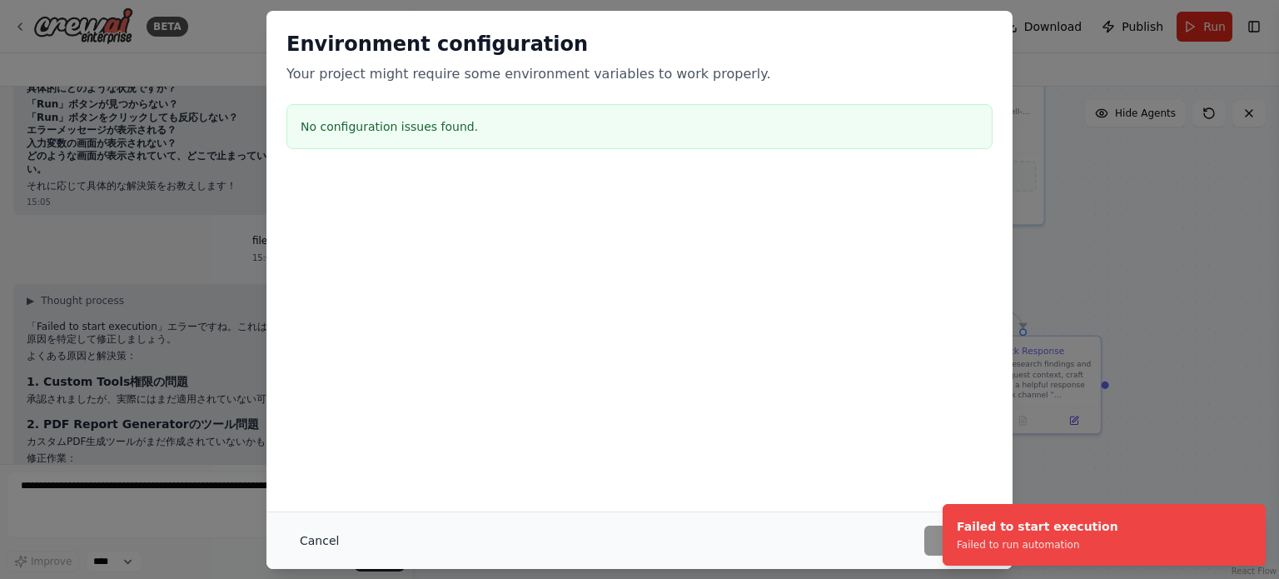
click at [325, 545] on button "Cancel" at bounding box center [319, 540] width 66 height 30
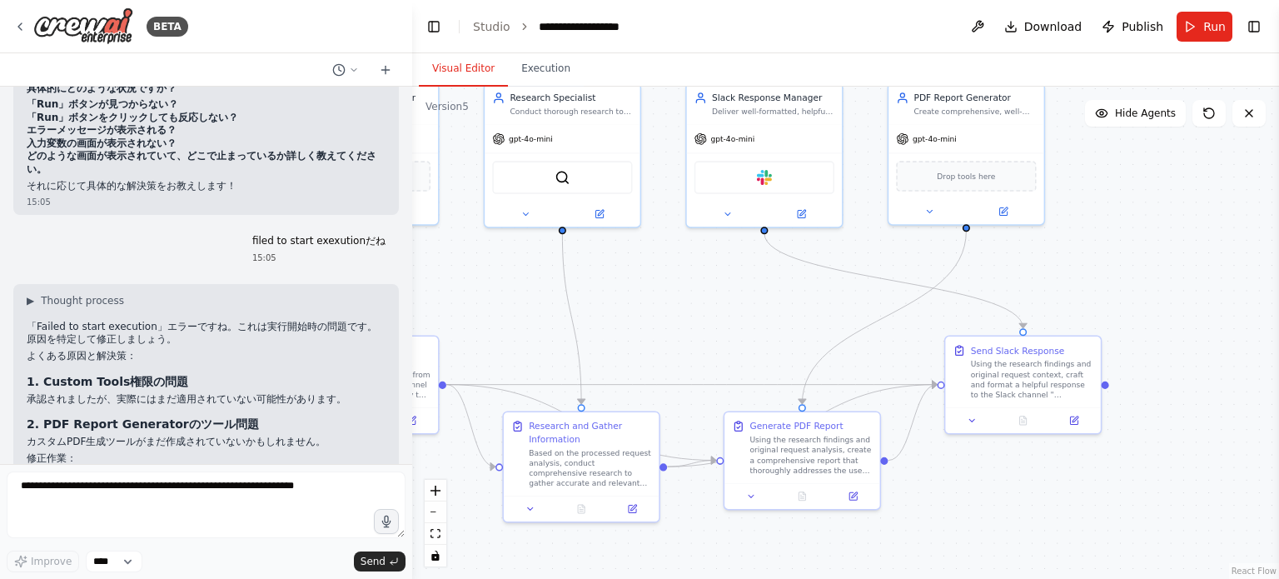
click at [1216, 7] on header "**********" at bounding box center [845, 26] width 867 height 53
click at [1215, 16] on button "Run" at bounding box center [1204, 27] width 56 height 30
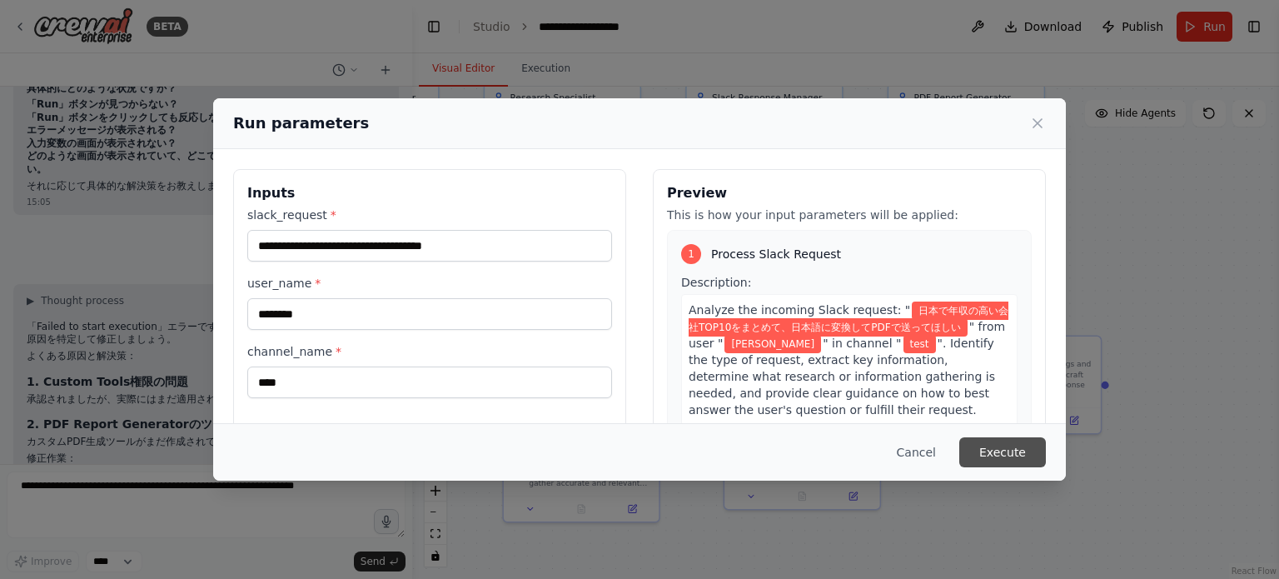
click at [981, 445] on button "Execute" at bounding box center [1002, 452] width 87 height 30
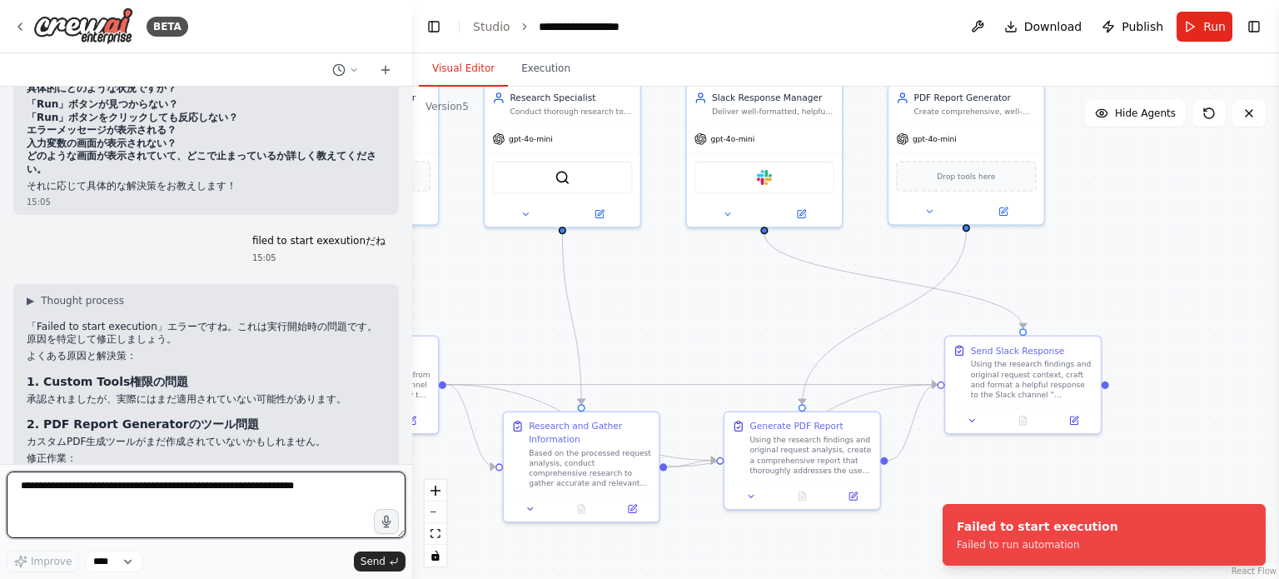
drag, startPoint x: 191, startPoint y: 505, endPoint x: 210, endPoint y: 502, distance: 18.6
click at [191, 505] on textarea at bounding box center [206, 504] width 399 height 67
type textarea "********"
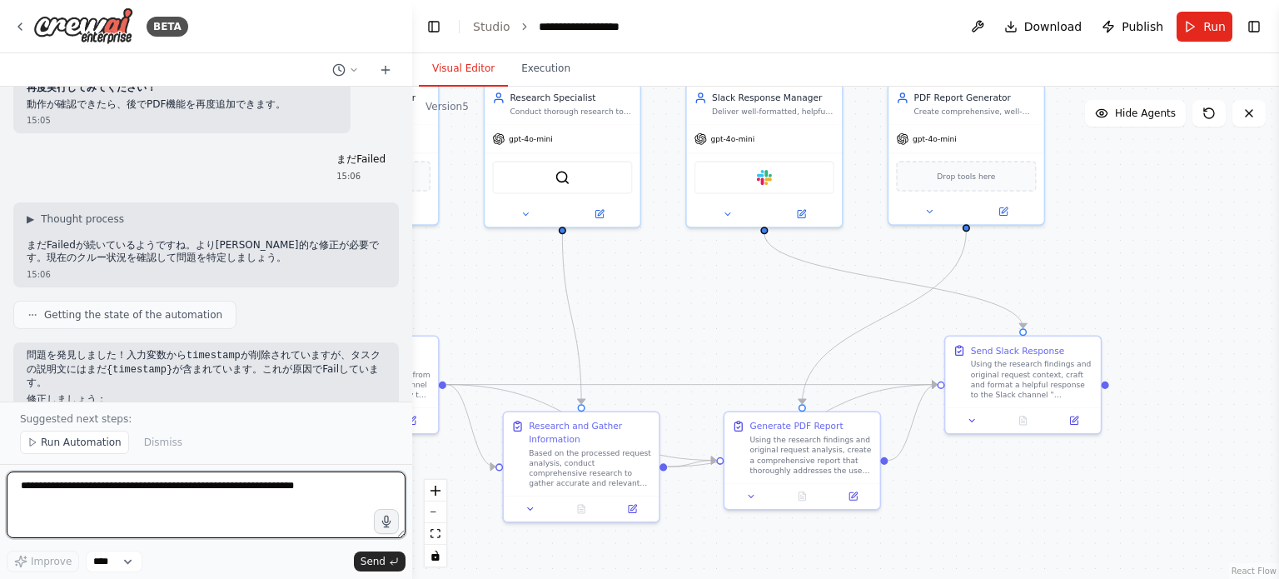
scroll to position [14646, 0]
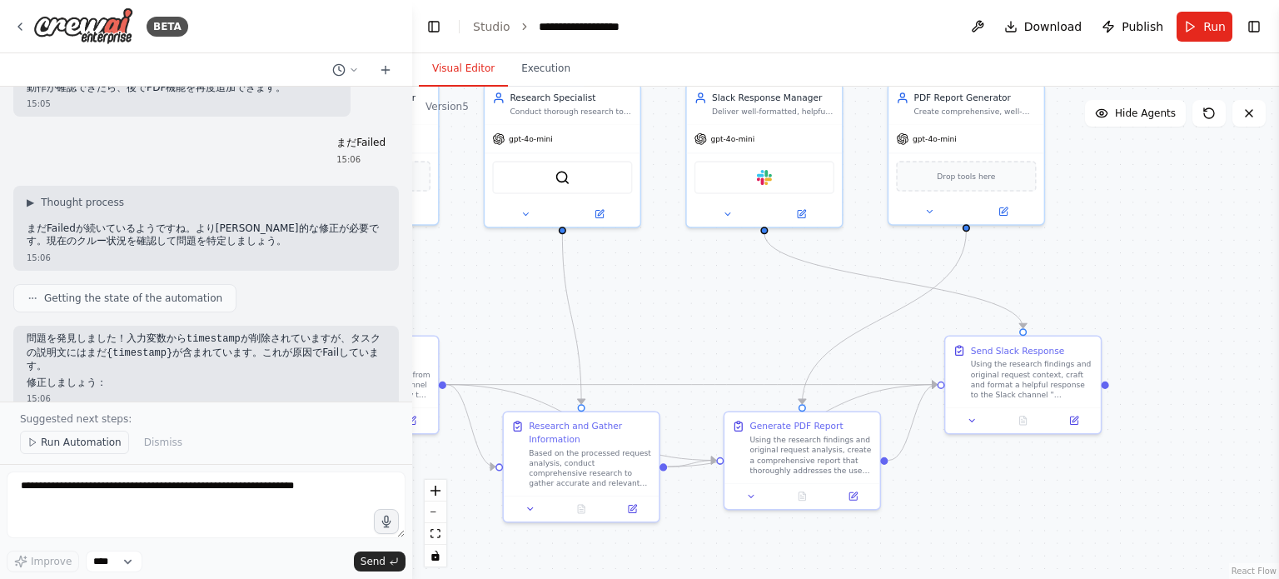
click at [101, 443] on span "Run Automation" at bounding box center [81, 441] width 81 height 13
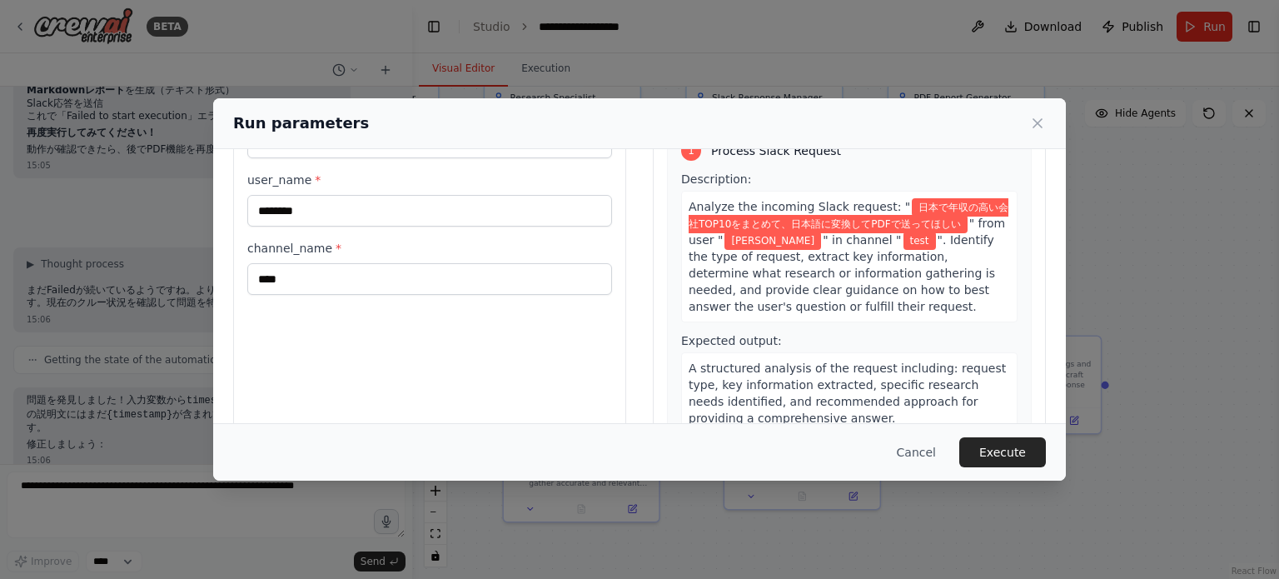
scroll to position [160, 0]
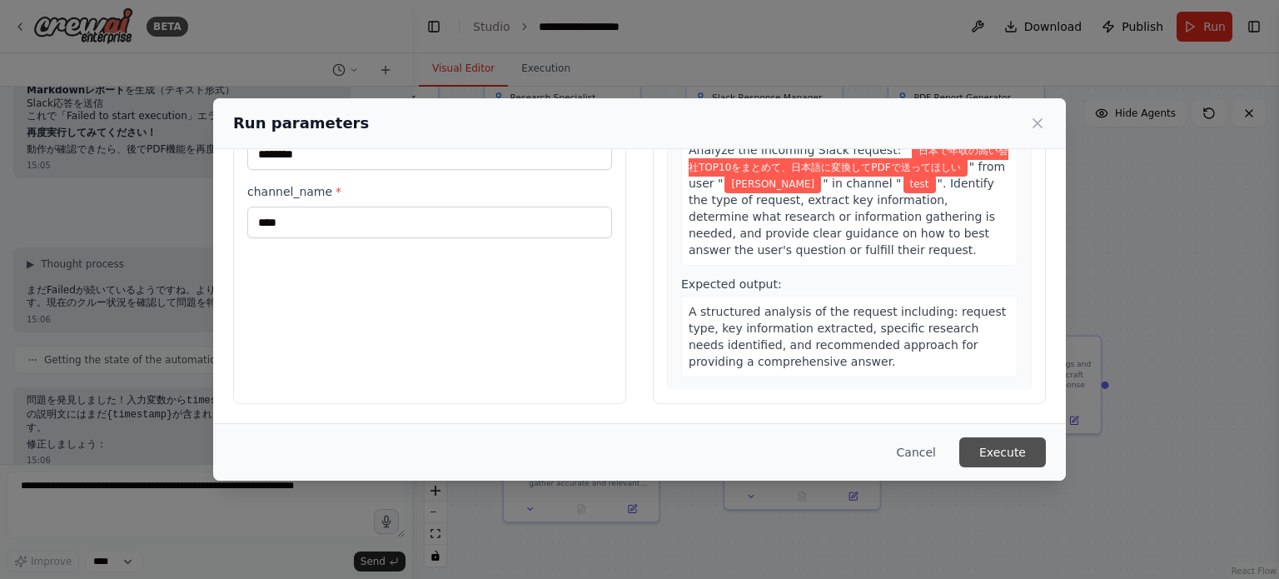
click at [1016, 442] on button "Execute" at bounding box center [1002, 452] width 87 height 30
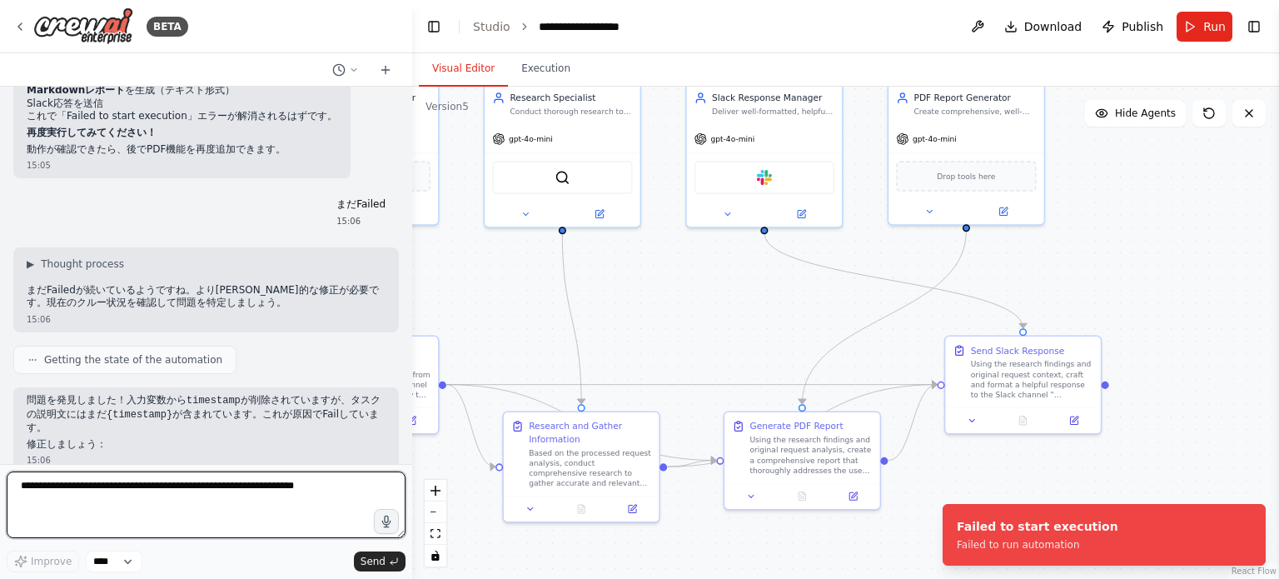
click at [221, 492] on textarea at bounding box center [206, 504] width 399 height 67
type textarea "********"
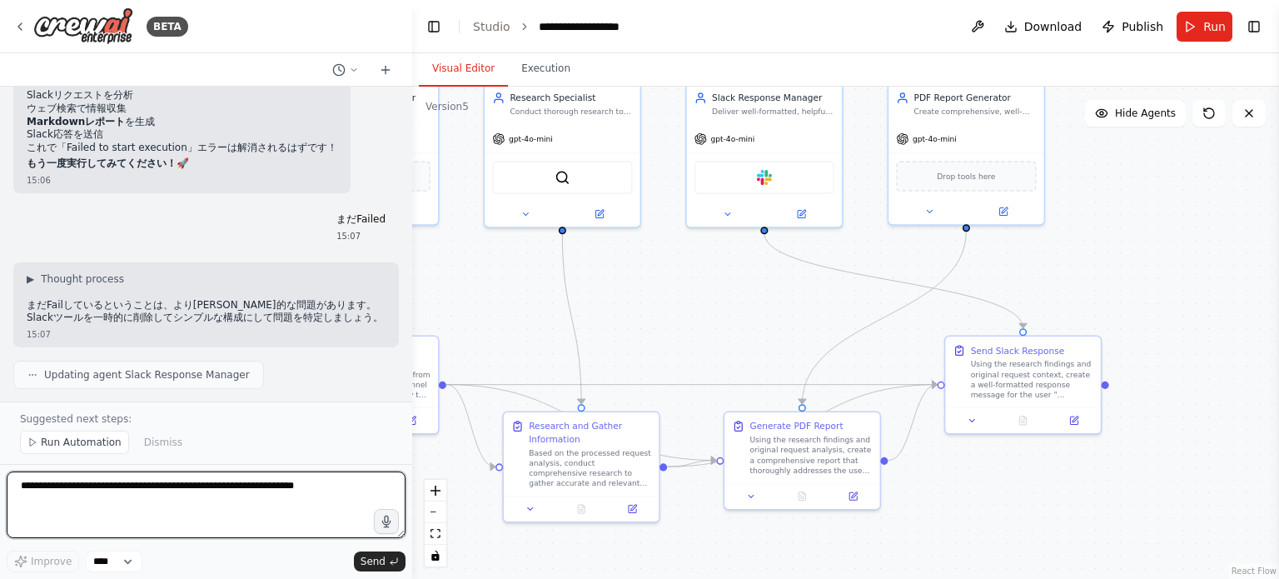
scroll to position [15260, 0]
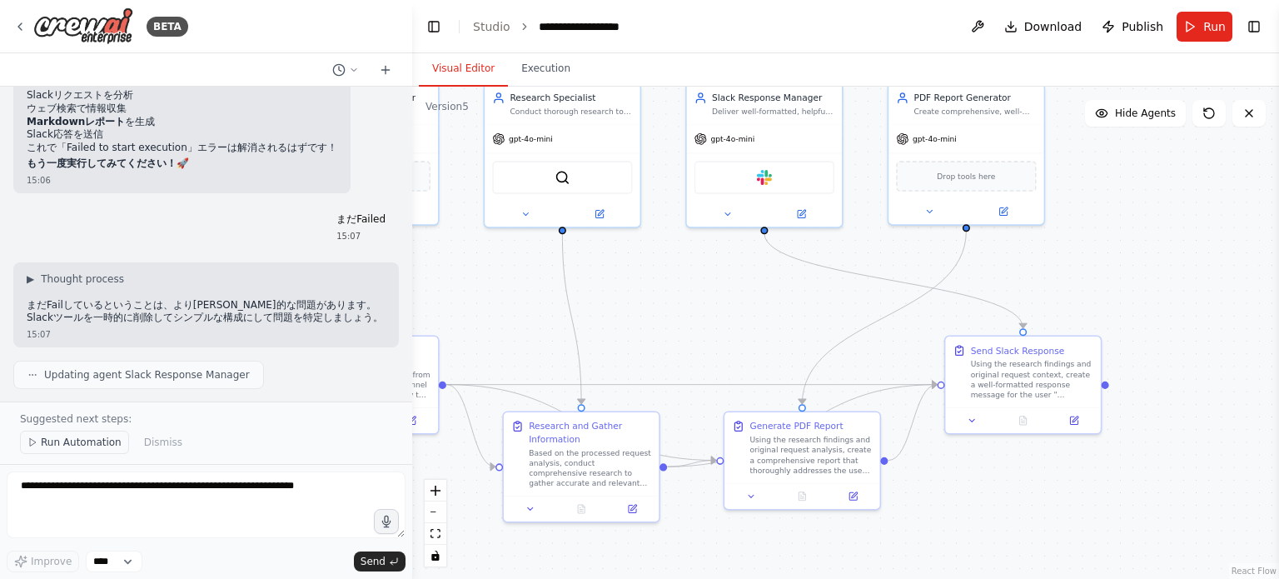
click at [87, 449] on span "Run Automation" at bounding box center [81, 441] width 81 height 13
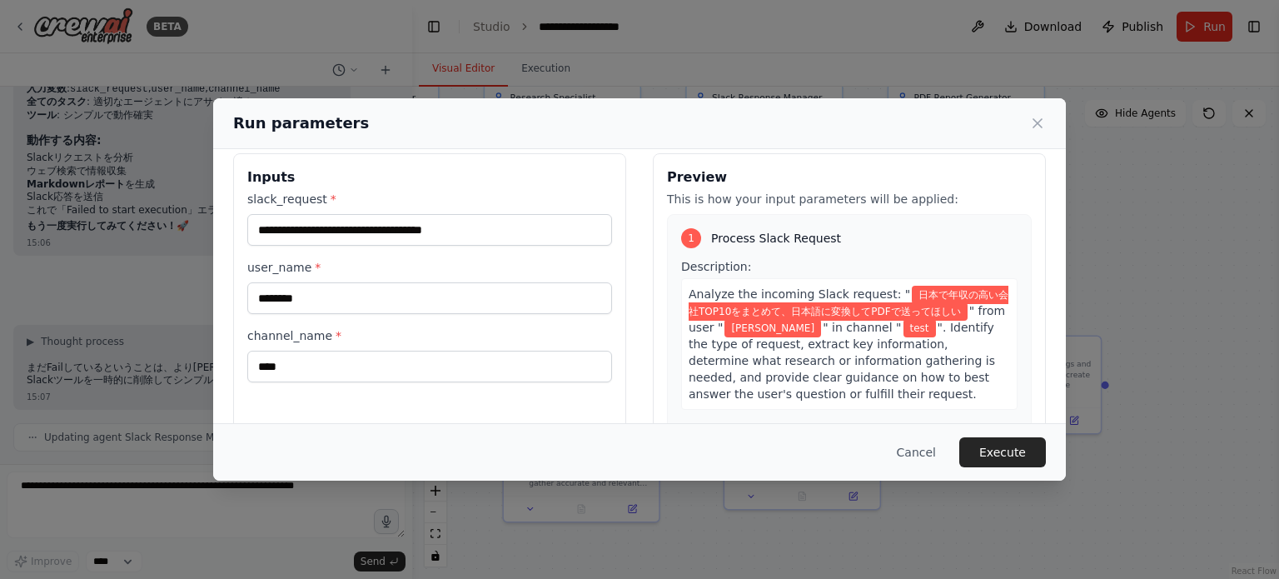
scroll to position [0, 0]
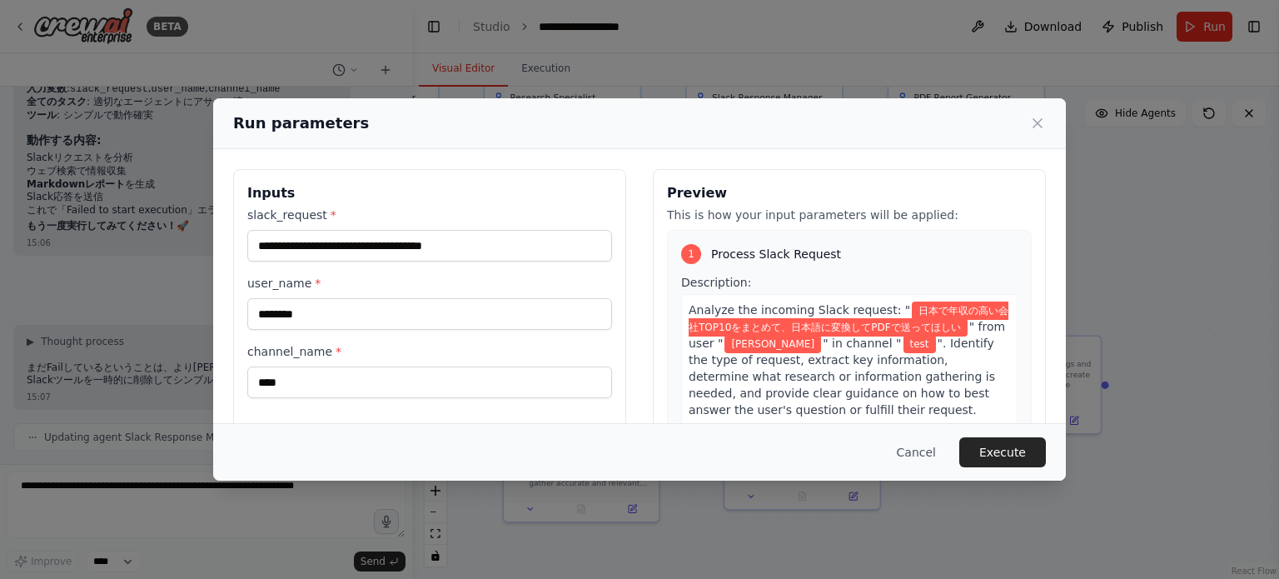
click at [990, 442] on button "Execute" at bounding box center [1002, 452] width 87 height 30
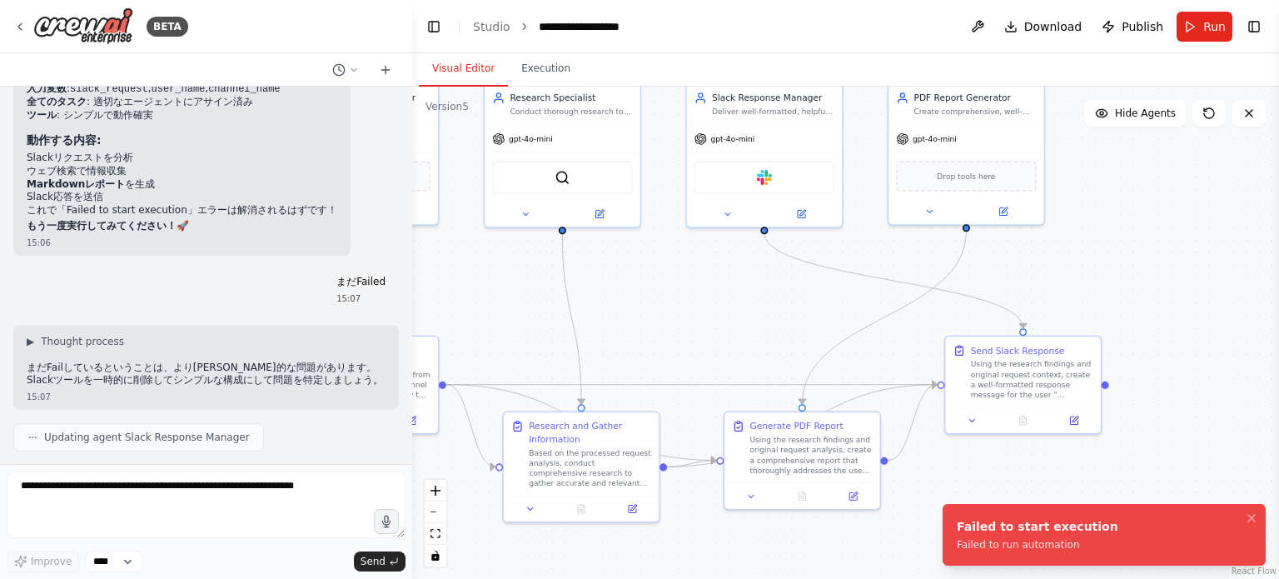
click at [1094, 543] on li "Failed to start execution Failed to run automation" at bounding box center [1103, 535] width 323 height 62
click at [1112, 299] on div ".deletable-edge-delete-btn { width: 20px; height: 20px; border: 0px solid #ffff…" at bounding box center [845, 333] width 867 height 492
click at [70, 13] on img at bounding box center [83, 25] width 100 height 37
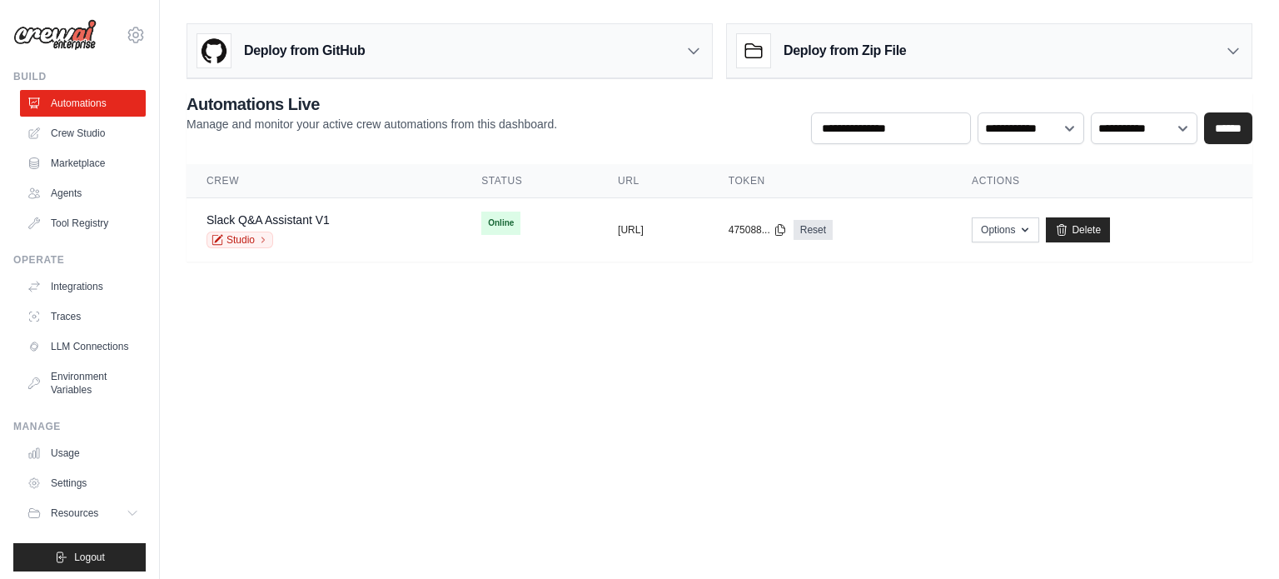
click at [340, 267] on main "Deploy from GitHub Deploy your project directly from GitHub. Select a repositor…" at bounding box center [719, 149] width 1119 height 298
click at [239, 226] on link "Slack Q&A Assistant V1" at bounding box center [267, 219] width 123 height 13
click at [244, 239] on link "Studio" at bounding box center [239, 239] width 67 height 17
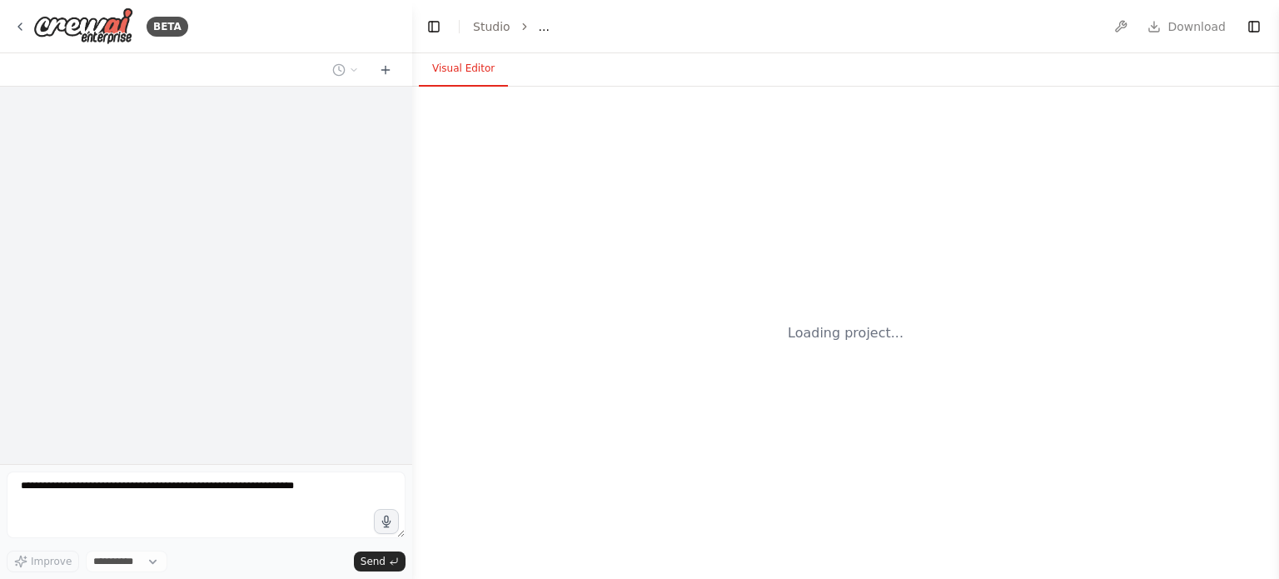
select select "****"
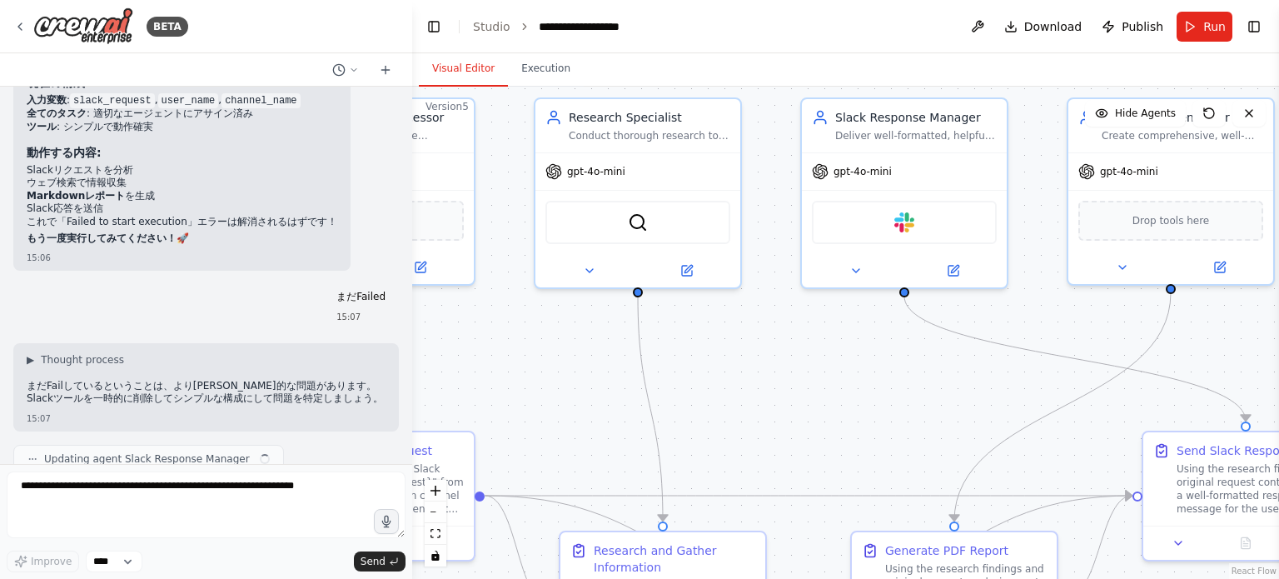
drag, startPoint x: 1117, startPoint y: 425, endPoint x: 779, endPoint y: 329, distance: 351.5
click at [779, 329] on div ".deletable-edge-delete-btn { width: 20px; height: 20px; border: 0px solid #ffff…" at bounding box center [845, 333] width 867 height 492
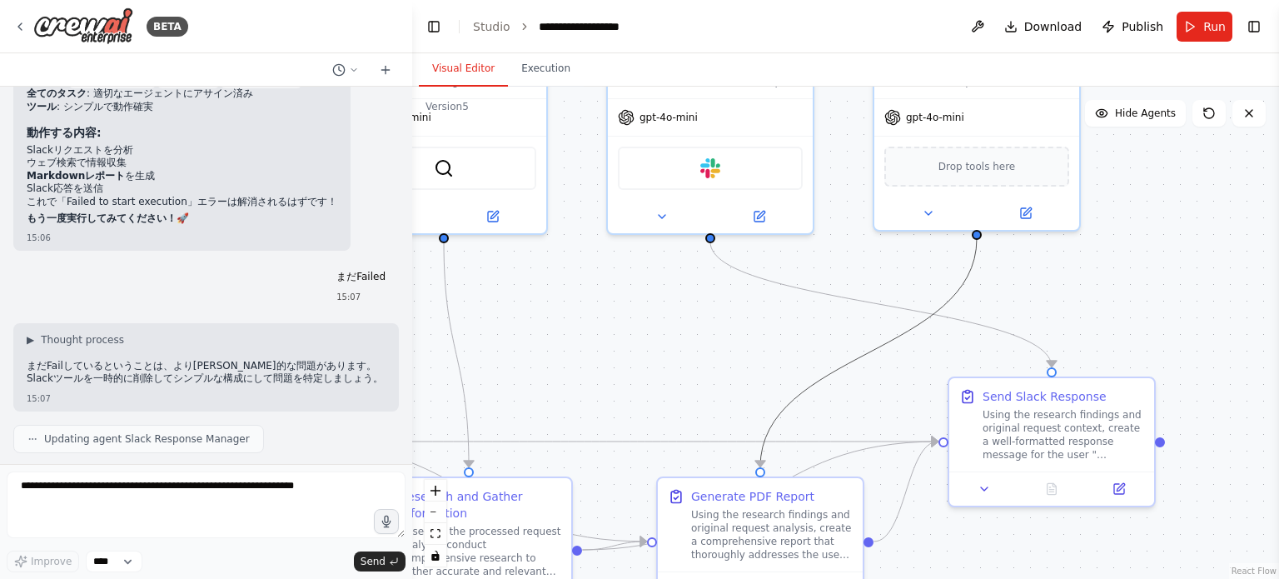
drag, startPoint x: 792, startPoint y: 391, endPoint x: 717, endPoint y: 375, distance: 76.8
click at [769, 426] on icon "Edge from b3d79052-fff9-45ee-86bf-55fc4d5e2abb to 5165ab2d-f234-4227-b940-66f31…" at bounding box center [868, 352] width 216 height 228
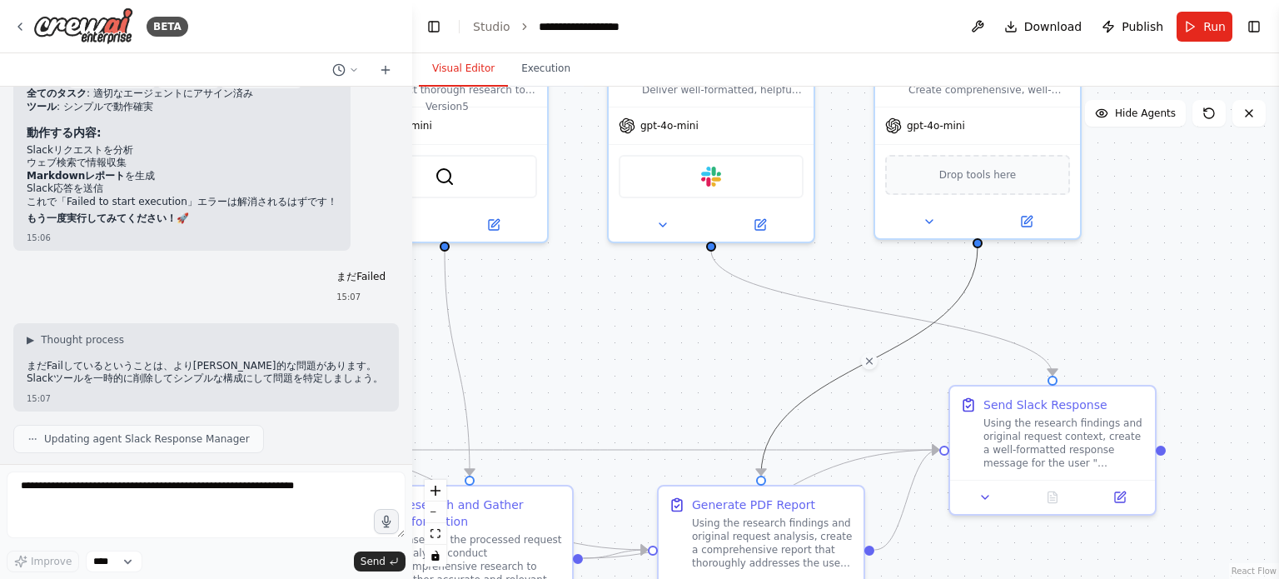
drag, startPoint x: 675, startPoint y: 350, endPoint x: 649, endPoint y: 316, distance: 43.5
click at [649, 318] on div ".deletable-edge-delete-btn { width: 20px; height: 20px; border: 0px solid #ffff…" at bounding box center [845, 333] width 867 height 492
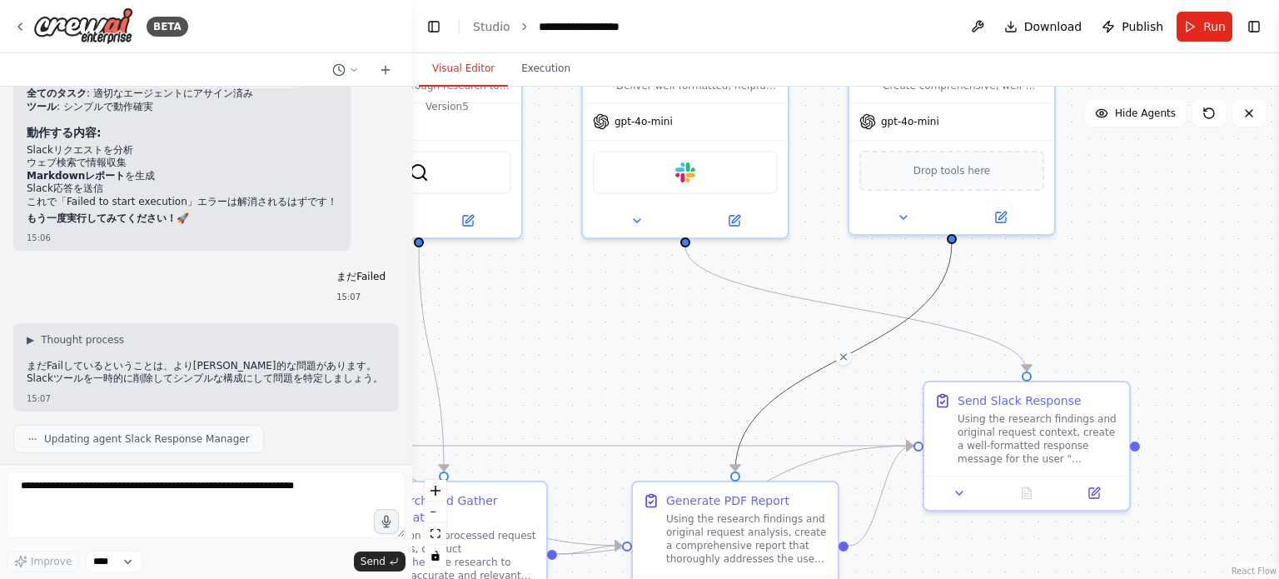
drag, startPoint x: 647, startPoint y: 306, endPoint x: 646, endPoint y: 352, distance: 46.6
click at [648, 343] on div ".deletable-edge-delete-btn { width: 20px; height: 20px; border: 0px solid #ffff…" at bounding box center [845, 333] width 867 height 492
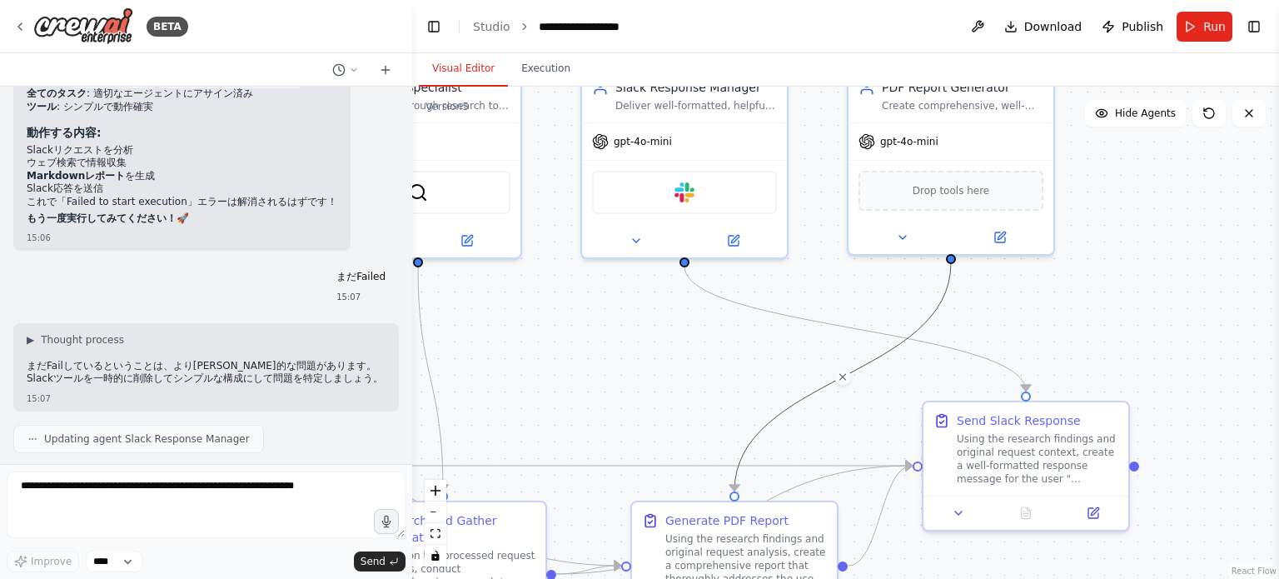
drag, startPoint x: 646, startPoint y: 345, endPoint x: 642, endPoint y: 384, distance: 39.3
click at [642, 384] on div ".deletable-edge-delete-btn { width: 20px; height: 20px; border: 0px solid #ffff…" at bounding box center [845, 333] width 867 height 492
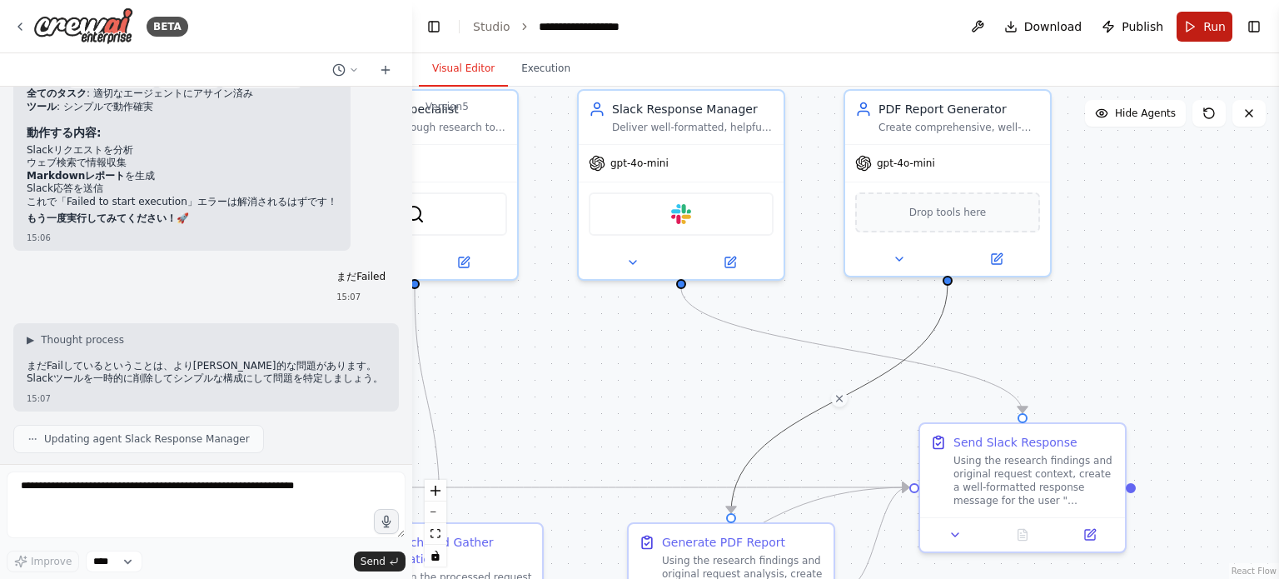
click at [1189, 30] on button "Run" at bounding box center [1204, 27] width 56 height 30
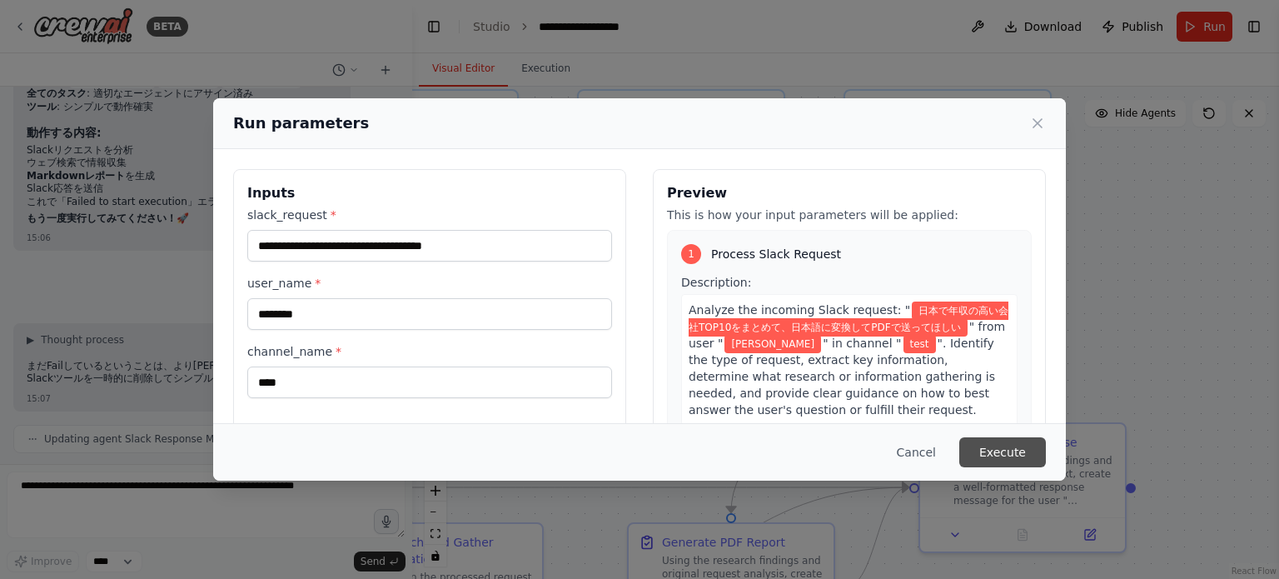
click at [1003, 455] on button "Execute" at bounding box center [1002, 452] width 87 height 30
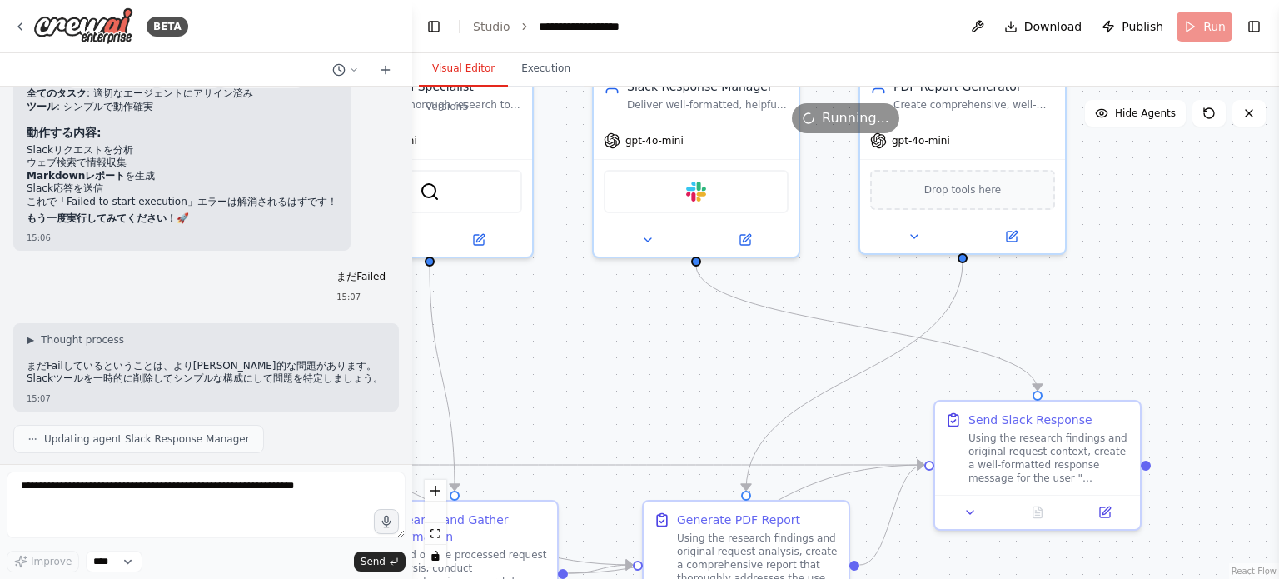
drag, startPoint x: 648, startPoint y: 400, endPoint x: 659, endPoint y: 385, distance: 19.6
click at [659, 385] on div ".deletable-edge-delete-btn { width: 20px; height: 20px; border: 0px solid #ffff…" at bounding box center [845, 333] width 867 height 492
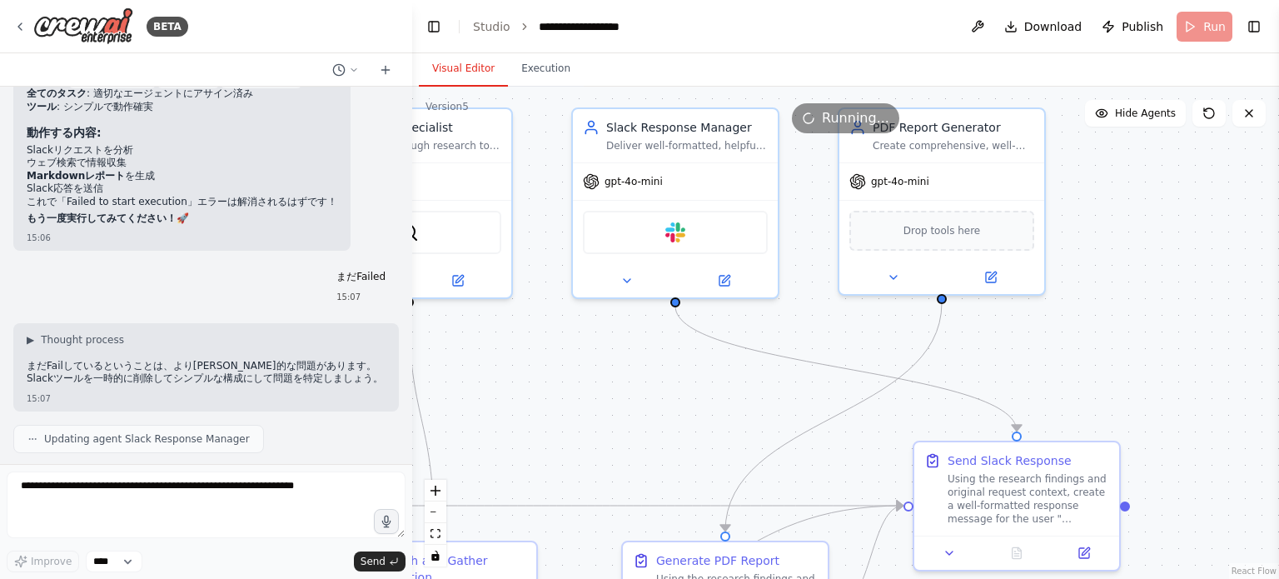
drag, startPoint x: 657, startPoint y: 389, endPoint x: 638, endPoint y: 429, distance: 44.3
click at [638, 429] on div ".deletable-edge-delete-btn { width: 20px; height: 20px; border: 0px solid #ffff…" at bounding box center [845, 333] width 867 height 492
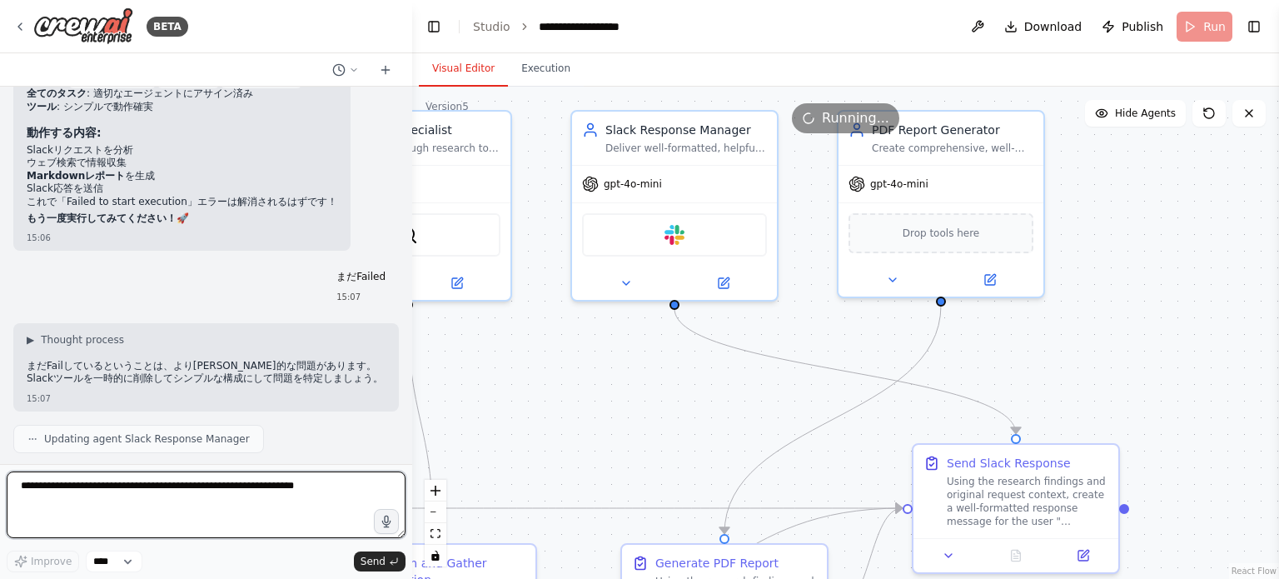
click at [246, 494] on textarea at bounding box center [206, 504] width 399 height 67
click at [266, 497] on textarea at bounding box center [206, 504] width 399 height 67
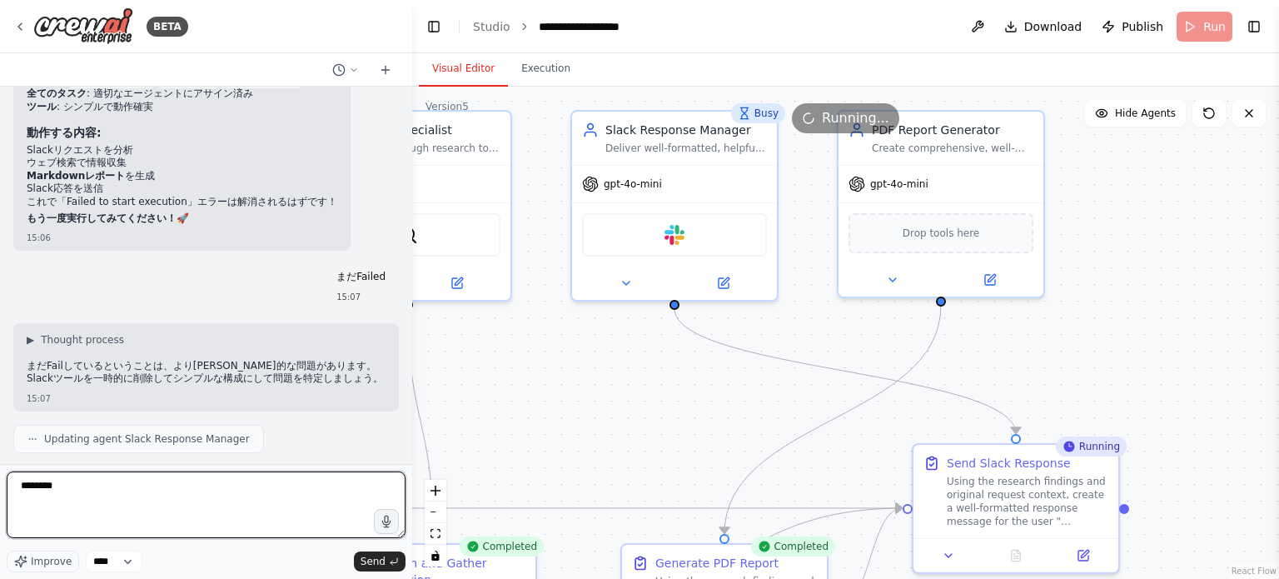
type textarea "********"
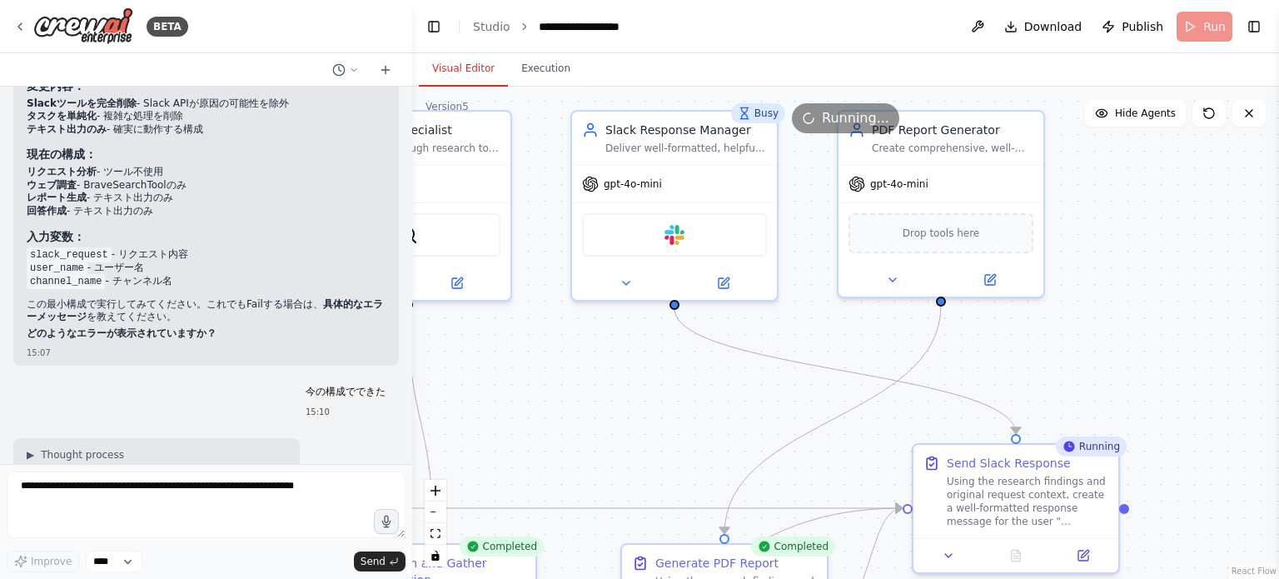
scroll to position [15936, 0]
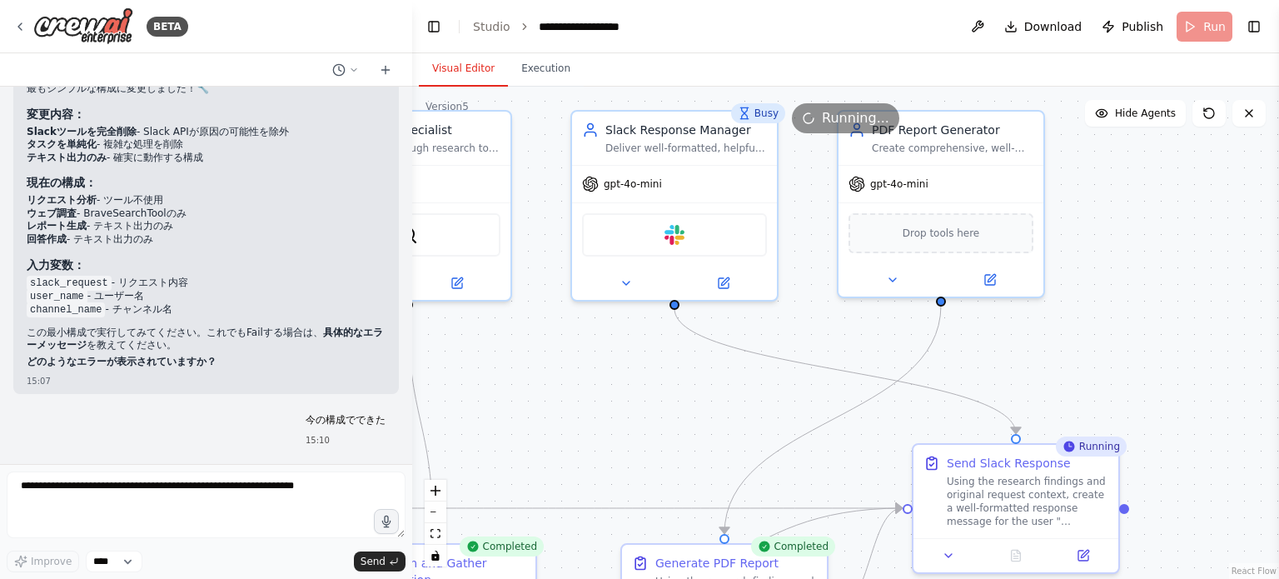
drag, startPoint x: 144, startPoint y: 238, endPoint x: 37, endPoint y: 243, distance: 107.5
copy strong "PDFファイル生成を追加"
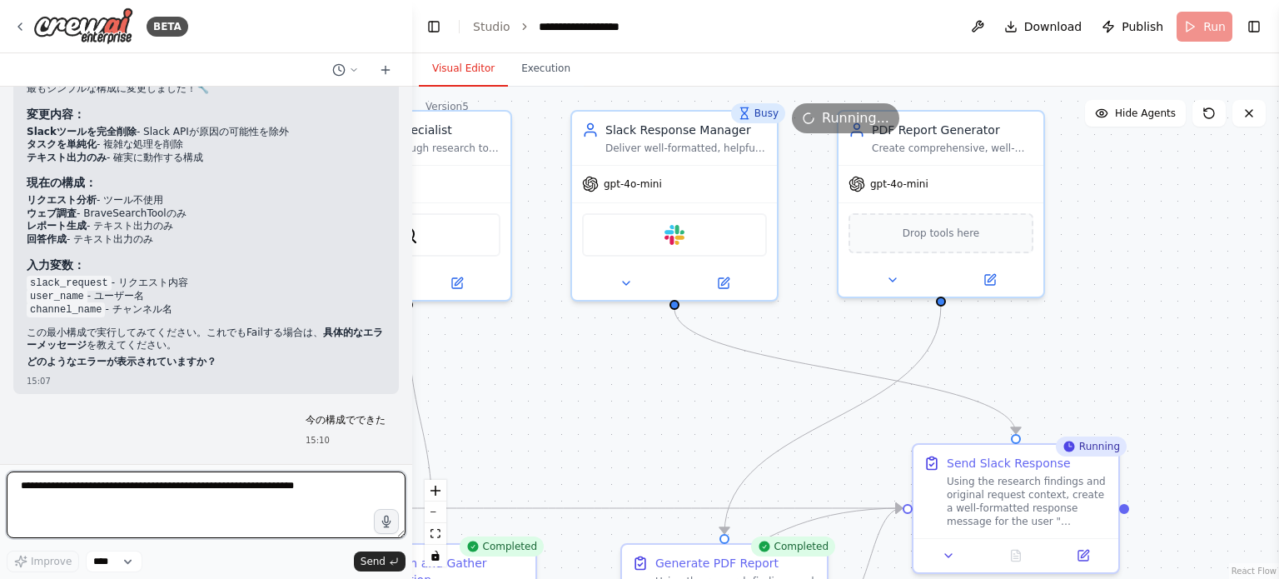
click at [280, 502] on textarea at bounding box center [206, 504] width 399 height 67
paste textarea "**********"
type textarea "**********"
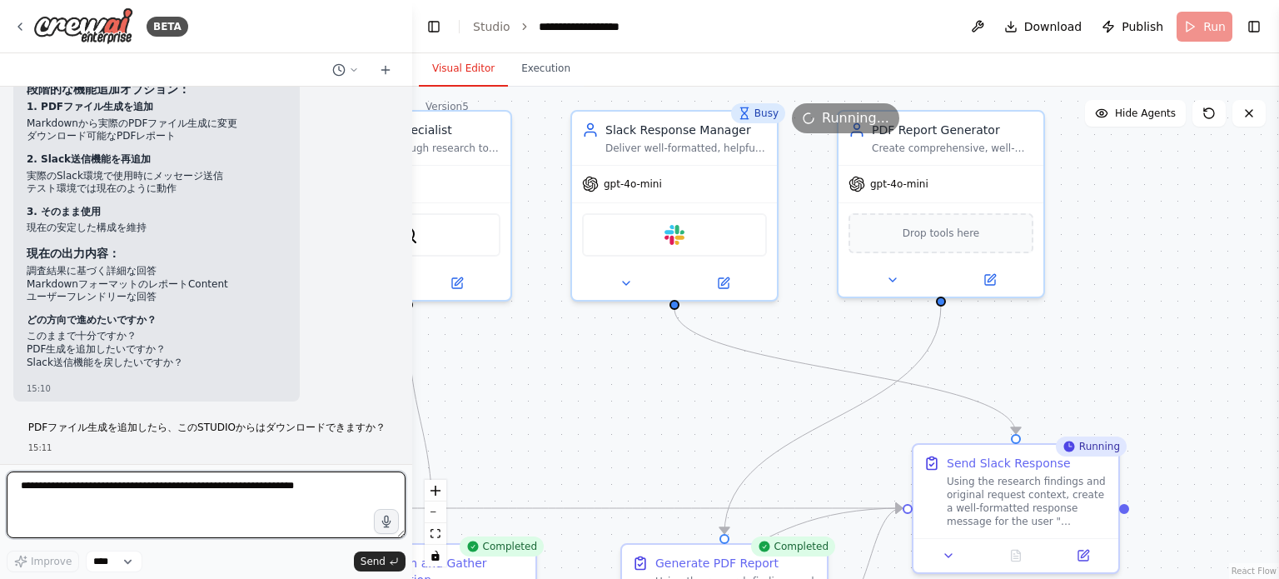
scroll to position [16521, 0]
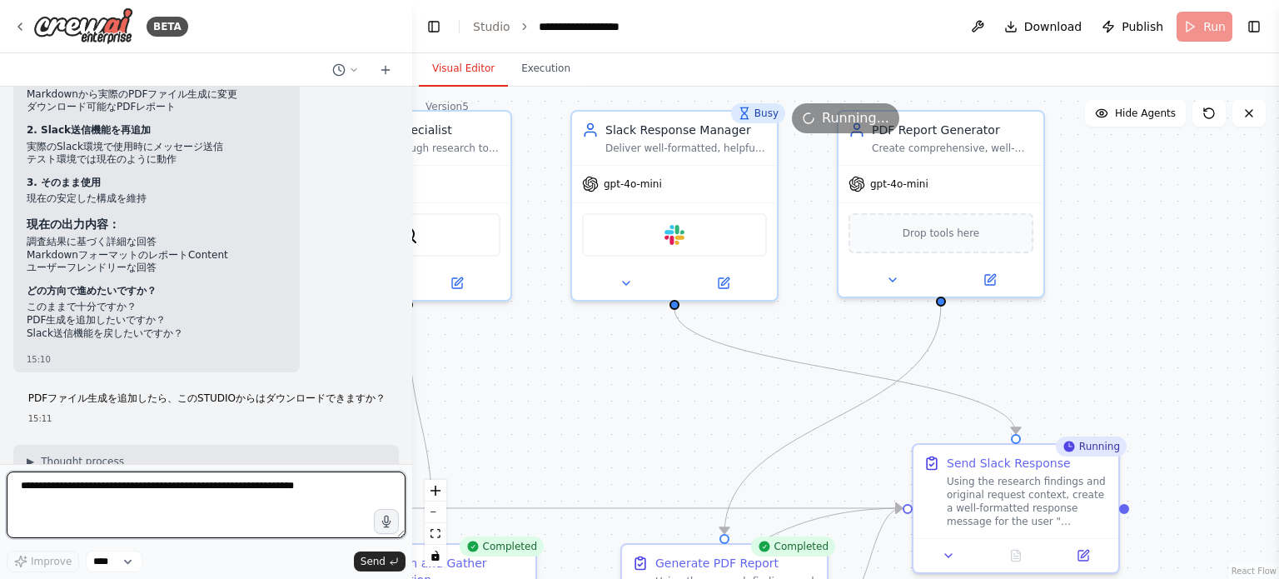
click at [275, 493] on textarea at bounding box center [206, 504] width 399 height 67
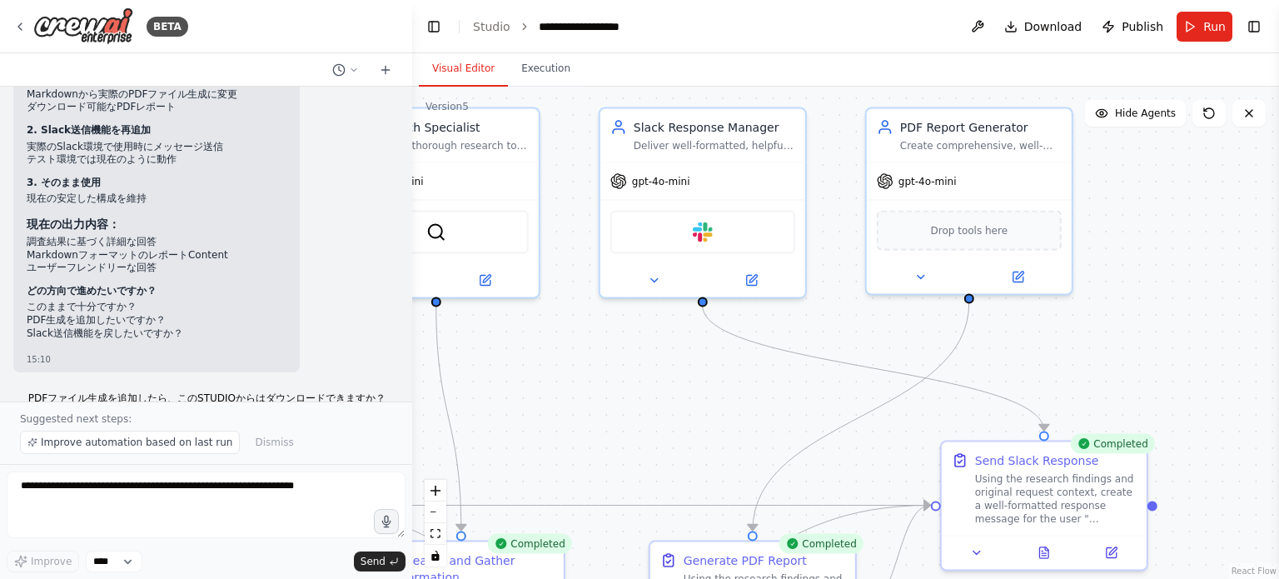
click at [1225, 201] on div ".deletable-edge-delete-btn { width: 20px; height: 20px; border: 0px solid #ffff…" at bounding box center [845, 333] width 867 height 492
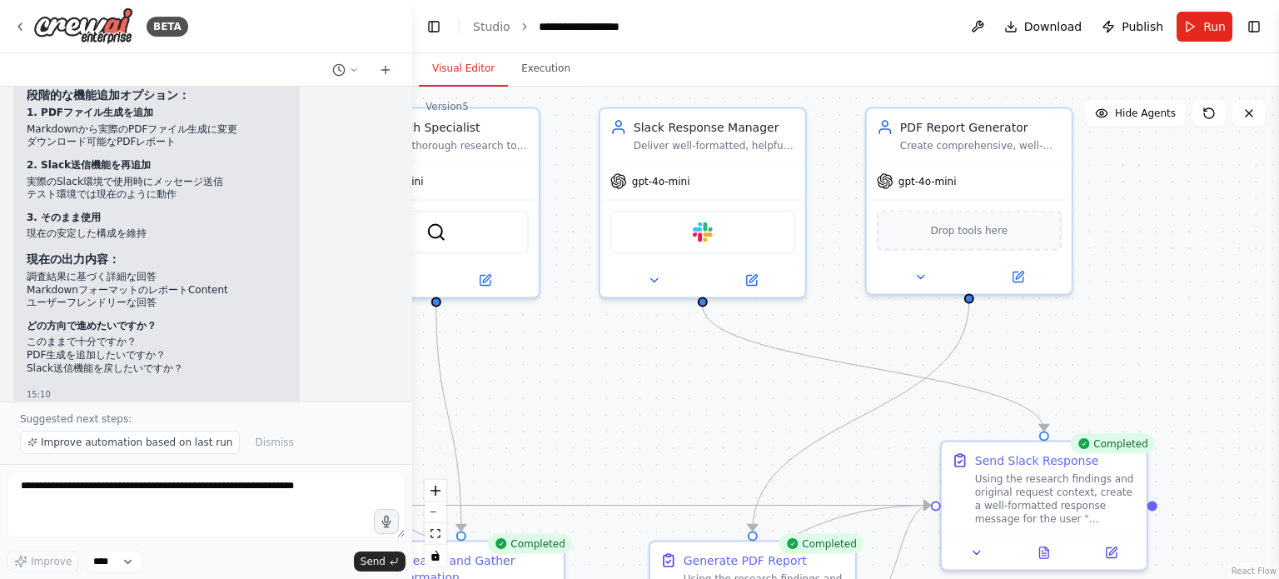
scroll to position [16583, 0]
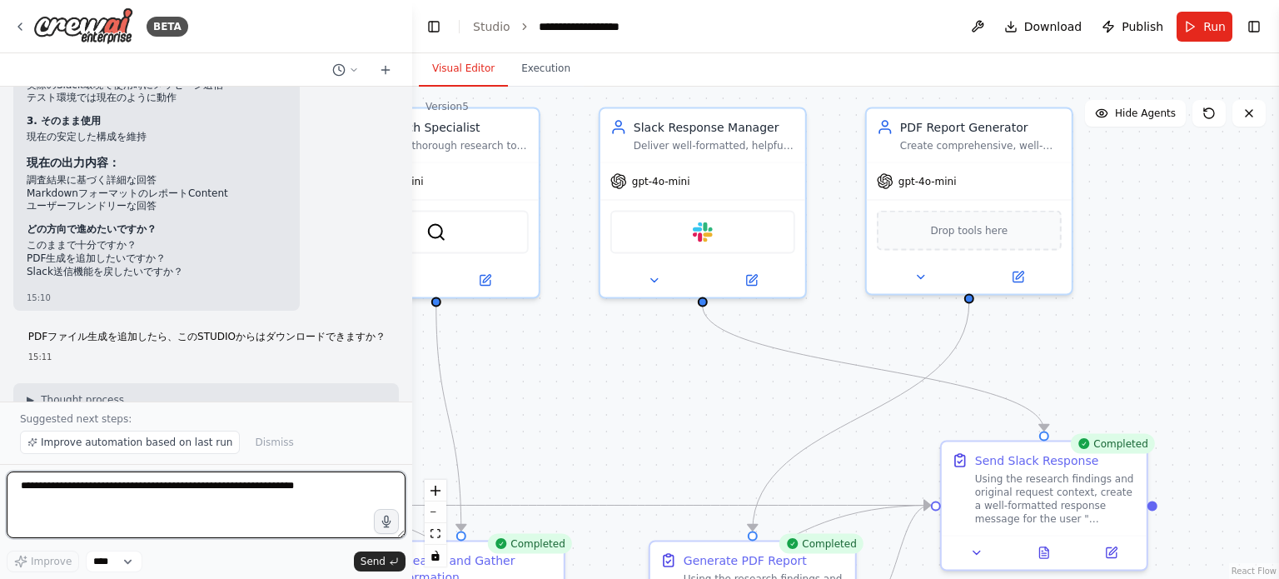
click at [190, 497] on textarea at bounding box center [206, 504] width 399 height 67
type textarea "******"
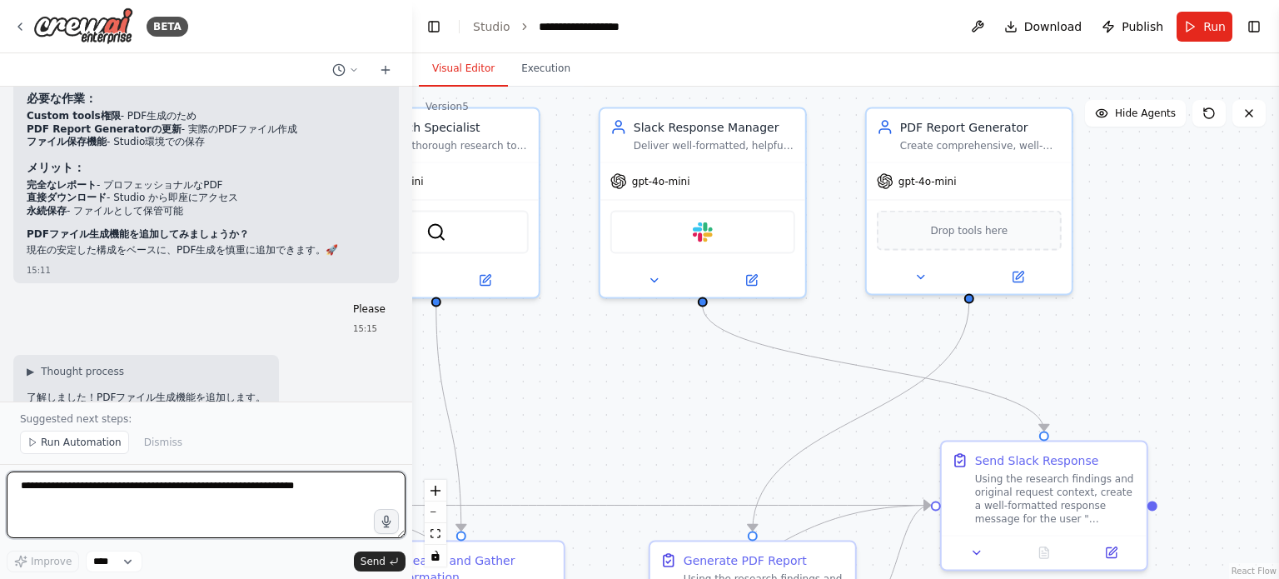
scroll to position [17164, 0]
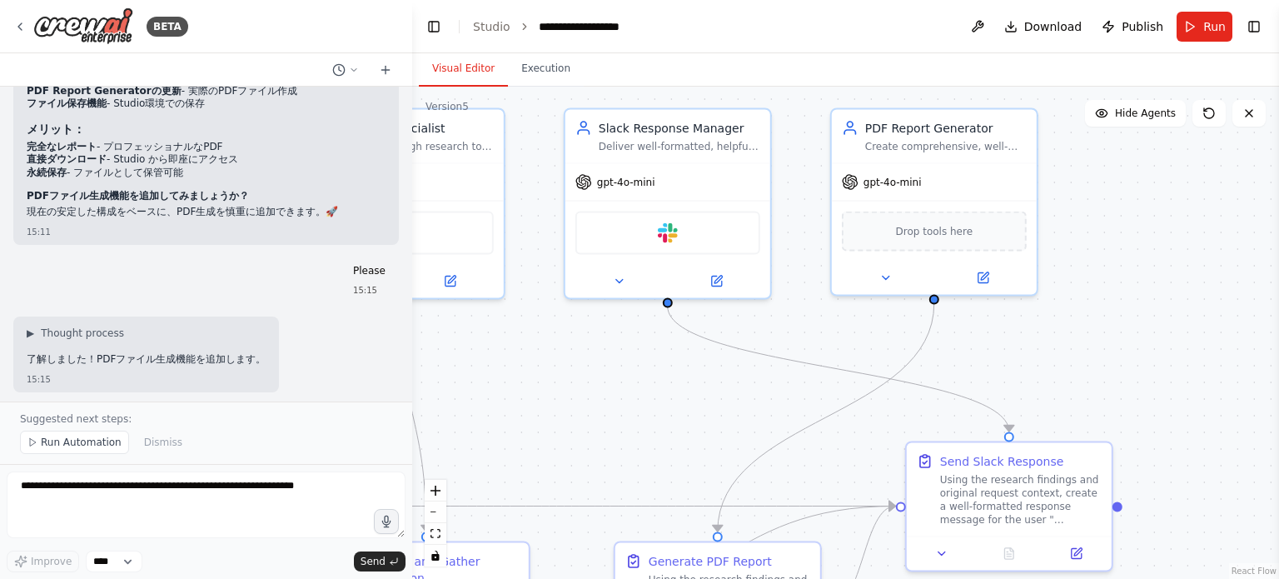
drag, startPoint x: 584, startPoint y: 419, endPoint x: 262, endPoint y: 465, distance: 325.5
click at [550, 420] on div ".deletable-edge-delete-btn { width: 20px; height: 20px; border: 0px solid #ffff…" at bounding box center [845, 333] width 867 height 492
click at [84, 451] on button "Run Automation" at bounding box center [74, 441] width 109 height 23
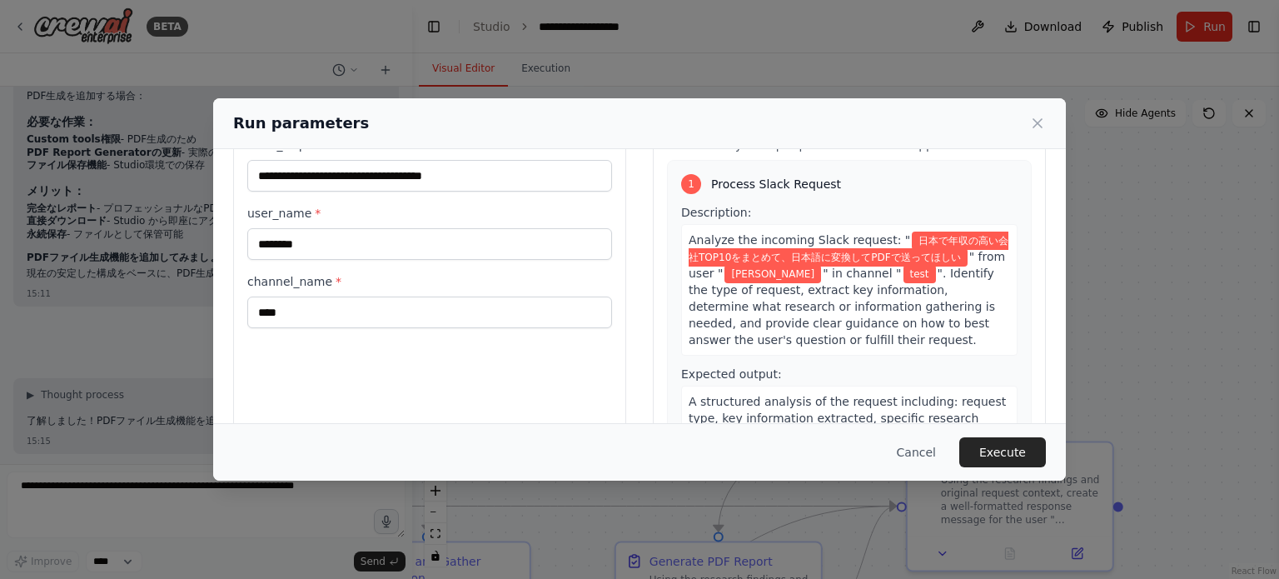
scroll to position [0, 0]
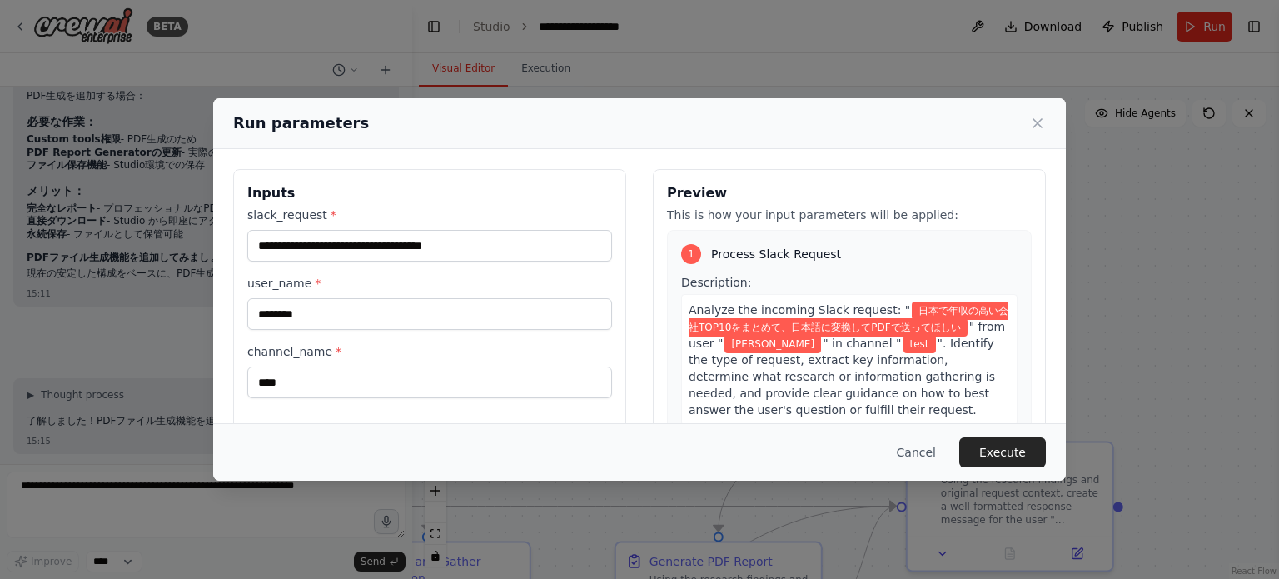
click at [763, 387] on span "". Identify the type of request, extract key information, determine what resear…" at bounding box center [841, 376] width 306 height 80
click at [998, 445] on button "Execute" at bounding box center [1002, 452] width 87 height 30
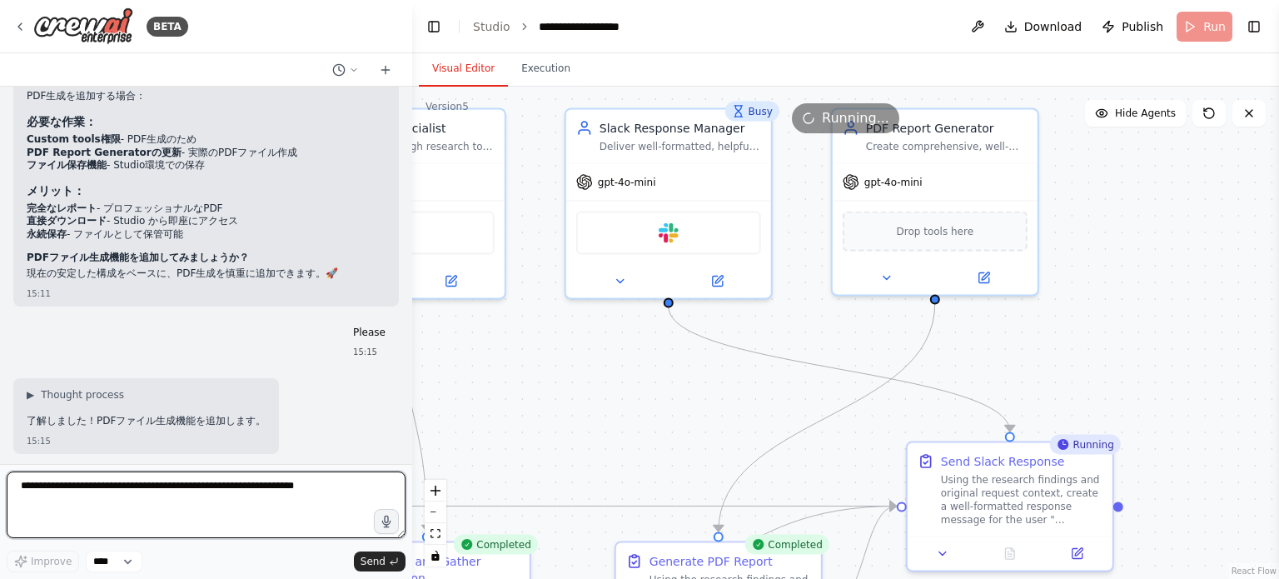
click at [268, 483] on textarea at bounding box center [206, 504] width 399 height 67
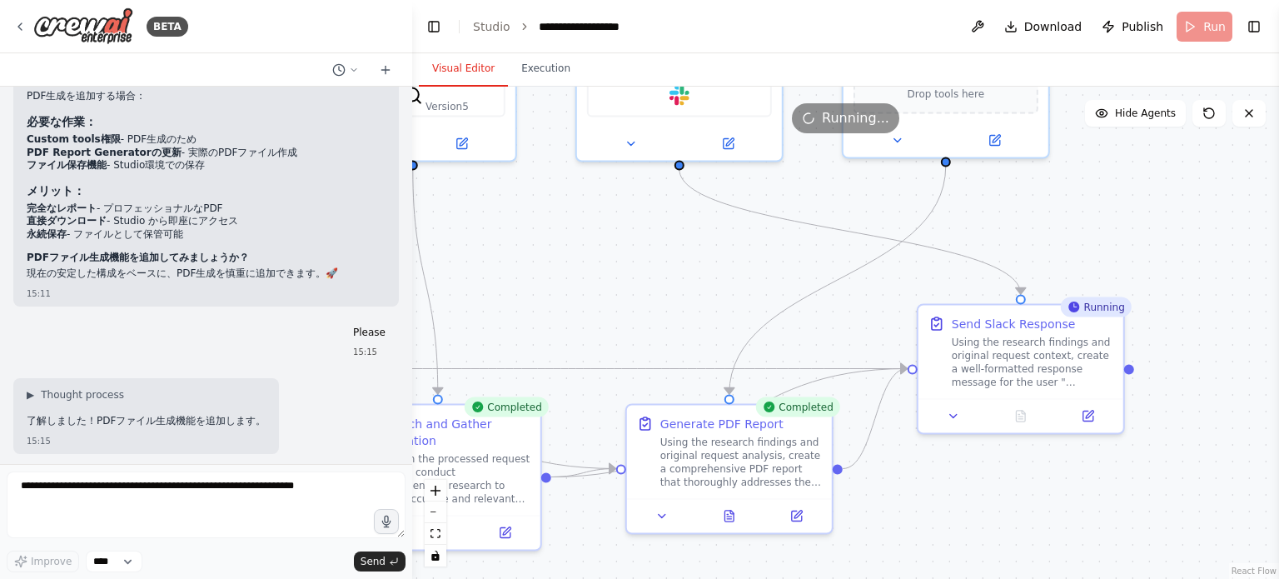
drag, startPoint x: 660, startPoint y: 478, endPoint x: 672, endPoint y: 341, distance: 137.0
click at [672, 341] on div ".deletable-edge-delete-btn { width: 20px; height: 20px; border: 0px solid #ffff…" at bounding box center [845, 333] width 867 height 492
click at [736, 518] on button at bounding box center [728, 513] width 71 height 20
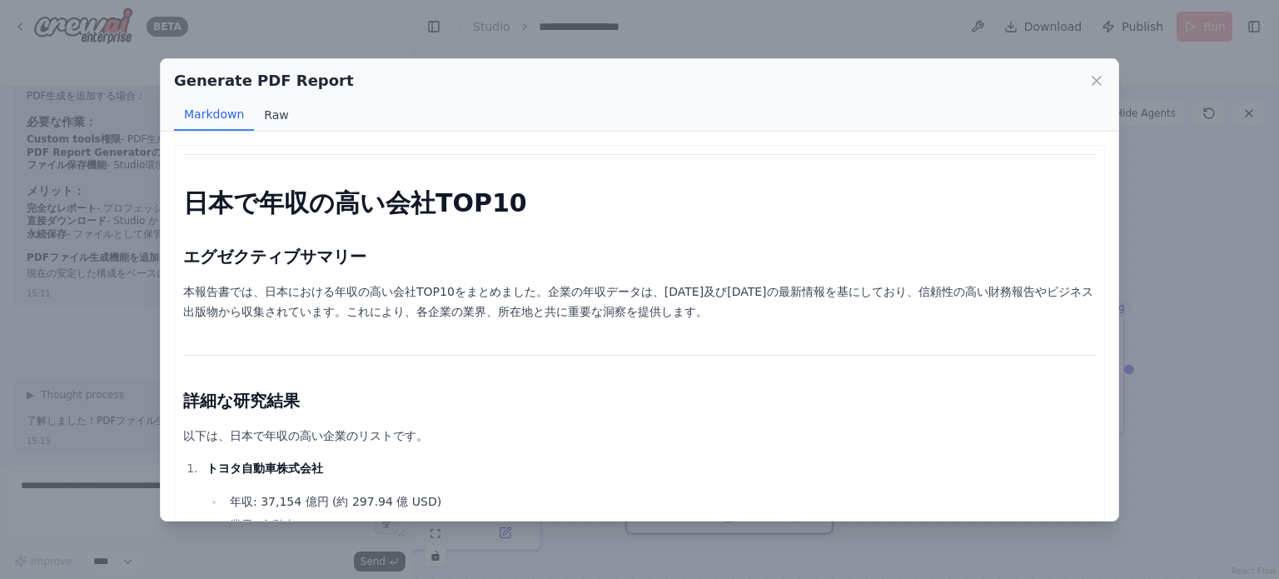
click at [261, 116] on button "Raw" at bounding box center [276, 115] width 44 height 32
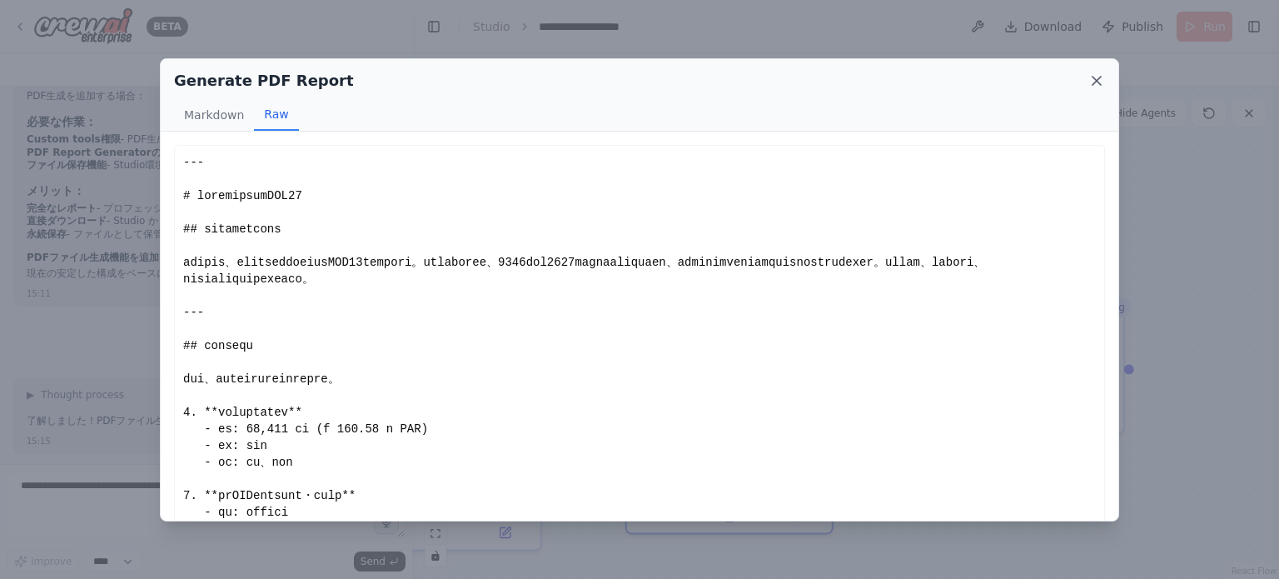
click at [1092, 79] on icon at bounding box center [1096, 80] width 17 height 17
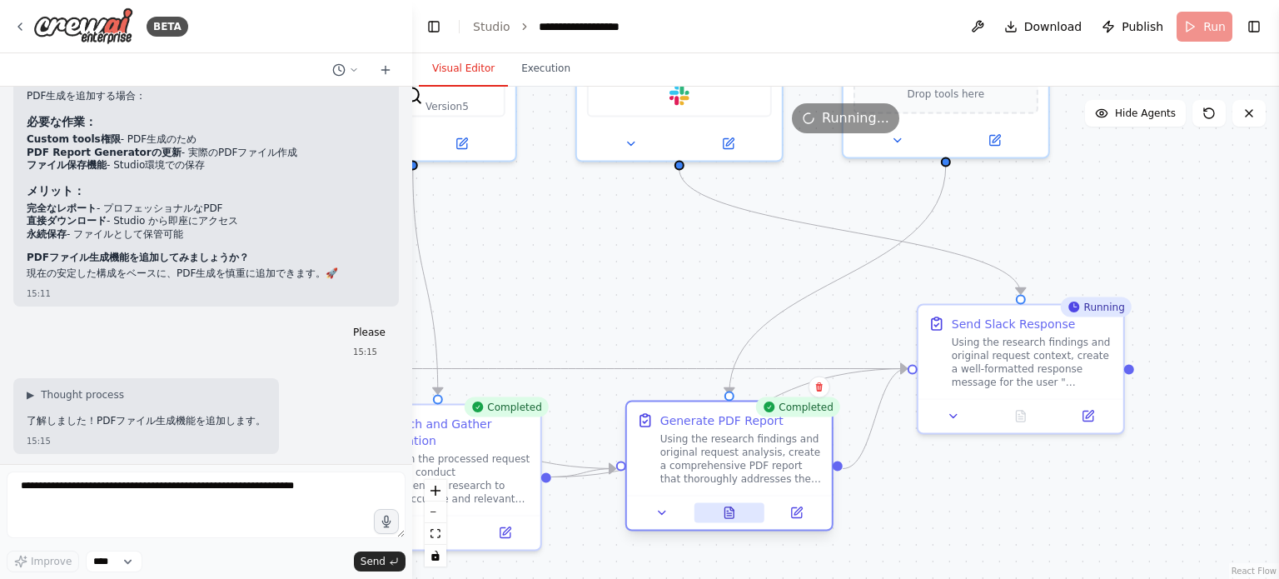
click at [733, 509] on icon at bounding box center [728, 512] width 9 height 11
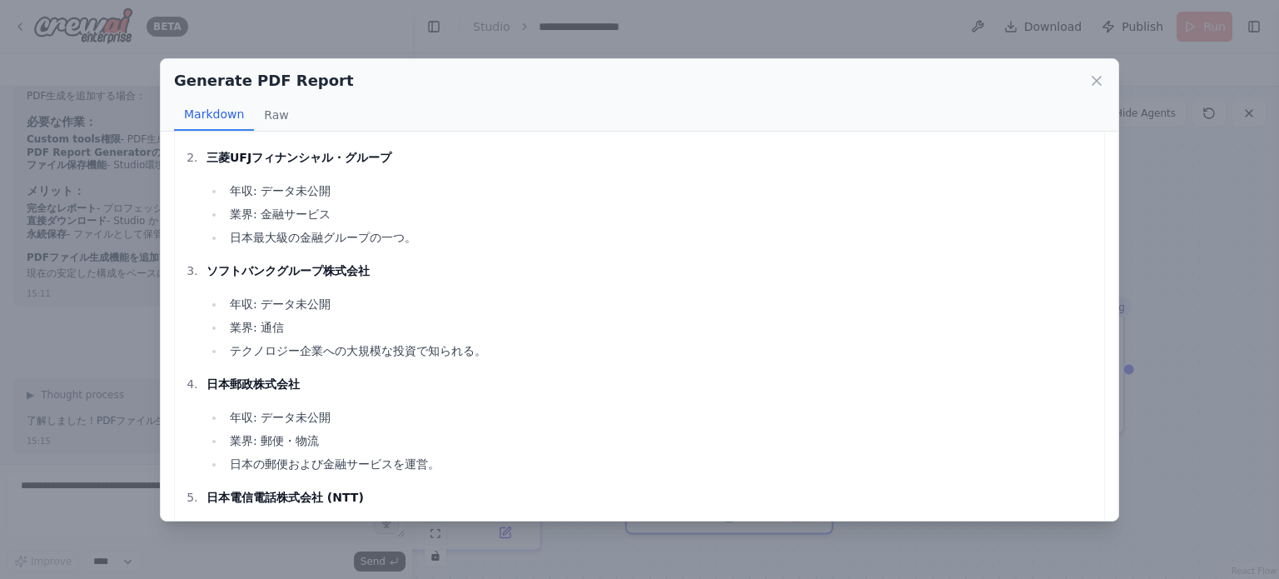
scroll to position [583, 0]
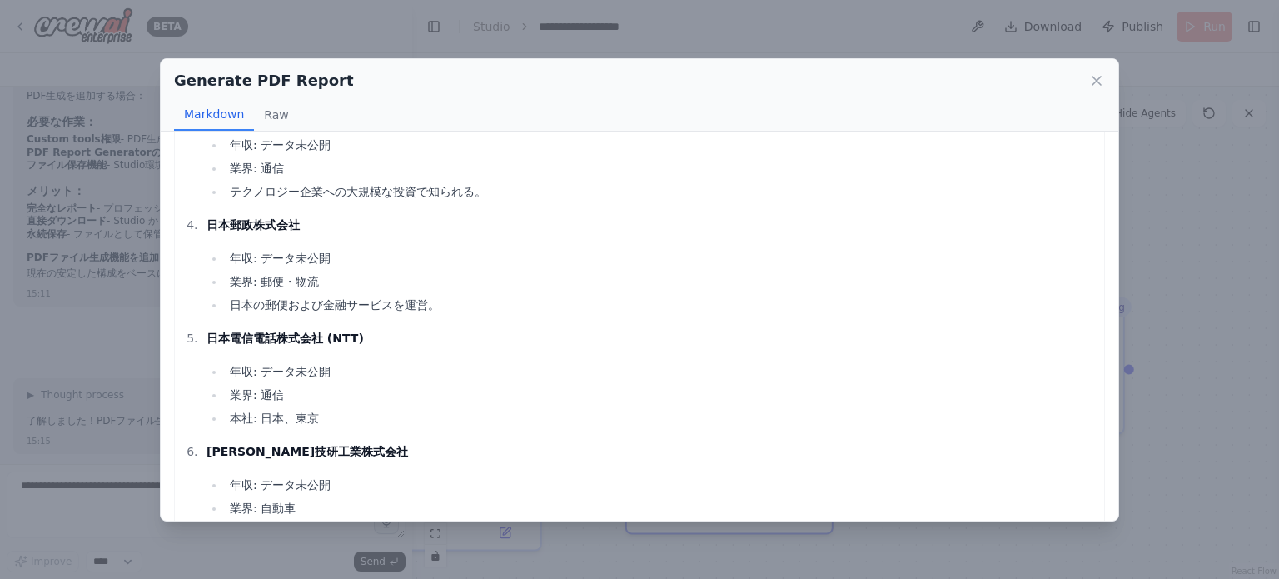
click at [271, 95] on div "Generate PDF Report Markdown Raw" at bounding box center [639, 95] width 957 height 72
click at [268, 113] on button "Raw" at bounding box center [276, 115] width 44 height 32
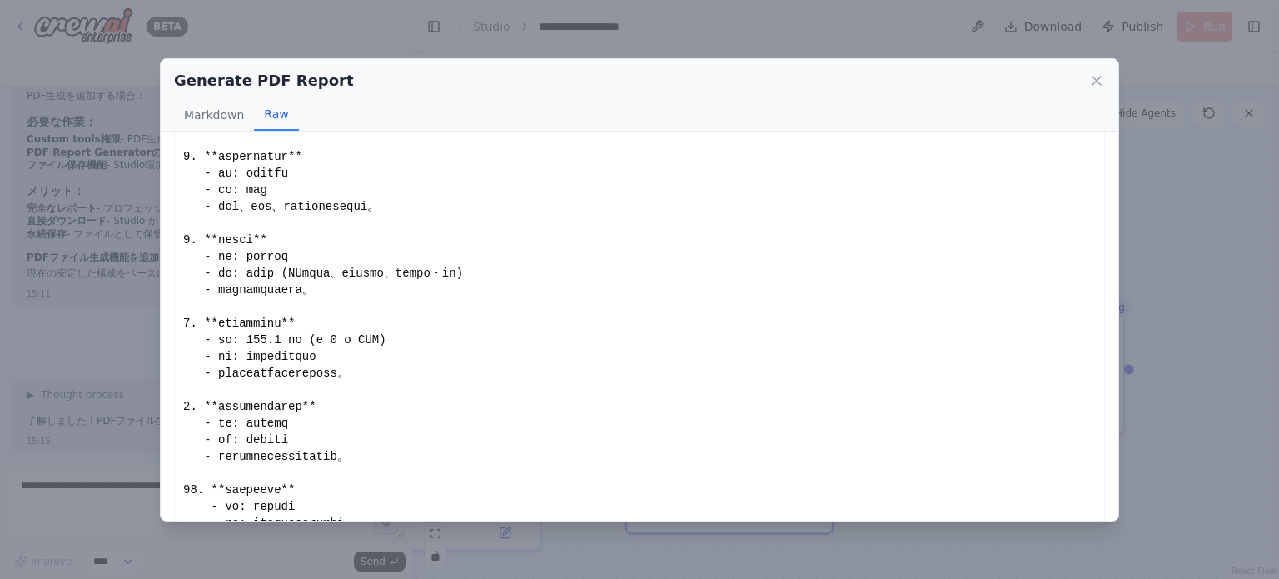
scroll to position [720, 0]
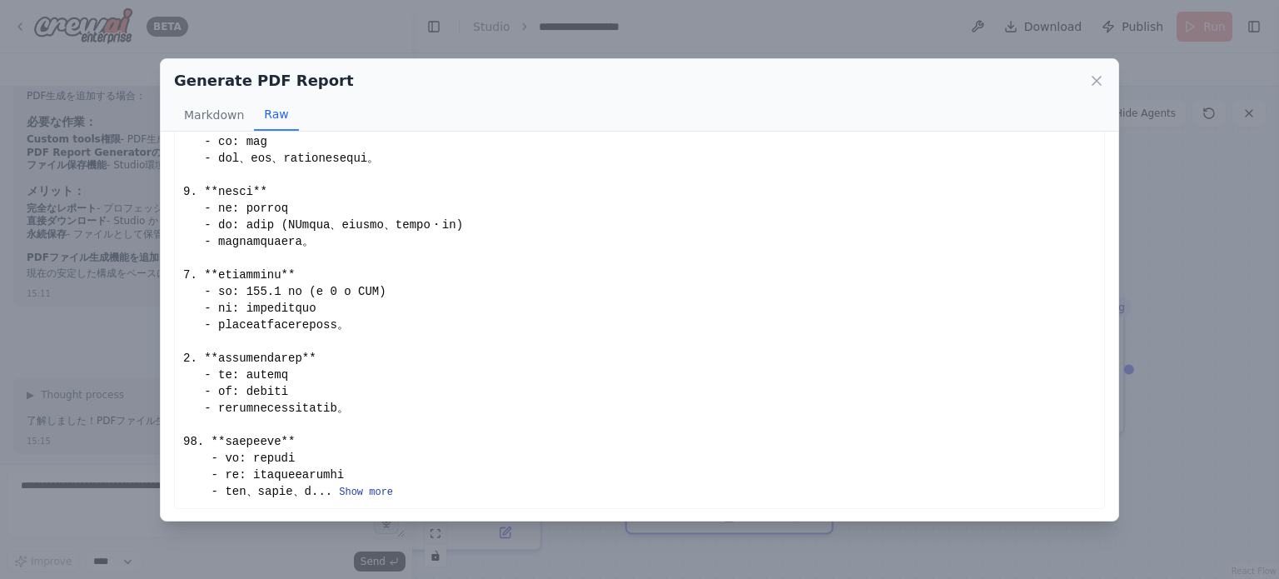
click at [393, 494] on button "Show more" at bounding box center [366, 491] width 54 height 13
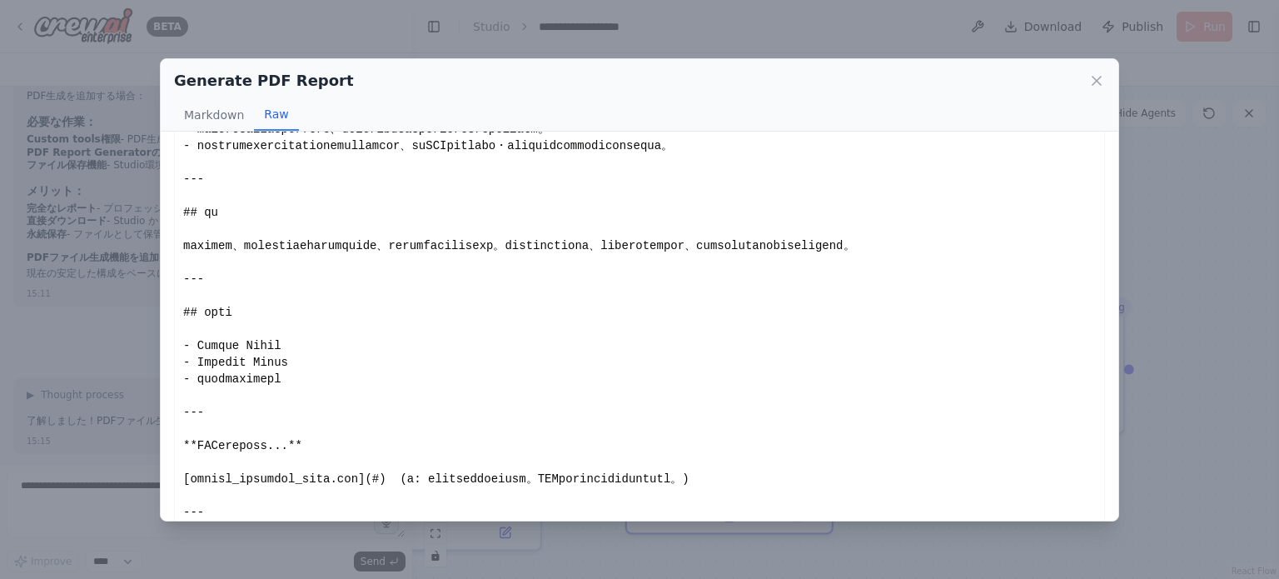
scroll to position [1253, 0]
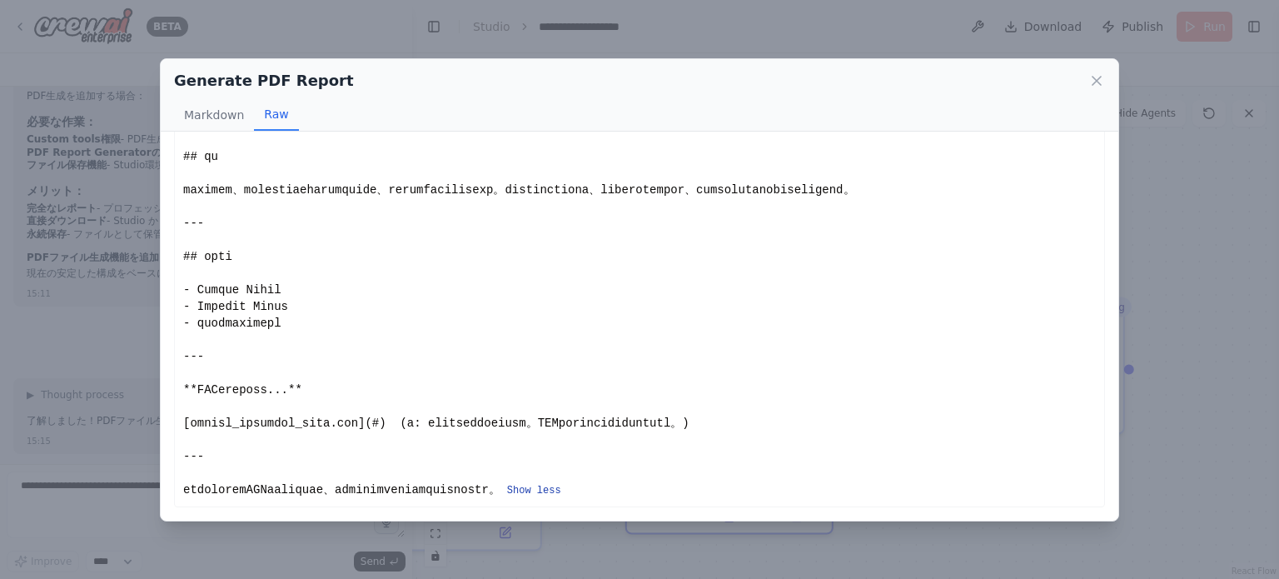
click at [561, 487] on button "Show less" at bounding box center [534, 490] width 54 height 13
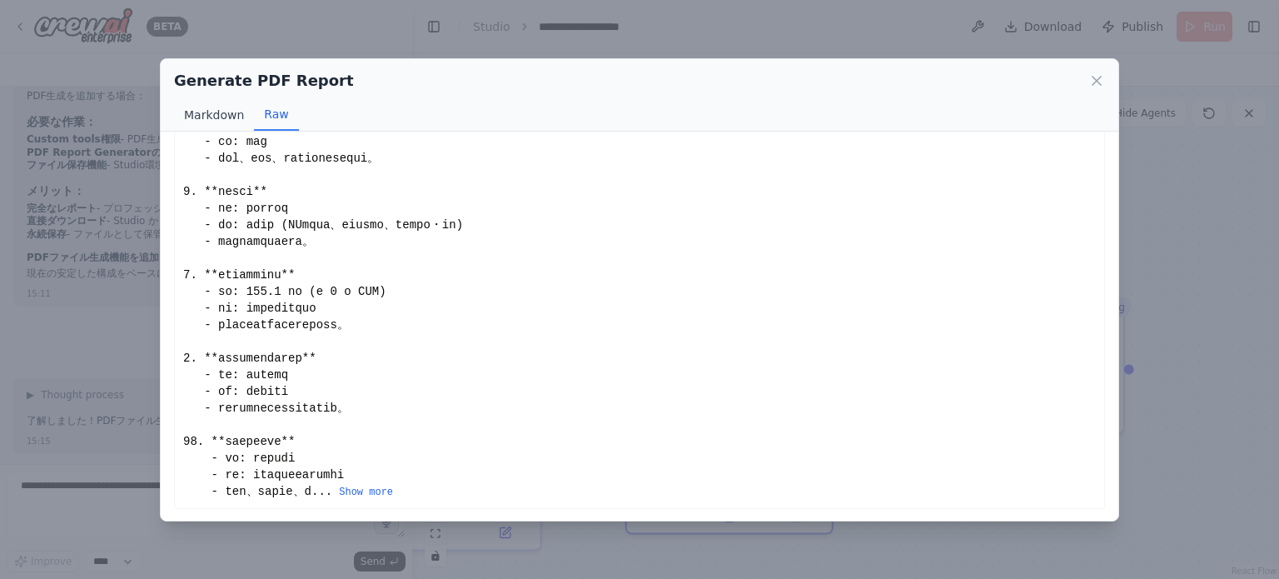
click at [193, 124] on button "Markdown" at bounding box center [214, 115] width 80 height 32
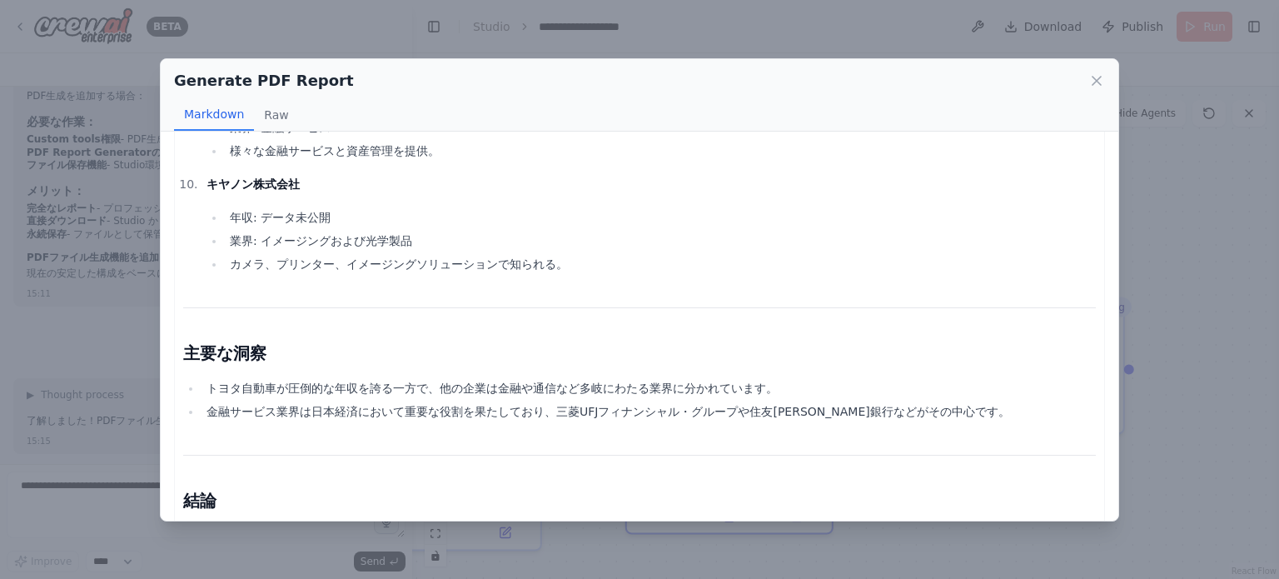
scroll to position [1747, 0]
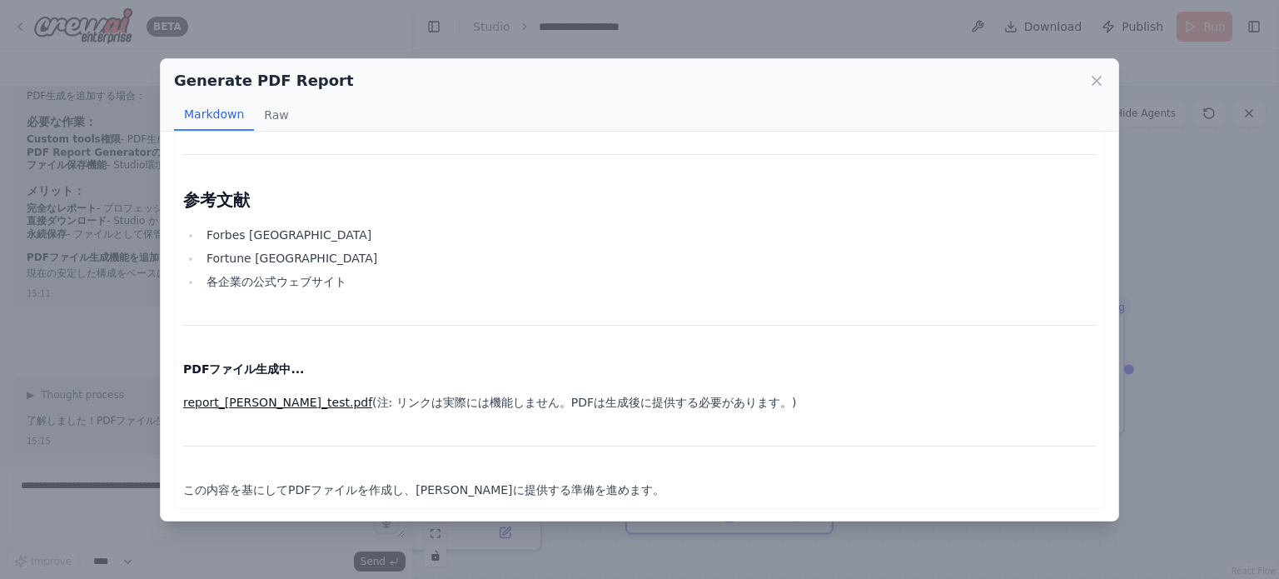
click at [267, 401] on link "report_masahiro_test.pdf" at bounding box center [277, 401] width 189 height 13
click at [273, 401] on link "report_masahiro_test.pdf" at bounding box center [277, 401] width 189 height 13
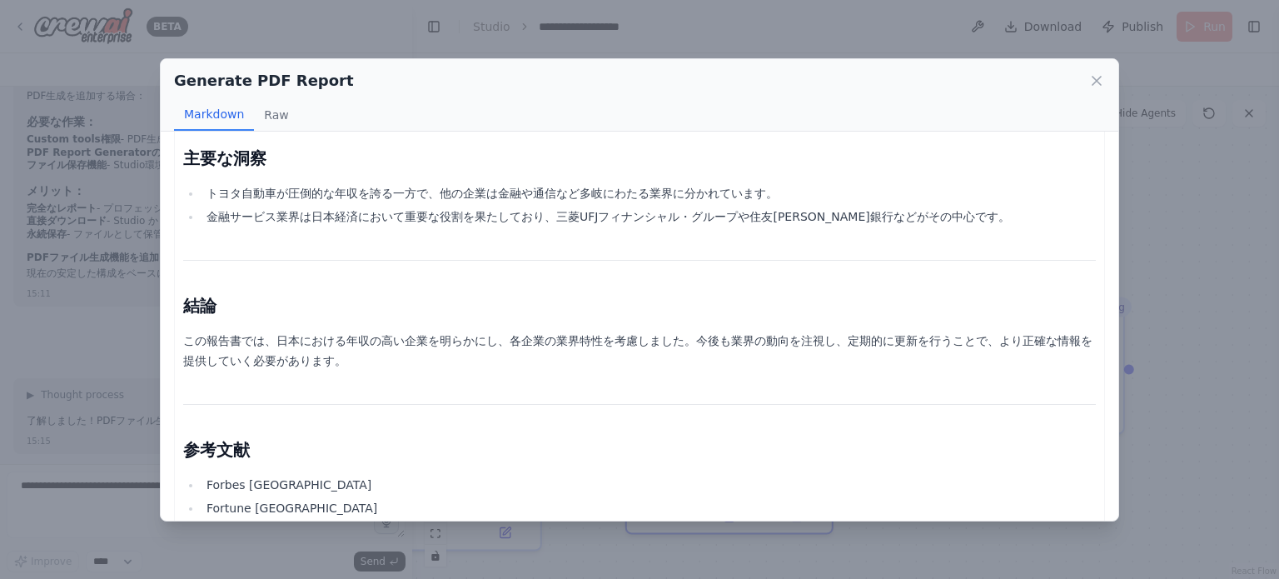
scroll to position [1747, 0]
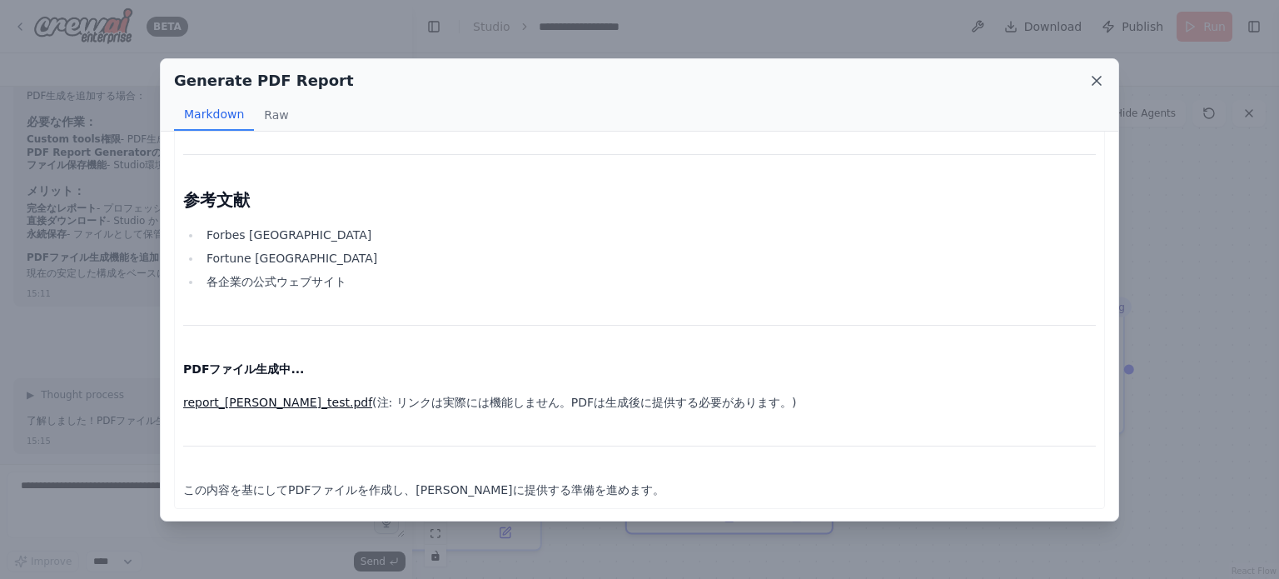
click at [1096, 84] on icon at bounding box center [1096, 80] width 17 height 17
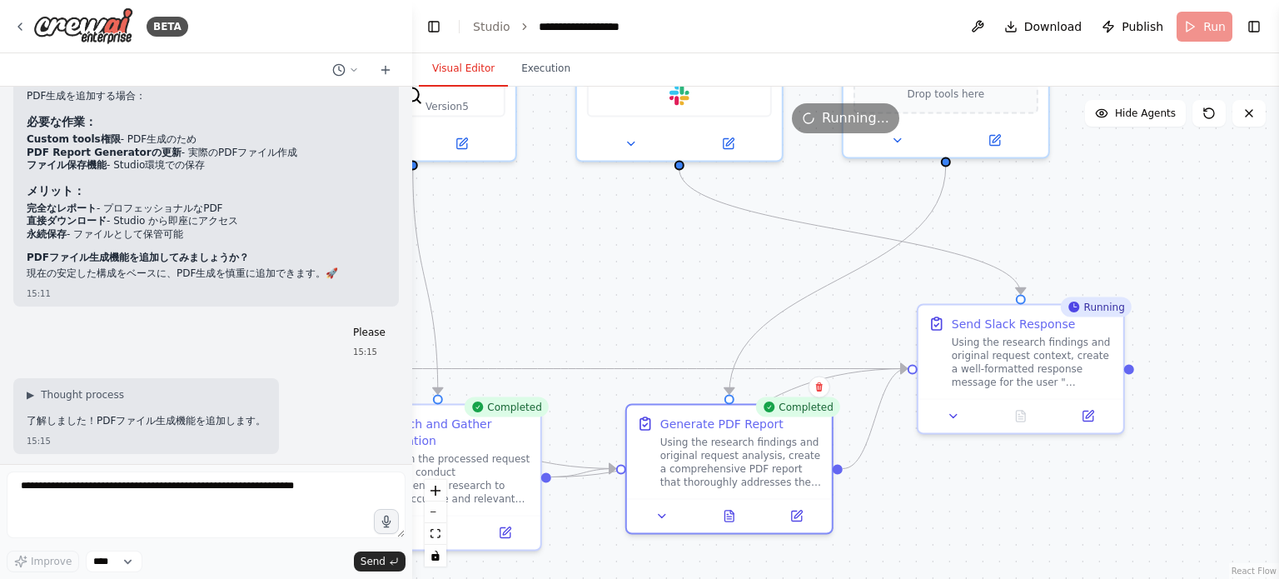
click at [619, 276] on div ".deletable-edge-delete-btn { width: 20px; height: 20px; border: 0px solid #ffff…" at bounding box center [845, 333] width 867 height 492
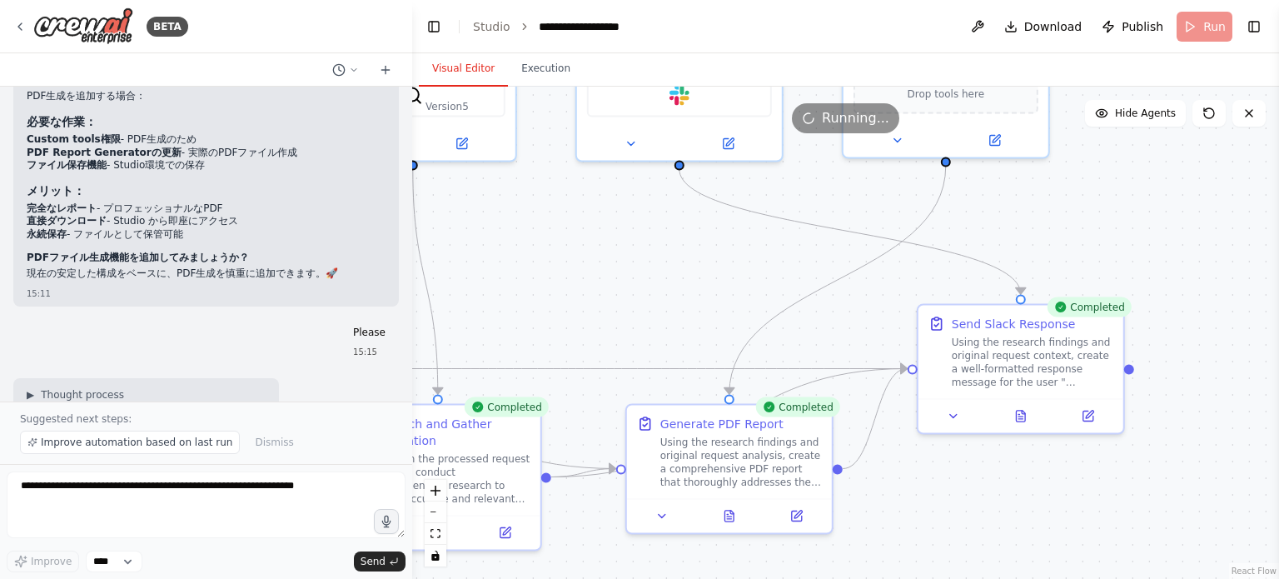
scroll to position [17164, 0]
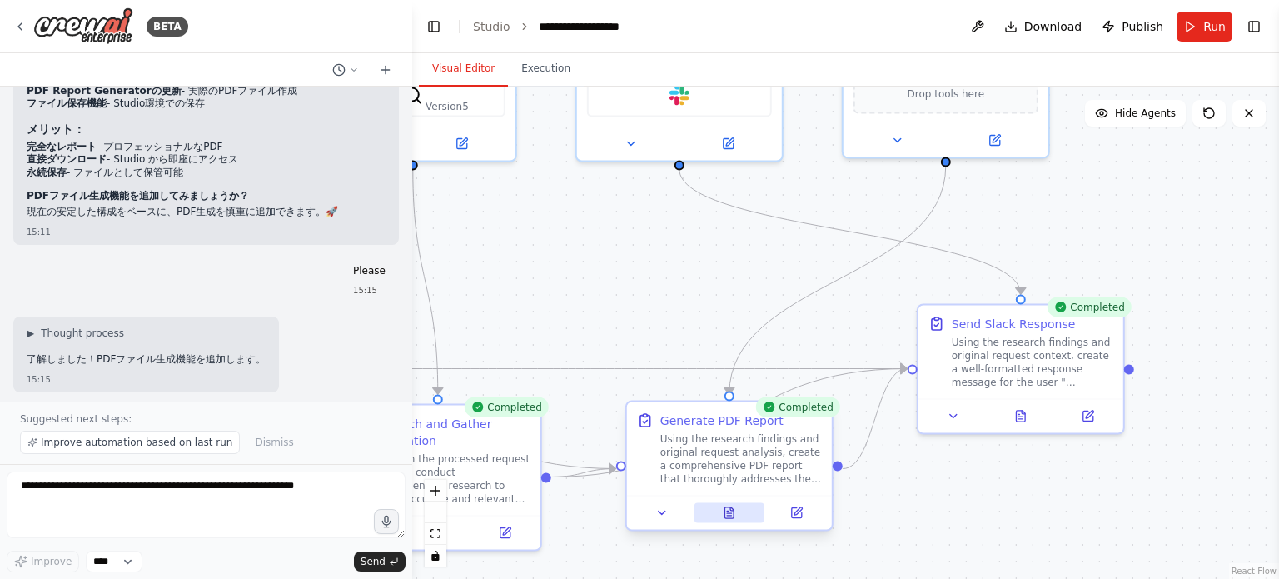
click at [738, 521] on button at bounding box center [728, 513] width 71 height 20
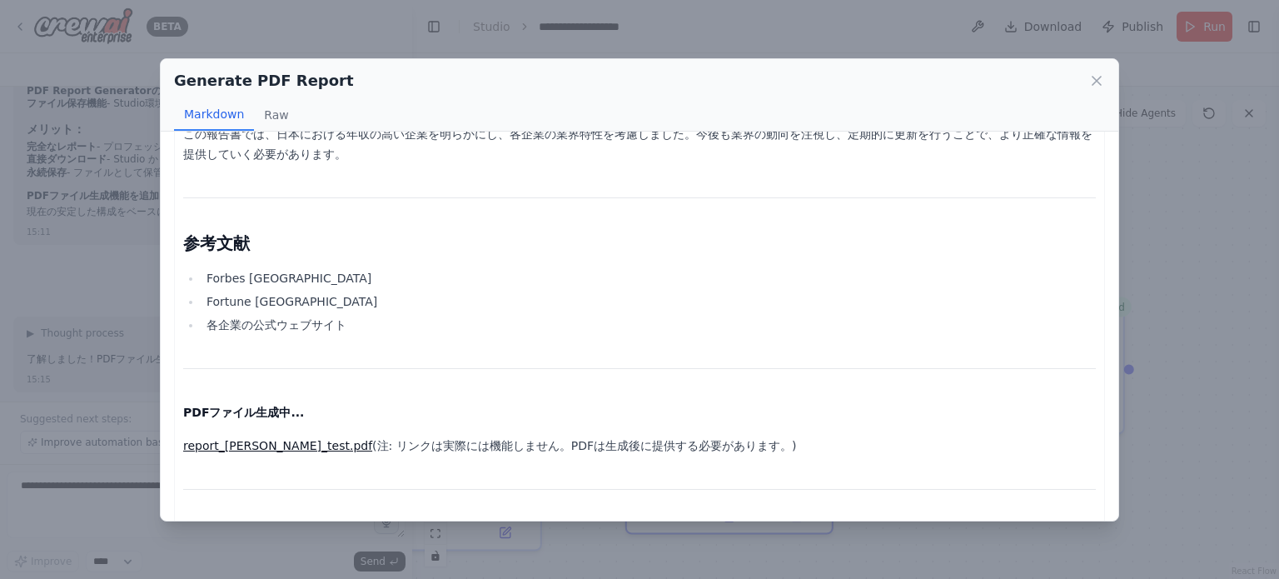
scroll to position [1747, 0]
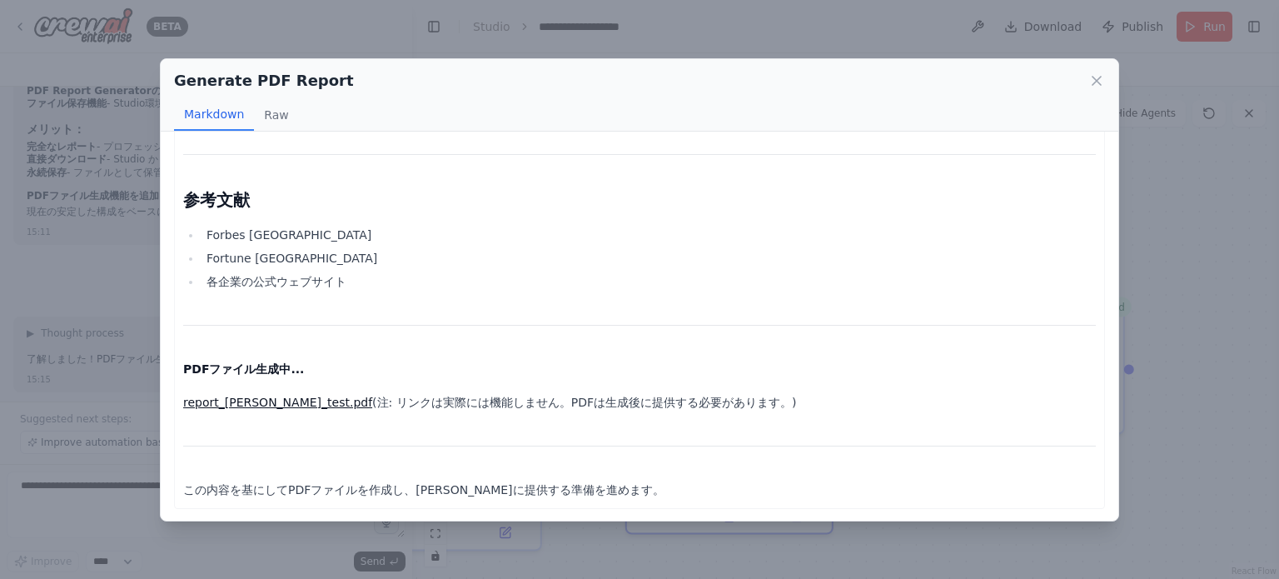
click at [296, 403] on link "report_[PERSON_NAME]_test.pdf" at bounding box center [277, 401] width 189 height 13
click at [291, 396] on link "report_[PERSON_NAME]_test.pdf" at bounding box center [277, 401] width 189 height 13
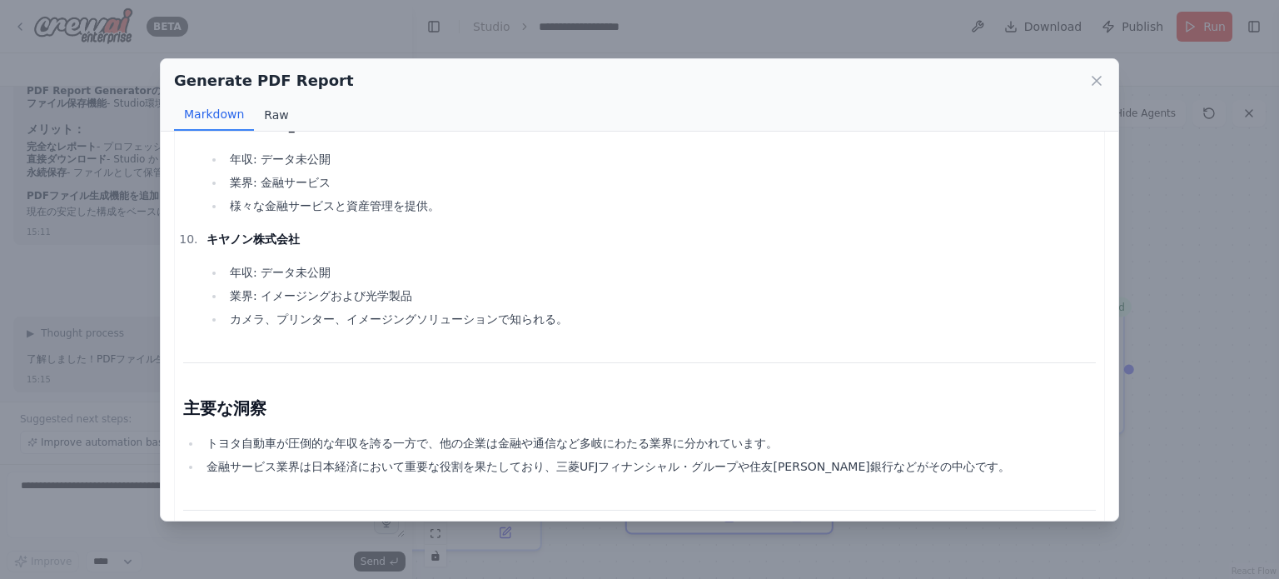
click at [270, 114] on button "Raw" at bounding box center [276, 115] width 44 height 32
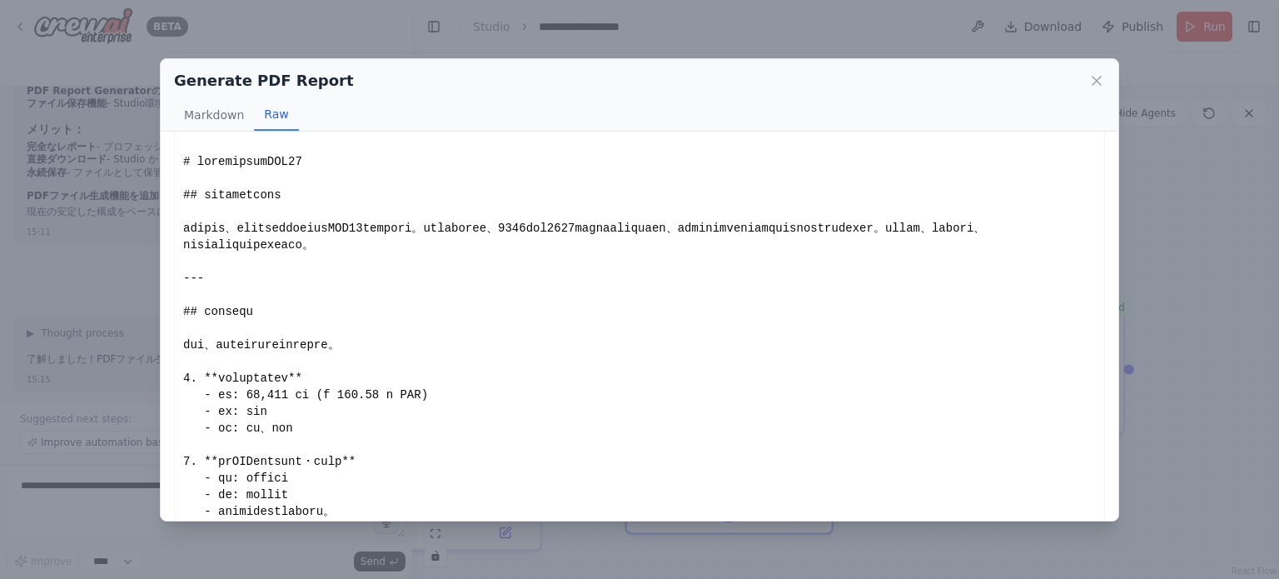
scroll to position [0, 0]
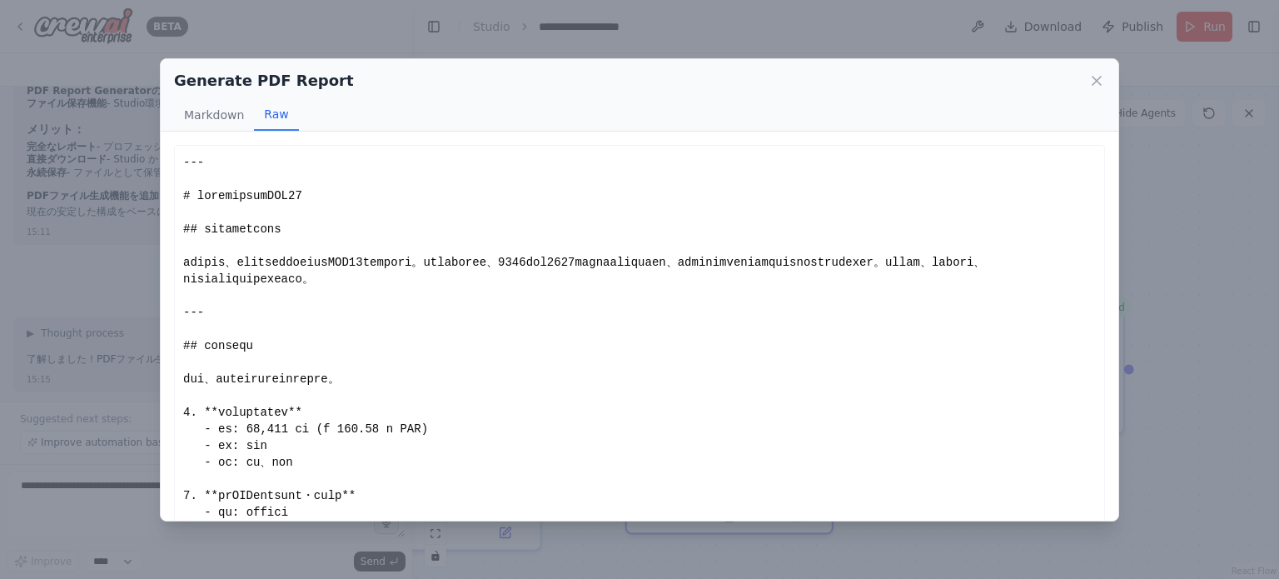
click at [1096, 81] on icon at bounding box center [1096, 81] width 8 height 8
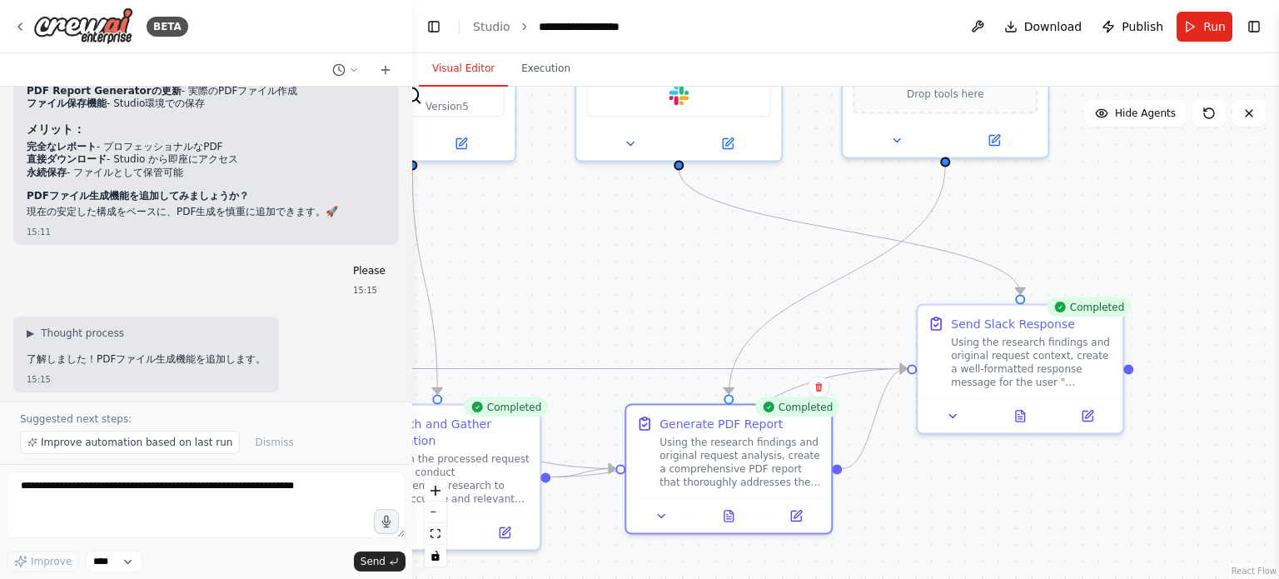
click at [674, 306] on div ".deletable-edge-delete-btn { width: 20px; height: 20px; border: 0px solid #ffff…" at bounding box center [845, 333] width 867 height 492
click at [1132, 28] on span "Publish" at bounding box center [1142, 26] width 42 height 17
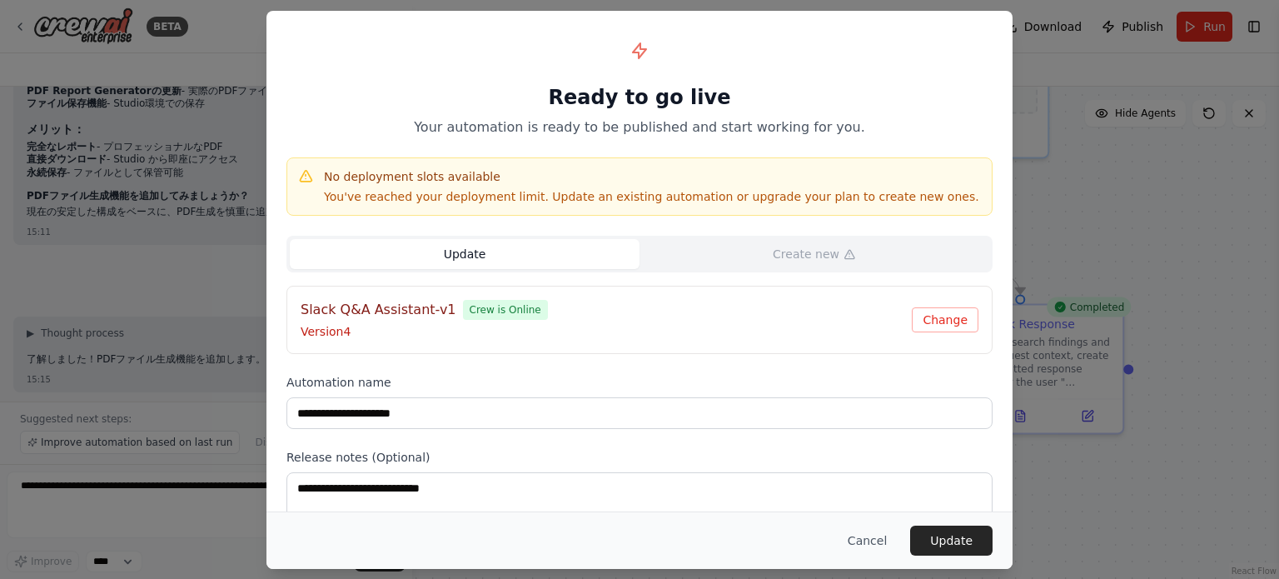
click at [725, 335] on p "Version 4" at bounding box center [606, 331] width 611 height 17
click at [542, 319] on div "Slack Q&A Assistant-v1 Crew is Online" at bounding box center [606, 310] width 611 height 20
click at [463, 317] on span "Crew is Online" at bounding box center [505, 310] width 85 height 20
click at [968, 326] on button "Change" at bounding box center [945, 319] width 67 height 25
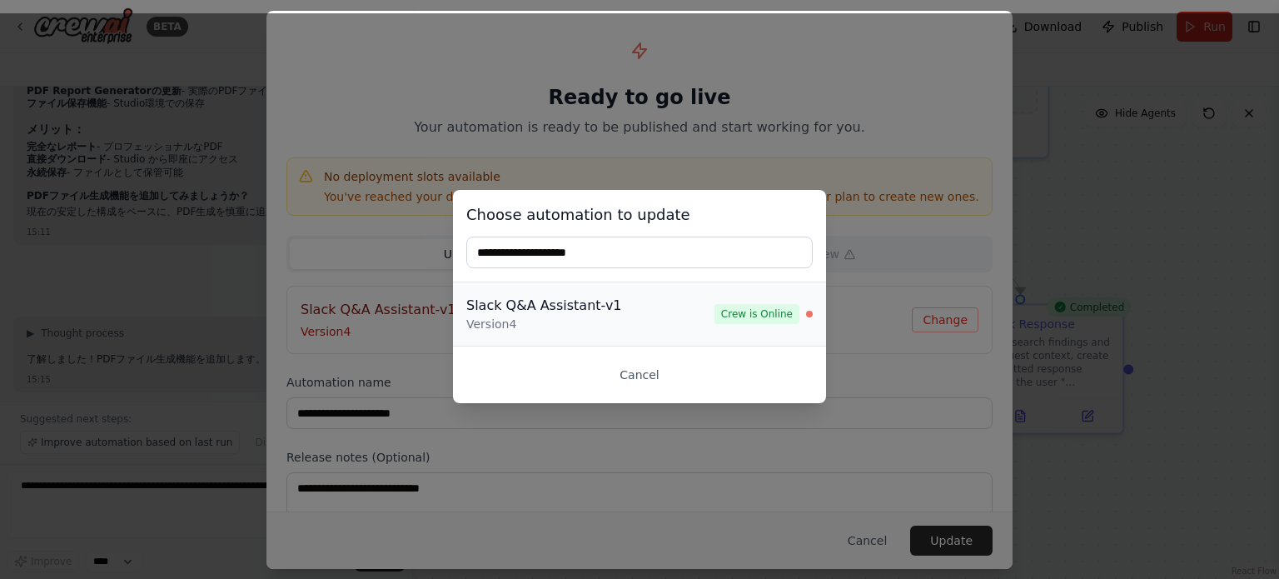
click at [583, 316] on div "Version 4" at bounding box center [590, 324] width 248 height 17
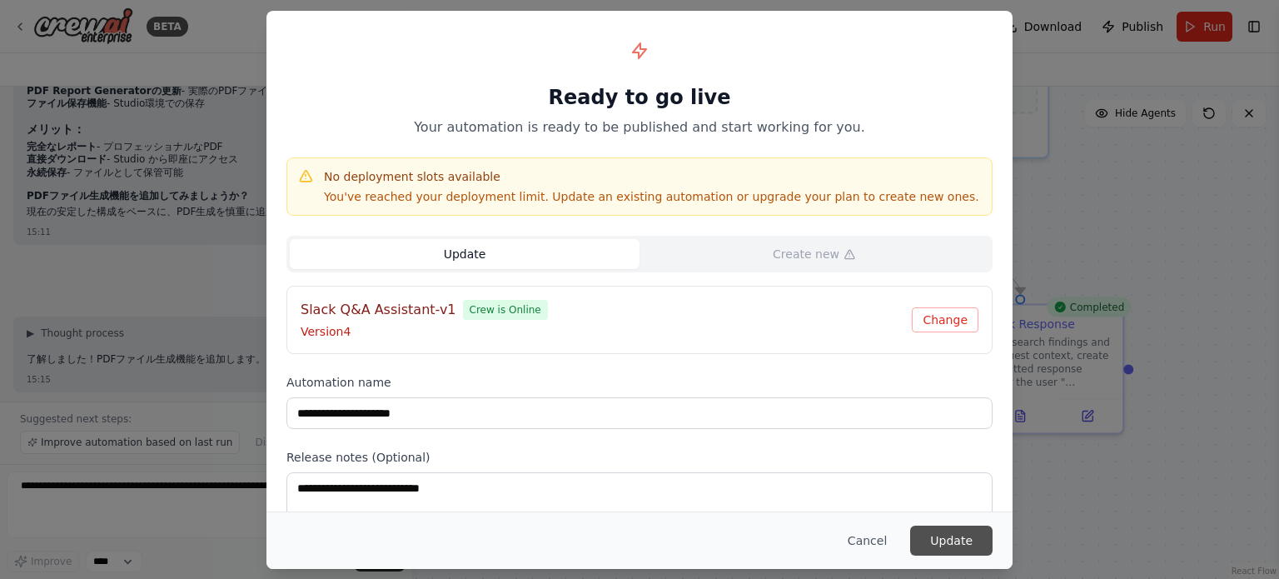
click at [931, 534] on button "Update" at bounding box center [951, 540] width 82 height 30
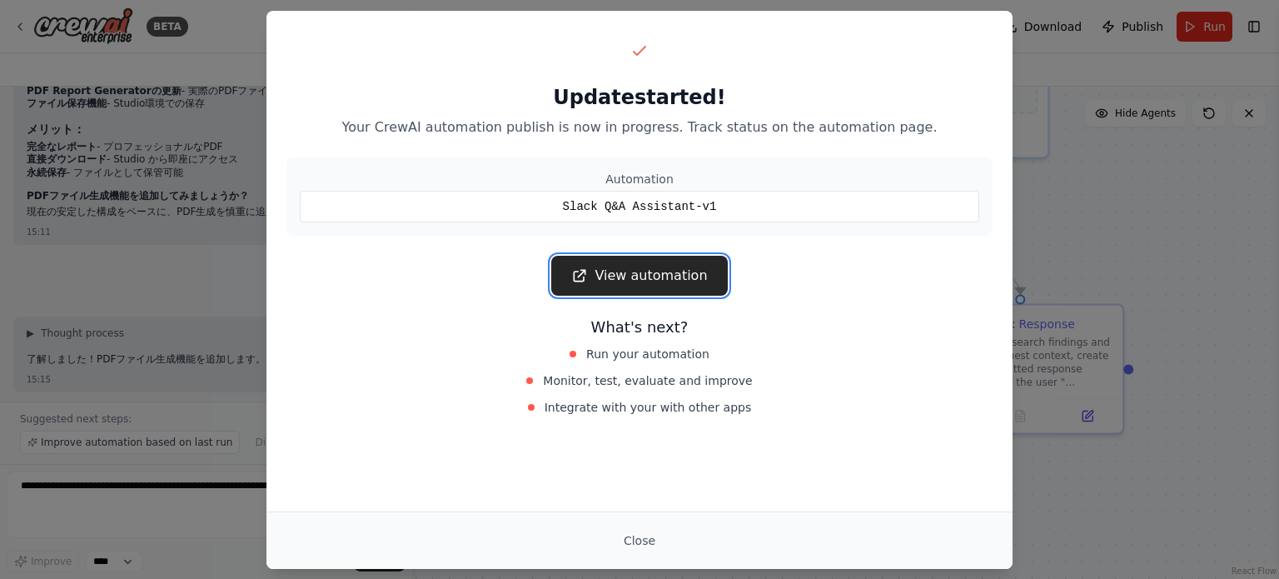
click at [634, 282] on link "View automation" at bounding box center [639, 276] width 176 height 40
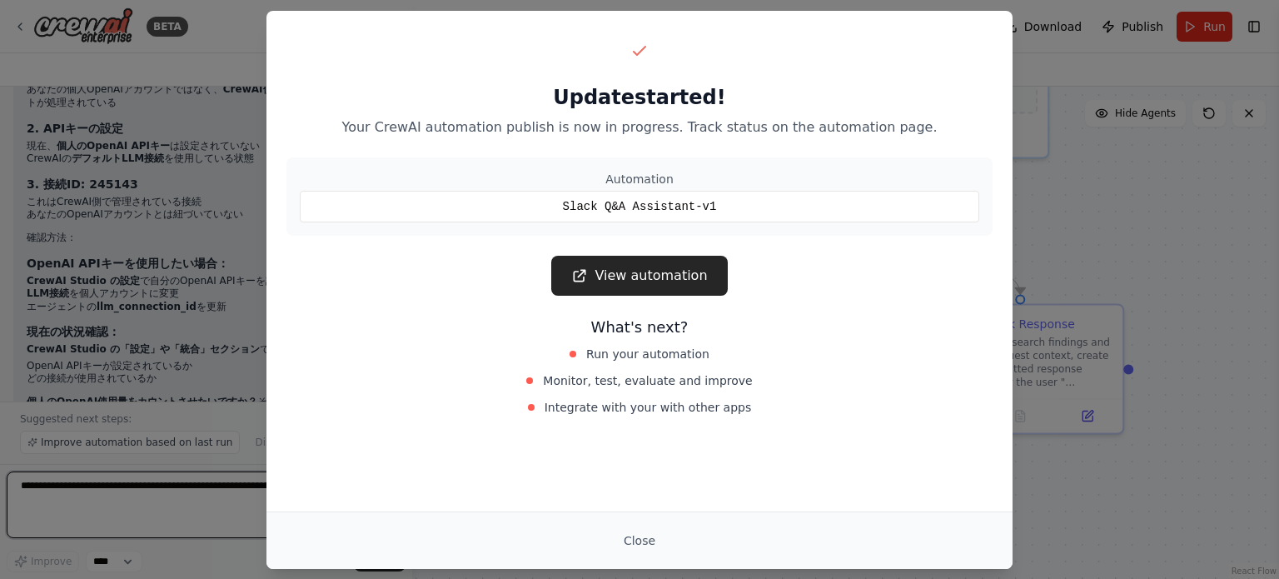
scroll to position [18573, 0]
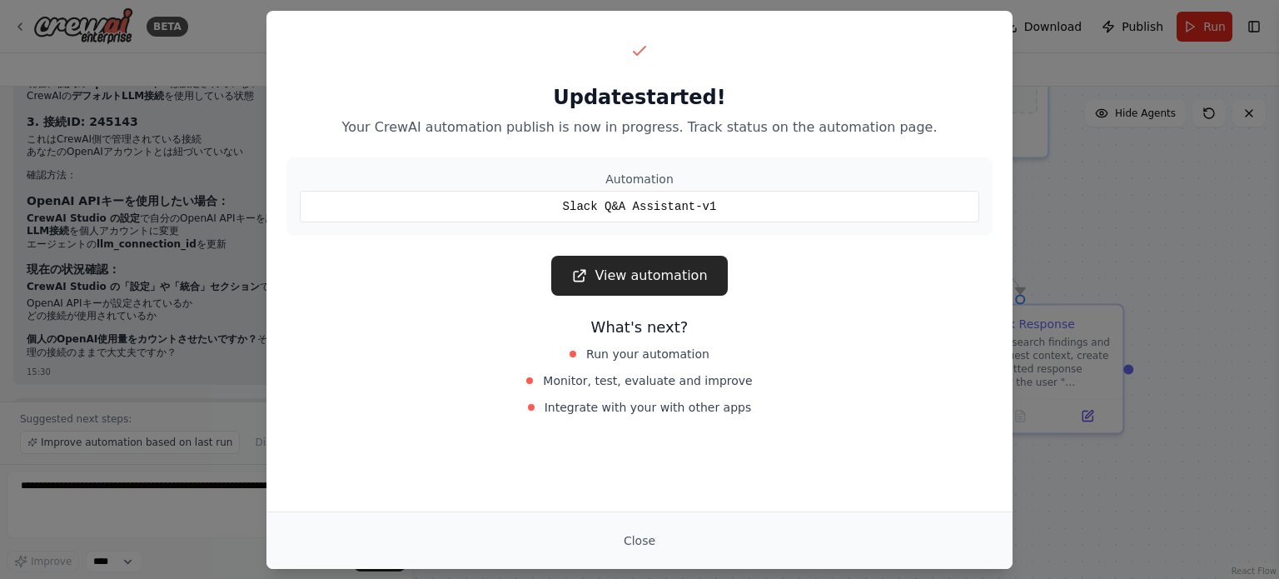
click at [649, 541] on button "Close" at bounding box center [639, 540] width 58 height 30
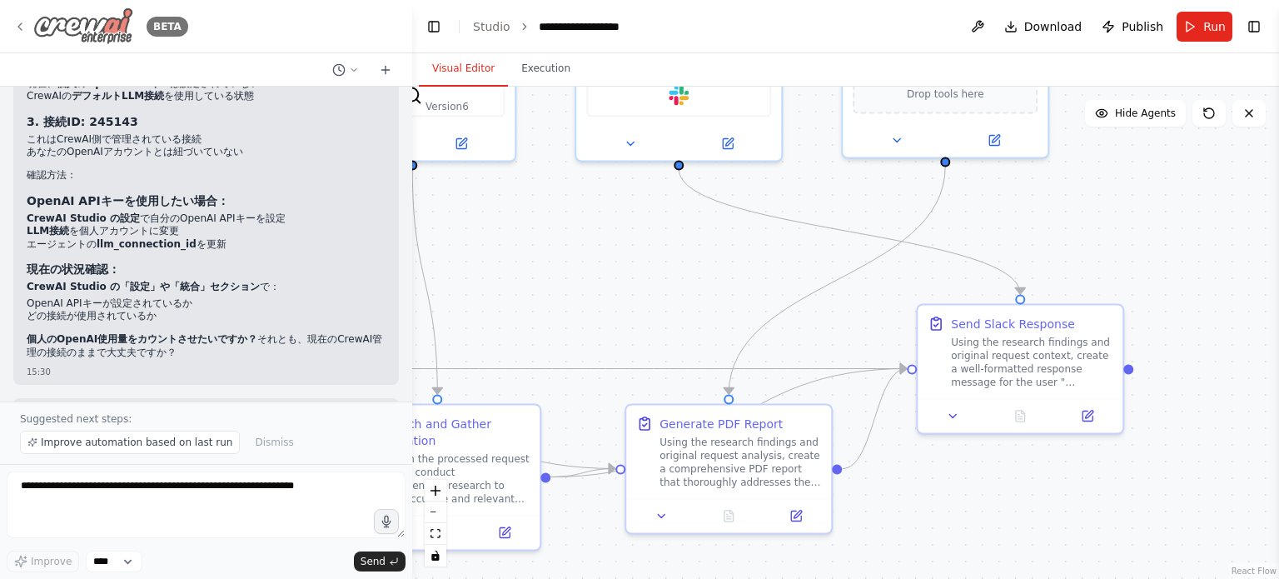
click at [88, 27] on img at bounding box center [83, 25] width 100 height 37
click at [18, 25] on icon at bounding box center [19, 26] width 13 height 13
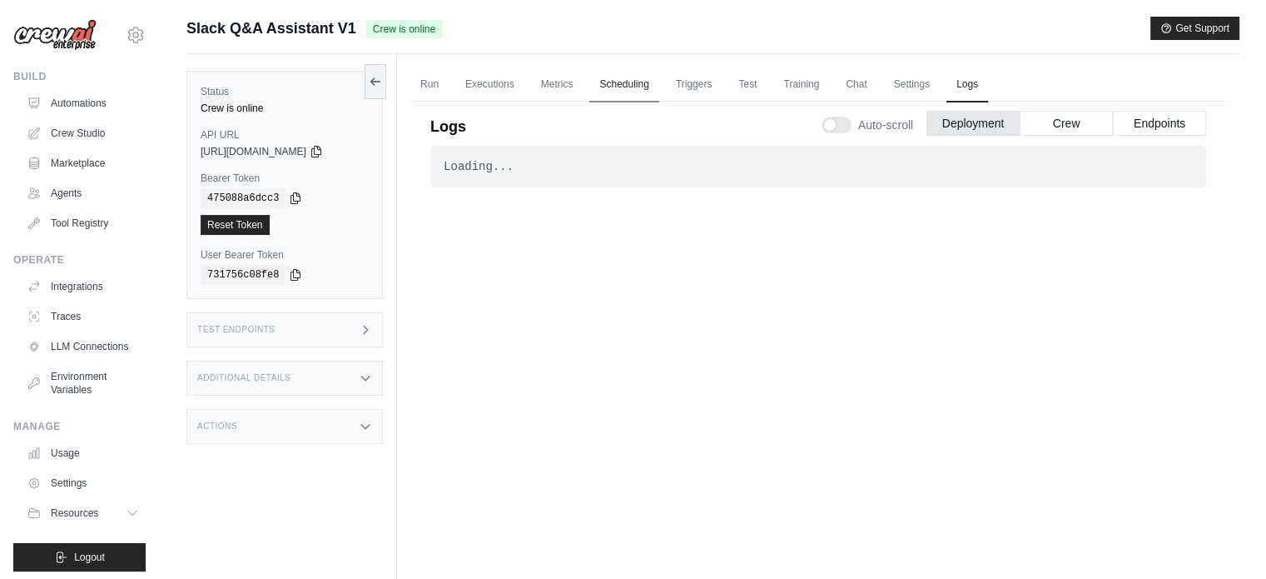
click at [614, 83] on link "Scheduling" at bounding box center [623, 84] width 69 height 35
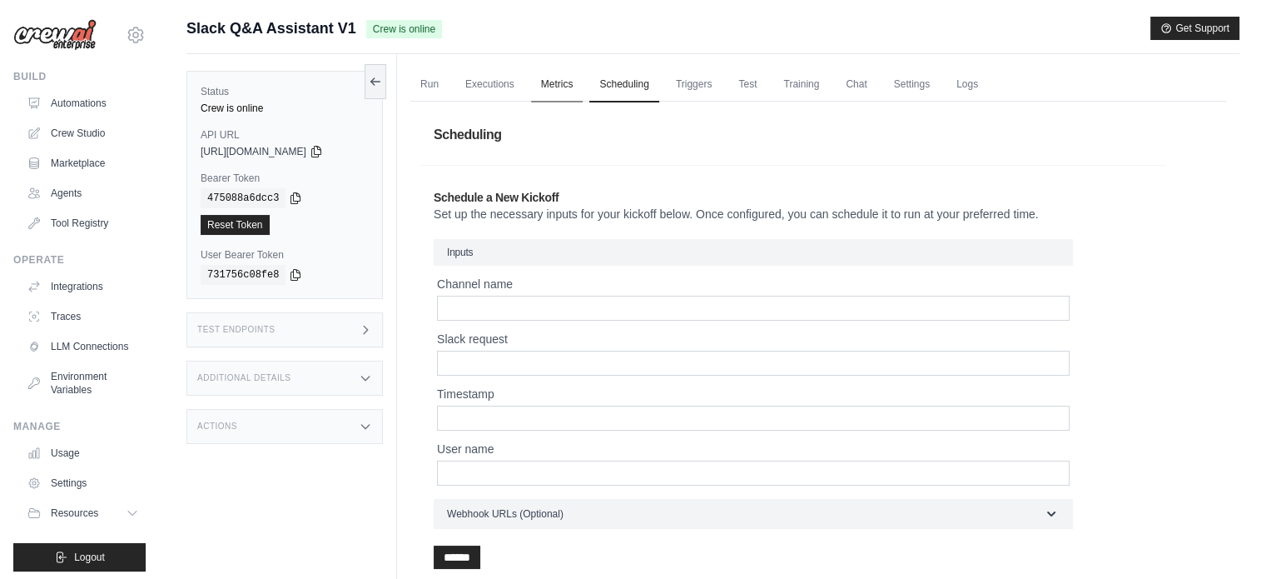
click at [552, 86] on link "Metrics" at bounding box center [557, 84] width 52 height 35
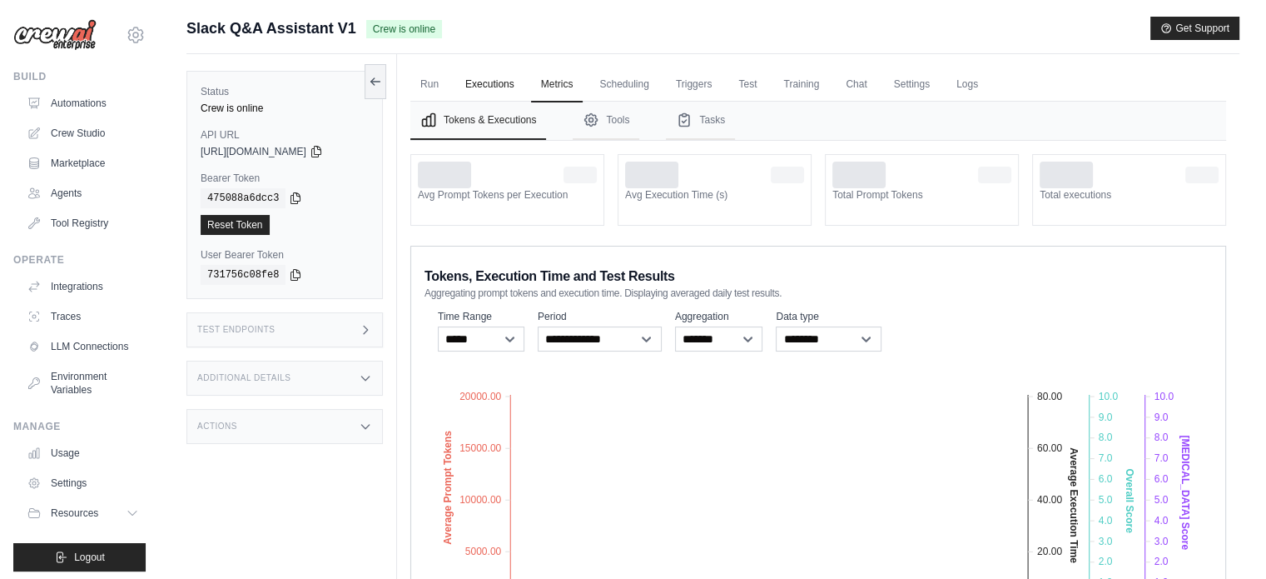
click at [494, 87] on link "Executions" at bounding box center [489, 84] width 69 height 35
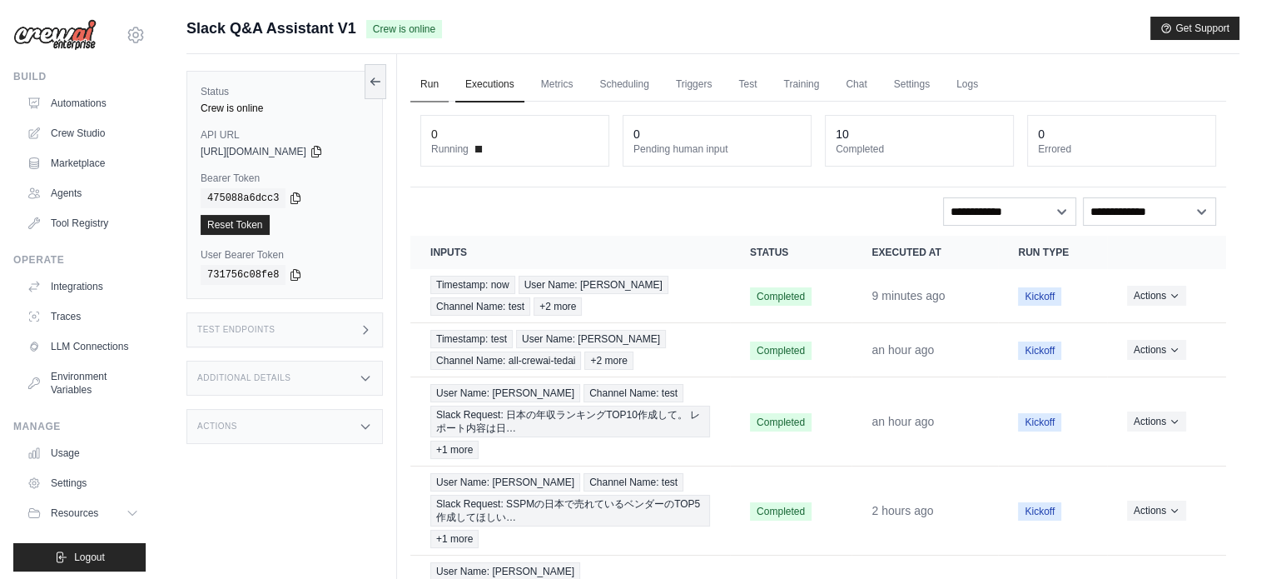
click at [438, 87] on link "Run" at bounding box center [429, 84] width 38 height 35
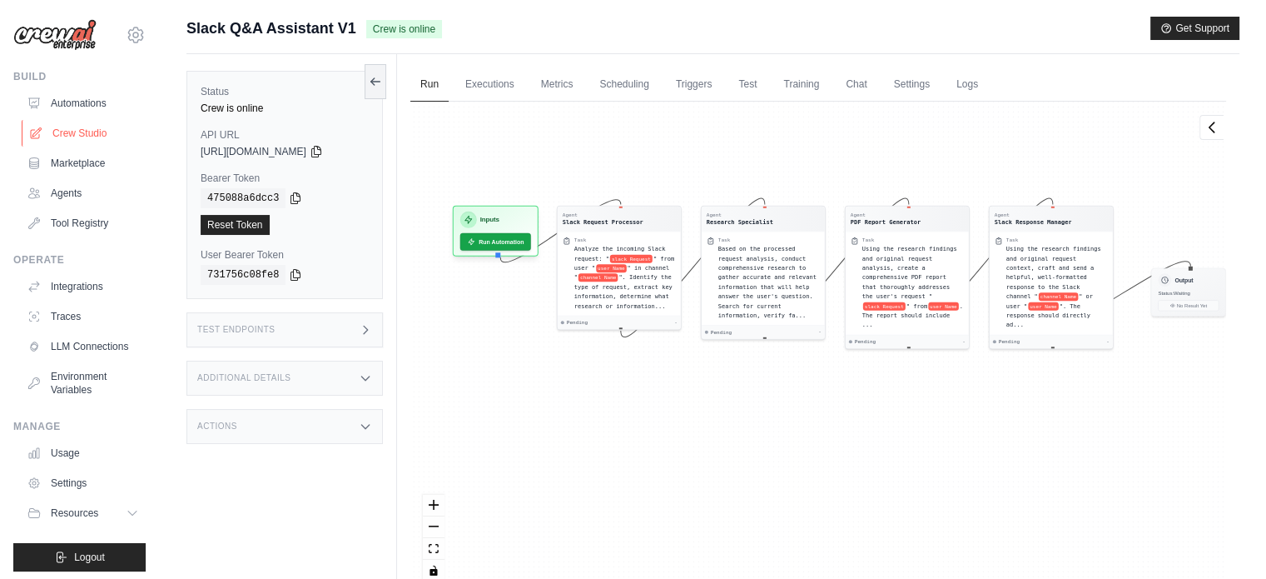
click at [90, 136] on link "Crew Studio" at bounding box center [85, 133] width 126 height 27
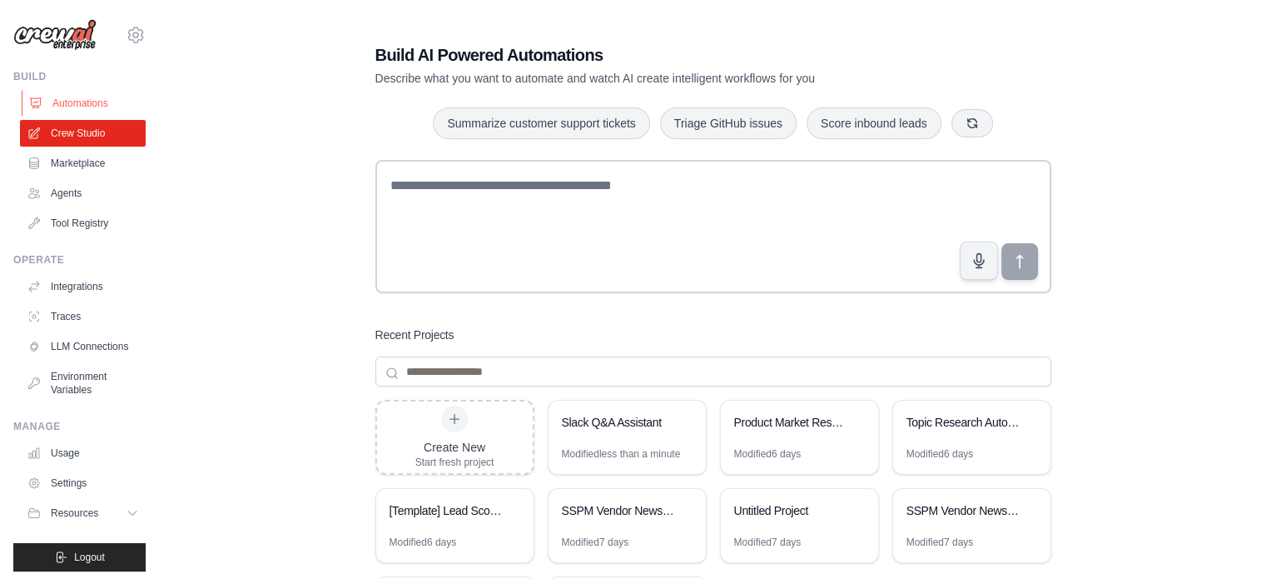
click at [87, 106] on link "Automations" at bounding box center [85, 103] width 126 height 27
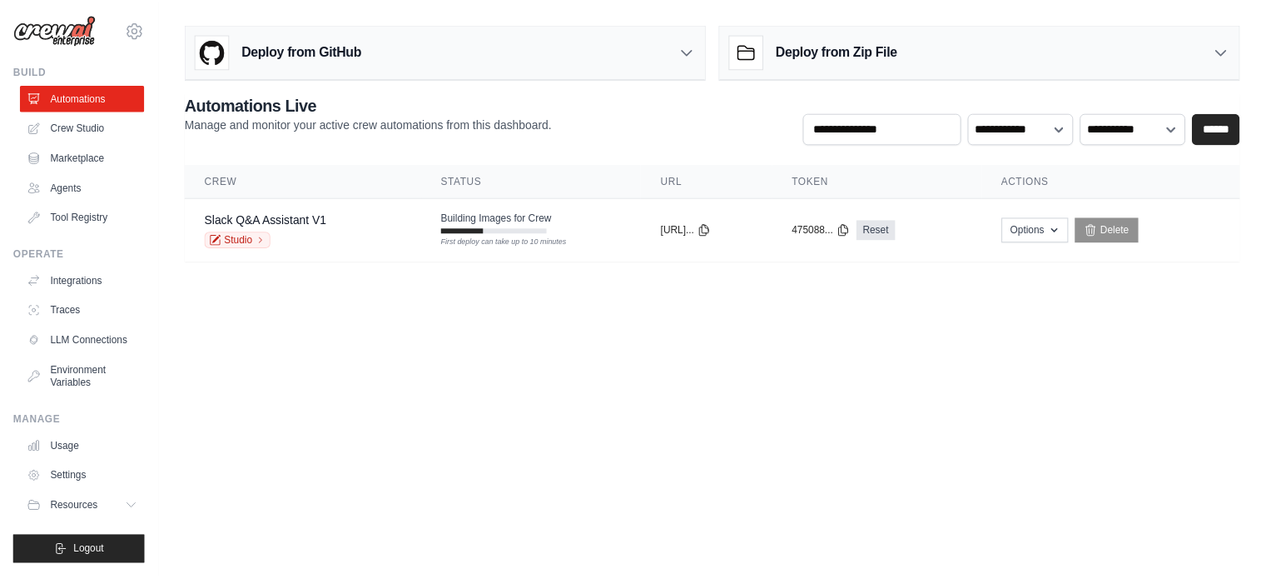
scroll to position [18, 0]
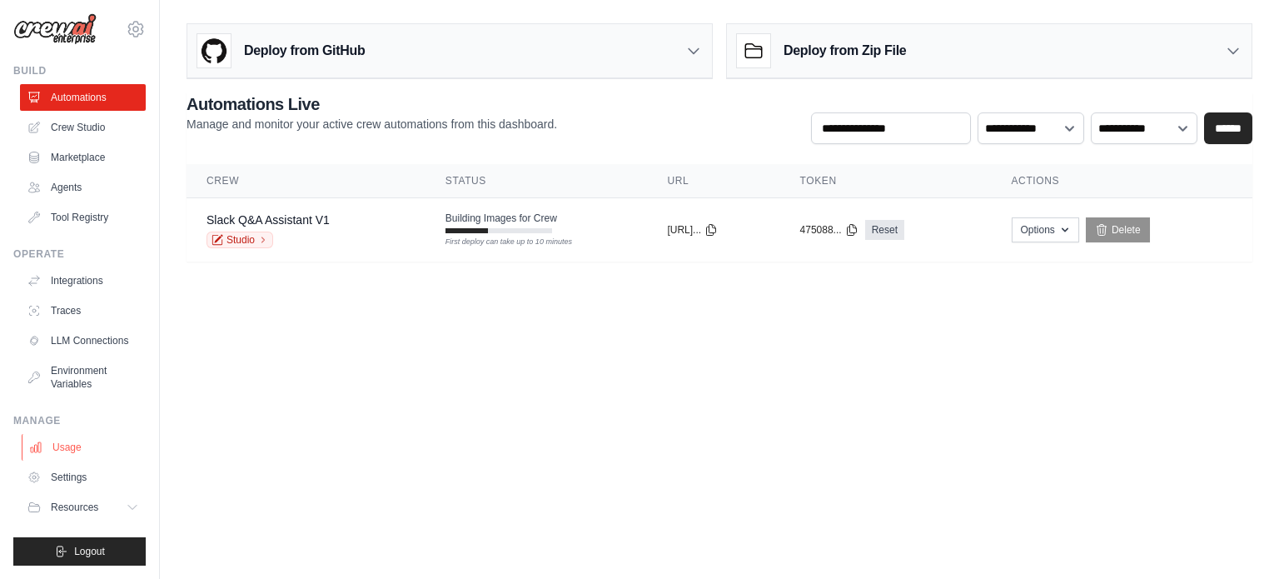
click at [80, 452] on link "Usage" at bounding box center [85, 447] width 126 height 27
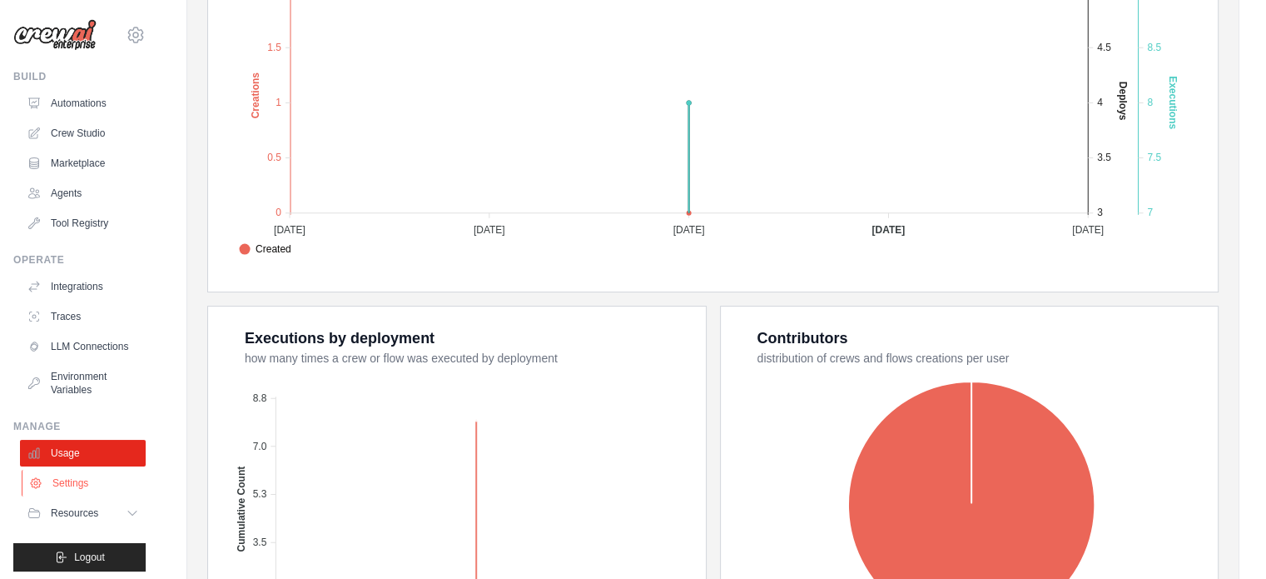
scroll to position [18, 0]
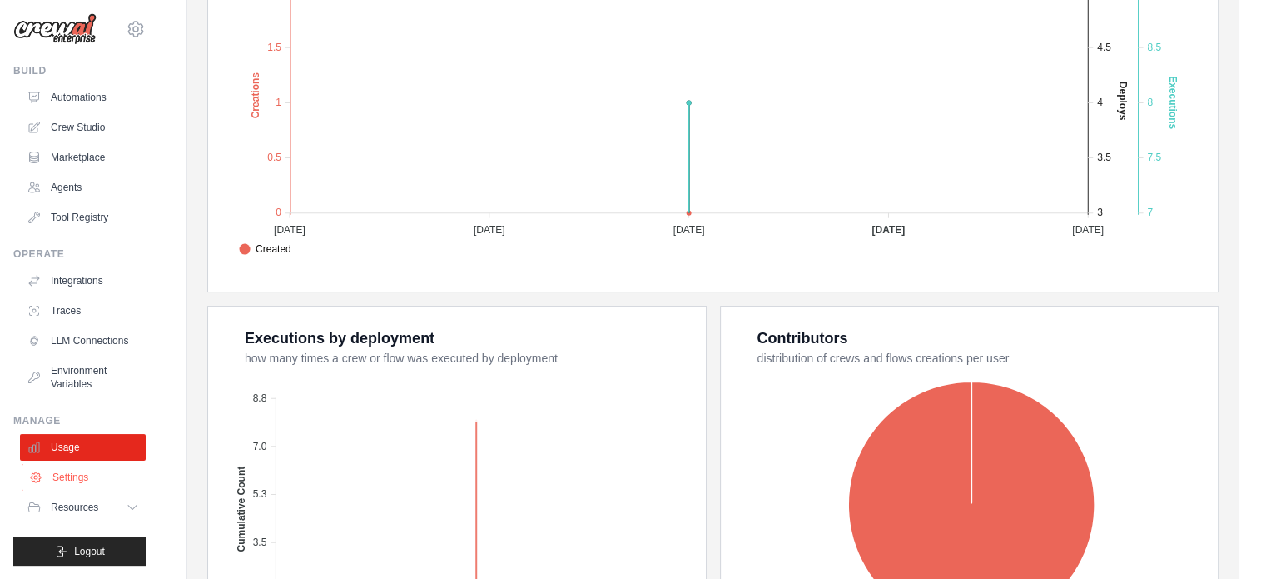
click at [99, 477] on link "Settings" at bounding box center [85, 477] width 126 height 27
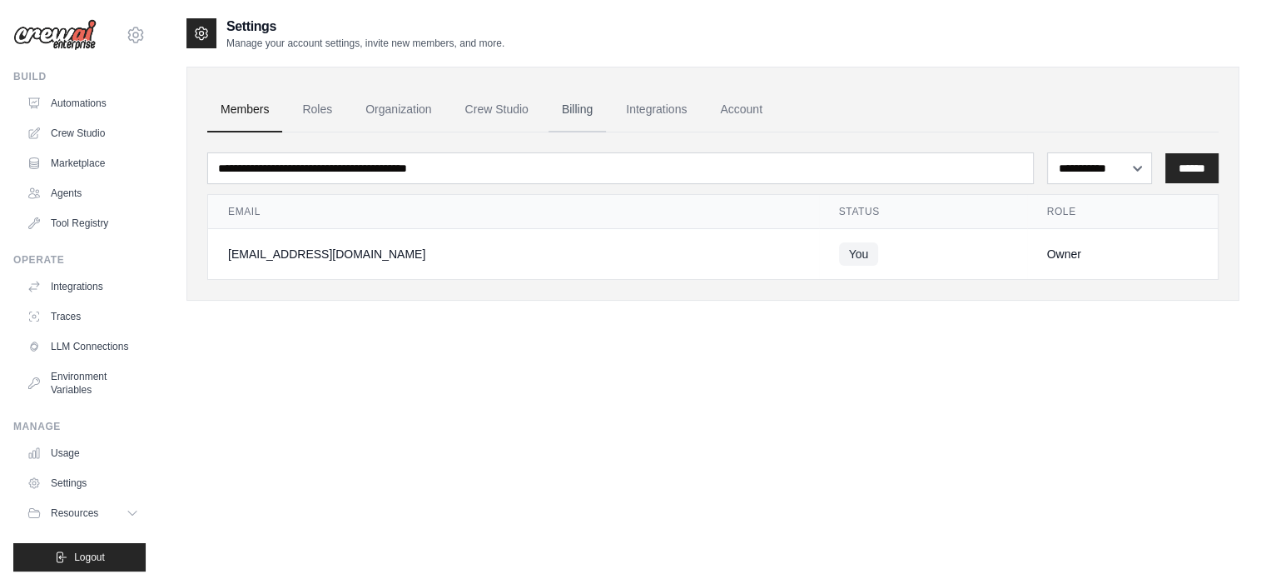
click at [606, 112] on link "Billing" at bounding box center [577, 109] width 57 height 45
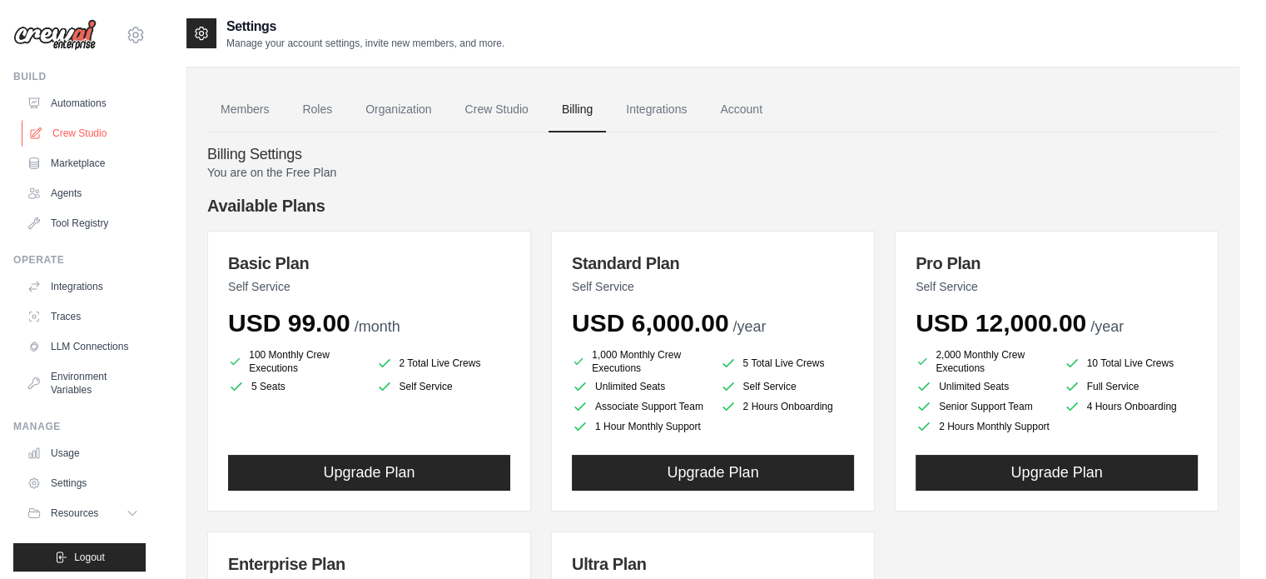
click at [107, 137] on link "Crew Studio" at bounding box center [85, 133] width 126 height 27
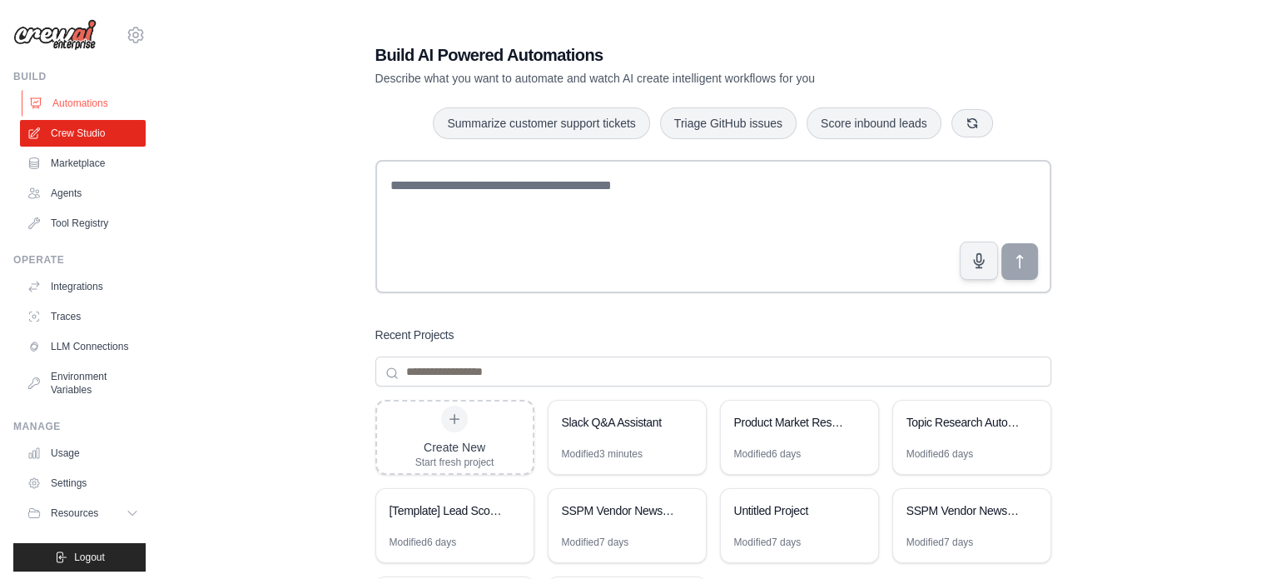
click at [109, 109] on link "Automations" at bounding box center [85, 103] width 126 height 27
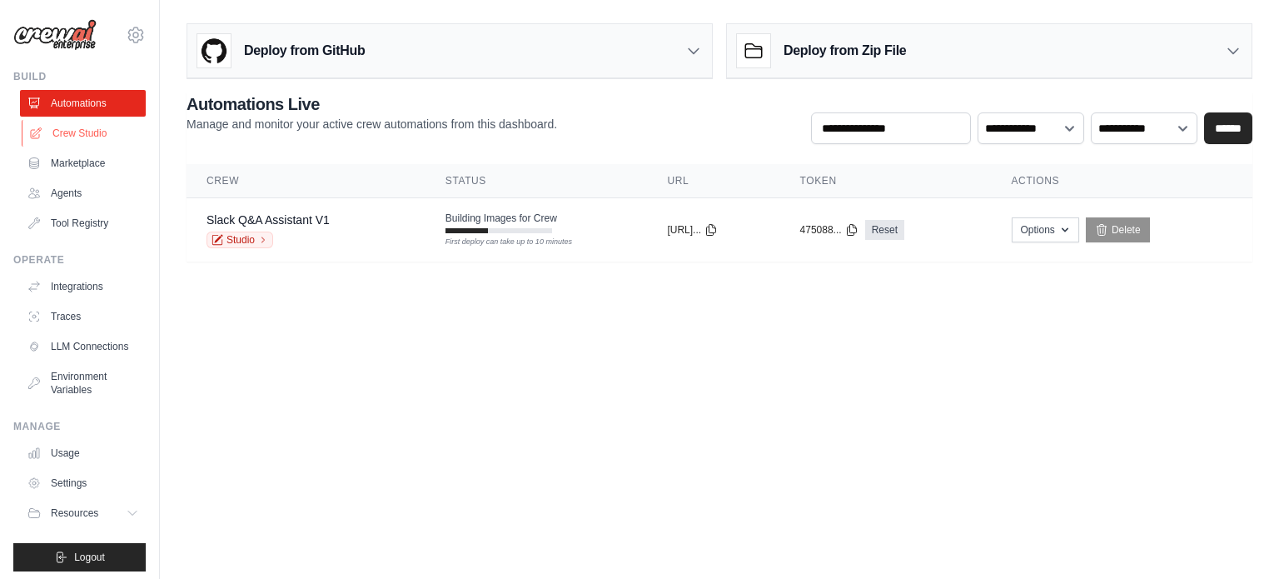
click at [95, 139] on link "Crew Studio" at bounding box center [85, 133] width 126 height 27
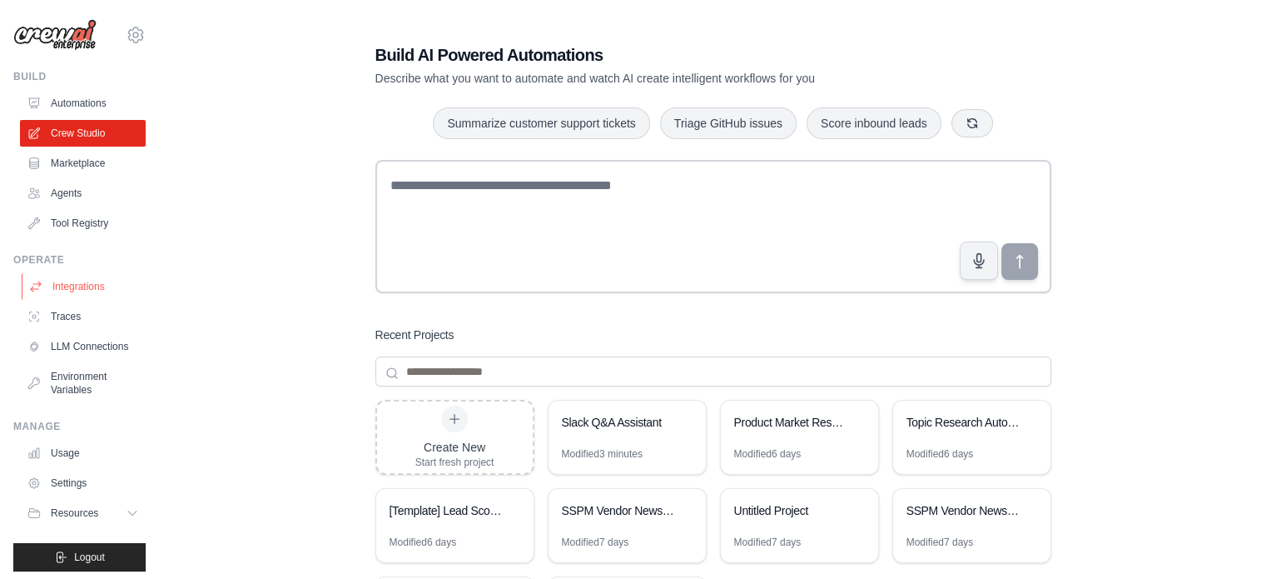
click at [87, 289] on link "Integrations" at bounding box center [85, 286] width 126 height 27
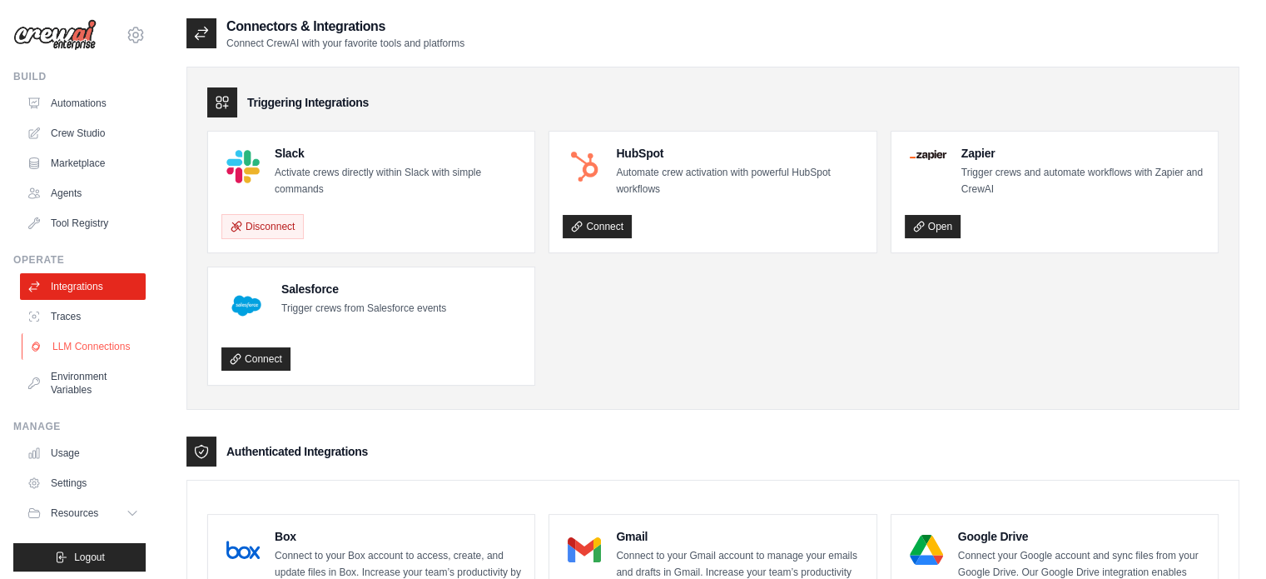
click at [83, 348] on link "LLM Connections" at bounding box center [85, 346] width 126 height 27
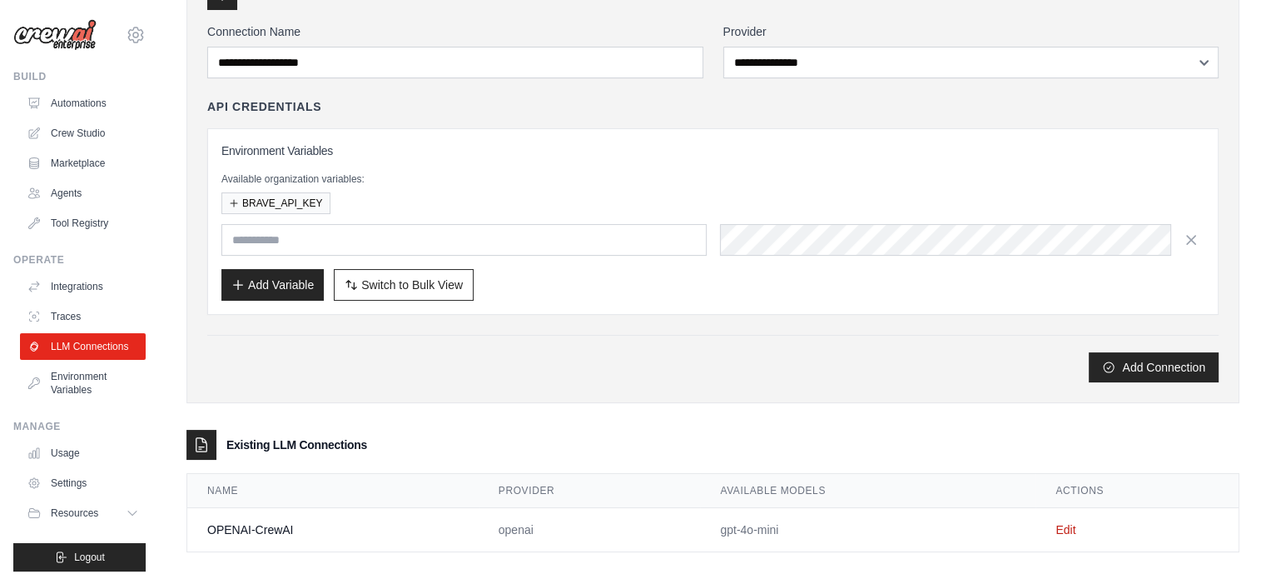
scroll to position [121, 0]
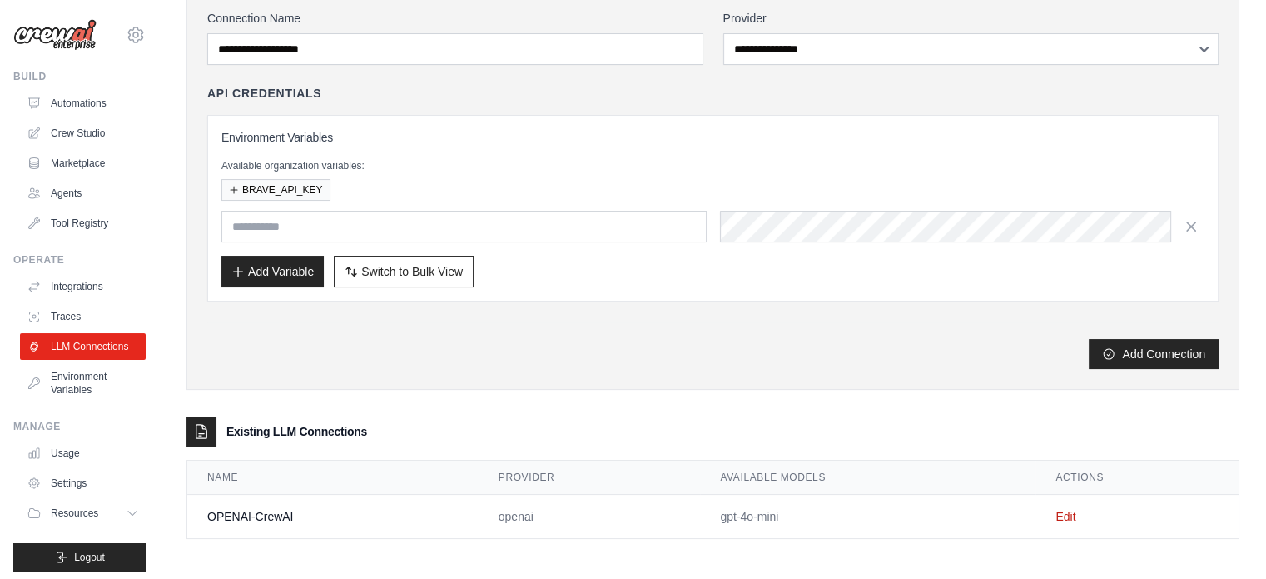
click at [324, 500] on td "OPENAI-CrewAI" at bounding box center [332, 516] width 291 height 44
click at [1071, 509] on link "Edit" at bounding box center [1066, 515] width 20 height 13
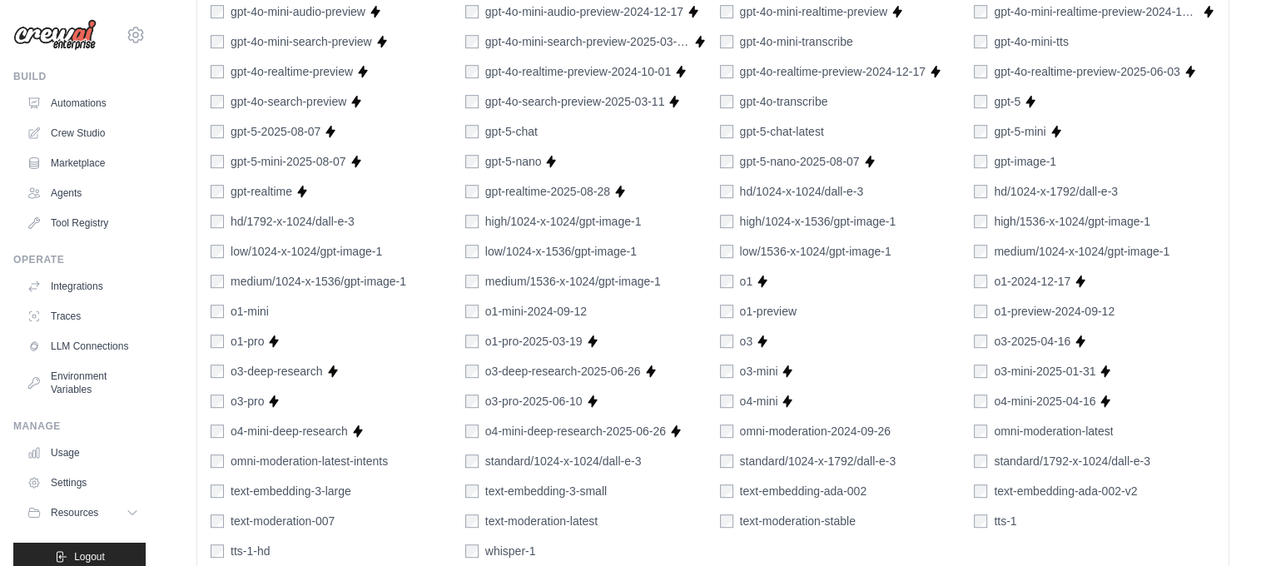
scroll to position [1126, 0]
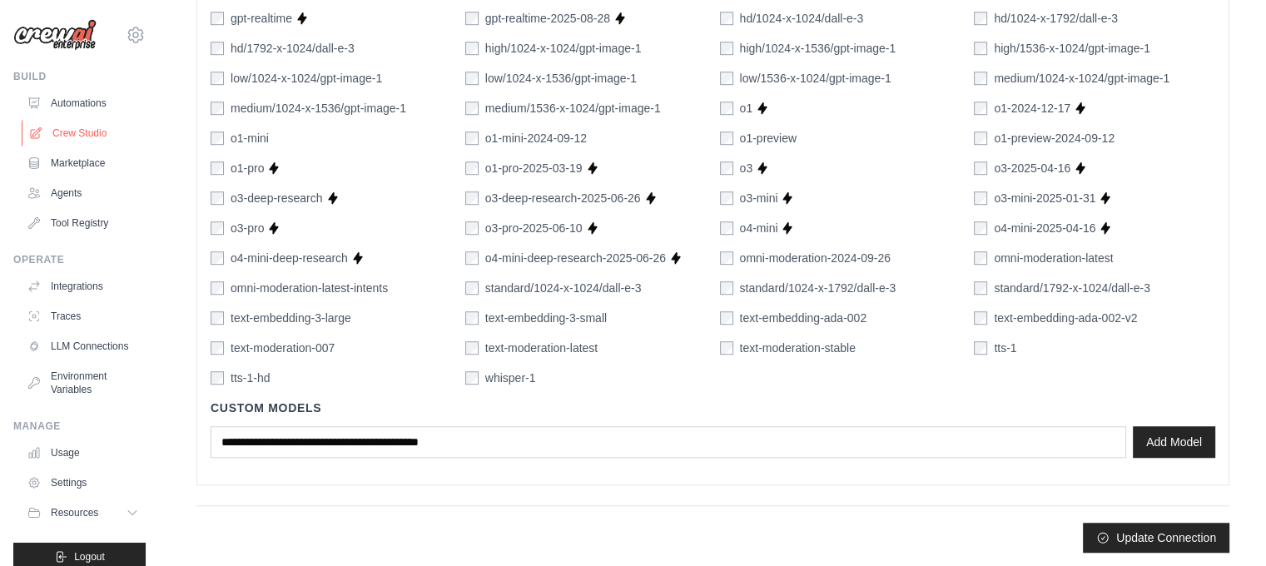
click at [86, 122] on link "Crew Studio" at bounding box center [85, 133] width 126 height 27
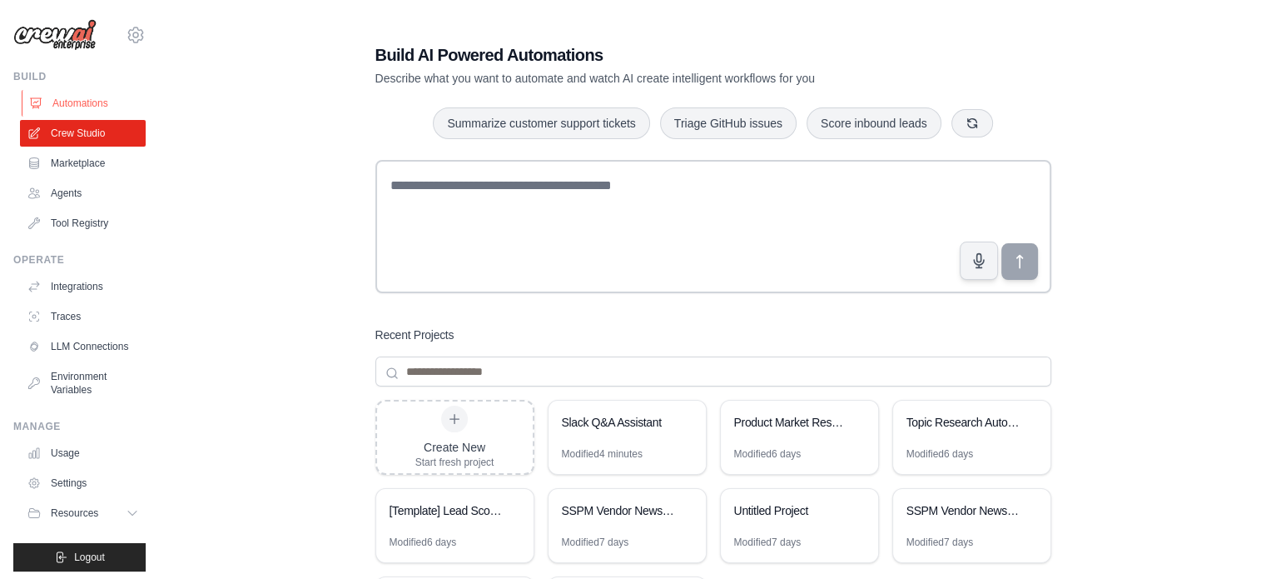
click at [88, 108] on link "Automations" at bounding box center [85, 103] width 126 height 27
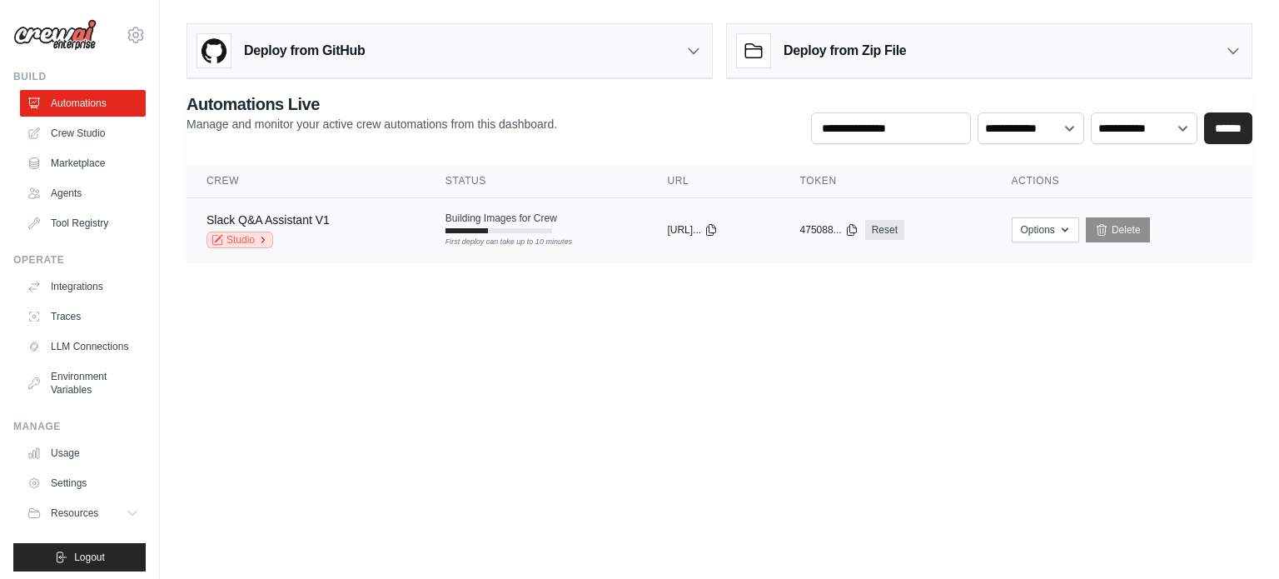
click at [261, 238] on icon at bounding box center [263, 240] width 10 height 10
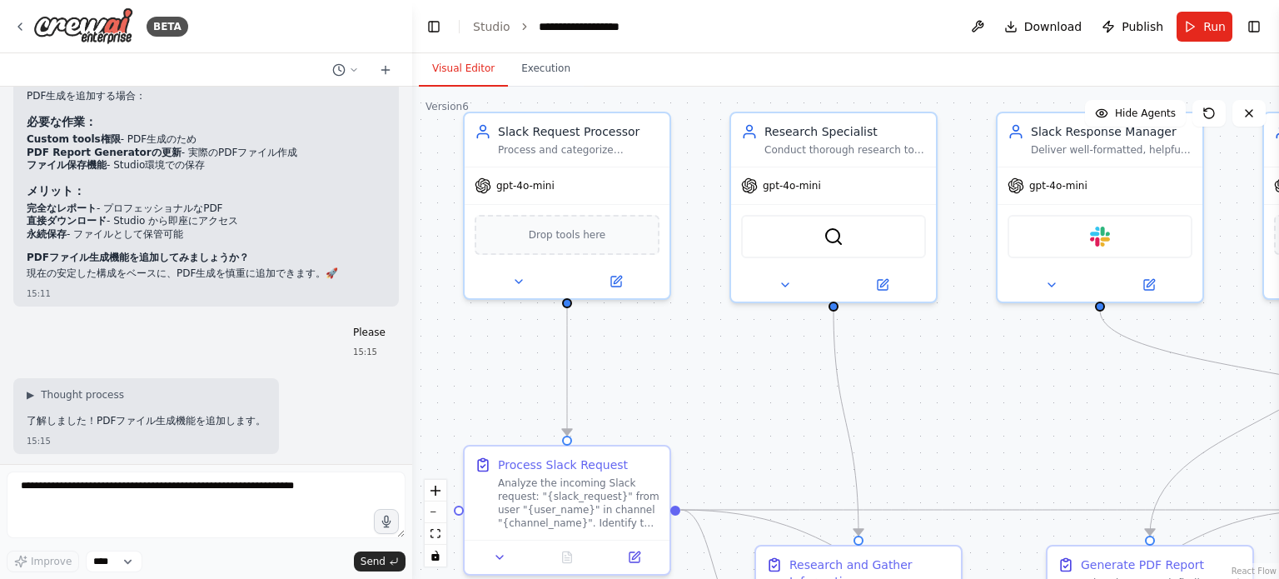
drag, startPoint x: 729, startPoint y: 471, endPoint x: 694, endPoint y: 408, distance: 72.3
click at [694, 408] on div ".deletable-edge-delete-btn { width: 20px; height: 20px; border: 0px solid #ffff…" at bounding box center [845, 333] width 867 height 492
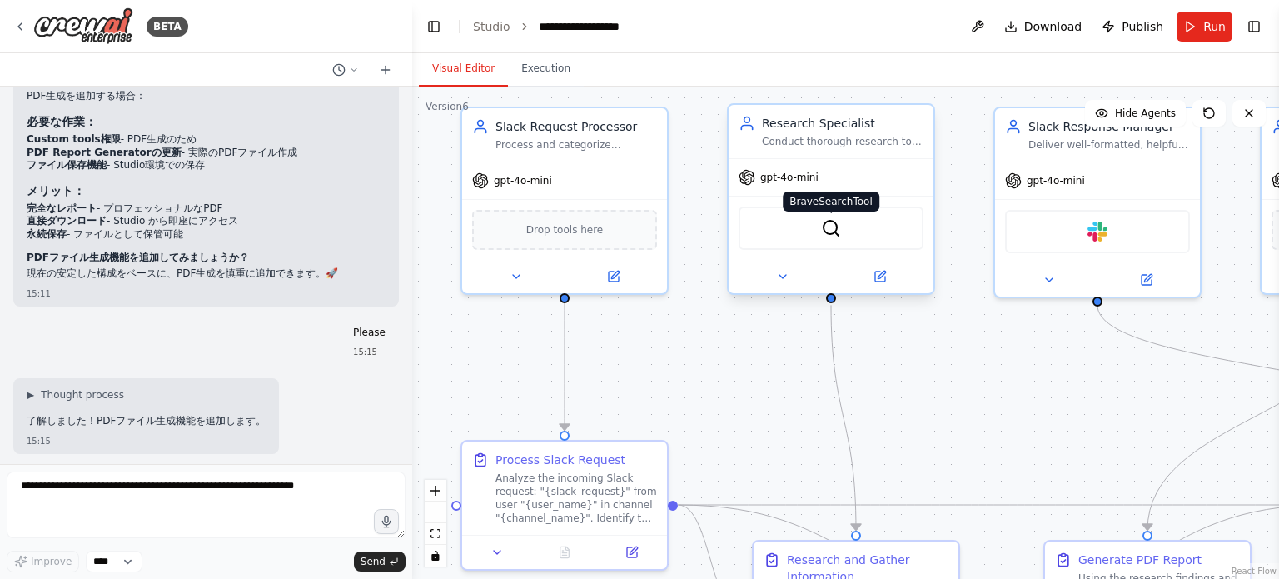
click at [824, 236] on img at bounding box center [831, 228] width 20 height 20
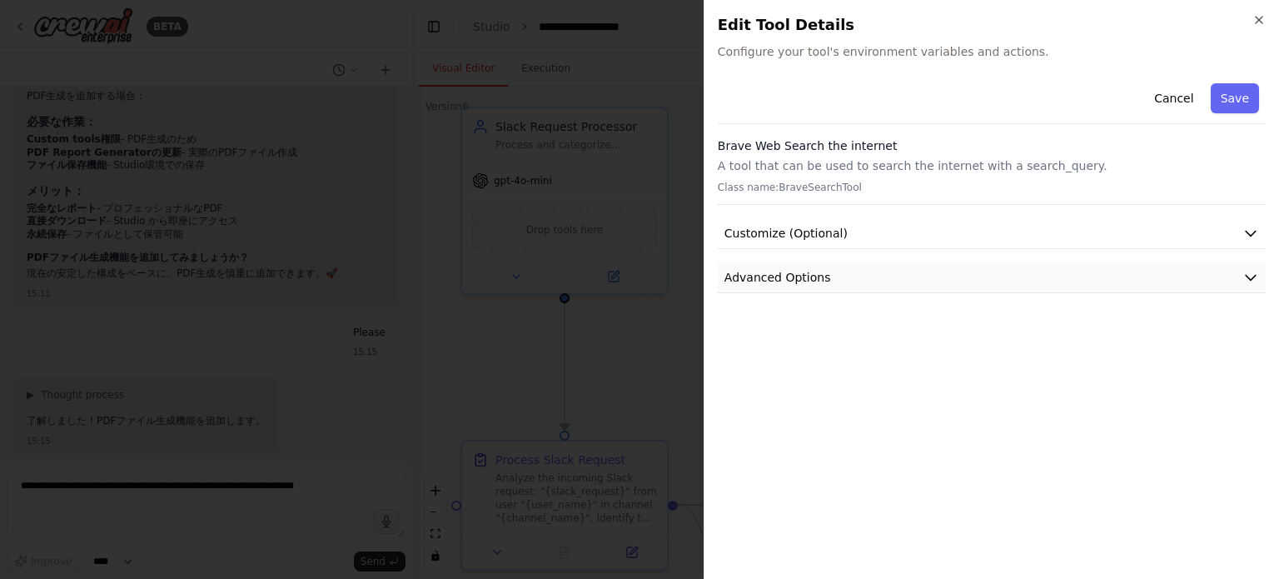
click at [821, 272] on button "Advanced Options" at bounding box center [992, 277] width 548 height 31
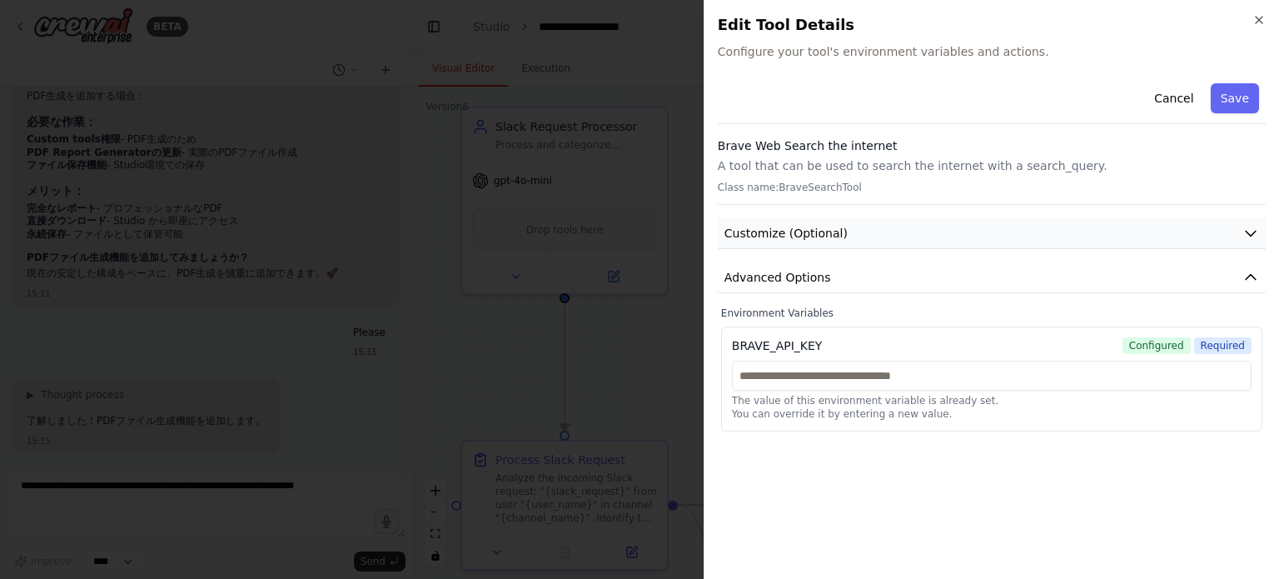
click at [845, 239] on button "Customize (Optional)" at bounding box center [992, 233] width 548 height 31
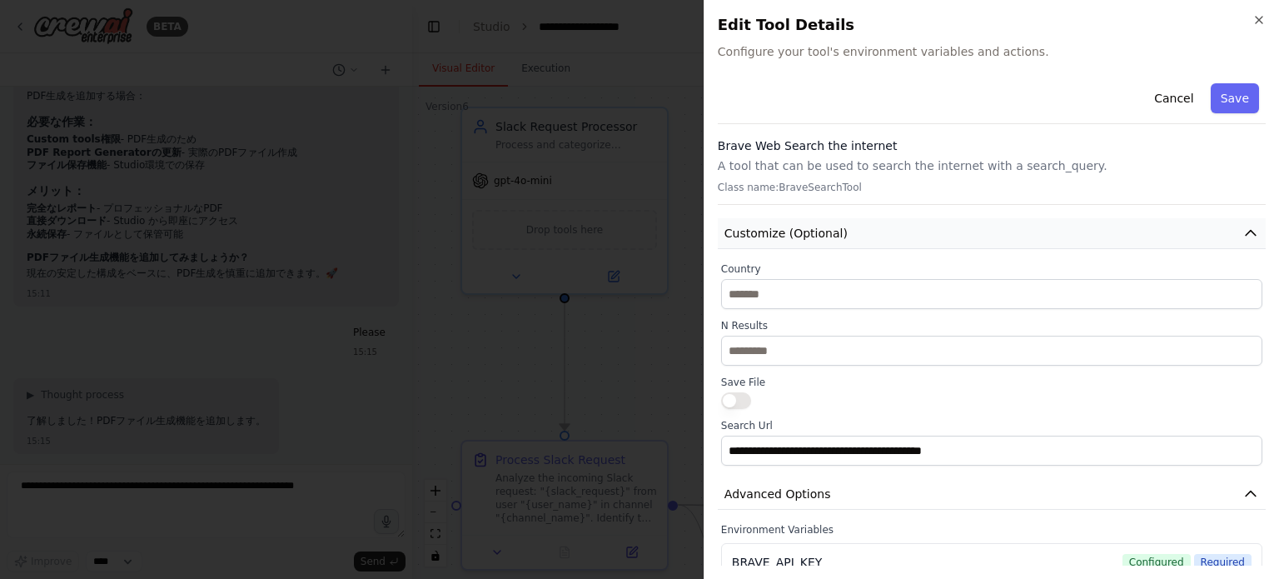
click at [845, 239] on button "Customize (Optional)" at bounding box center [992, 233] width 548 height 31
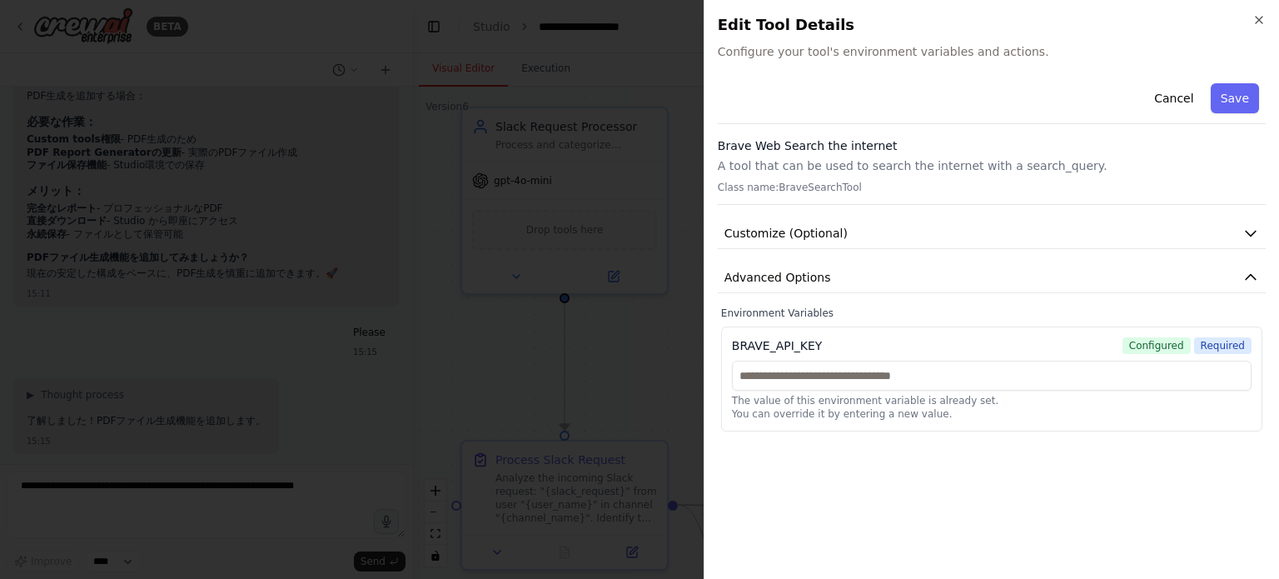
click at [698, 278] on div at bounding box center [639, 289] width 1279 height 579
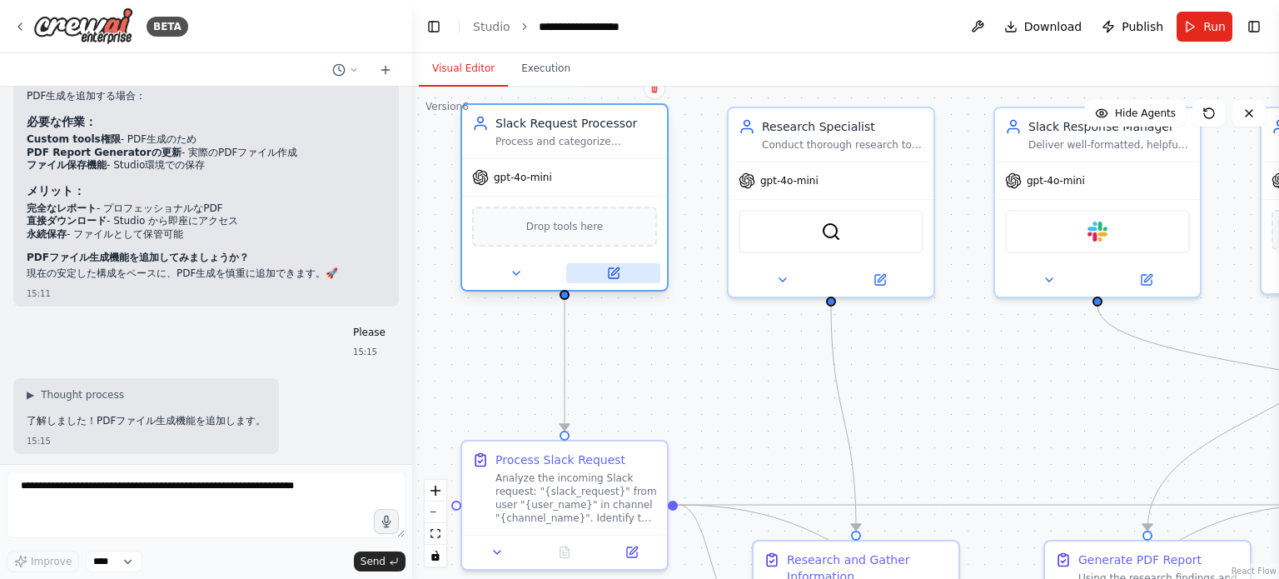
click at [616, 271] on icon at bounding box center [614, 270] width 7 height 7
click at [525, 278] on button at bounding box center [516, 273] width 94 height 20
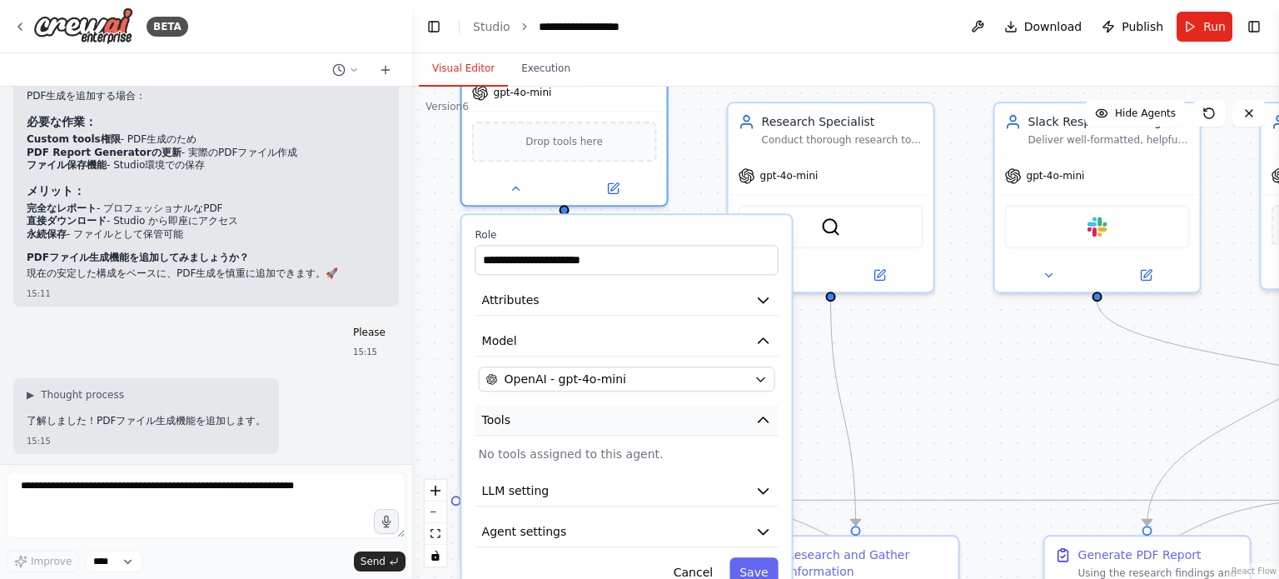
drag, startPoint x: 587, startPoint y: 504, endPoint x: 587, endPoint y: 424, distance: 80.8
click at [587, 424] on button "Tools" at bounding box center [626, 420] width 303 height 31
click at [589, 452] on p "No tools assigned to this agent." at bounding box center [627, 453] width 296 height 17
click at [622, 488] on button "LLM setting" at bounding box center [626, 490] width 303 height 31
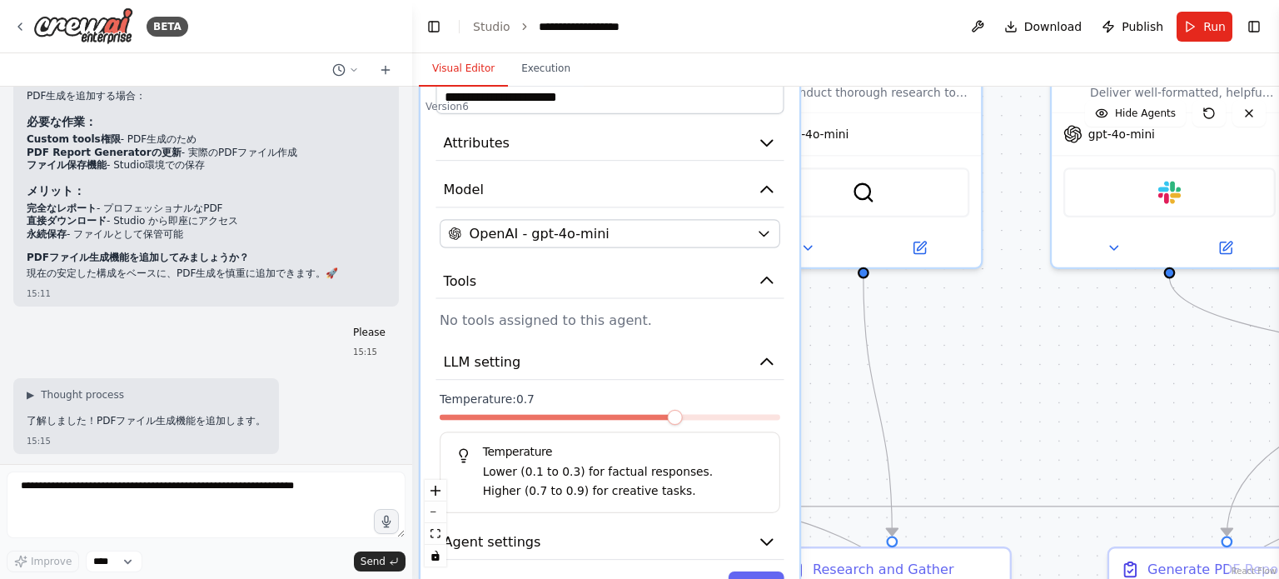
drag, startPoint x: 613, startPoint y: 462, endPoint x: 597, endPoint y: 304, distance: 159.0
click at [597, 304] on div "**********" at bounding box center [609, 333] width 379 height 576
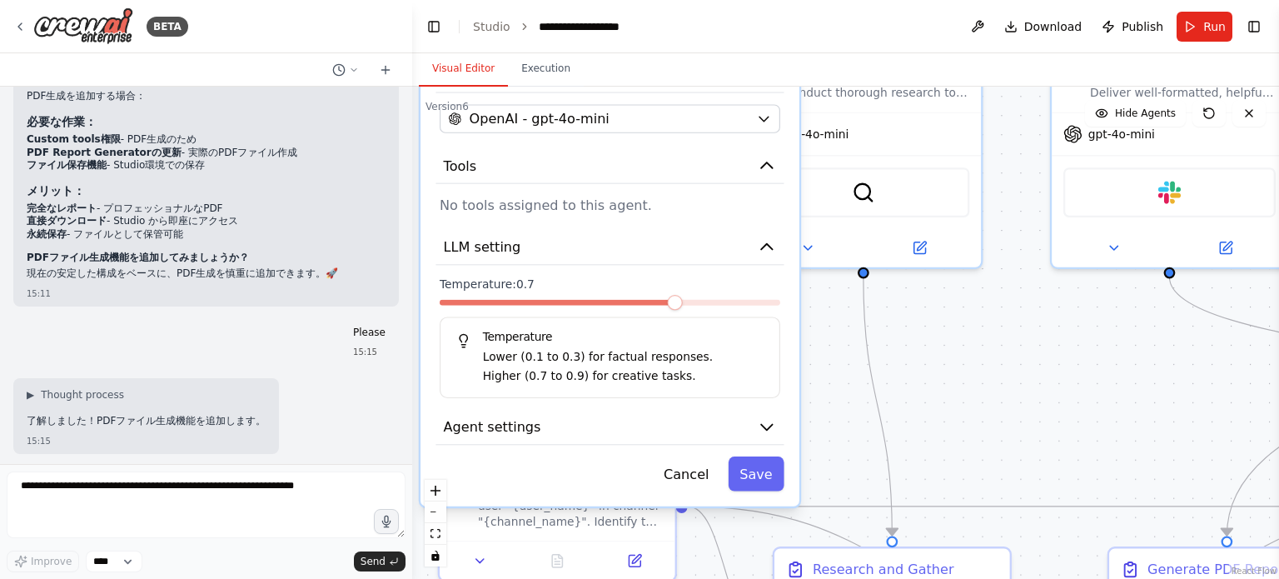
drag, startPoint x: 609, startPoint y: 492, endPoint x: 613, endPoint y: 390, distance: 101.6
click at [613, 390] on div "**********" at bounding box center [609, 218] width 379 height 576
click at [647, 430] on button "Agent settings" at bounding box center [609, 428] width 348 height 36
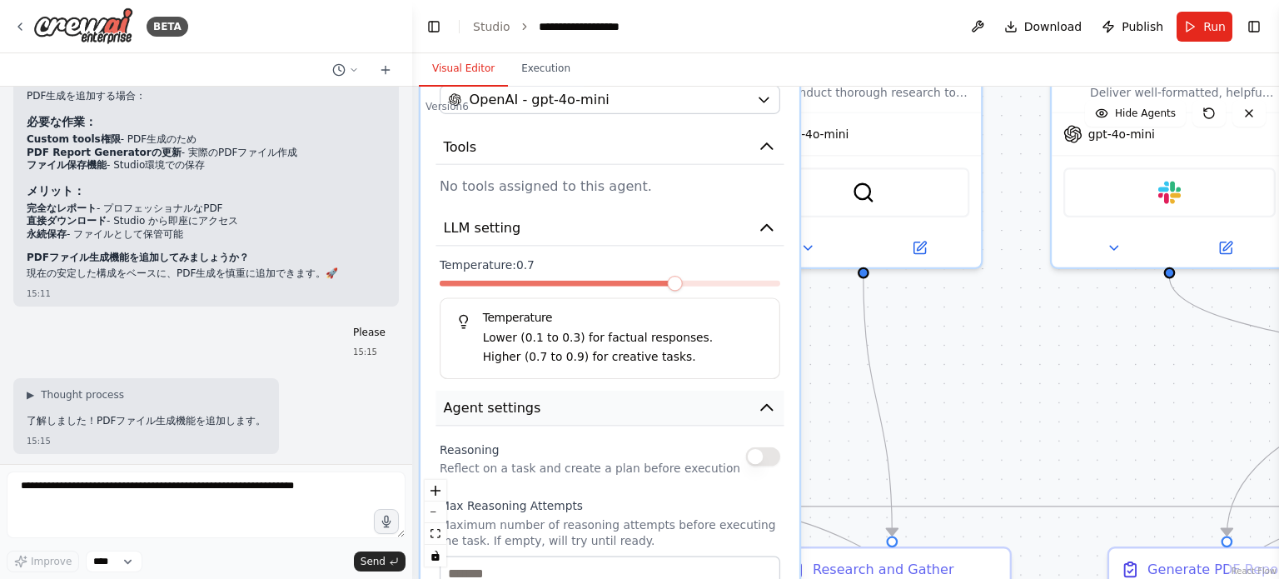
drag, startPoint x: 621, startPoint y: 467, endPoint x: 619, endPoint y: 366, distance: 100.8
click at [619, 367] on div "**********" at bounding box center [609, 468] width 379 height 1115
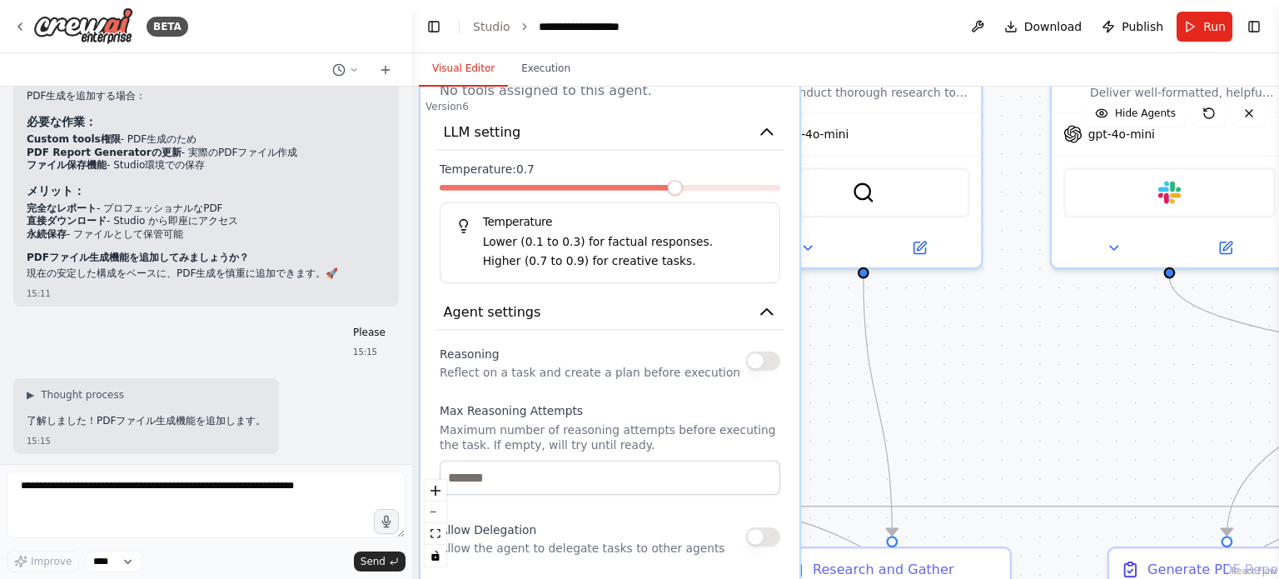
drag, startPoint x: 600, startPoint y: 487, endPoint x: 601, endPoint y: 381, distance: 105.7
click at [600, 403] on label "Max Reasoning Attempts" at bounding box center [610, 410] width 340 height 15
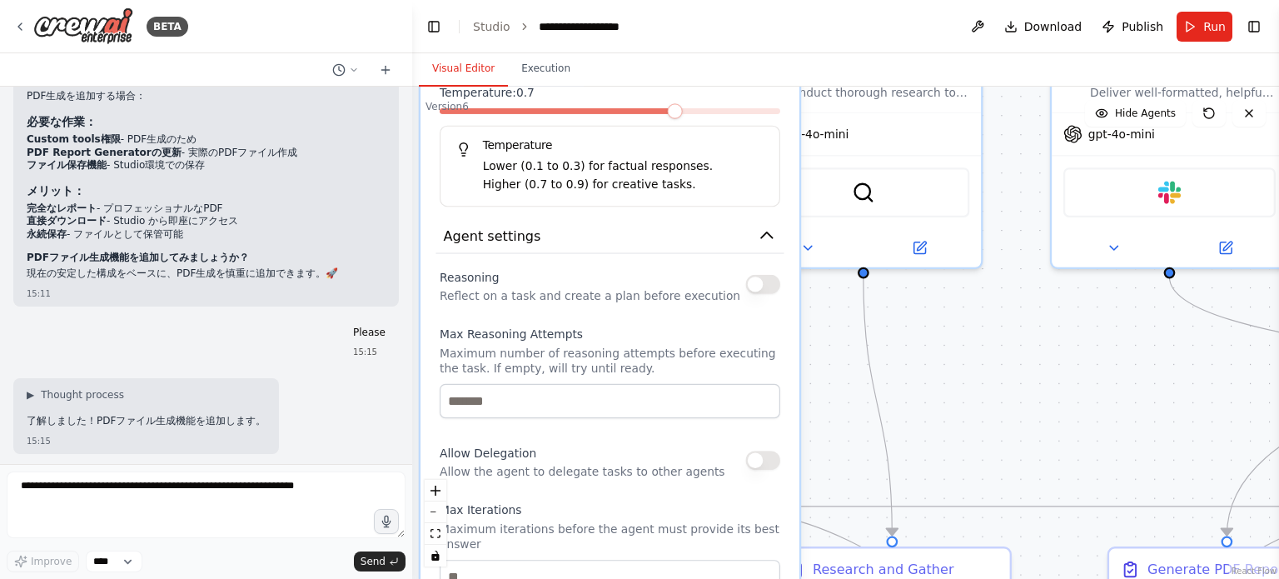
drag, startPoint x: 550, startPoint y: 420, endPoint x: 551, endPoint y: 384, distance: 36.6
click at [551, 384] on div "Reasoning Reflect on a task and create a plan before execution Max Reasoning At…" at bounding box center [610, 529] width 340 height 528
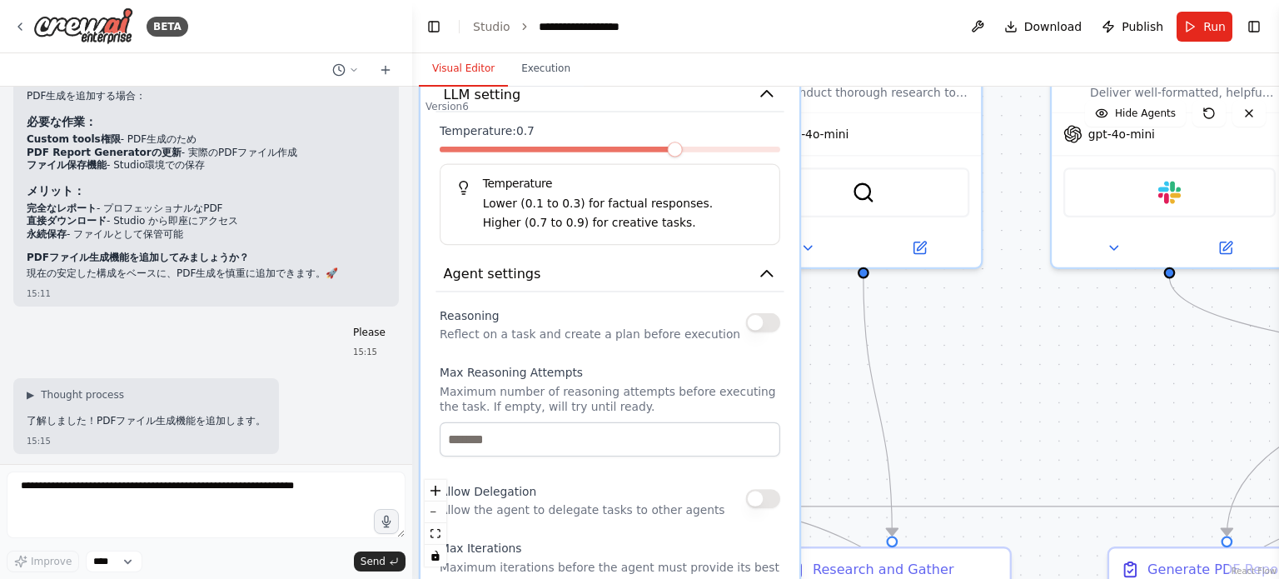
drag, startPoint x: 541, startPoint y: 460, endPoint x: 524, endPoint y: 607, distance: 147.5
click at [524, 578] on html "BETA This Crew should take any free-form request from Slack and answer it. 14:2…" at bounding box center [639, 289] width 1279 height 579
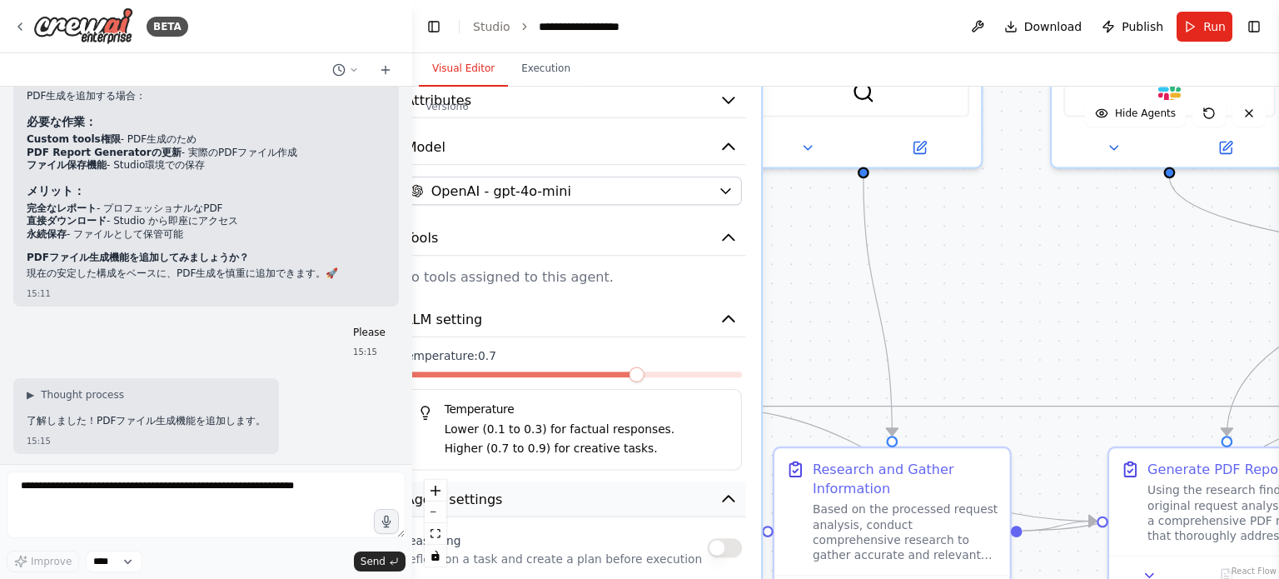
drag, startPoint x: 536, startPoint y: 471, endPoint x: 523, endPoint y: 541, distance: 71.2
click at [523, 517] on button "Agent settings" at bounding box center [571, 499] width 348 height 36
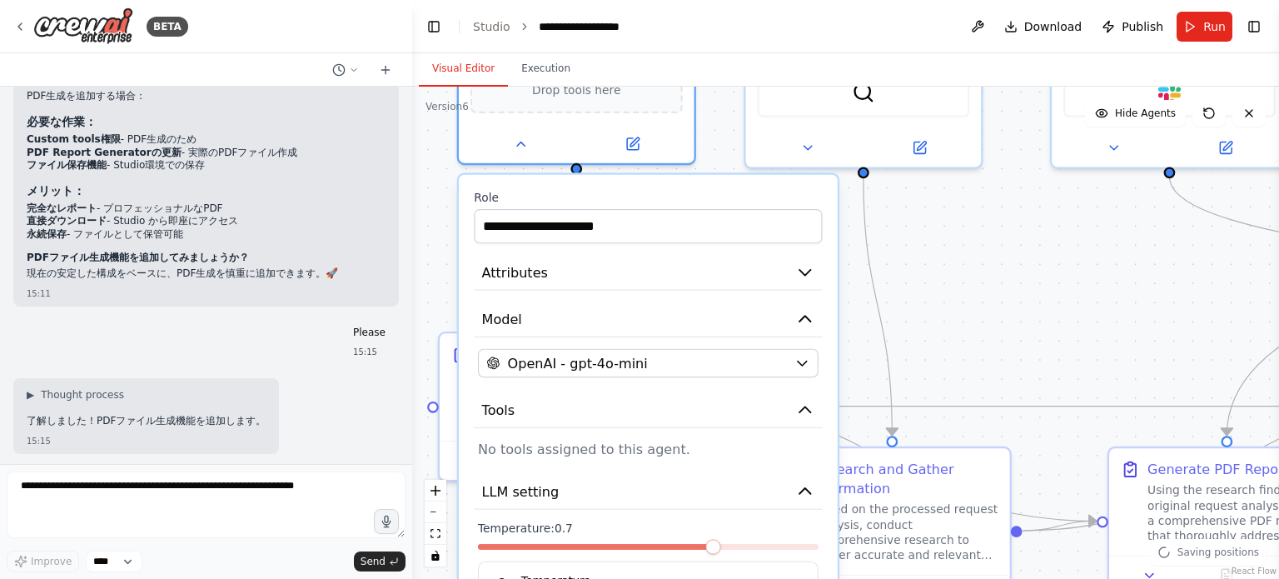
drag, startPoint x: 546, startPoint y: 329, endPoint x: 624, endPoint y: 509, distance: 196.9
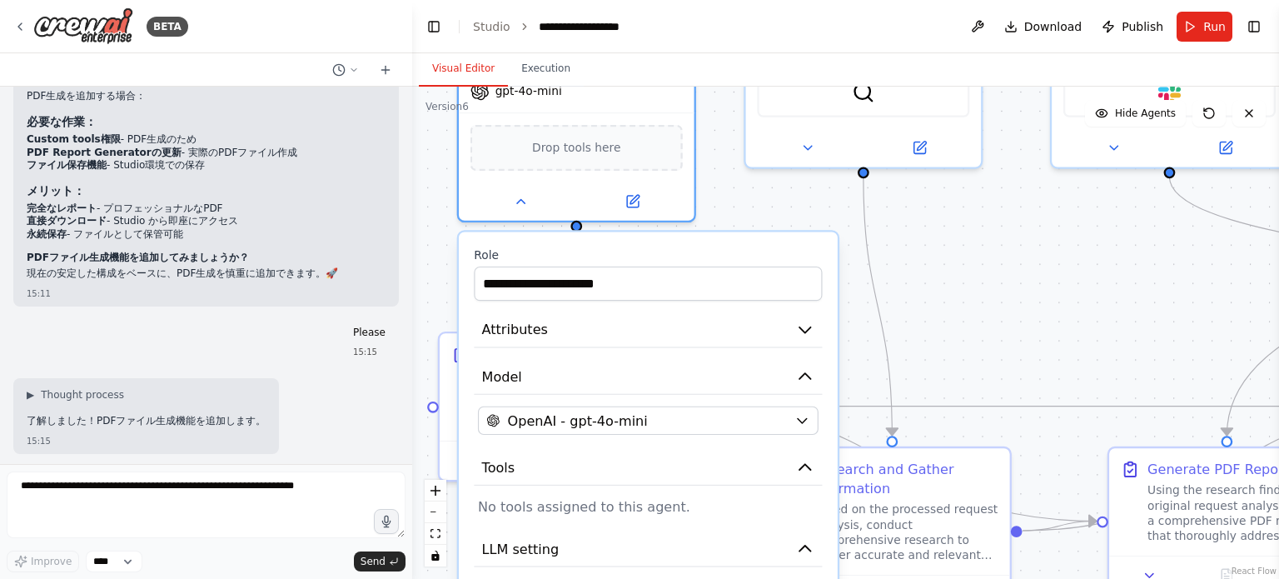
click at [431, 307] on div ".deletable-edge-delete-btn { width: 20px; height: 20px; border: 0px solid #ffff…" at bounding box center [845, 333] width 867 height 492
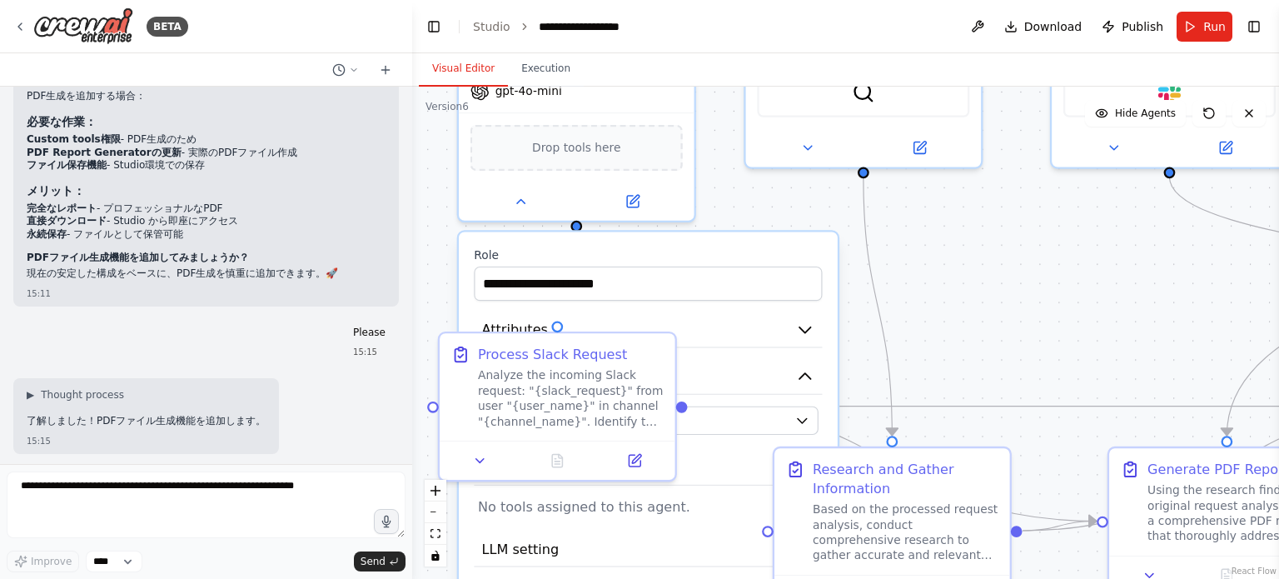
click at [966, 330] on div ".deletable-edge-delete-btn { width: 20px; height: 20px; border: 0px solid #ffff…" at bounding box center [845, 333] width 867 height 492
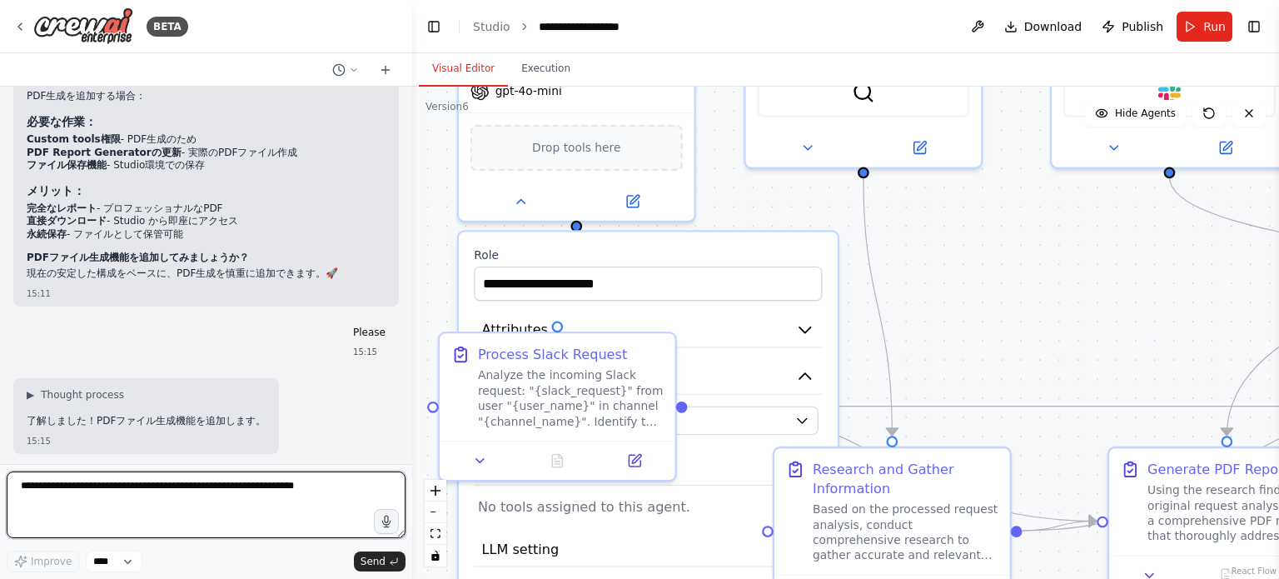
click at [286, 497] on textarea at bounding box center [206, 504] width 399 height 67
type textarea "**********"
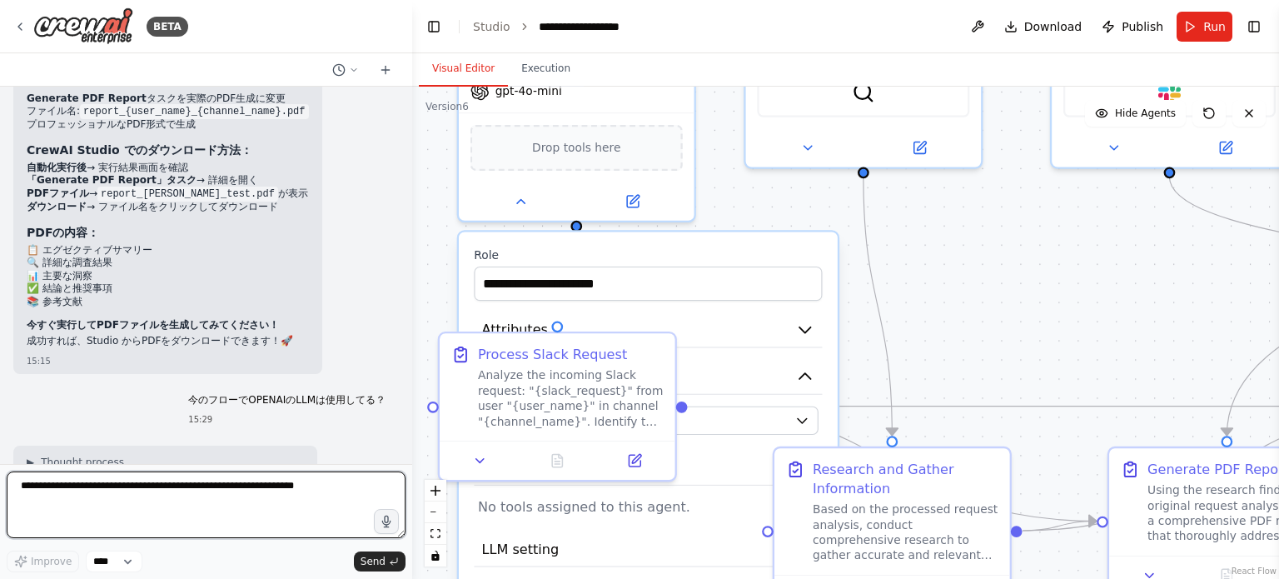
scroll to position [17617, 0]
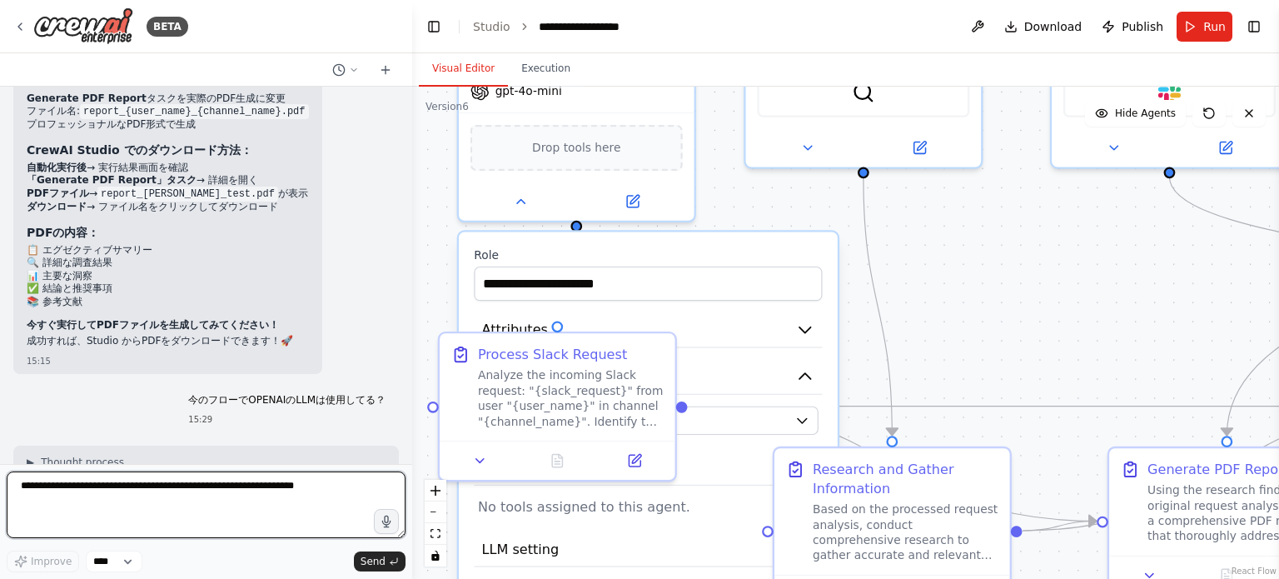
click at [231, 509] on textarea at bounding box center [206, 504] width 399 height 67
type textarea "*"
type textarea "**********"
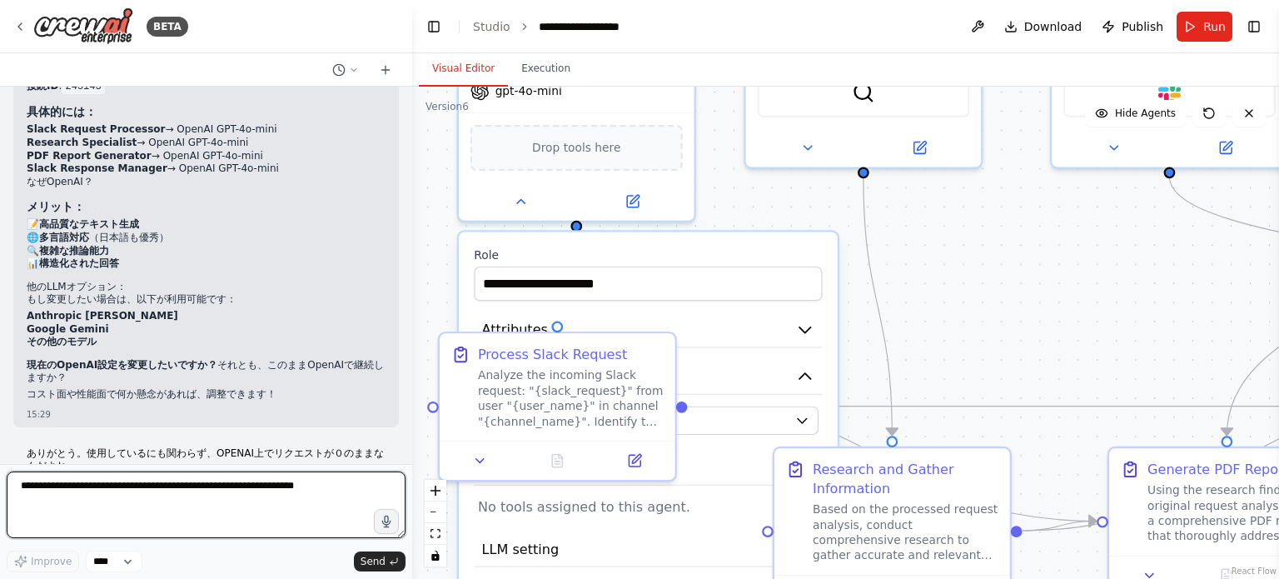
scroll to position [18175, 0]
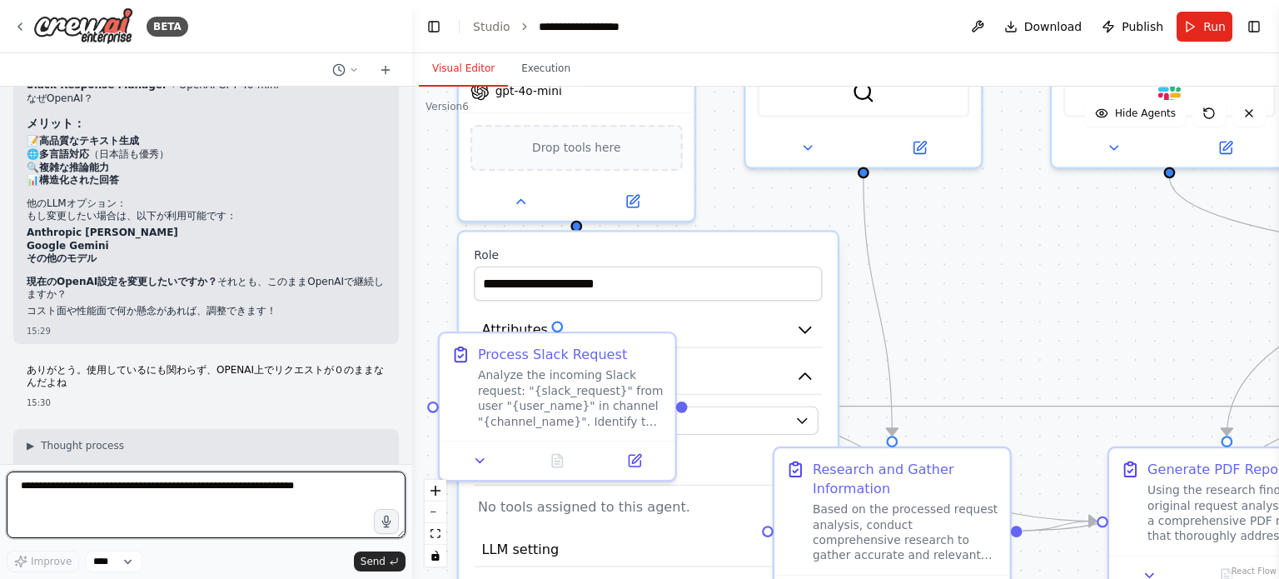
click at [234, 495] on textarea at bounding box center [206, 504] width 399 height 67
type textarea "*********"
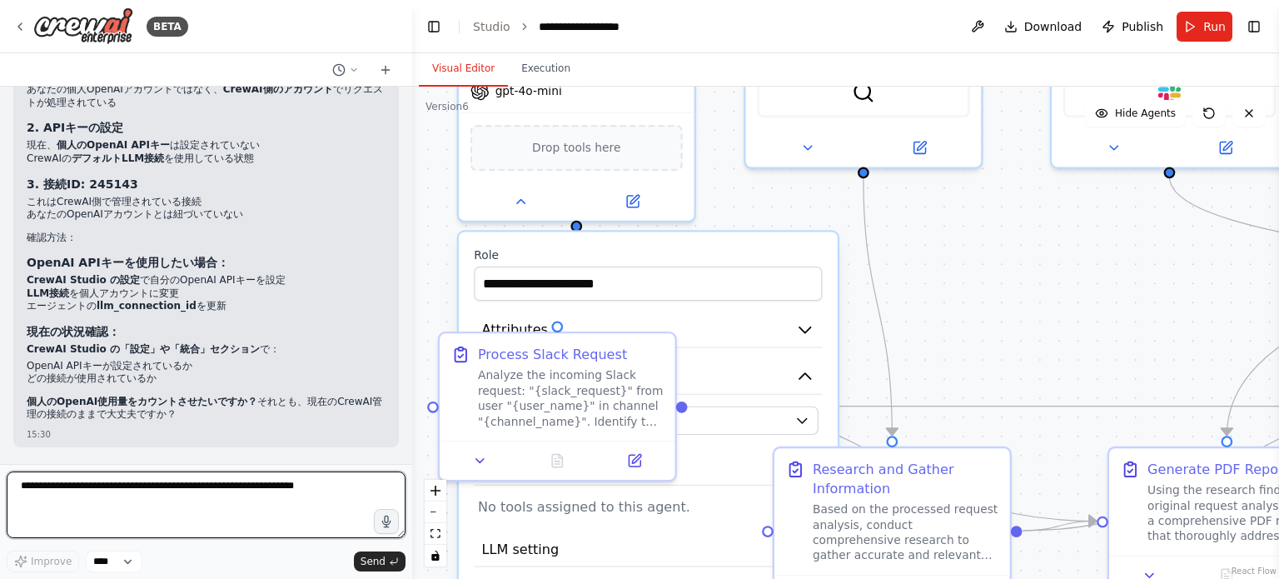
scroll to position [18687, 0]
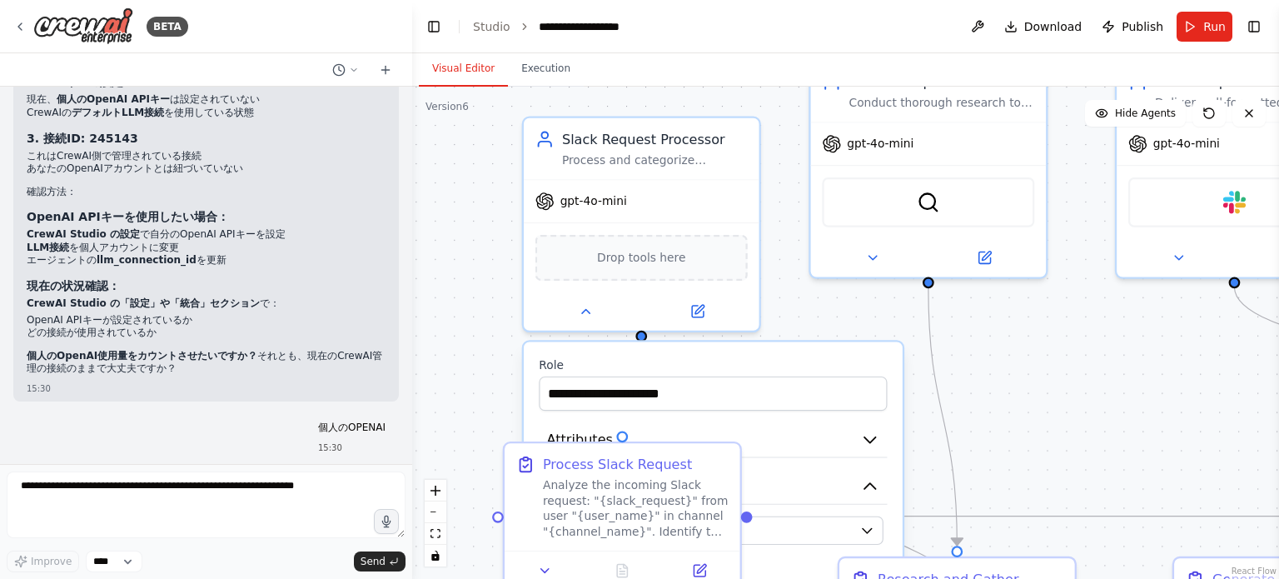
drag, startPoint x: 1007, startPoint y: 272, endPoint x: 1027, endPoint y: 381, distance: 110.9
click at [1070, 378] on div ".deletable-edge-delete-btn { width: 20px; height: 20px; border: 0px solid #ffff…" at bounding box center [845, 333] width 867 height 492
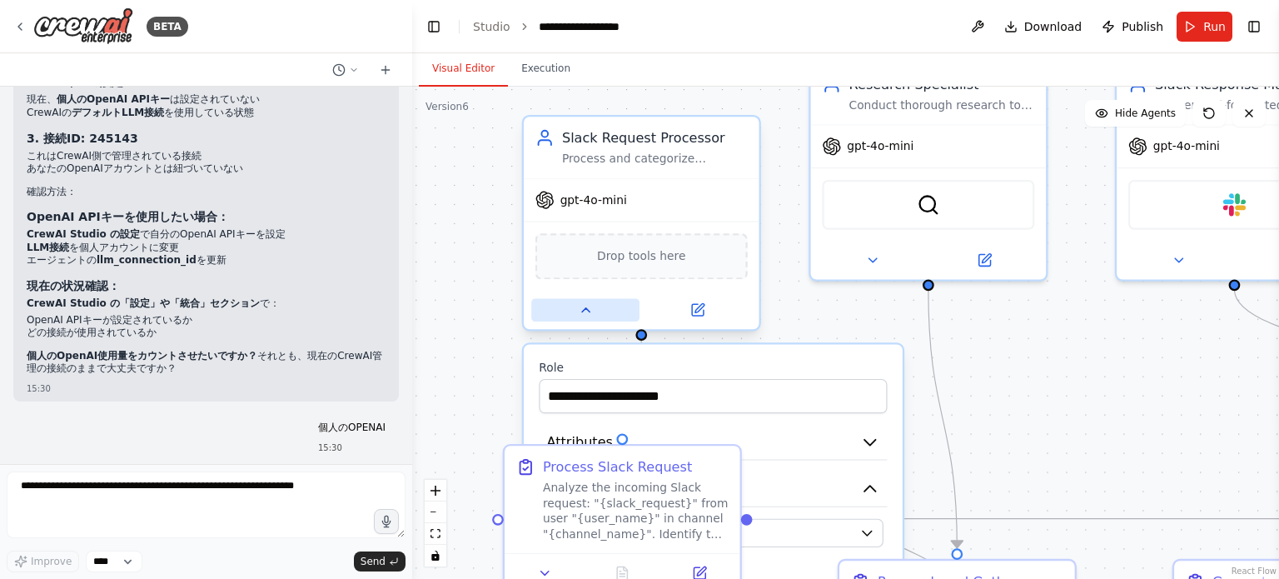
click at [594, 316] on button at bounding box center [585, 309] width 108 height 23
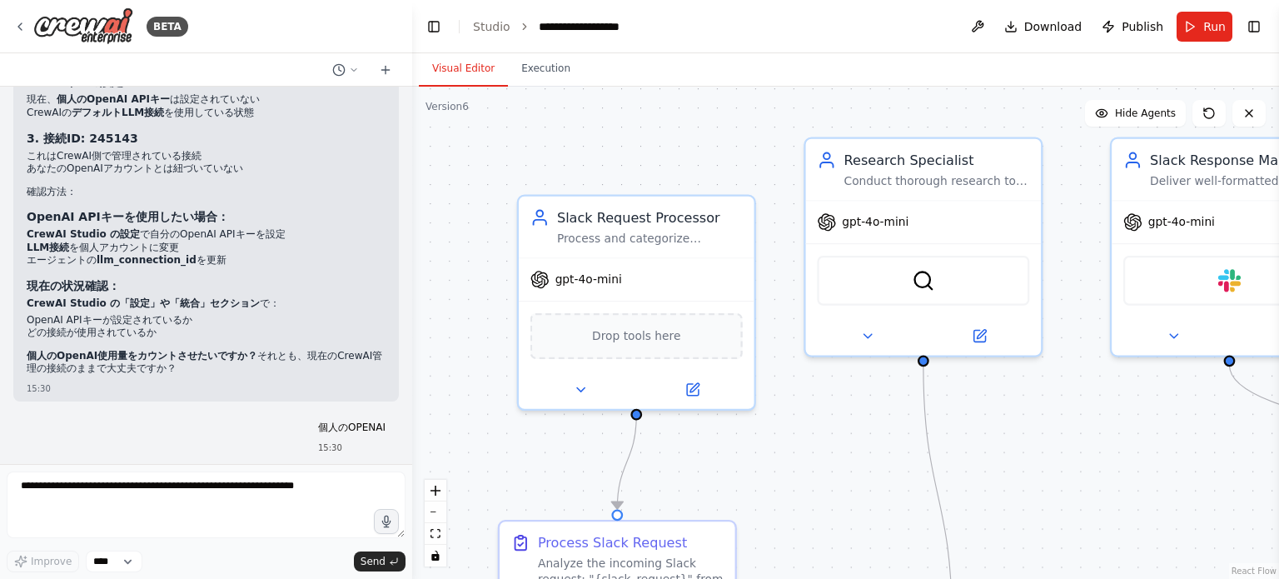
drag, startPoint x: 493, startPoint y: 355, endPoint x: 488, endPoint y: 469, distance: 113.3
click at [488, 469] on div ".deletable-edge-delete-btn { width: 20px; height: 20px; border: 0px solid #ffff…" at bounding box center [845, 333] width 867 height 492
drag, startPoint x: 170, startPoint y: 130, endPoint x: 27, endPoint y: 116, distance: 143.9
copy ol "**左メニューの「設定」または「Integrations」**をクリック **「OpenAI」**セクションを探す"
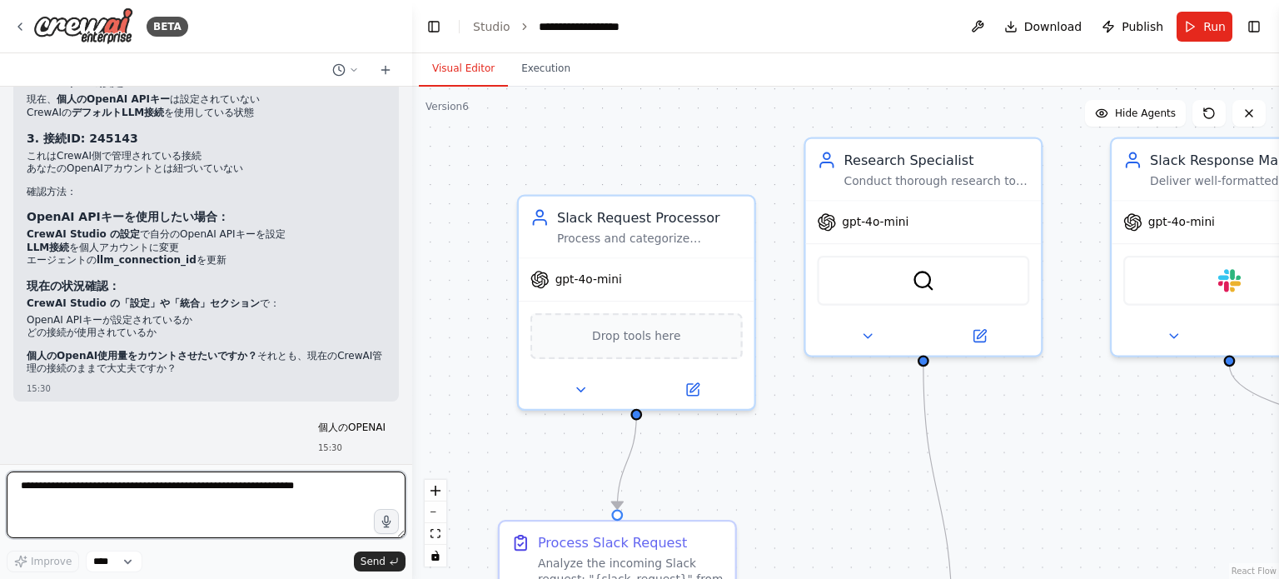
click at [273, 497] on textarea at bounding box center [206, 504] width 399 height 67
paste textarea "**********"
type textarea "**********"
type textarea "*"
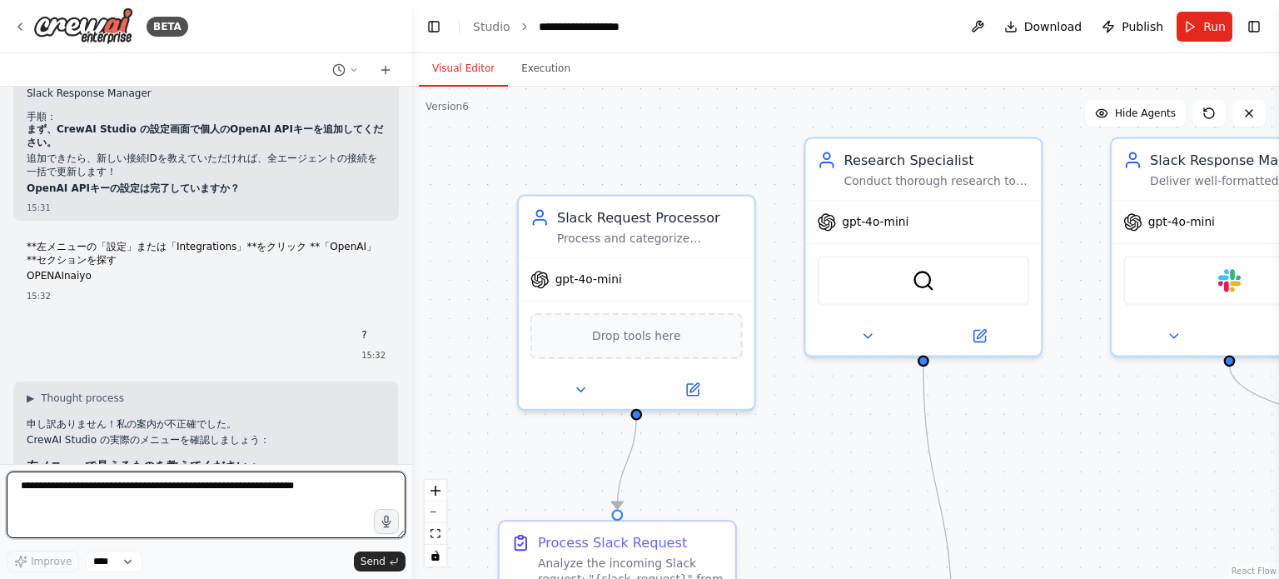
scroll to position [19368, 0]
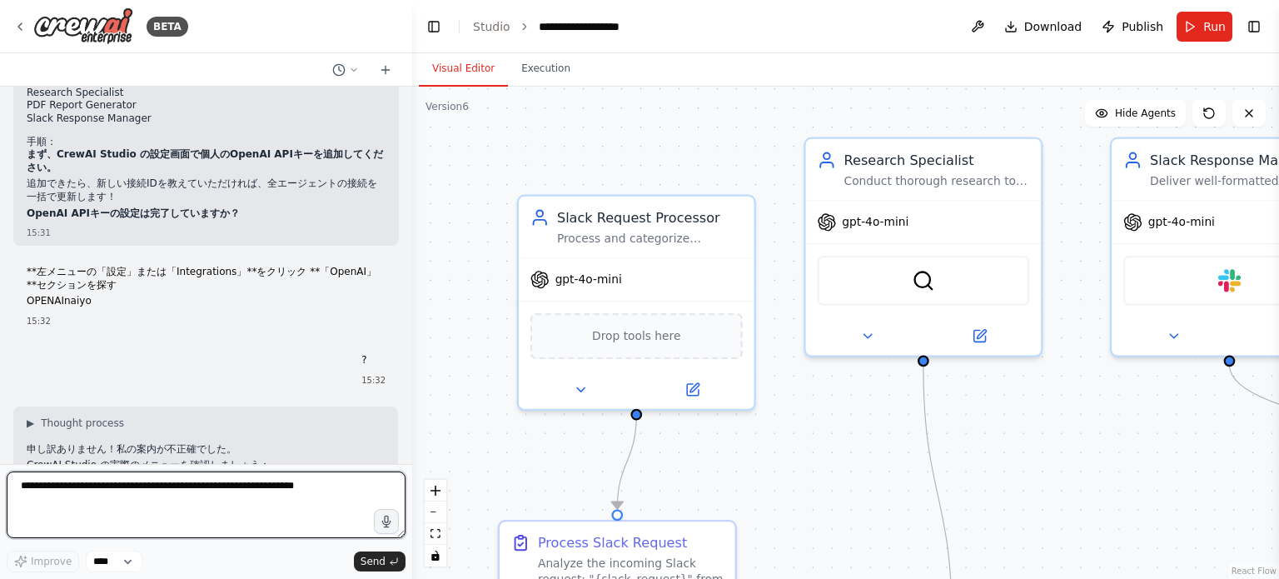
click at [300, 492] on textarea at bounding box center [206, 504] width 399 height 67
paste textarea "**********"
type textarea "**********"
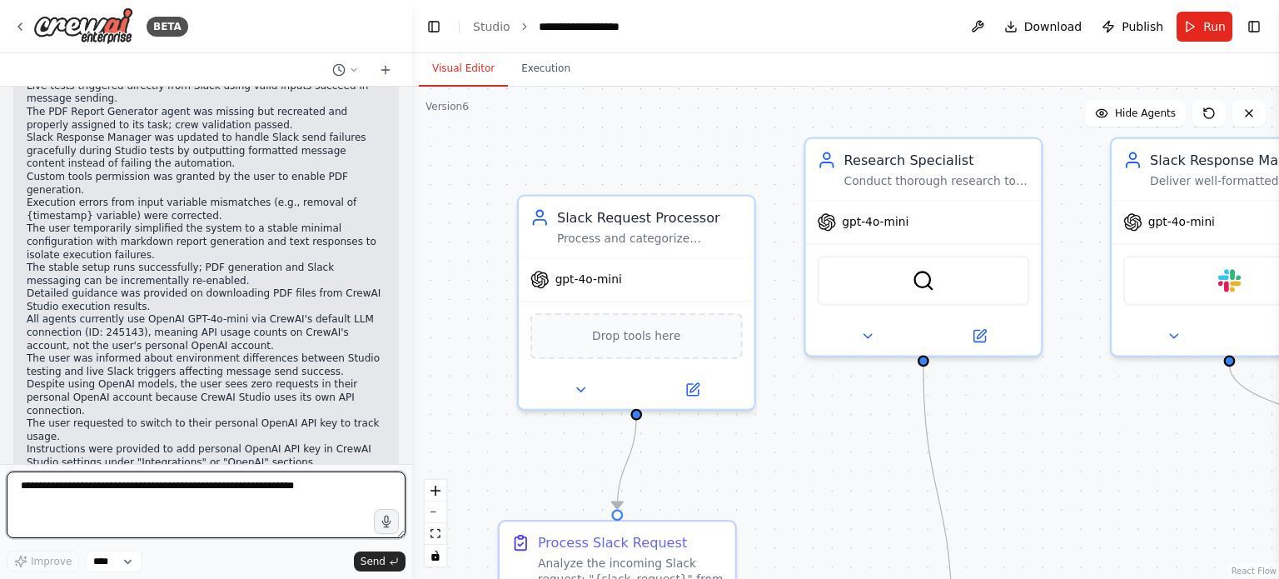
scroll to position [20683, 0]
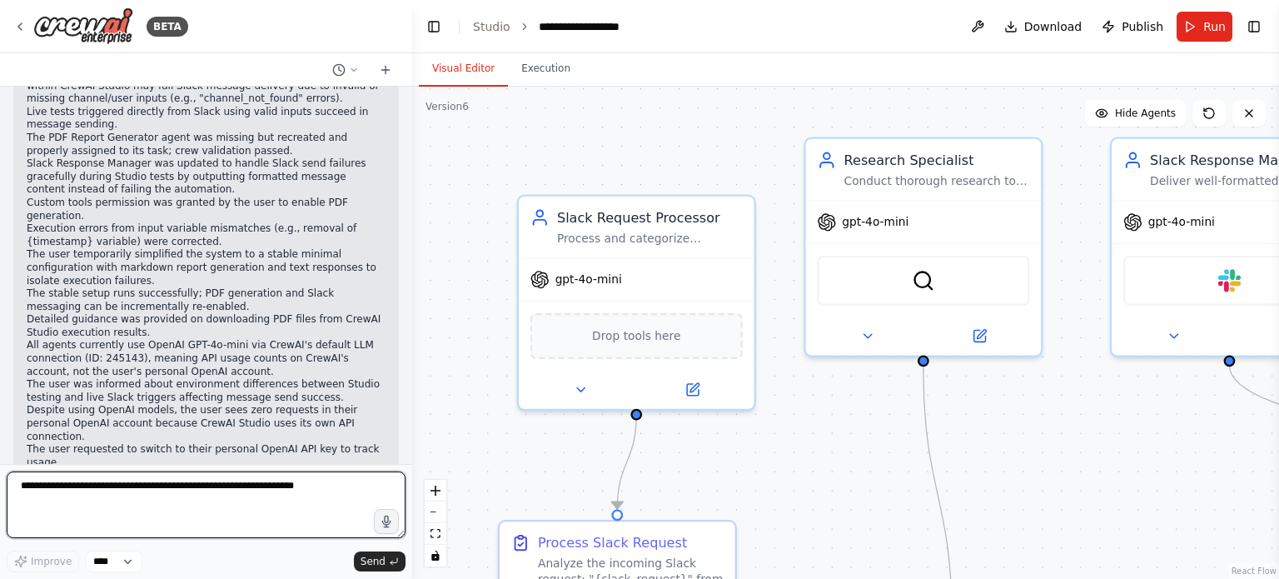
click at [250, 509] on textarea at bounding box center [206, 504] width 399 height 67
type textarea "**********"
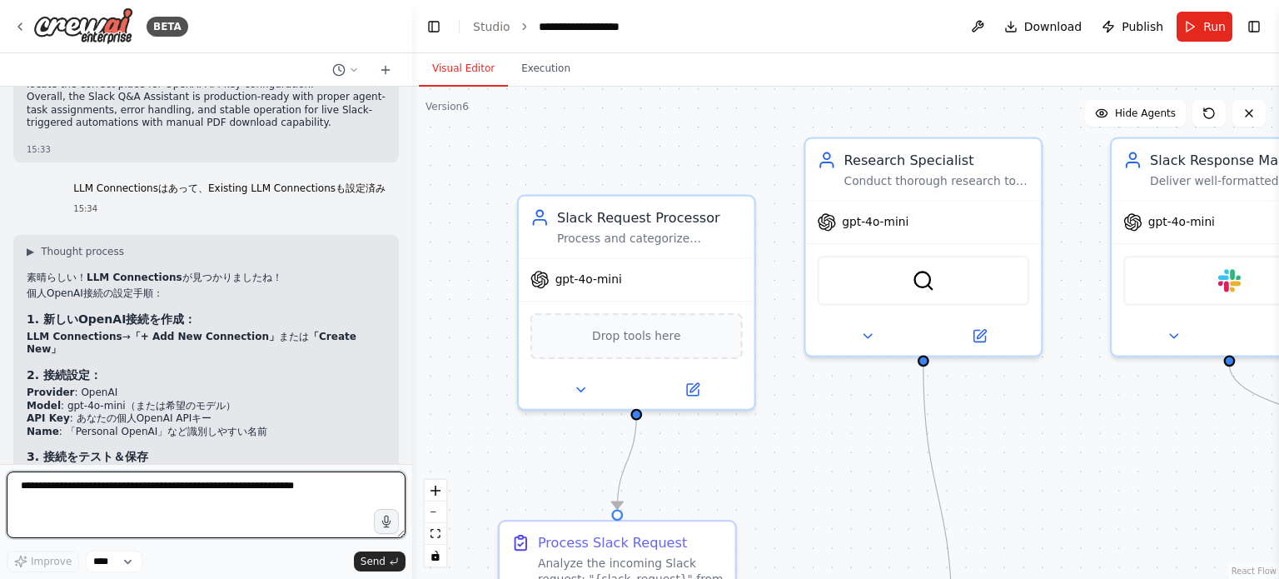
scroll to position [21182, 0]
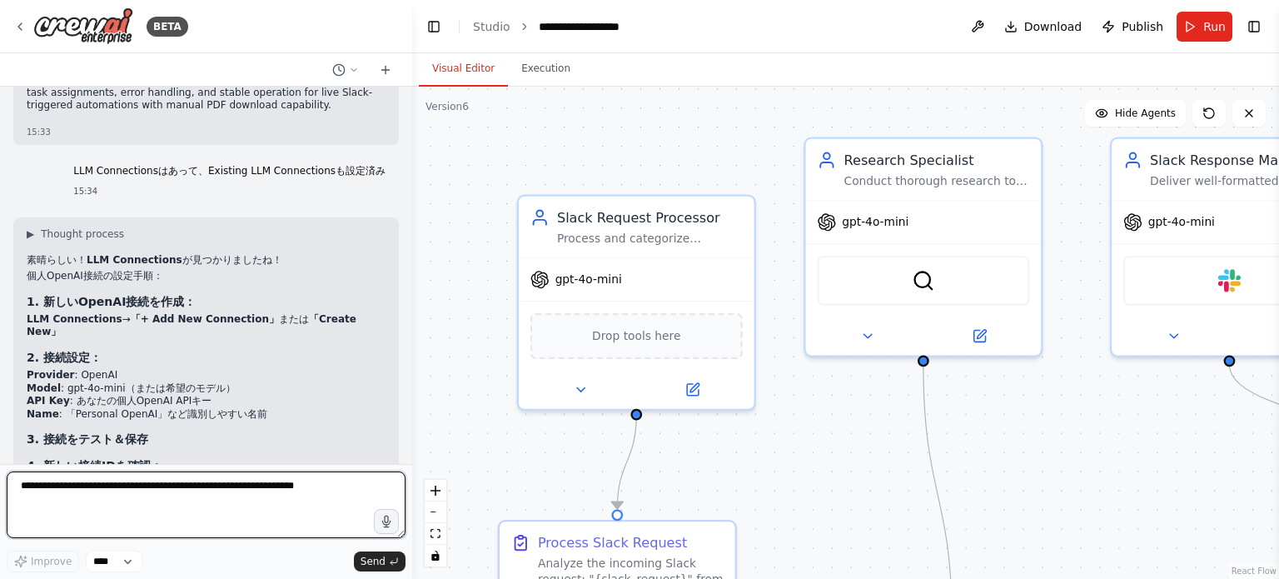
click at [310, 493] on textarea at bounding box center [206, 504] width 399 height 67
type textarea "******"
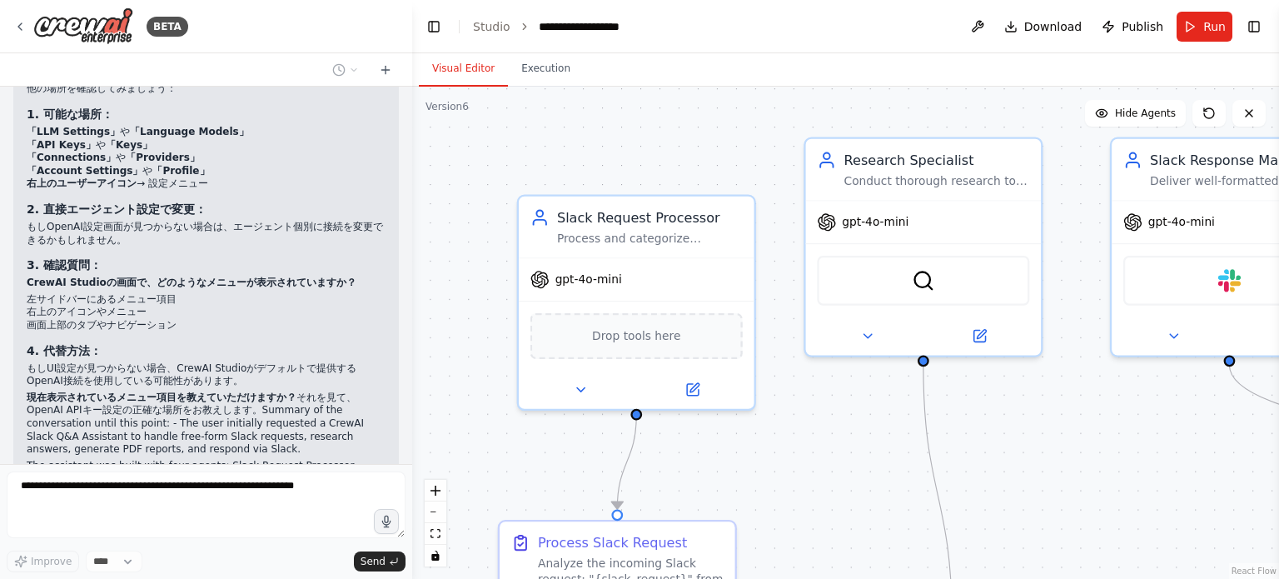
scroll to position [21285, 0]
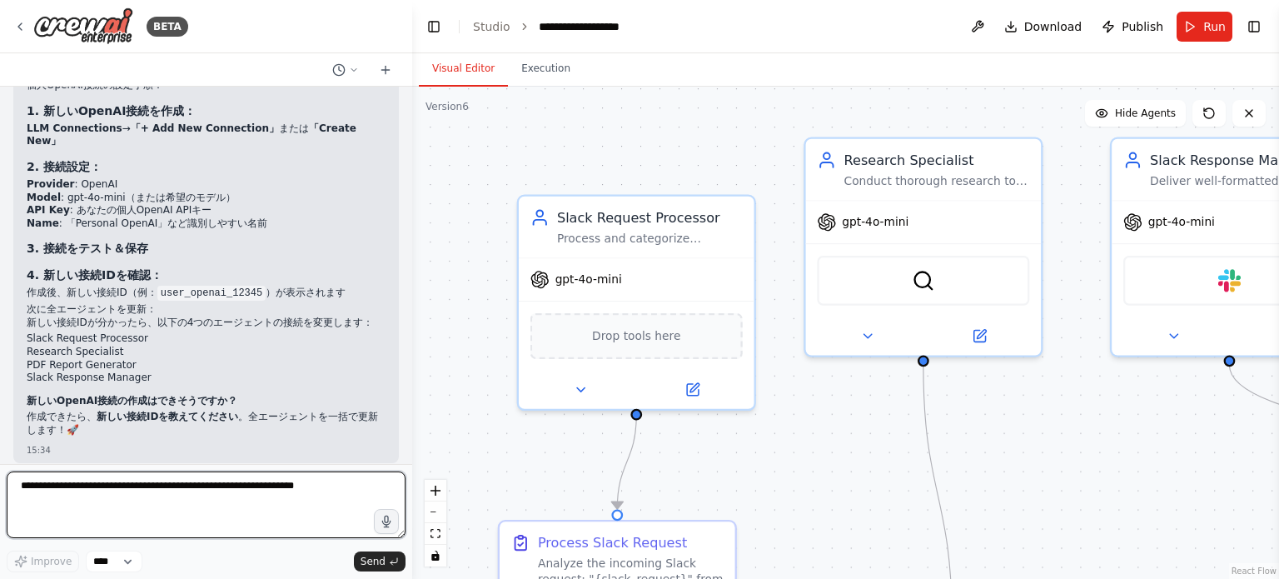
click at [286, 504] on textarea at bounding box center [206, 504] width 399 height 67
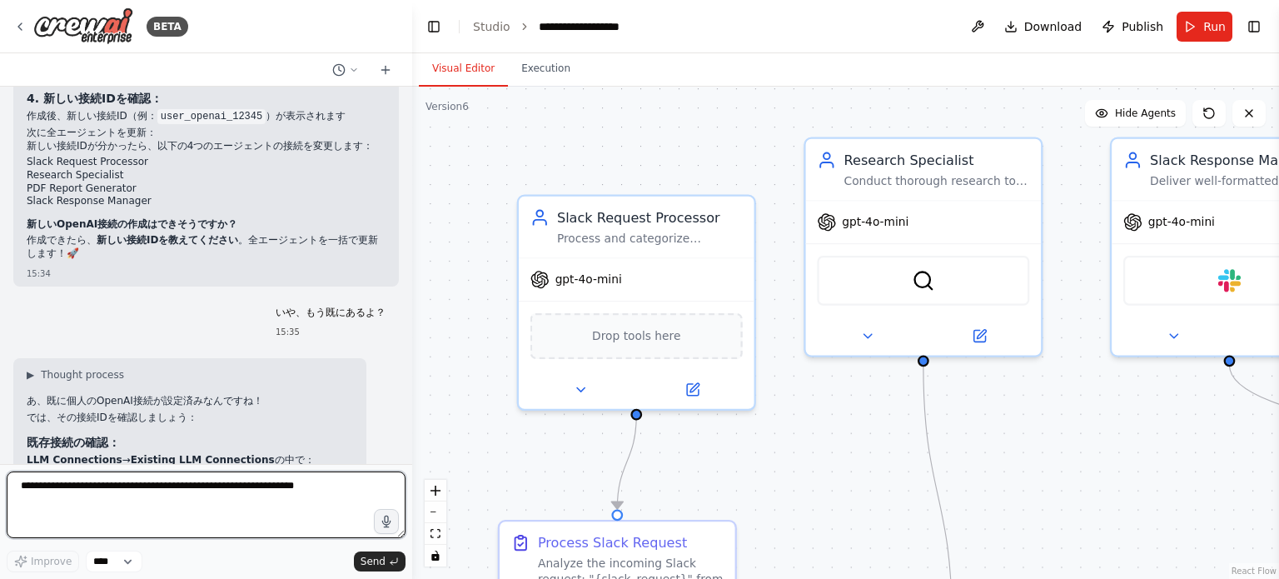
scroll to position [21550, 0]
click at [270, 504] on textarea at bounding box center [206, 504] width 399 height 67
type textarea "*"
paste textarea "**********"
type textarea "**********"
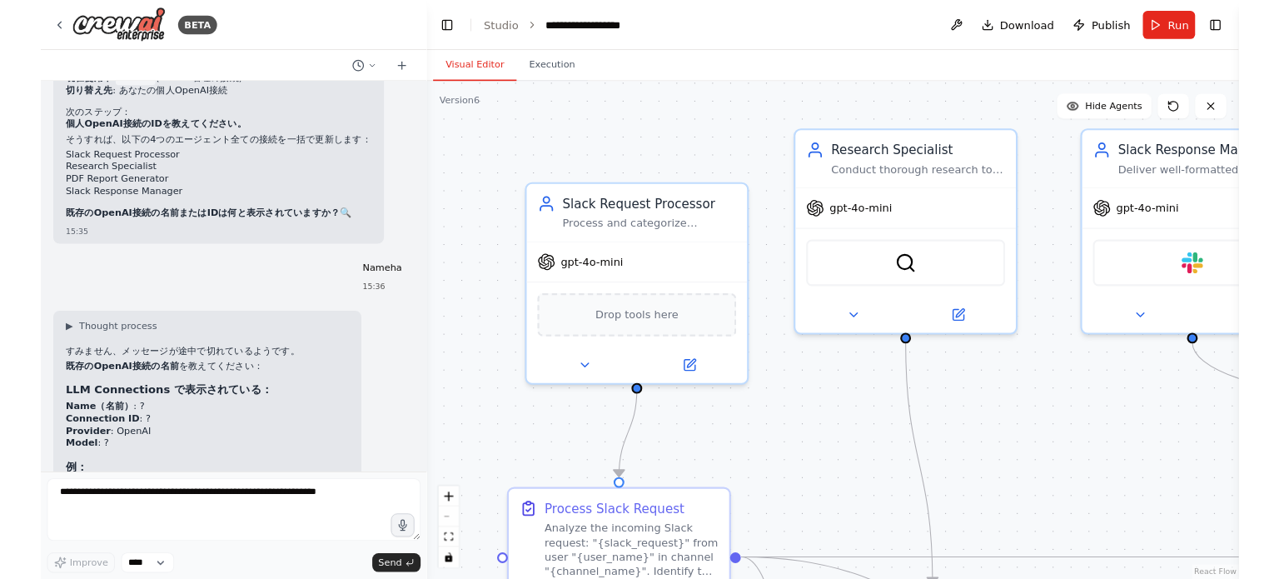
scroll to position [22032, 0]
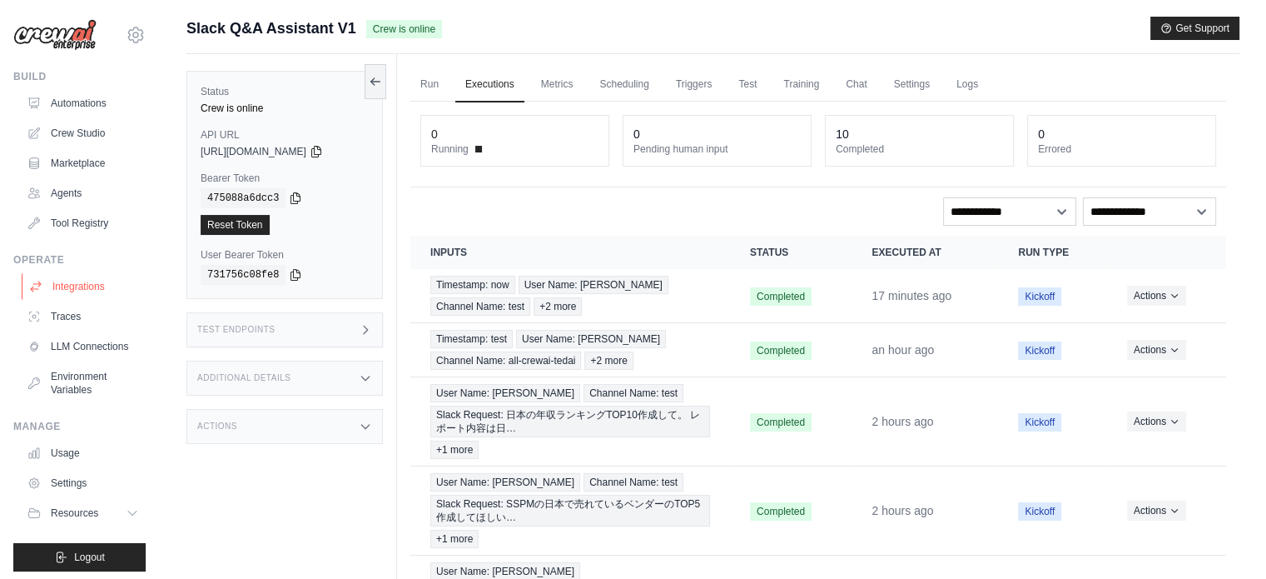
click at [98, 289] on link "Integrations" at bounding box center [85, 286] width 126 height 27
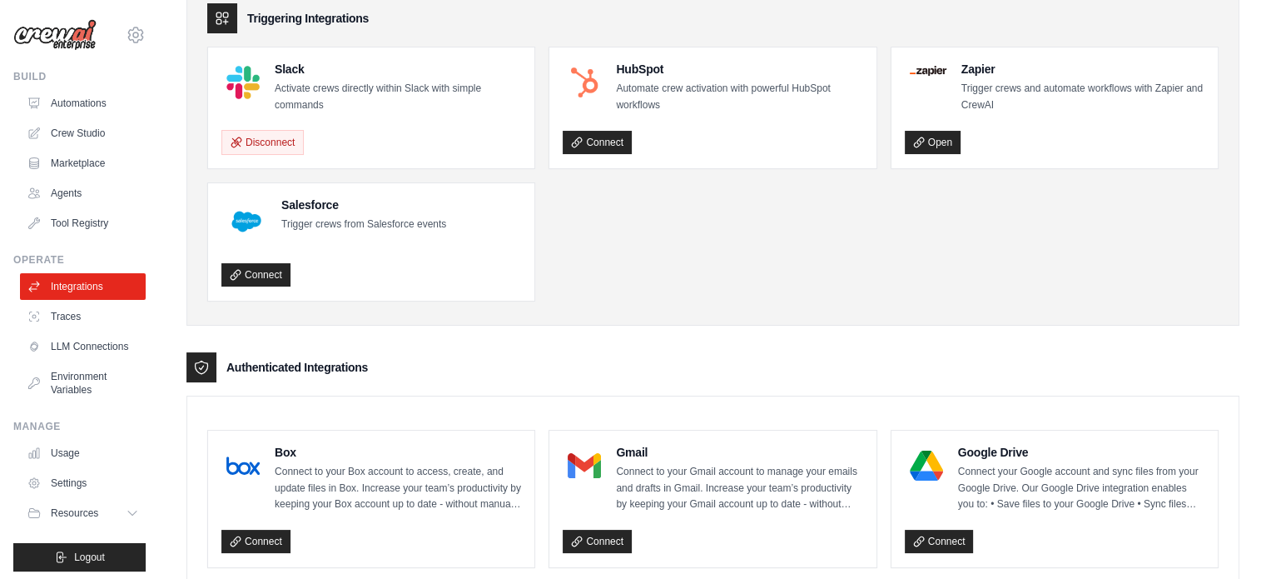
scroll to position [83, 0]
click at [653, 281] on ul "Slack Activate crews directly within Slack with simple commands Disconnect HubS…" at bounding box center [712, 174] width 1011 height 255
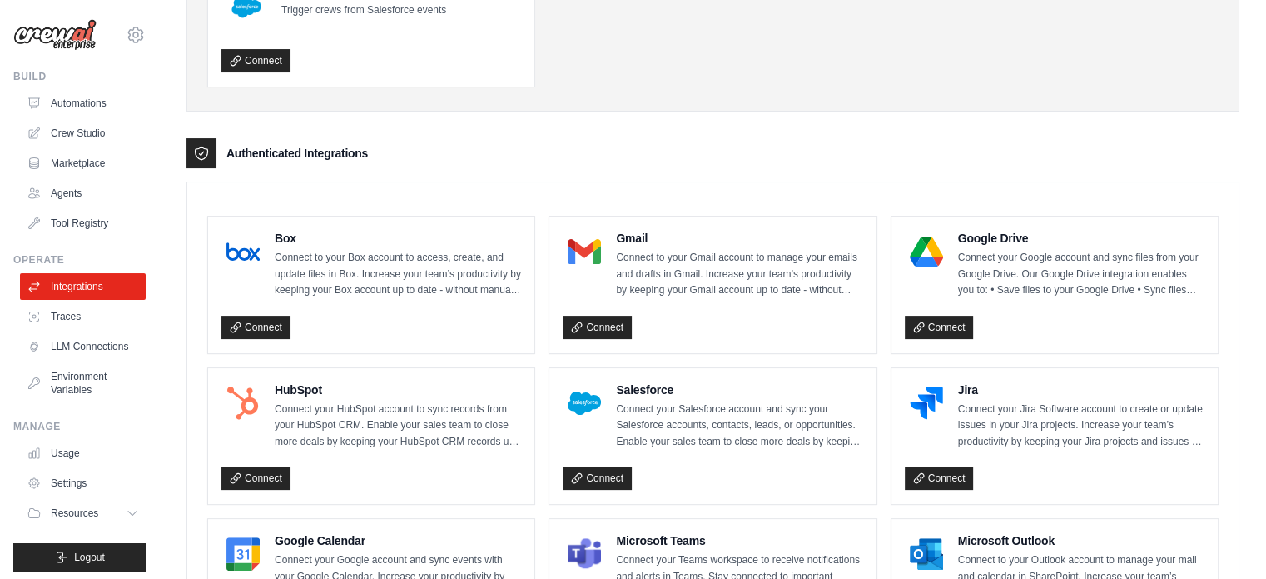
scroll to position [682, 0]
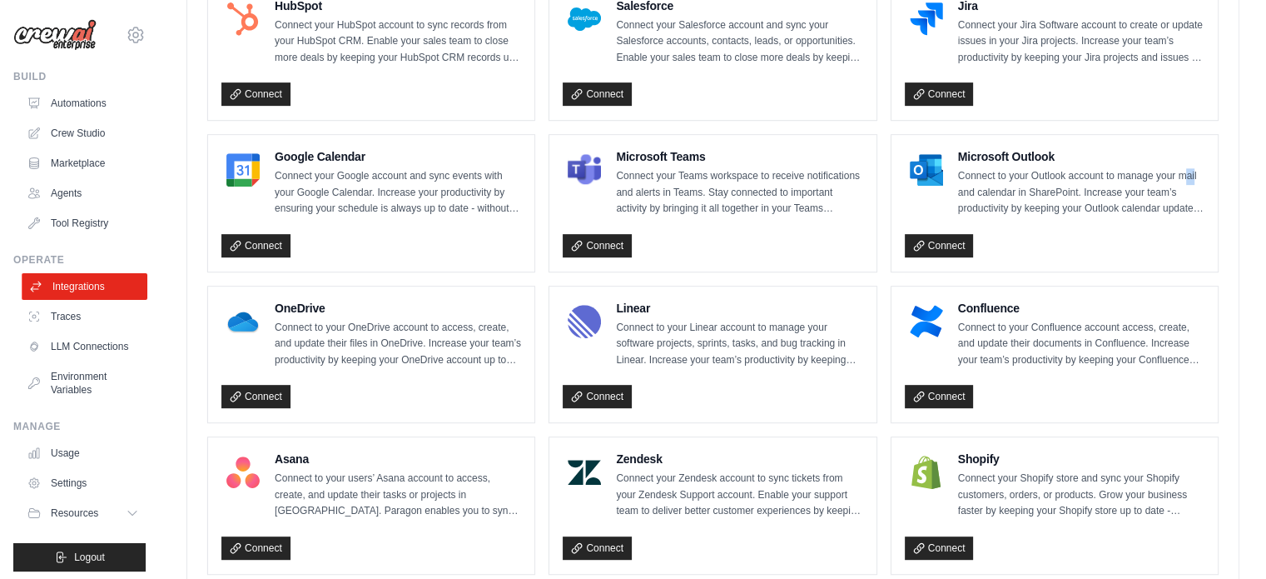
click at [87, 287] on link "Integrations" at bounding box center [85, 286] width 126 height 27
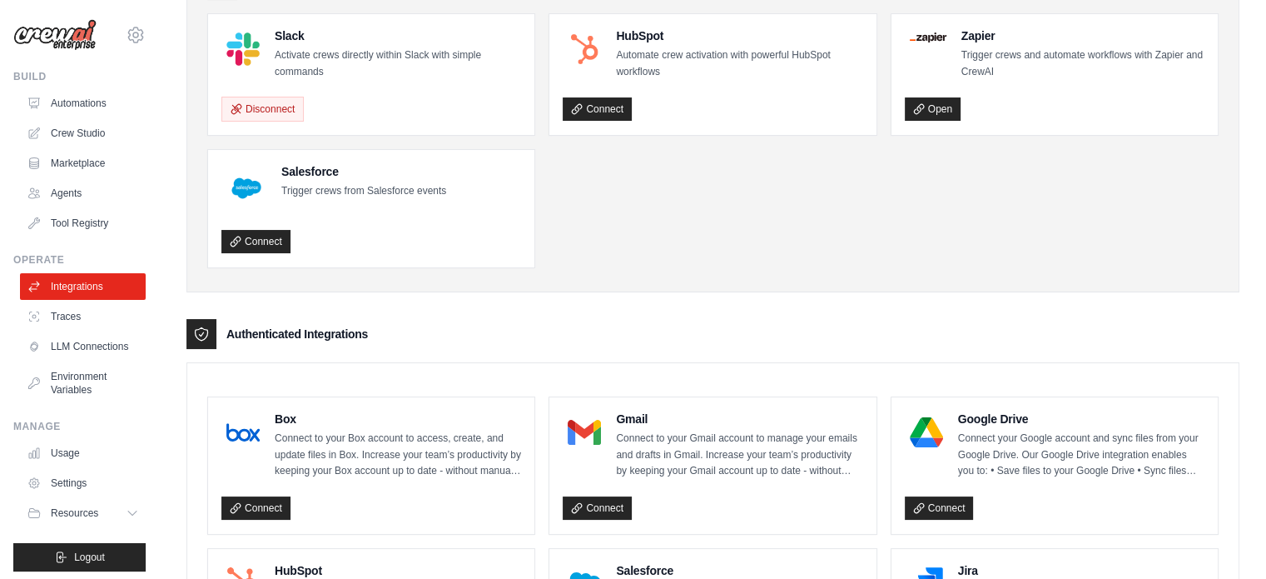
scroll to position [0, 0]
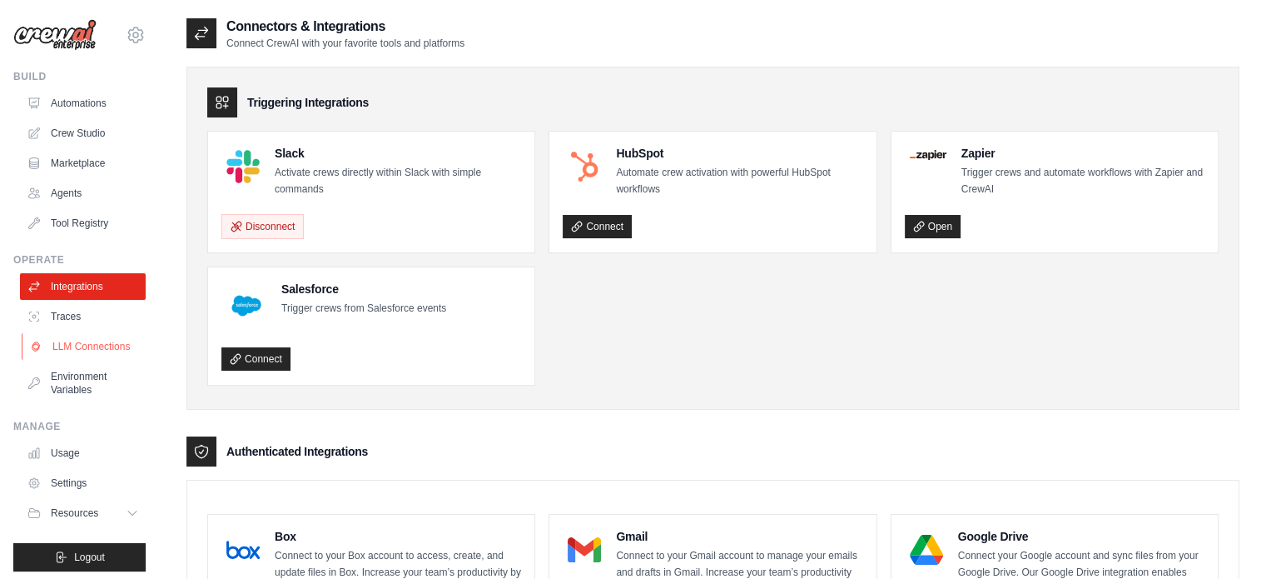
click at [93, 350] on link "LLM Connections" at bounding box center [85, 346] width 126 height 27
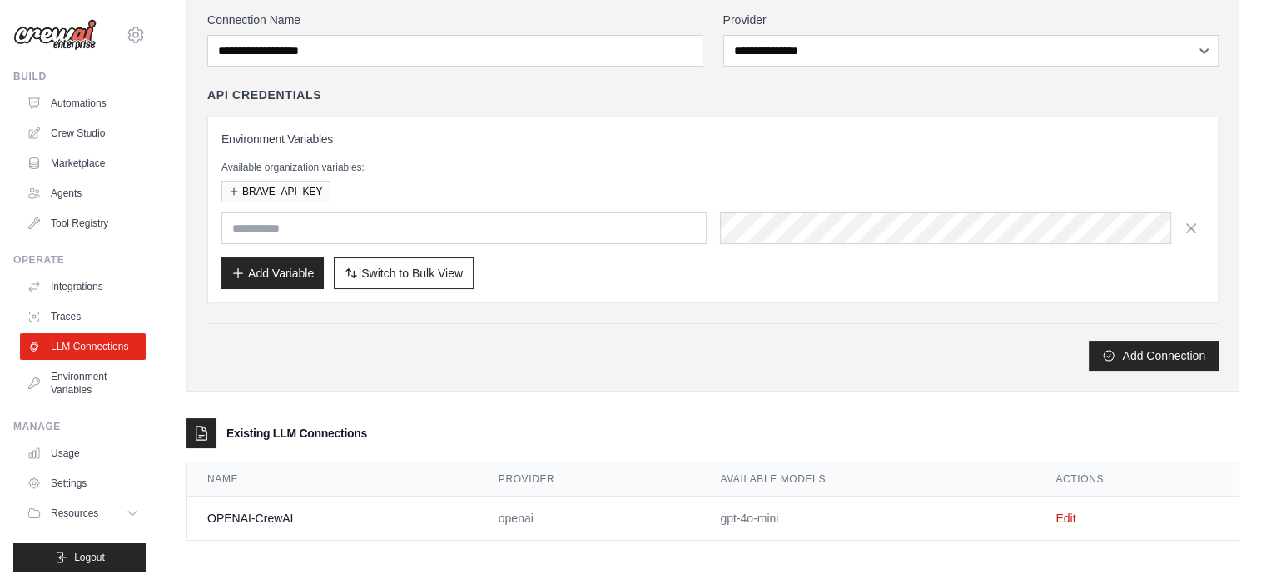
scroll to position [121, 0]
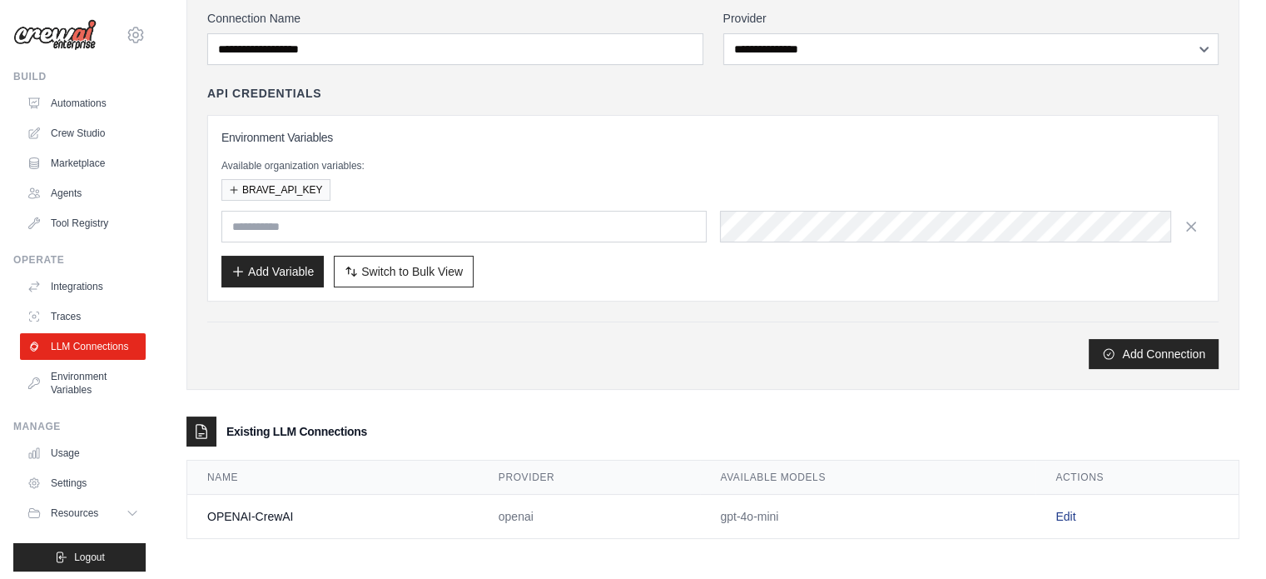
click at [1073, 509] on link "Edit" at bounding box center [1066, 515] width 20 height 13
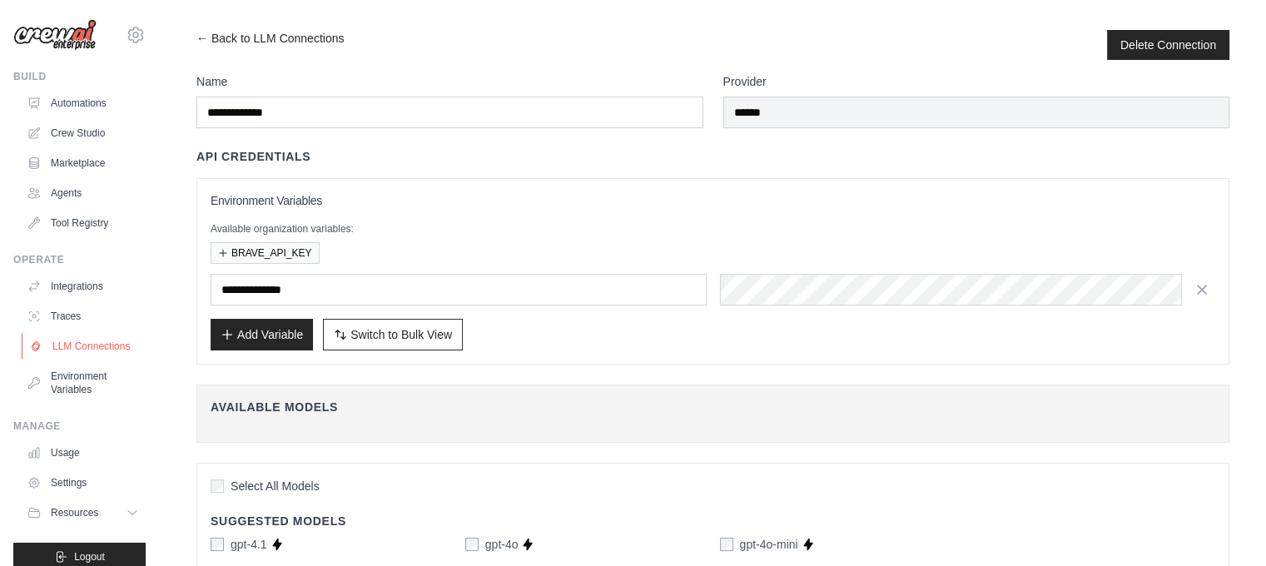
click at [64, 360] on link "LLM Connections" at bounding box center [85, 346] width 126 height 27
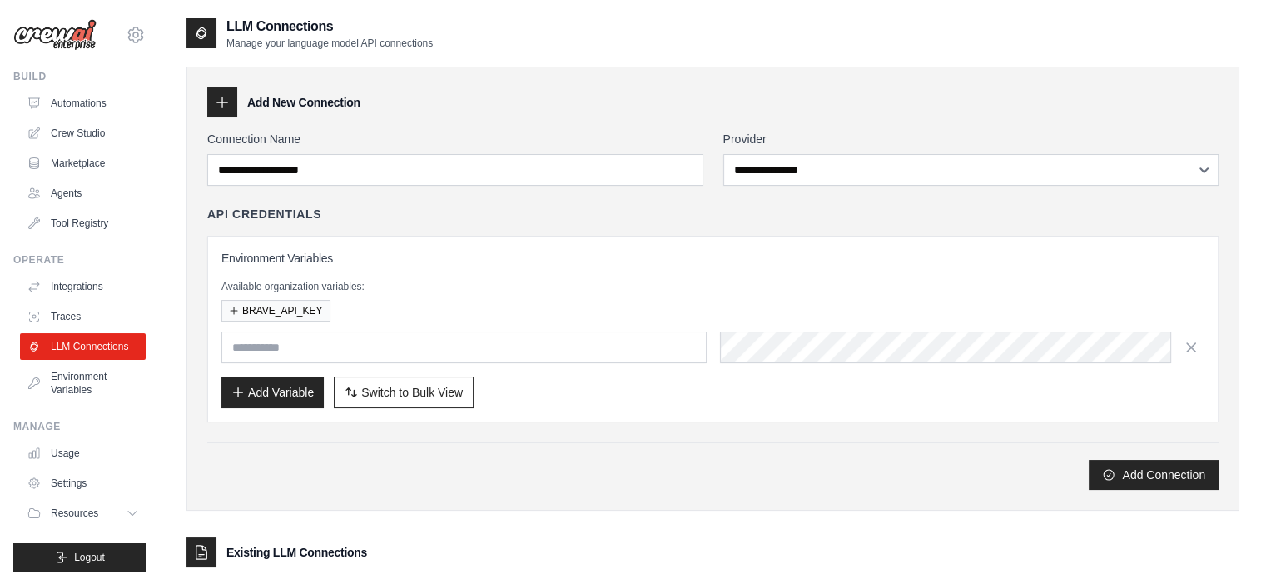
drag, startPoint x: 346, startPoint y: 30, endPoint x: 228, endPoint y: 28, distance: 118.2
click at [228, 28] on h2 "LLM Connections" at bounding box center [329, 27] width 206 height 20
copy h2 "LLM Connections"
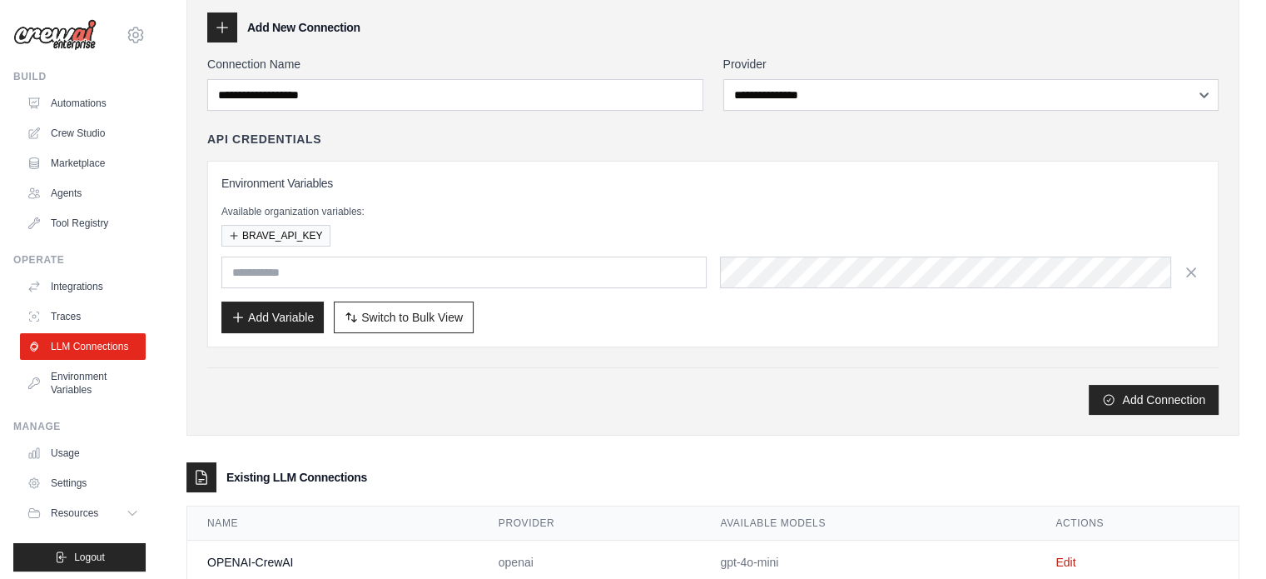
scroll to position [121, 0]
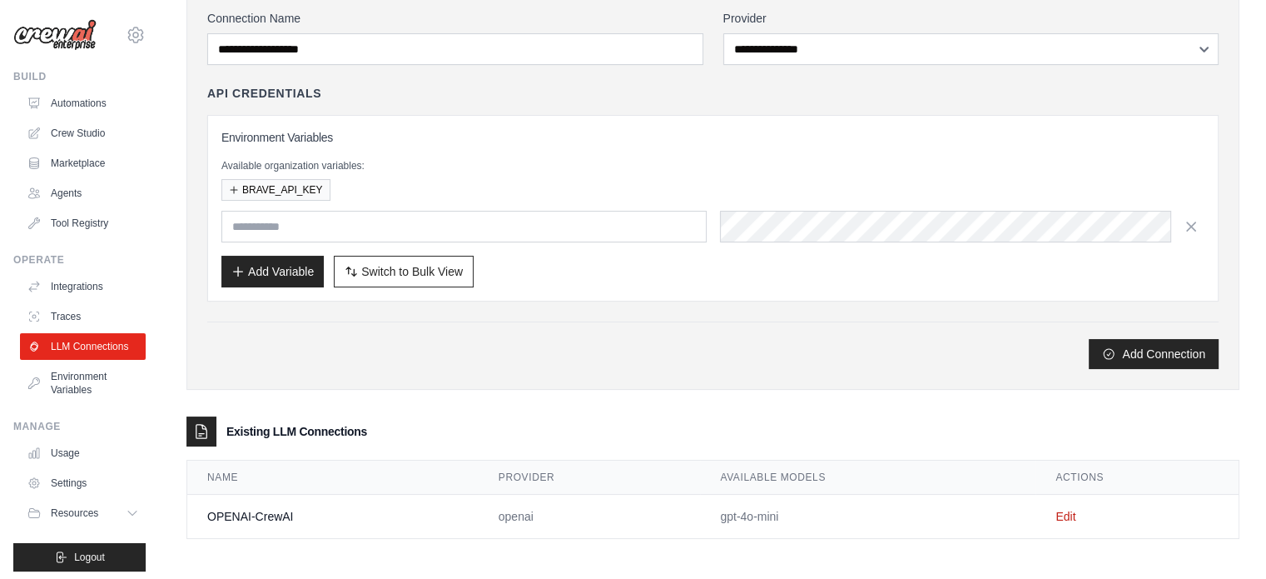
click at [389, 425] on div "Existing LLM Connections" at bounding box center [712, 431] width 1053 height 30
drag, startPoint x: 365, startPoint y: 426, endPoint x: 229, endPoint y: 432, distance: 136.7
click at [229, 432] on div "Existing LLM Connections" at bounding box center [712, 431] width 1053 height 30
copy h3 "Existing LLM Connections"
click at [473, 322] on div "Add Connection" at bounding box center [712, 344] width 1011 height 47
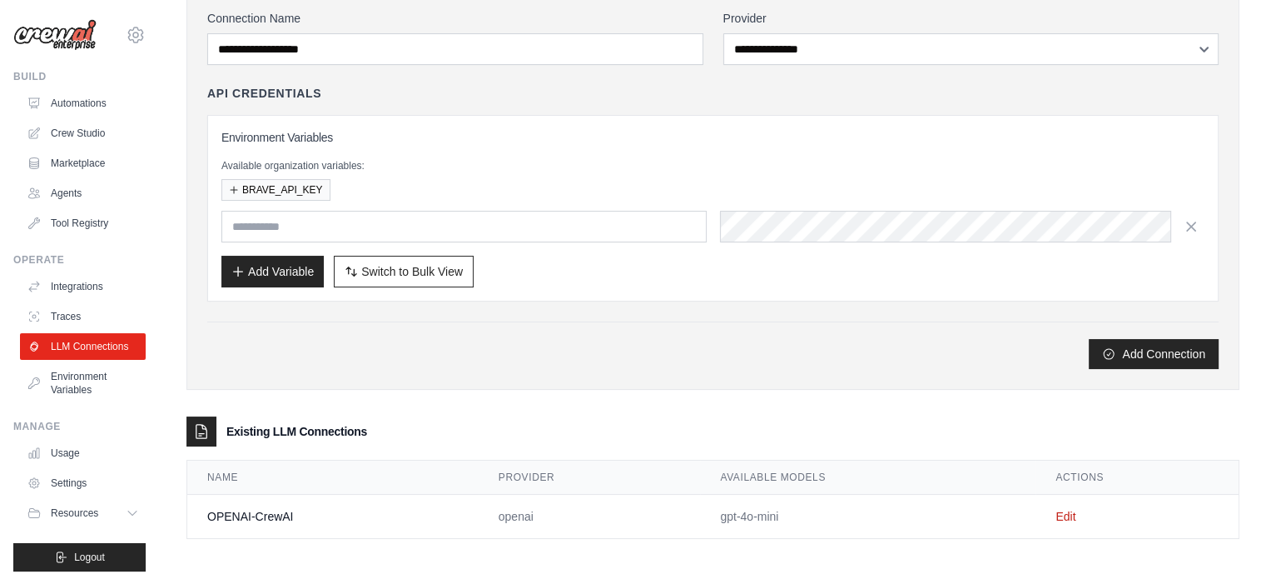
click at [506, 461] on th "Provider" at bounding box center [590, 477] width 222 height 34
click at [1076, 510] on link "Edit" at bounding box center [1066, 515] width 20 height 13
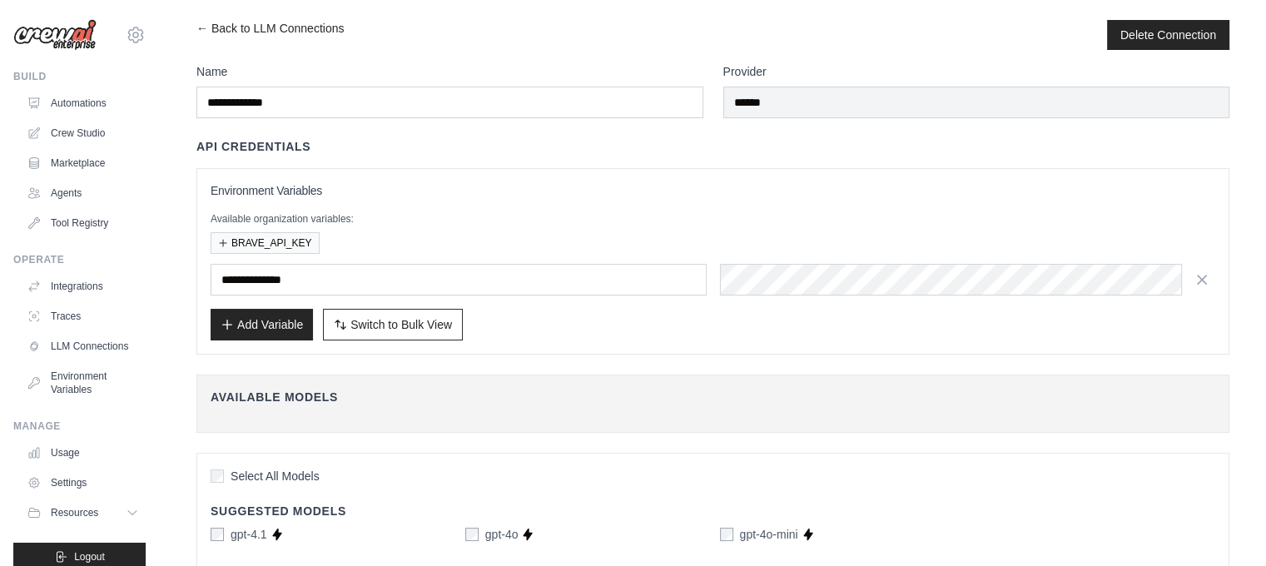
scroll to position [83, 0]
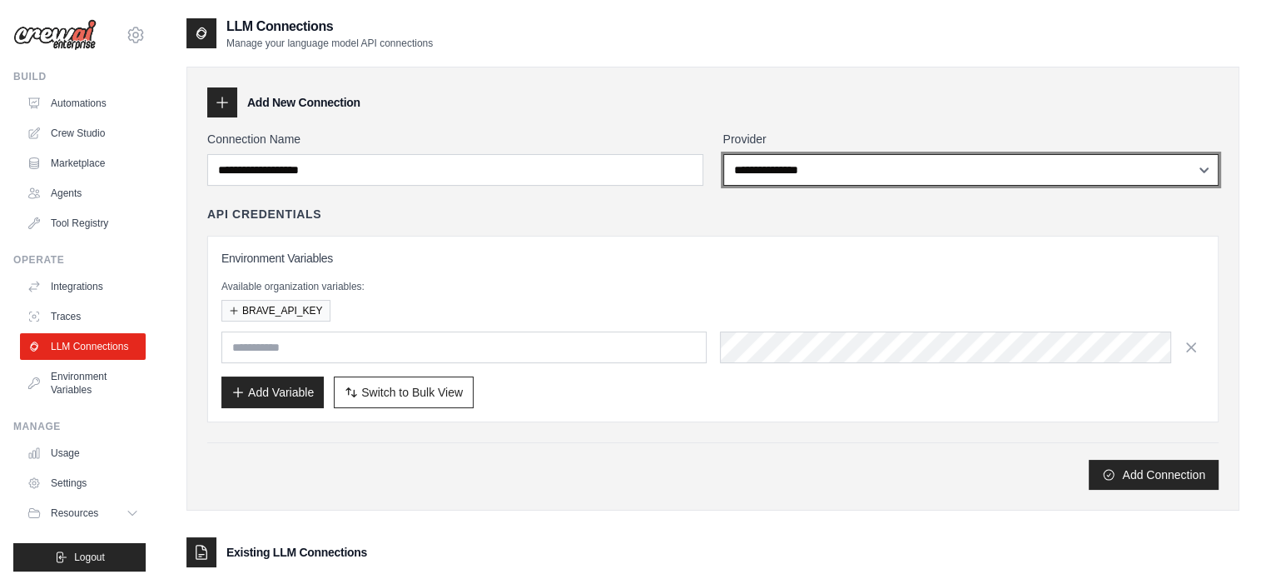
click at [879, 166] on select "**********" at bounding box center [971, 170] width 496 height 32
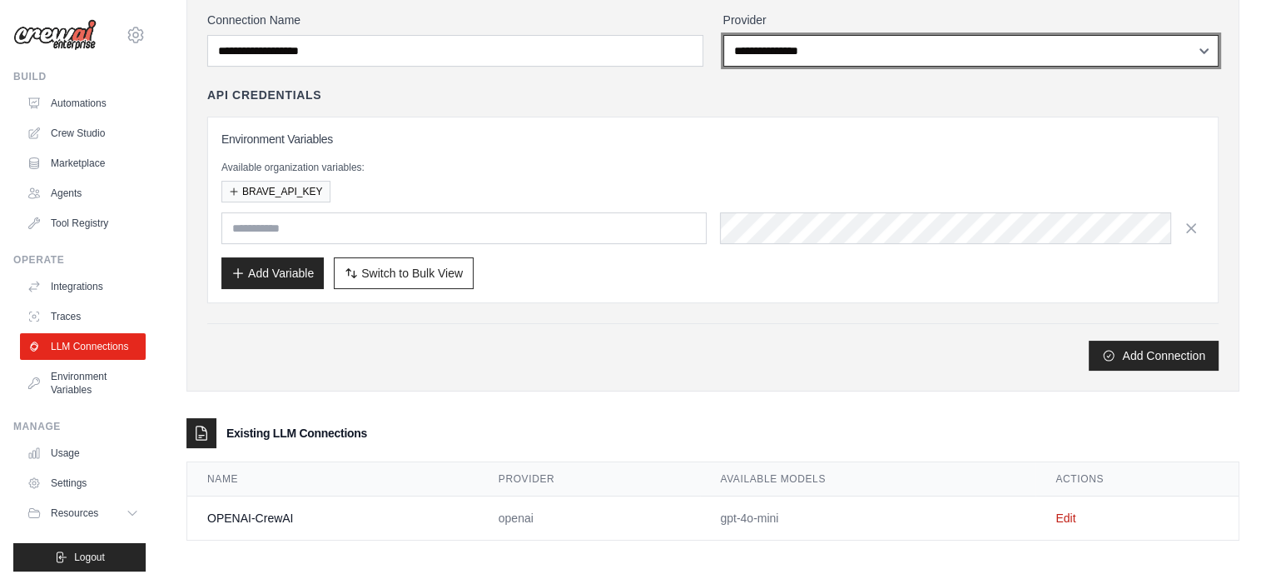
scroll to position [121, 0]
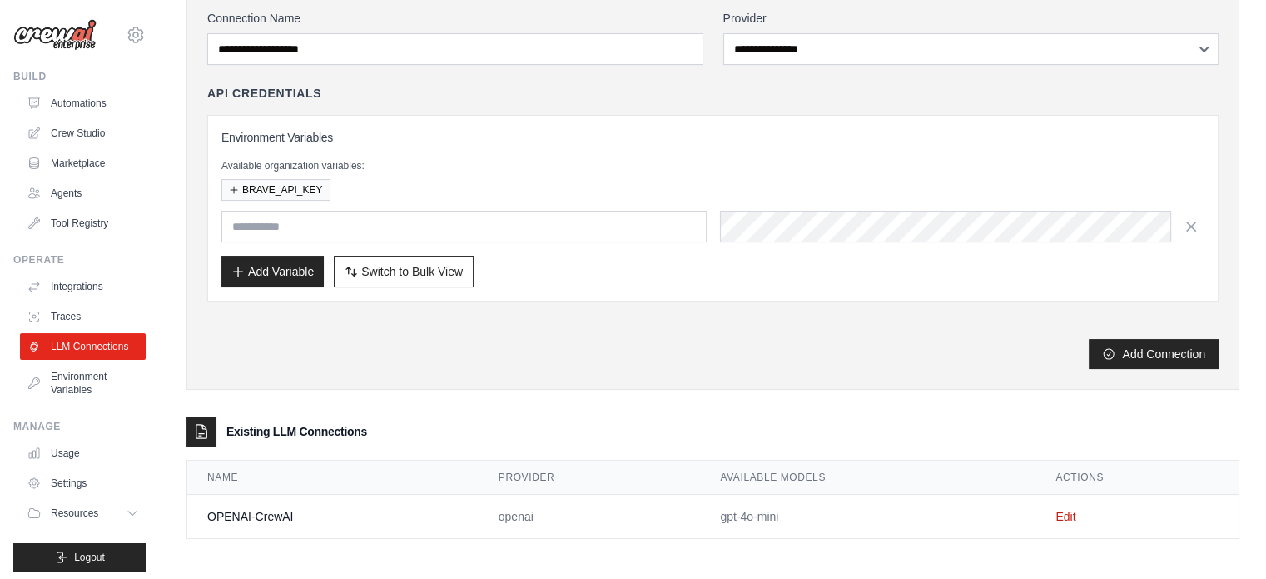
click at [206, 424] on icon at bounding box center [201, 431] width 17 height 17
drag, startPoint x: 303, startPoint y: 519, endPoint x: 206, endPoint y: 515, distance: 97.5
click at [206, 515] on td "OPENAI-CrewAI" at bounding box center [332, 516] width 291 height 44
copy td "OPENAI-CrewAI"
click at [1068, 509] on link "Edit" at bounding box center [1066, 515] width 20 height 13
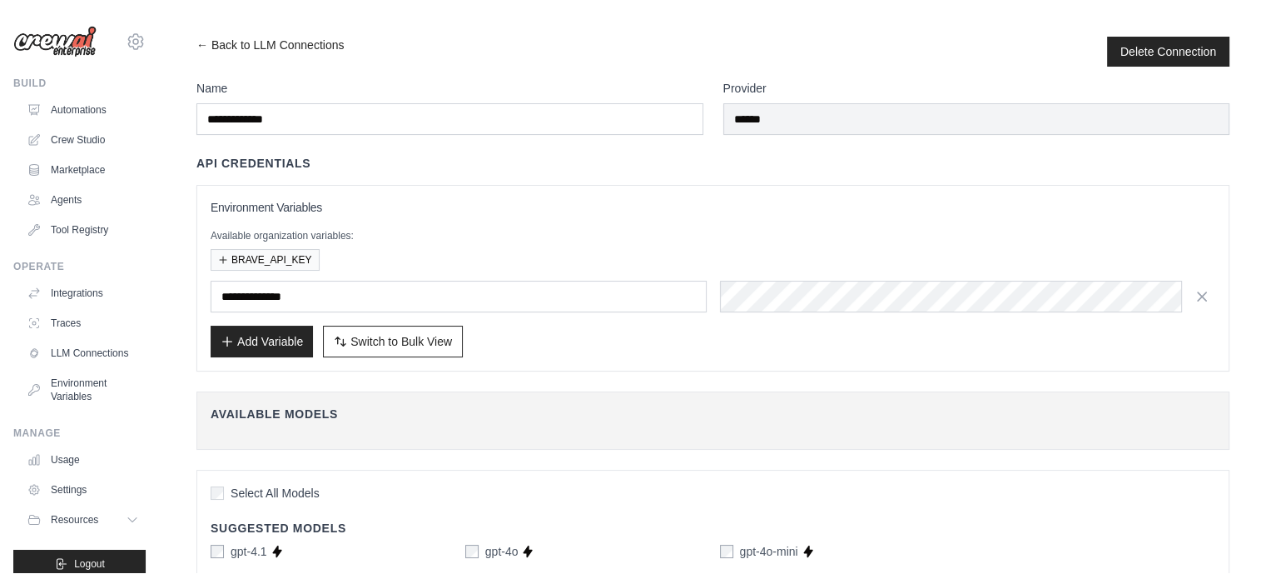
scroll to position [121, 0]
